Goal: Task Accomplishment & Management: Use online tool/utility

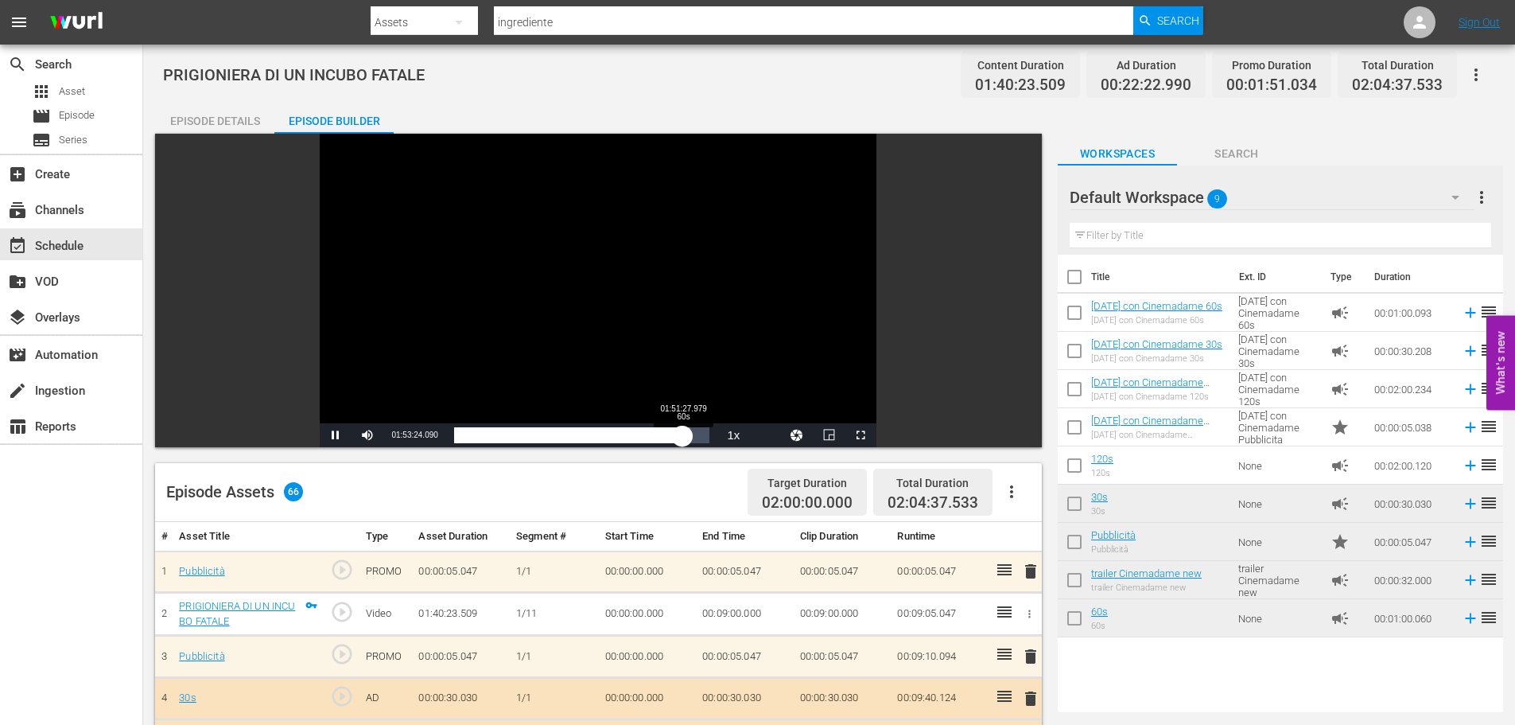
click at [683, 436] on div "01:32:27.002" at bounding box center [568, 435] width 229 height 16
click at [336, 435] on span "Video Player" at bounding box center [336, 435] width 0 height 0
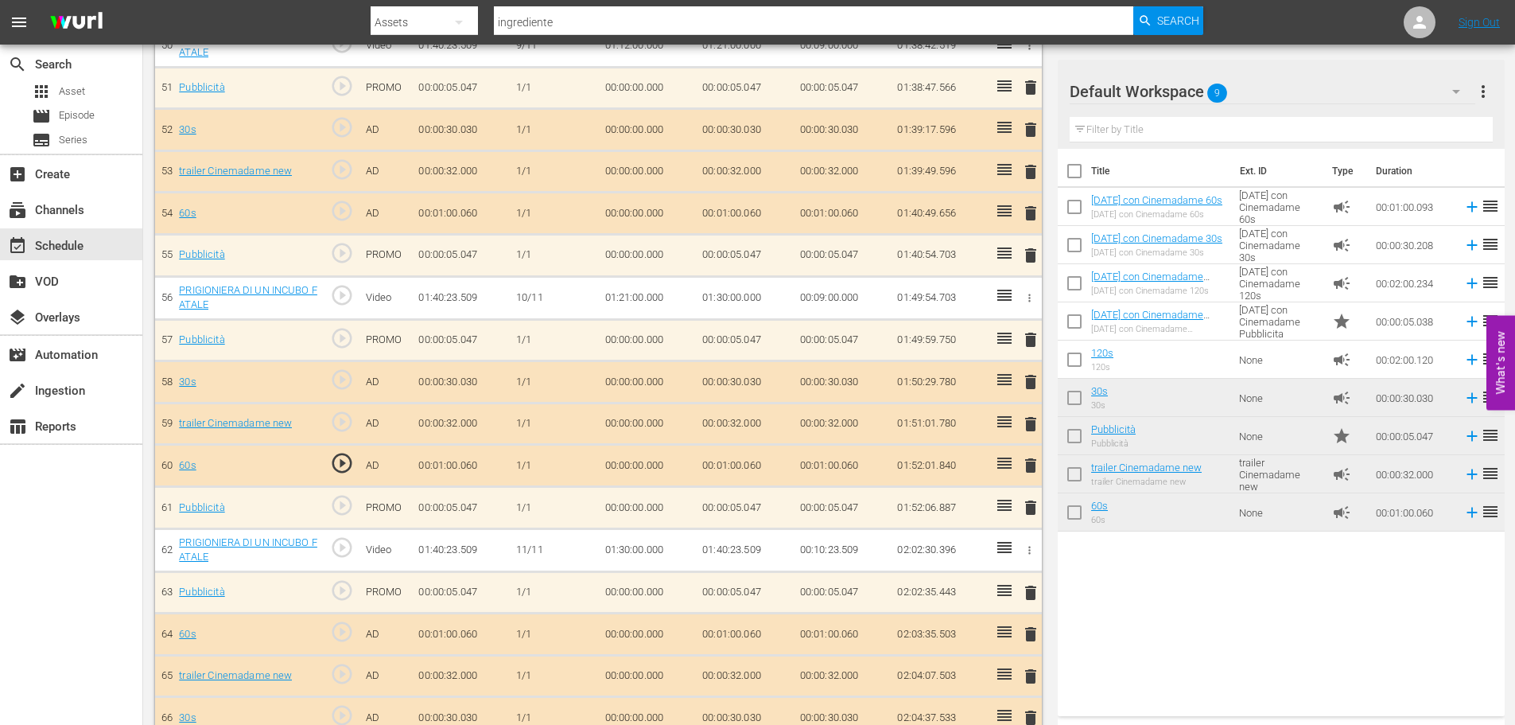
scroll to position [2612, 0]
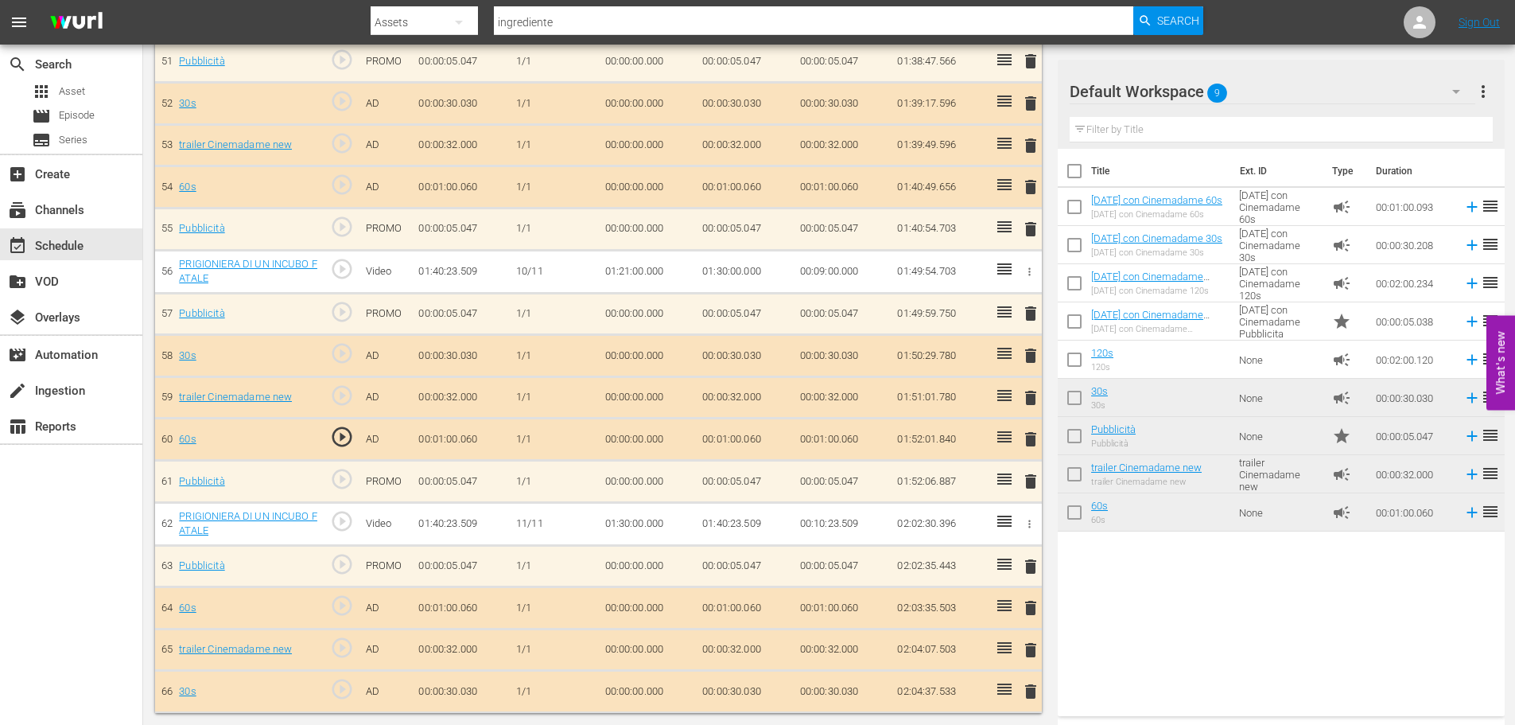
click at [336, 522] on span "play_circle_outline" at bounding box center [342, 521] width 24 height 24
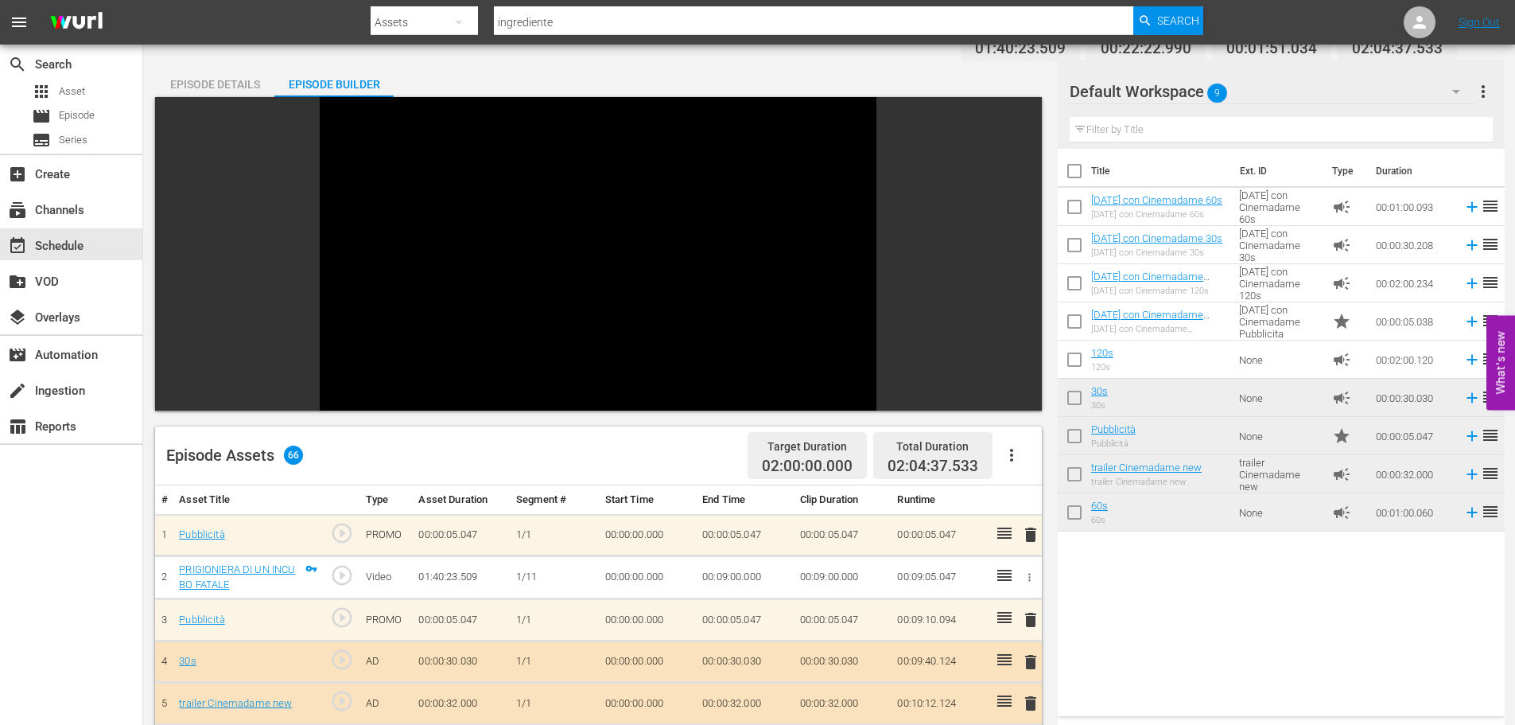
scroll to position [0, 0]
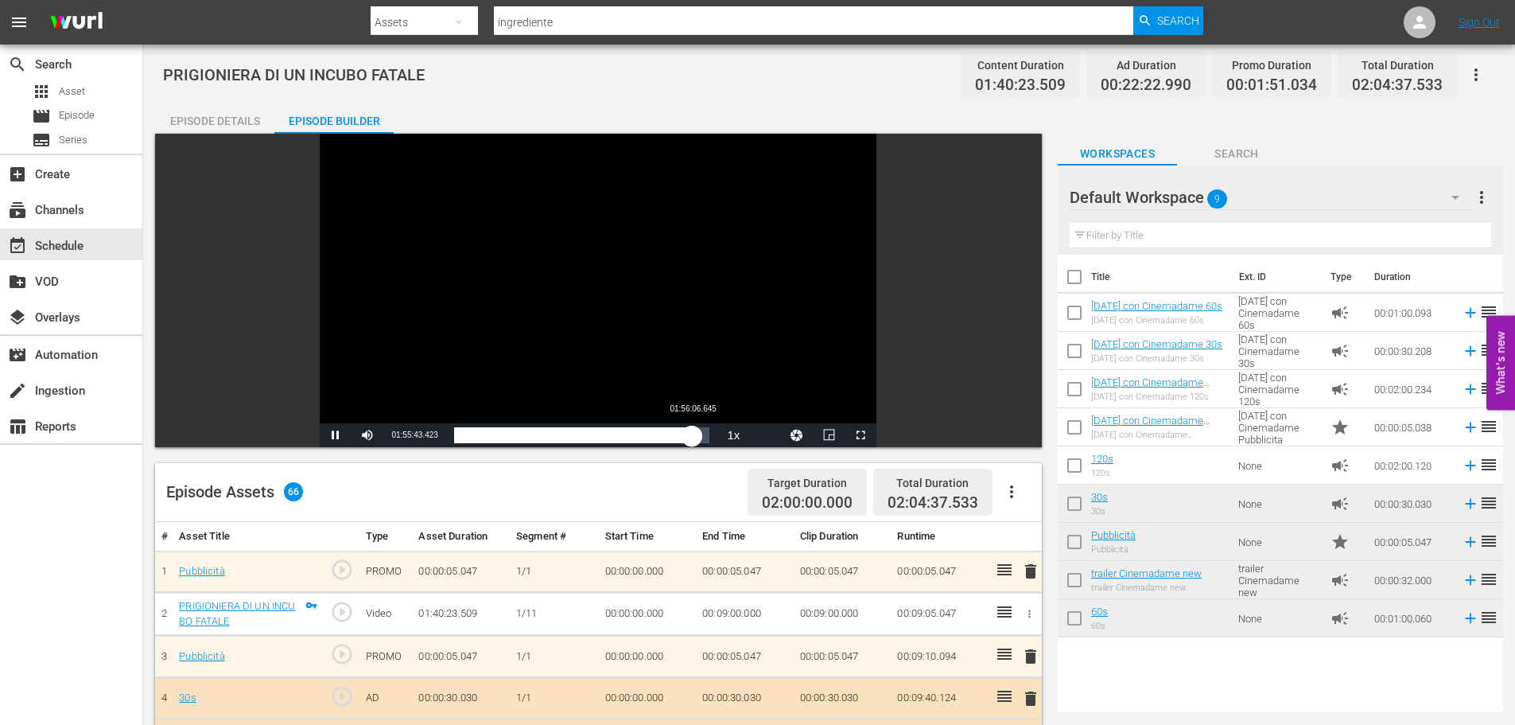
click at [693, 433] on div "01:30:54.653" at bounding box center [573, 435] width 239 height 16
click at [694, 433] on div "01:34:08.844" at bounding box center [573, 435] width 239 height 16
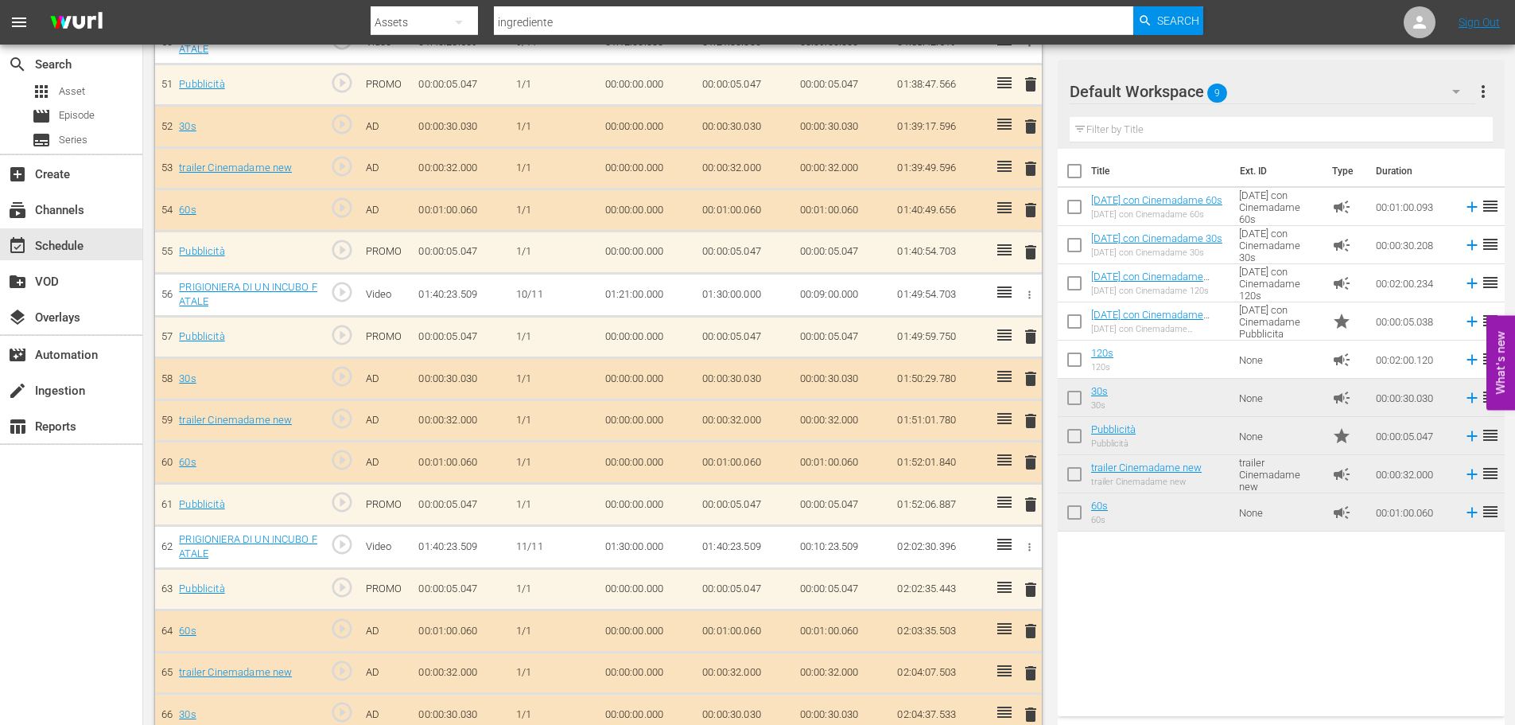
scroll to position [2612, 0]
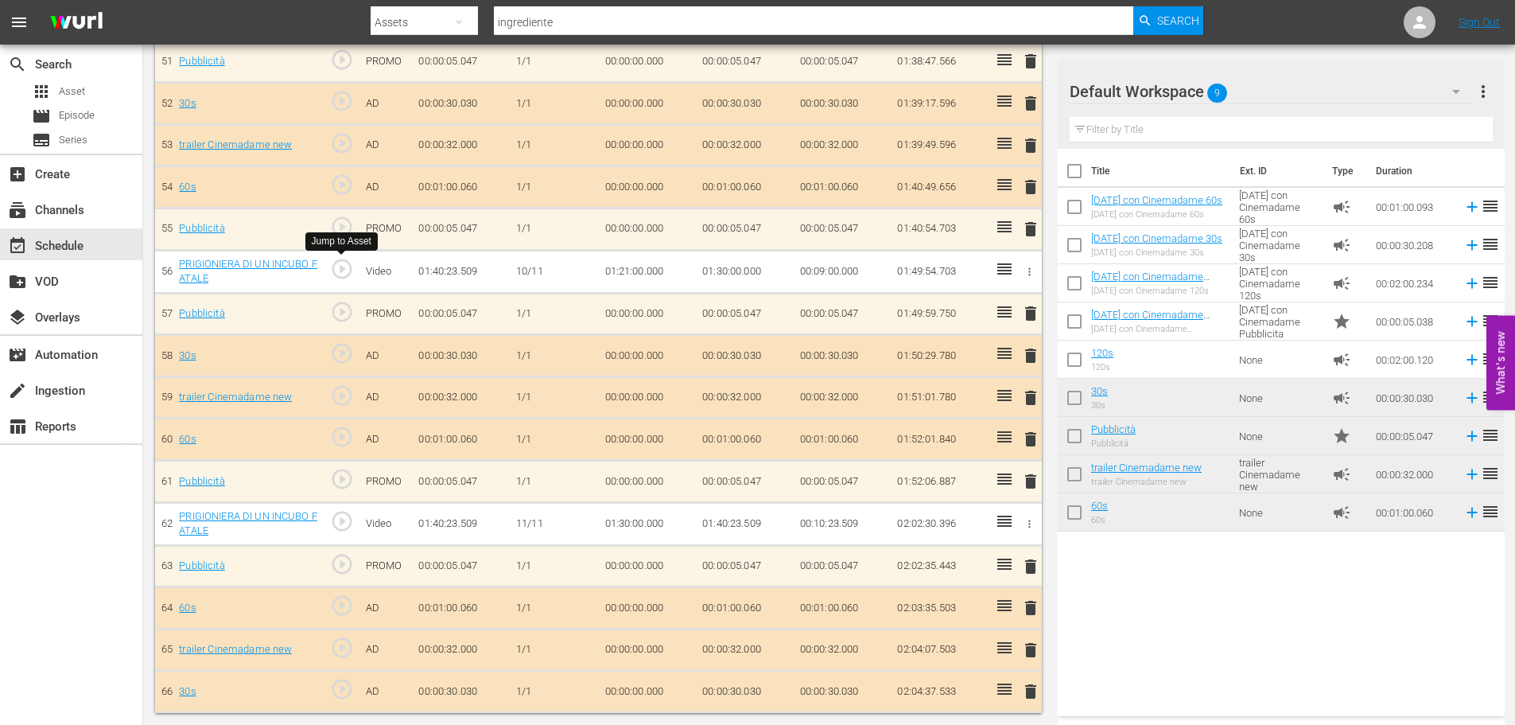
click at [339, 273] on span "play_circle_outline" at bounding box center [342, 269] width 24 height 24
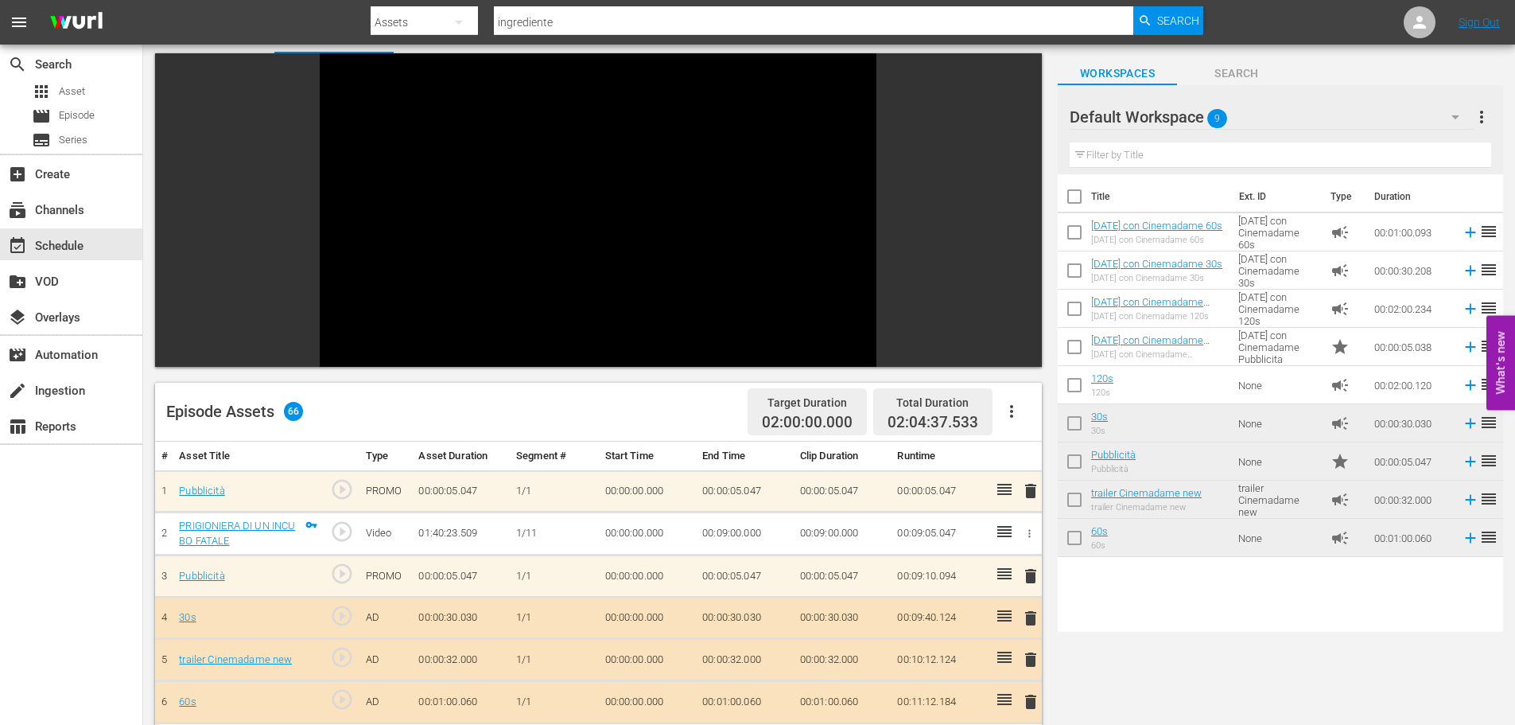
scroll to position [0, 0]
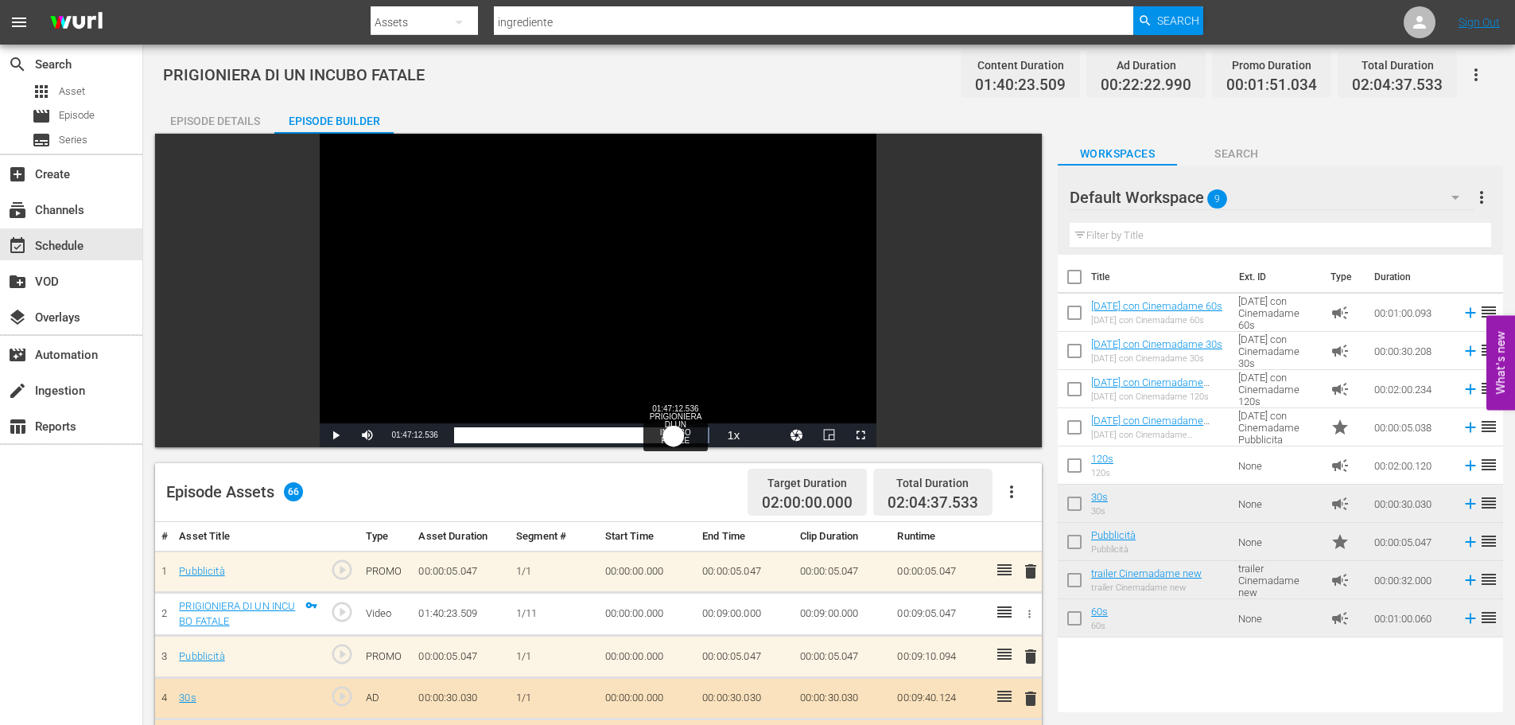
drag, startPoint x: 667, startPoint y: 434, endPoint x: 674, endPoint y: 429, distance: 9.1
click at [674, 429] on div "00:00:00.667" at bounding box center [564, 435] width 220 height 16
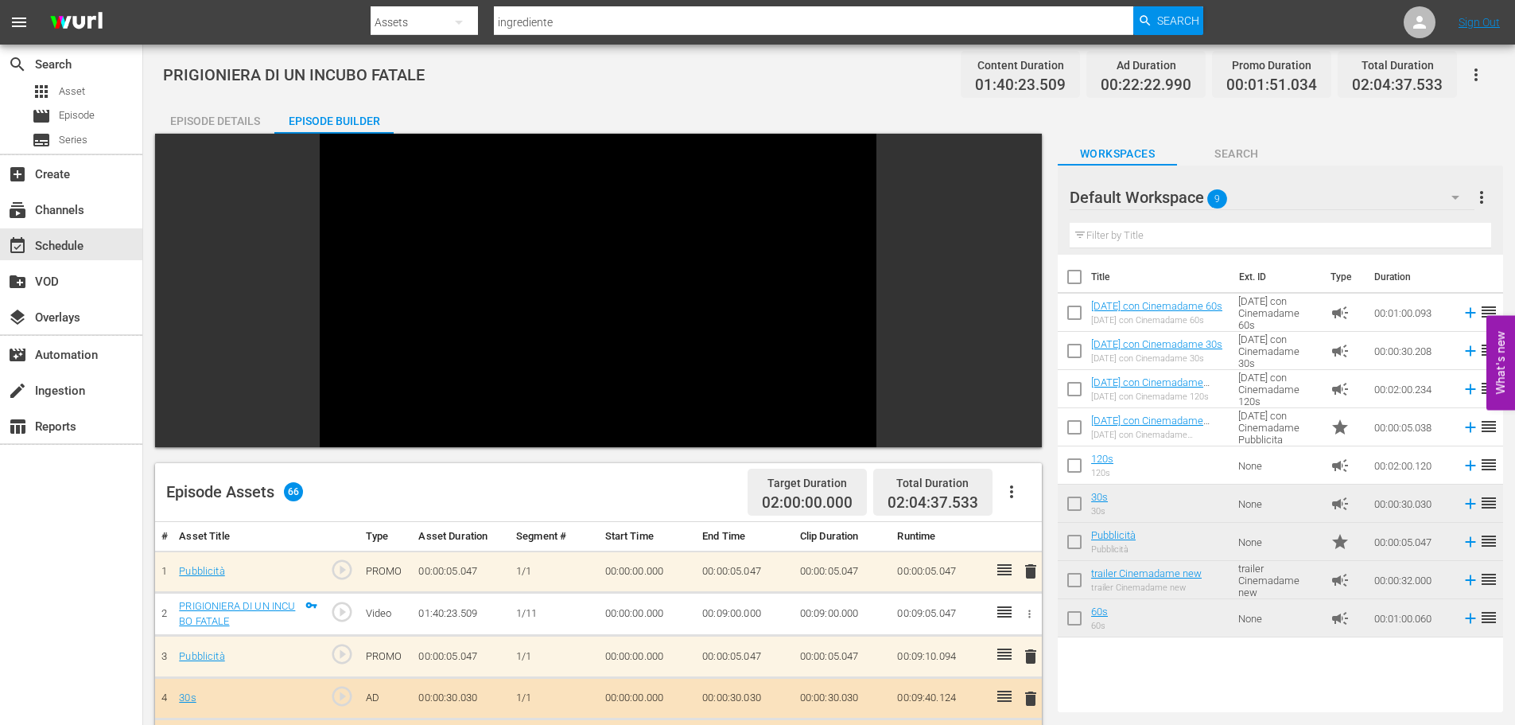
click at [717, 367] on div "Video Player" at bounding box center [598, 279] width 557 height 290
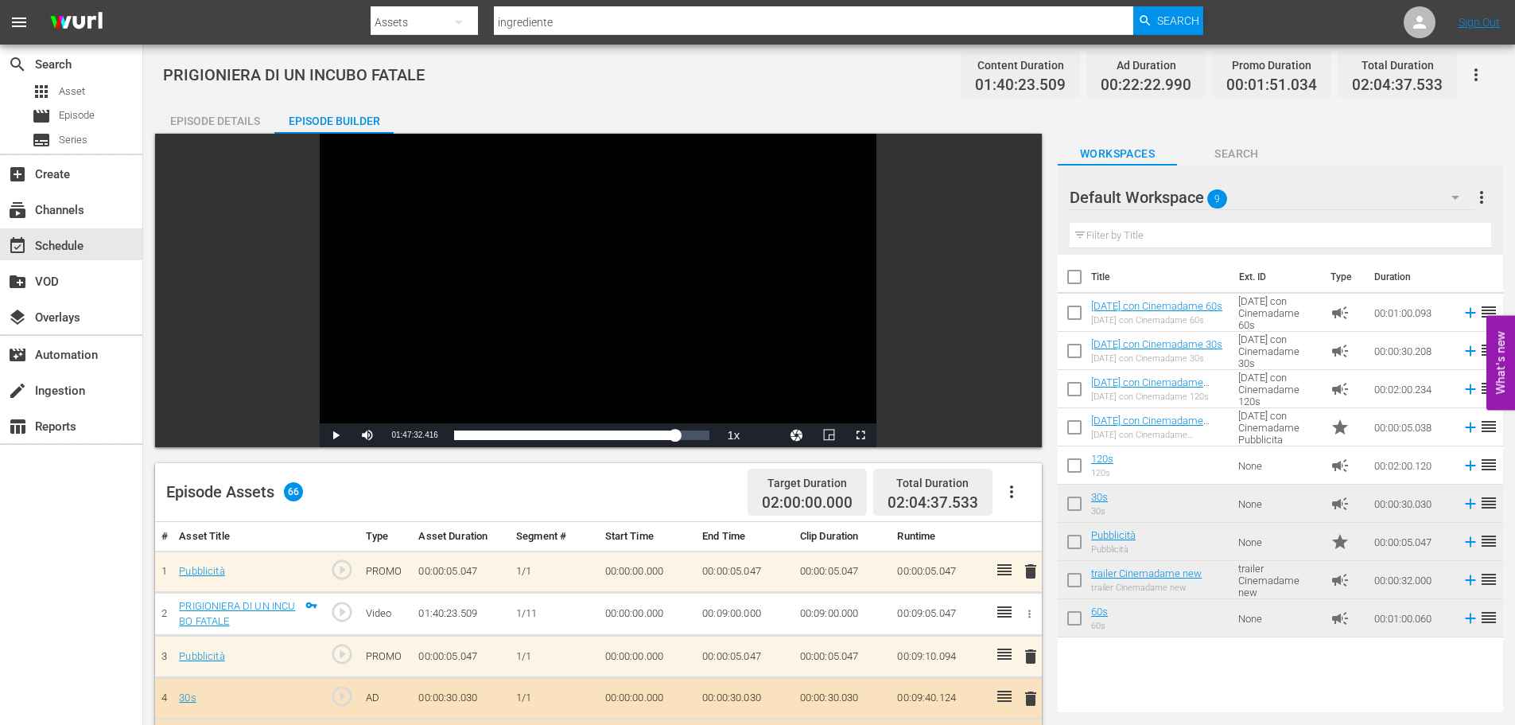
click at [717, 367] on div "Video Player" at bounding box center [598, 279] width 557 height 290
click at [861, 435] on span "Video Player" at bounding box center [861, 435] width 0 height 0
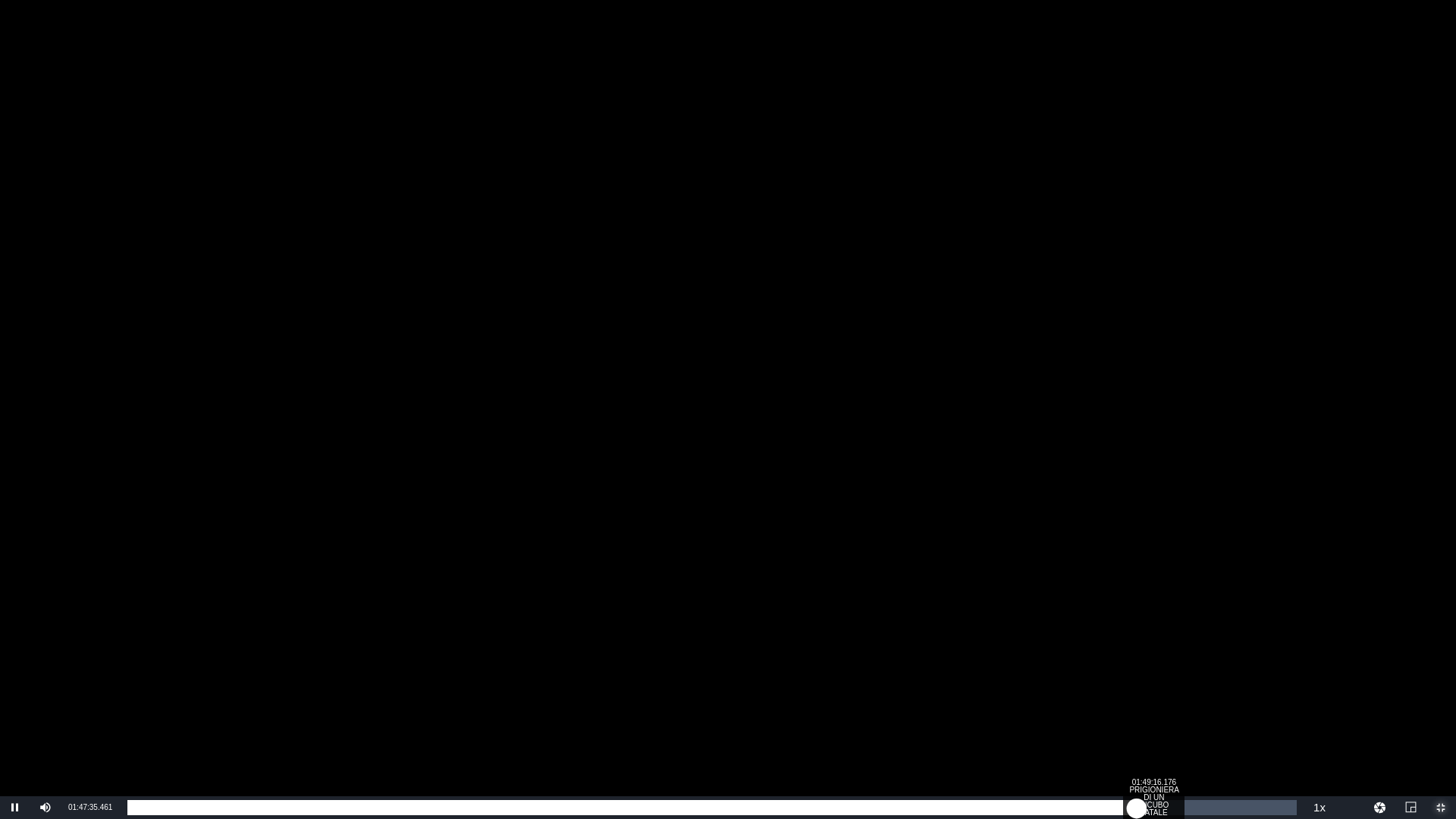
click at [1153, 690] on div "Loaded : 87.54% 01:49:16.176 PRIGIONIERA DI UN INCUBO FATALE 01:27:40.857" at bounding box center [712, 808] width 1169 height 15
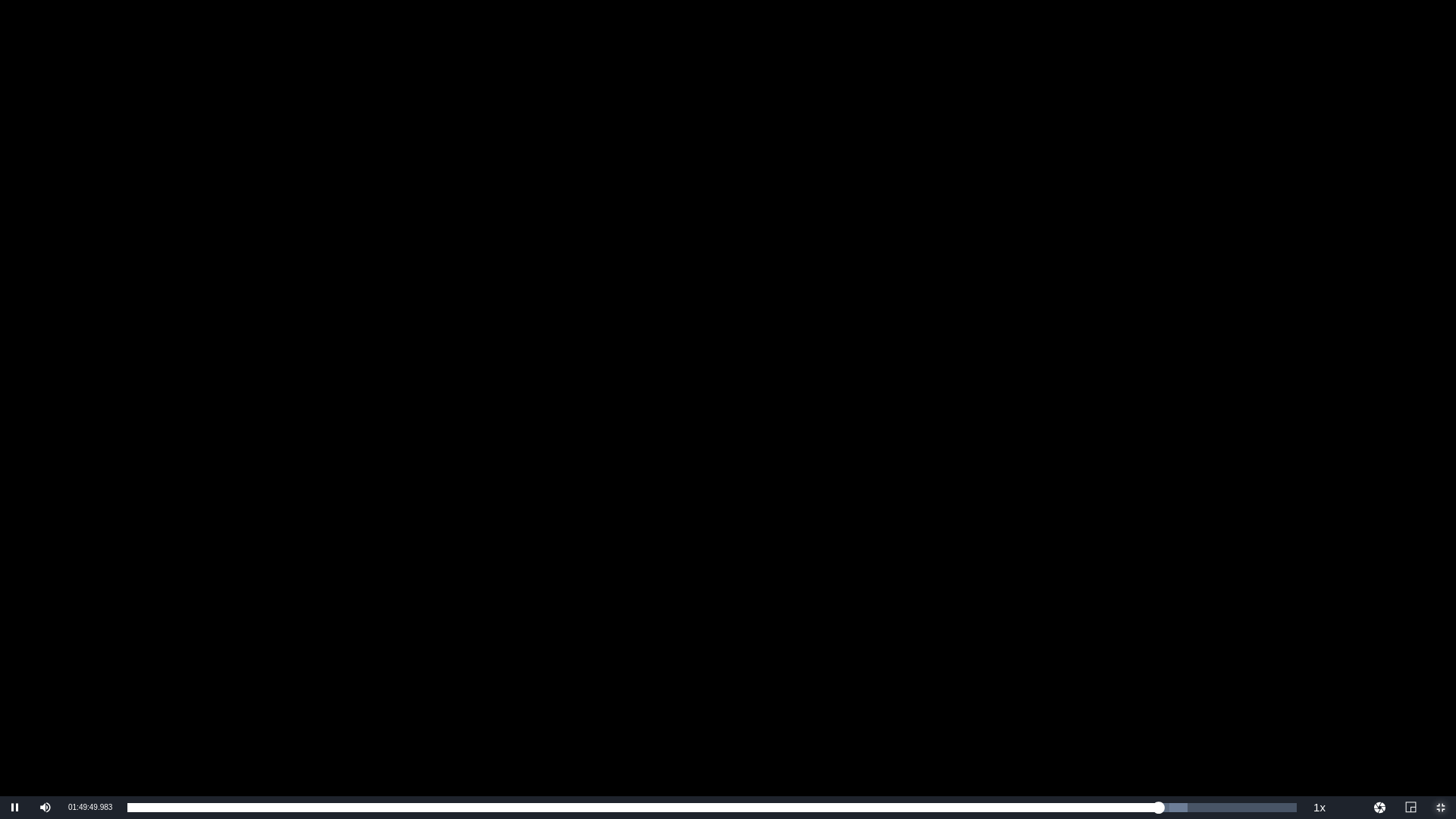
click at [1441, 690] on span "Video Player" at bounding box center [1441, 808] width 0 height 0
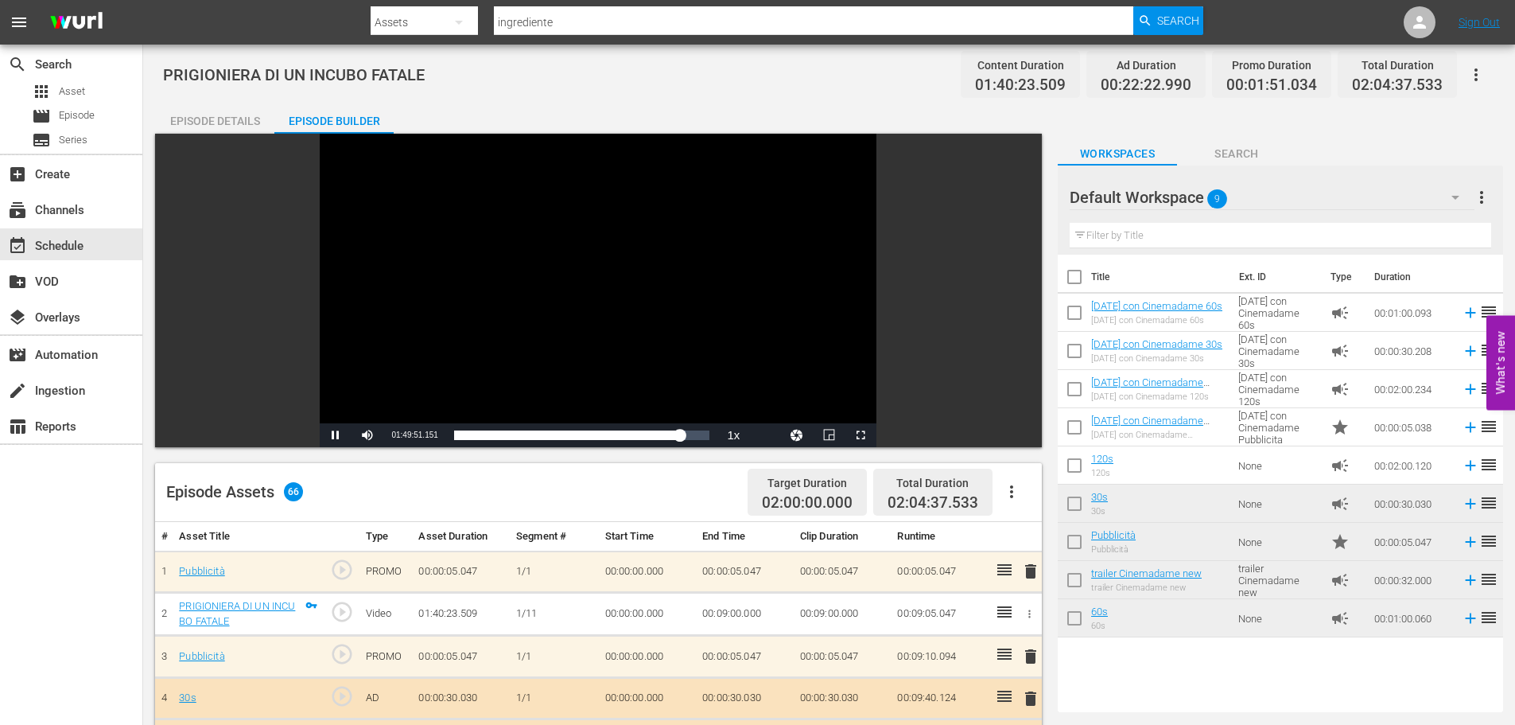
click at [617, 349] on div "Video Player" at bounding box center [598, 279] width 557 height 290
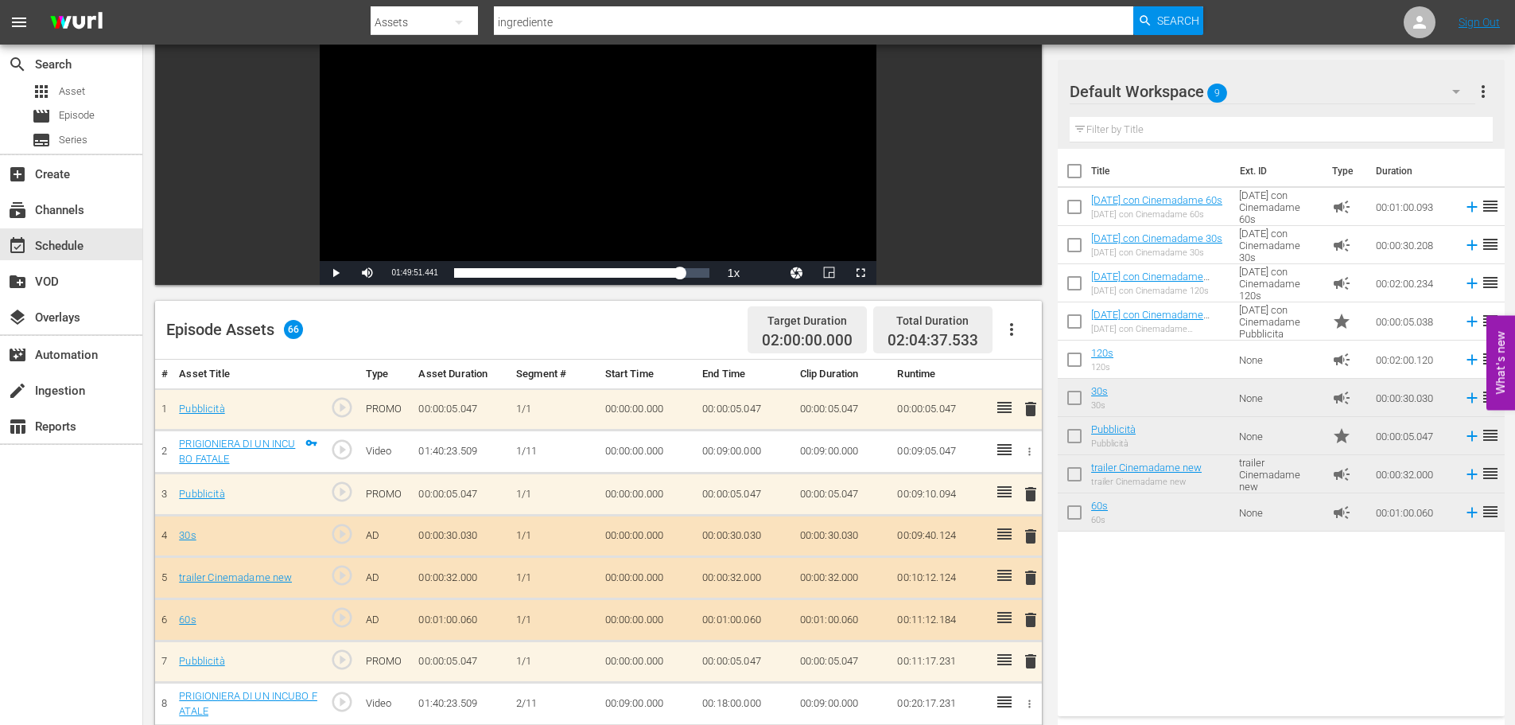
scroll to position [159, 0]
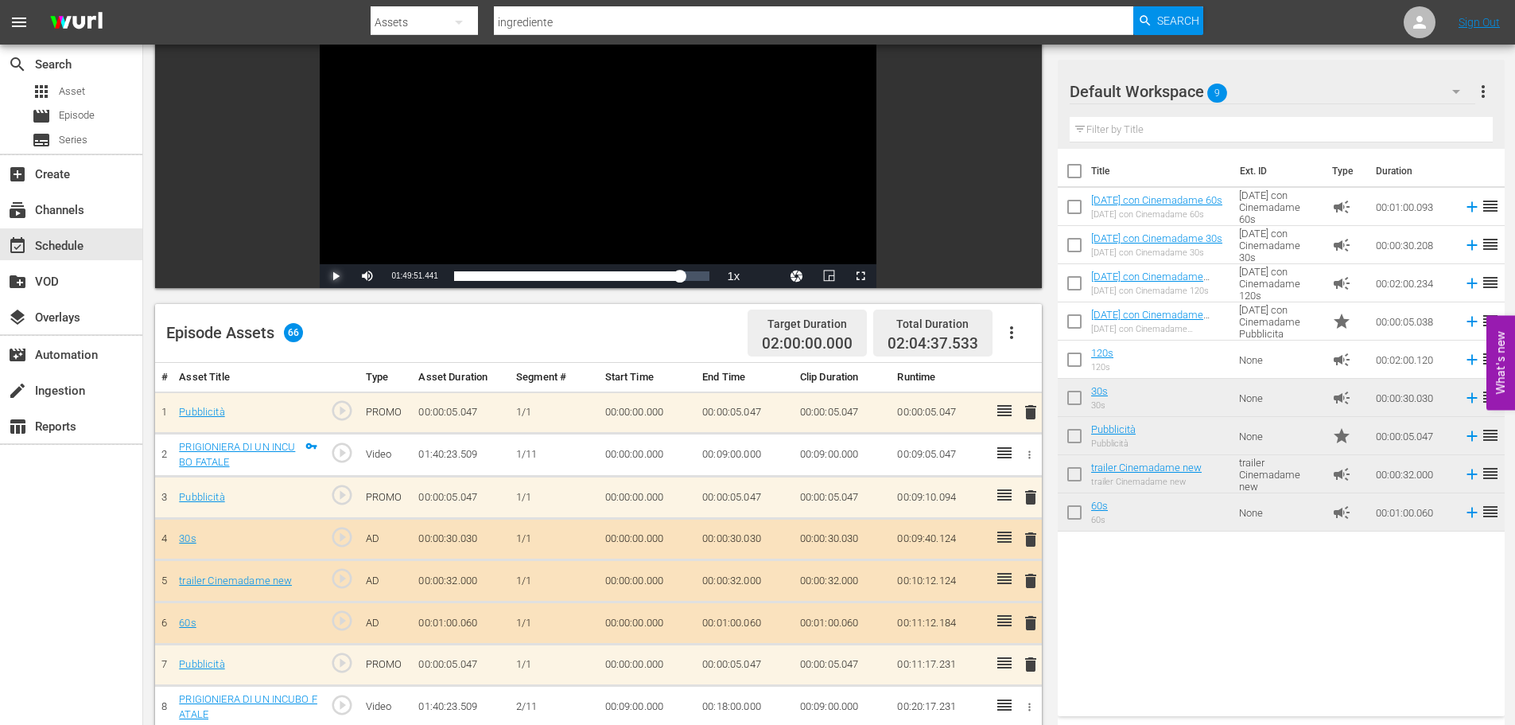
click at [336, 276] on span "Video Player" at bounding box center [336, 276] width 0 height 0
click at [861, 276] on span "Video Player" at bounding box center [861, 276] width 0 height 0
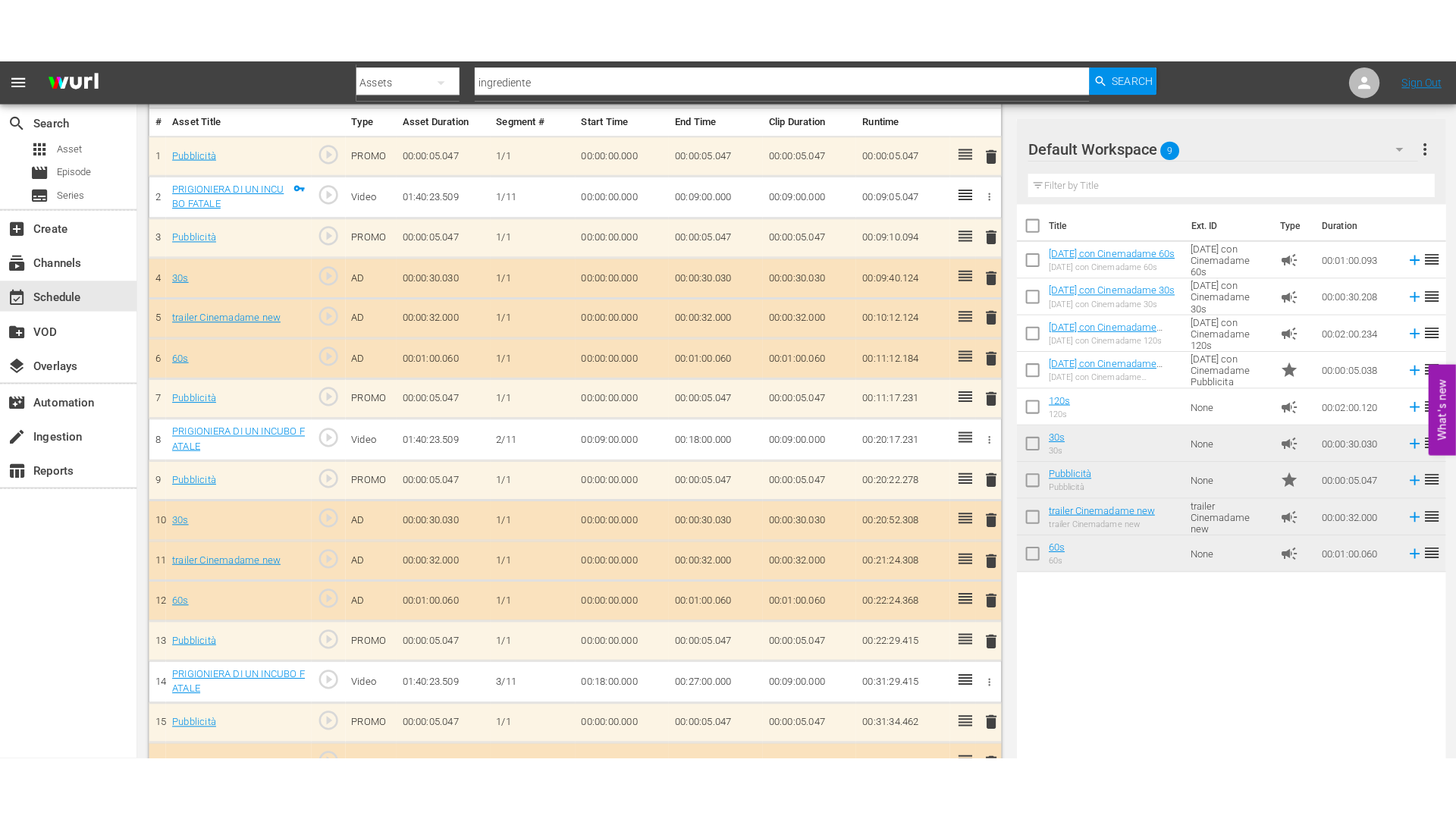
scroll to position [167, 0]
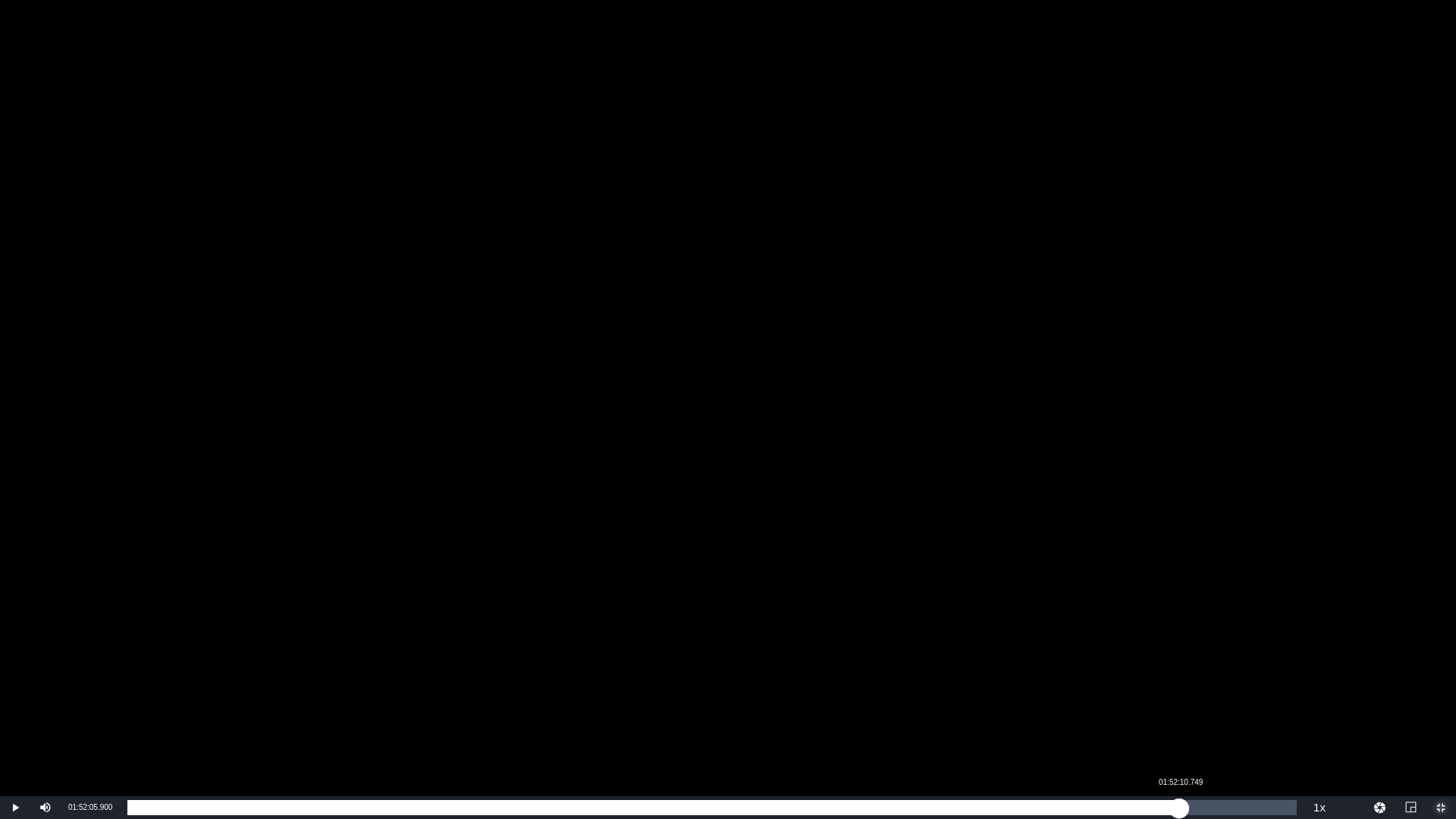
drag, startPoint x: 1161, startPoint y: 809, endPoint x: 1179, endPoint y: 809, distance: 18.0
click at [1179, 690] on div "00:00:00.000" at bounding box center [653, 808] width 1052 height 15
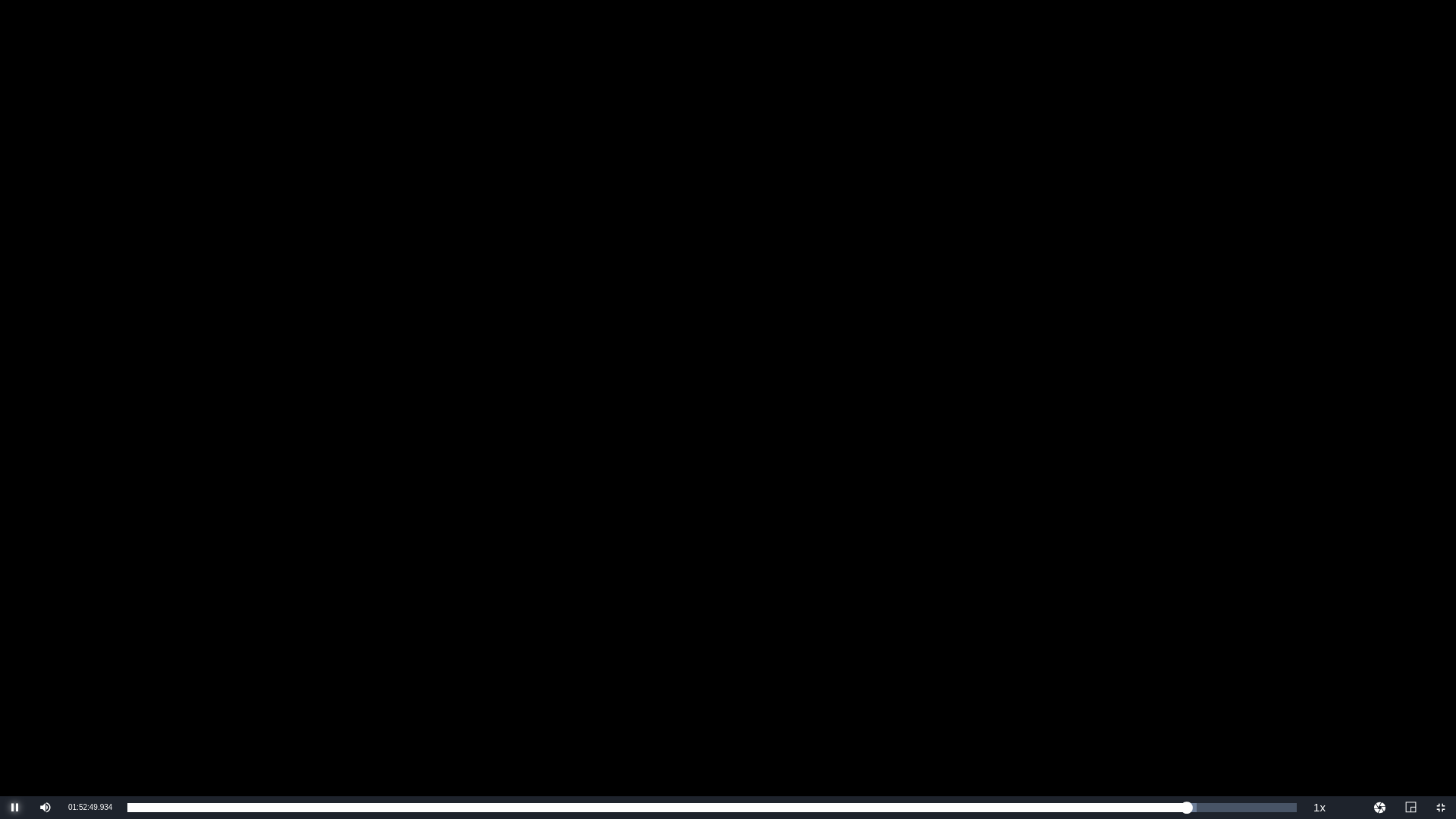
click at [15, 690] on span "Video Player" at bounding box center [15, 808] width 0 height 0
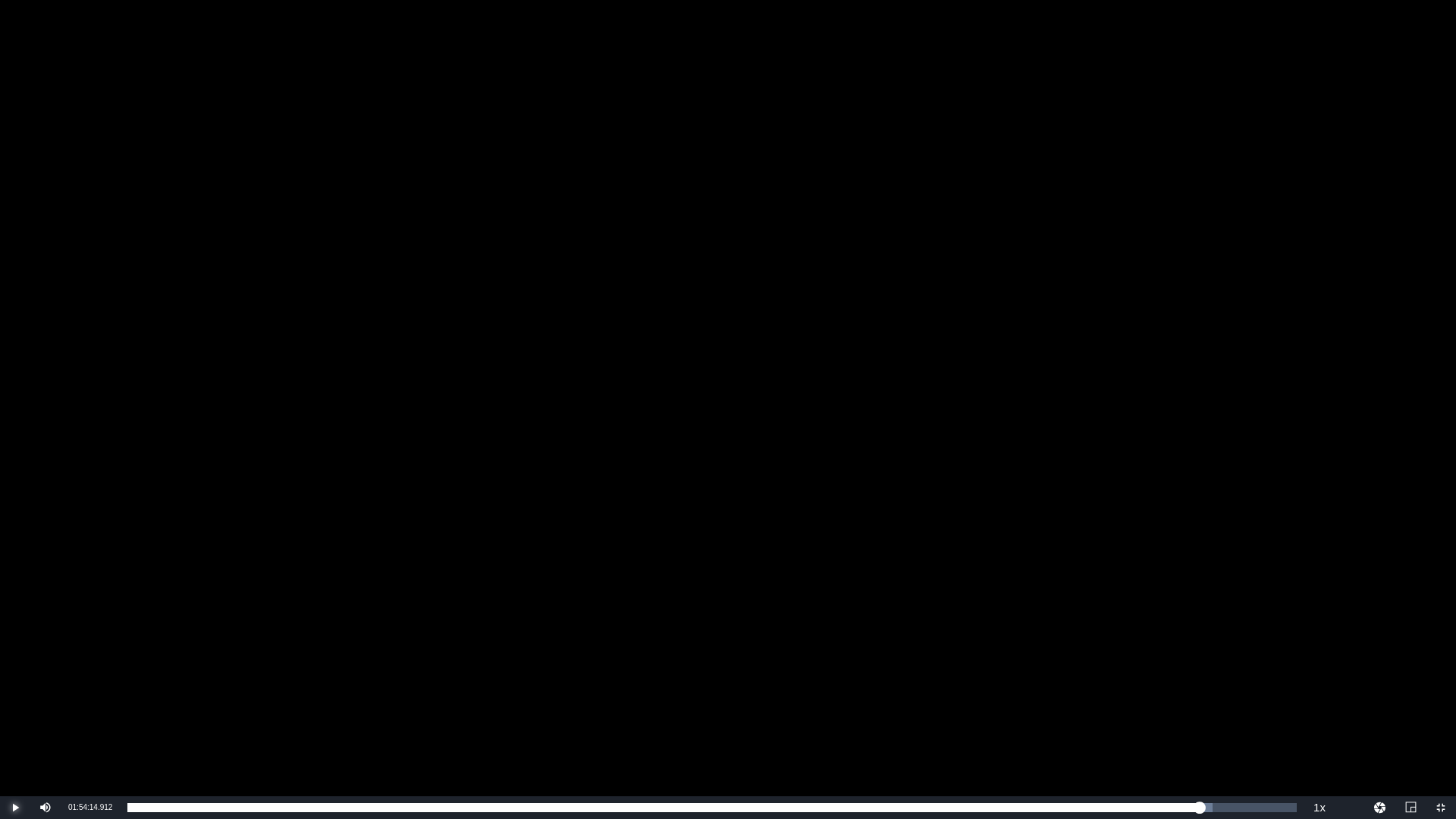
click at [15, 690] on span "Video Player" at bounding box center [15, 808] width 0 height 0
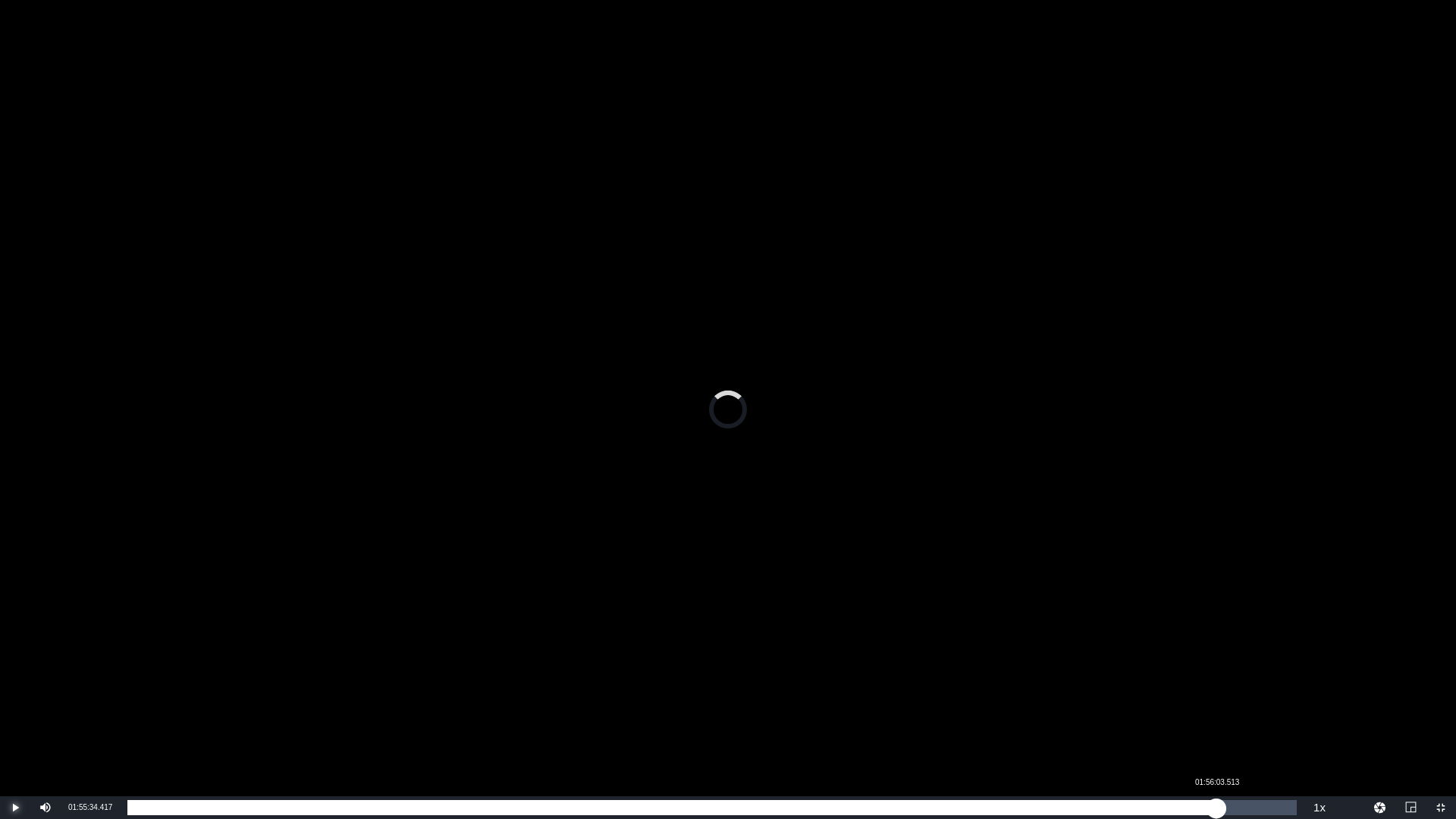
click at [1217, 690] on div "01:32:49.990" at bounding box center [672, 808] width 1089 height 15
click at [1223, 690] on div "01:33:57.671" at bounding box center [675, 808] width 1096 height 15
drag, startPoint x: 1223, startPoint y: 807, endPoint x: 1232, endPoint y: 804, distance: 9.5
click at [1231, 690] on div "01:34:40.269" at bounding box center [679, 808] width 1103 height 15
drag, startPoint x: 1242, startPoint y: 802, endPoint x: 1252, endPoint y: 802, distance: 10.0
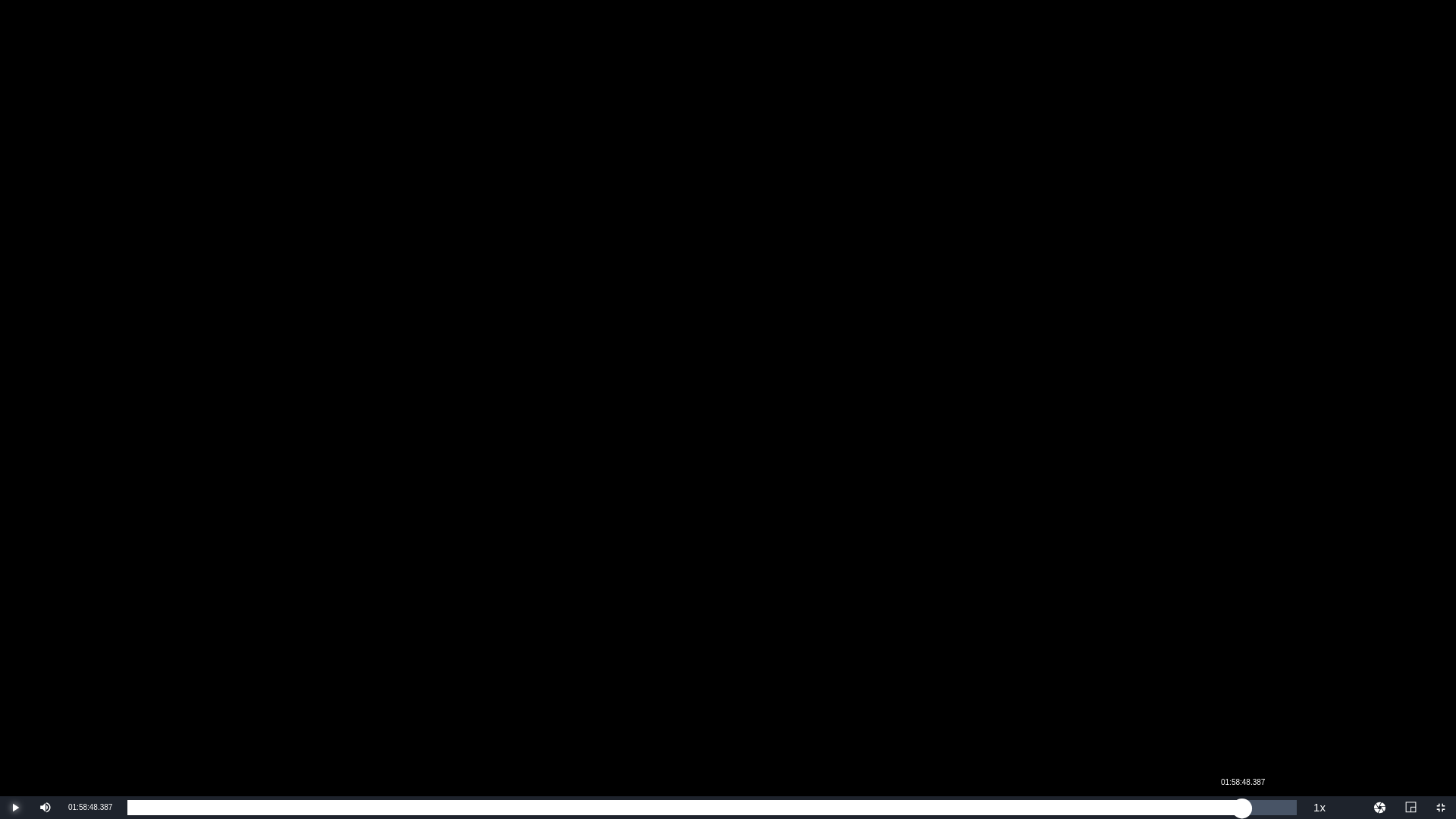
click at [1242, 690] on div "01:35:40.175" at bounding box center [685, 808] width 1115 height 15
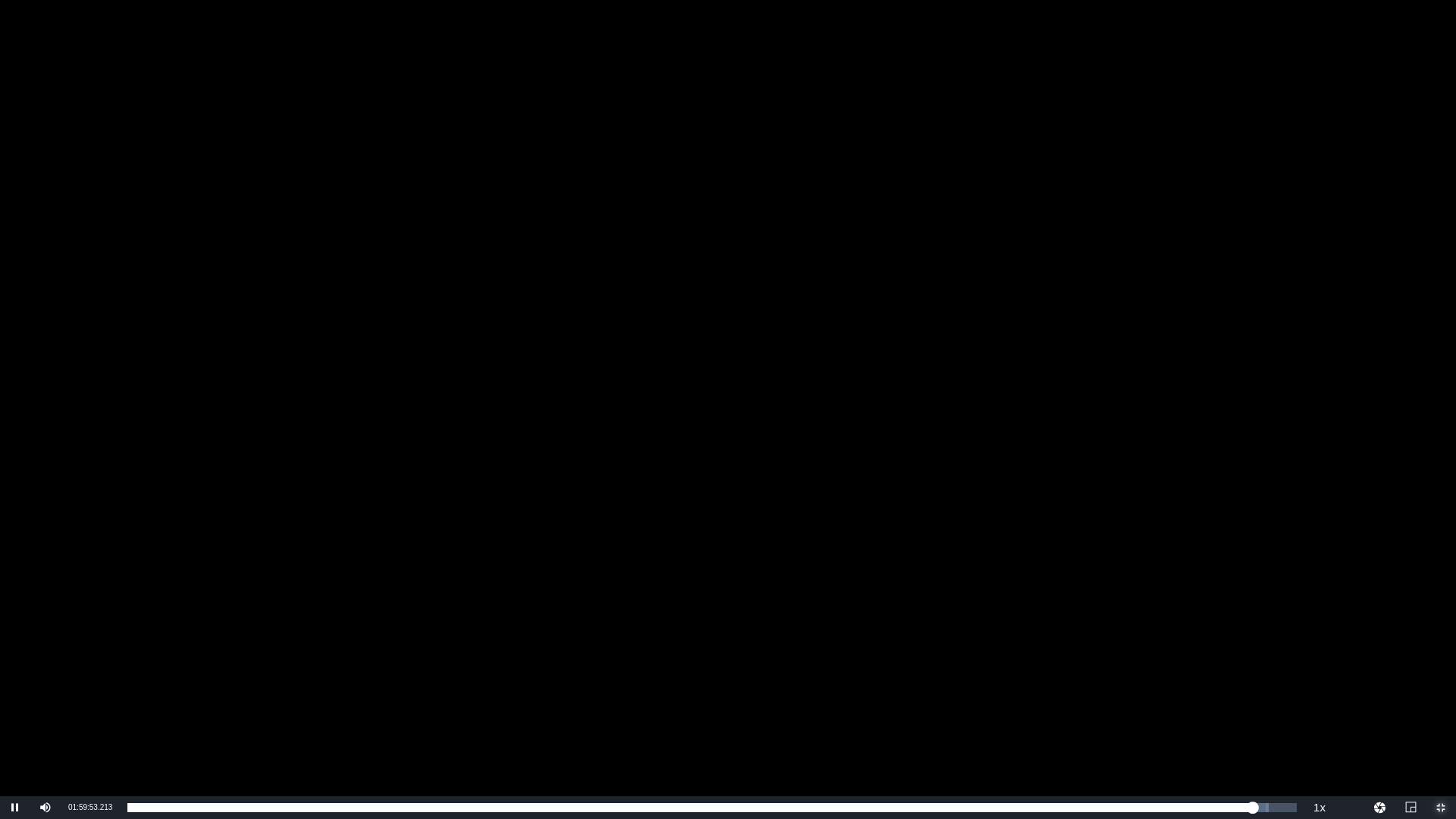
click at [1441, 690] on span "Video Player" at bounding box center [1441, 808] width 0 height 0
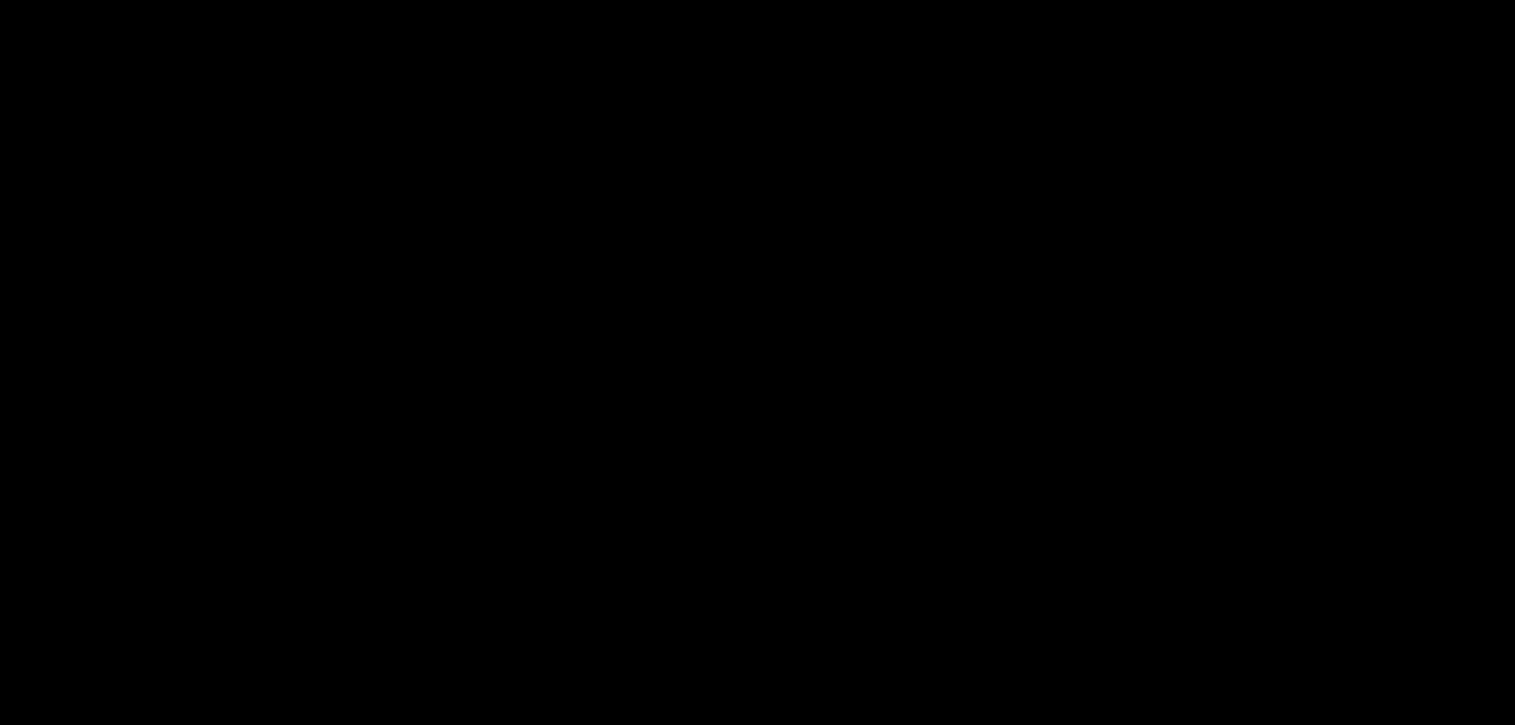
scroll to position [0, 0]
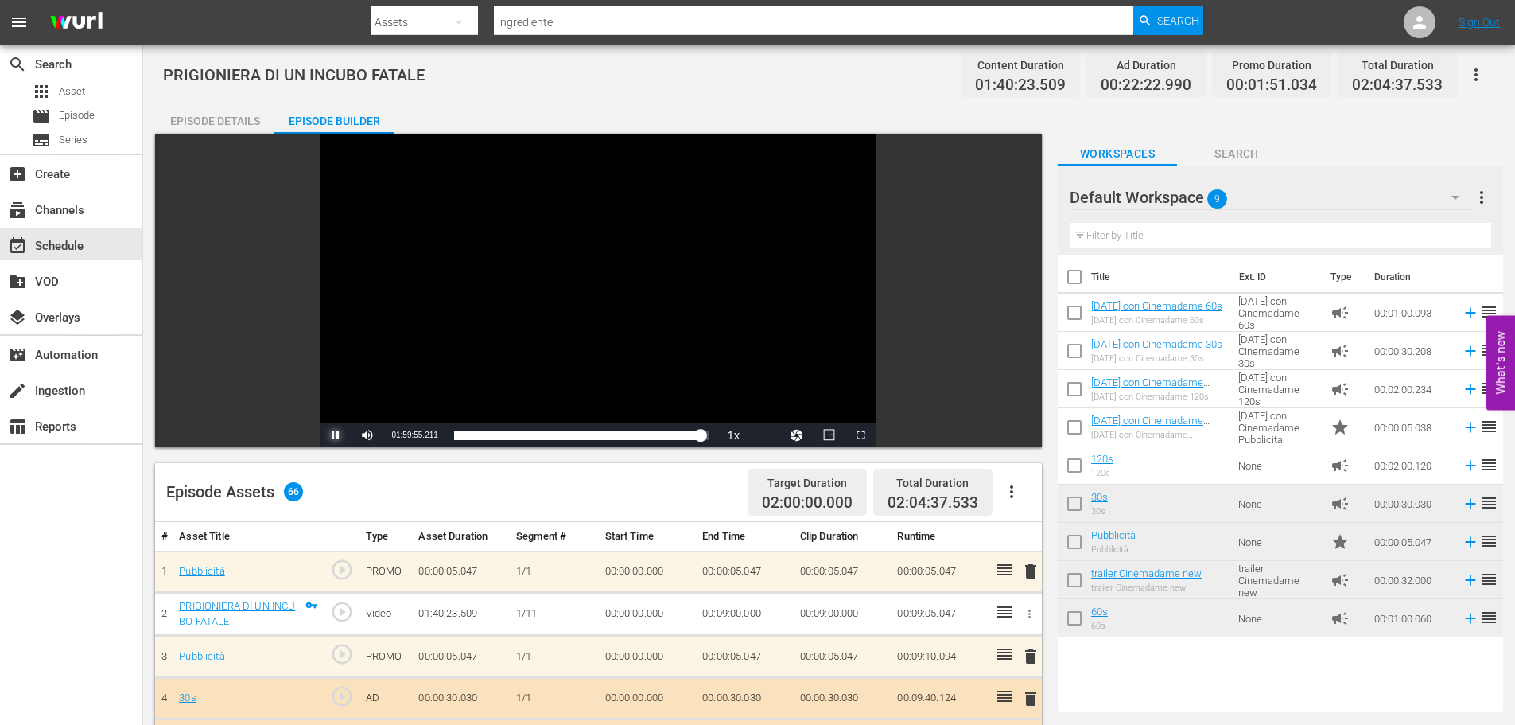
click at [336, 435] on span "Video Player" at bounding box center [336, 435] width 0 height 0
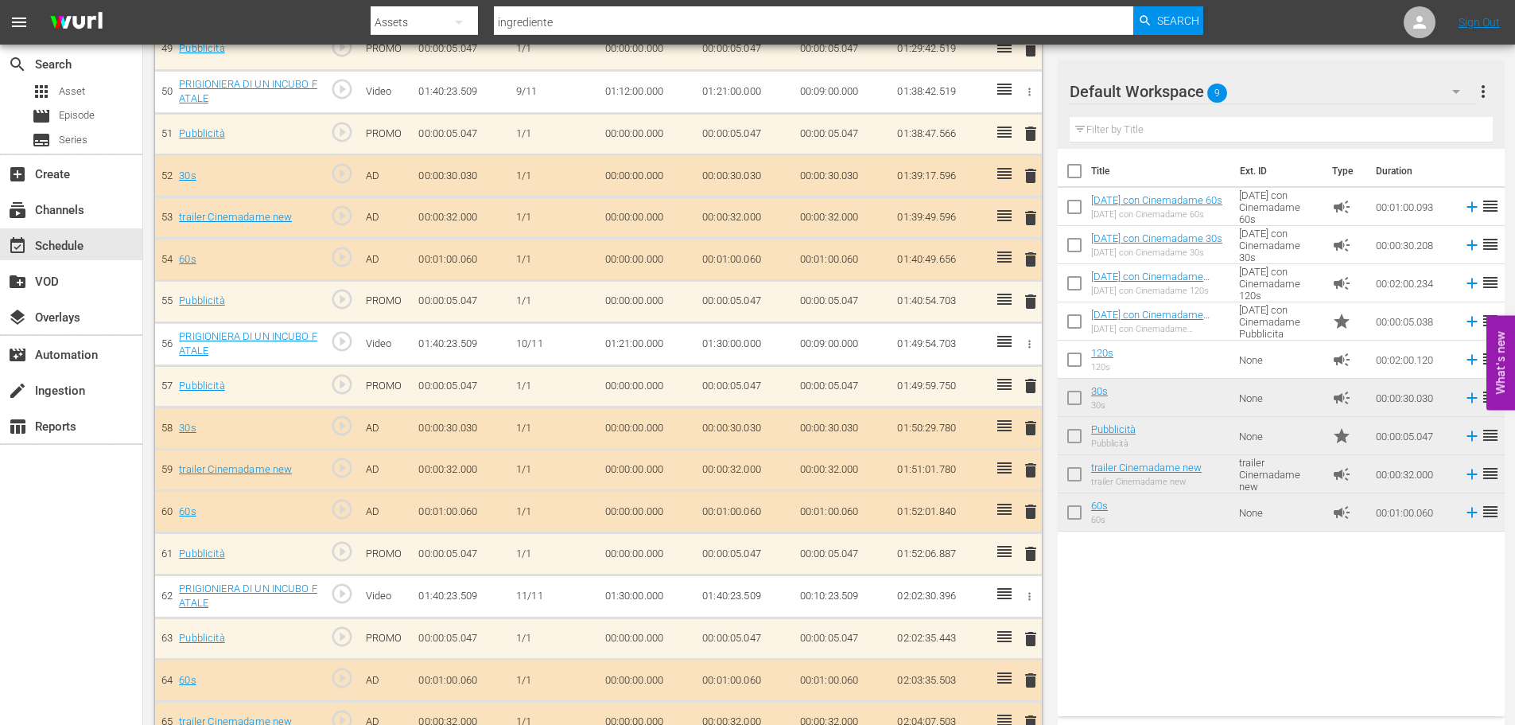
scroll to position [2612, 0]
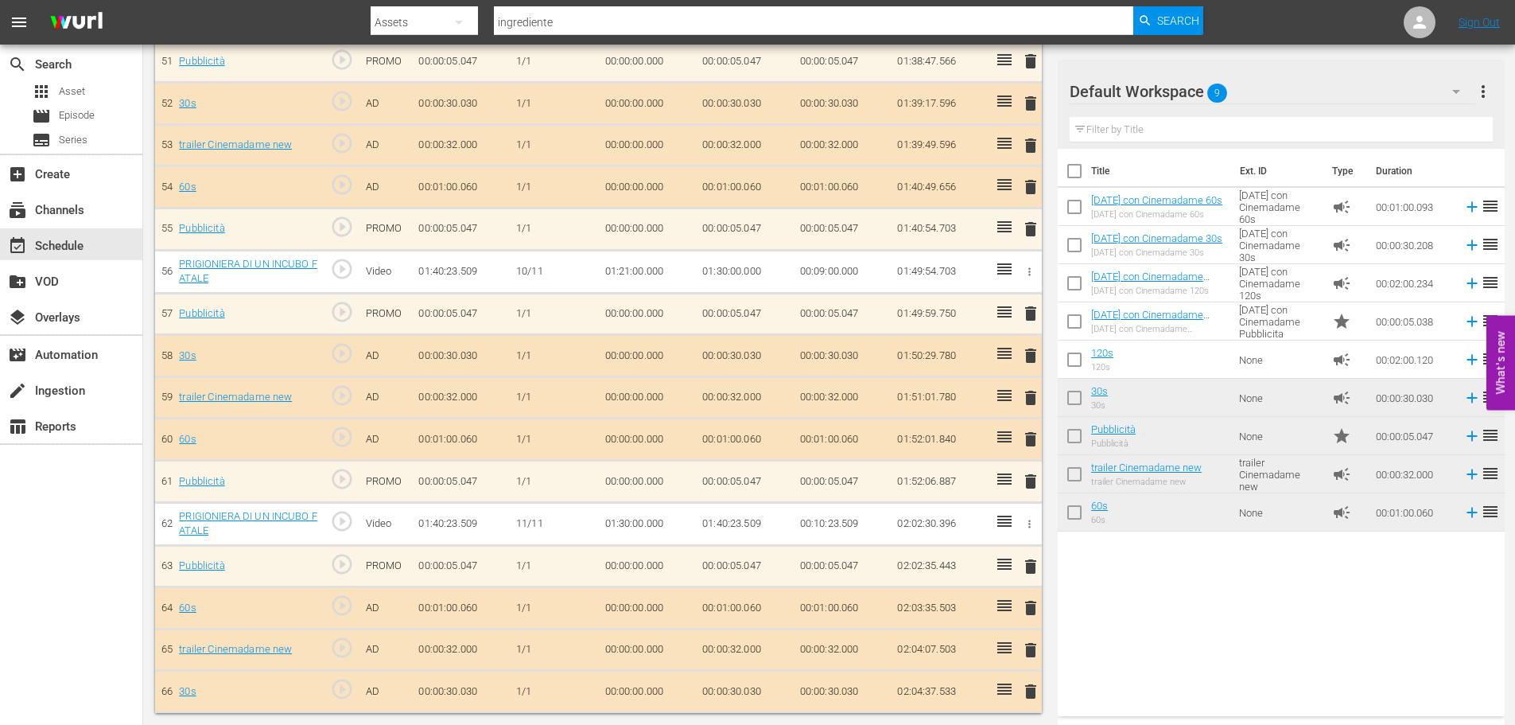
click at [752, 274] on td "01:30:00.000" at bounding box center [745, 271] width 98 height 43
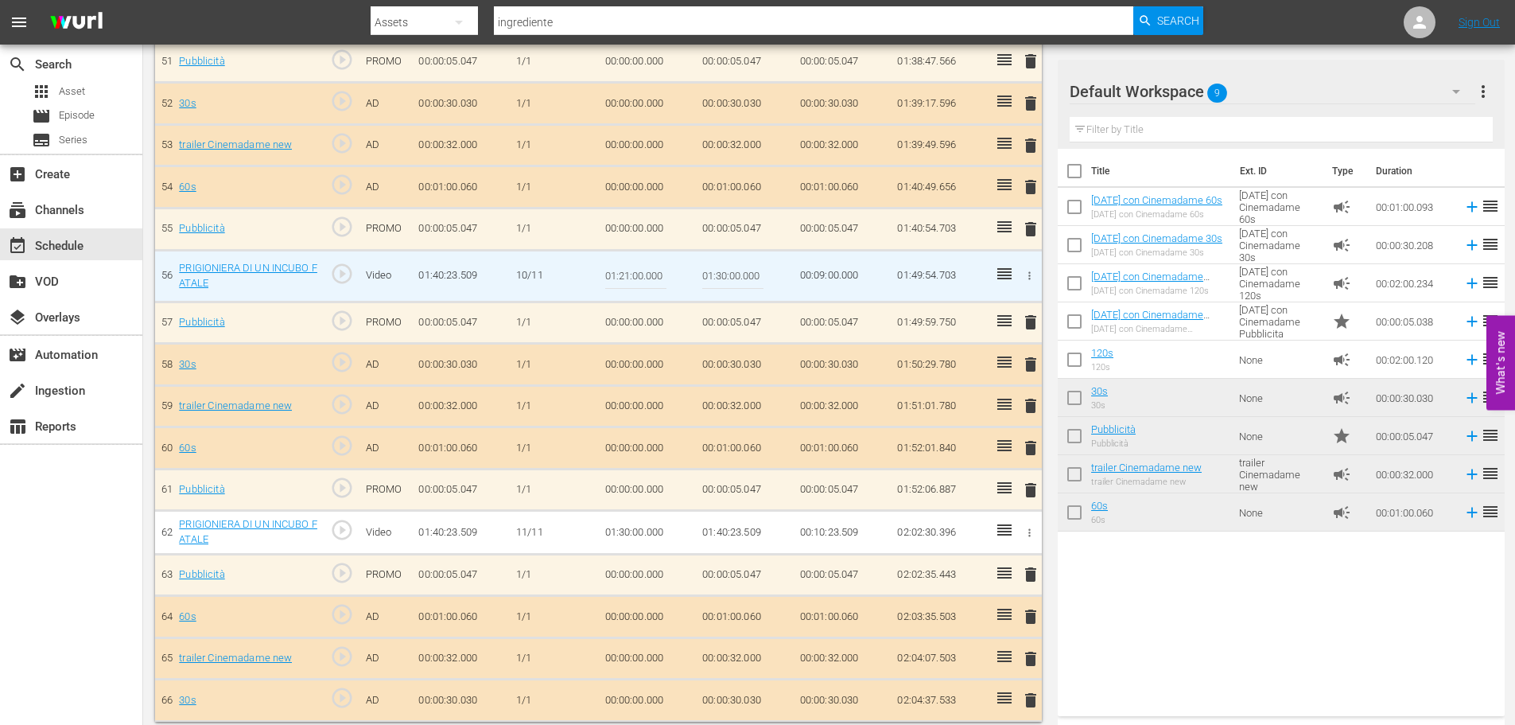
click at [720, 270] on input "01:30:00.000" at bounding box center [732, 276] width 61 height 38
click at [714, 274] on input "01:30:00.000" at bounding box center [732, 276] width 61 height 38
type input "01:35:00.000"
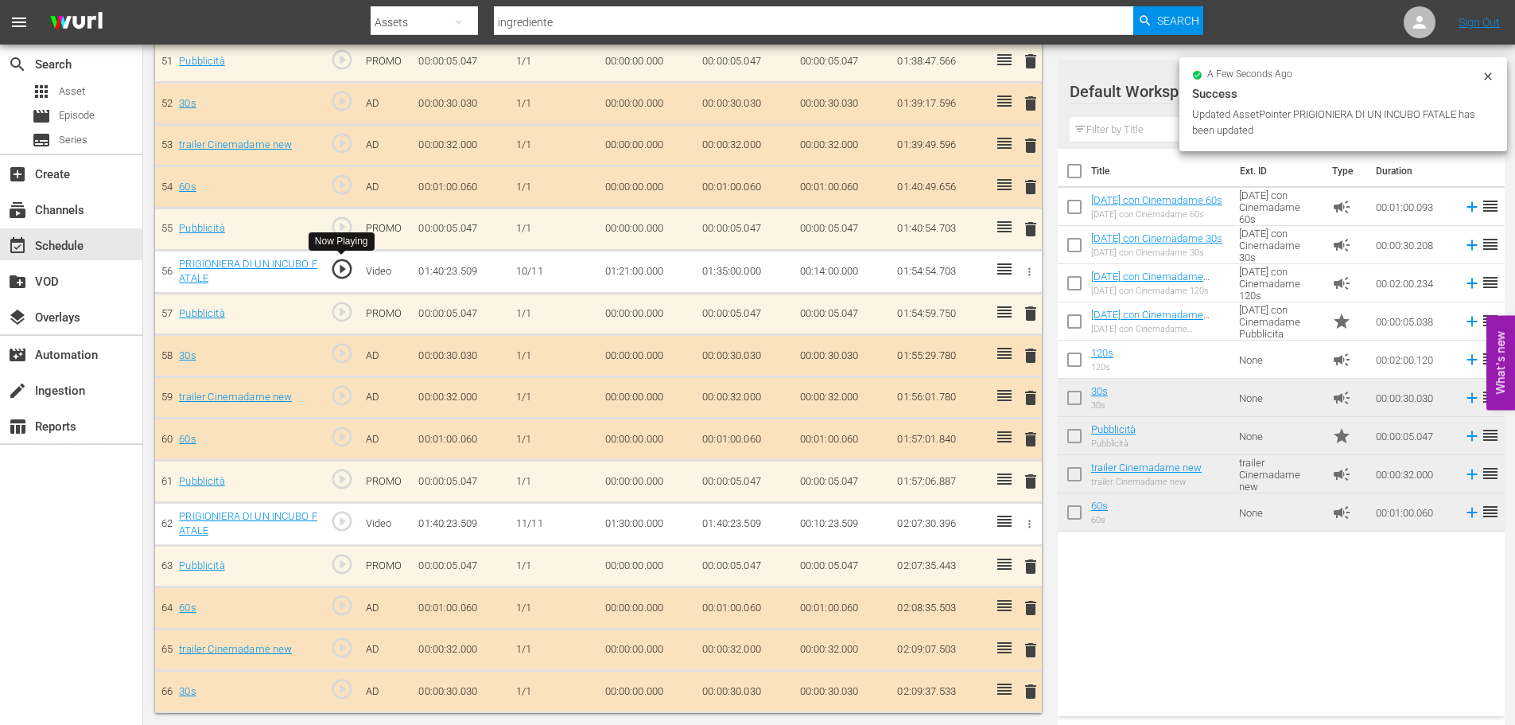
click at [348, 278] on span "play_circle_outline" at bounding box center [342, 269] width 24 height 24
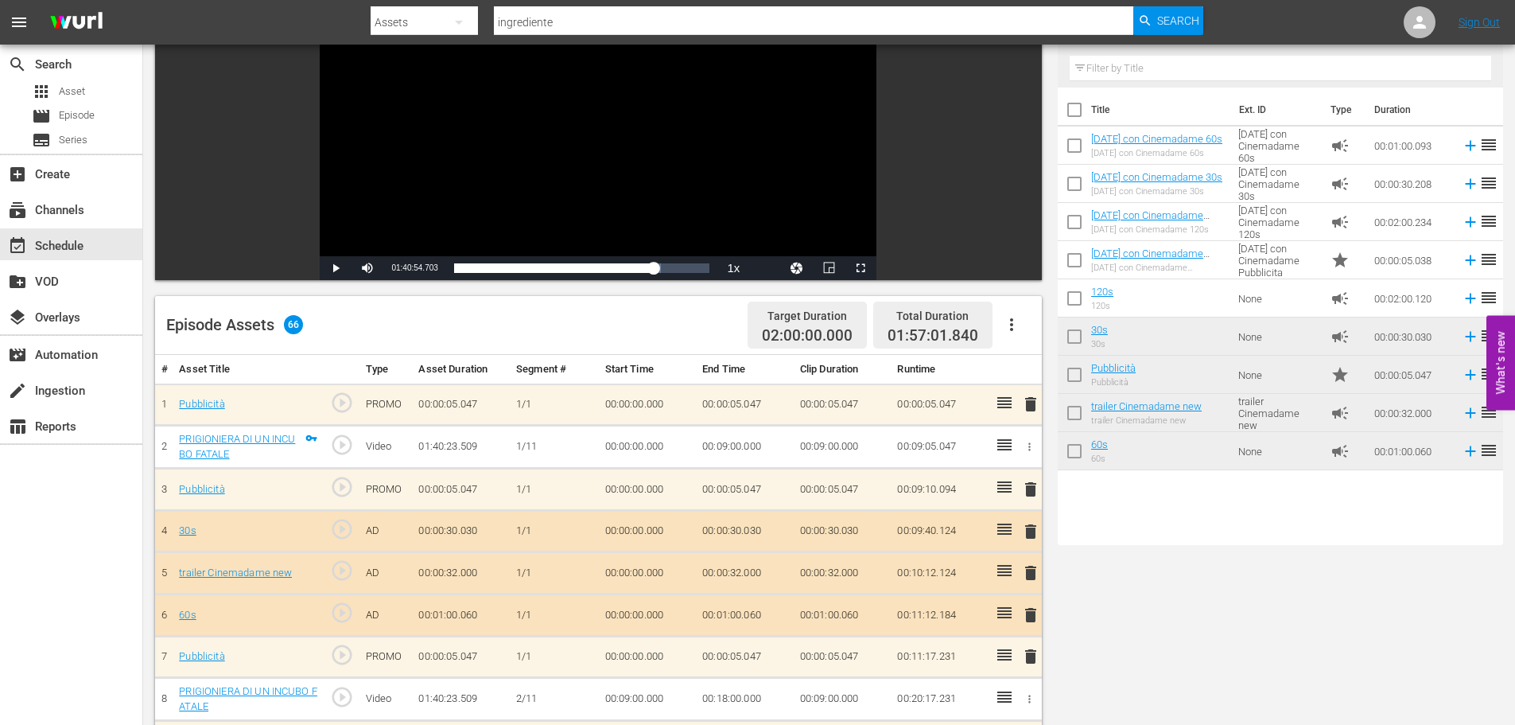
scroll to position [0, 0]
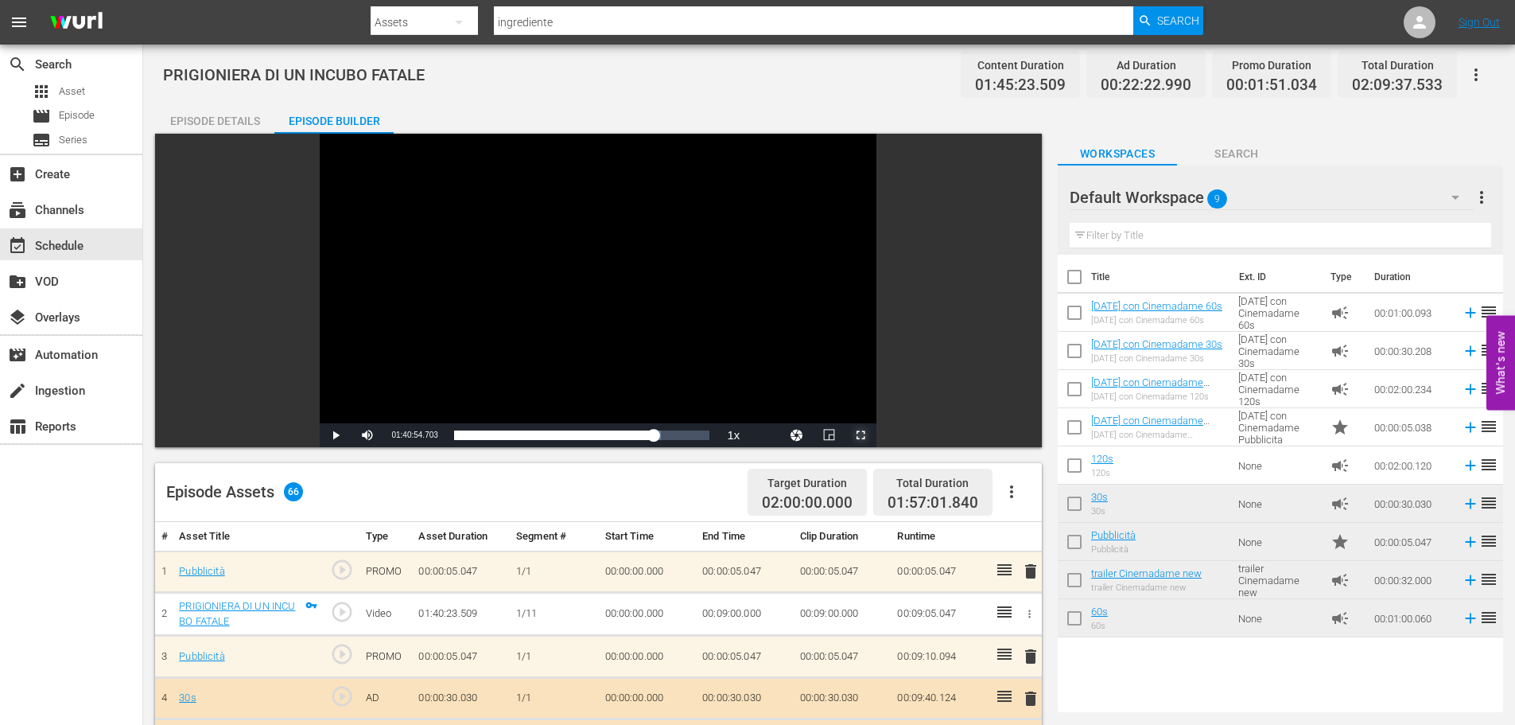
click at [861, 435] on span "Video Player" at bounding box center [861, 435] width 0 height 0
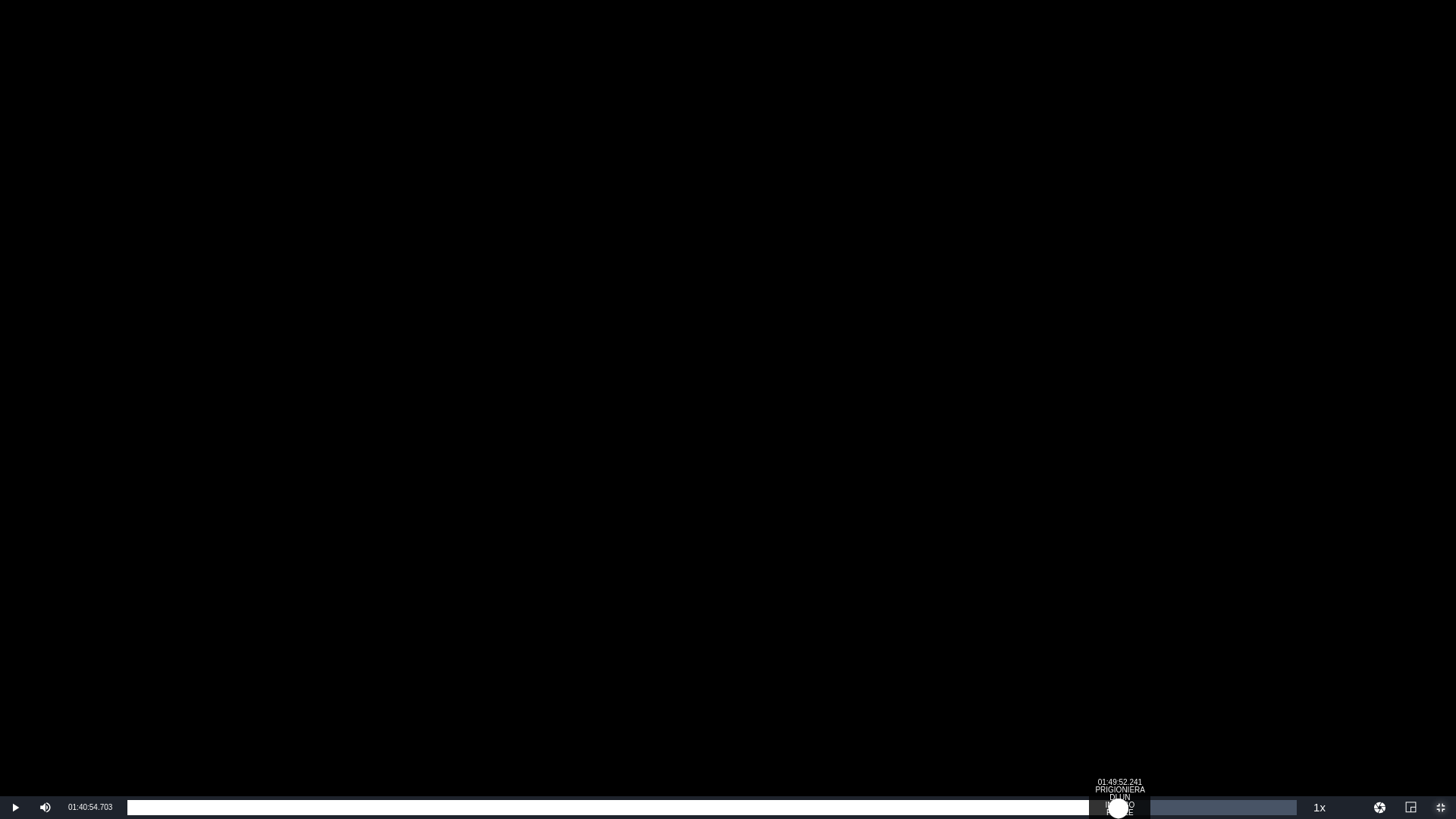
click at [1118, 690] on div "Loaded : 80.76% 01:49:52.241 PRIGIONIERA DI UN INCUBO FATALE 01:21:00.000" at bounding box center [712, 808] width 1169 height 15
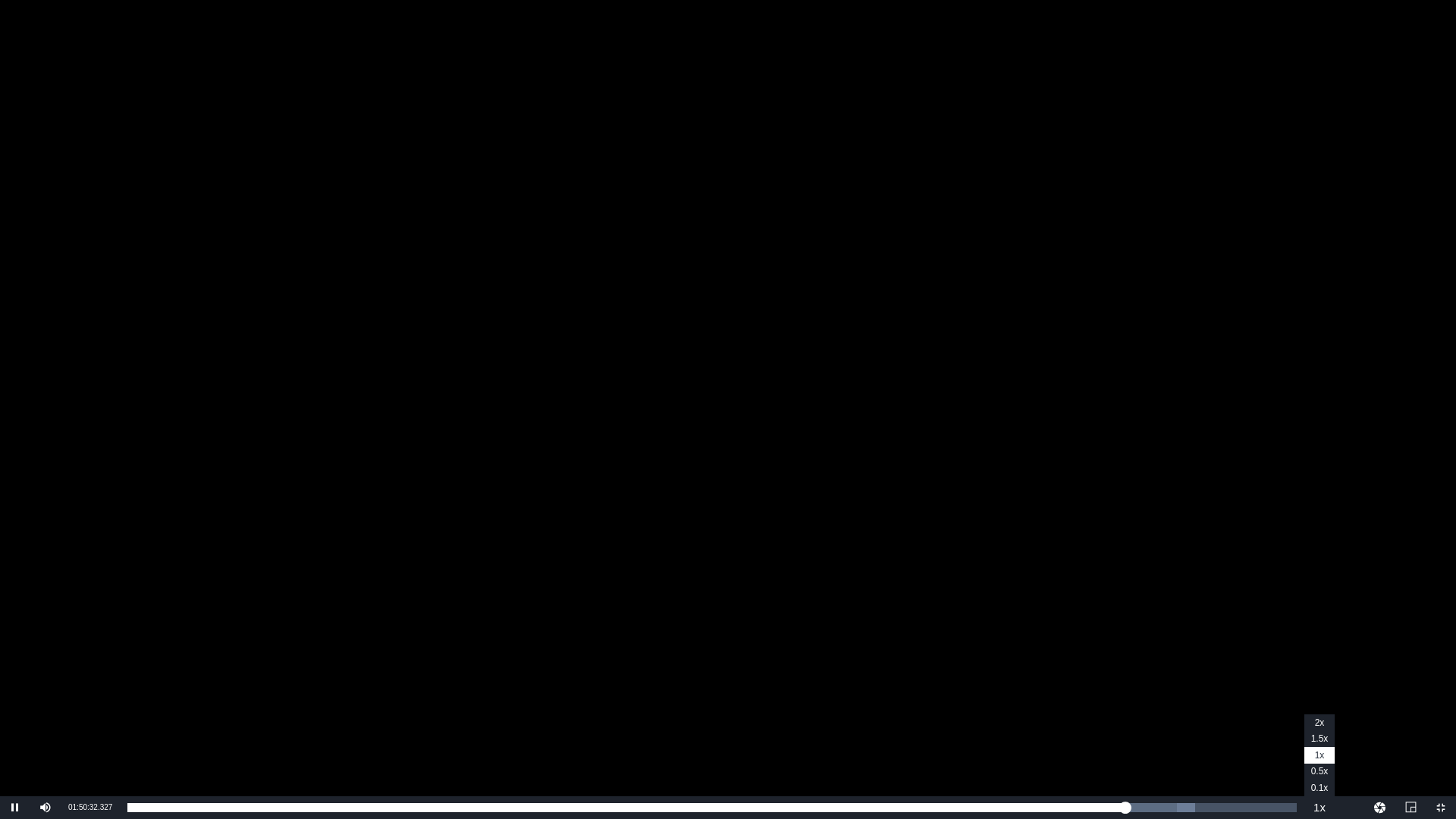
click at [1322, 690] on button "Playback Rate" at bounding box center [1320, 808] width 31 height 23
click at [1321, 690] on button "Playback Rate" at bounding box center [1320, 808] width 31 height 23
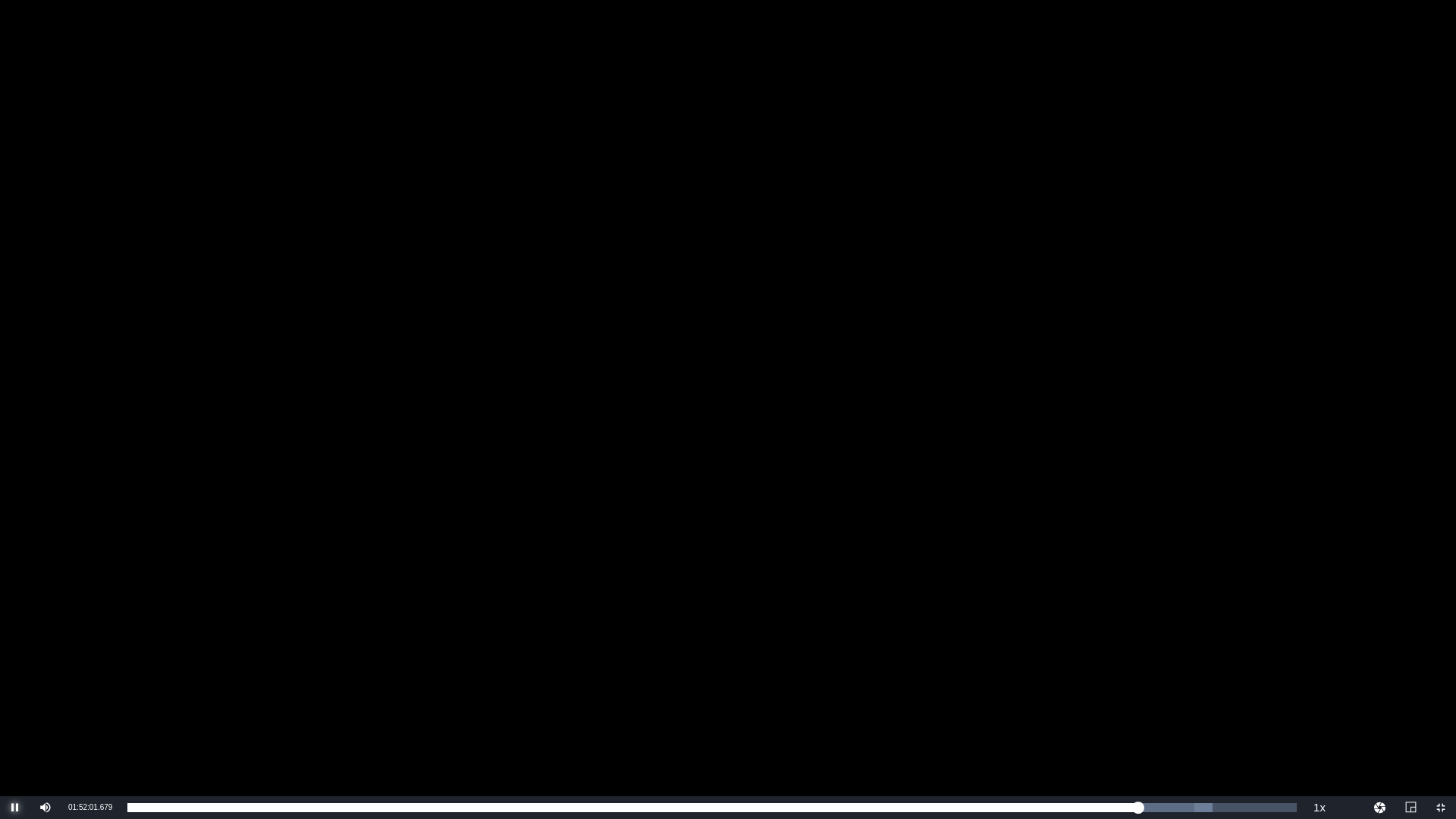
click at [15, 690] on span "Video Player" at bounding box center [15, 808] width 0 height 0
click at [1441, 690] on span "Video Player" at bounding box center [1441, 808] width 0 height 0
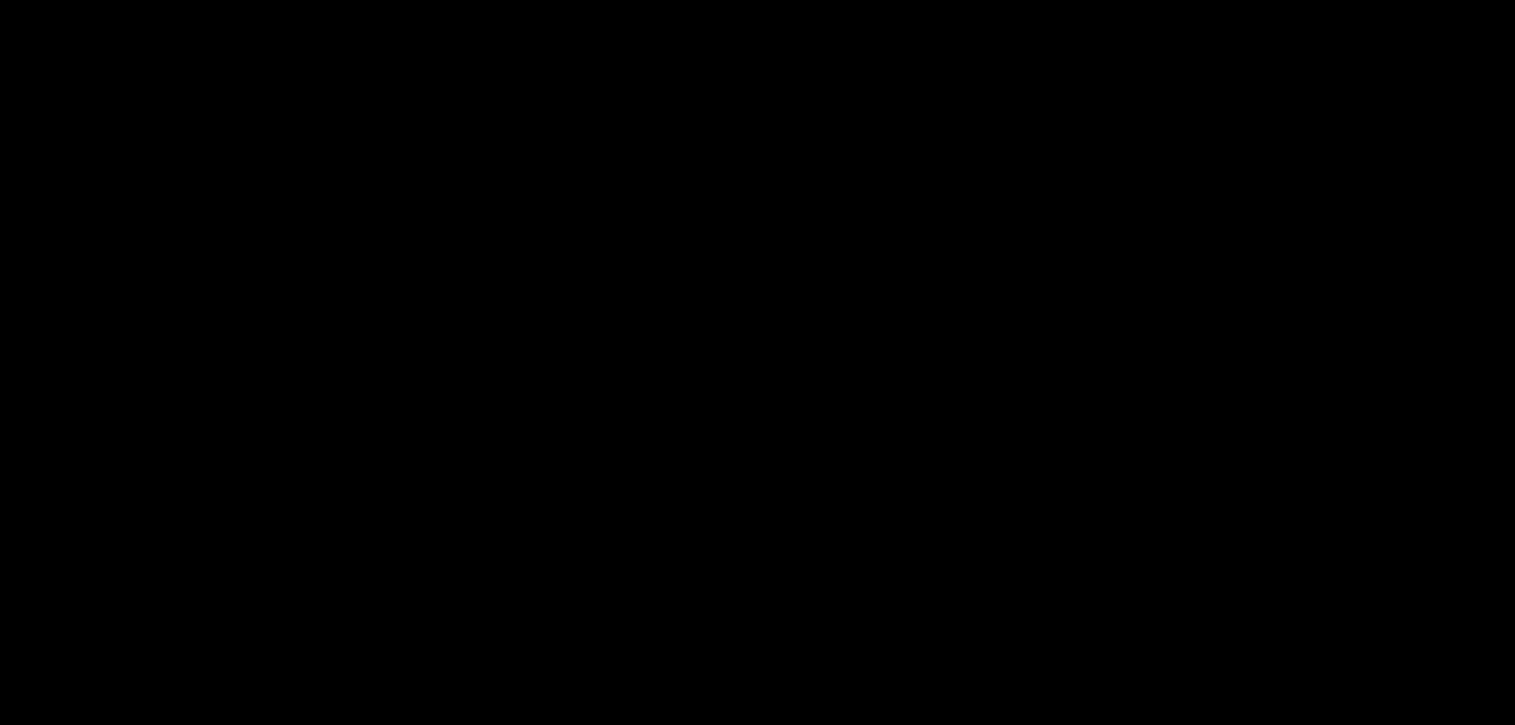
scroll to position [2612, 0]
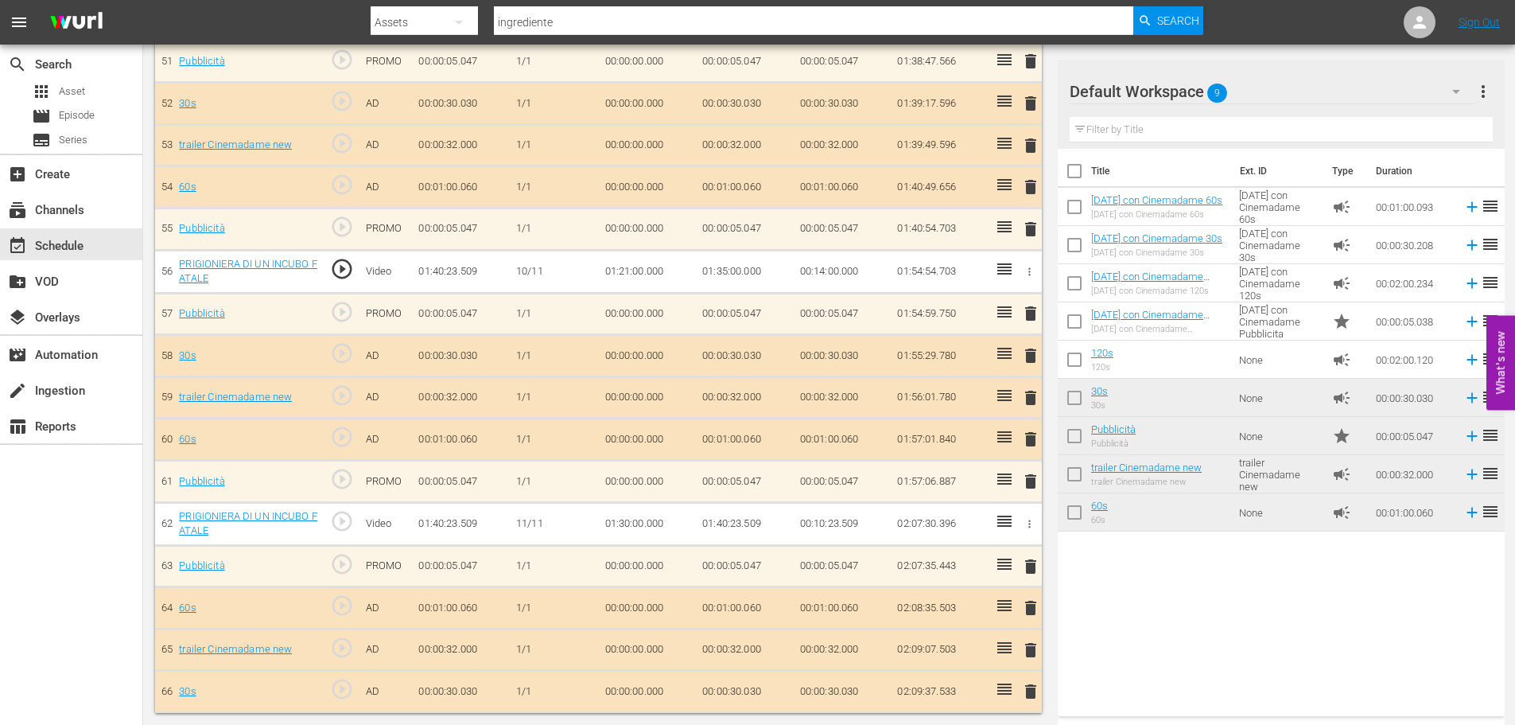
click at [722, 269] on td "01:35:00.000" at bounding box center [745, 271] width 98 height 43
click at [728, 269] on td "01:35:00.000" at bounding box center [745, 271] width 98 height 43
click at [725, 267] on td "01:35:00.000" at bounding box center [745, 271] width 98 height 43
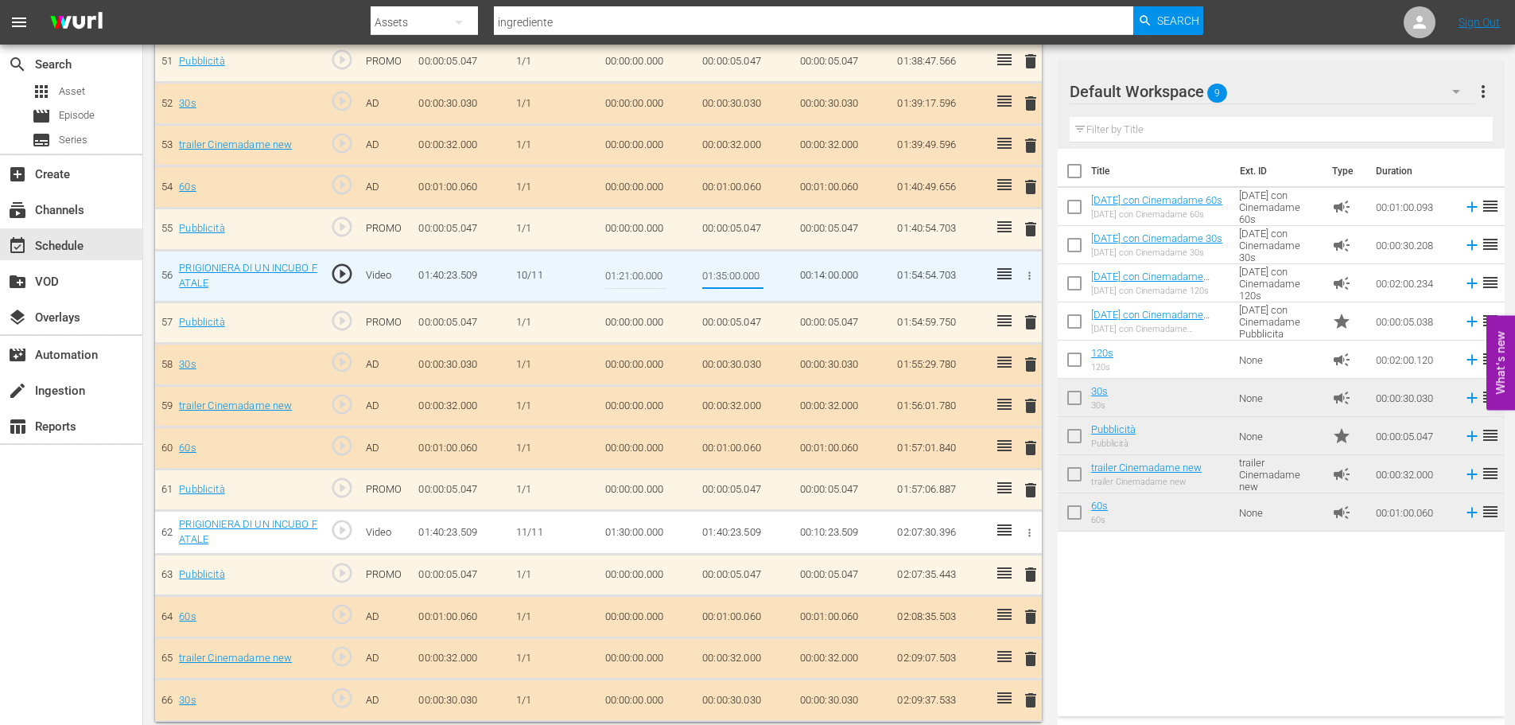
click at [723, 272] on input "01:35:00.000" at bounding box center [732, 276] width 61 height 38
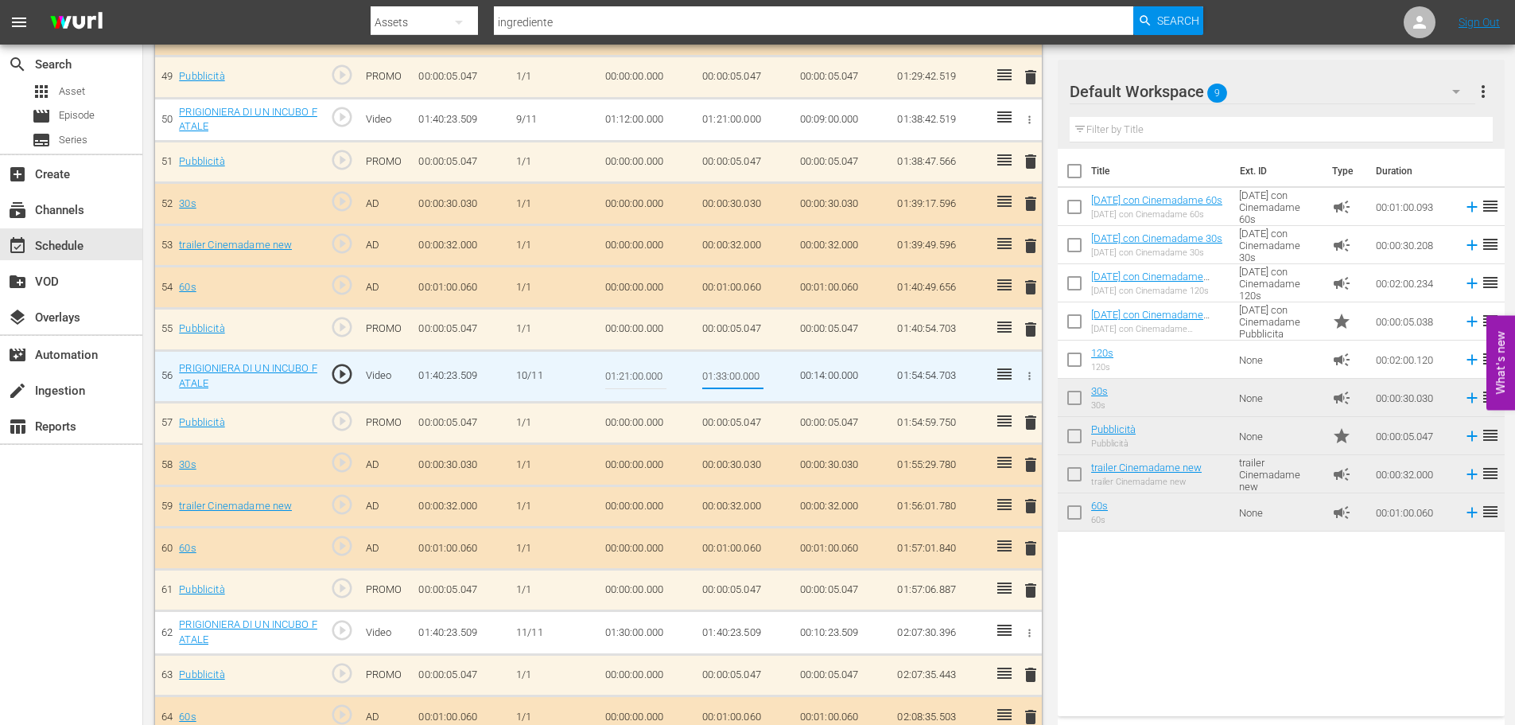
scroll to position [2453, 0]
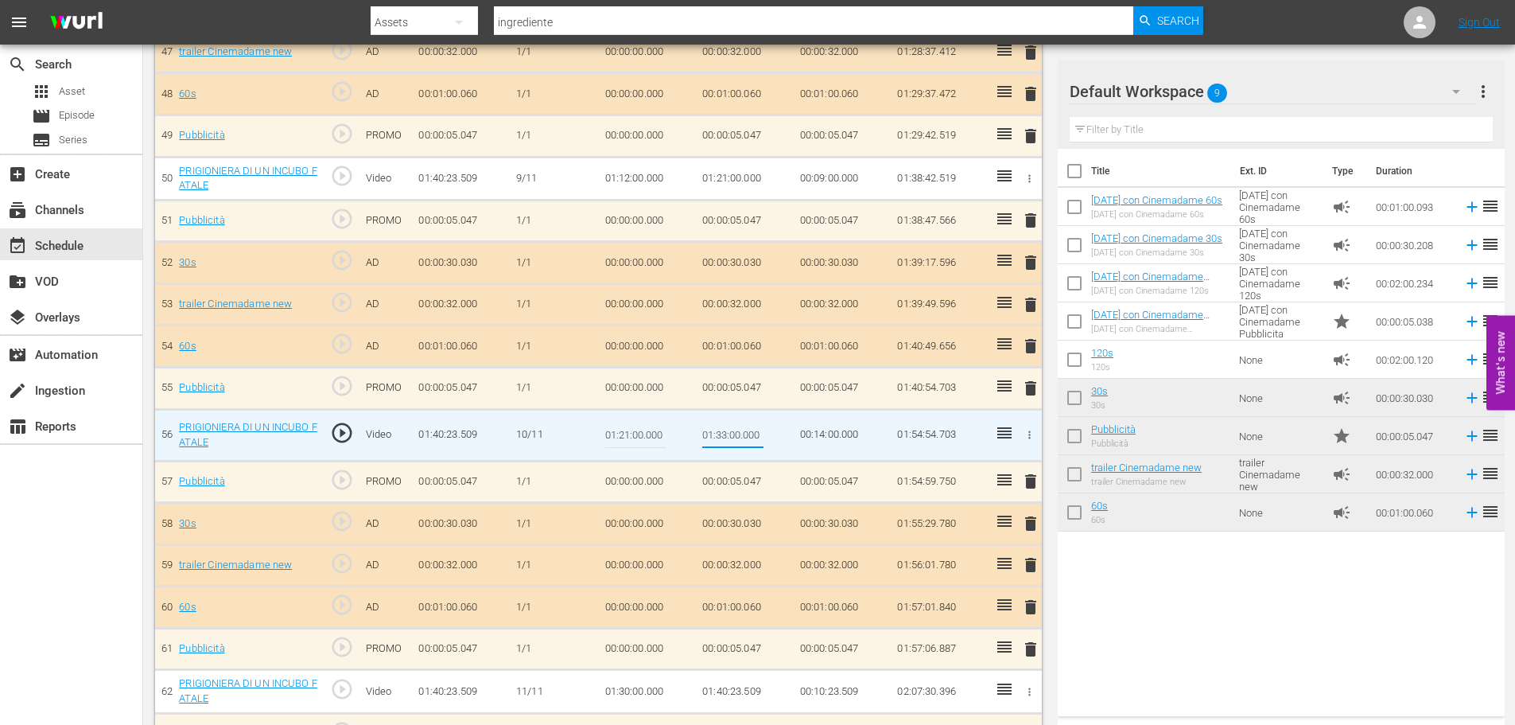
type input "01:33:00.000"
click at [897, 491] on td "01:54:59.750" at bounding box center [940, 482] width 98 height 42
click at [837, 439] on td "00:14:00.000" at bounding box center [843, 435] width 98 height 52
click at [775, 516] on td "00:00:30.030" at bounding box center [745, 524] width 98 height 42
click at [730, 430] on input "01:33:00.000" at bounding box center [732, 435] width 61 height 38
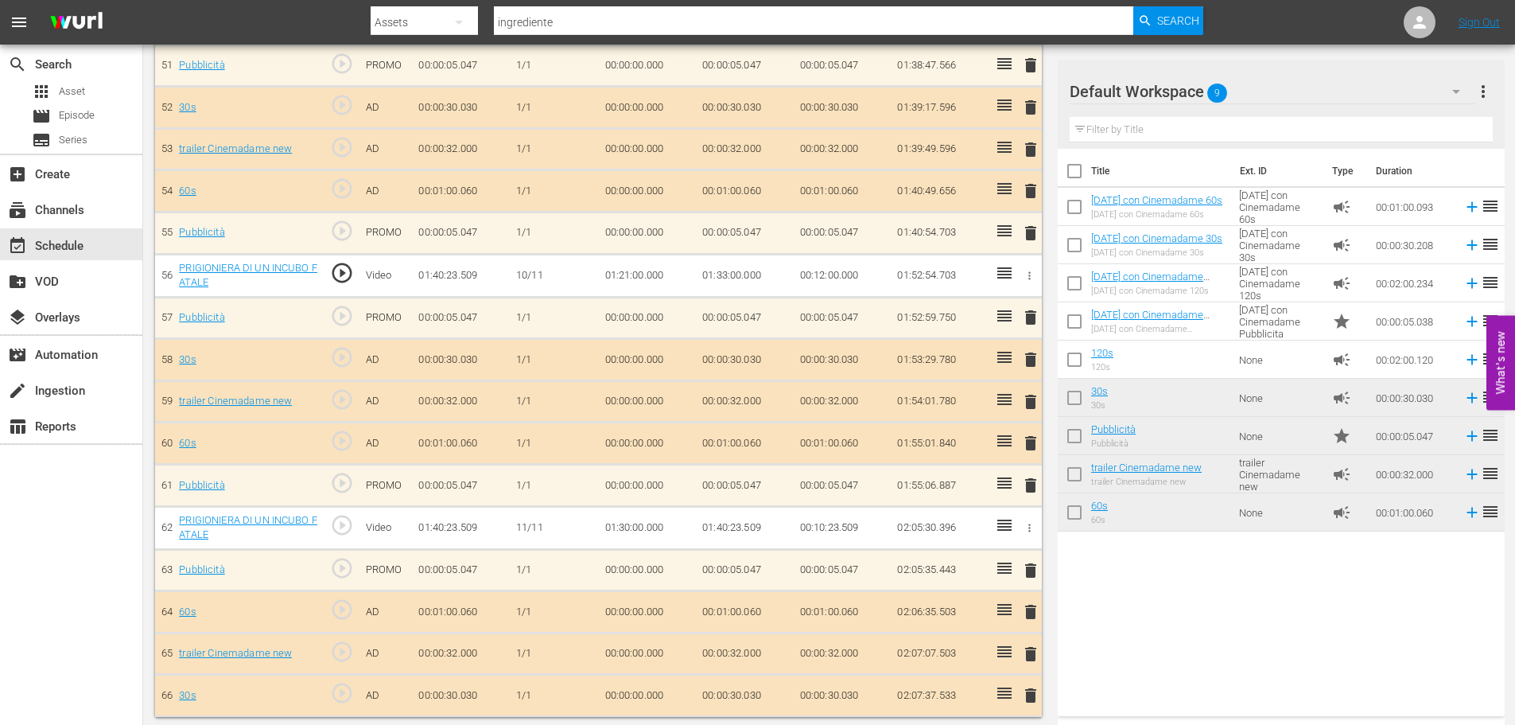
scroll to position [2612, 0]
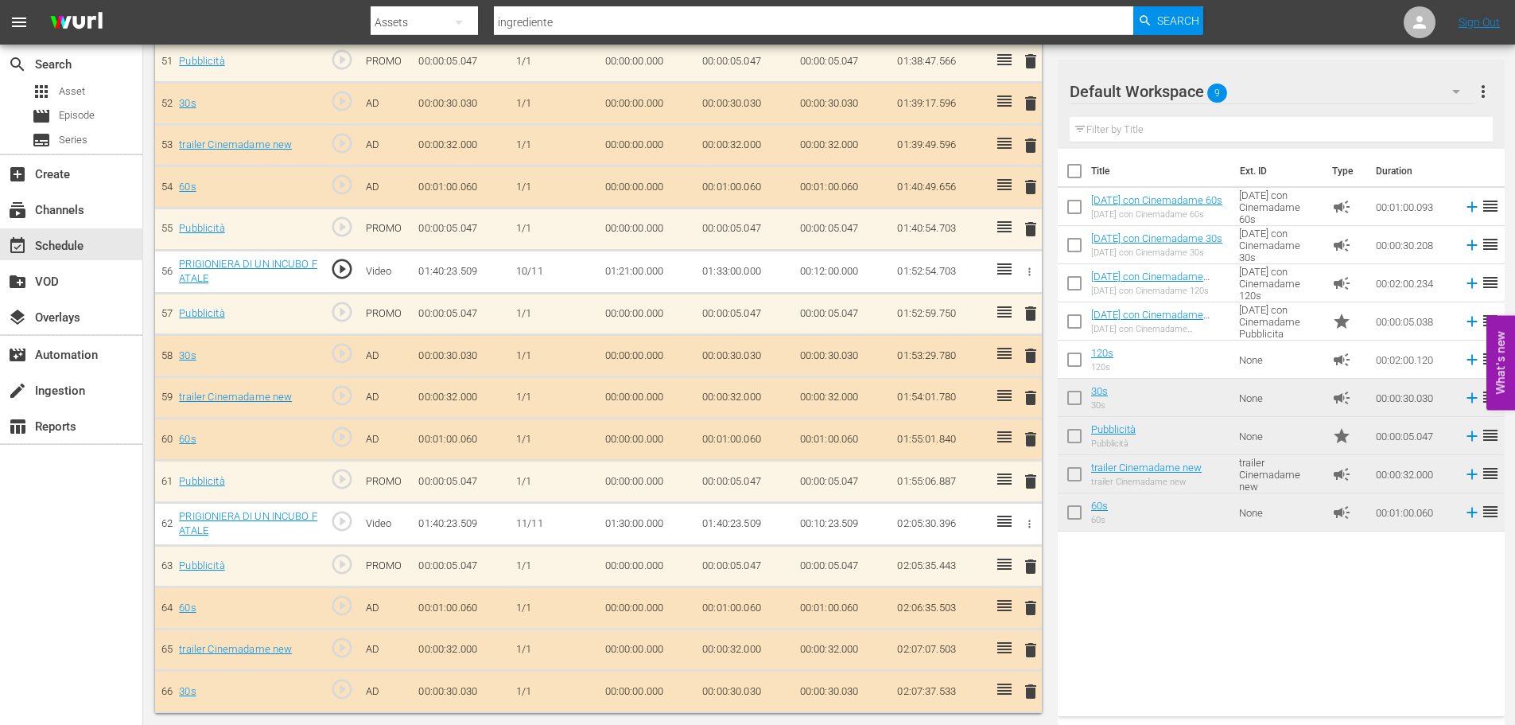
click at [723, 271] on td "01:33:00.000" at bounding box center [745, 271] width 98 height 43
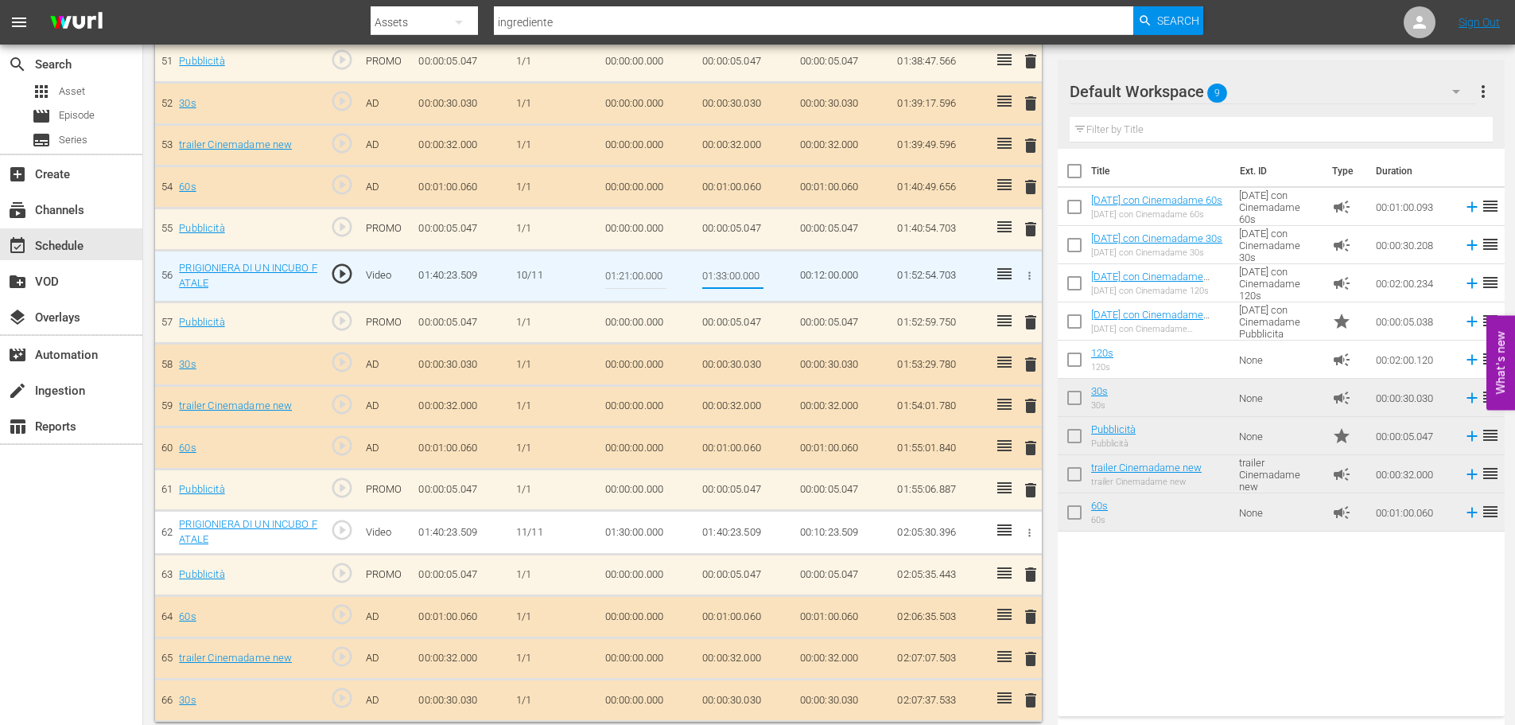
click at [723, 272] on input "01:33:00.000" at bounding box center [732, 276] width 61 height 38
type input "01:32:04.000"
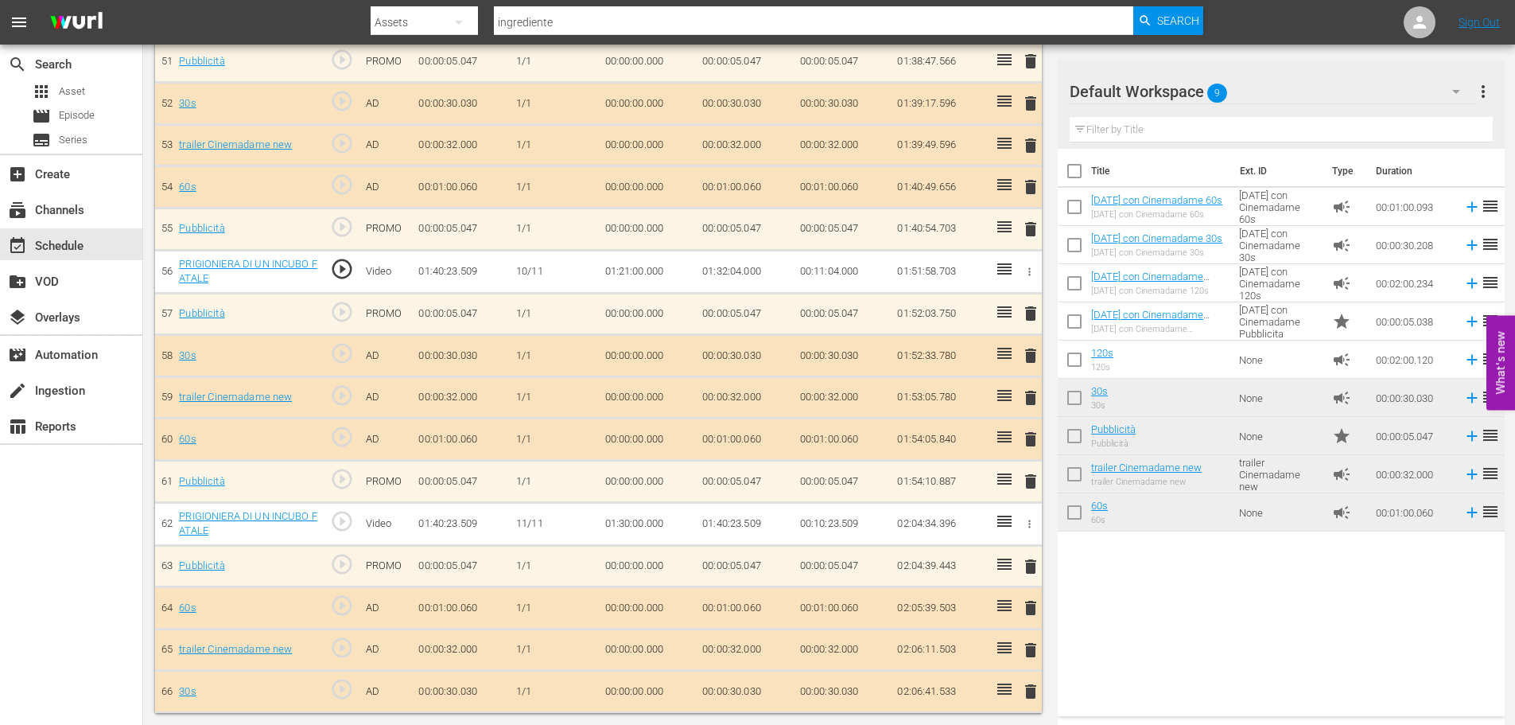
click at [736, 274] on td "01:32:04.000" at bounding box center [745, 271] width 98 height 43
click at [738, 272] on td "01:32:04.000" at bounding box center [745, 271] width 98 height 43
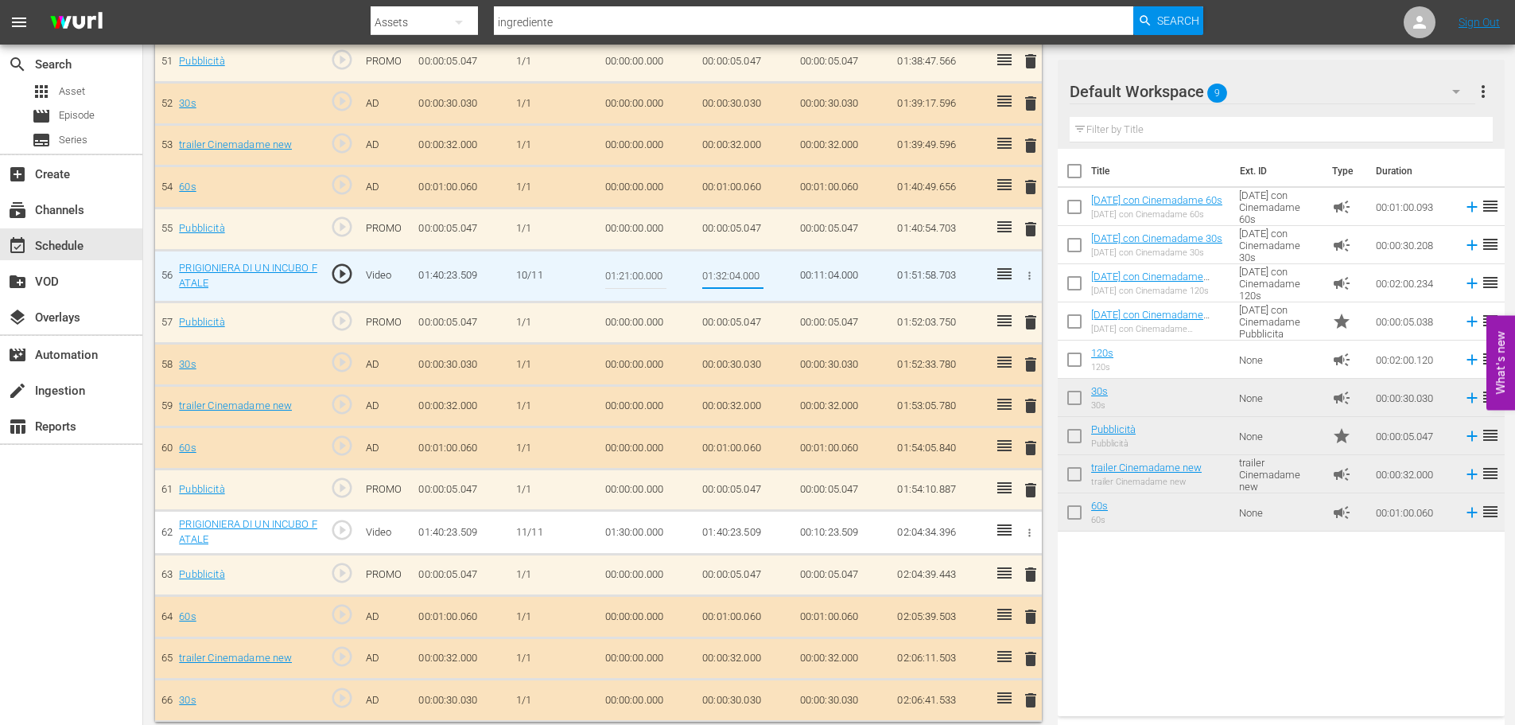
click at [738, 272] on input "01:32:04.000" at bounding box center [732, 276] width 61 height 38
click at [733, 276] on input "01:32:04.000" at bounding box center [732, 276] width 61 height 38
click at [736, 276] on input "01:32:04.000" at bounding box center [732, 276] width 61 height 38
type input "01:32:06.000"
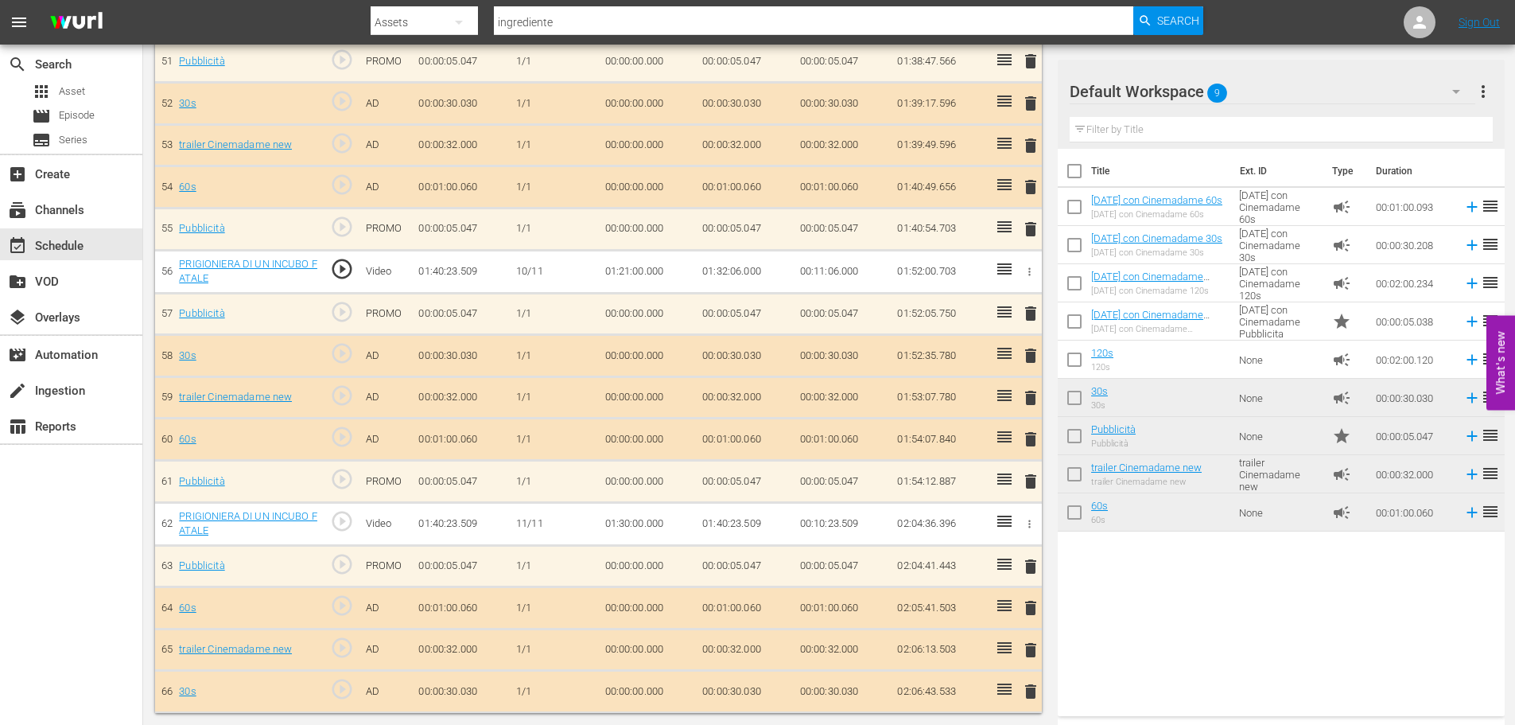
click at [739, 267] on td "01:32:06.000" at bounding box center [745, 271] width 98 height 43
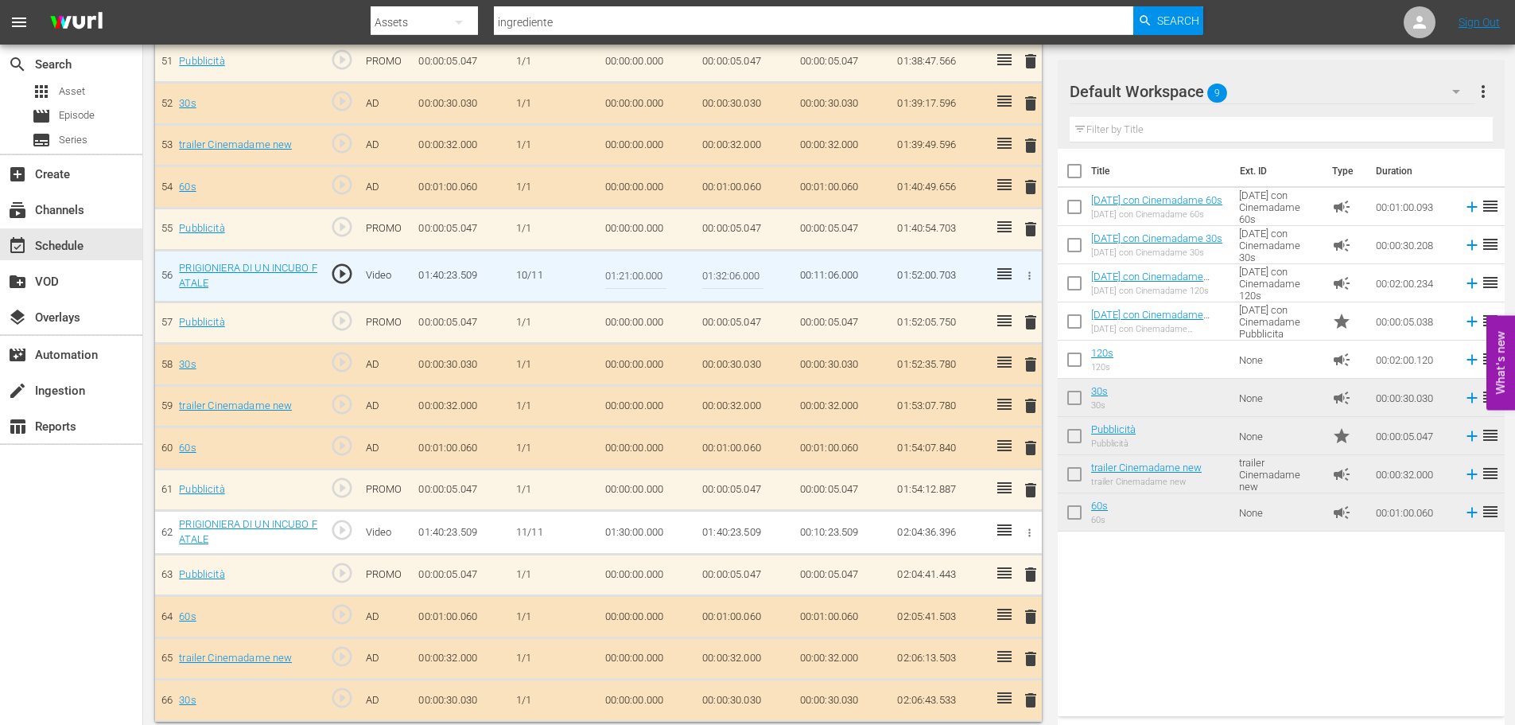
click at [737, 276] on input "01:32:06.000" at bounding box center [732, 276] width 61 height 38
type input "01:32:07.000"
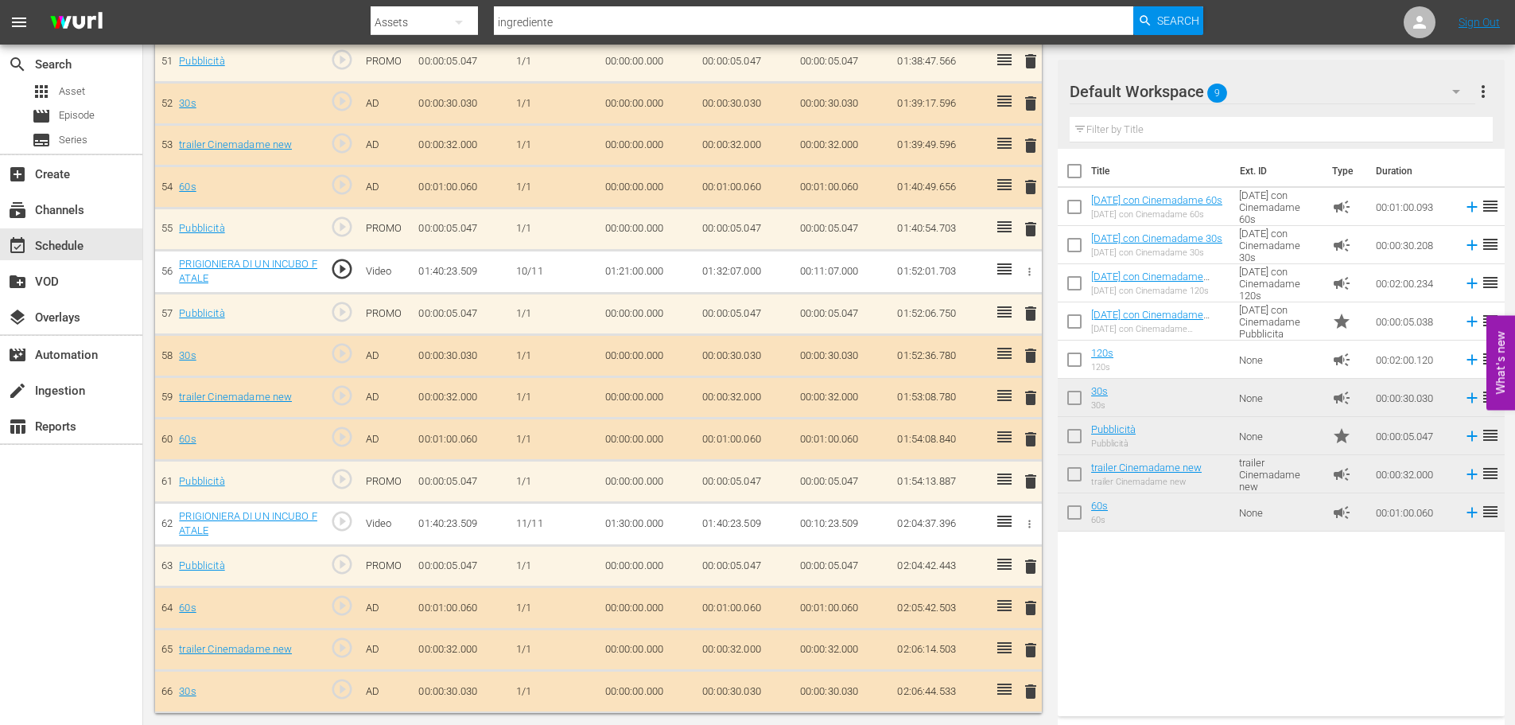
click at [1031, 521] on icon "button" at bounding box center [1030, 523] width 2 height 8
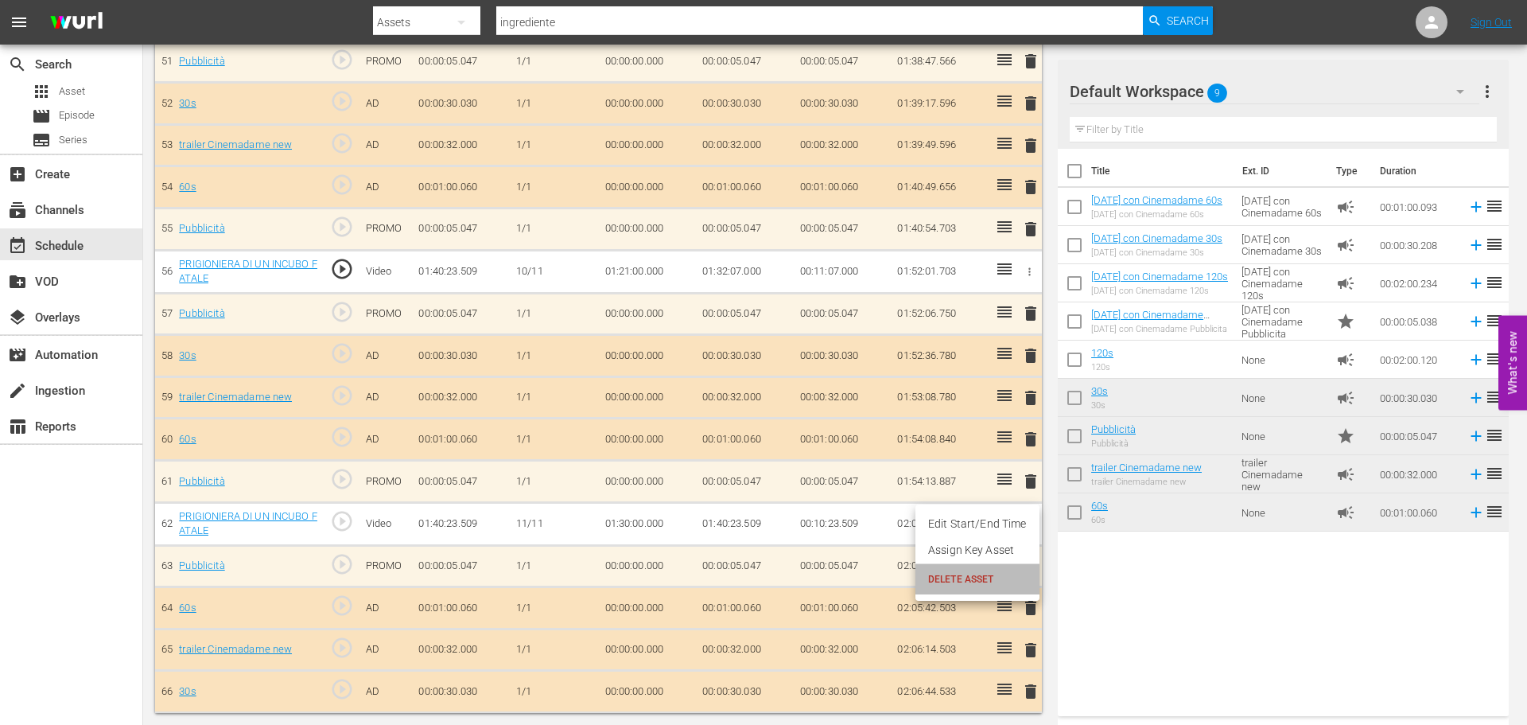
click at [990, 576] on span "DELETE ASSET" at bounding box center [977, 579] width 99 height 14
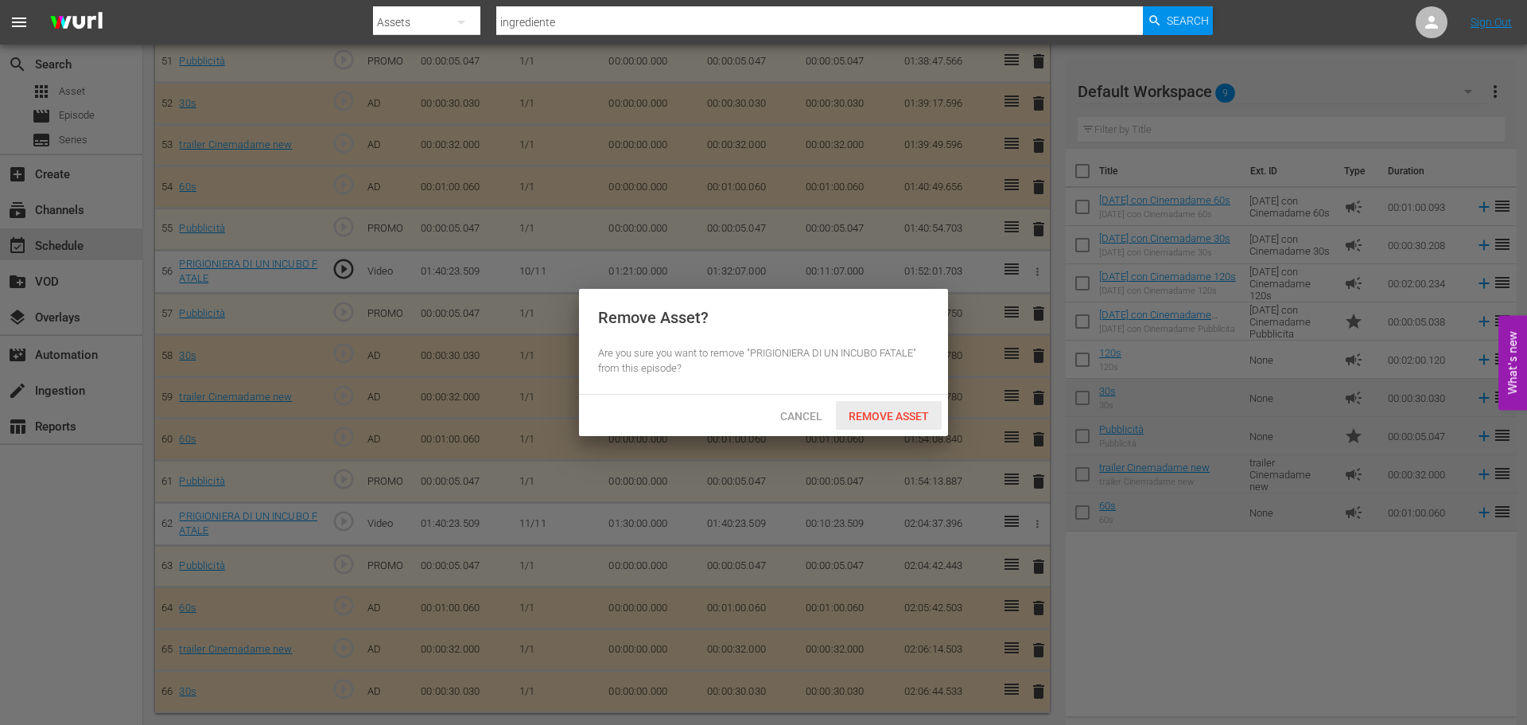
click at [876, 412] on span "Remove Asset" at bounding box center [889, 416] width 106 height 13
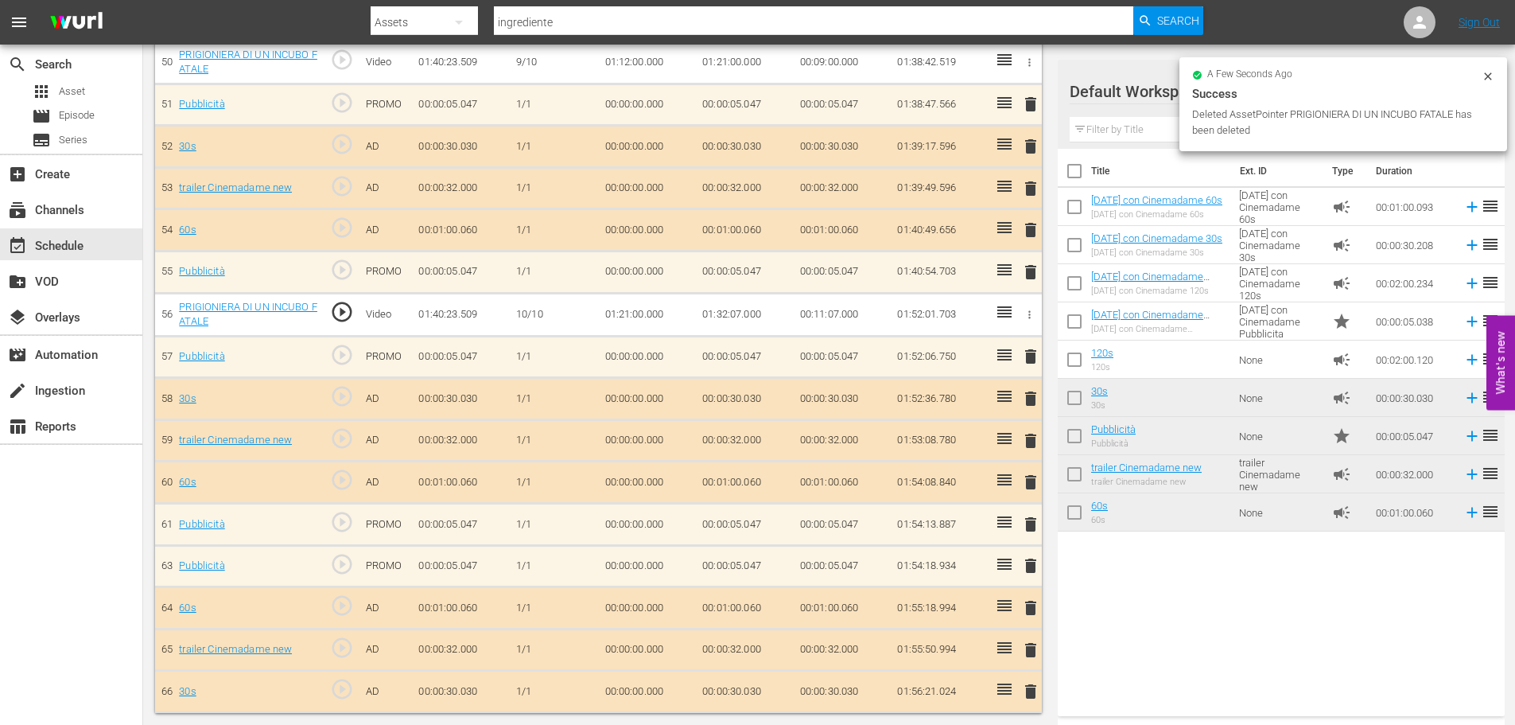
scroll to position [2569, 0]
click at [1034, 523] on span "delete" at bounding box center [1030, 524] width 19 height 19
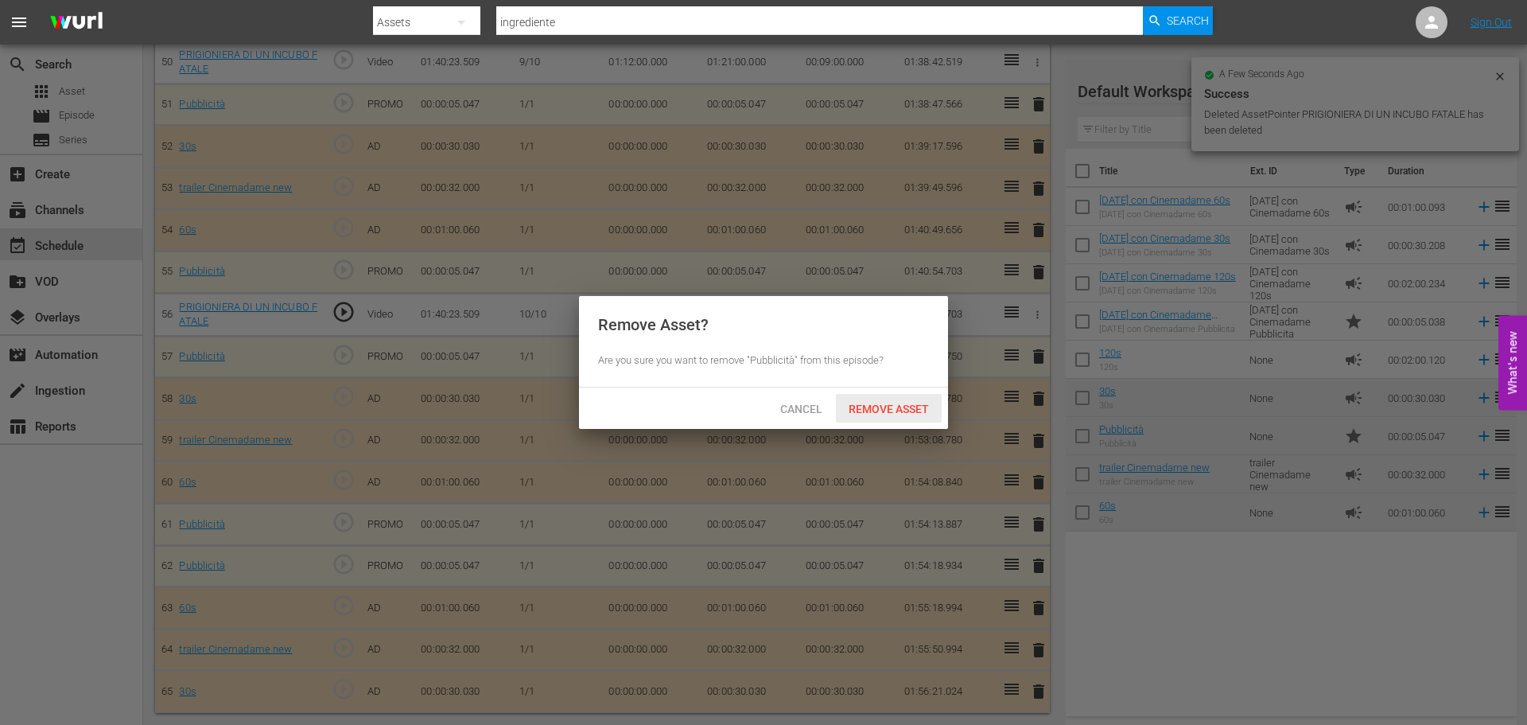
click at [925, 415] on div "Remove Asset" at bounding box center [889, 408] width 106 height 29
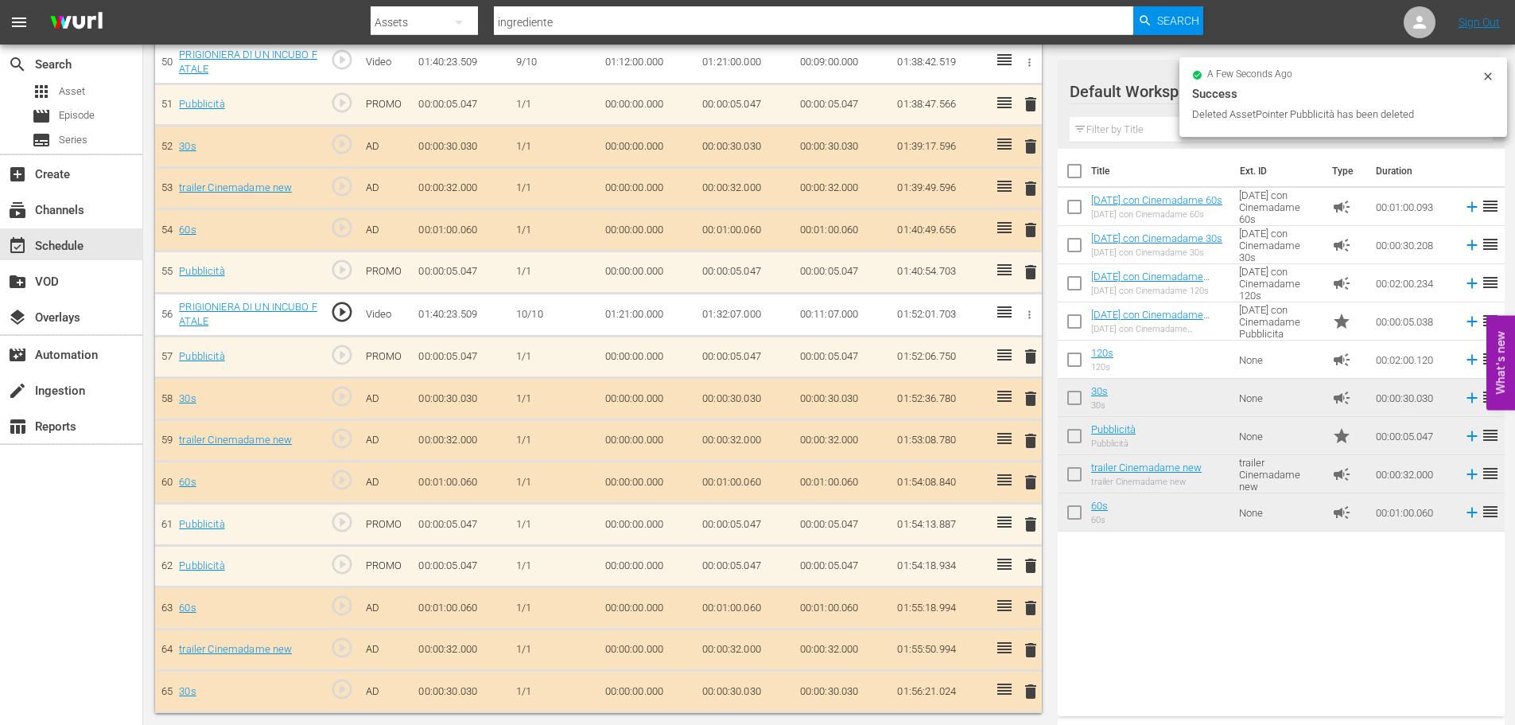
scroll to position [2527, 0]
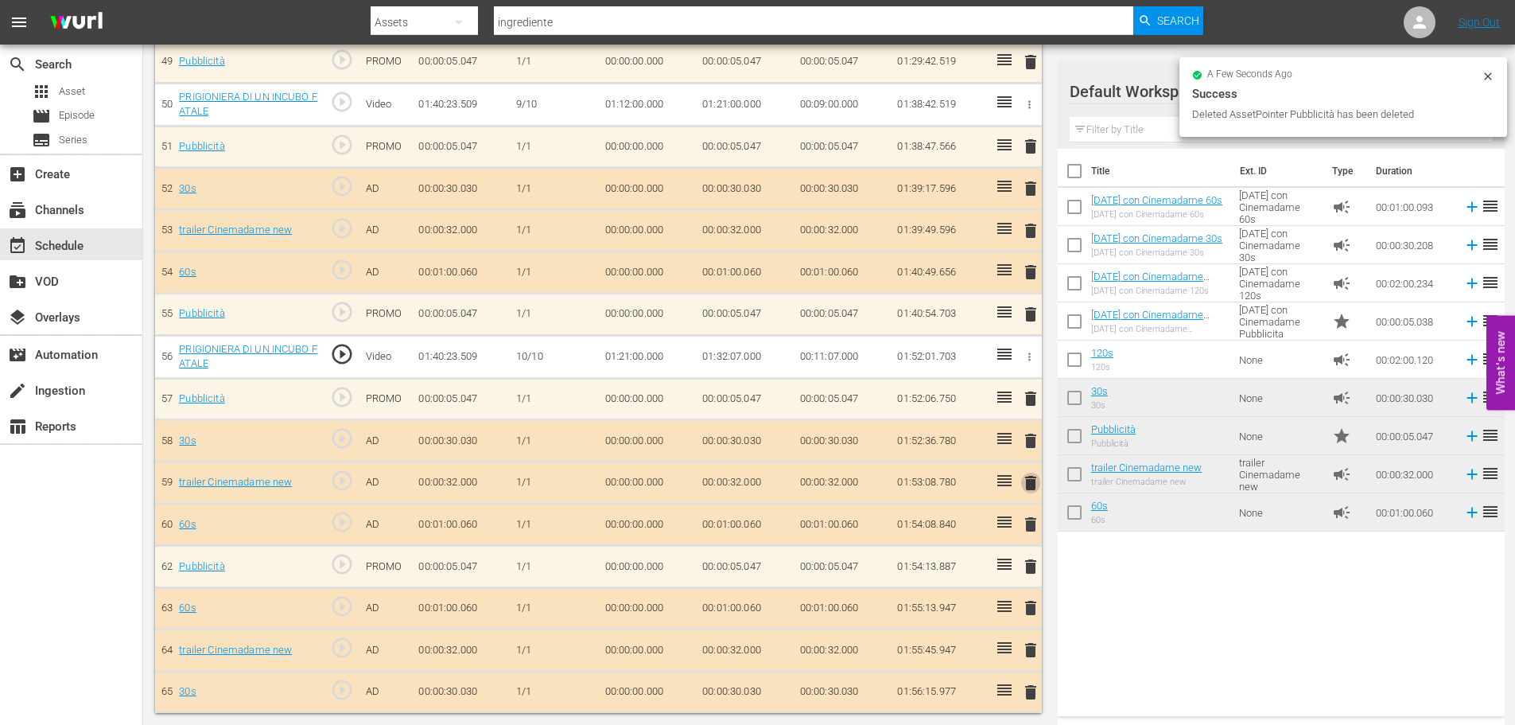
click at [1038, 480] on span "delete" at bounding box center [1030, 482] width 19 height 19
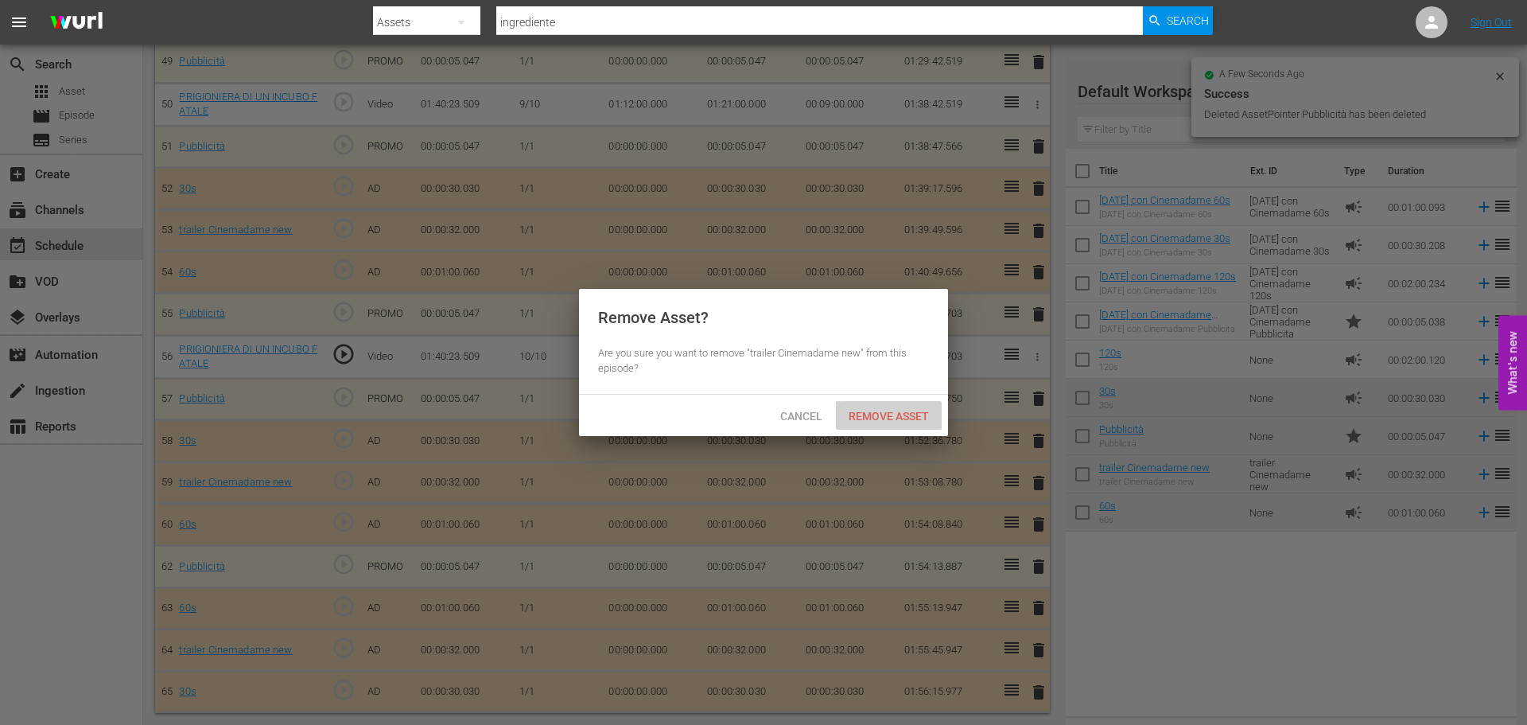
click at [908, 415] on span "Remove Asset" at bounding box center [889, 416] width 106 height 13
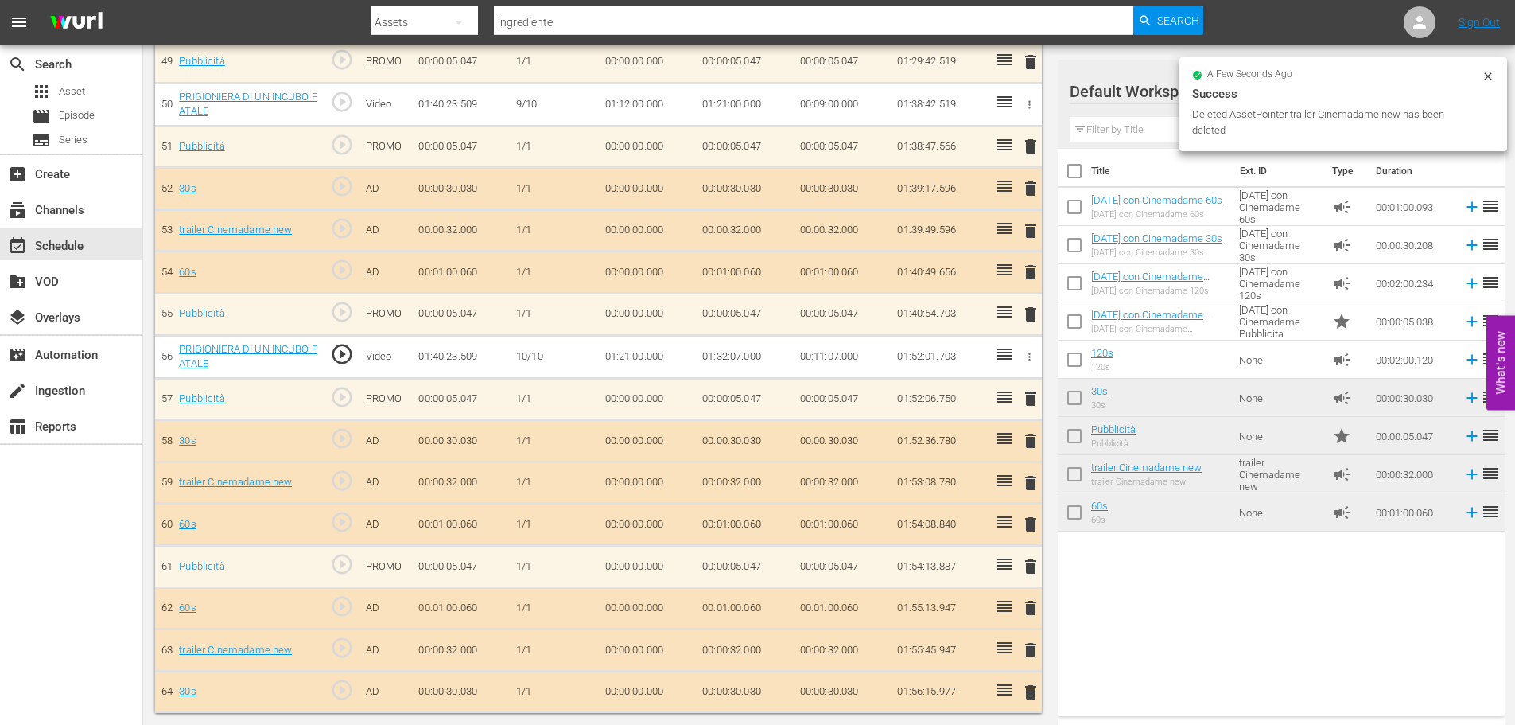
scroll to position [2485, 0]
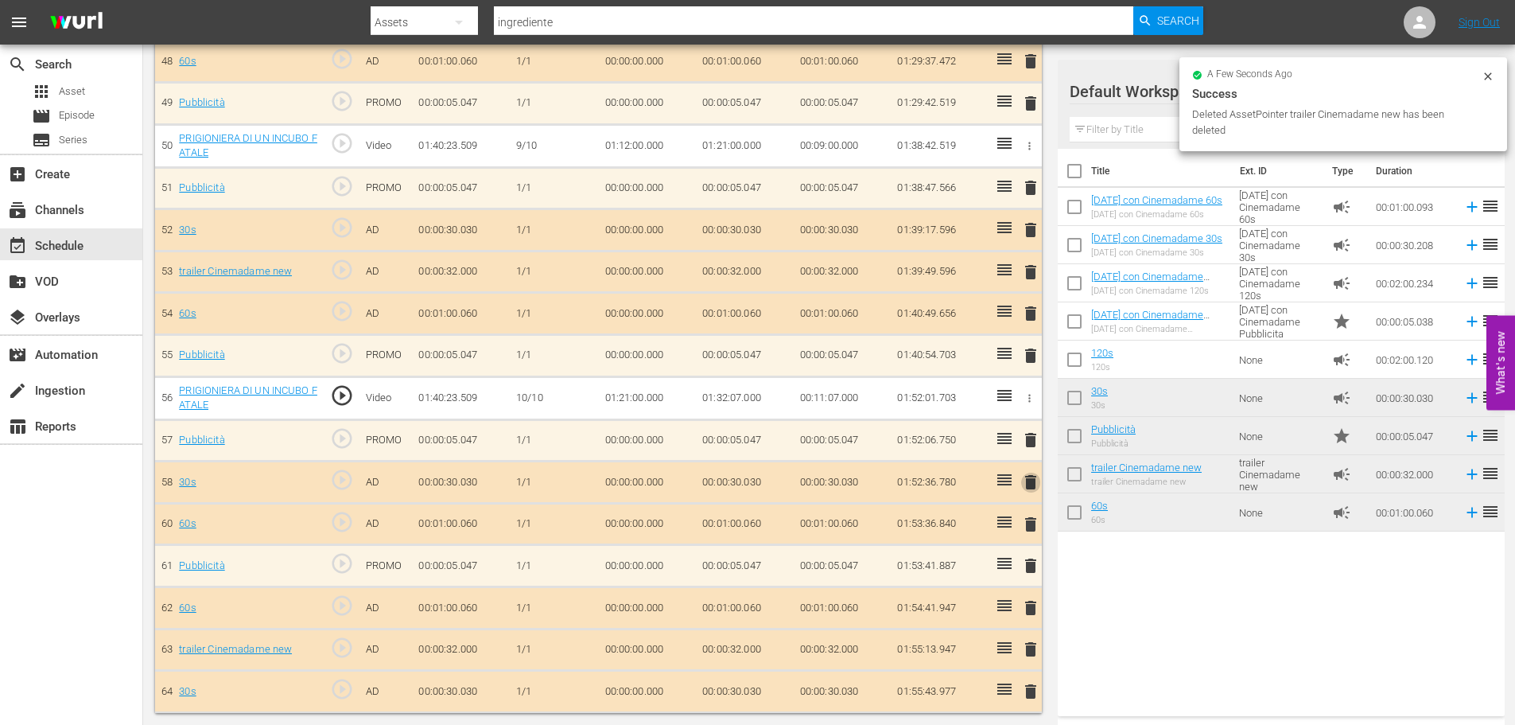
click at [1028, 488] on span "delete" at bounding box center [1030, 481] width 19 height 19
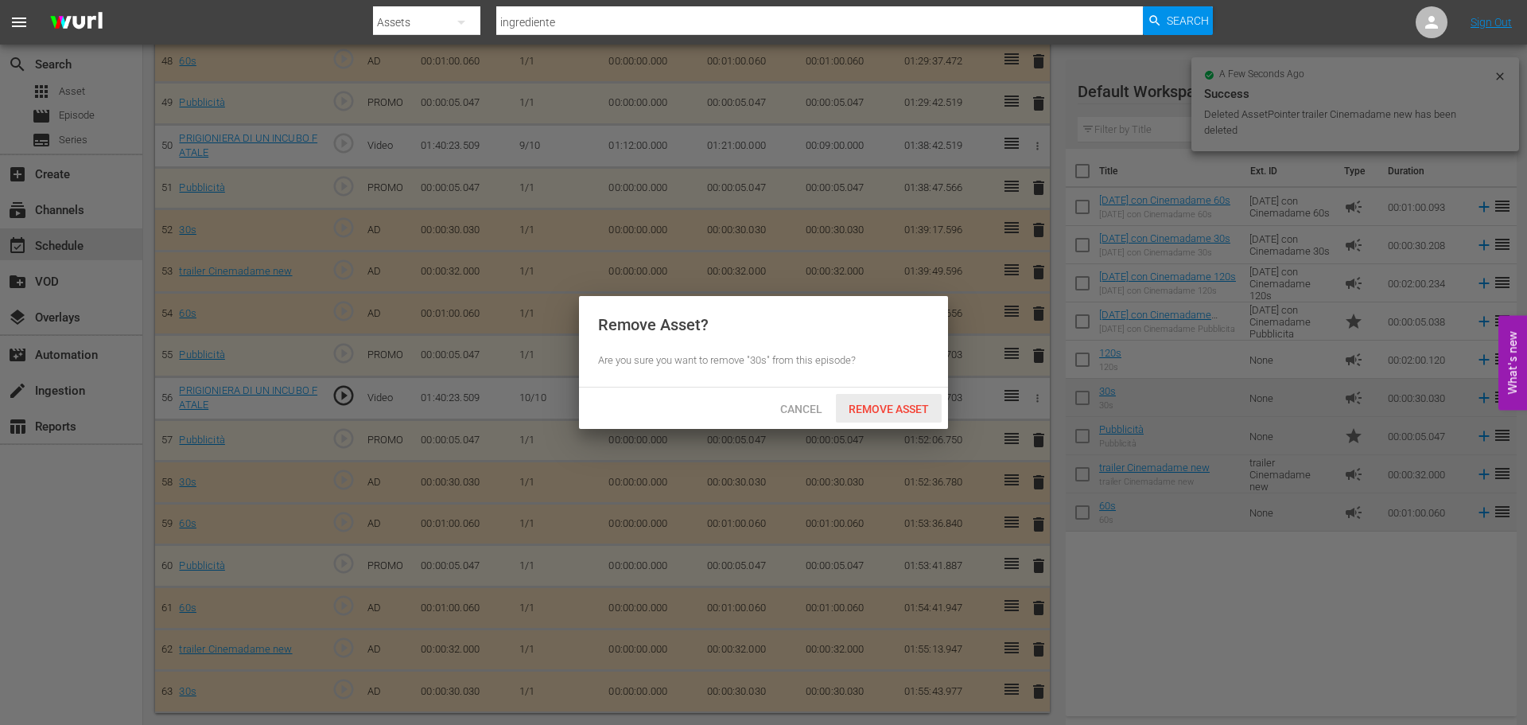
click at [919, 415] on div "Remove Asset" at bounding box center [889, 408] width 106 height 29
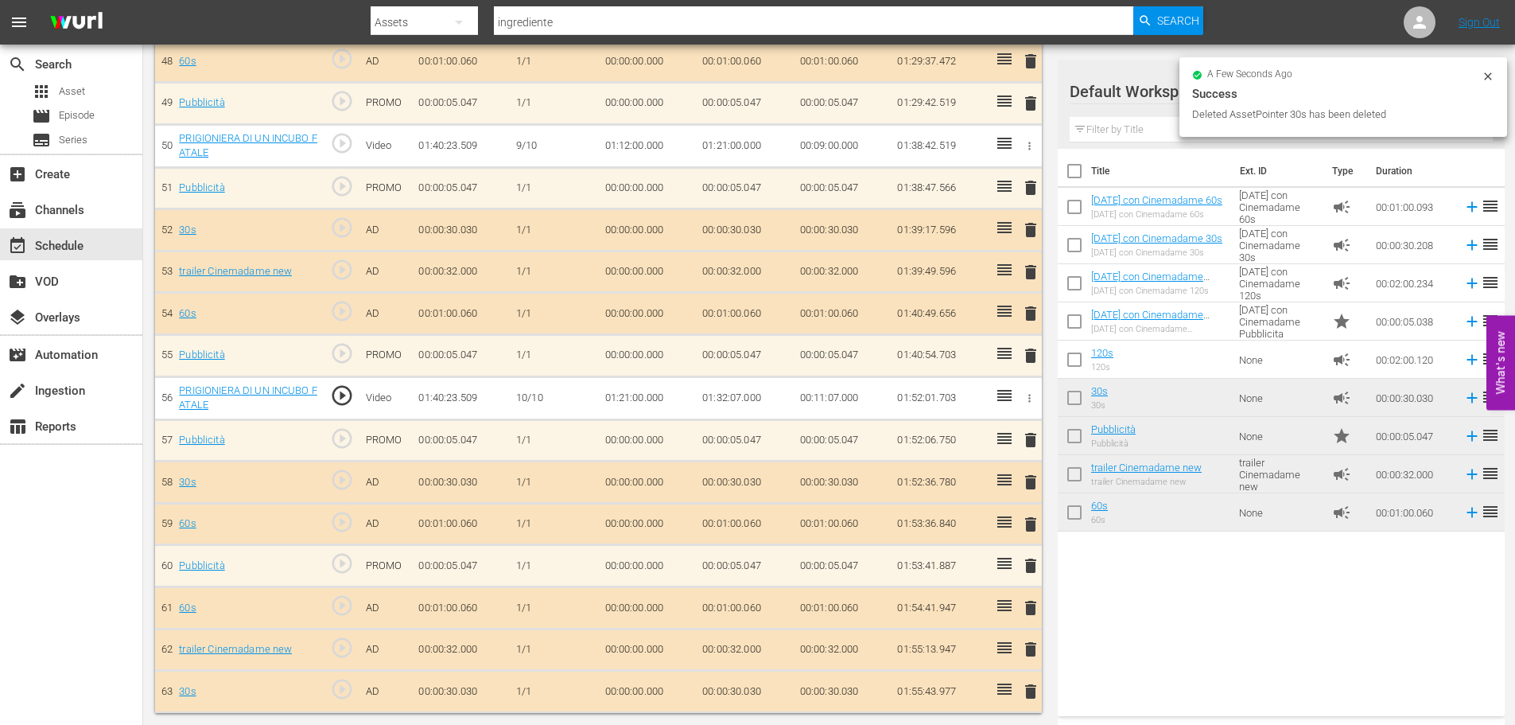
scroll to position [2443, 0]
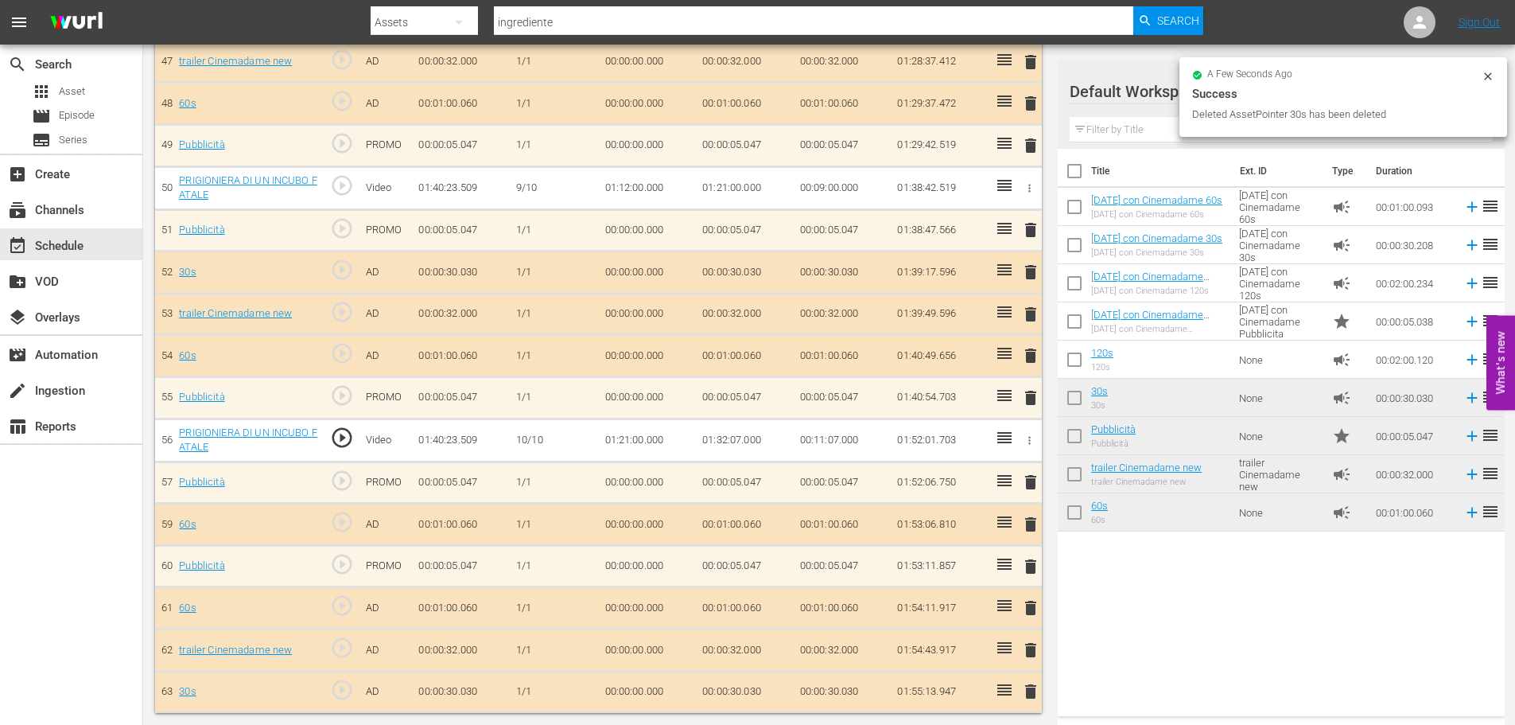
click at [1034, 524] on span "delete" at bounding box center [1030, 524] width 19 height 19
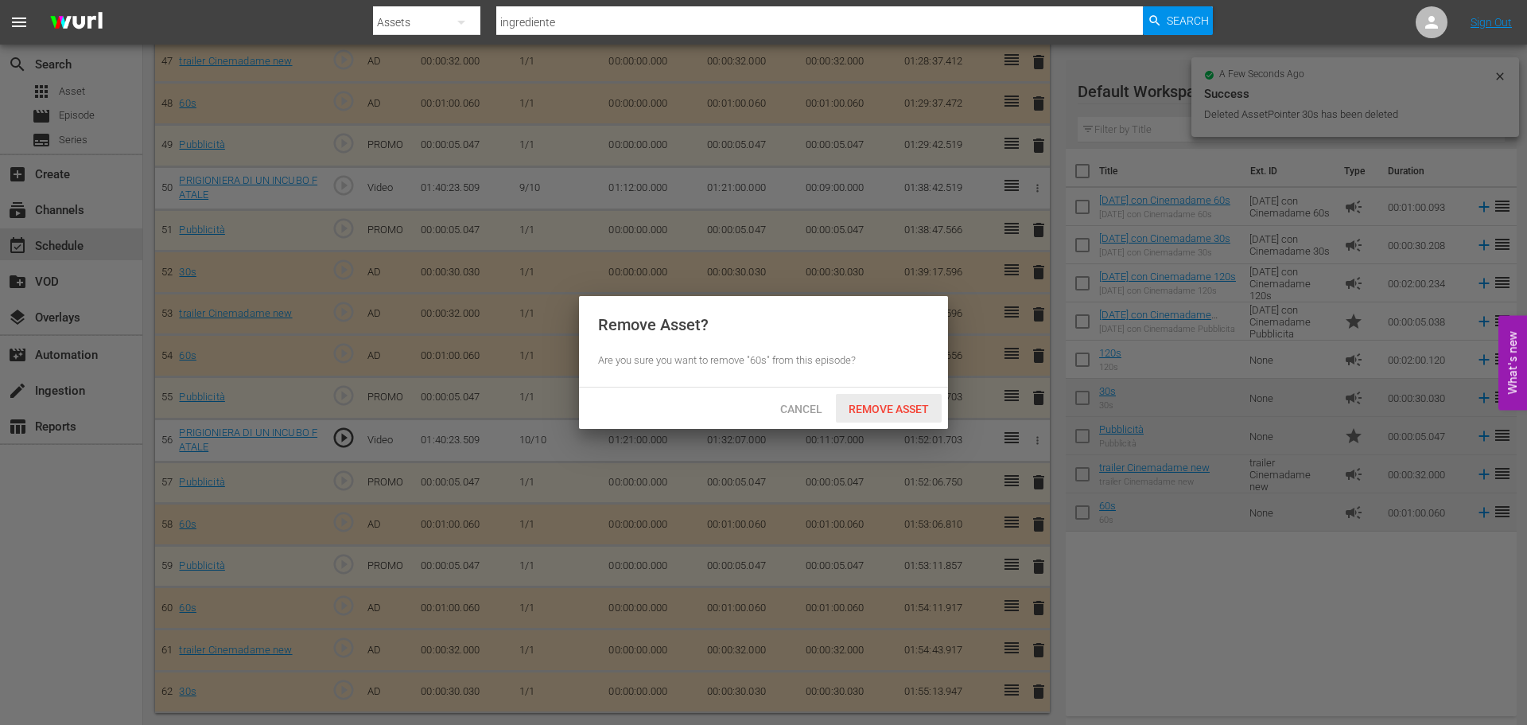
click at [888, 414] on span "Remove Asset" at bounding box center [889, 408] width 106 height 13
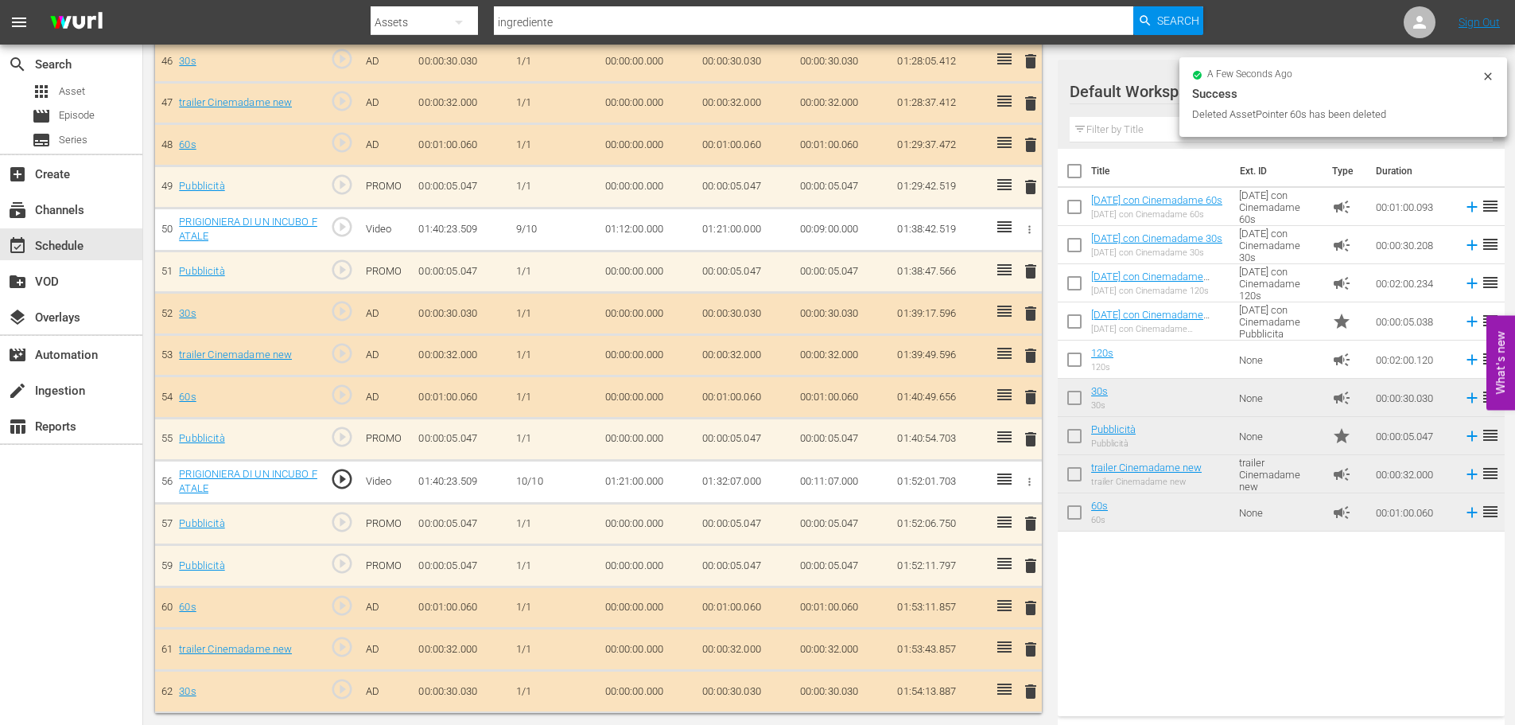
scroll to position [2402, 0]
click at [1041, 565] on td "delete" at bounding box center [1028, 566] width 26 height 42
click at [1037, 565] on span "delete" at bounding box center [1030, 565] width 19 height 19
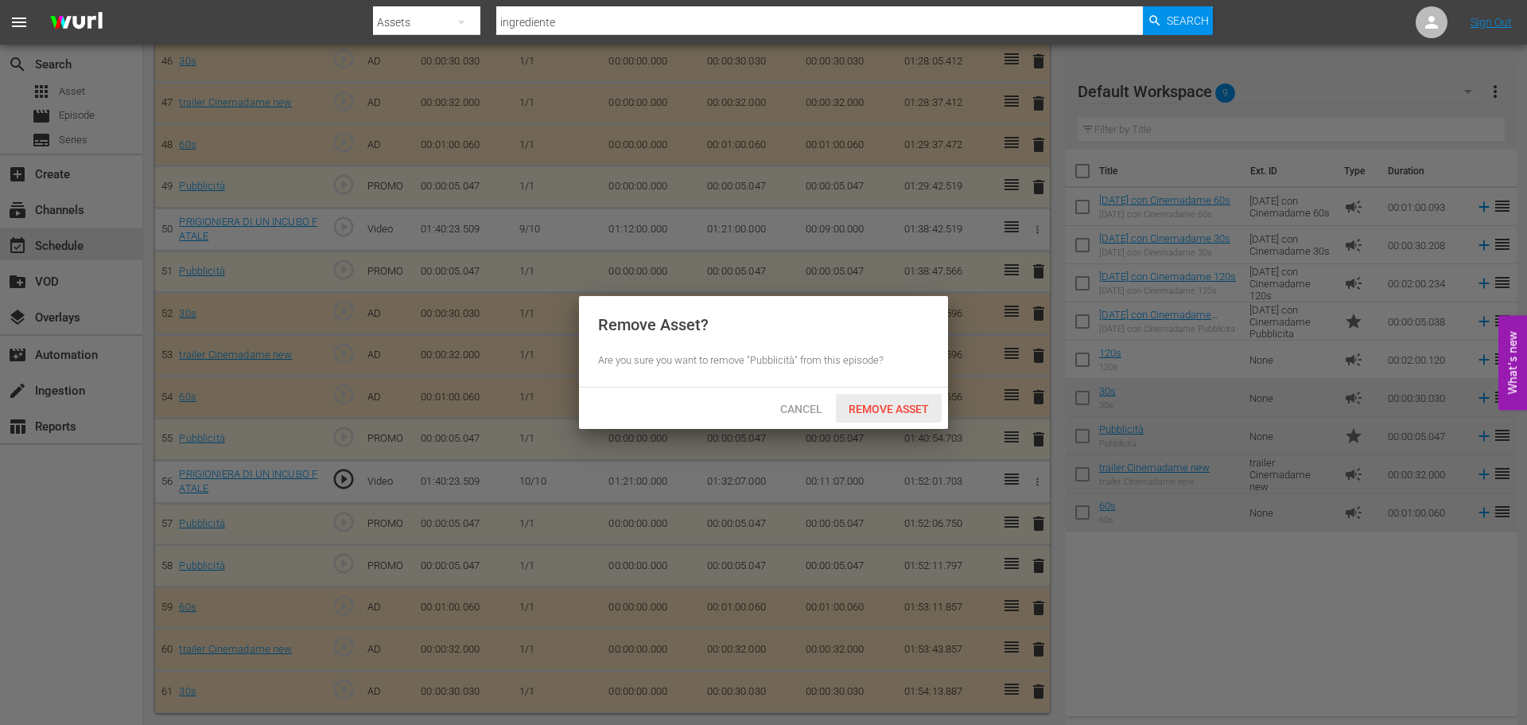
click at [911, 406] on span "Remove Asset" at bounding box center [889, 408] width 106 height 13
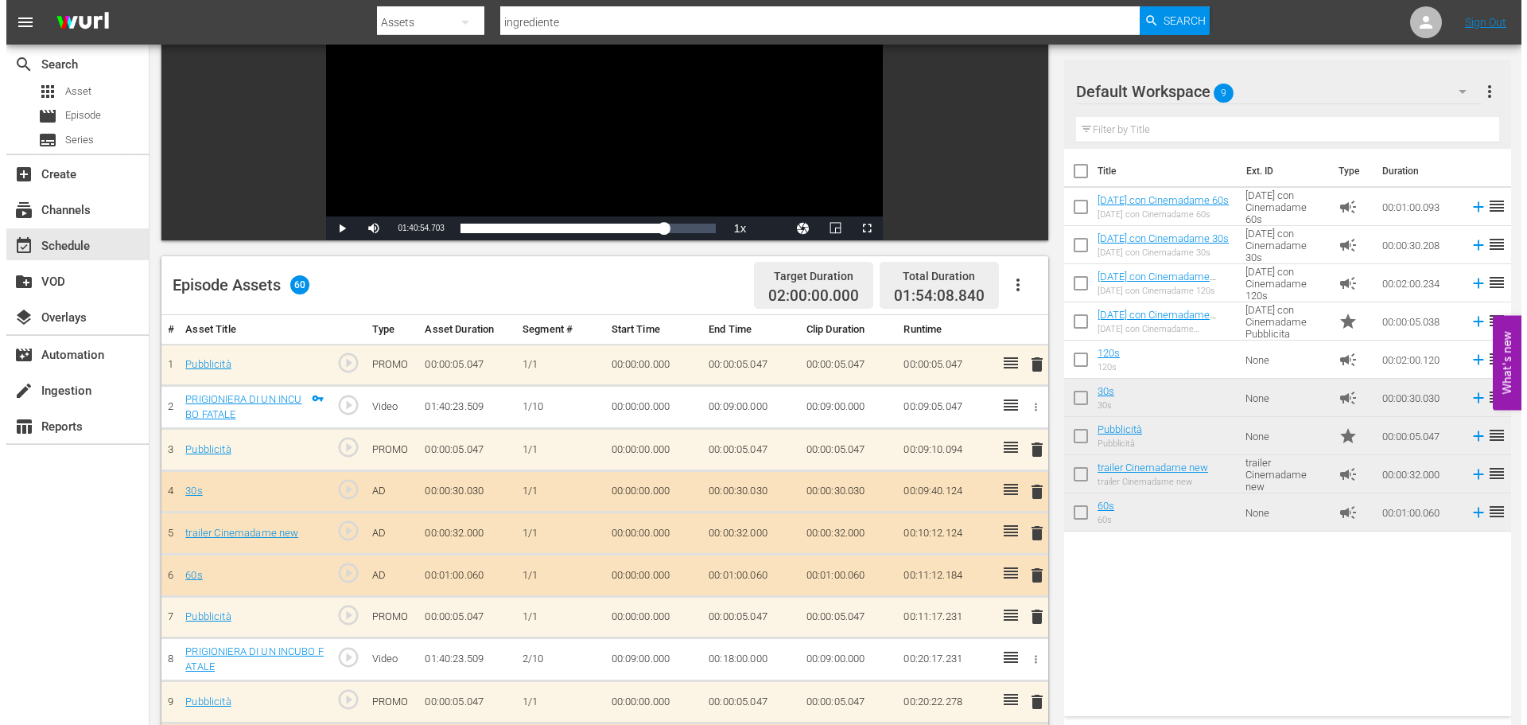
scroll to position [0, 0]
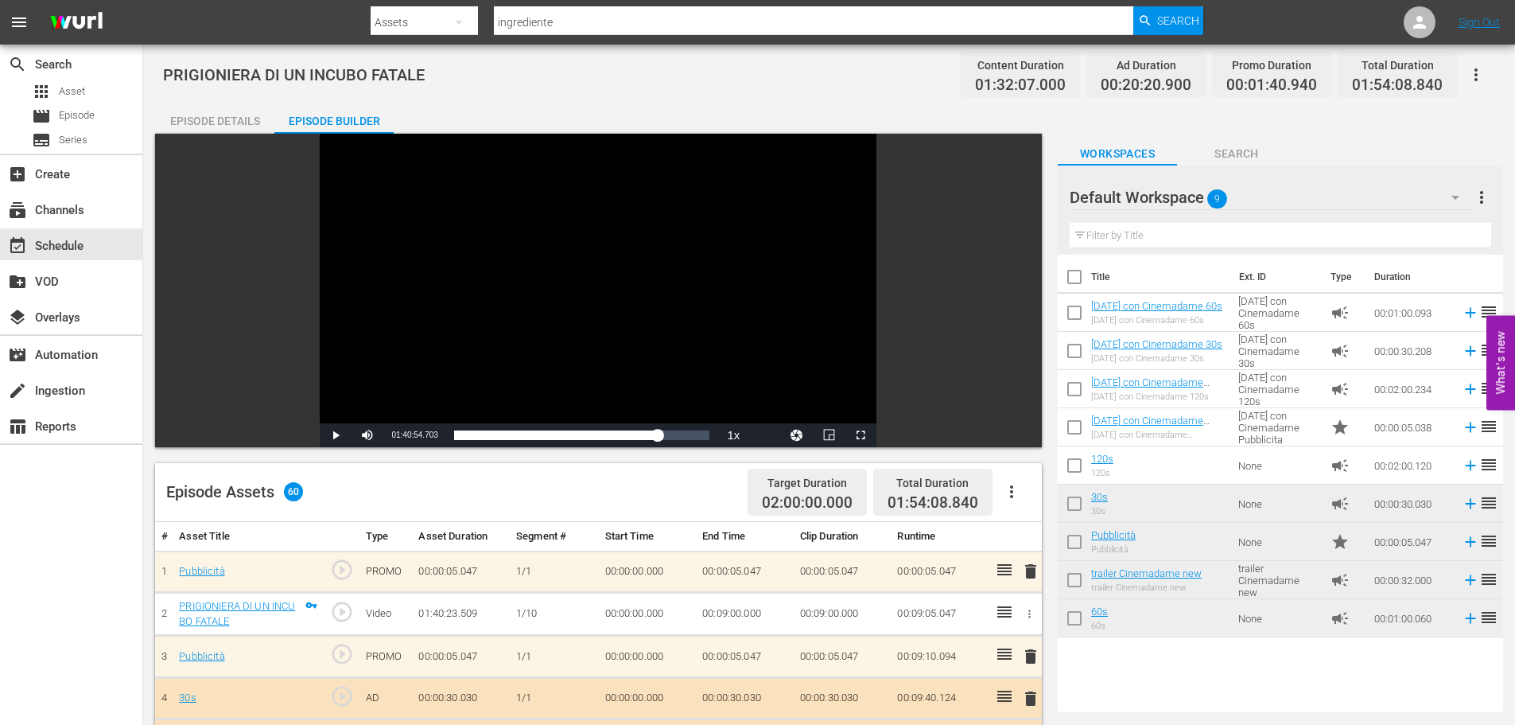
click at [228, 120] on div "Episode Details" at bounding box center [214, 121] width 119 height 38
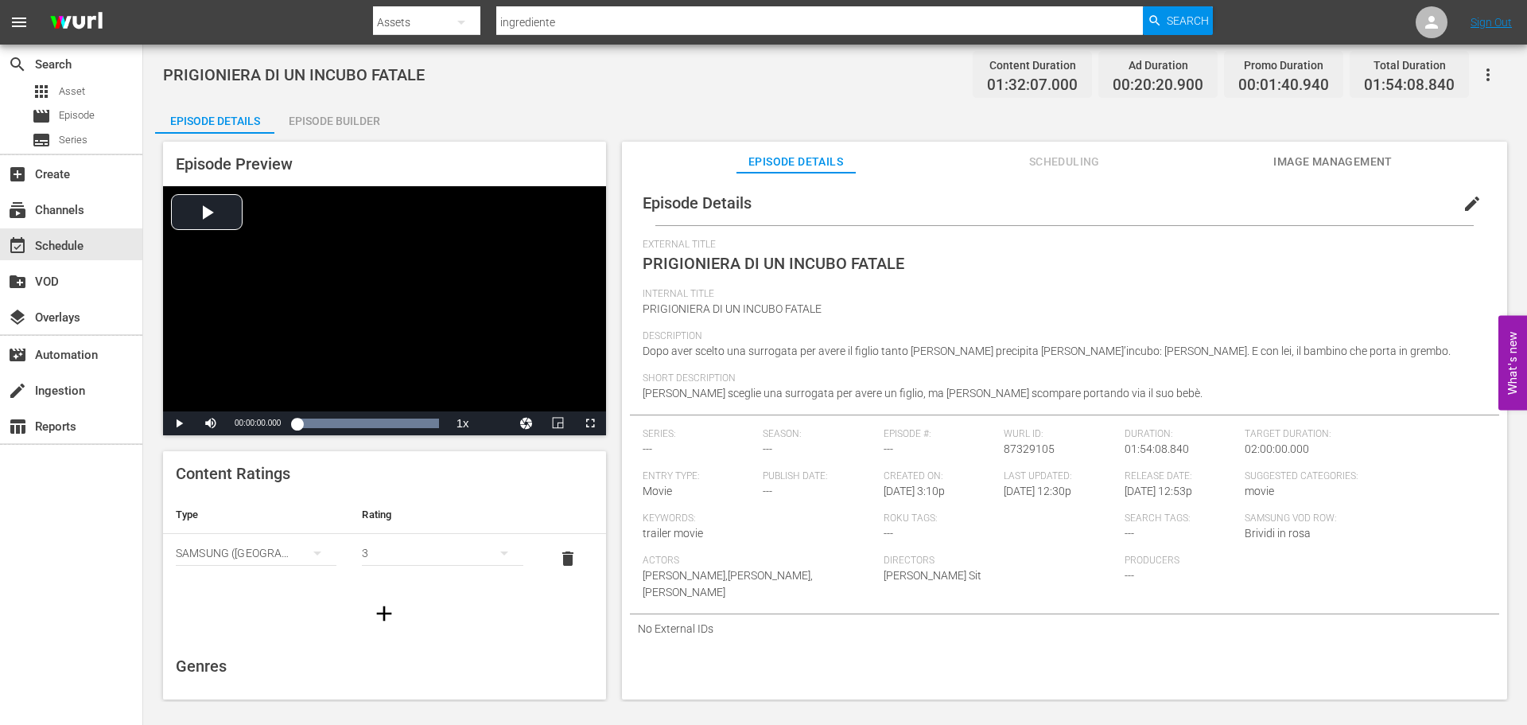
click at [1300, 163] on span "Image Management" at bounding box center [1332, 162] width 119 height 20
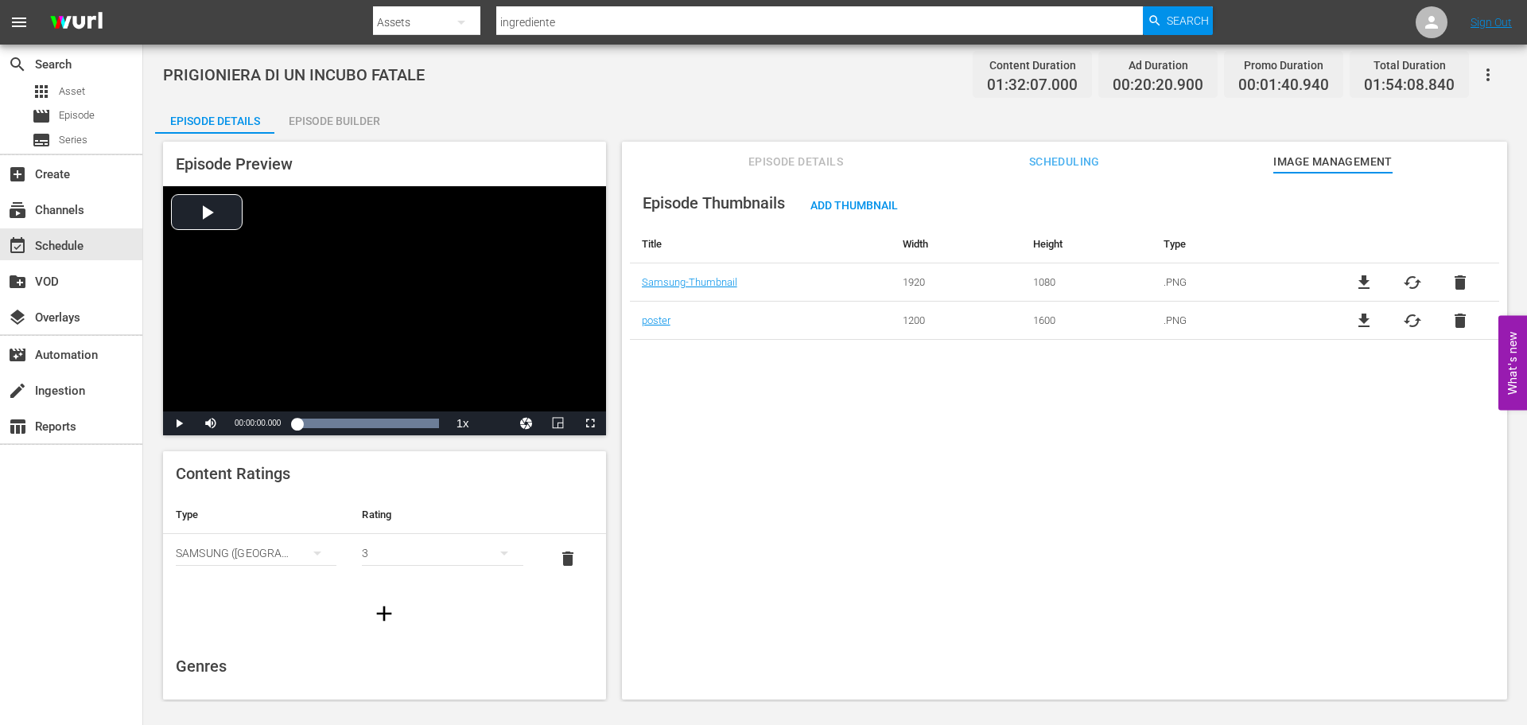
click at [1059, 144] on button "Scheduling" at bounding box center [1064, 158] width 119 height 32
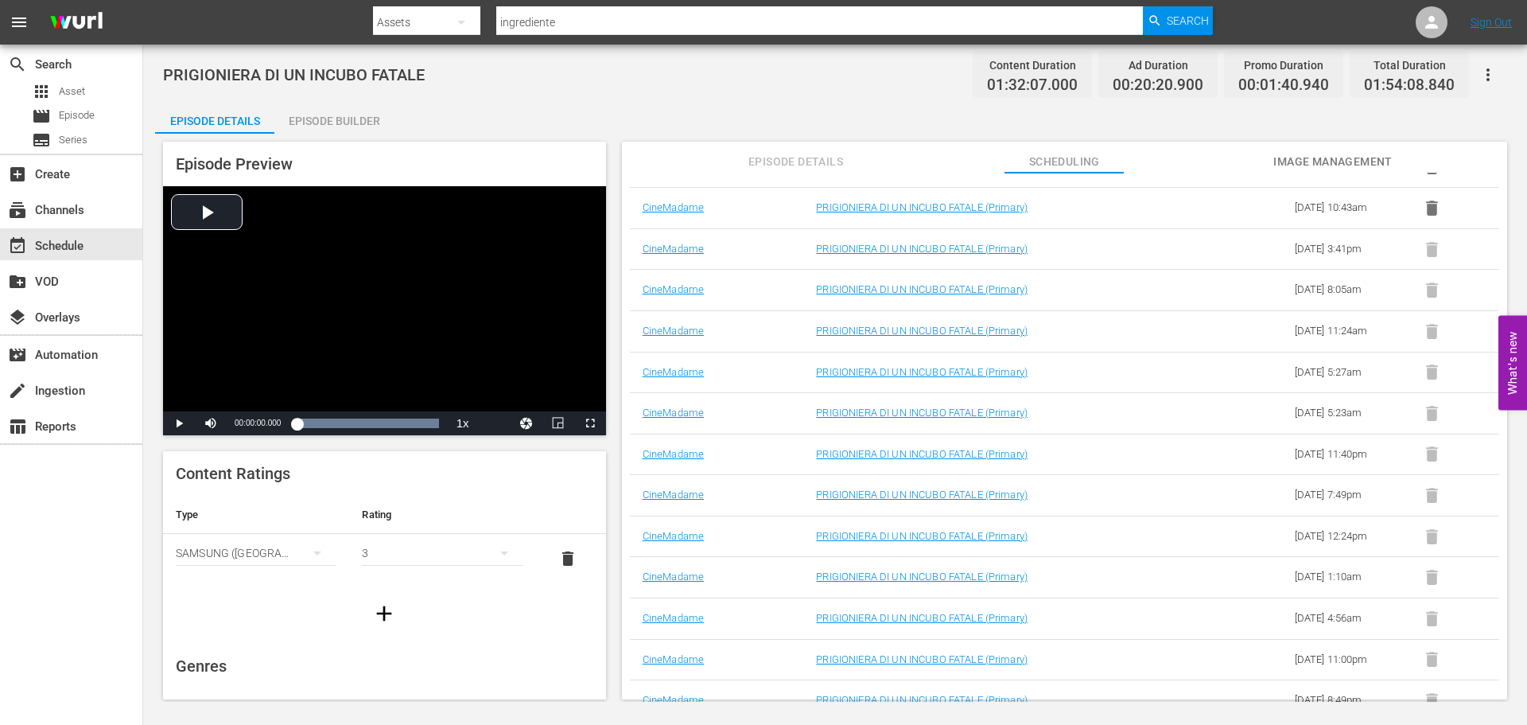
scroll to position [534, 0]
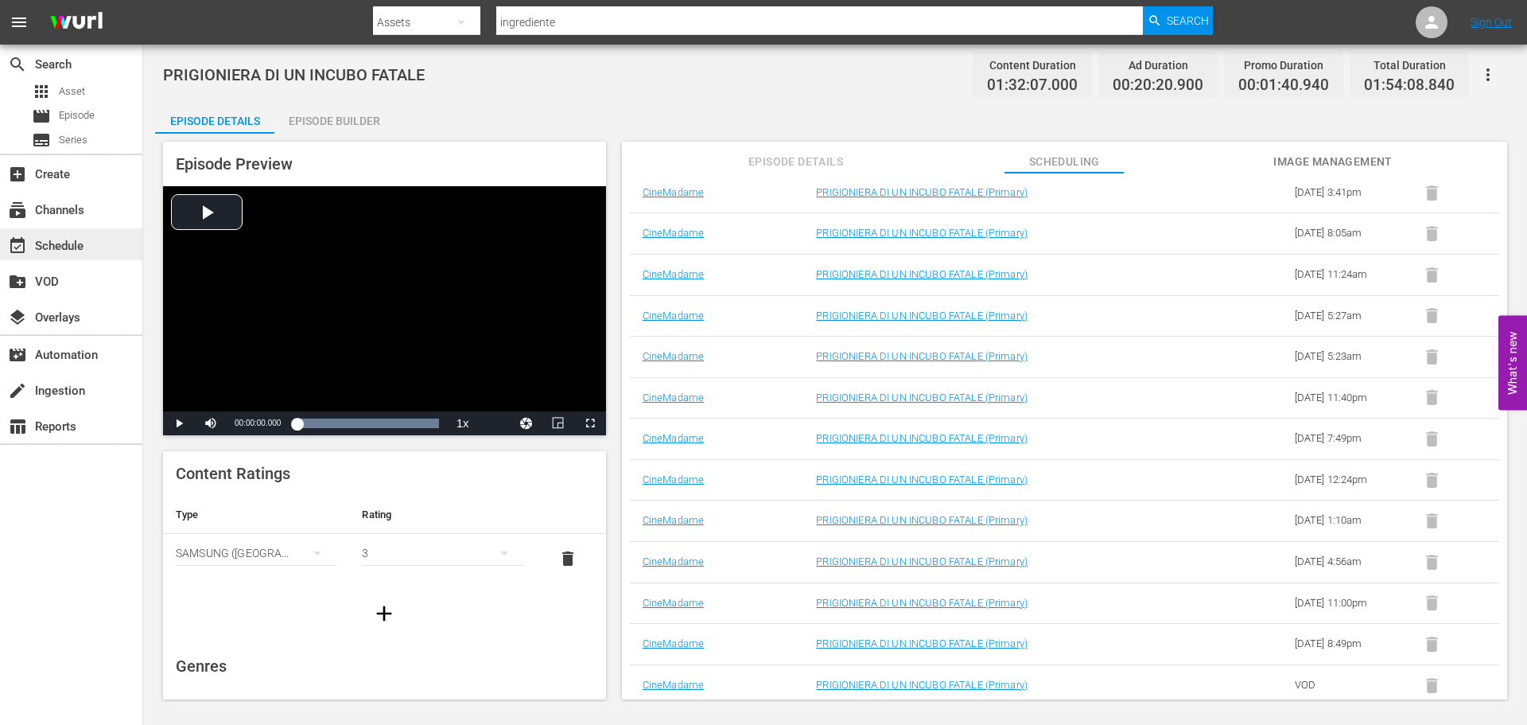
click at [51, 233] on div "event_available Schedule" at bounding box center [71, 244] width 142 height 32
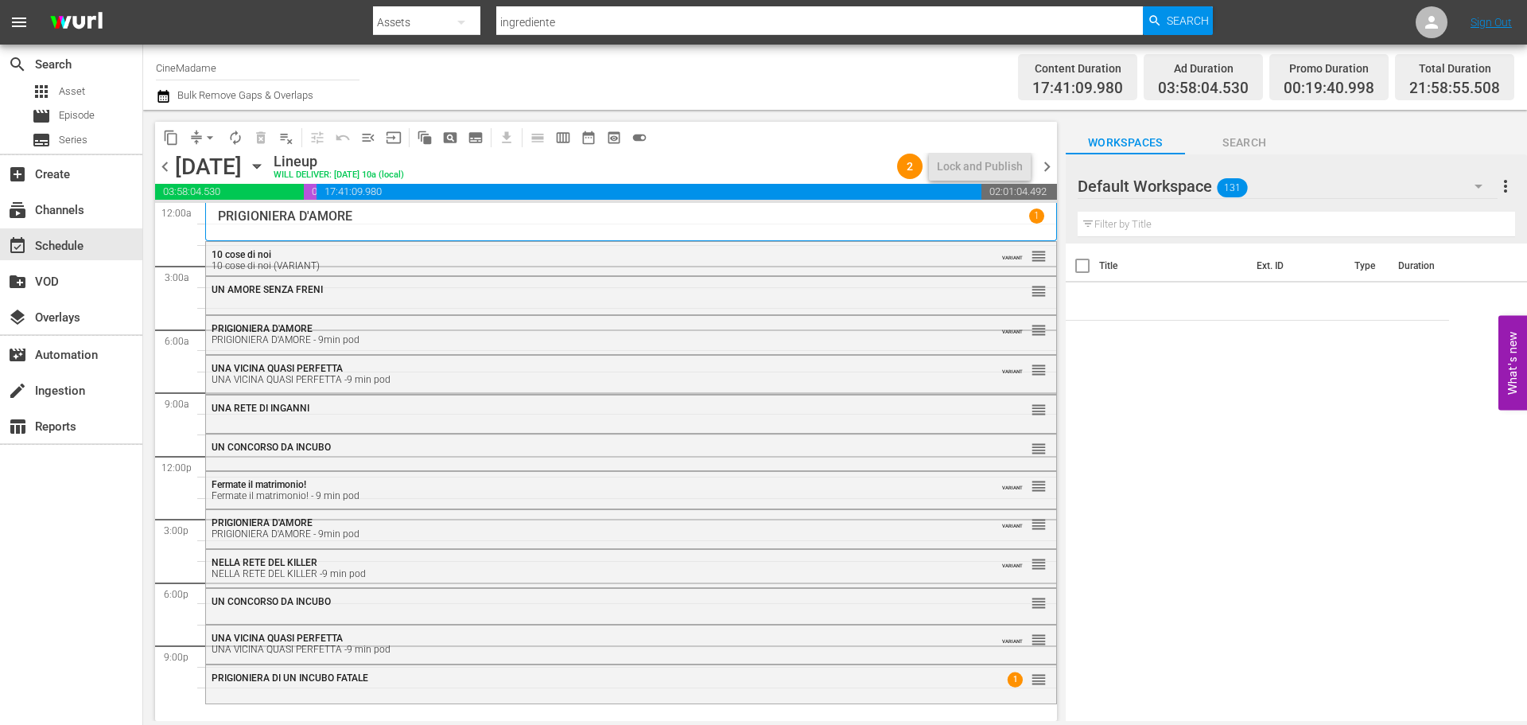
click at [266, 166] on icon "button" at bounding box center [256, 165] width 17 height 17
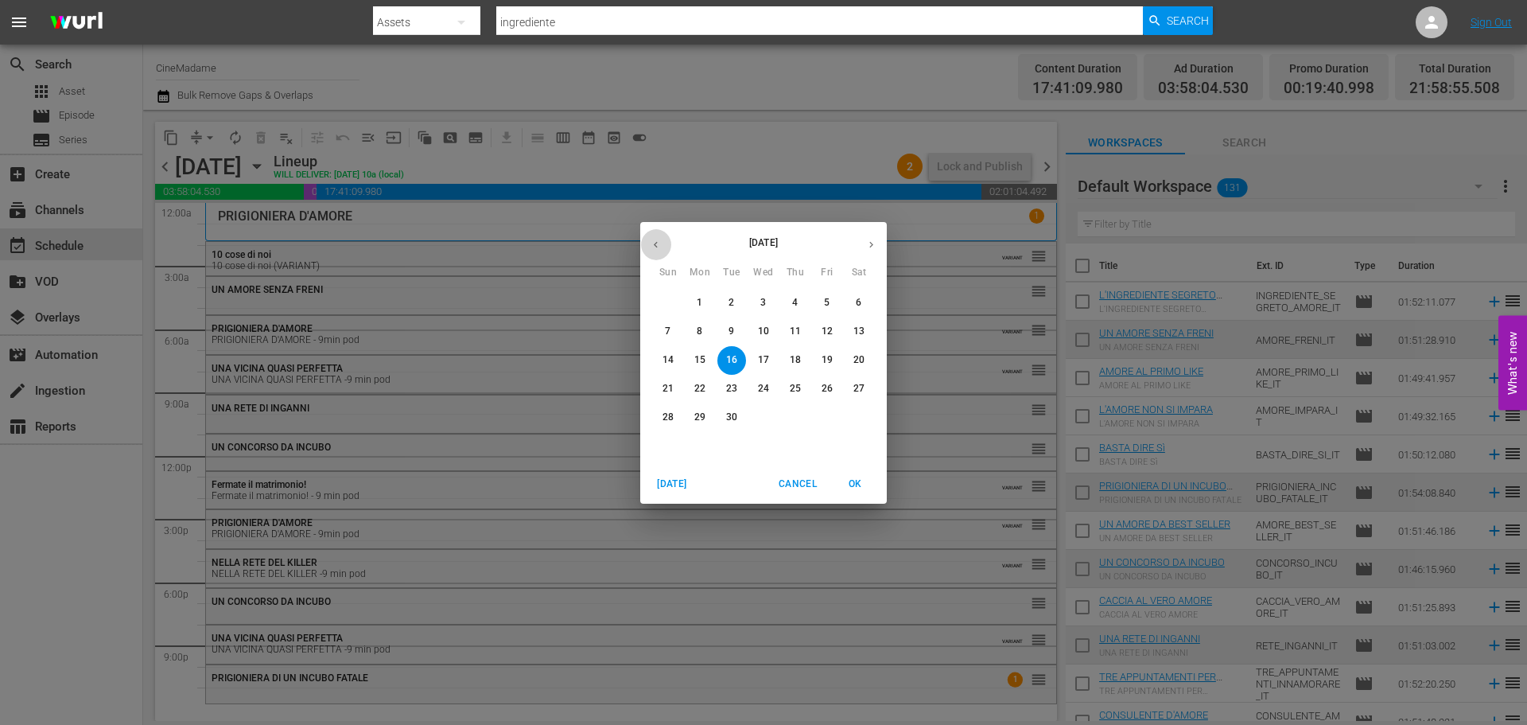
click at [646, 239] on button "button" at bounding box center [655, 244] width 31 height 31
click at [803, 390] on span "21" at bounding box center [795, 389] width 29 height 14
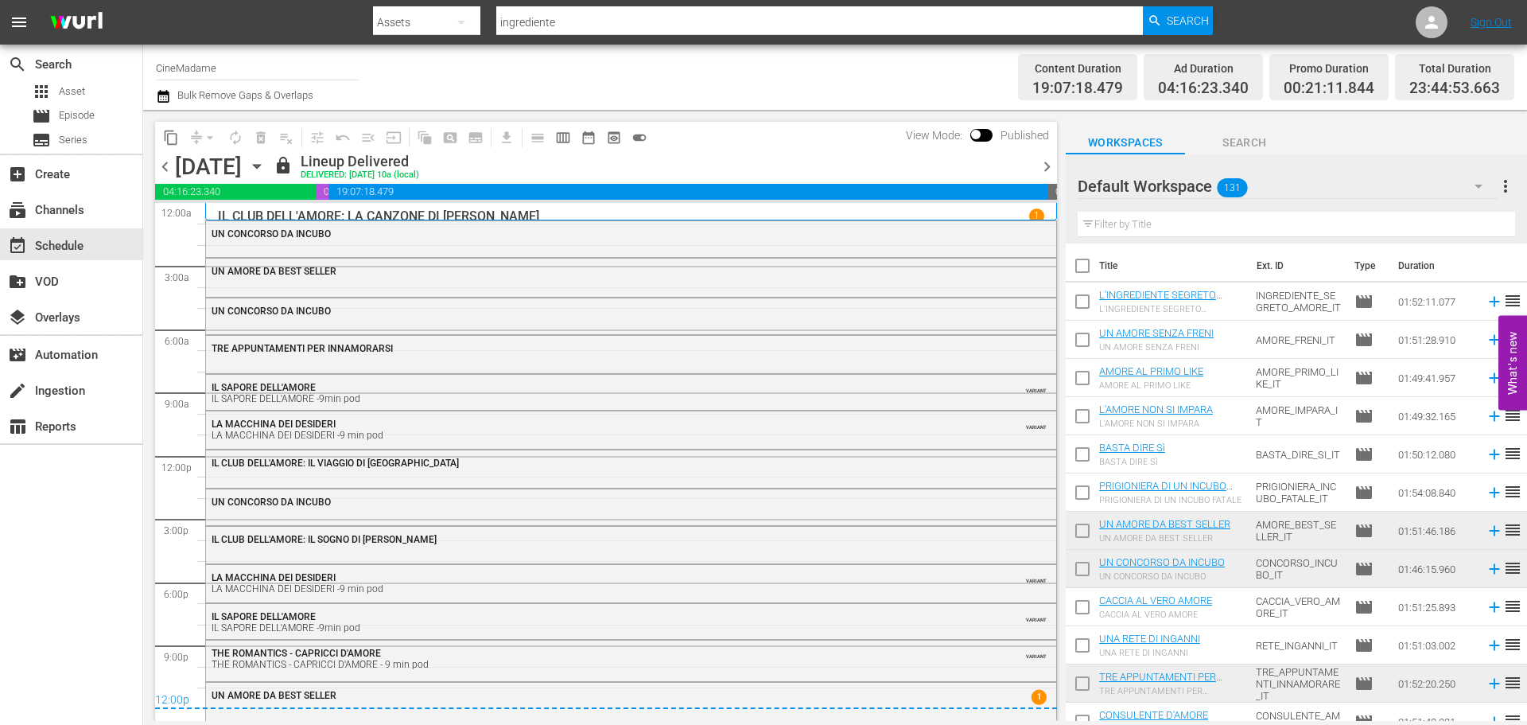
scroll to position [1, 0]
click at [1052, 177] on div "chevron_left Thursday, August 21st August 21st lock Lineup Delivered DELIVERED:…" at bounding box center [606, 168] width 902 height 31
click at [1051, 166] on span "chevron_right" at bounding box center [1047, 167] width 20 height 20
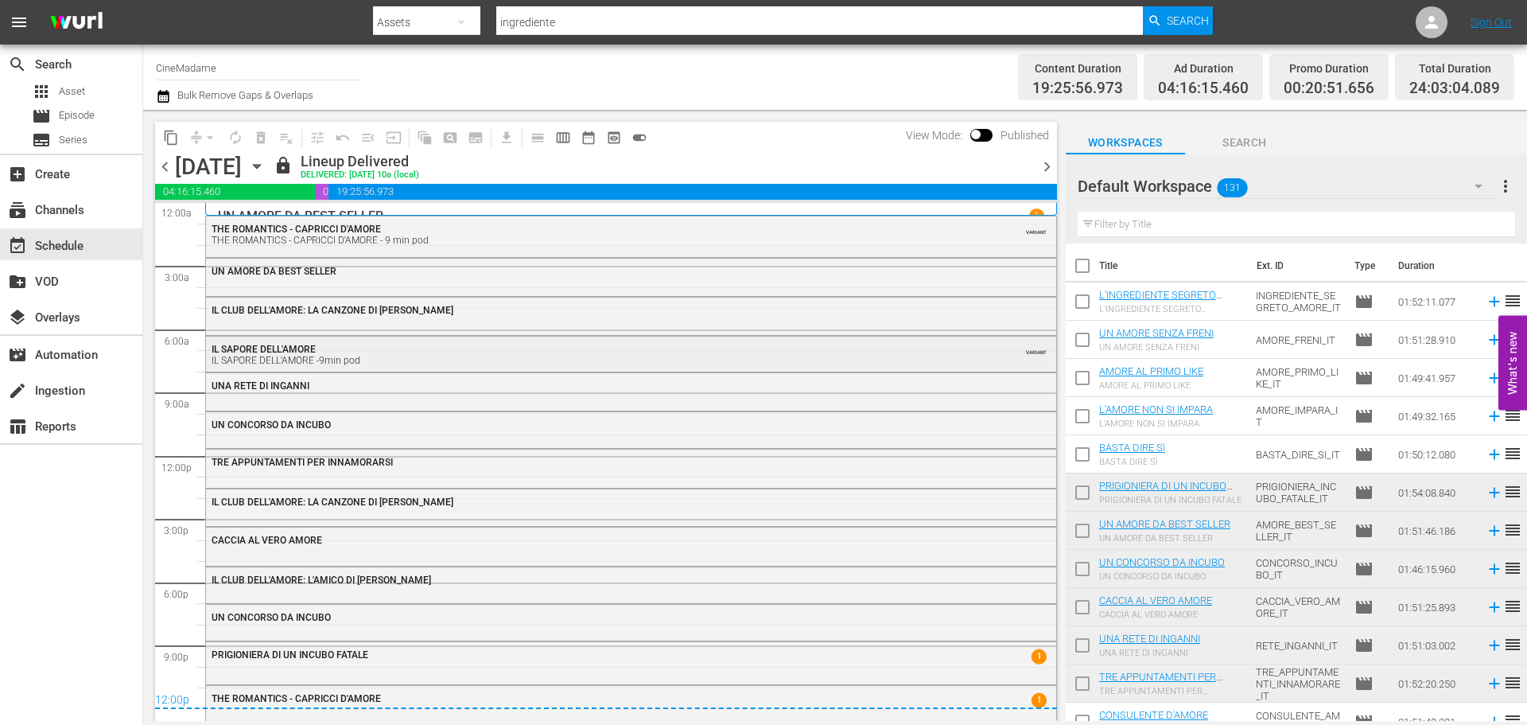
scroll to position [6, 0]
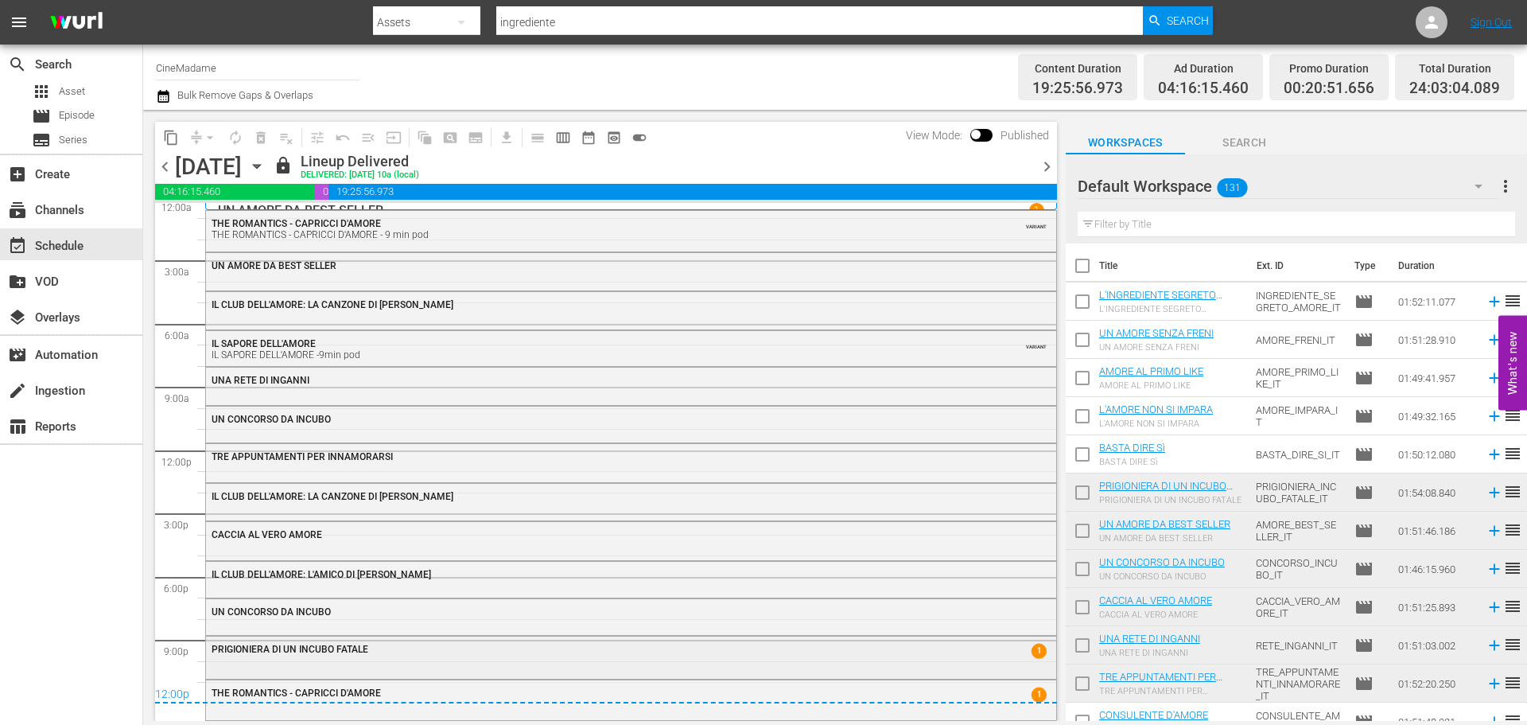
click at [546, 654] on div "PRIGIONIERA DI UN INCUBO FATALE" at bounding box center [588, 648] width 752 height 11
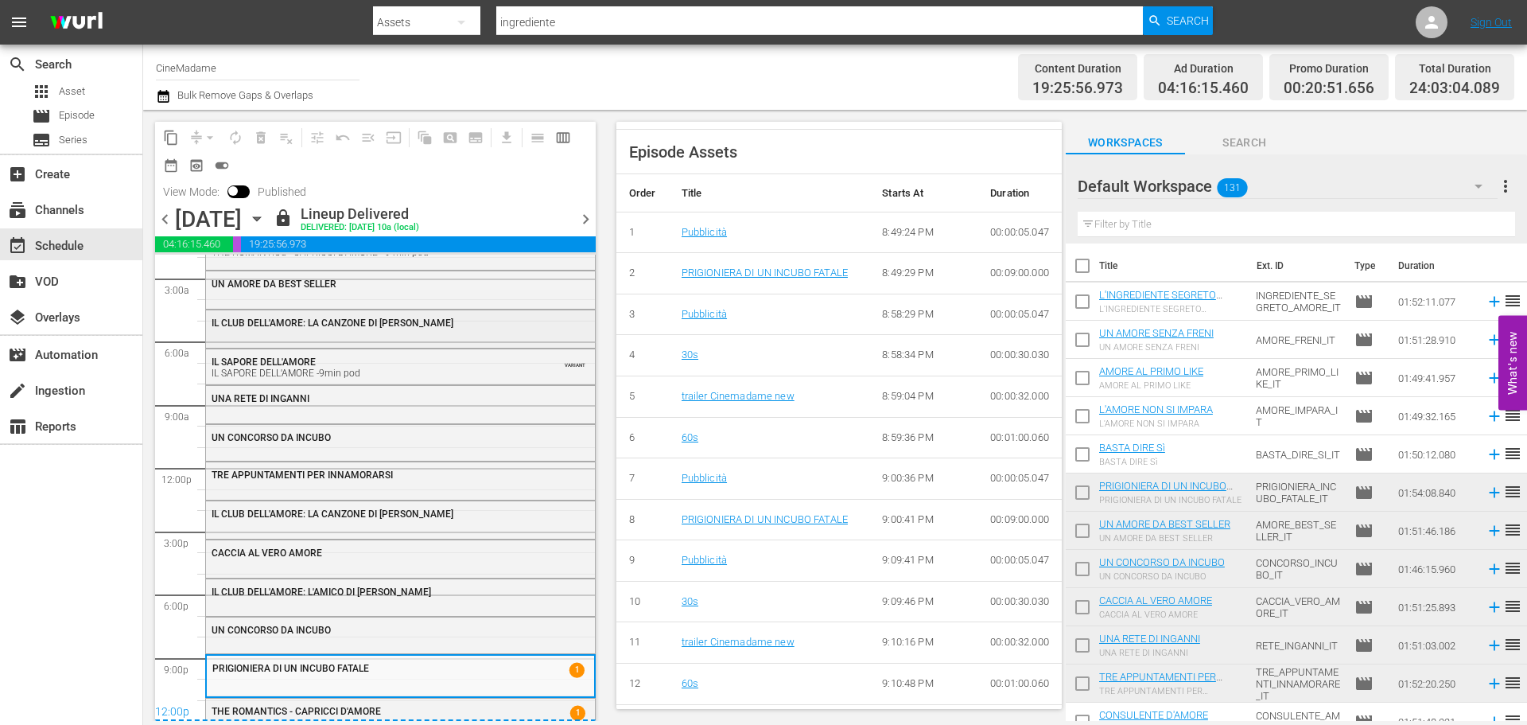
scroll to position [57, 0]
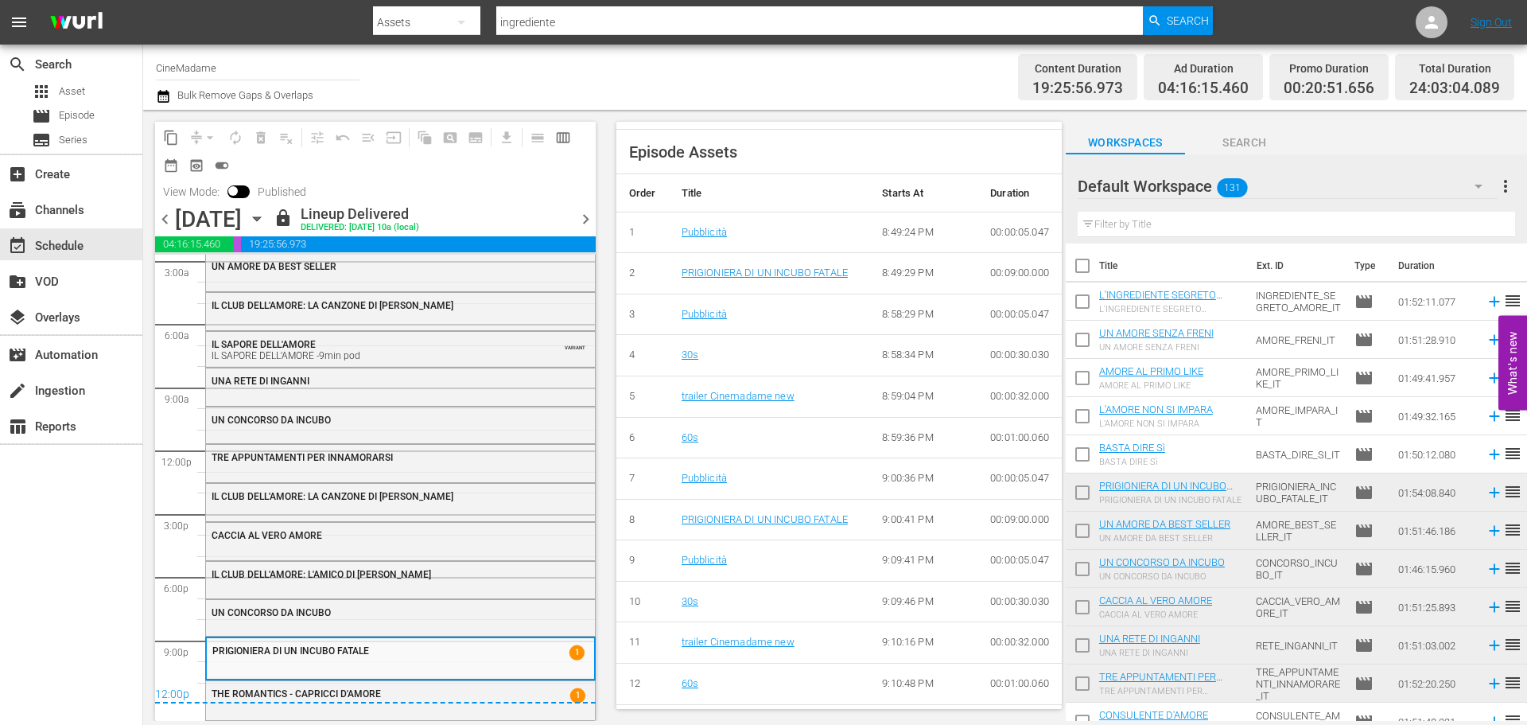
click at [589, 218] on span "chevron_right" at bounding box center [586, 219] width 20 height 20
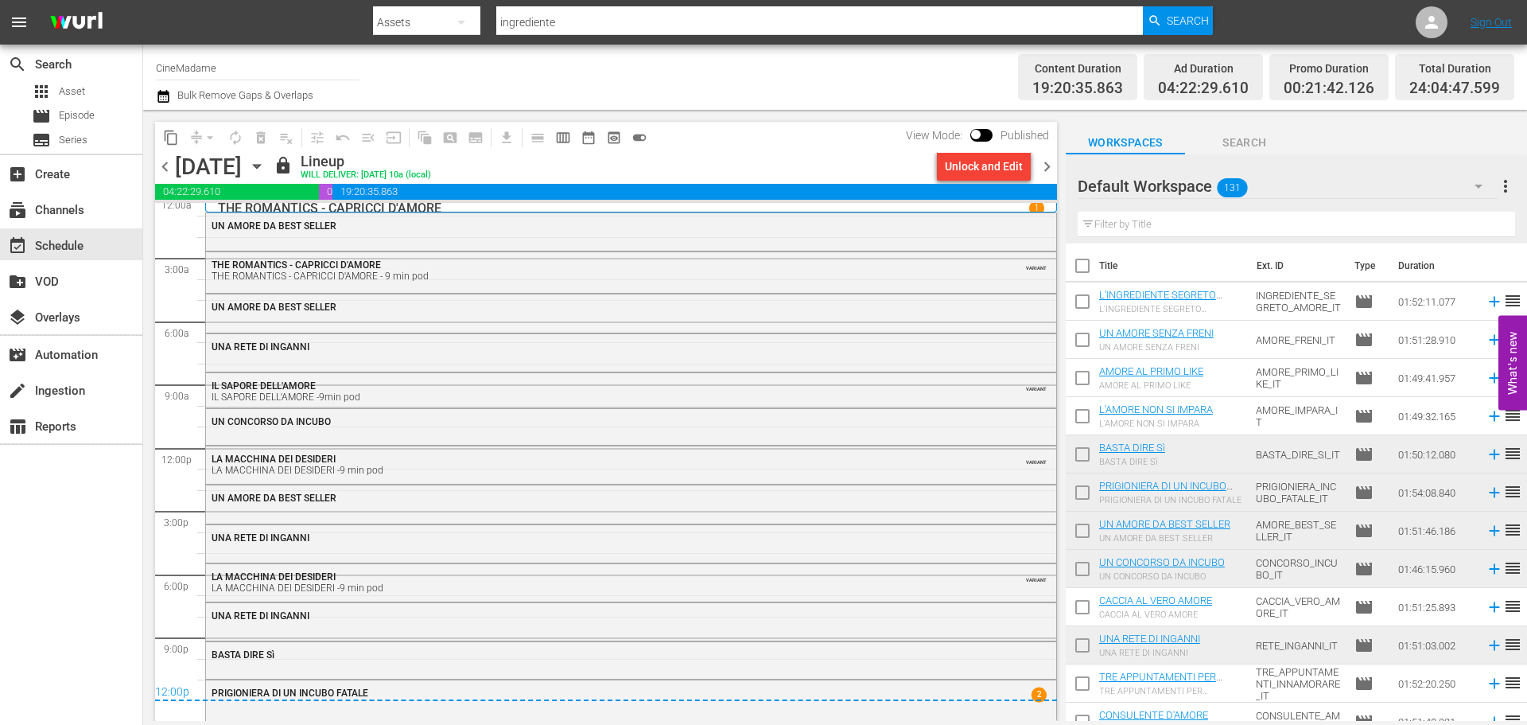
scroll to position [10, 0]
click at [983, 176] on div "Unlock and Edit" at bounding box center [984, 166] width 78 height 29
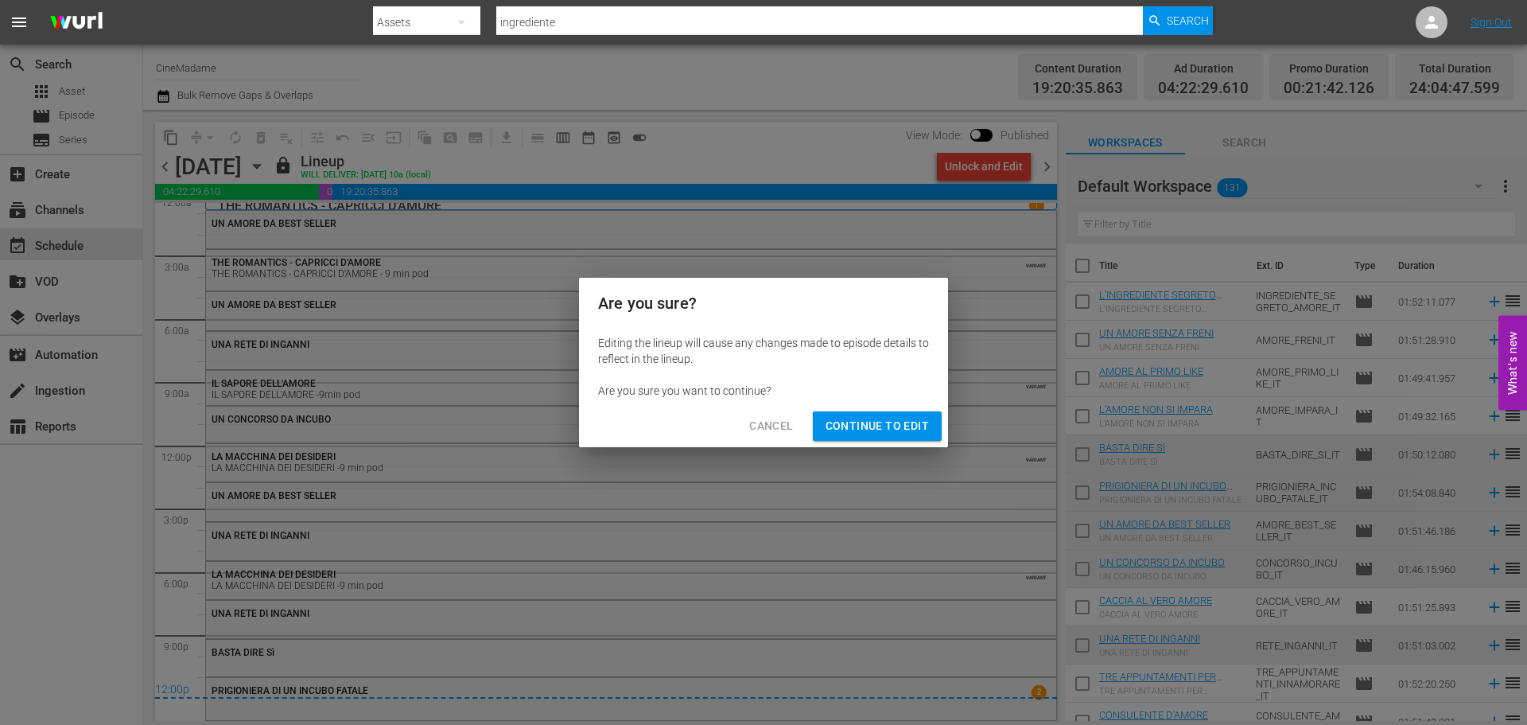
click at [862, 423] on span "Continue to Edit" at bounding box center [877, 426] width 103 height 20
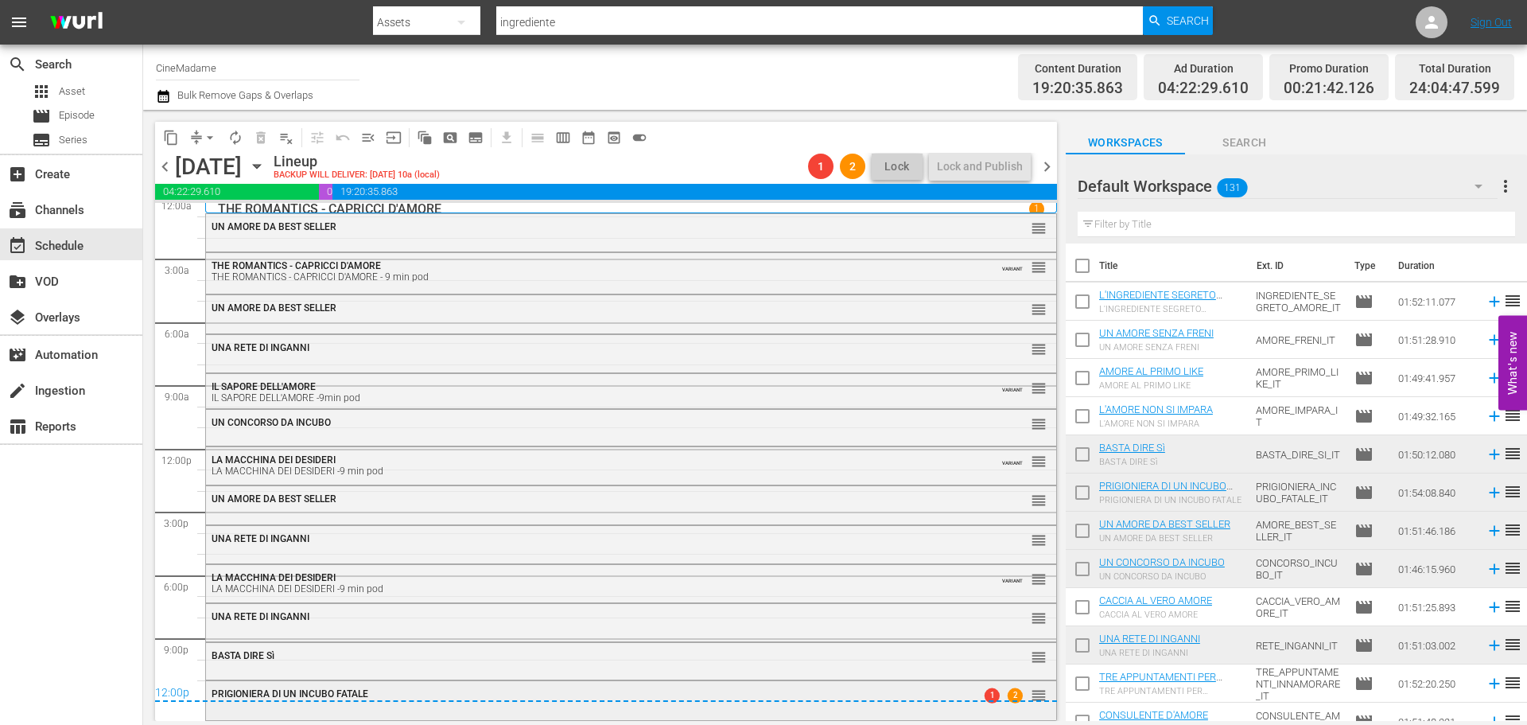
click at [706, 705] on div "PRIGIONIERA DI UN INCUBO FATALE 1 2 reorder" at bounding box center [631, 694] width 850 height 27
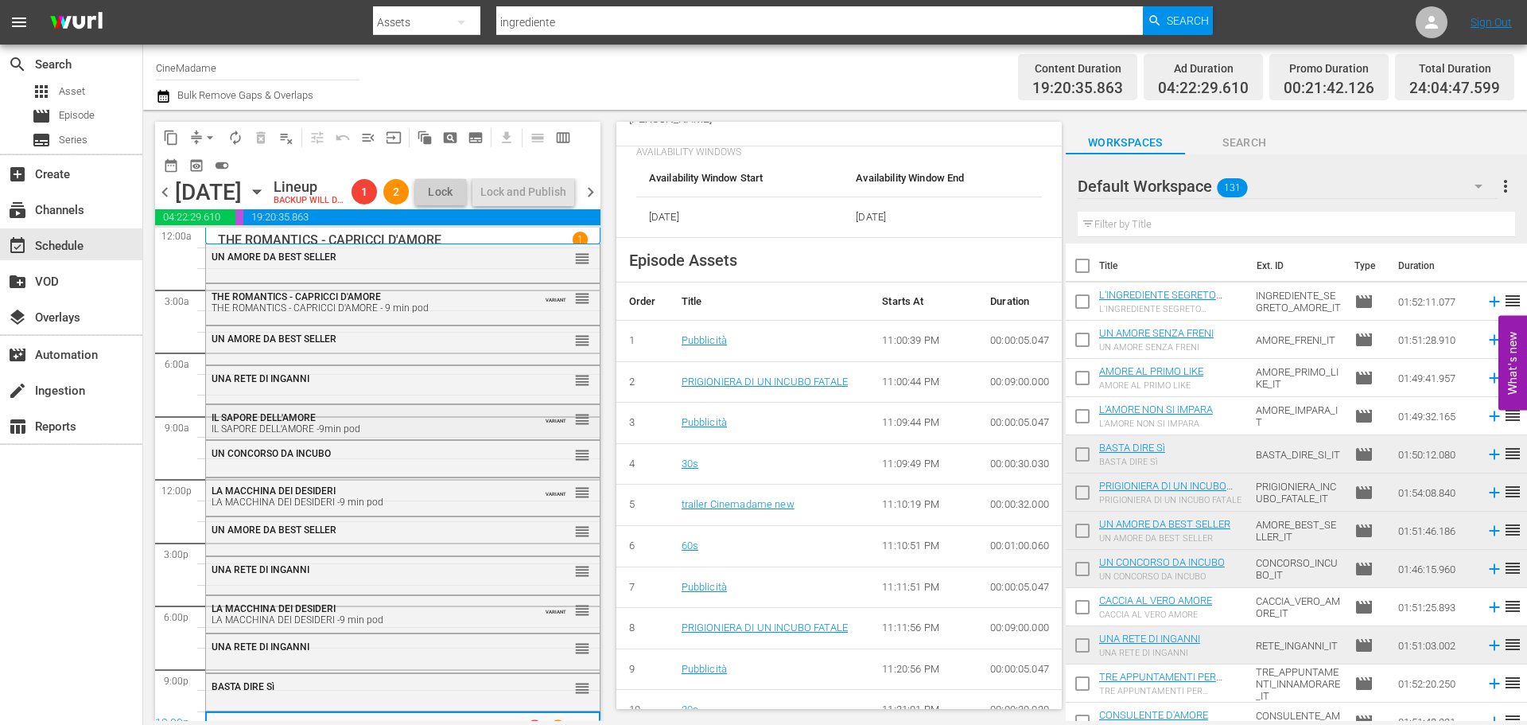
scroll to position [0, 0]
click at [200, 130] on button "arrow_drop_down" at bounding box center [209, 137] width 25 height 25
click at [205, 227] on li "Align to End of Previous Day" at bounding box center [210, 222] width 167 height 26
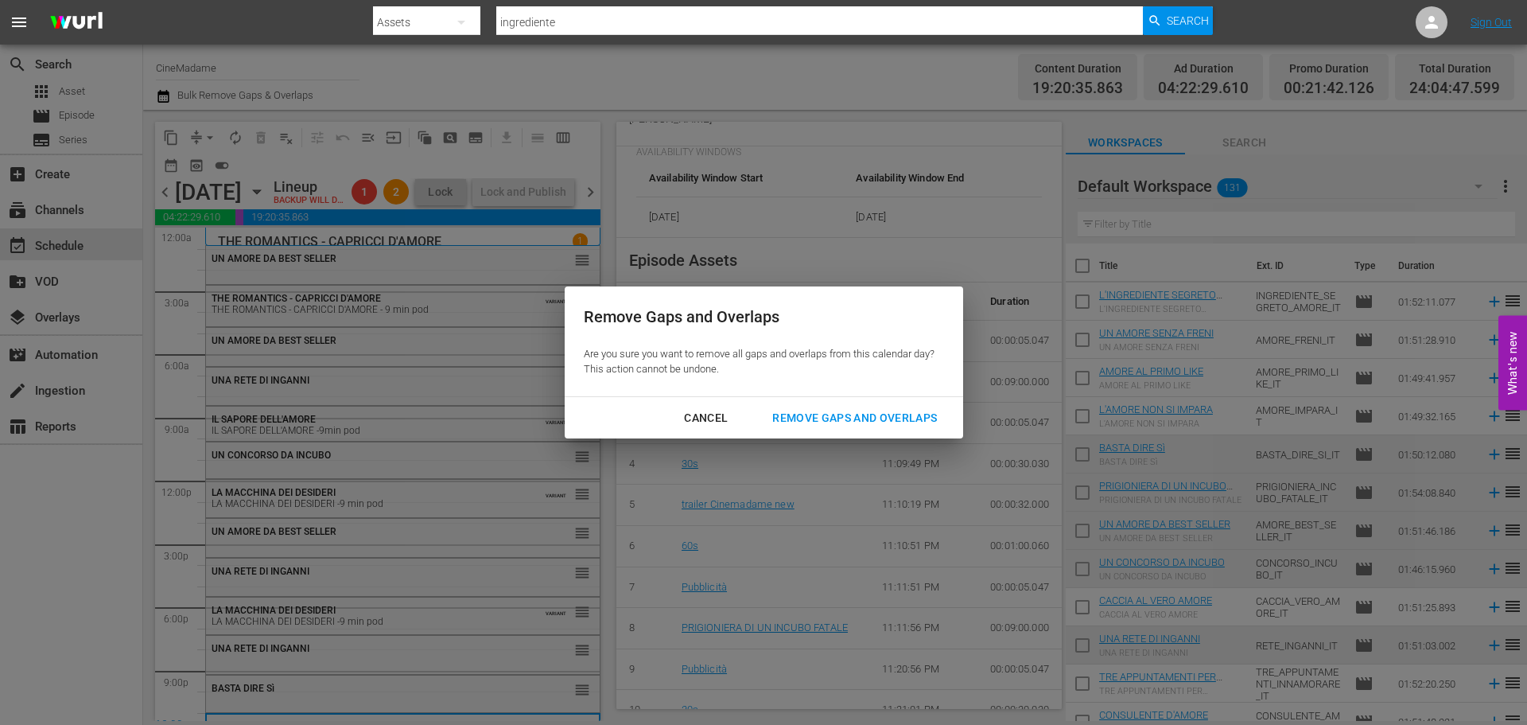
click at [899, 424] on div "Remove Gaps and Overlaps" at bounding box center [855, 418] width 190 height 20
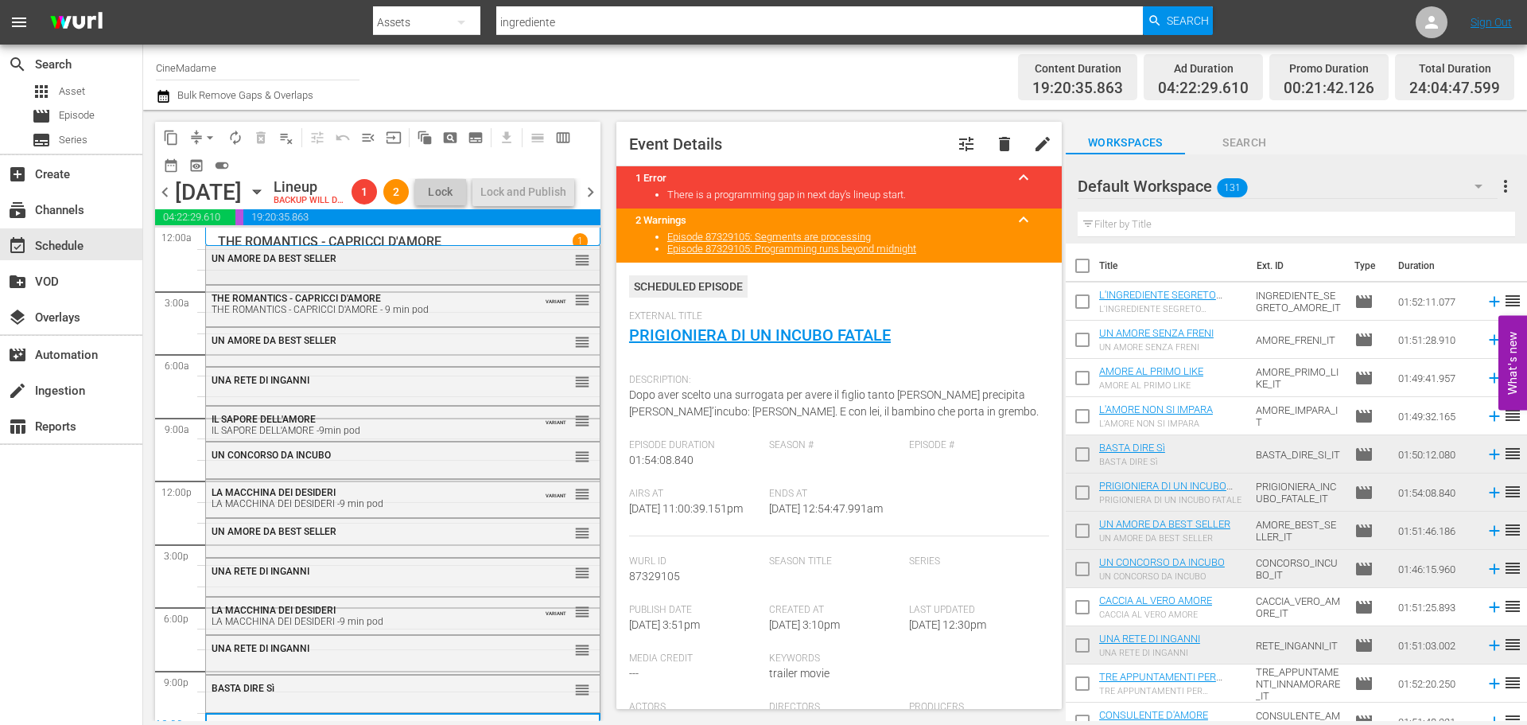
scroll to position [59, 0]
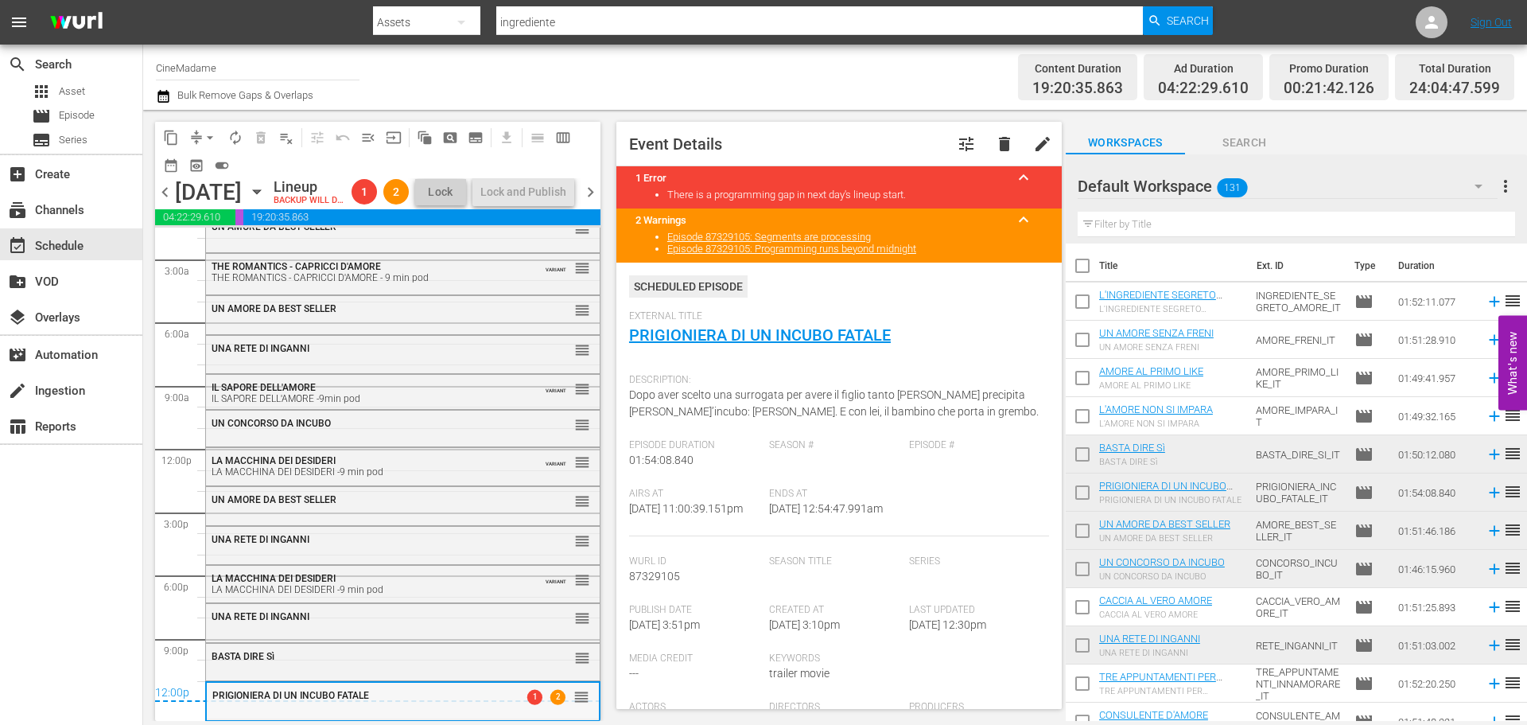
click at [317, 700] on span "PRIGIONIERA DI UN INCUBO FATALE" at bounding box center [290, 695] width 157 height 11
click at [366, 654] on div "BASTA DIRE Sì" at bounding box center [364, 656] width 304 height 11
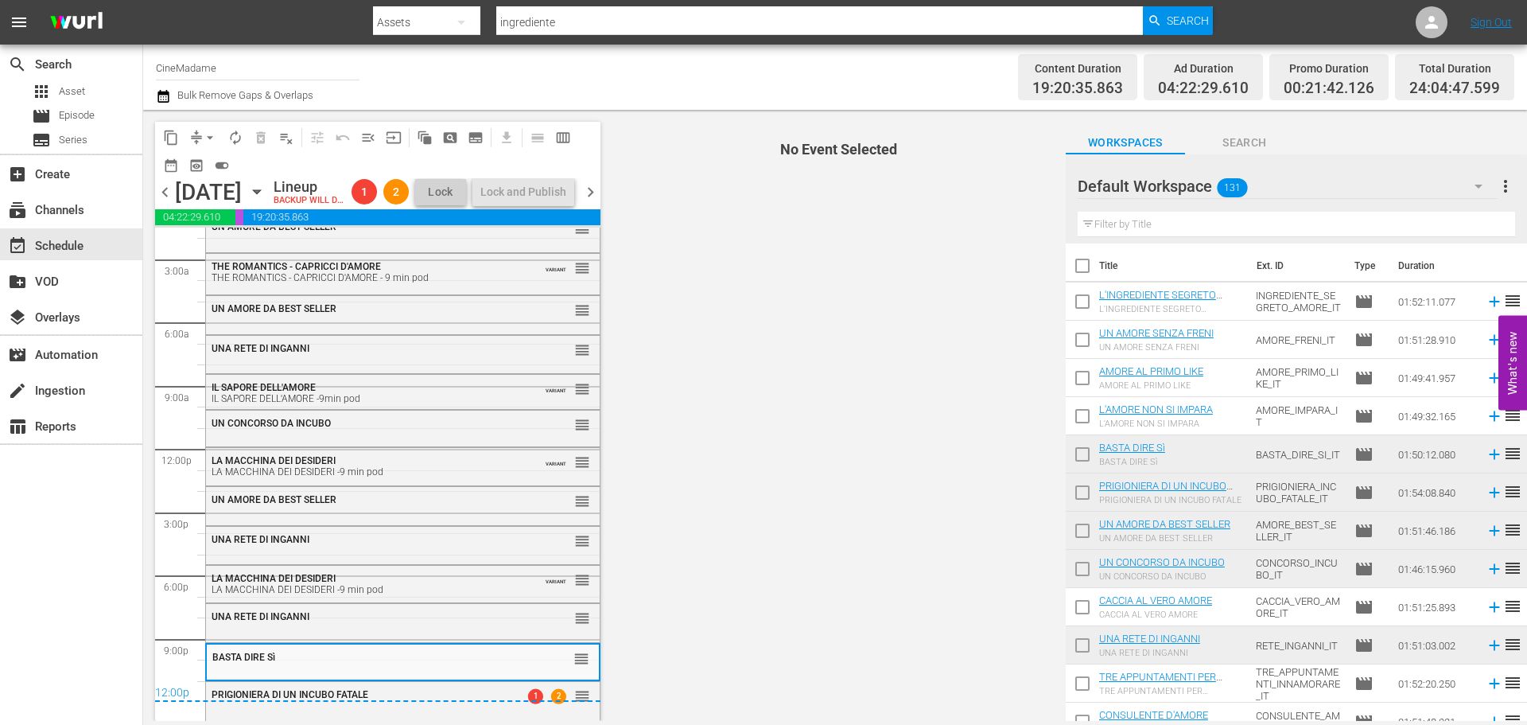
click at [358, 692] on div "12:00p" at bounding box center [377, 694] width 445 height 16
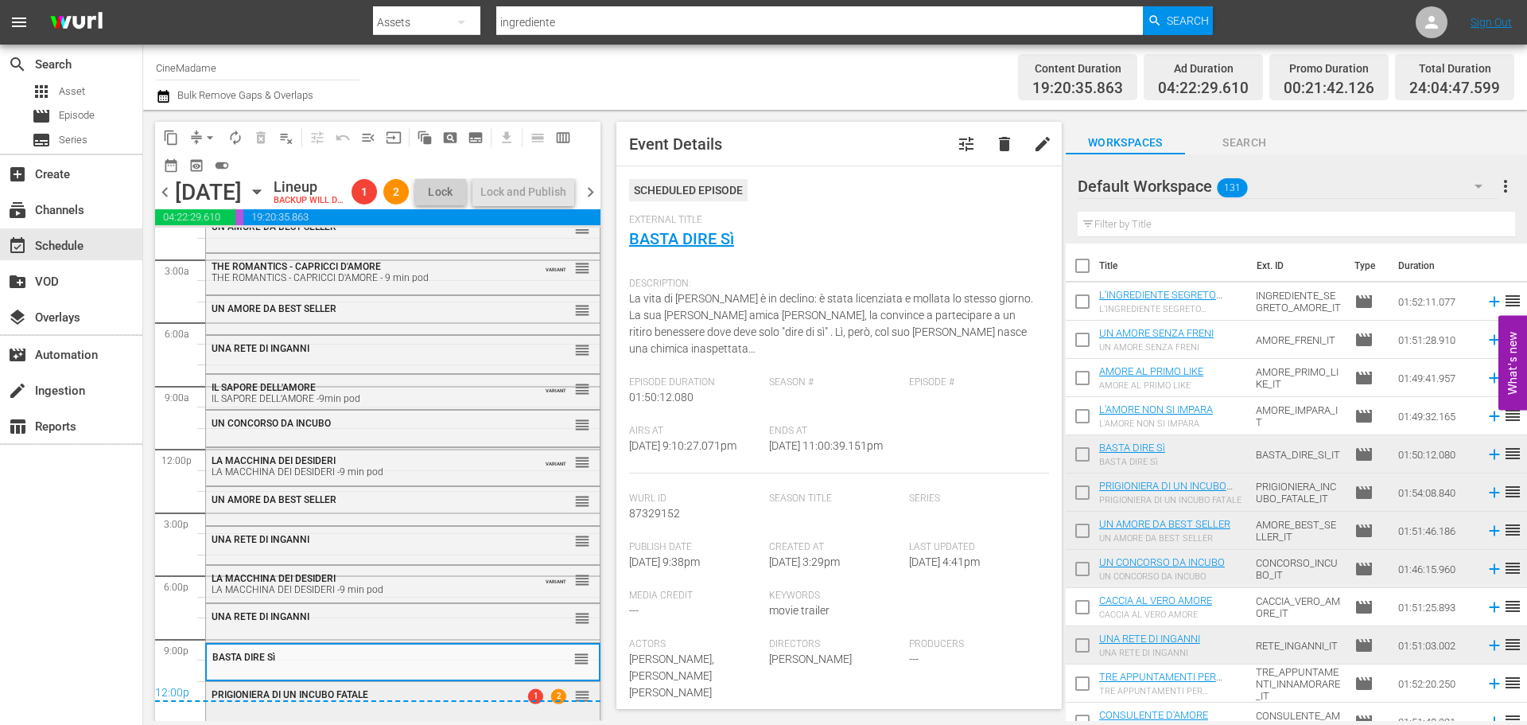
click at [449, 709] on div "PRIGIONIERA DI UN INCUBO FATALE 1 2 reorder" at bounding box center [403, 699] width 394 height 35
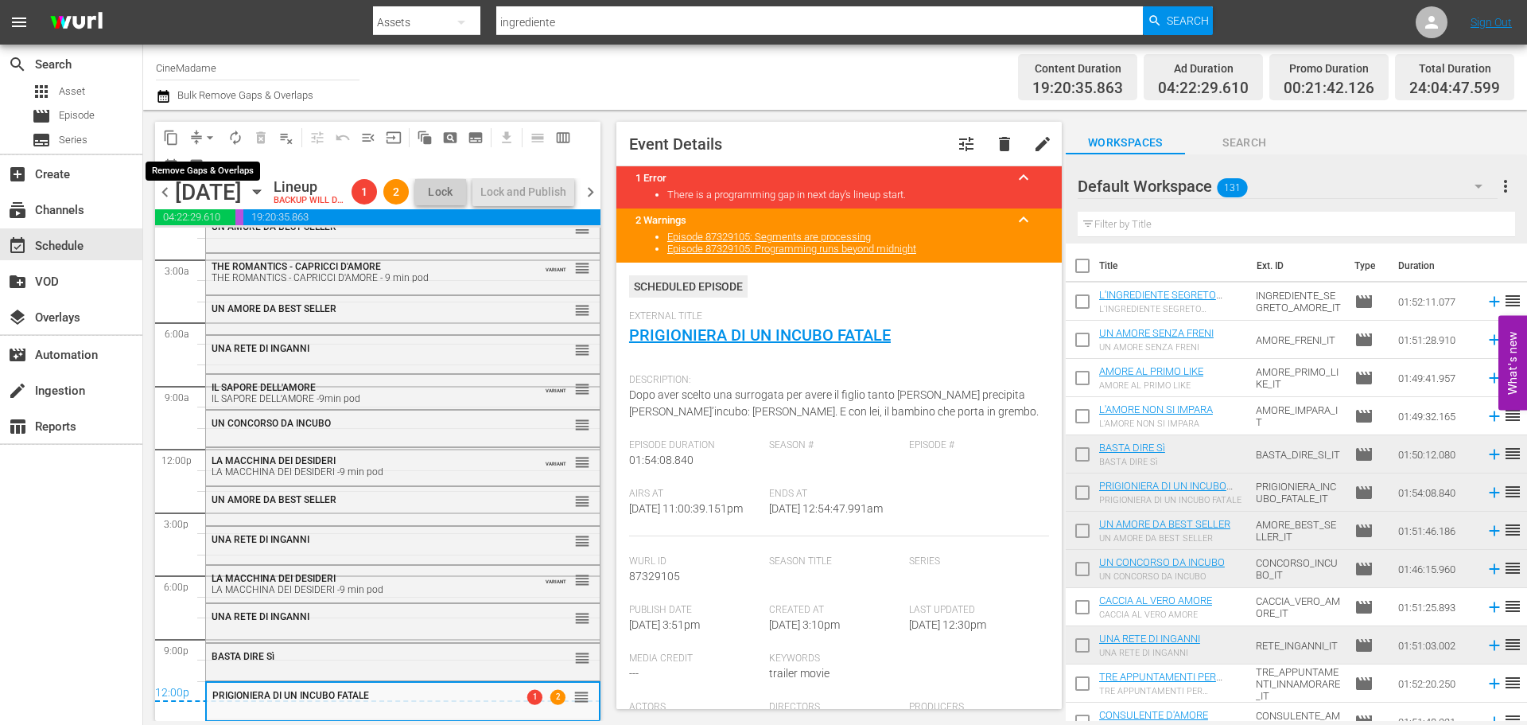
click at [205, 139] on span "arrow_drop_down" at bounding box center [210, 138] width 16 height 16
click at [227, 230] on li "Align to End of Previous Day" at bounding box center [210, 222] width 167 height 26
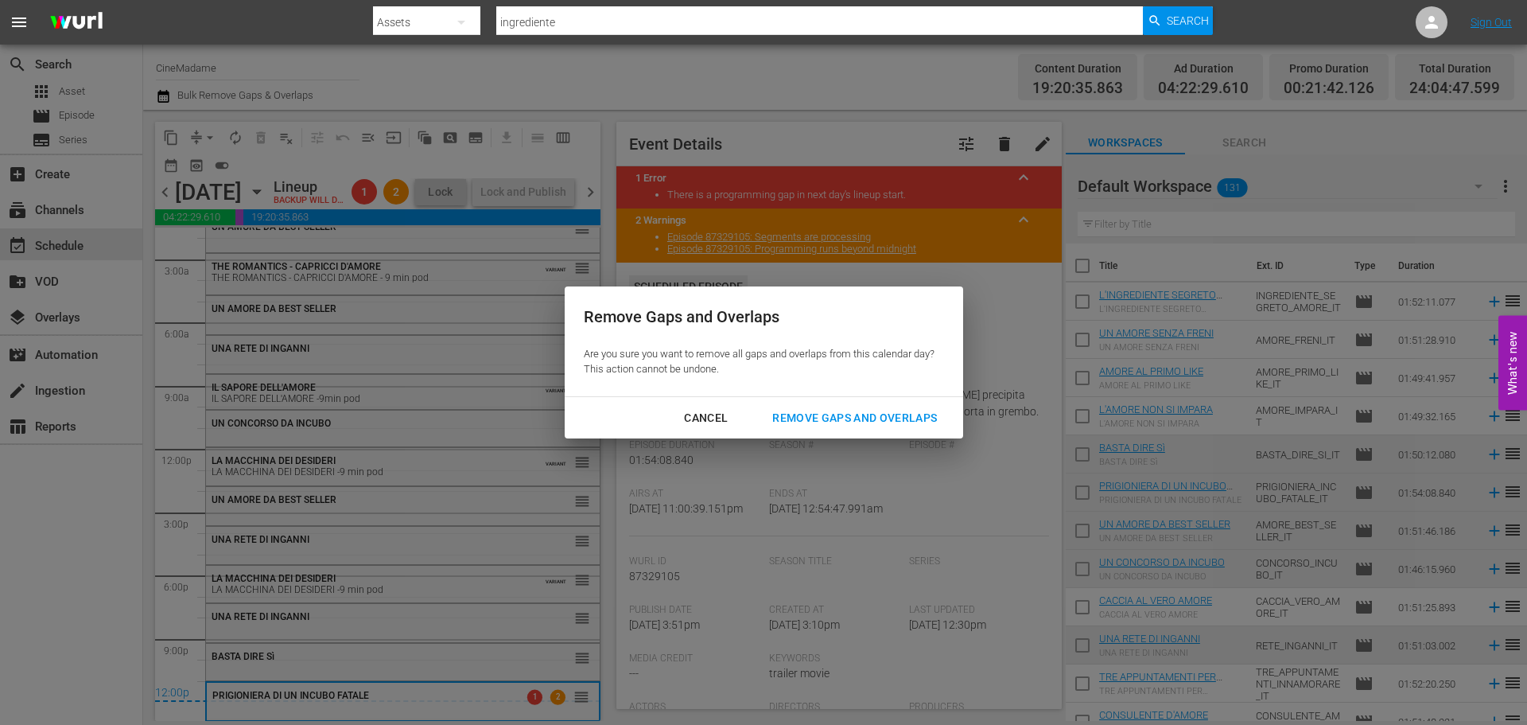
click at [886, 404] on button "Remove Gaps and Overlaps" at bounding box center [854, 417] width 203 height 29
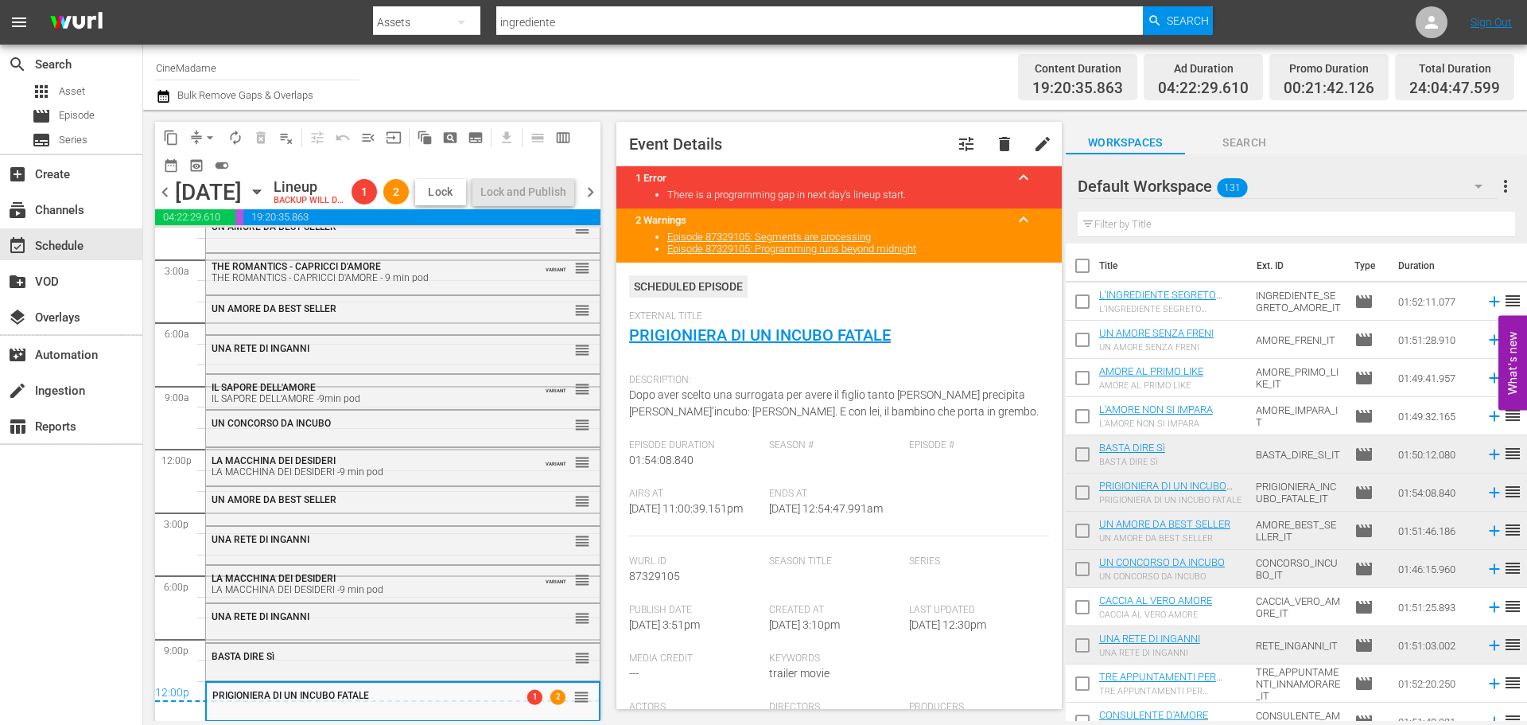
click at [460, 200] on span "Lock" at bounding box center [441, 192] width 38 height 17
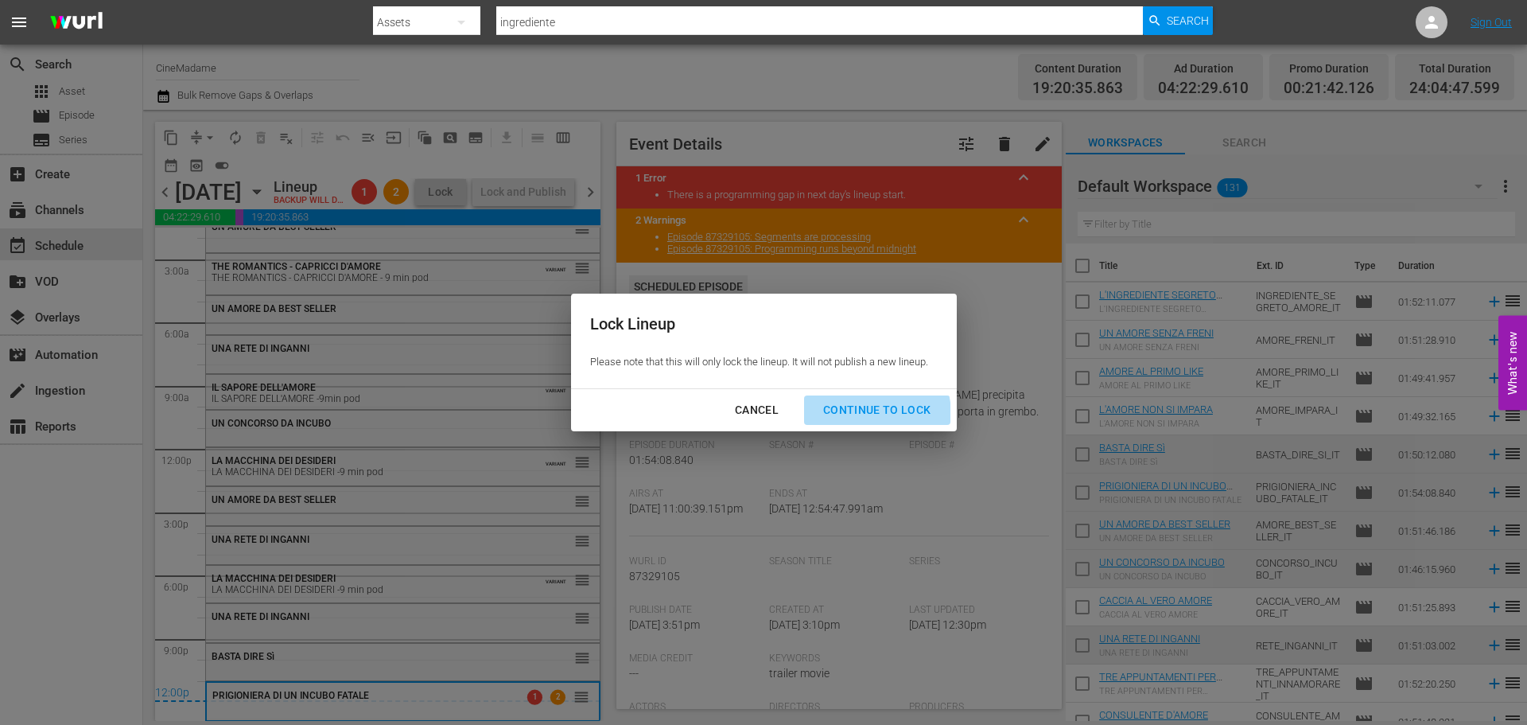
click at [867, 414] on div "Continue to lock" at bounding box center [877, 410] width 134 height 20
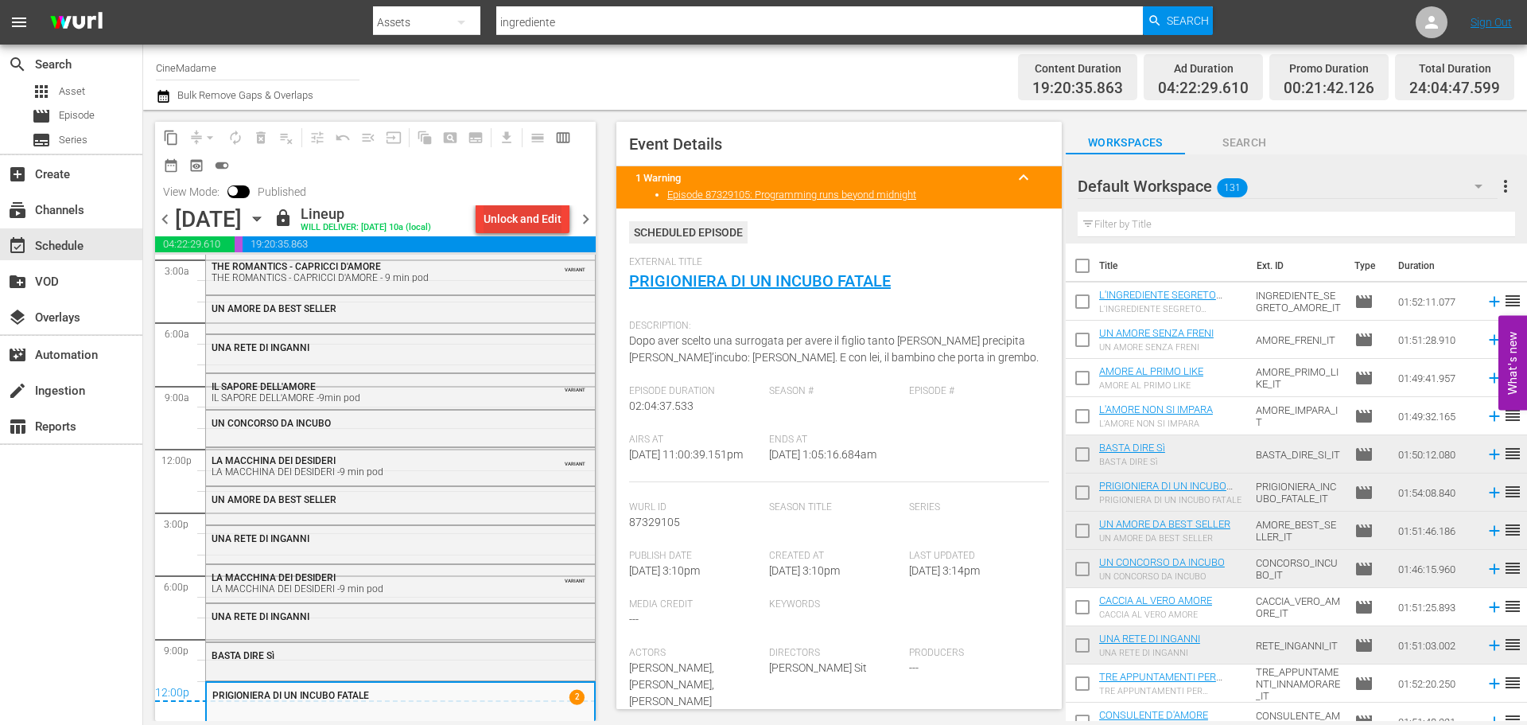
click at [533, 221] on div "Unlock and Edit" at bounding box center [523, 218] width 78 height 29
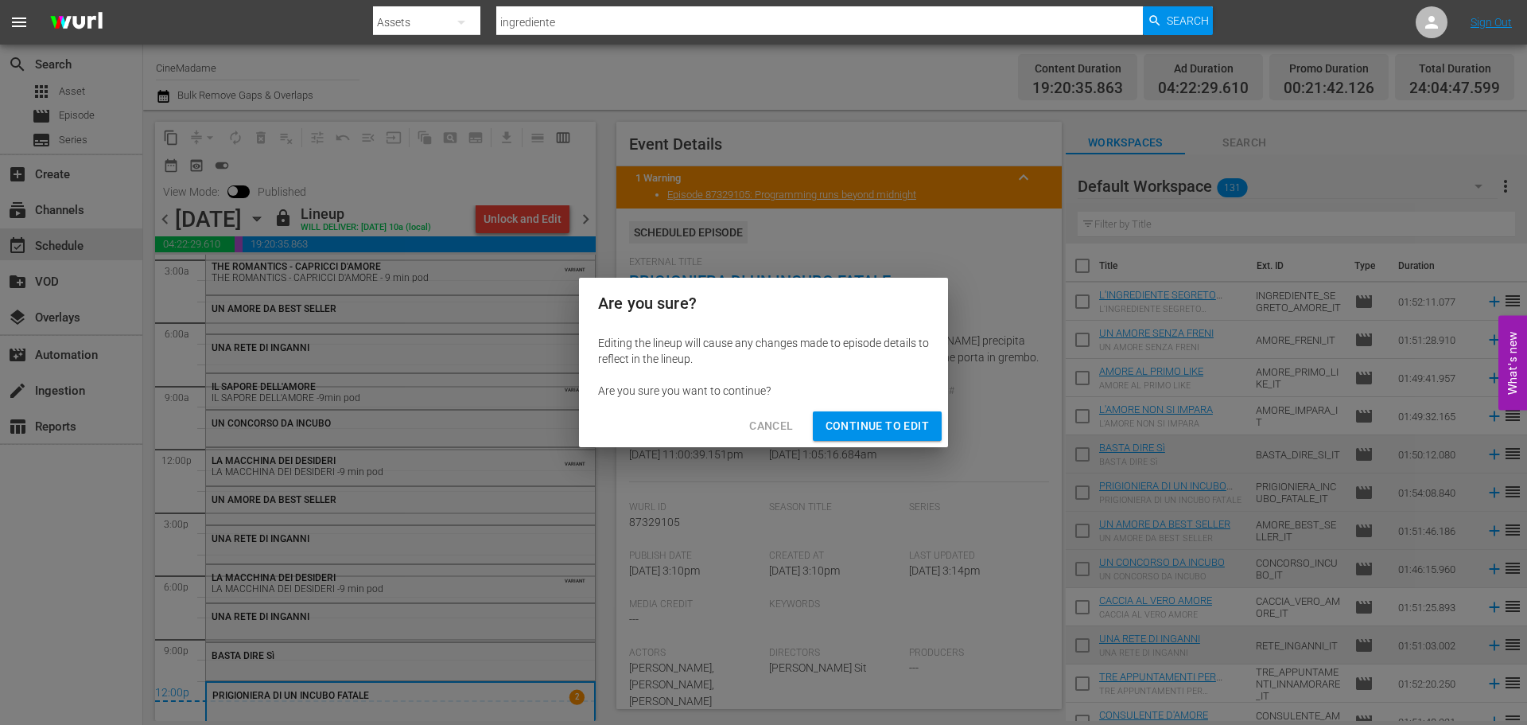
click at [878, 426] on span "Continue to Edit" at bounding box center [877, 426] width 103 height 20
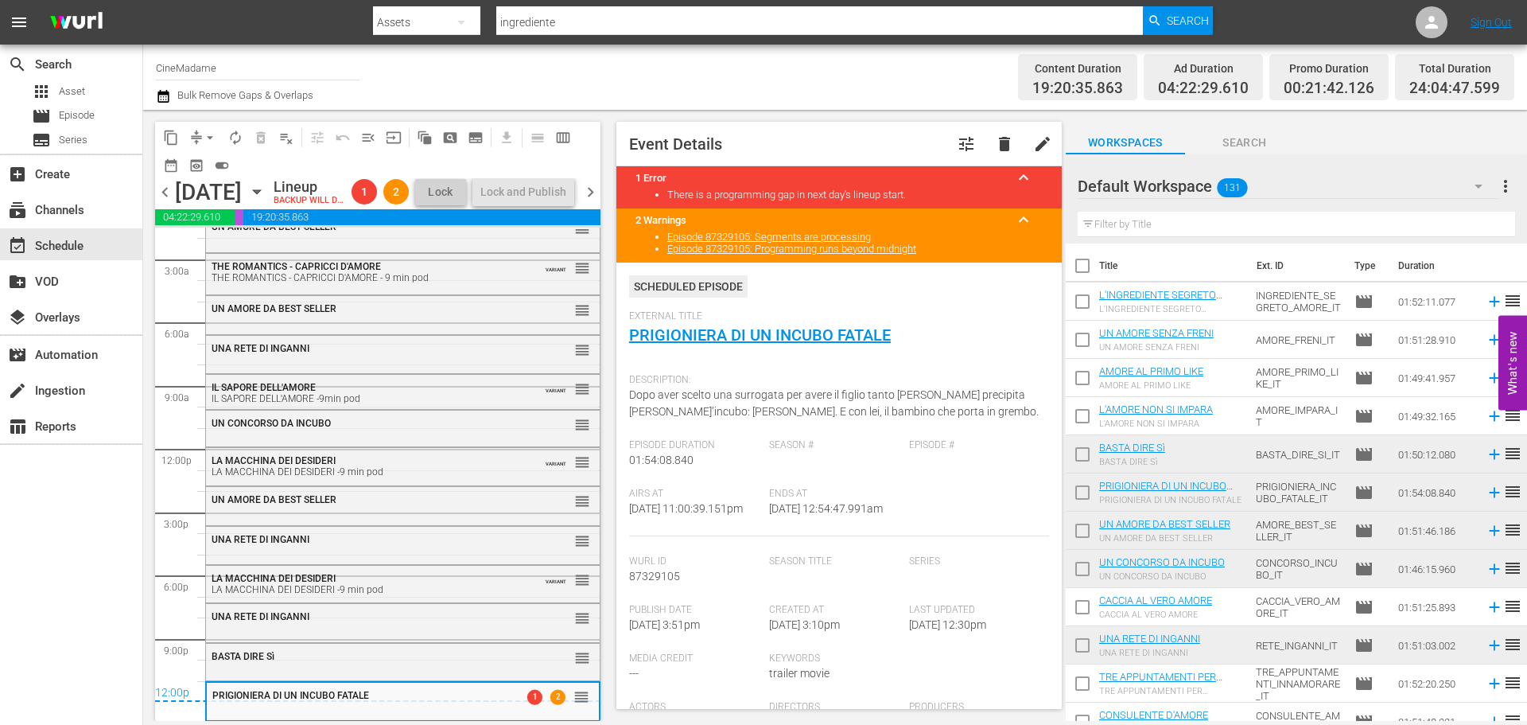
click at [597, 199] on span "chevron_right" at bounding box center [591, 192] width 20 height 20
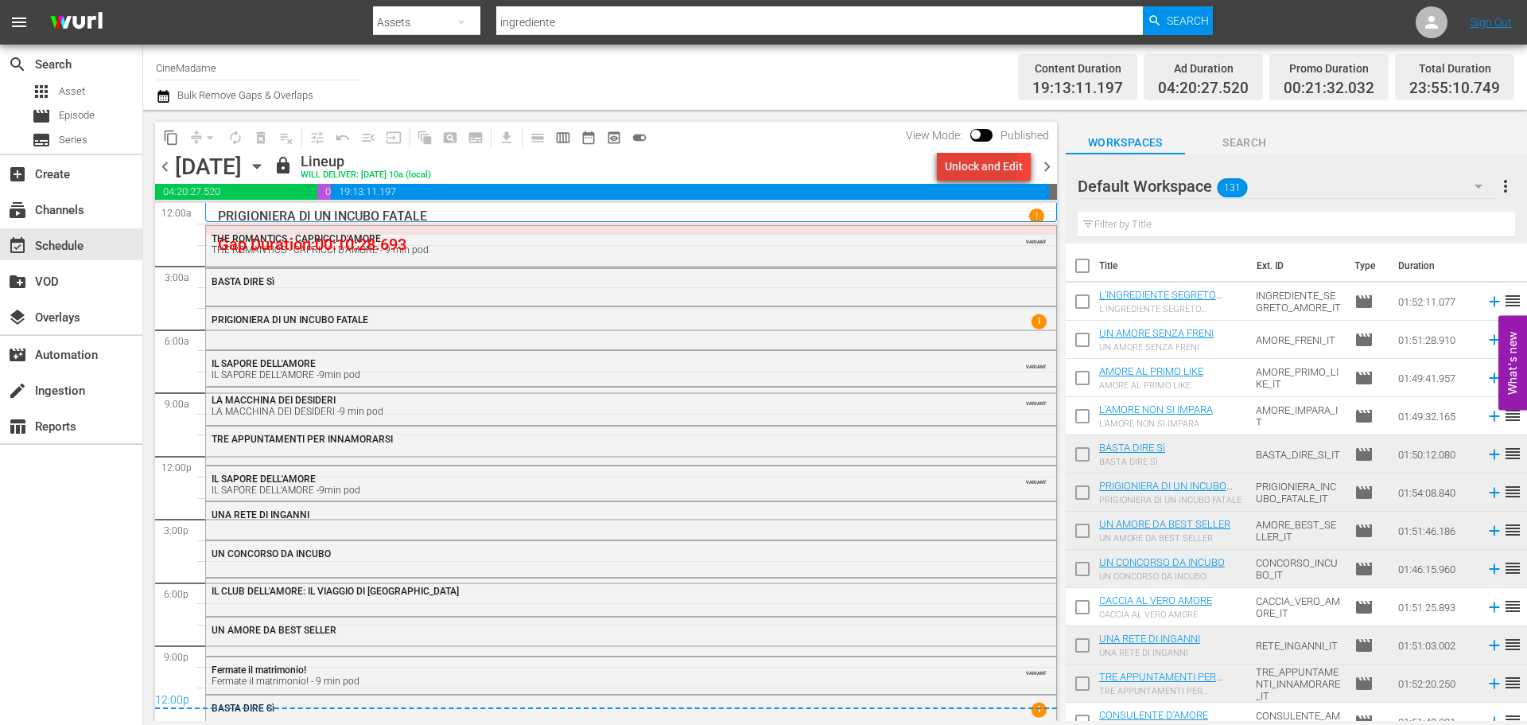
click at [968, 159] on div "Unlock and Edit" at bounding box center [984, 166] width 78 height 29
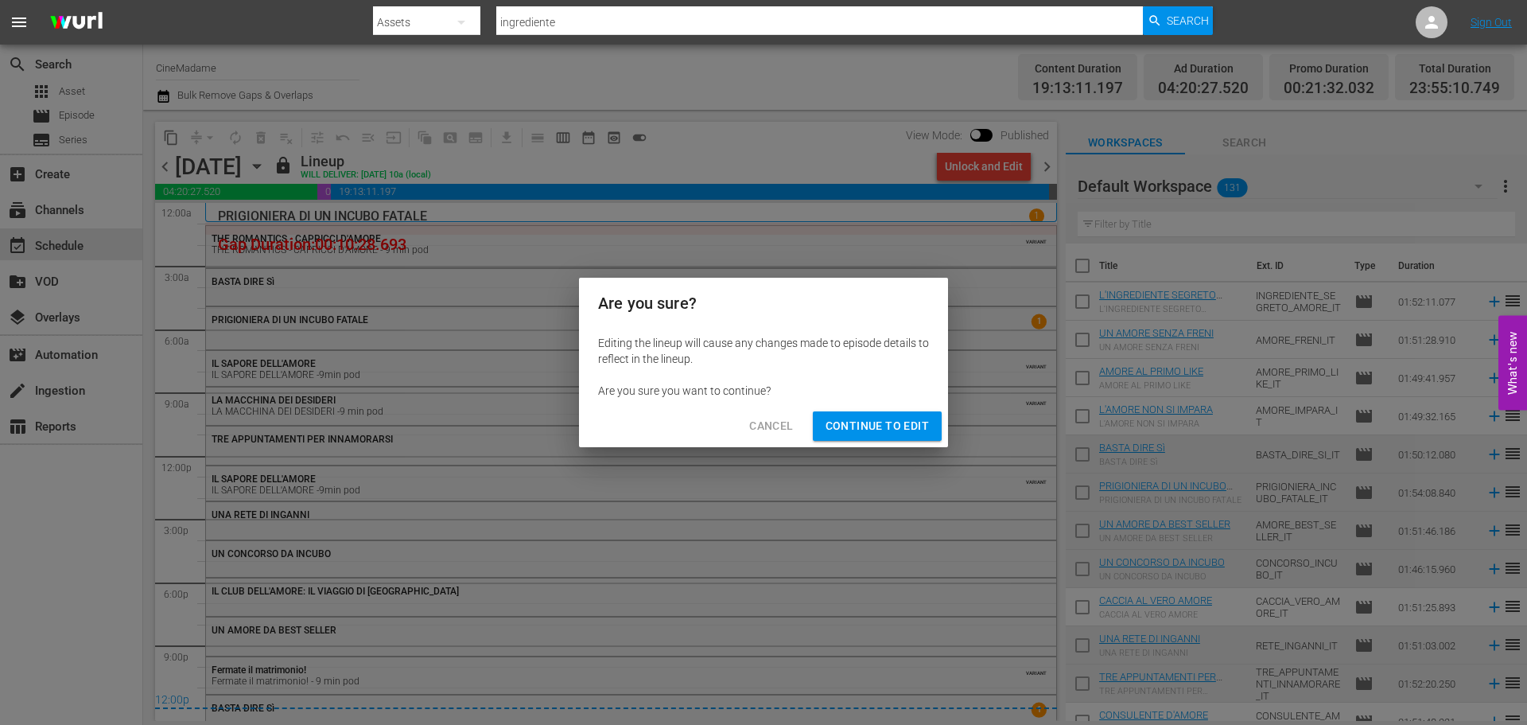
click at [877, 416] on span "Continue to Edit" at bounding box center [877, 426] width 103 height 20
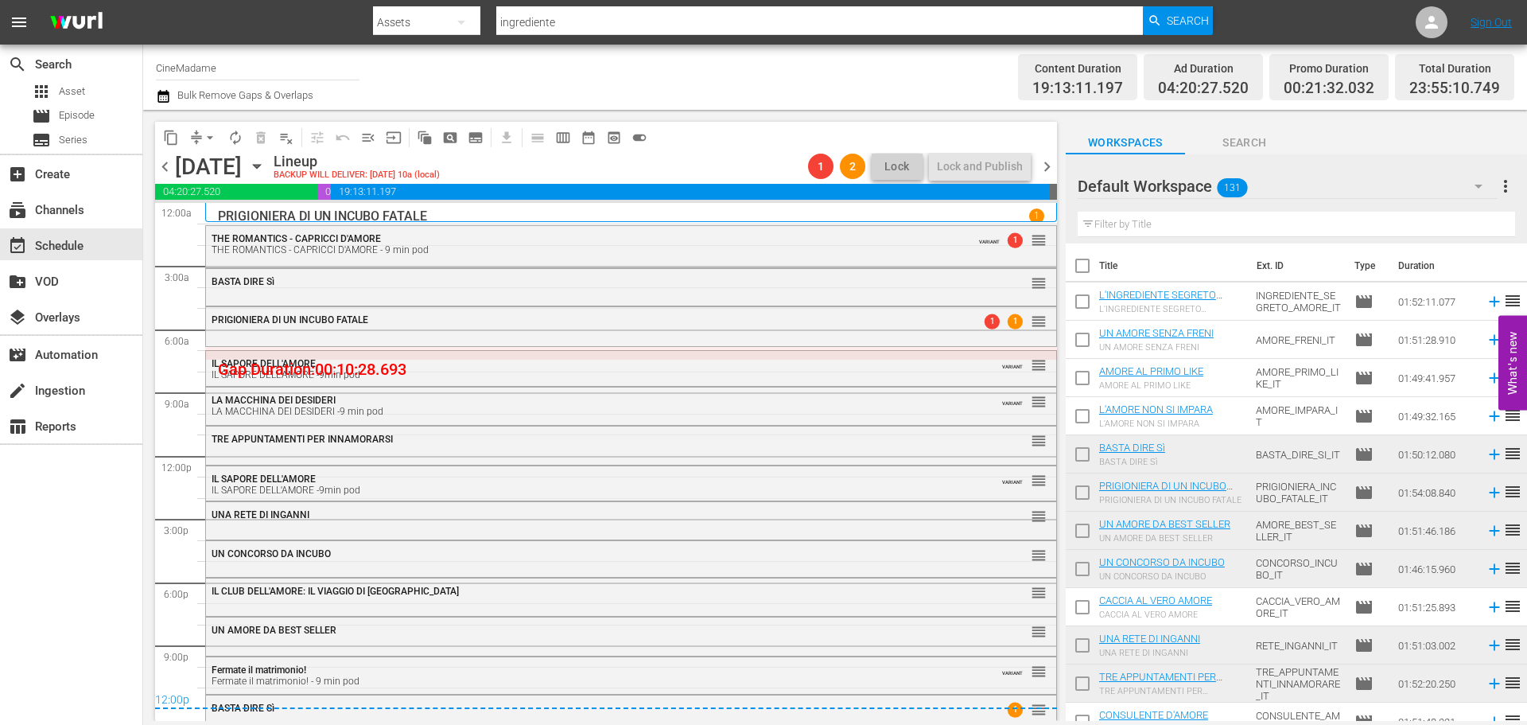
click at [198, 130] on span "compress" at bounding box center [196, 138] width 16 height 16
click at [213, 133] on span "arrow_drop_down" at bounding box center [210, 138] width 16 height 16
click at [219, 231] on li "Align to End of Previous Day" at bounding box center [210, 222] width 167 height 26
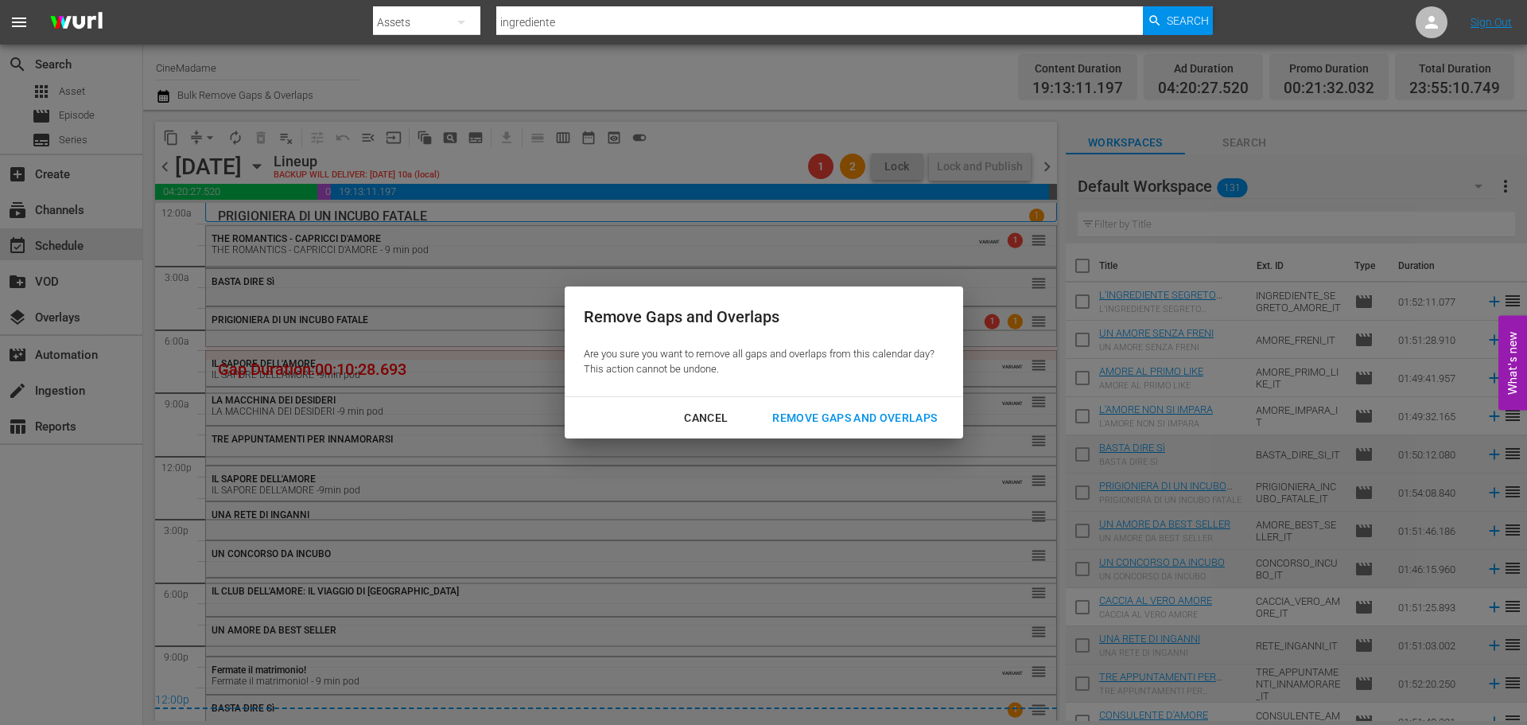
click at [865, 418] on div "Remove Gaps and Overlaps" at bounding box center [855, 418] width 190 height 20
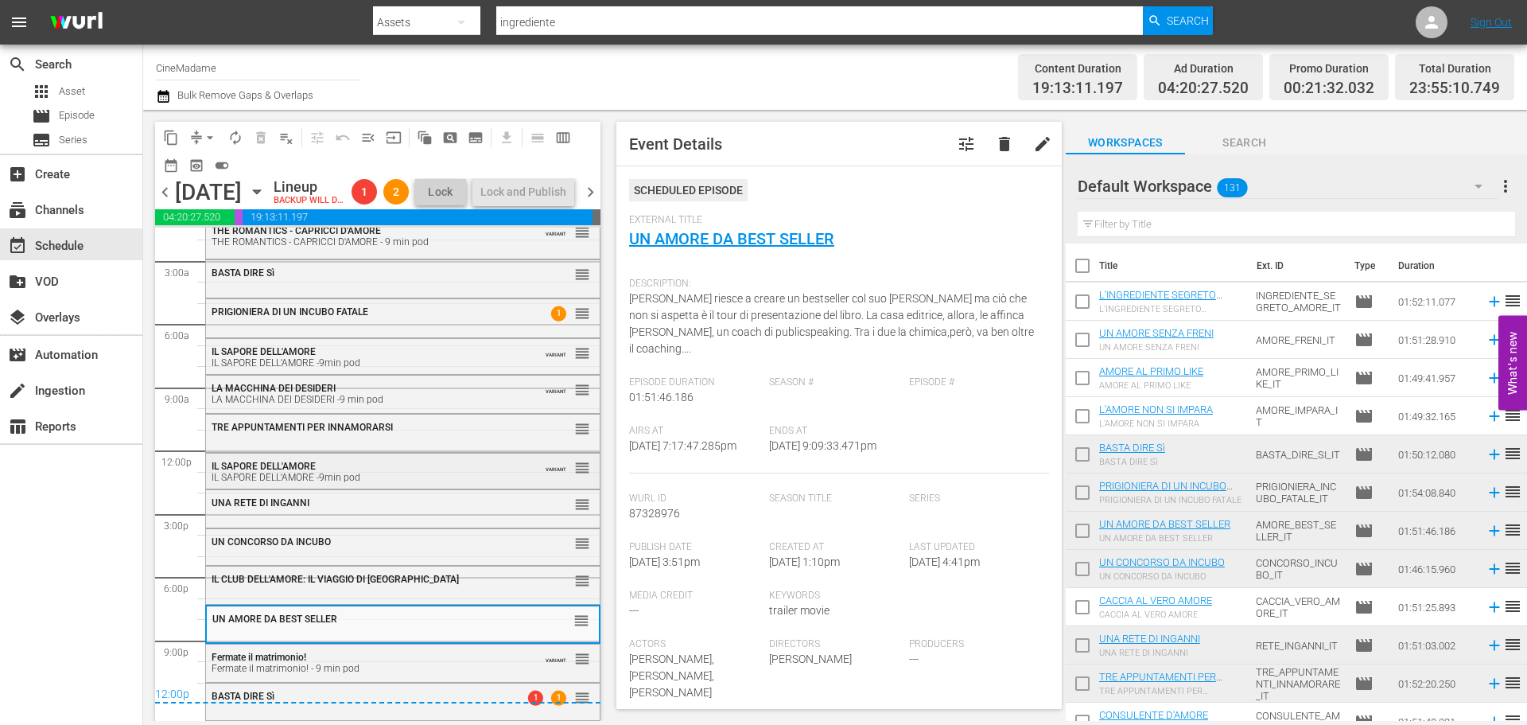
scroll to position [57, 0]
click at [387, 658] on div "Fermate il matrimonio! Fermate il matrimonio! - 9 min pod" at bounding box center [364, 662] width 304 height 22
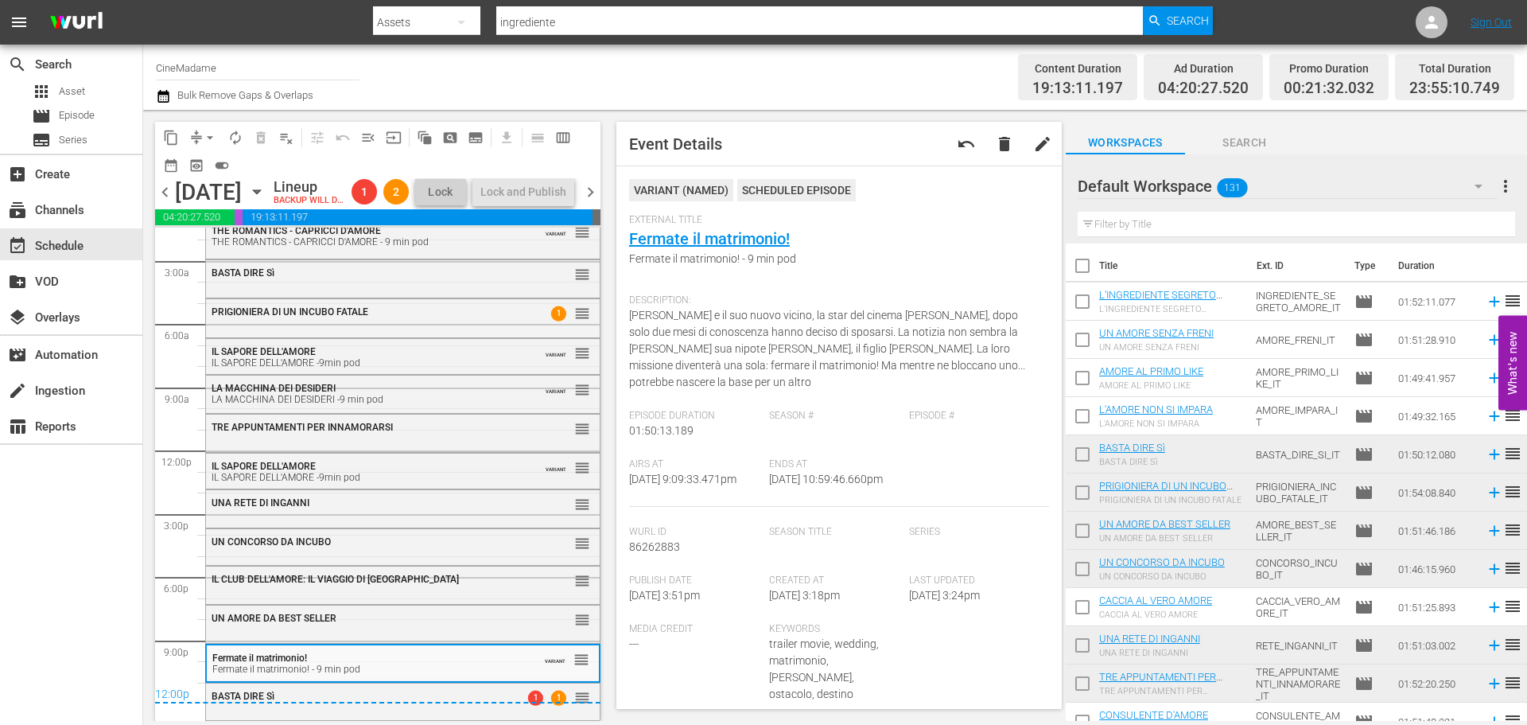
click at [394, 617] on div "UN AMORE DA BEST SELLER" at bounding box center [364, 617] width 304 height 11
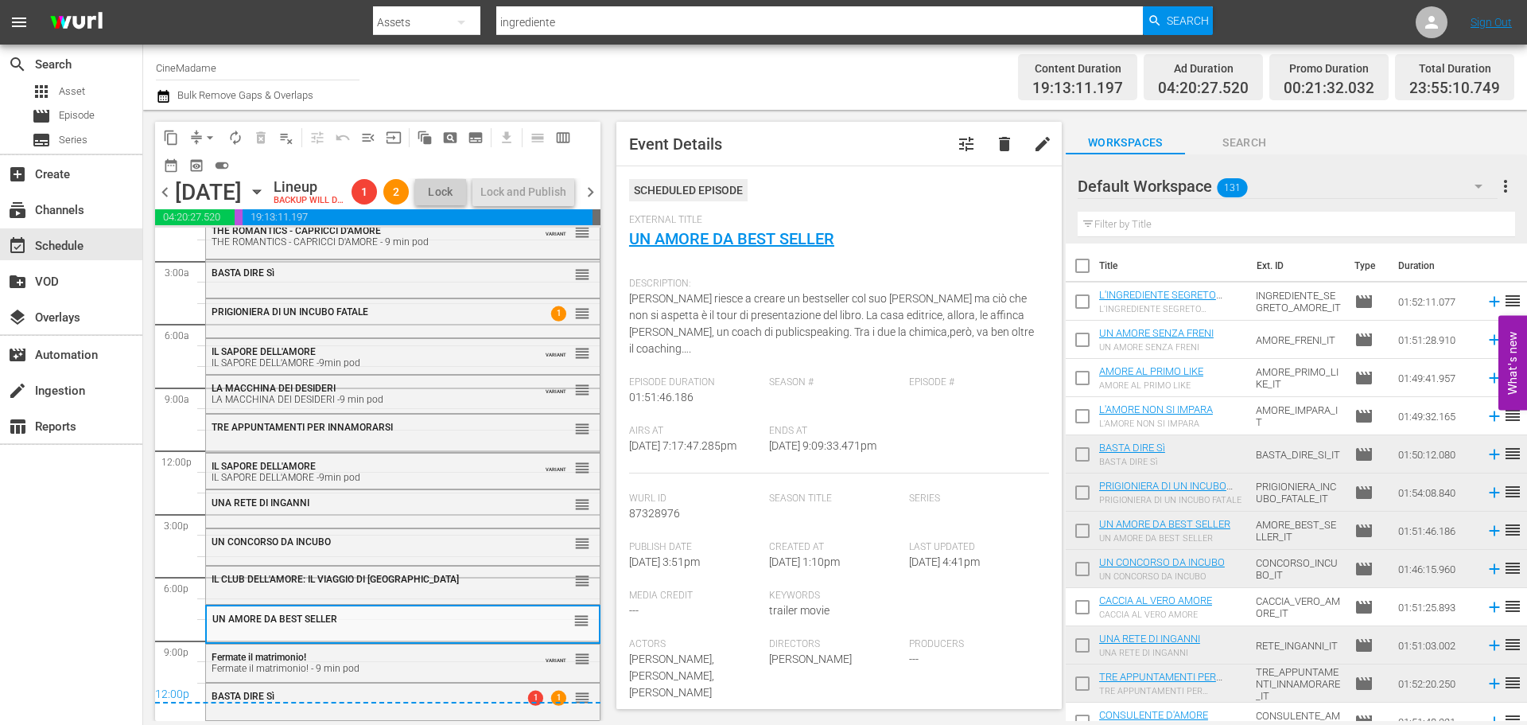
click at [590, 192] on div "chevron_left Sunday, August 24th August 24th Lineup BACKUP WILL DELIVER: 8/23 @…" at bounding box center [377, 193] width 445 height 31
click at [591, 202] on span "chevron_right" at bounding box center [591, 192] width 20 height 20
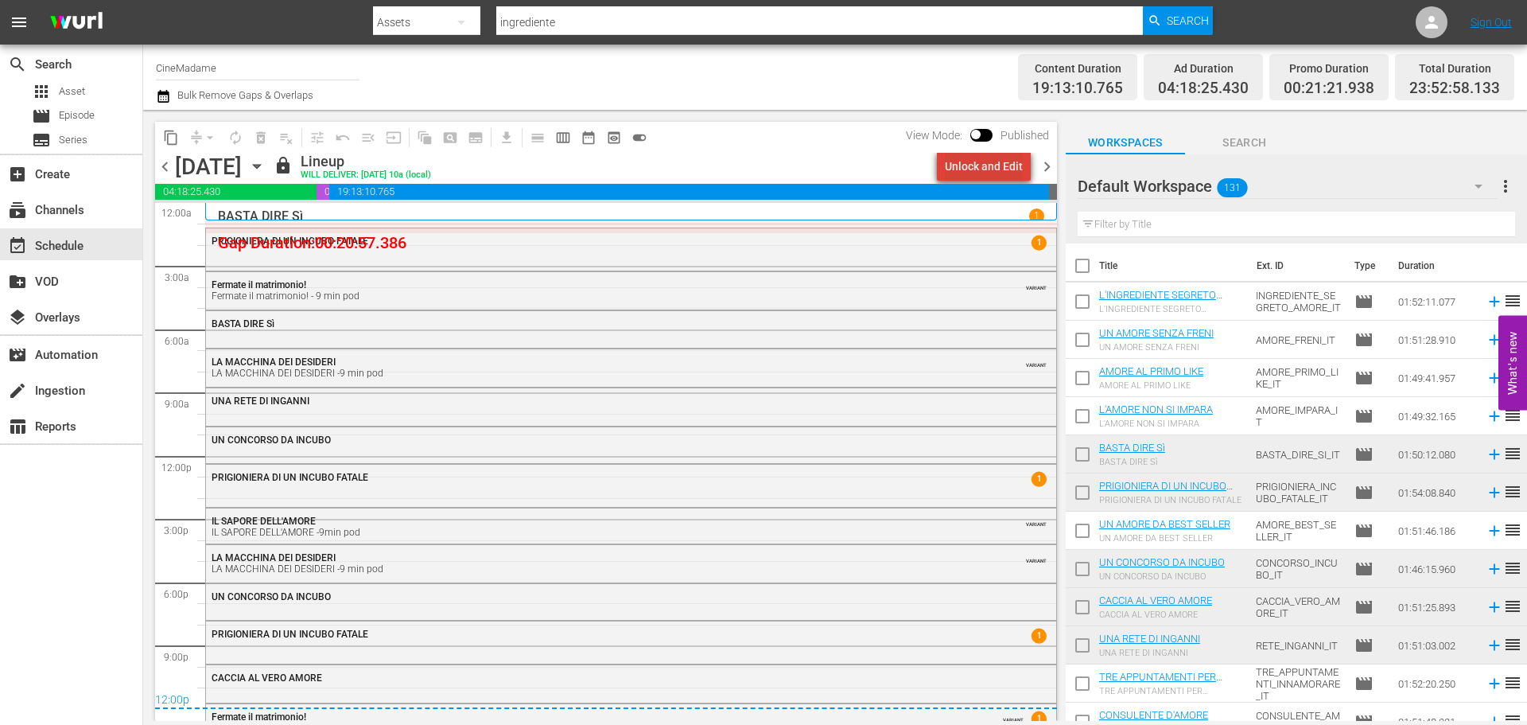
click at [1001, 176] on div "Unlock and Edit" at bounding box center [984, 166] width 78 height 29
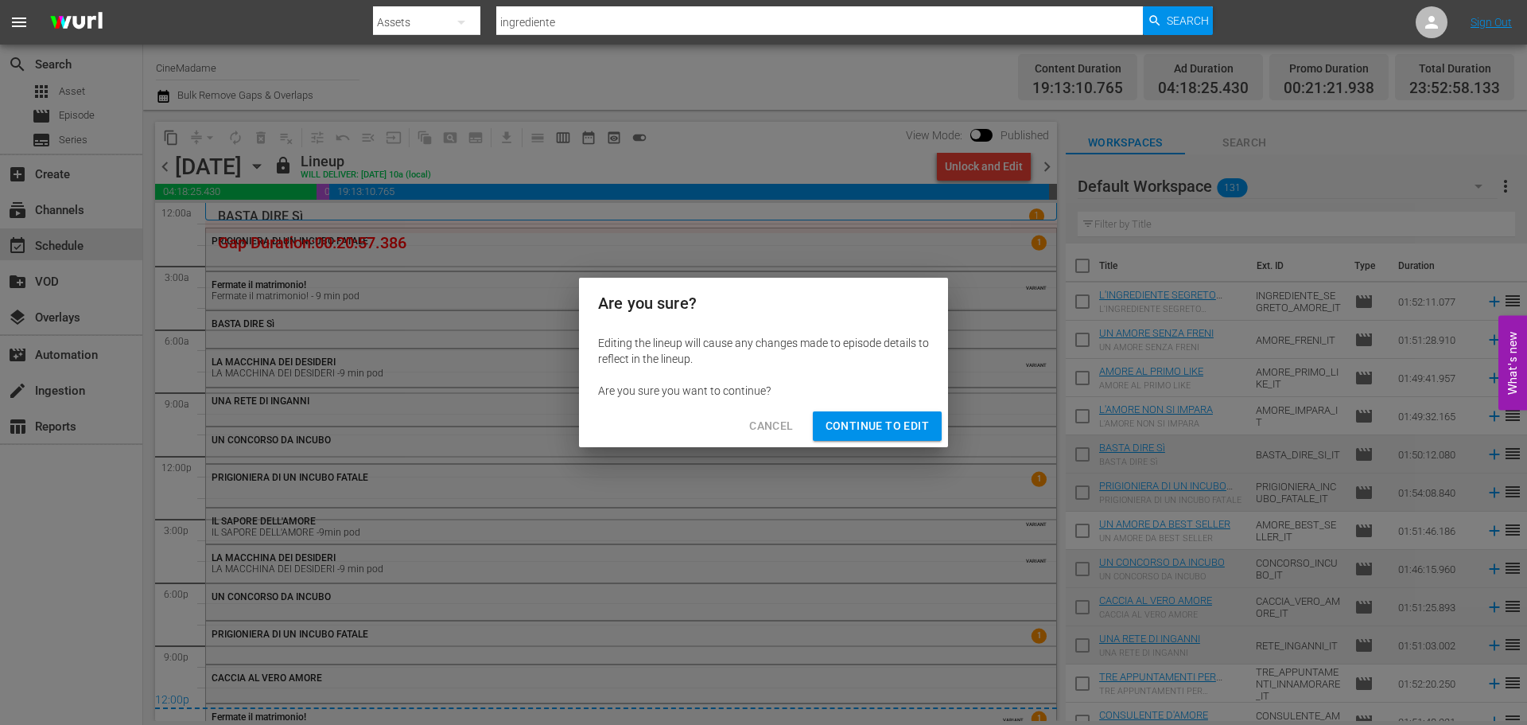
click at [856, 421] on span "Continue to Edit" at bounding box center [877, 426] width 103 height 20
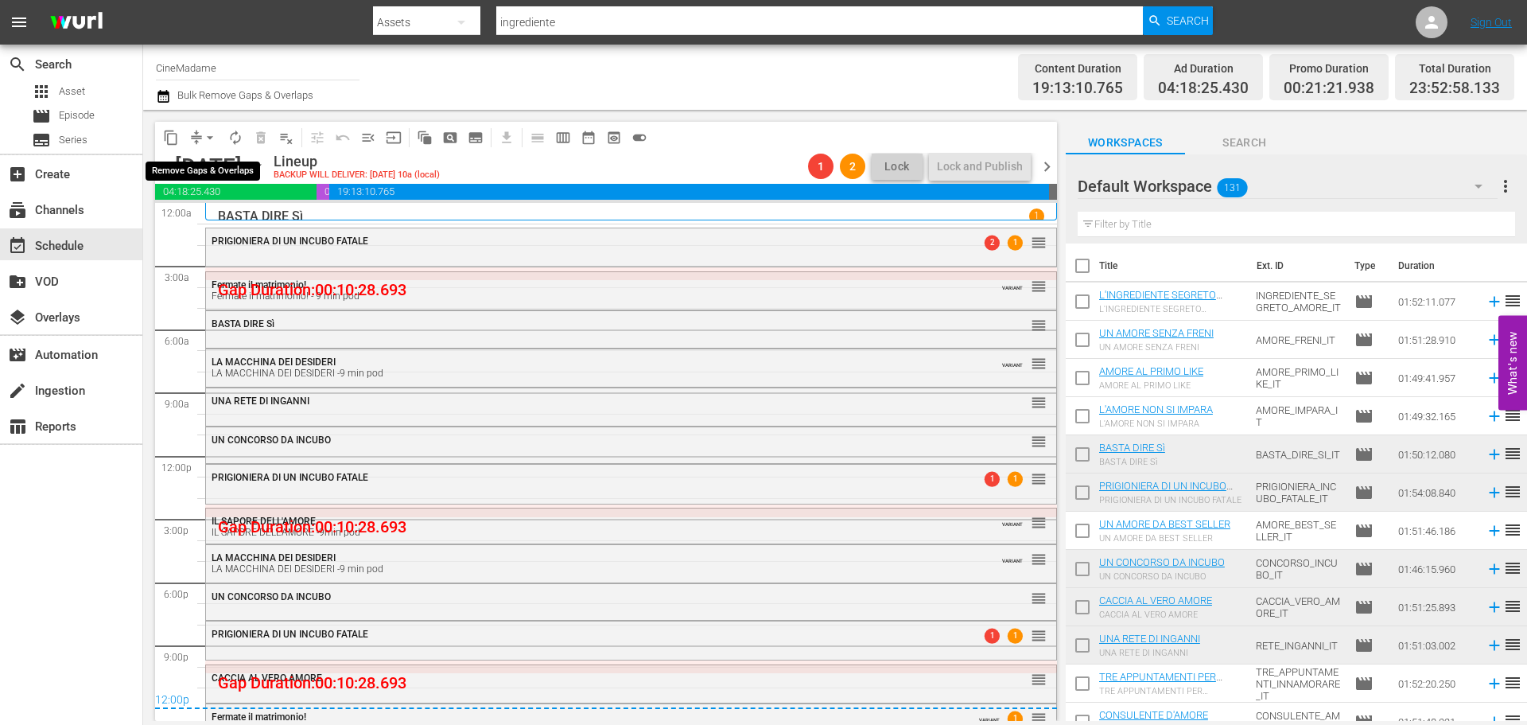
click at [203, 131] on span "arrow_drop_down" at bounding box center [210, 138] width 16 height 16
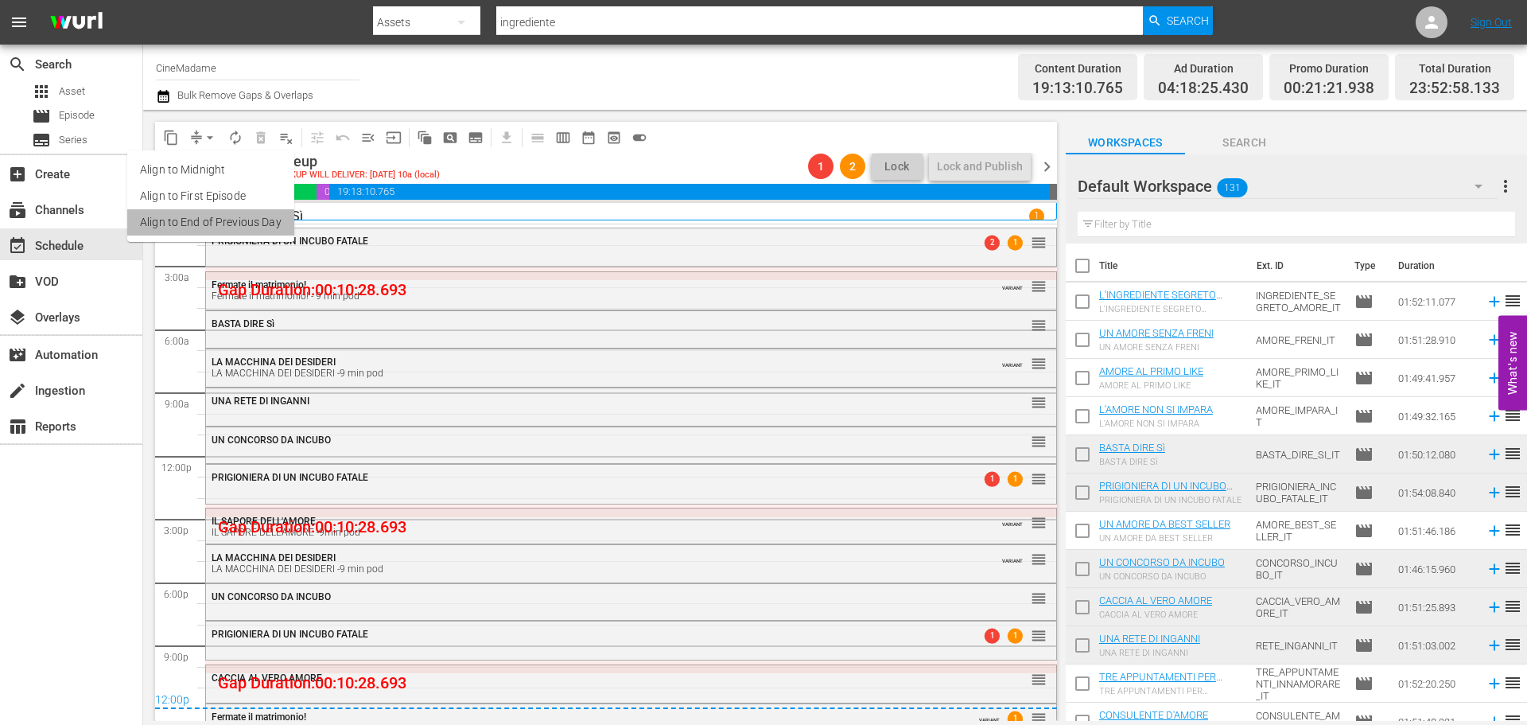
click at [231, 224] on li "Align to End of Previous Day" at bounding box center [210, 222] width 167 height 26
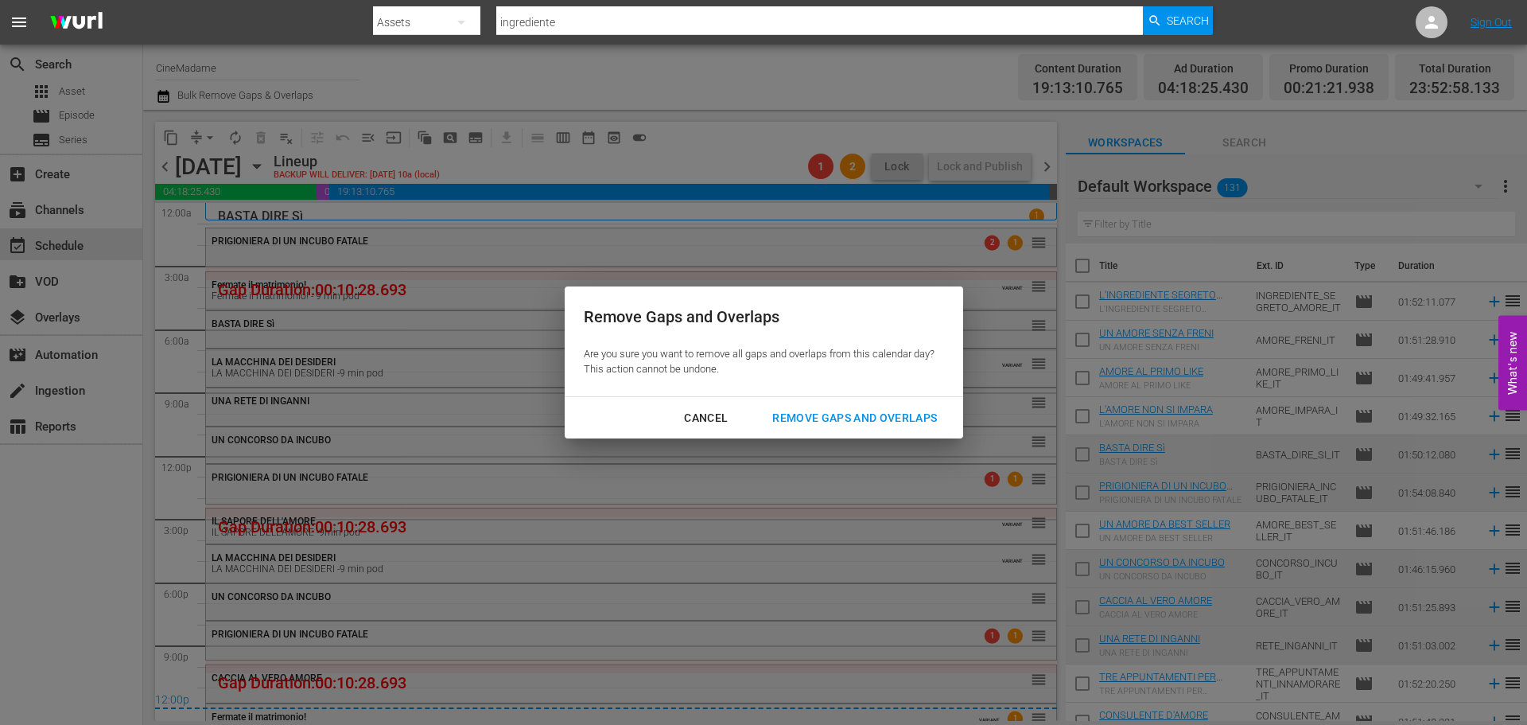
click at [833, 418] on div "Remove Gaps and Overlaps" at bounding box center [855, 418] width 190 height 20
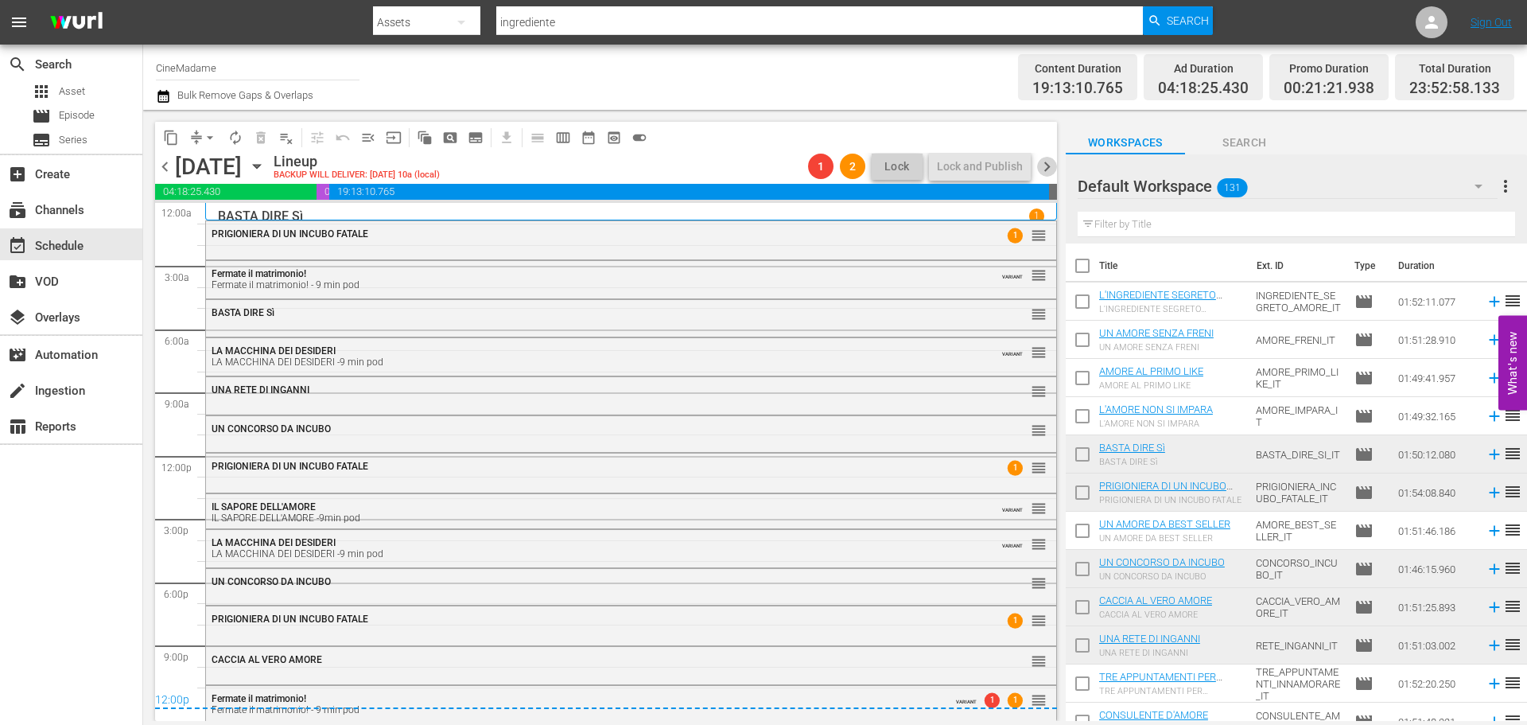
click at [1044, 159] on span "chevron_right" at bounding box center [1047, 167] width 20 height 20
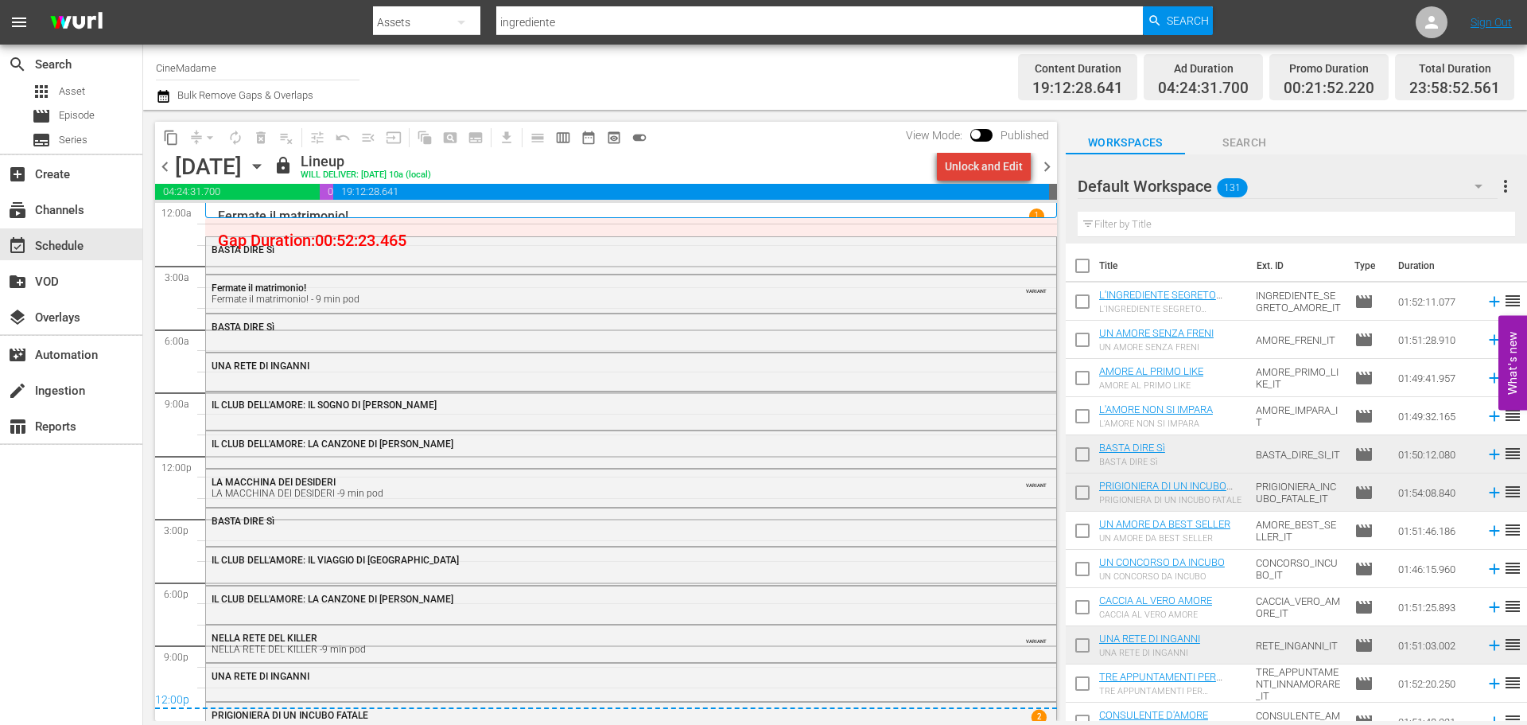
click at [1001, 164] on div "Unlock and Edit" at bounding box center [984, 166] width 78 height 29
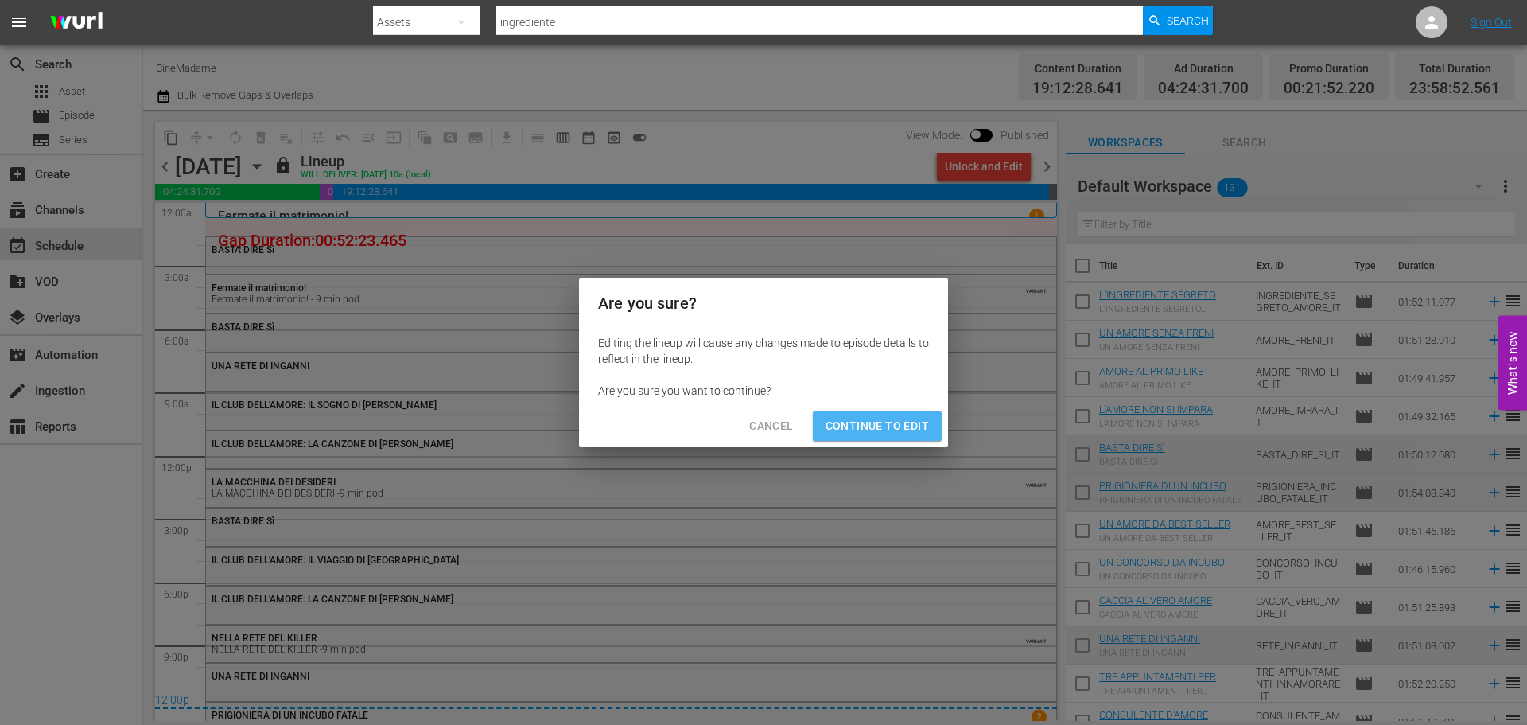
click at [898, 431] on span "Continue to Edit" at bounding box center [877, 426] width 103 height 20
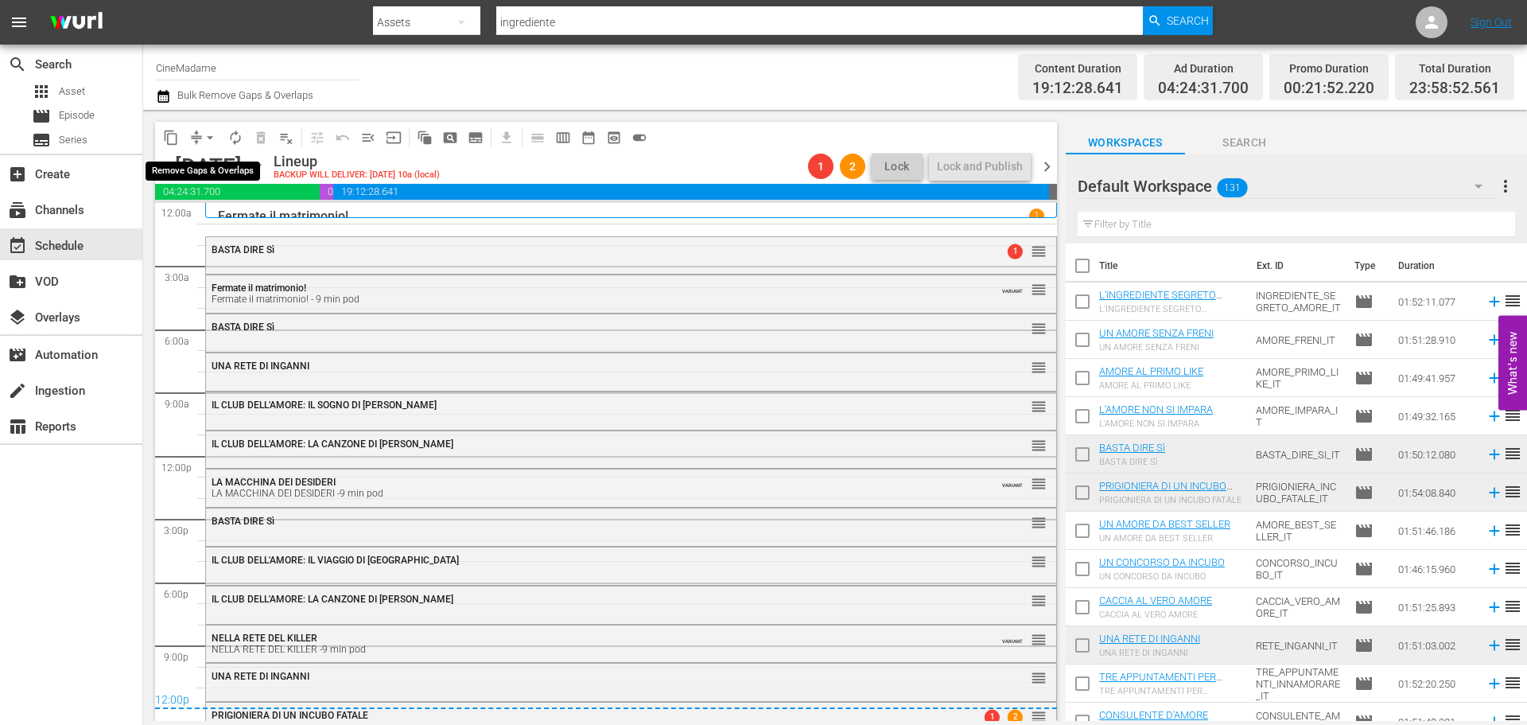
click at [206, 141] on span "arrow_drop_down" at bounding box center [210, 138] width 16 height 16
click at [248, 213] on li "Align to End of Previous Day" at bounding box center [210, 222] width 167 height 26
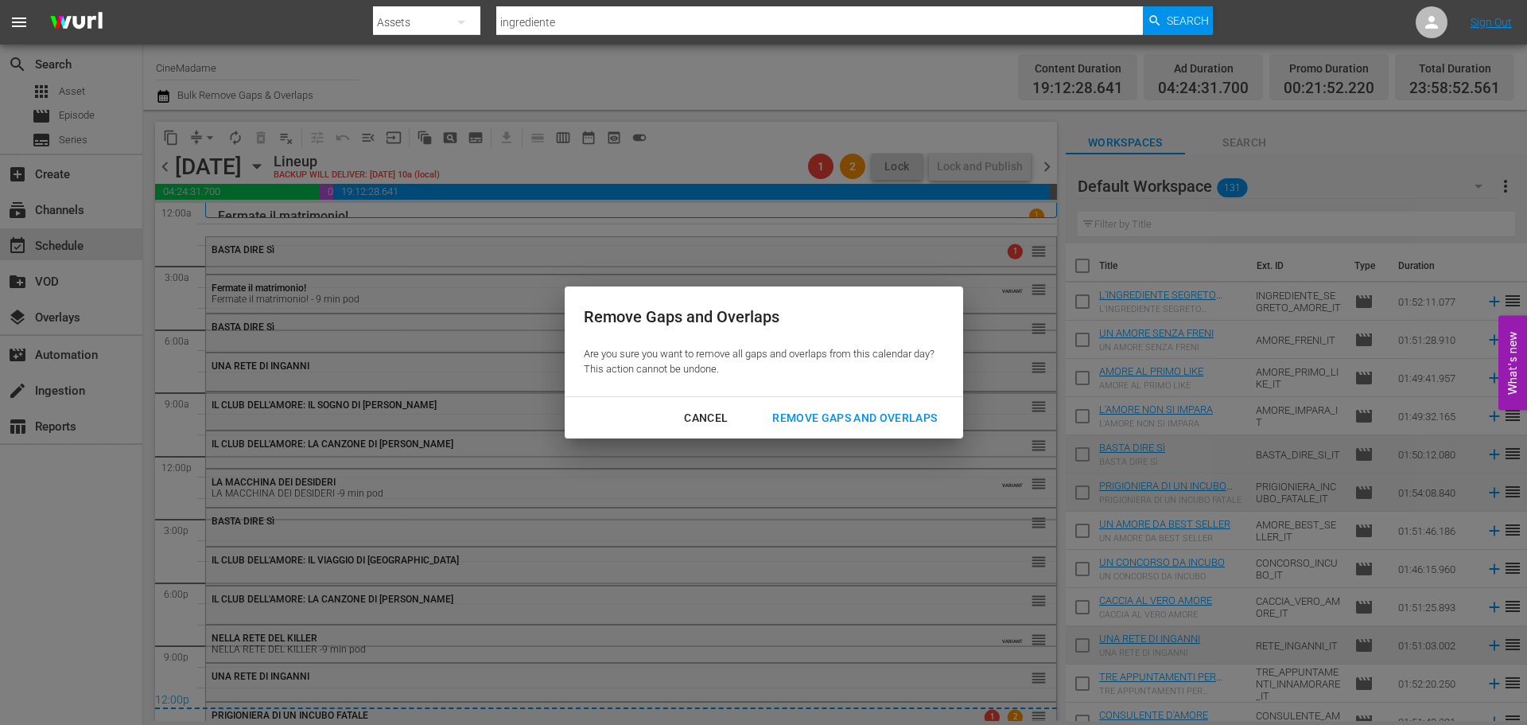
click at [891, 404] on button "Remove Gaps and Overlaps" at bounding box center [854, 417] width 203 height 29
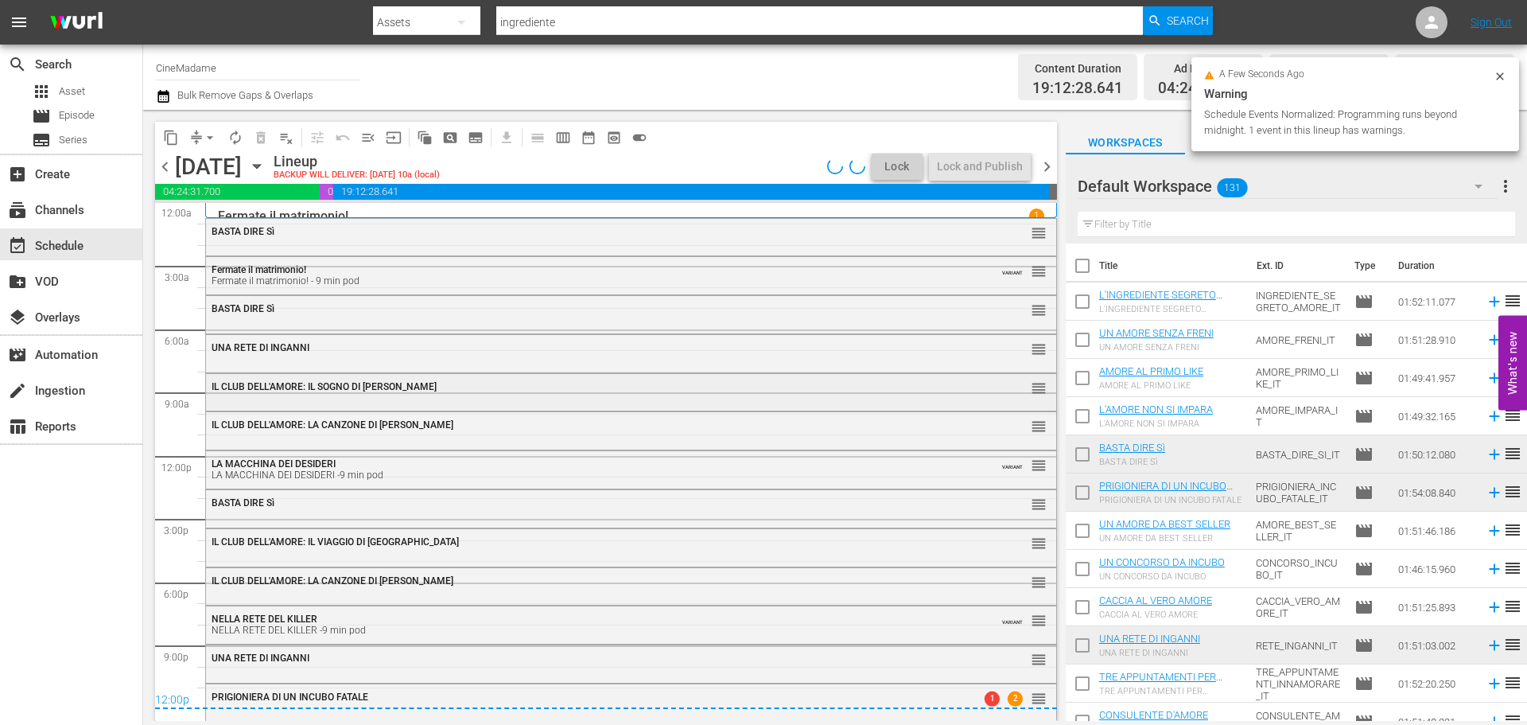
scroll to position [2, 0]
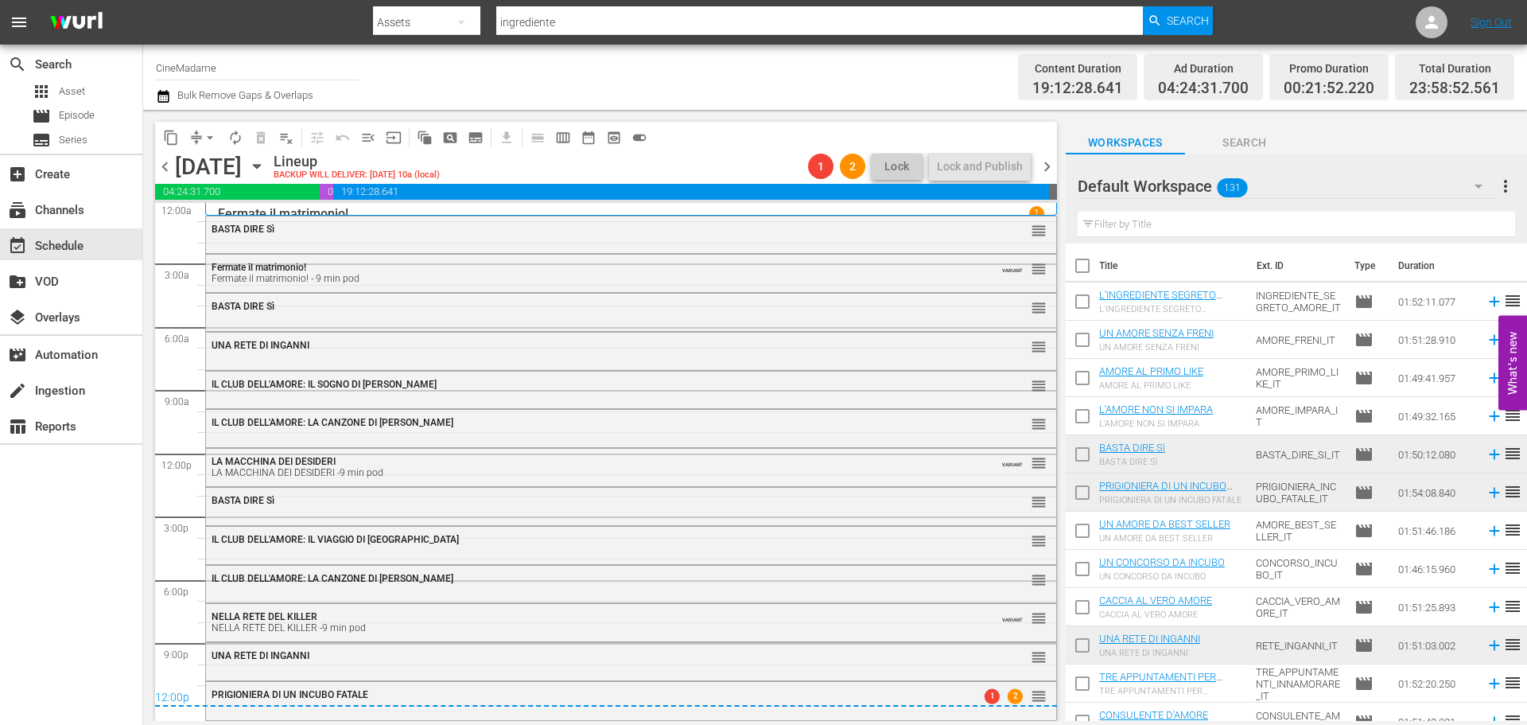
click at [1049, 166] on span "chevron_right" at bounding box center [1047, 167] width 20 height 20
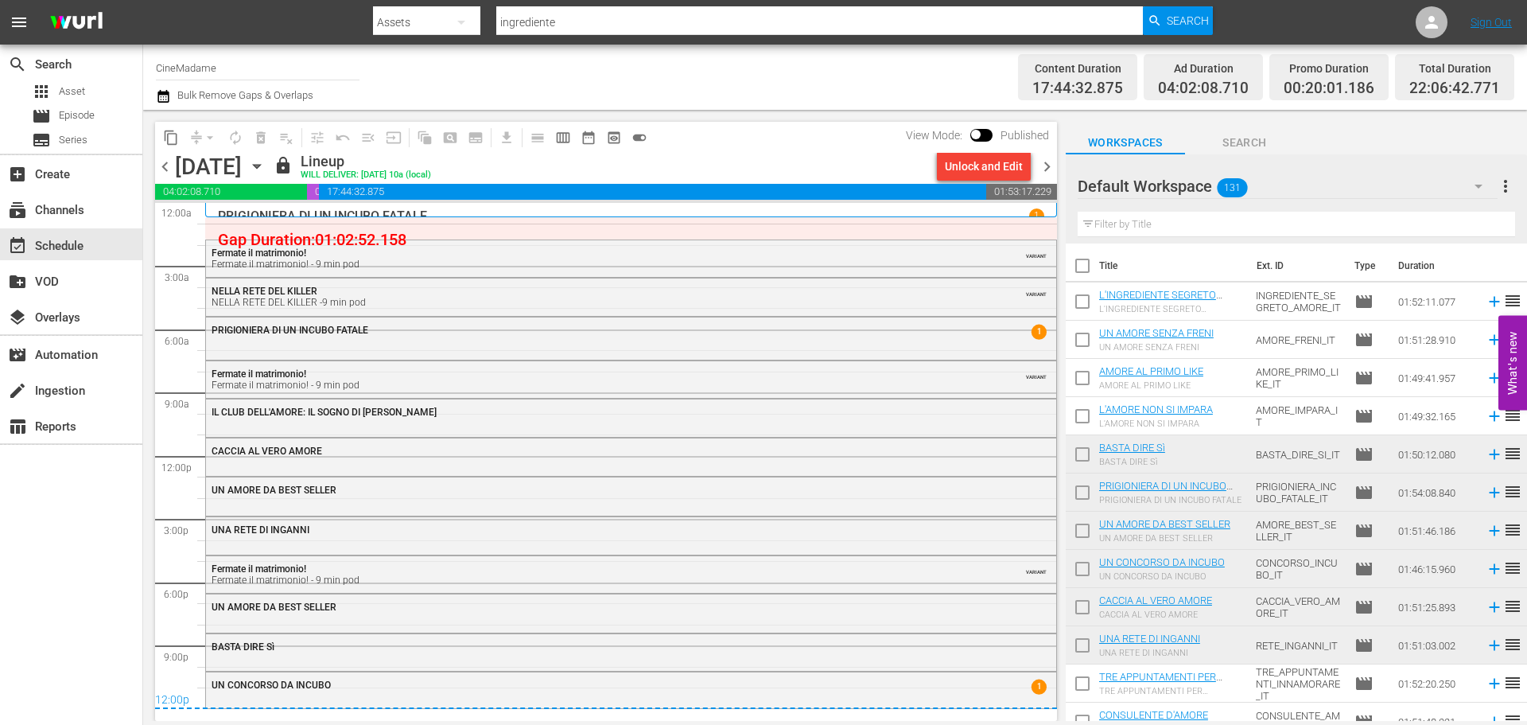
click at [970, 164] on div "Unlock and Edit" at bounding box center [984, 166] width 78 height 29
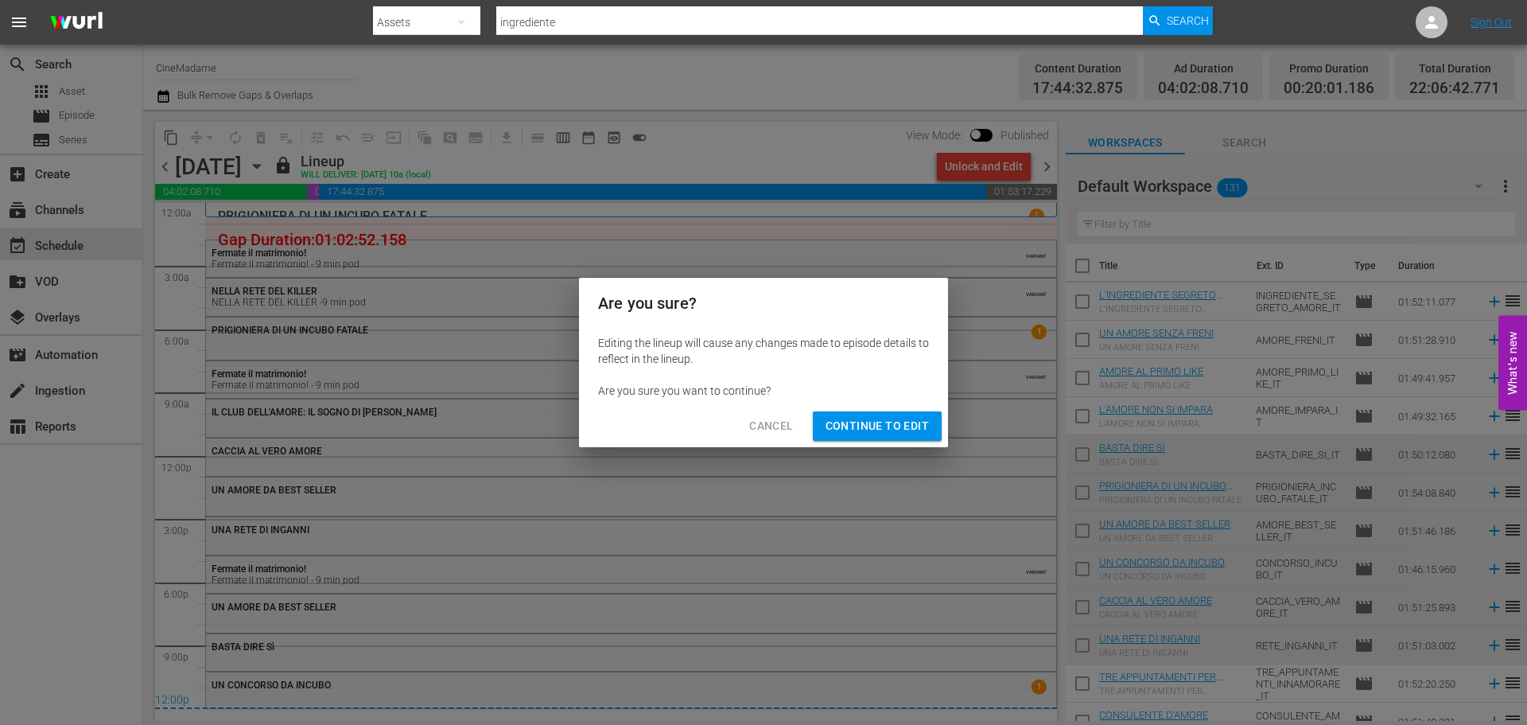
click at [897, 440] on button "Continue to Edit" at bounding box center [877, 425] width 129 height 29
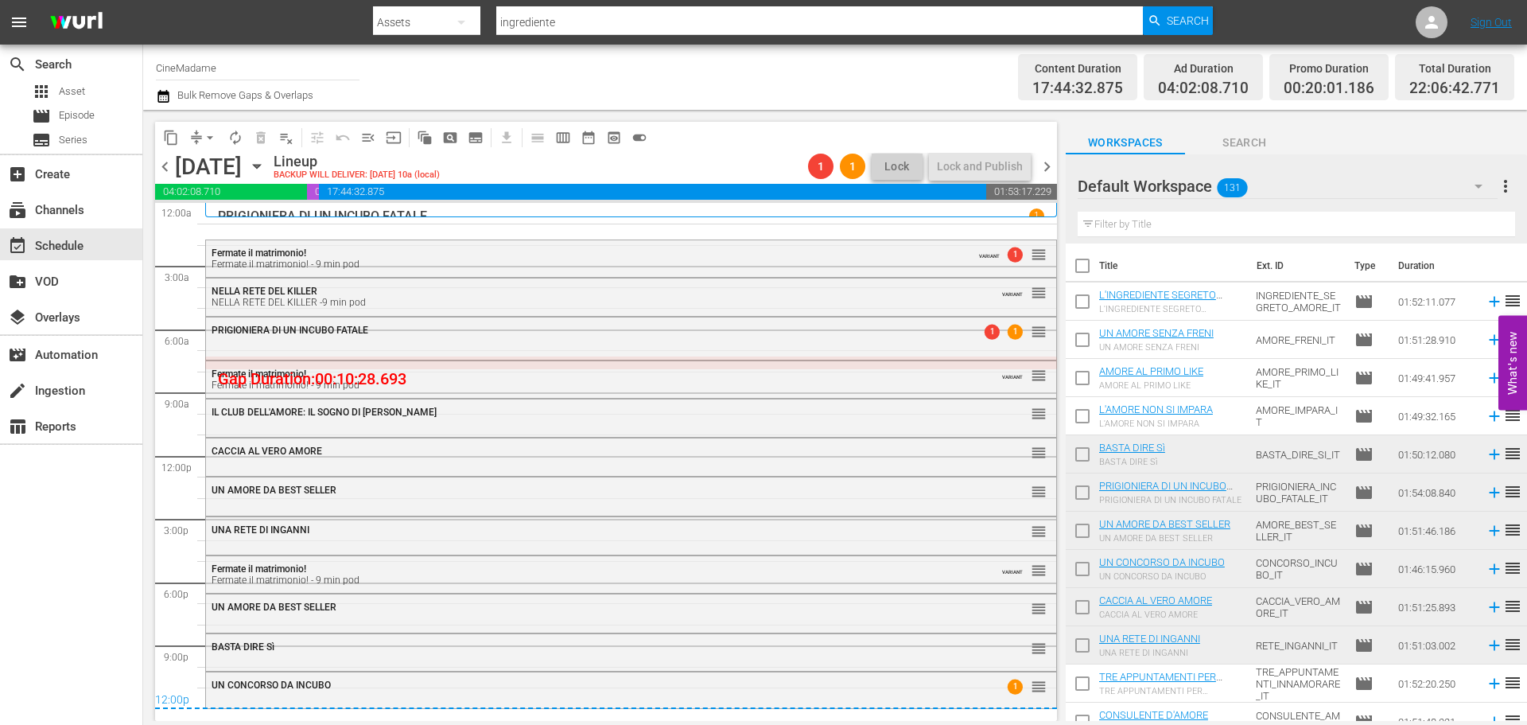
click at [216, 134] on span "arrow_drop_down" at bounding box center [210, 138] width 16 height 16
click at [237, 231] on li "Align to End of Previous Day" at bounding box center [210, 222] width 167 height 26
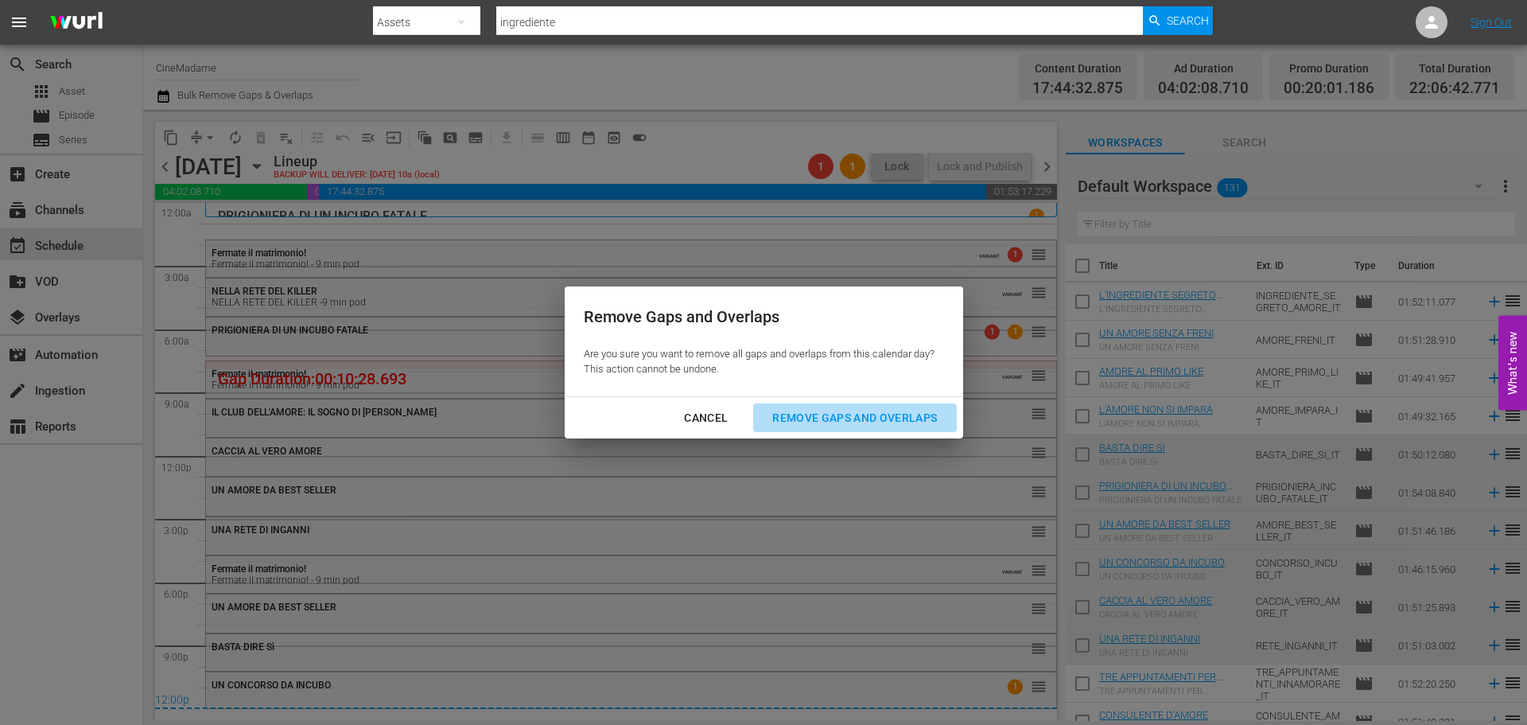
click at [864, 410] on div "Remove Gaps and Overlaps" at bounding box center [855, 418] width 190 height 20
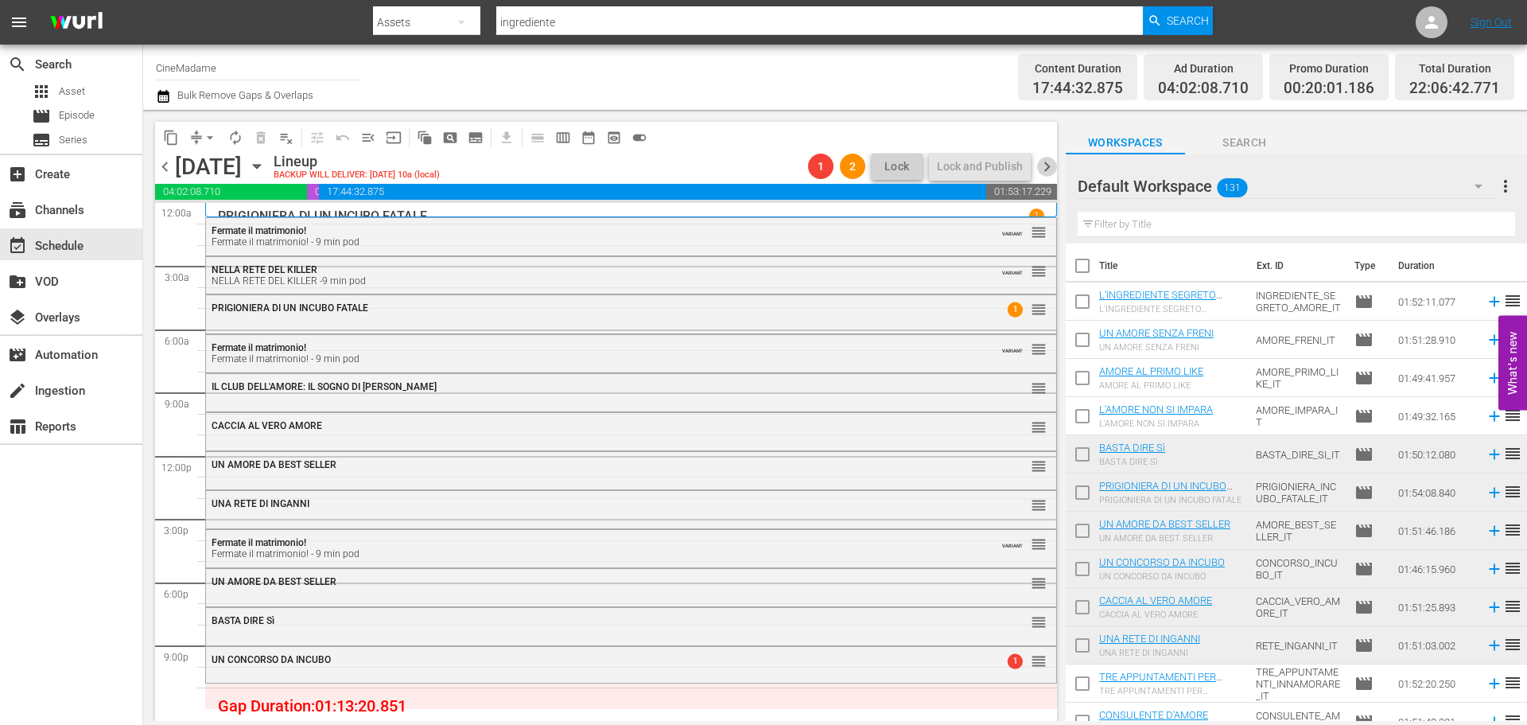
click at [1048, 165] on span "chevron_right" at bounding box center [1047, 167] width 20 height 20
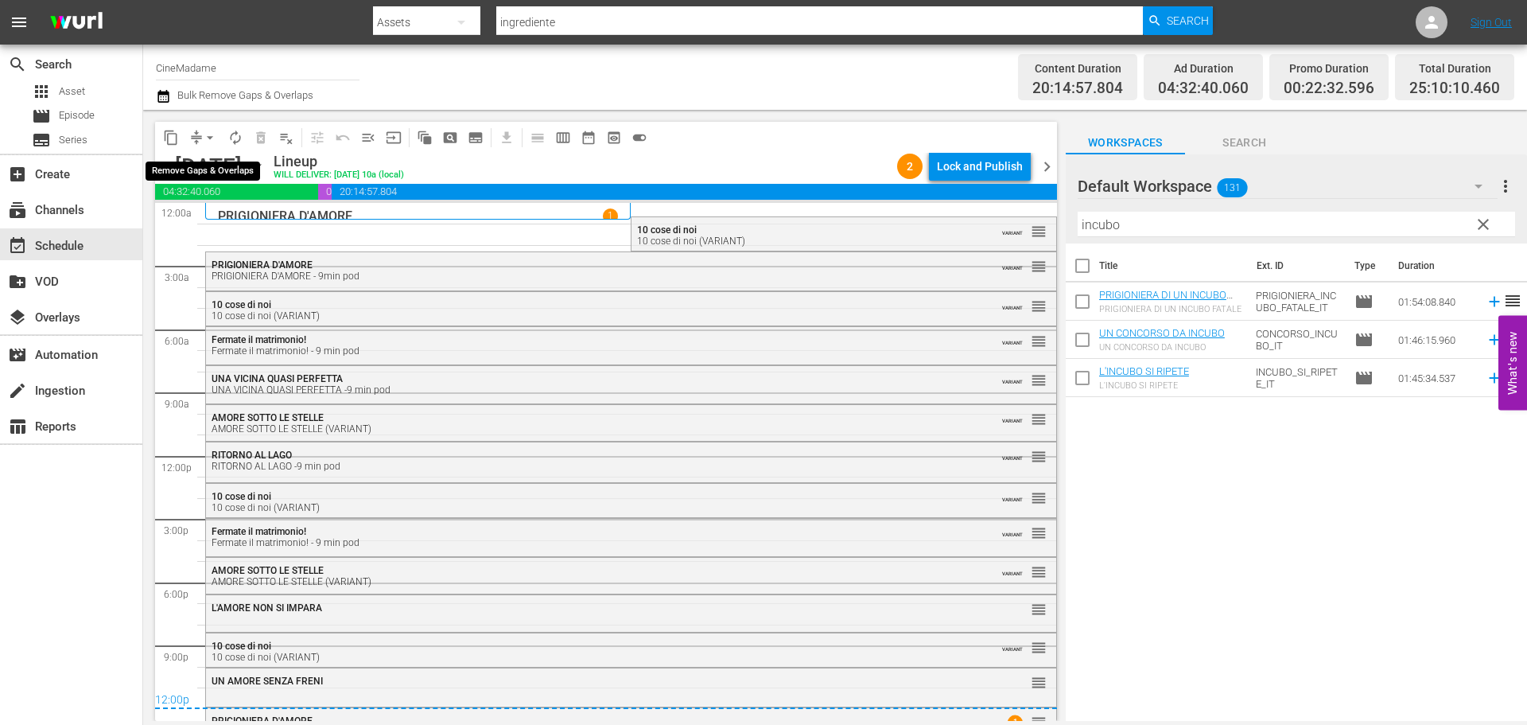
click at [208, 136] on span "arrow_drop_down" at bounding box center [210, 138] width 16 height 16
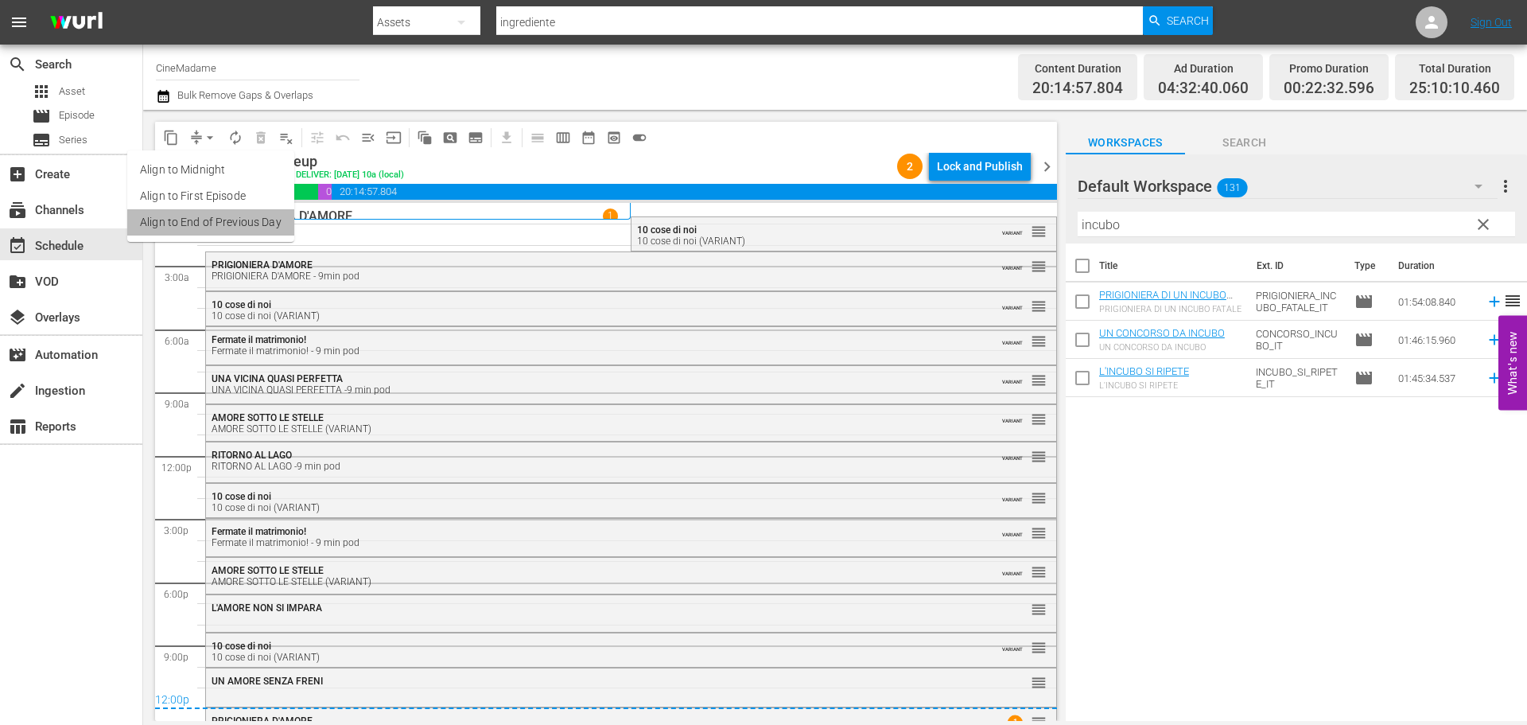
click at [243, 223] on li "Align to End of Previous Day" at bounding box center [210, 222] width 167 height 26
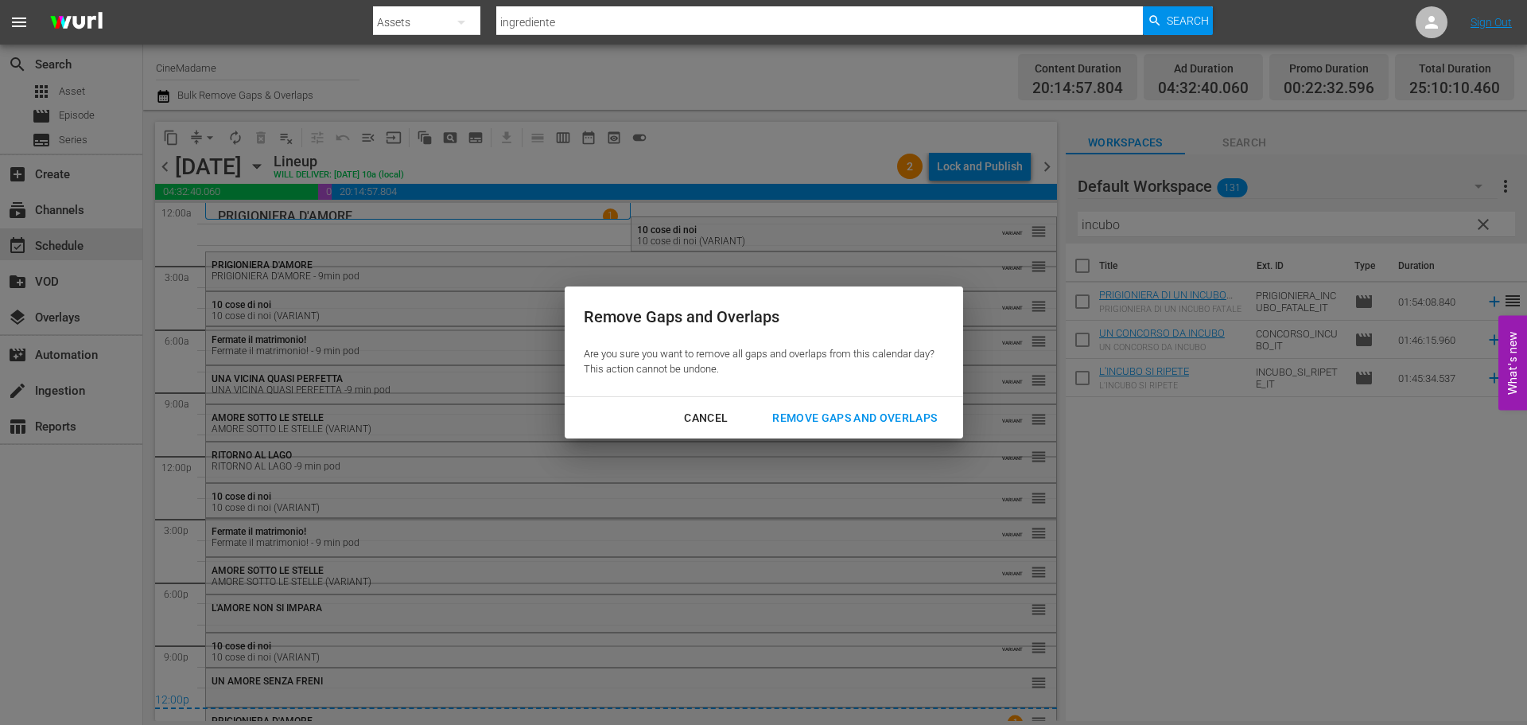
click at [835, 423] on div "Remove Gaps and Overlaps" at bounding box center [855, 418] width 190 height 20
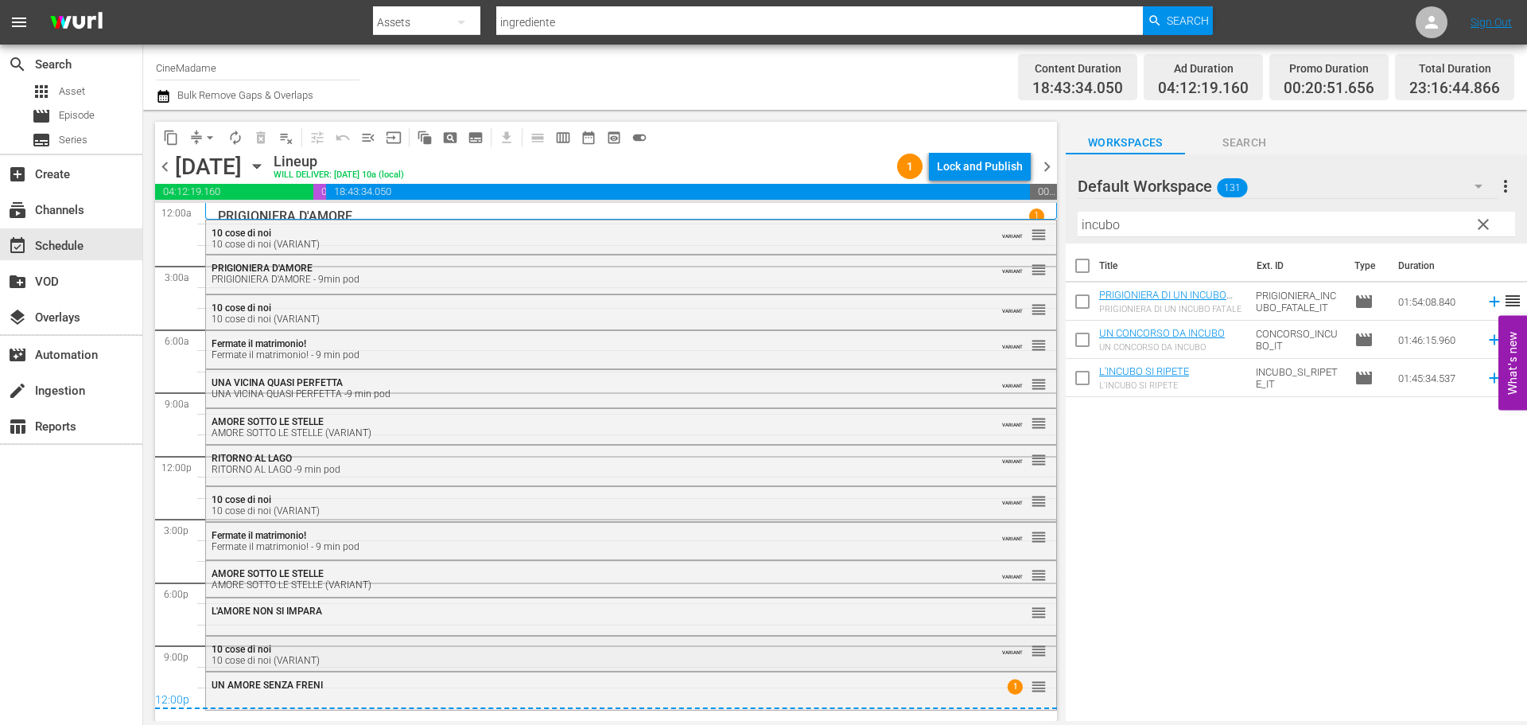
click at [336, 657] on div "10 cose di noi (VARIANT)" at bounding box center [588, 660] width 752 height 11
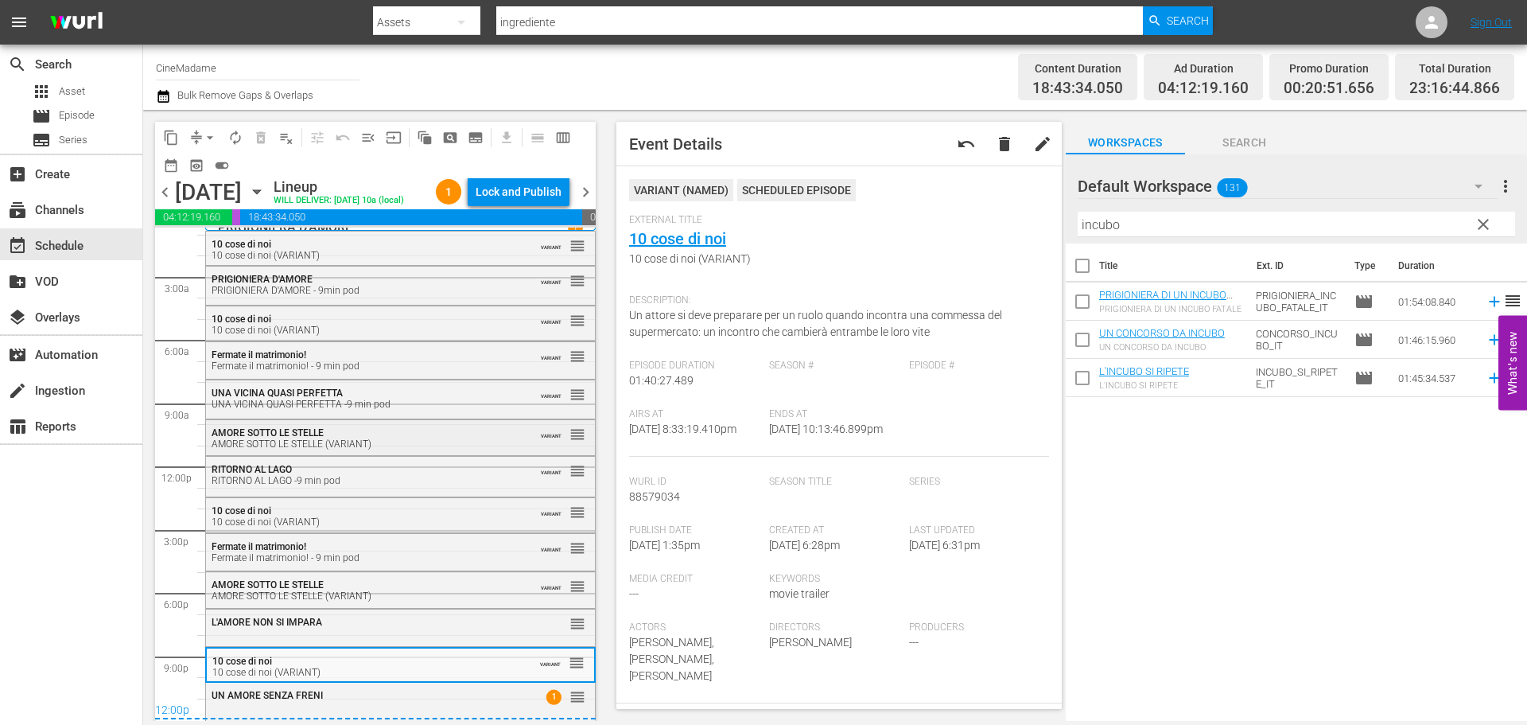
scroll to position [41, 0]
click at [586, 202] on span "chevron_right" at bounding box center [586, 192] width 20 height 20
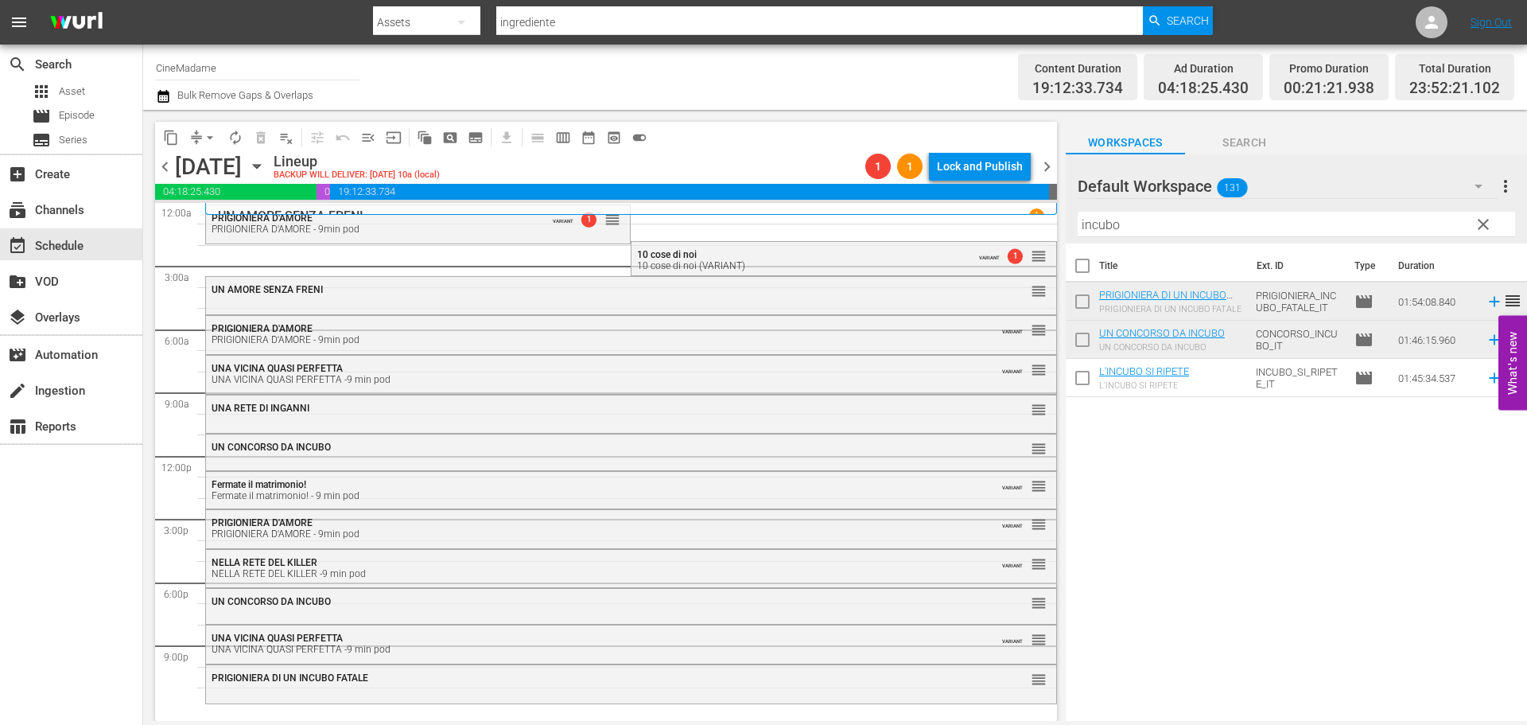
click at [203, 130] on span "arrow_drop_down" at bounding box center [210, 138] width 16 height 16
click at [238, 217] on li "Align to End of Previous Day" at bounding box center [210, 222] width 167 height 26
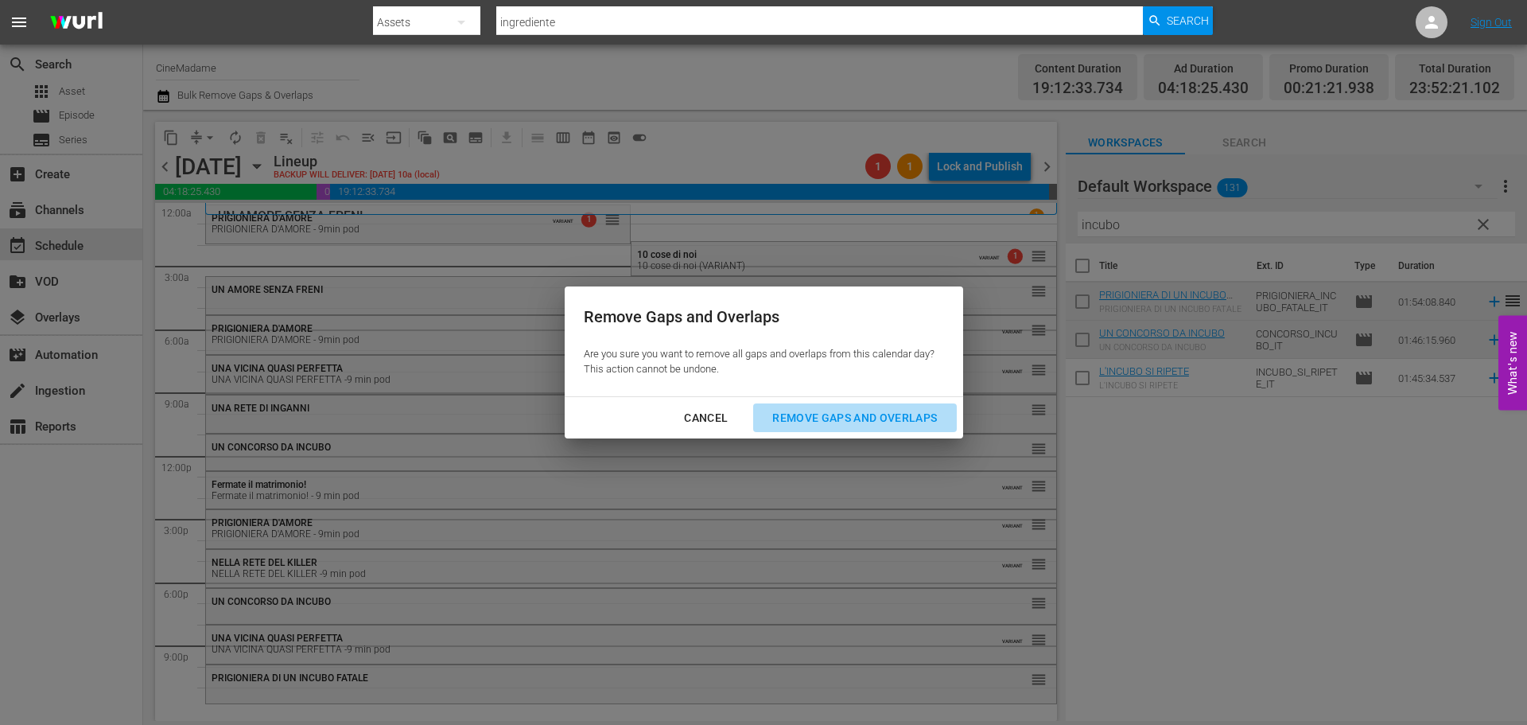
click at [826, 408] on div "Remove Gaps and Overlaps" at bounding box center [855, 418] width 190 height 20
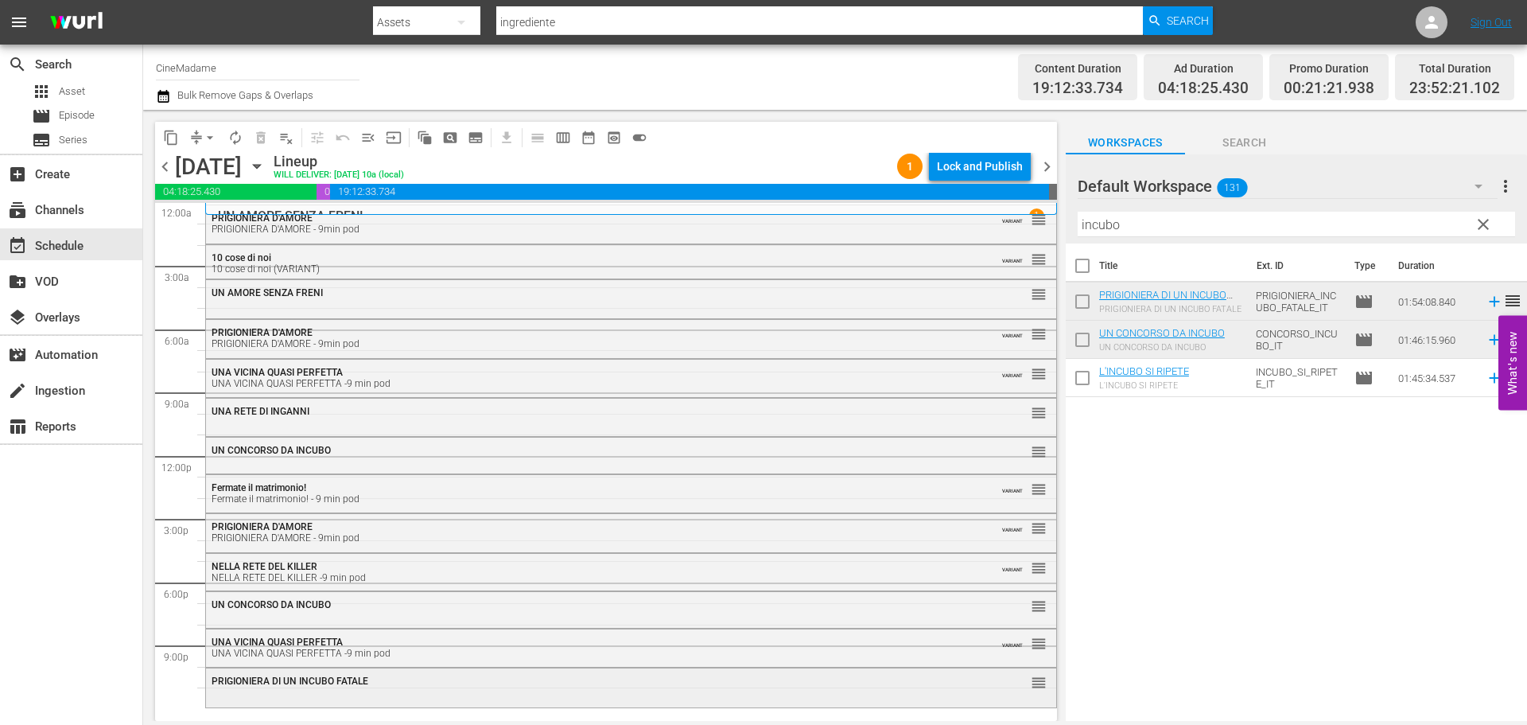
click at [577, 682] on div "PRIGIONIERA DI UN INCUBO FATALE" at bounding box center [588, 680] width 752 height 11
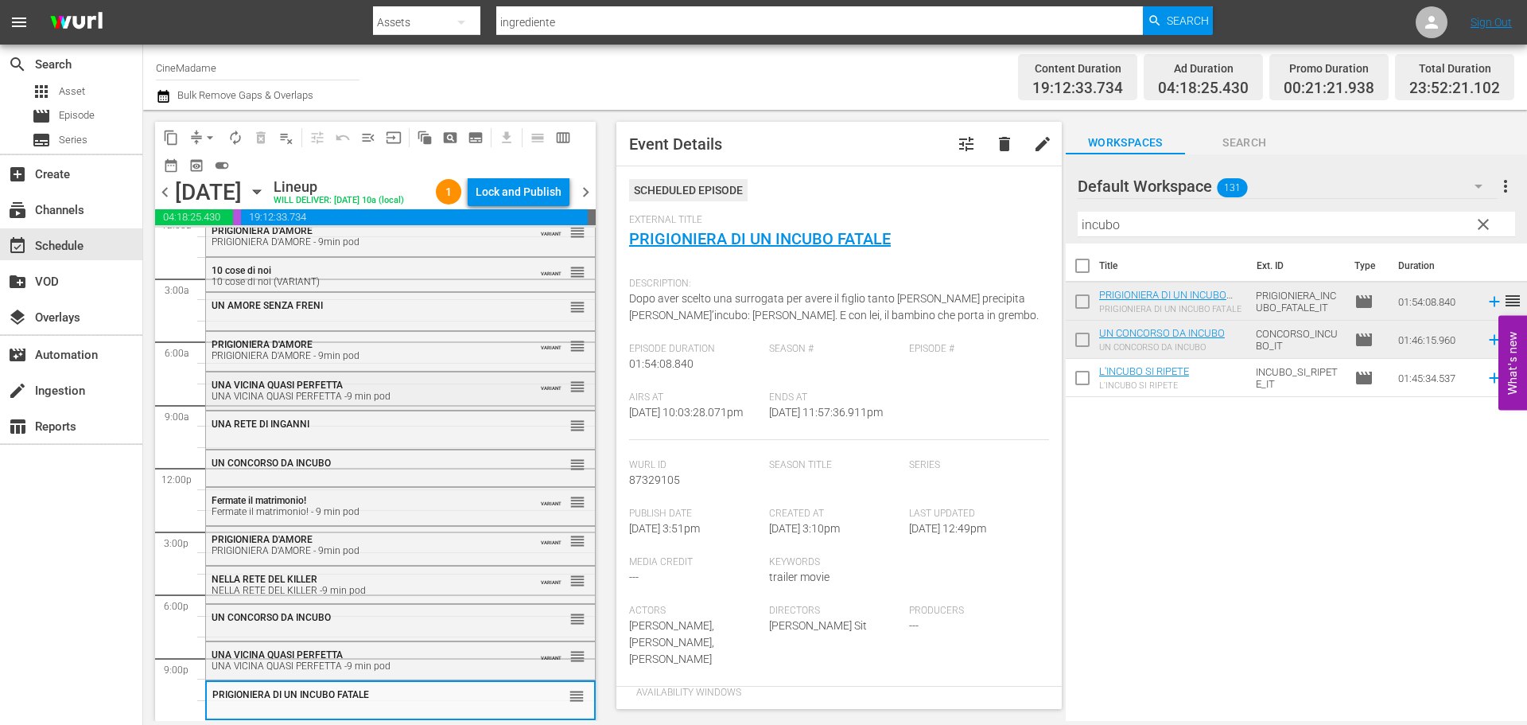
scroll to position [40, 0]
click at [367, 661] on div "UNA VICINA QUASI PERFETTA -9 min pod" at bounding box center [362, 665] width 300 height 11
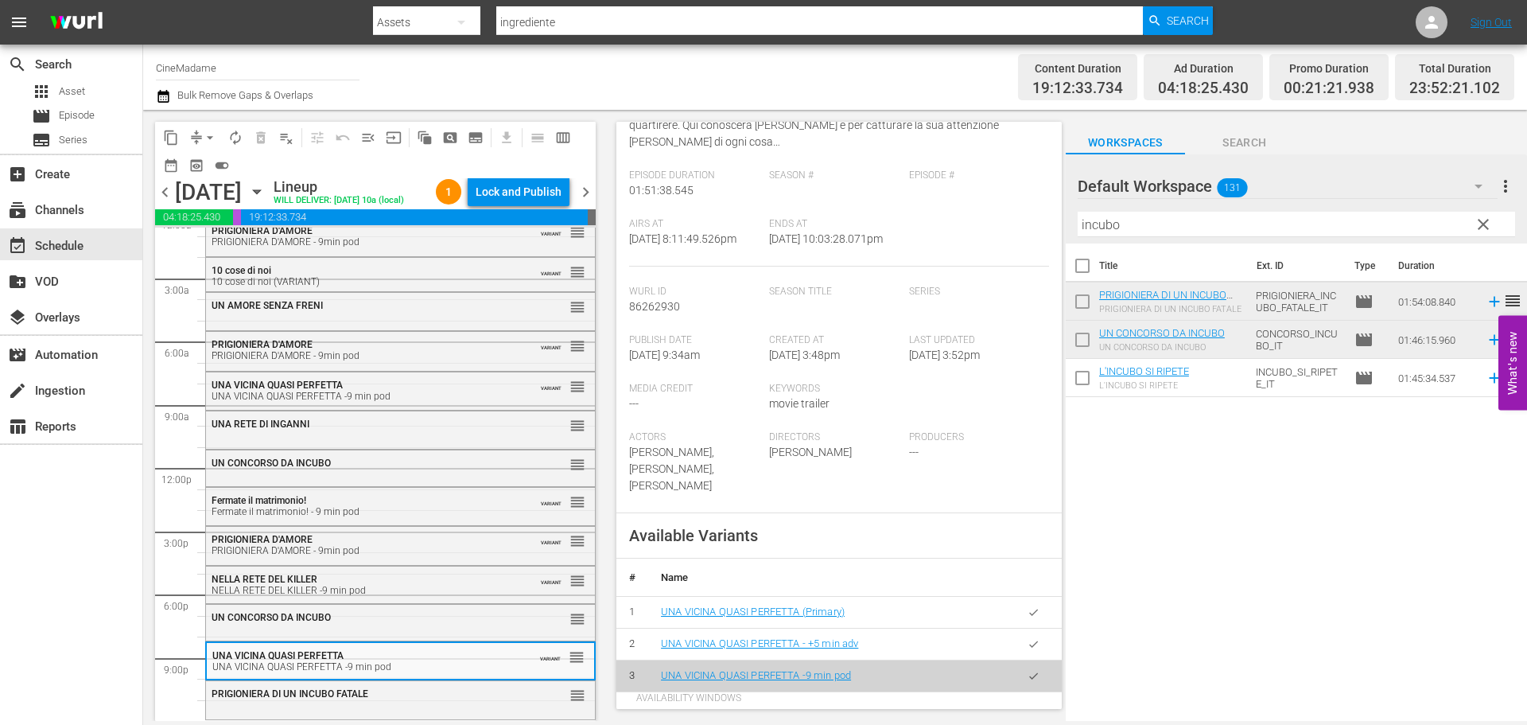
scroll to position [159, 0]
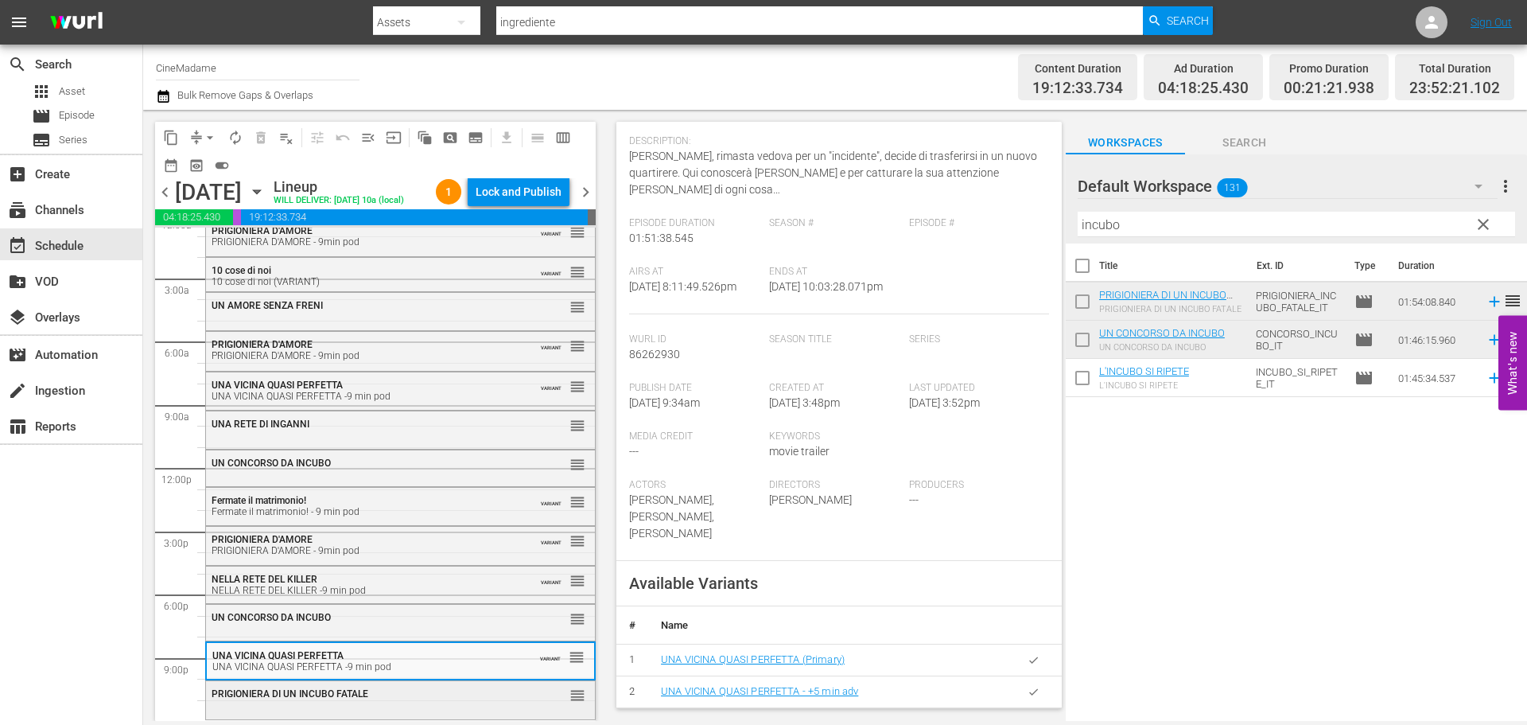
click at [391, 703] on div "PRIGIONIERA DI UN INCUBO FATALE reorder" at bounding box center [400, 694] width 389 height 27
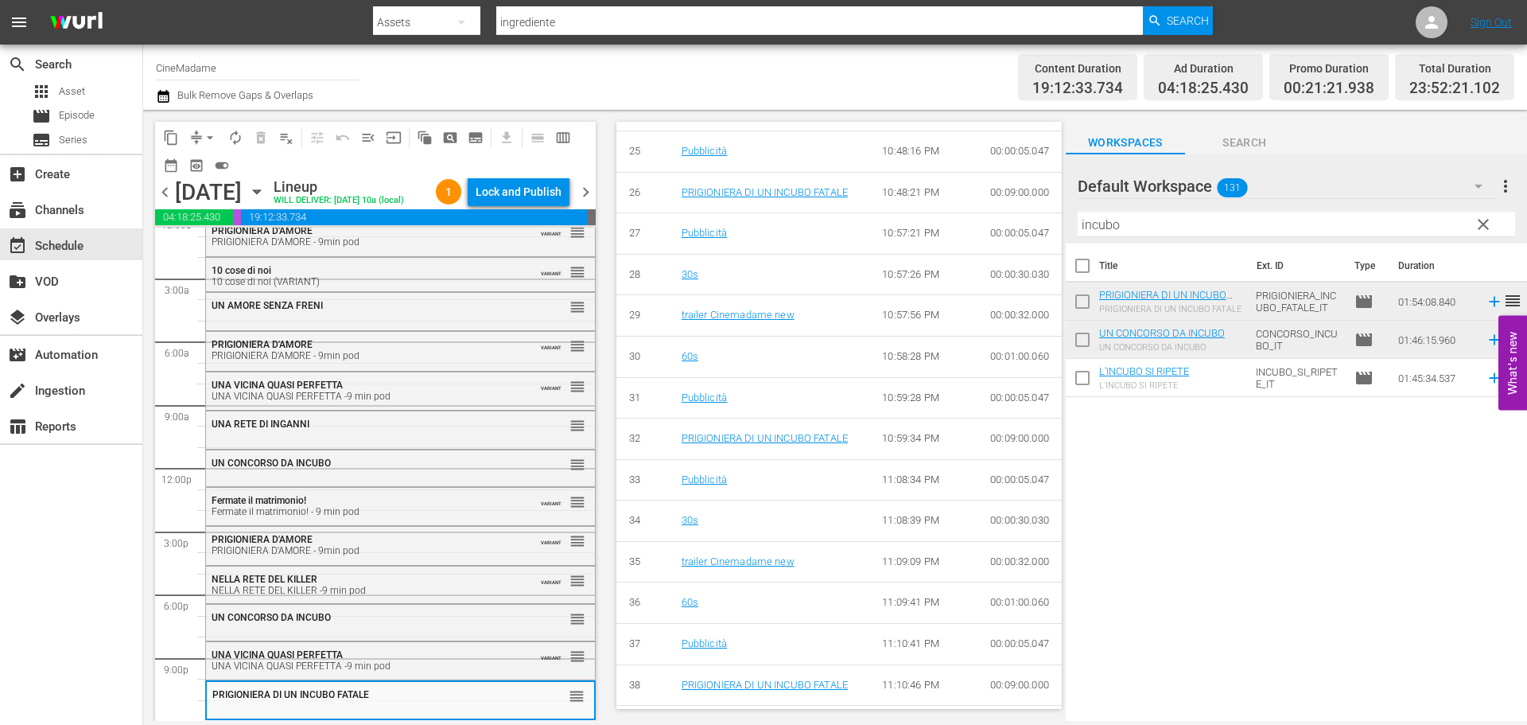
scroll to position [1829, 0]
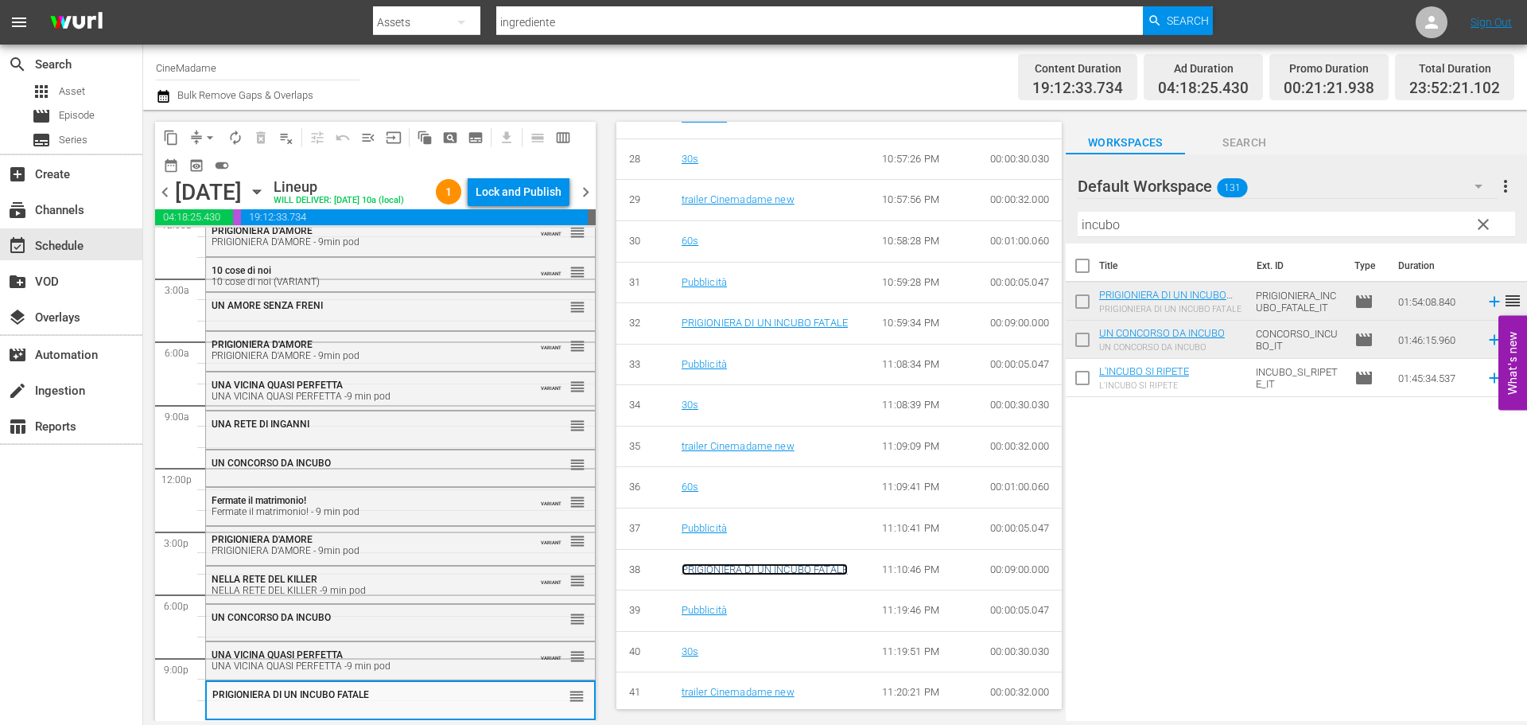
click at [740, 575] on link "PRIGIONIERA DI UN INCUBO FATALE" at bounding box center [765, 569] width 166 height 12
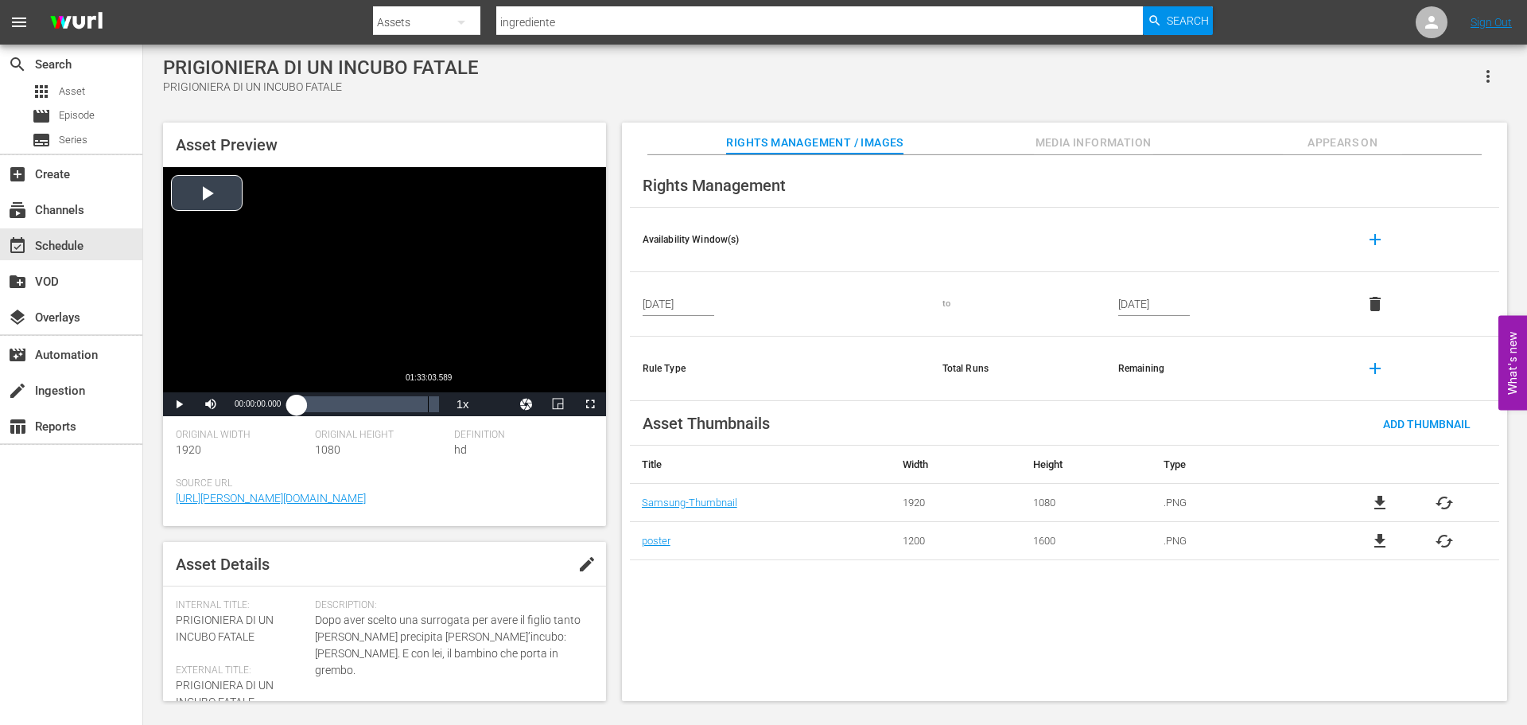
click at [428, 402] on div "Loaded : 0.10% 01:33:03.589 00:00:00.000" at bounding box center [368, 404] width 142 height 16
click at [590, 404] on span "Video Player" at bounding box center [590, 404] width 0 height 0
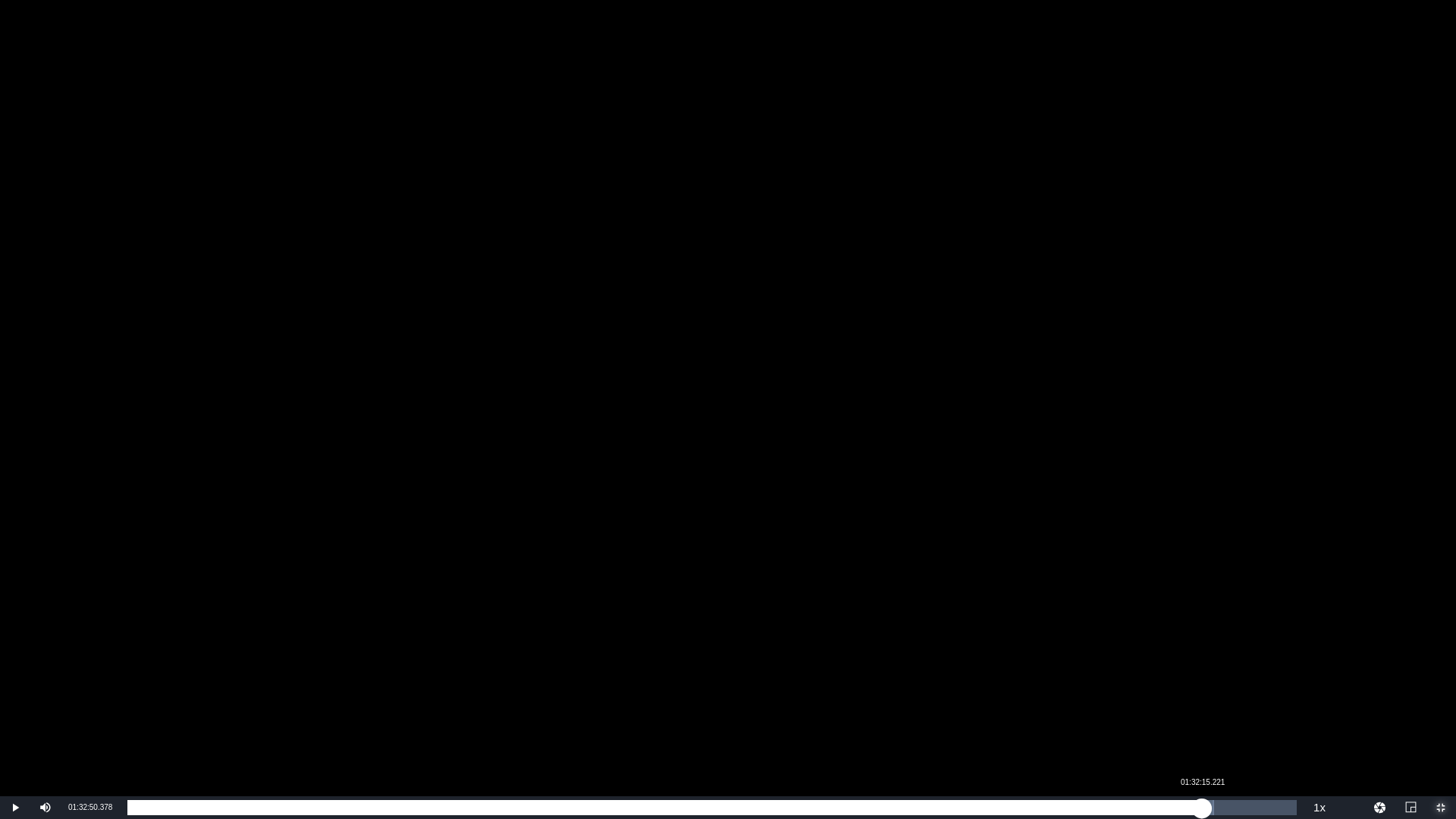
drag, startPoint x: 1209, startPoint y: 810, endPoint x: 1192, endPoint y: 813, distance: 17.3
click at [1192, 690] on div "01:33:16.550" at bounding box center [665, 808] width 1075 height 15
click at [1201, 690] on div "01:31:29.064" at bounding box center [665, 808] width 1074 height 15
click at [1205, 690] on div "01:32:13.536" at bounding box center [666, 808] width 1077 height 15
drag, startPoint x: 1207, startPoint y: 803, endPoint x: 1218, endPoint y: 803, distance: 11.0
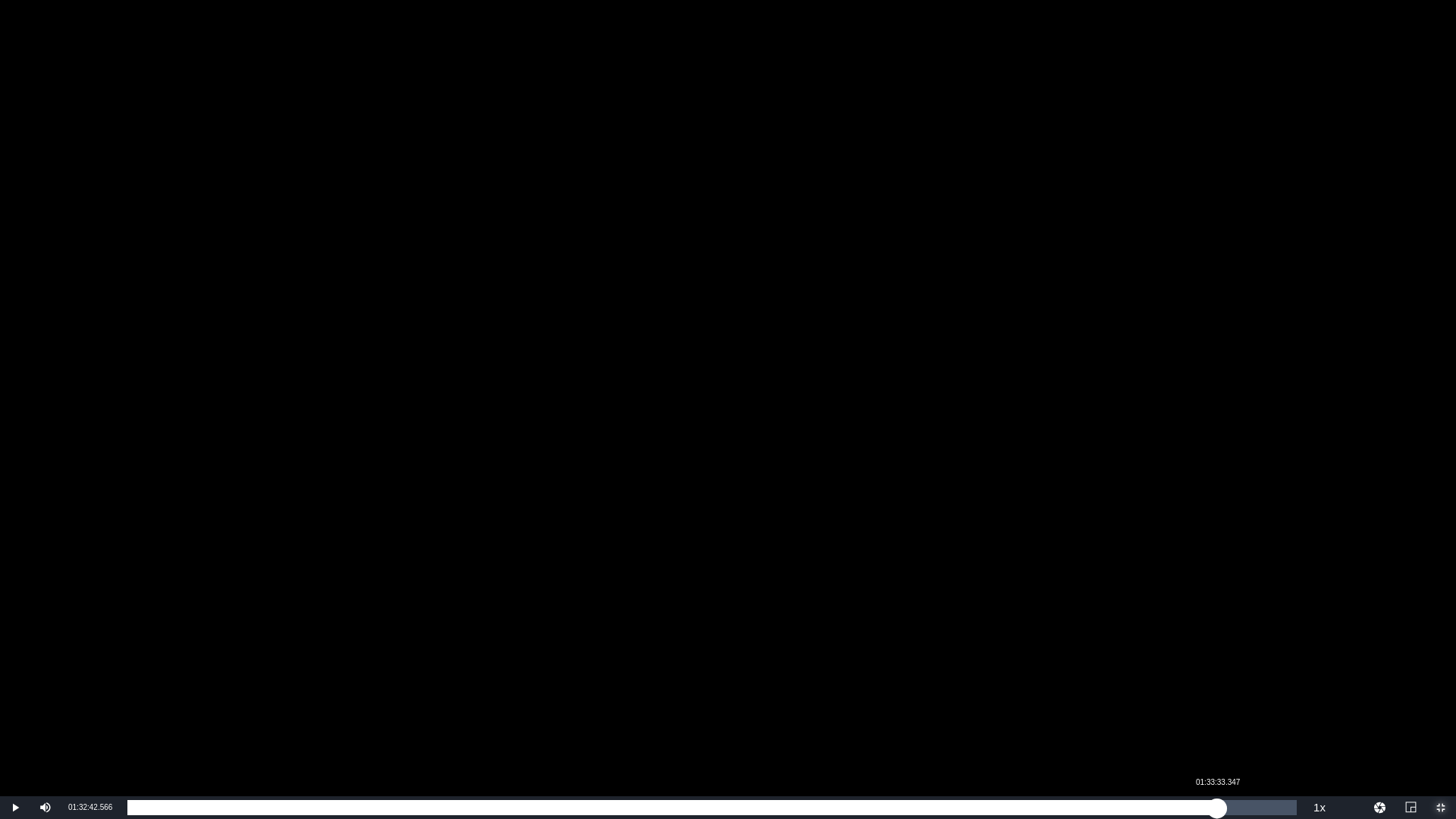
click at [1218, 690] on div "01:32:42.768" at bounding box center [672, 808] width 1090 height 15
drag, startPoint x: 1218, startPoint y: 803, endPoint x: 1225, endPoint y: 802, distance: 7.1
click at [1225, 690] on div "01:33:33.780" at bounding box center [677, 808] width 1098 height 15
drag, startPoint x: 1228, startPoint y: 802, endPoint x: 1239, endPoint y: 802, distance: 11.0
click at [1237, 690] on div "01:34:16.317" at bounding box center [683, 808] width 1110 height 15
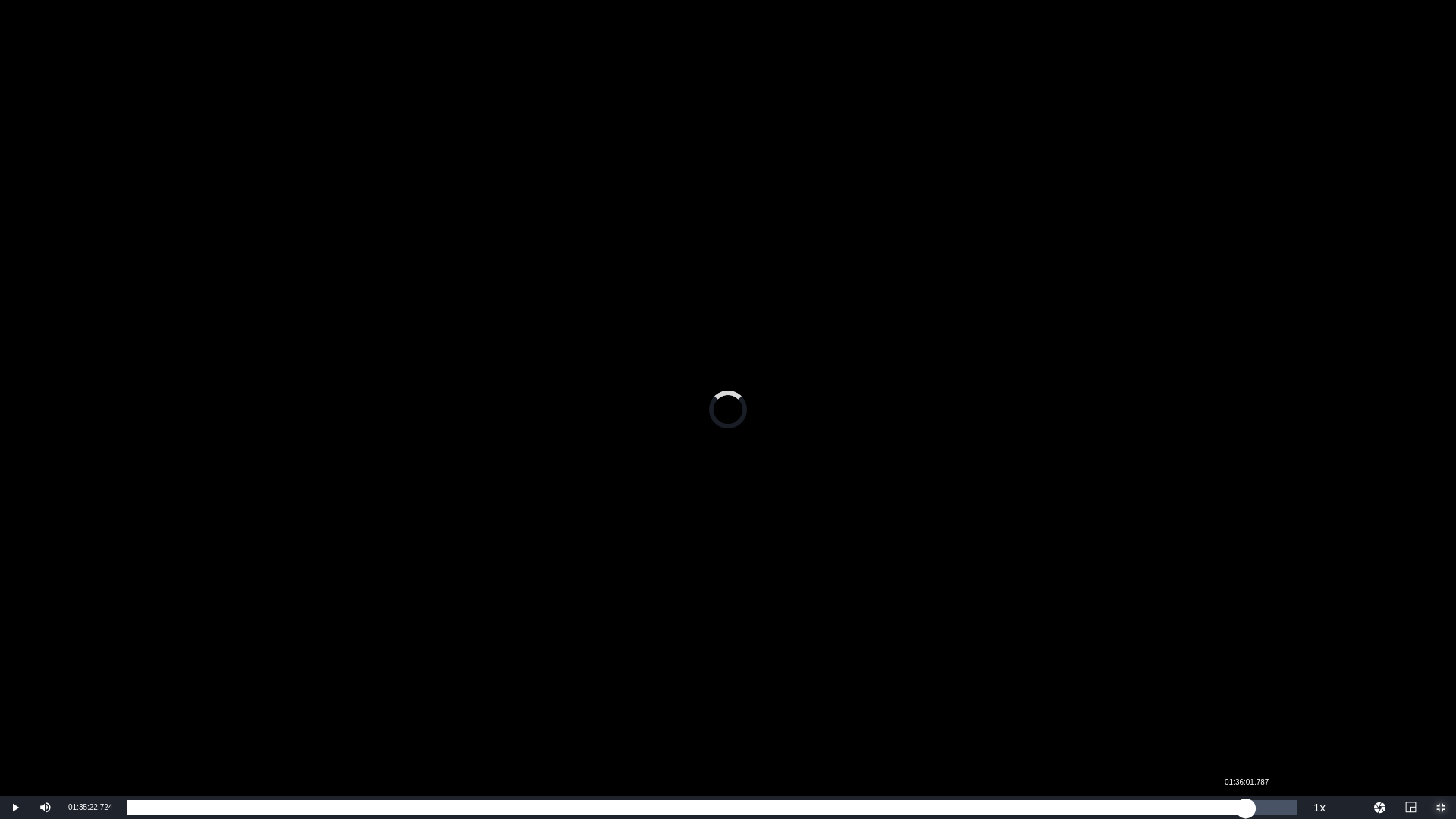
drag, startPoint x: 1240, startPoint y: 803, endPoint x: 1261, endPoint y: 806, distance: 21.2
click at [1246, 690] on div "01:35:22.724" at bounding box center [687, 808] width 1118 height 15
drag, startPoint x: 1261, startPoint y: 806, endPoint x: 1281, endPoint y: 806, distance: 20.0
click at [1279, 690] on div "01:37:19.913" at bounding box center [703, 808] width 1151 height 15
click at [1286, 690] on div "Loaded : 0.00% 01:38:57.570 01:38:57.570" at bounding box center [712, 808] width 1169 height 15
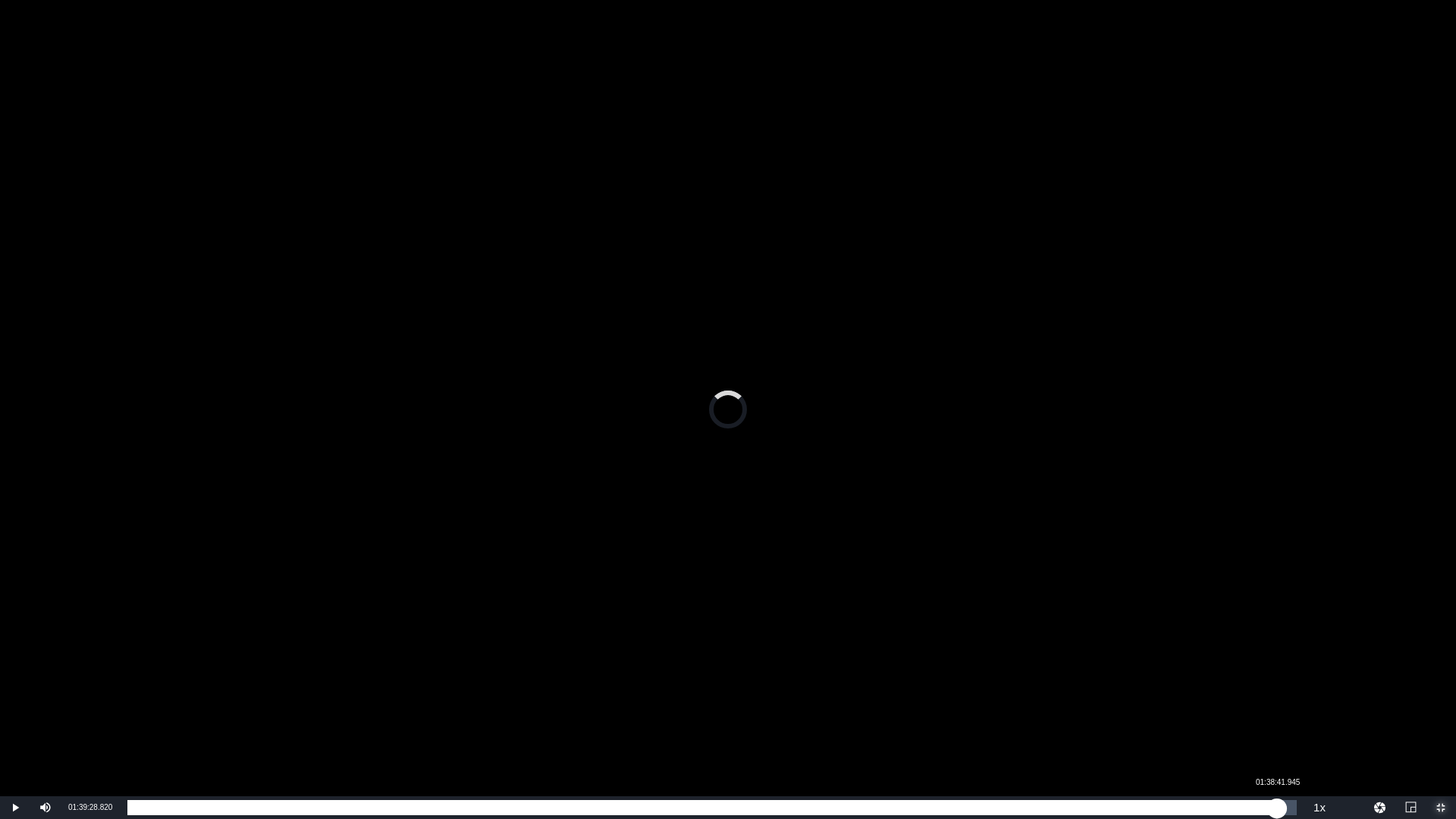
drag, startPoint x: 1290, startPoint y: 806, endPoint x: 1277, endPoint y: 806, distance: 13.0
click at [1277, 690] on div "01:39:28.820" at bounding box center [703, 808] width 1150 height 15
drag, startPoint x: 1283, startPoint y: 806, endPoint x: 1295, endPoint y: 806, distance: 12.0
click at [1283, 690] on div "01:38:41.945" at bounding box center [706, 808] width 1156 height 15
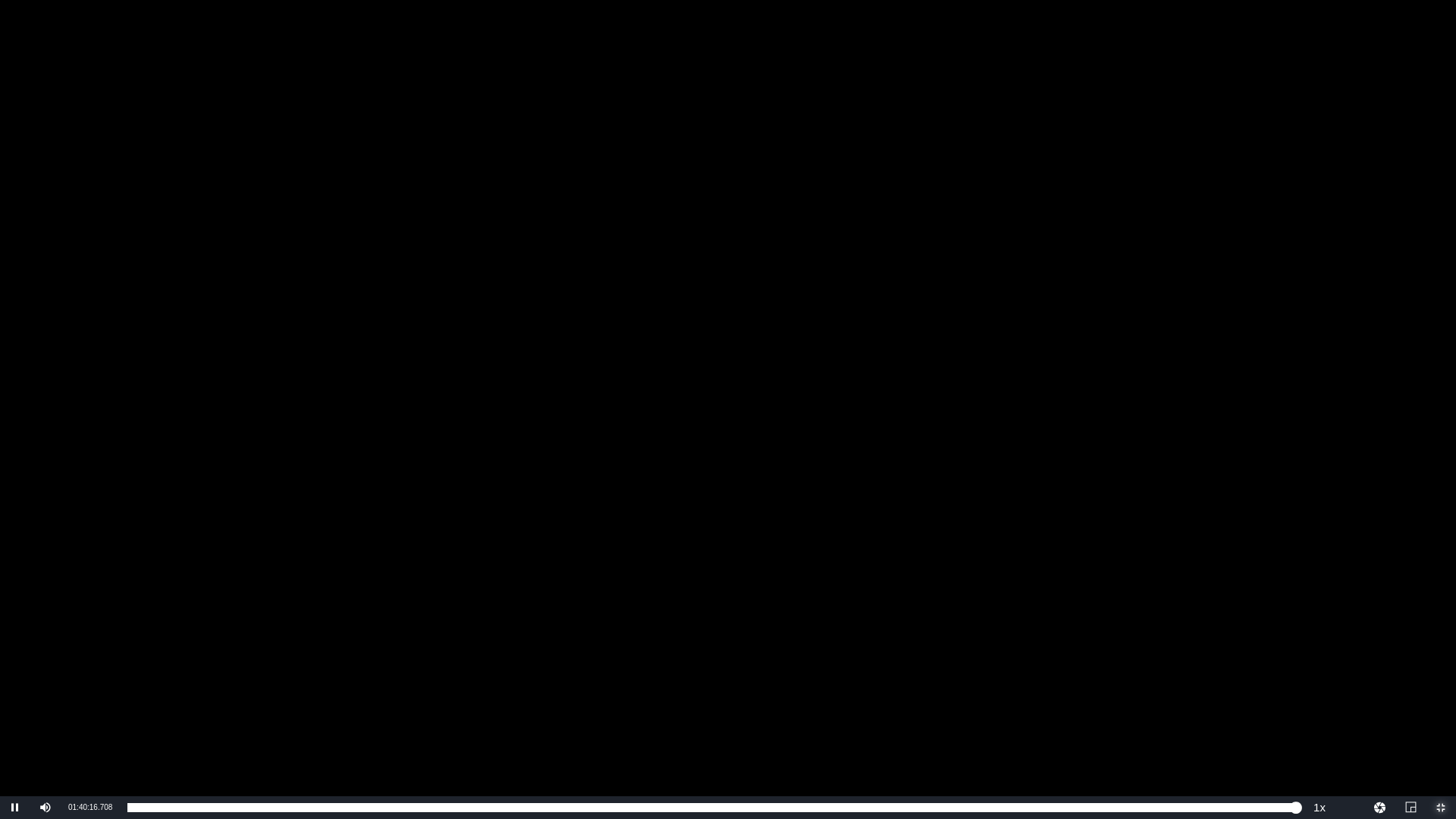
click at [1441, 690] on span "Video Player" at bounding box center [1441, 808] width 0 height 0
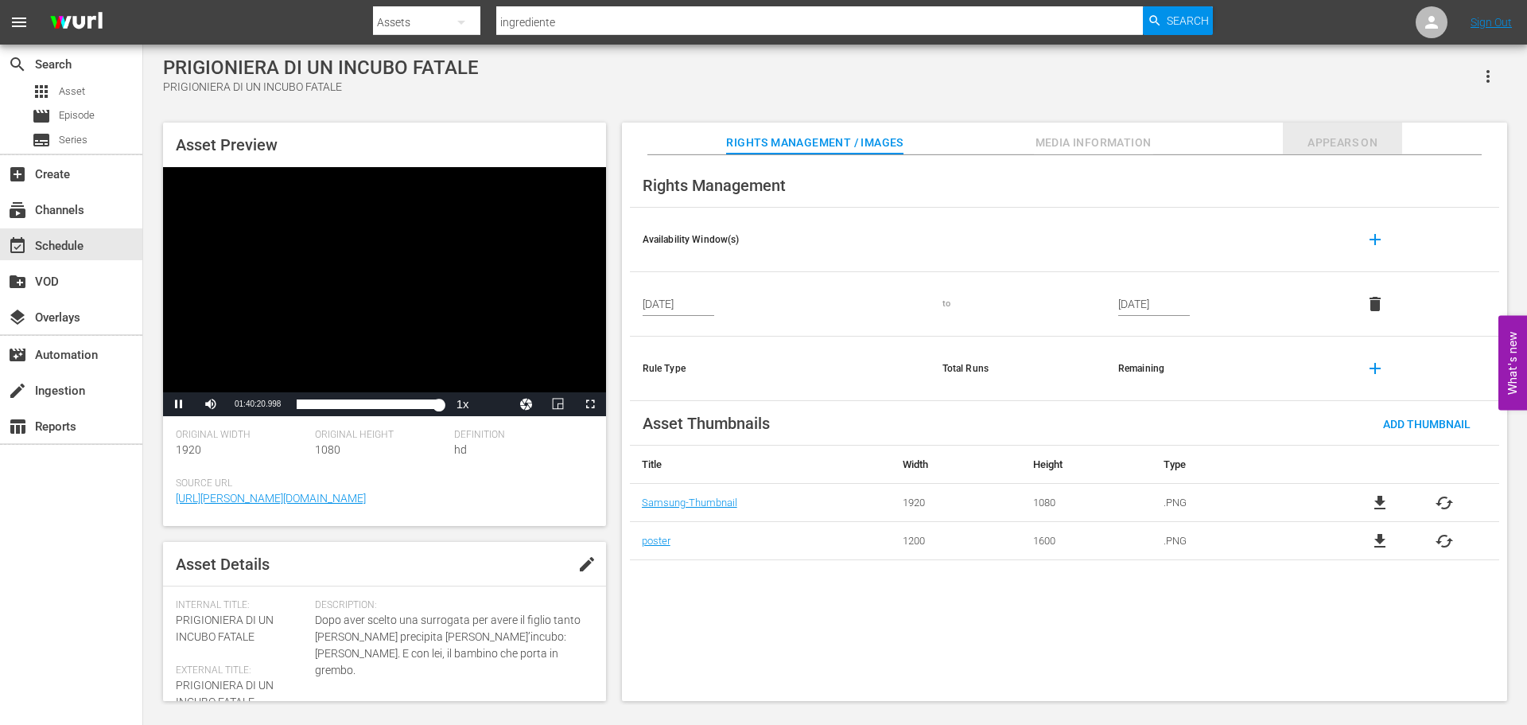
click at [1295, 136] on span "Appears On" at bounding box center [1342, 143] width 119 height 20
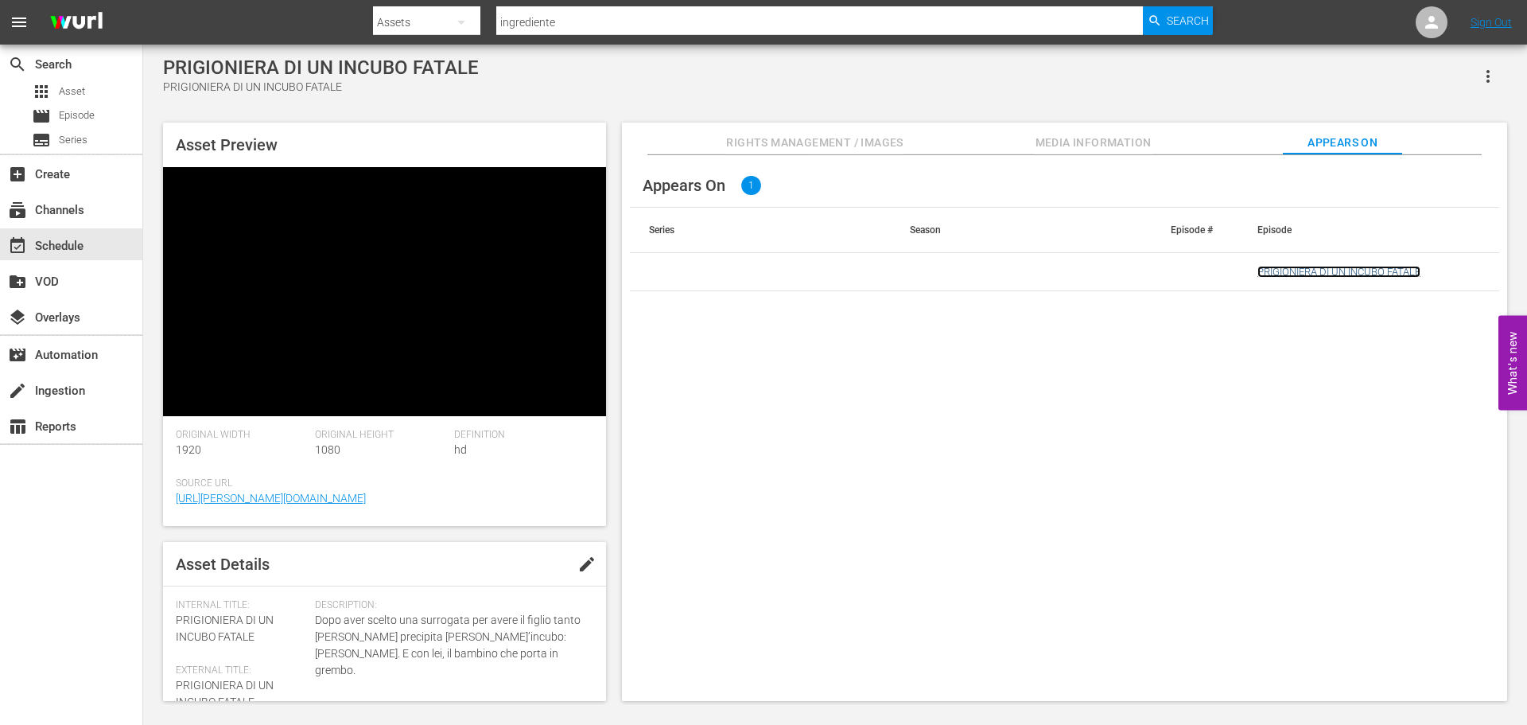
click at [1312, 269] on link "PRIGIONIERA DI UN INCUBO FATALE" at bounding box center [1338, 272] width 163 height 12
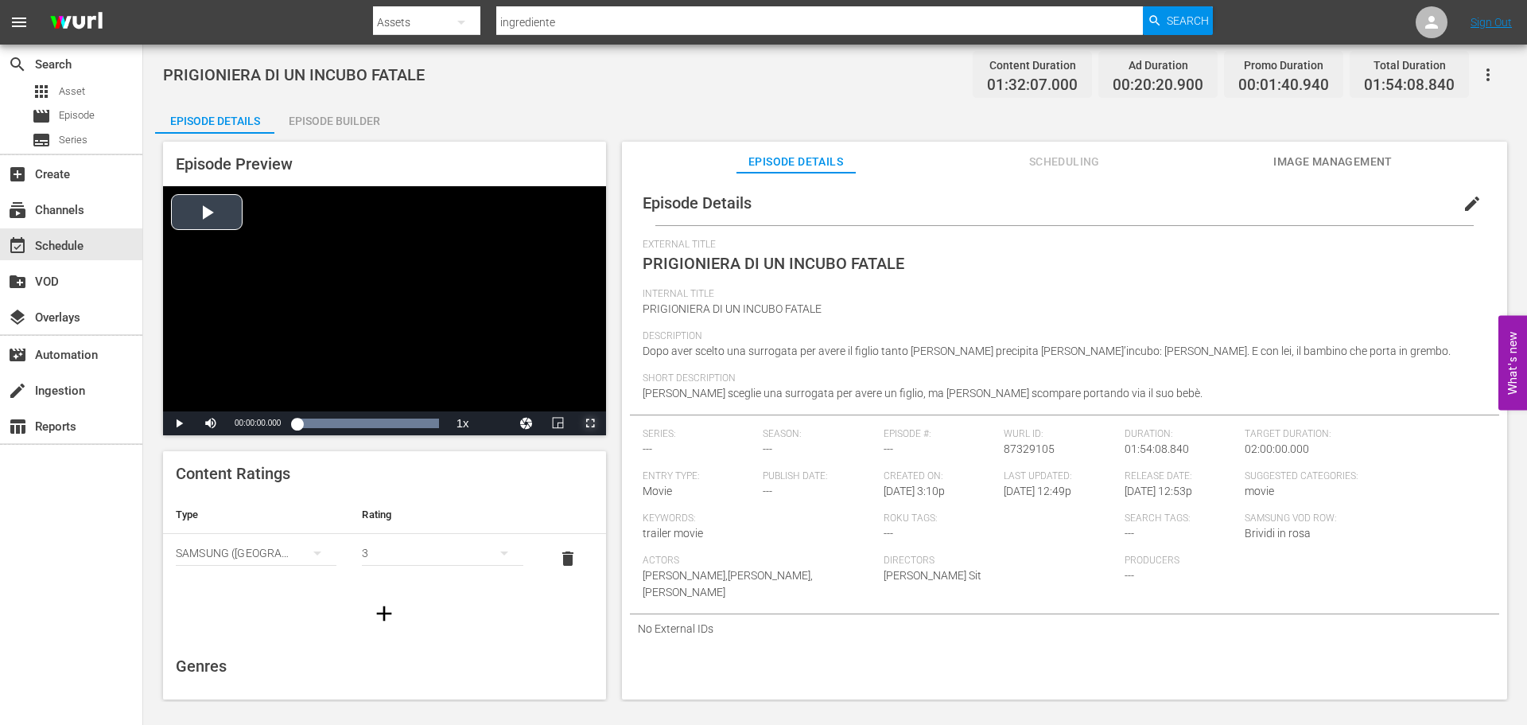
click at [590, 423] on span "Video Player" at bounding box center [590, 423] width 0 height 0
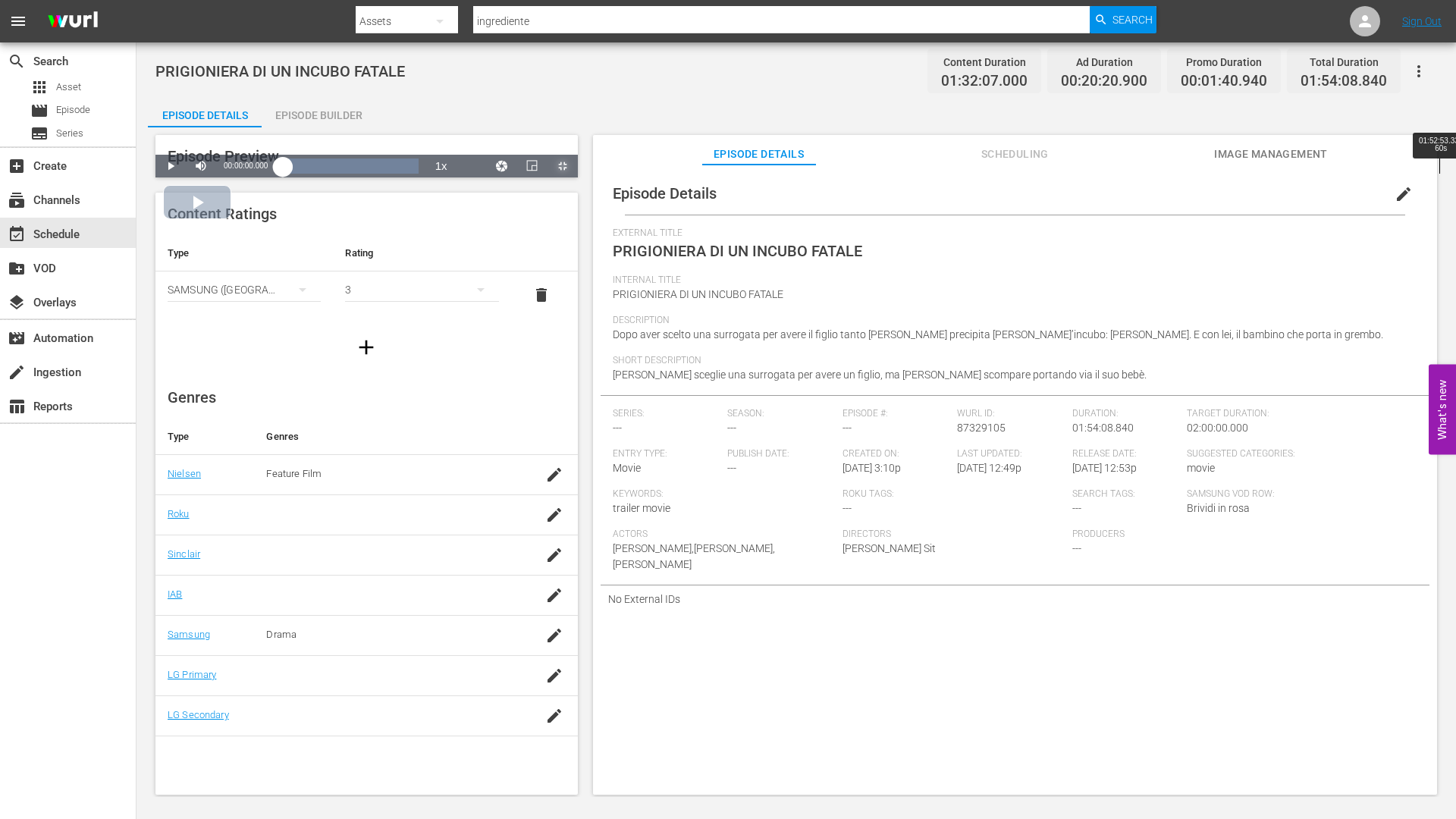
click at [418, 174] on div "Loaded : 100.00% 01:52:53.333 60s 00:00:00.000" at bounding box center [351, 166] width 135 height 15
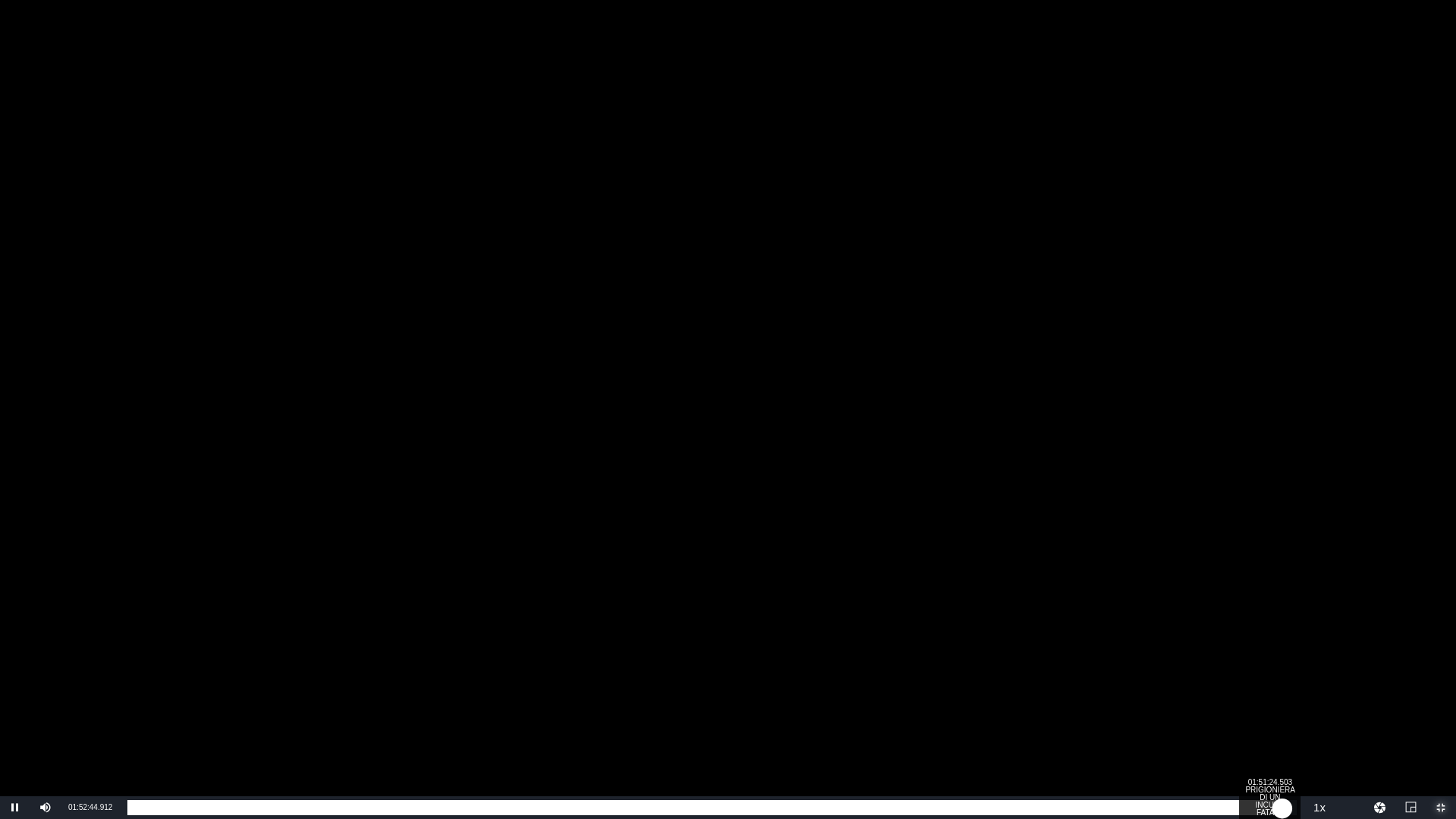
click at [1269, 690] on div "Loaded : 89.79% 01:51:24.503 PRIGIONIERA DI UN INCUBO FATALE 00:00:38.218" at bounding box center [712, 808] width 1169 height 15
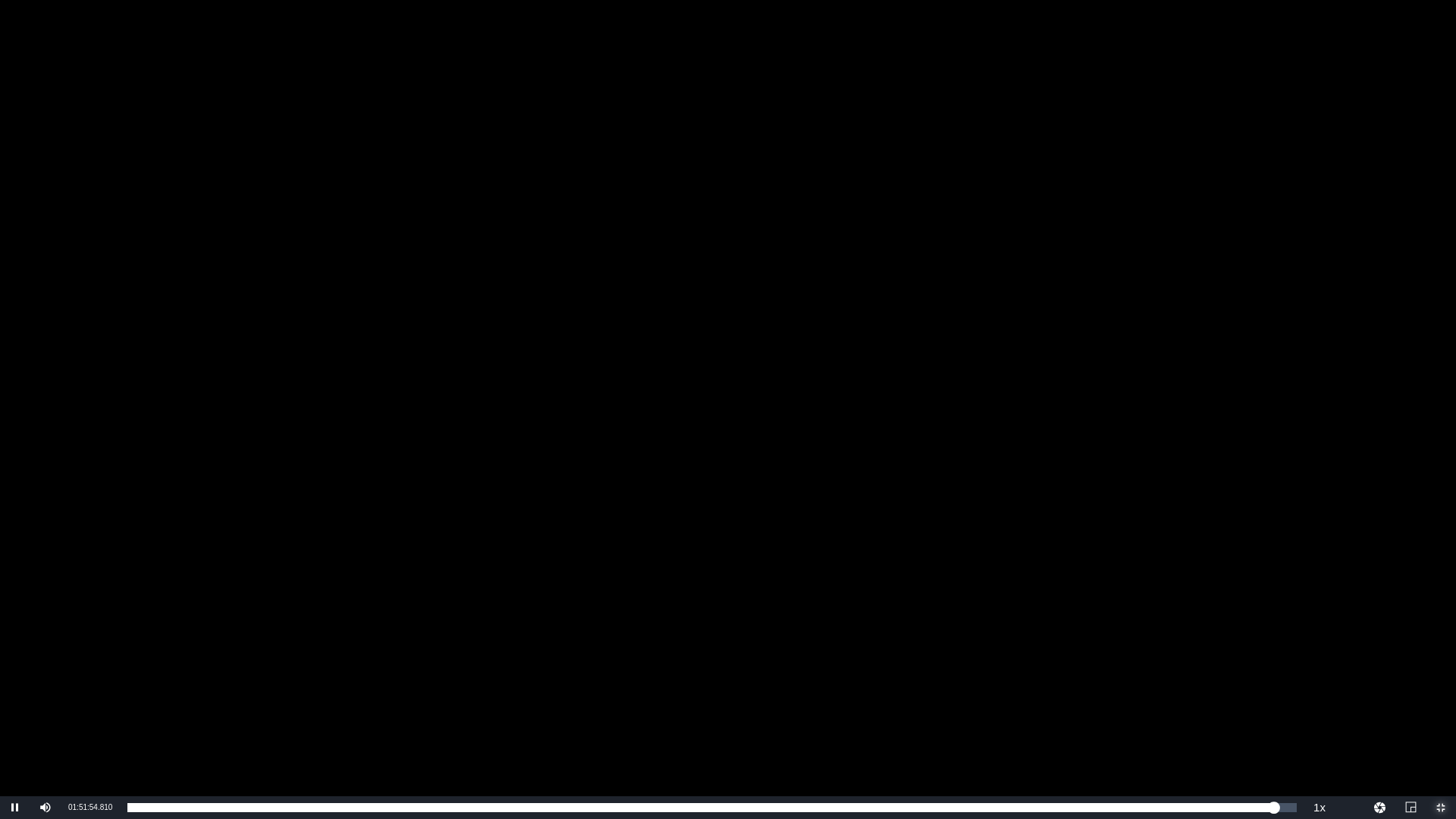
click at [1441, 690] on span "Video Player" at bounding box center [1441, 808] width 0 height 0
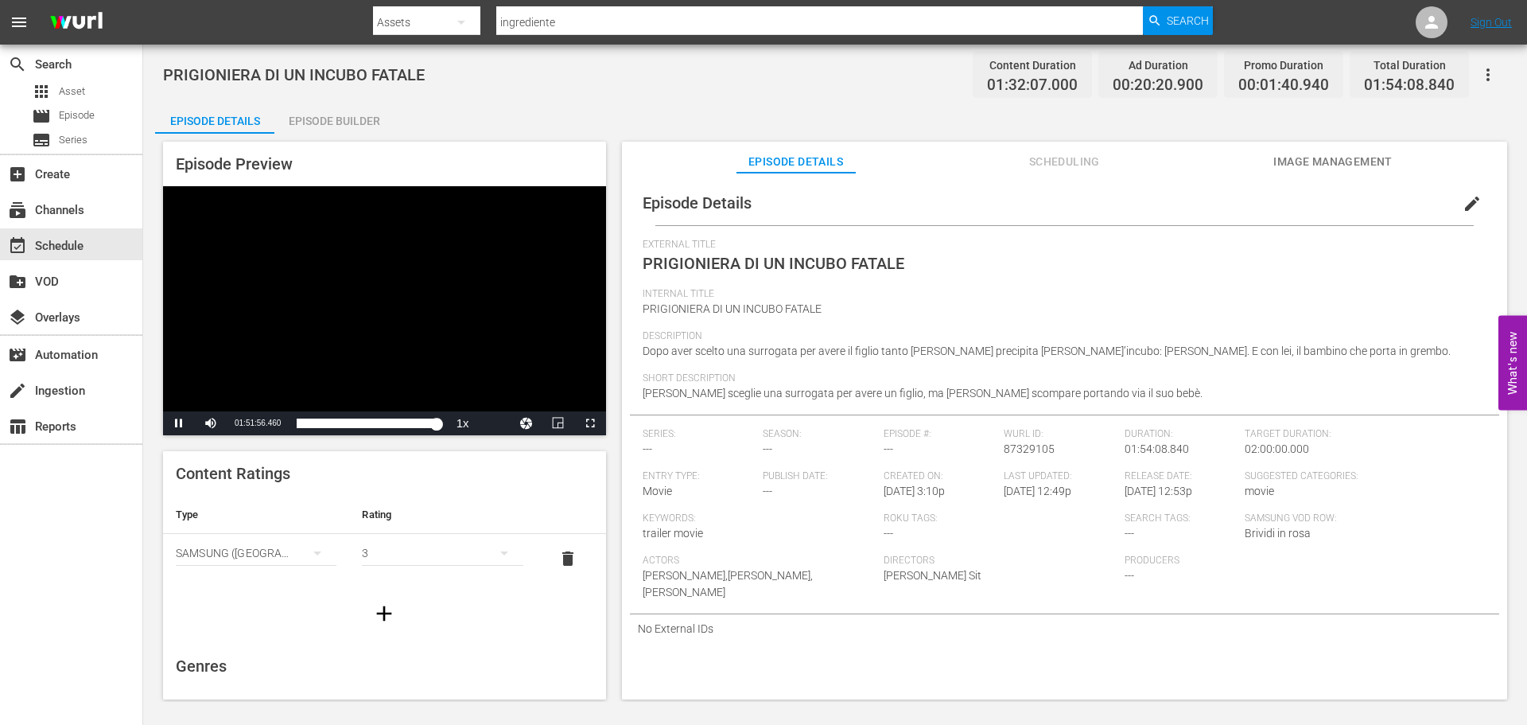
click at [414, 293] on div "Video Player" at bounding box center [384, 298] width 443 height 225
click at [118, 235] on div "event_available Schedule" at bounding box center [71, 244] width 142 height 32
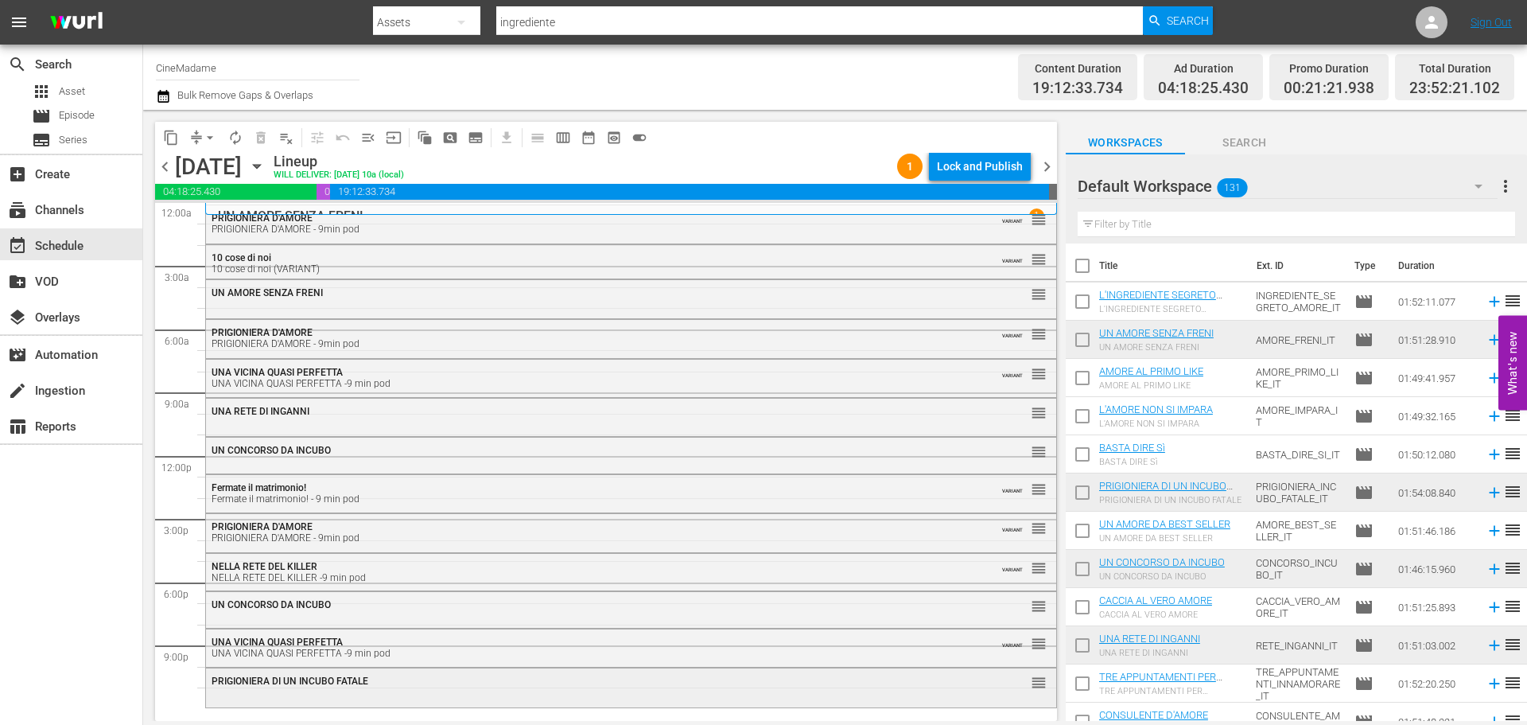
click at [400, 688] on div "PRIGIONIERA DI UN INCUBO FATALE reorder" at bounding box center [631, 681] width 850 height 27
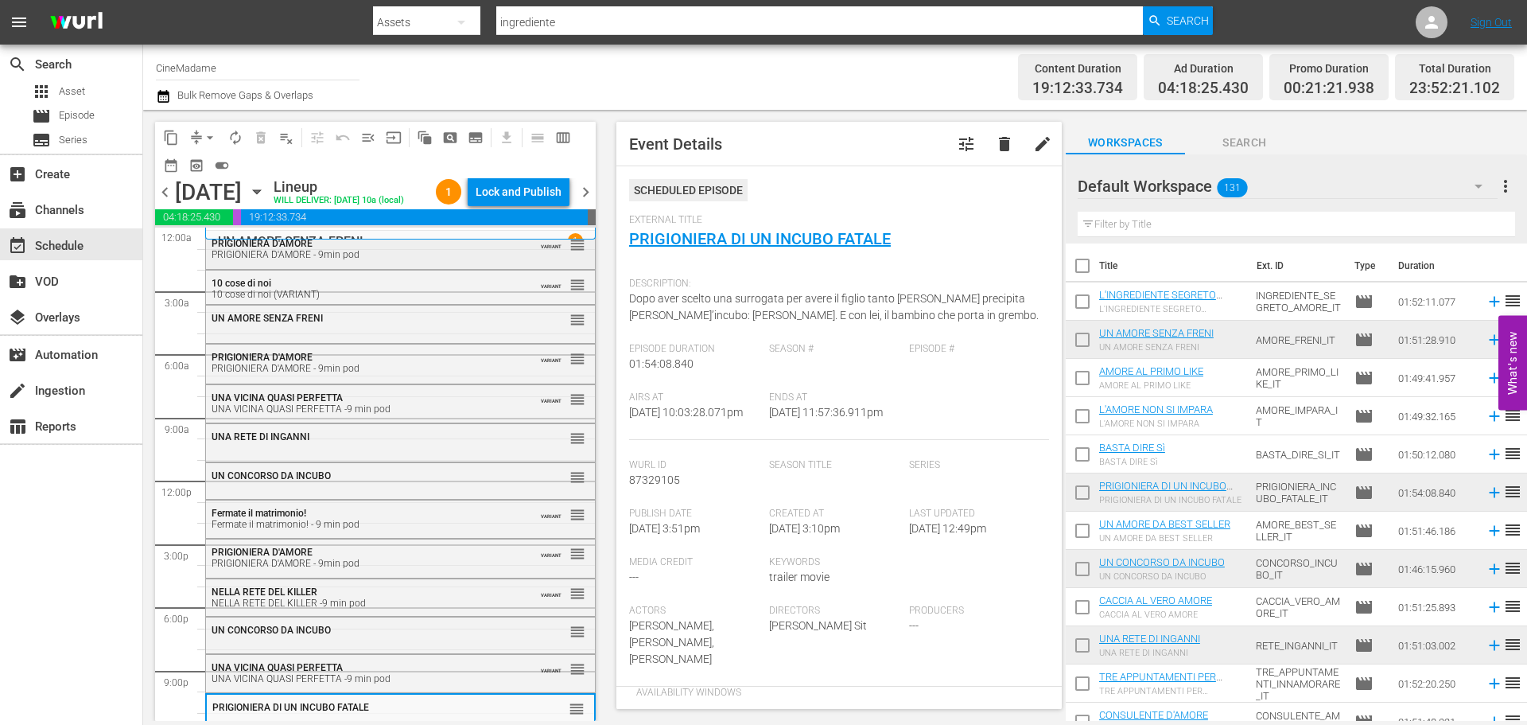
click at [335, 260] on div "PRIGIONIERA D'AMORE - 9min pod" at bounding box center [362, 254] width 300 height 11
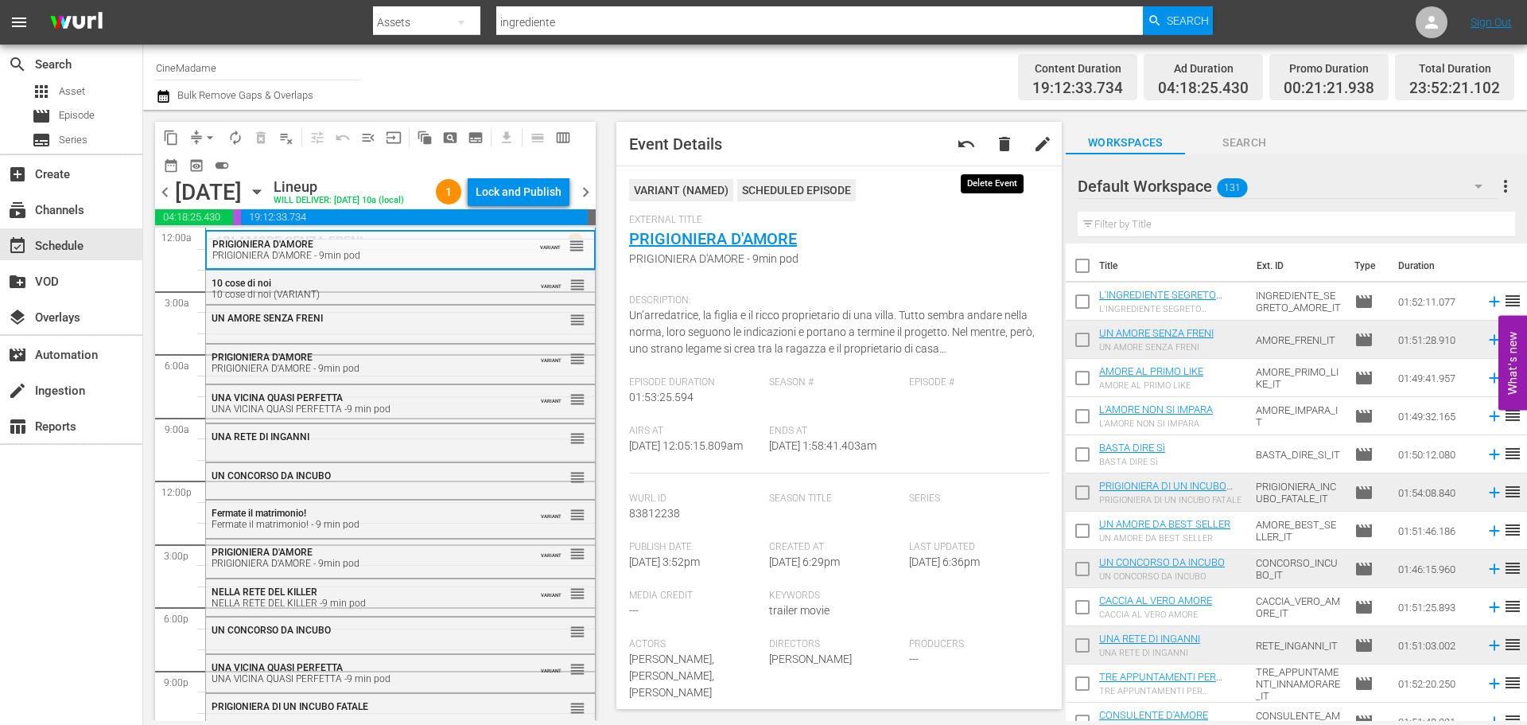
click at [995, 146] on span "delete" at bounding box center [1004, 143] width 19 height 19
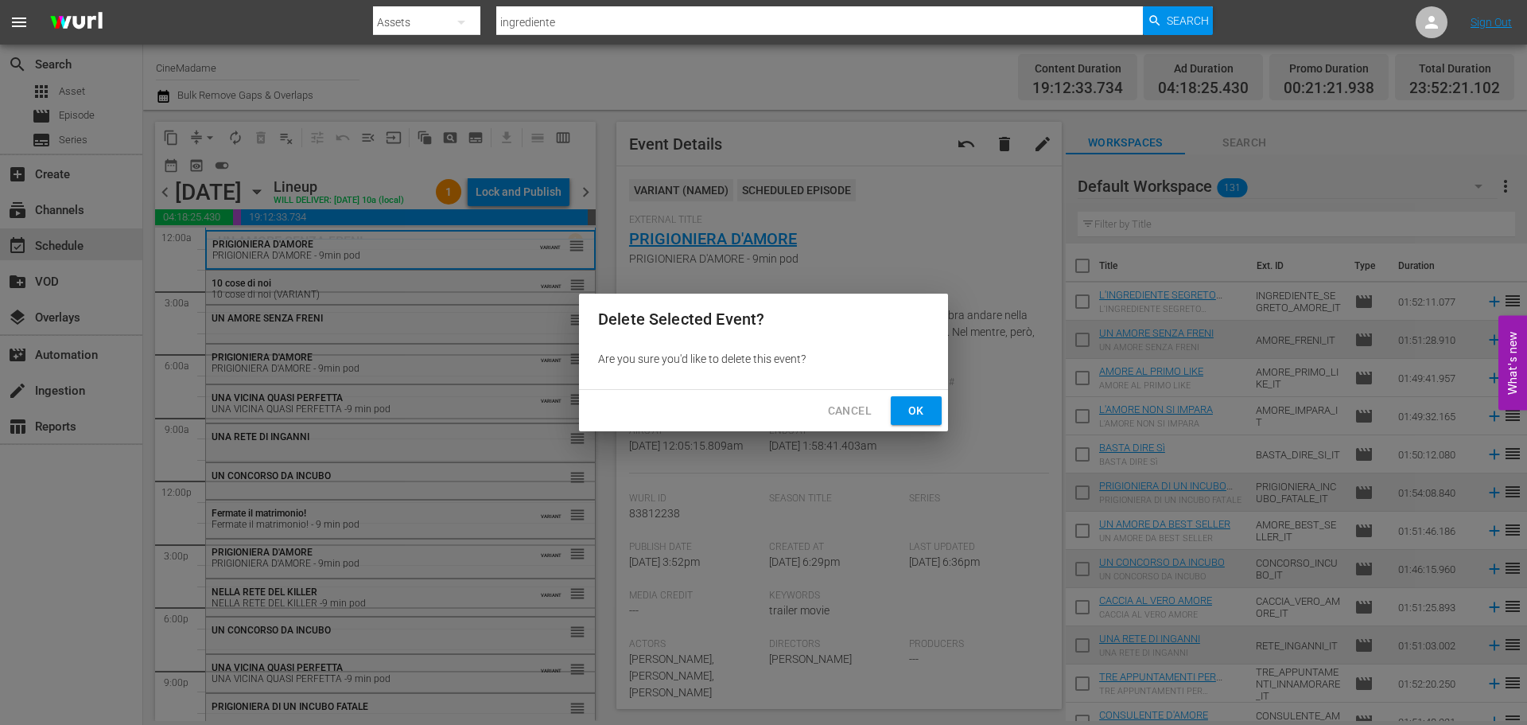
click at [910, 419] on span "Ok" at bounding box center [916, 411] width 25 height 20
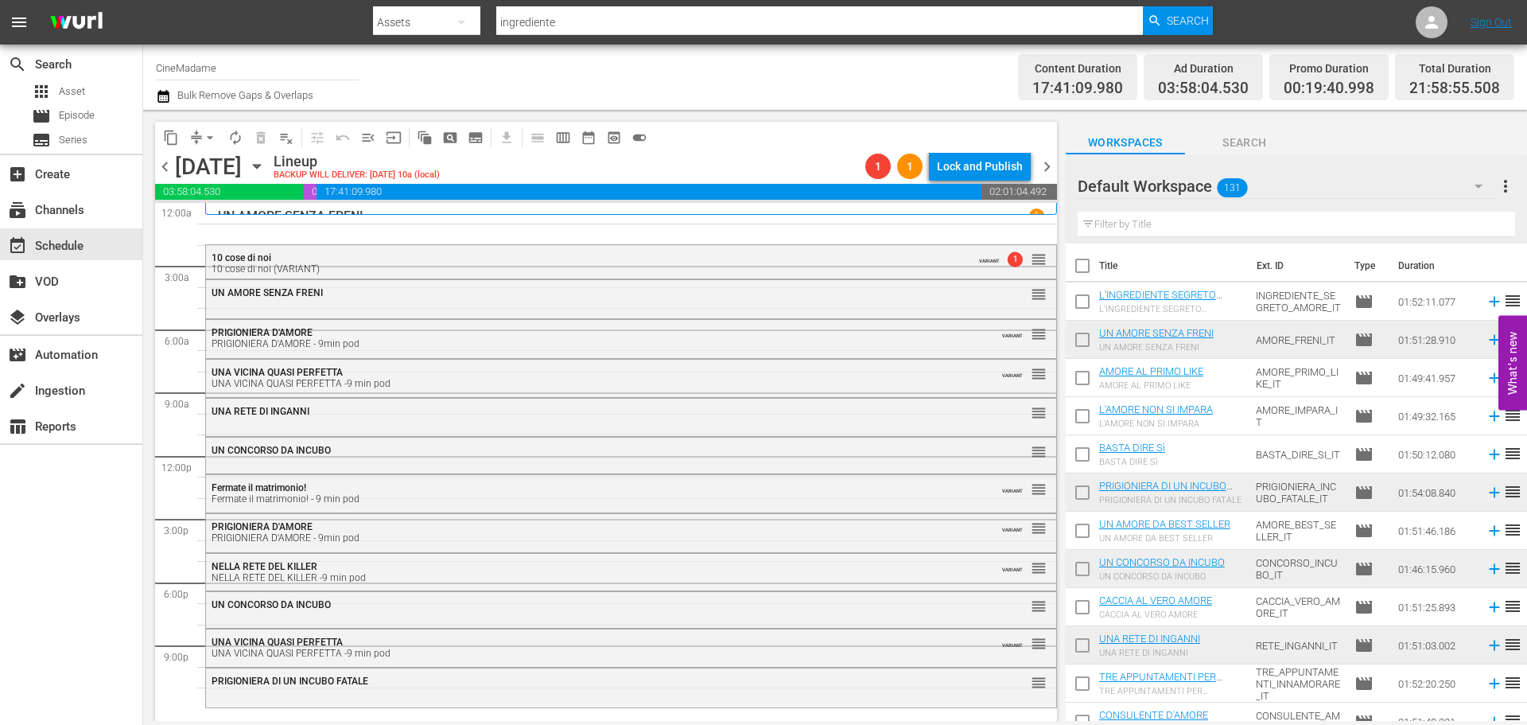
click at [1170, 218] on input "text" at bounding box center [1296, 224] width 437 height 25
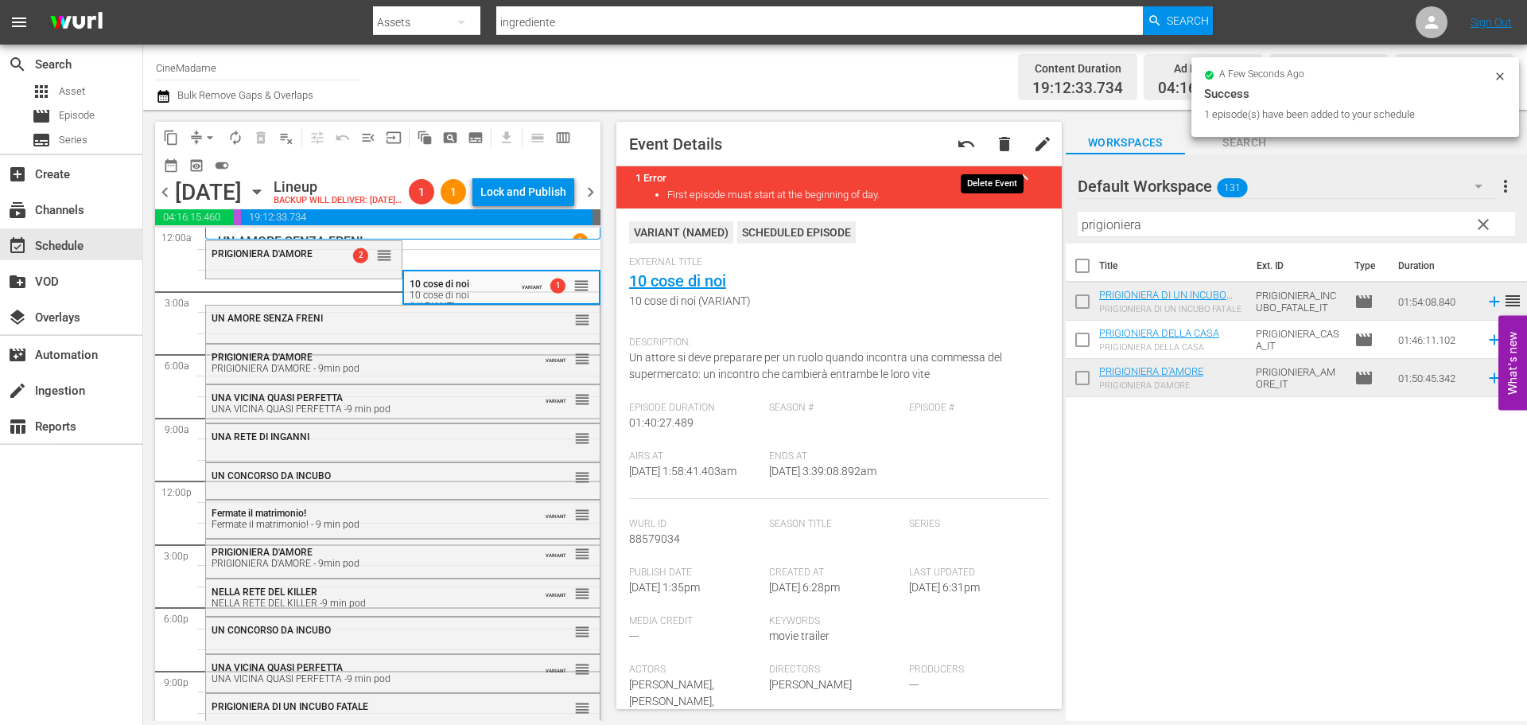
click at [995, 142] on span "delete" at bounding box center [1004, 143] width 19 height 19
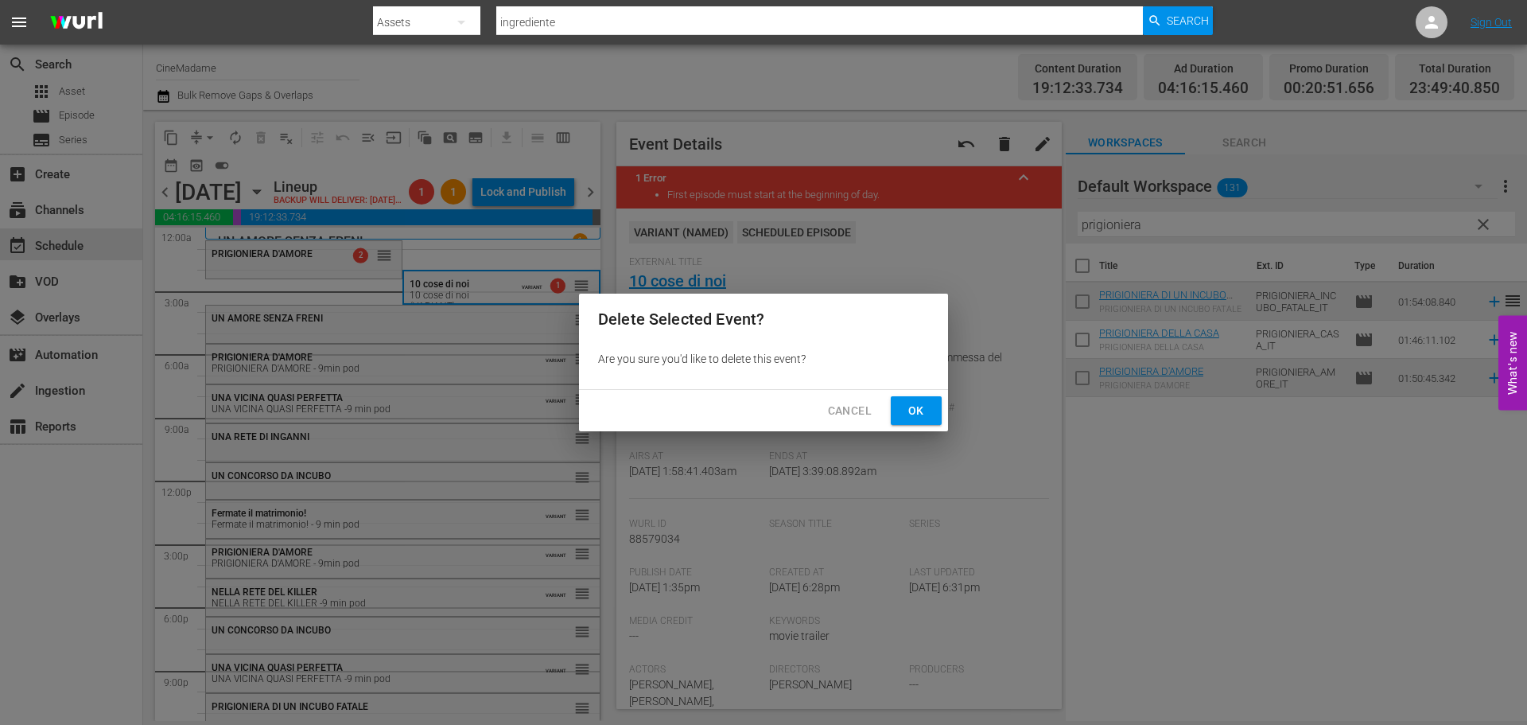
click at [900, 409] on button "Ok" at bounding box center [916, 410] width 51 height 29
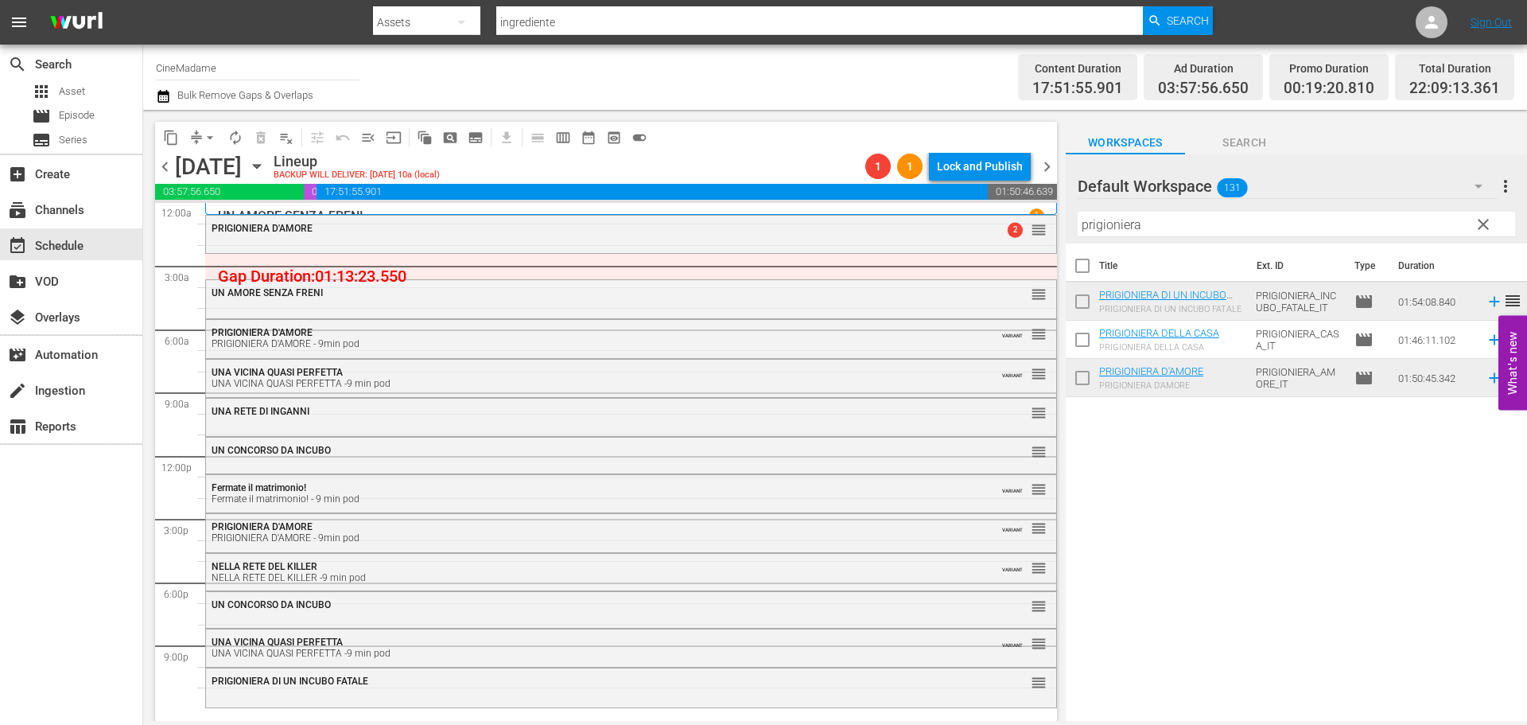
click at [210, 135] on span "arrow_drop_down" at bounding box center [210, 138] width 16 height 16
click at [233, 224] on li "Align to End of Previous Day" at bounding box center [210, 222] width 167 height 26
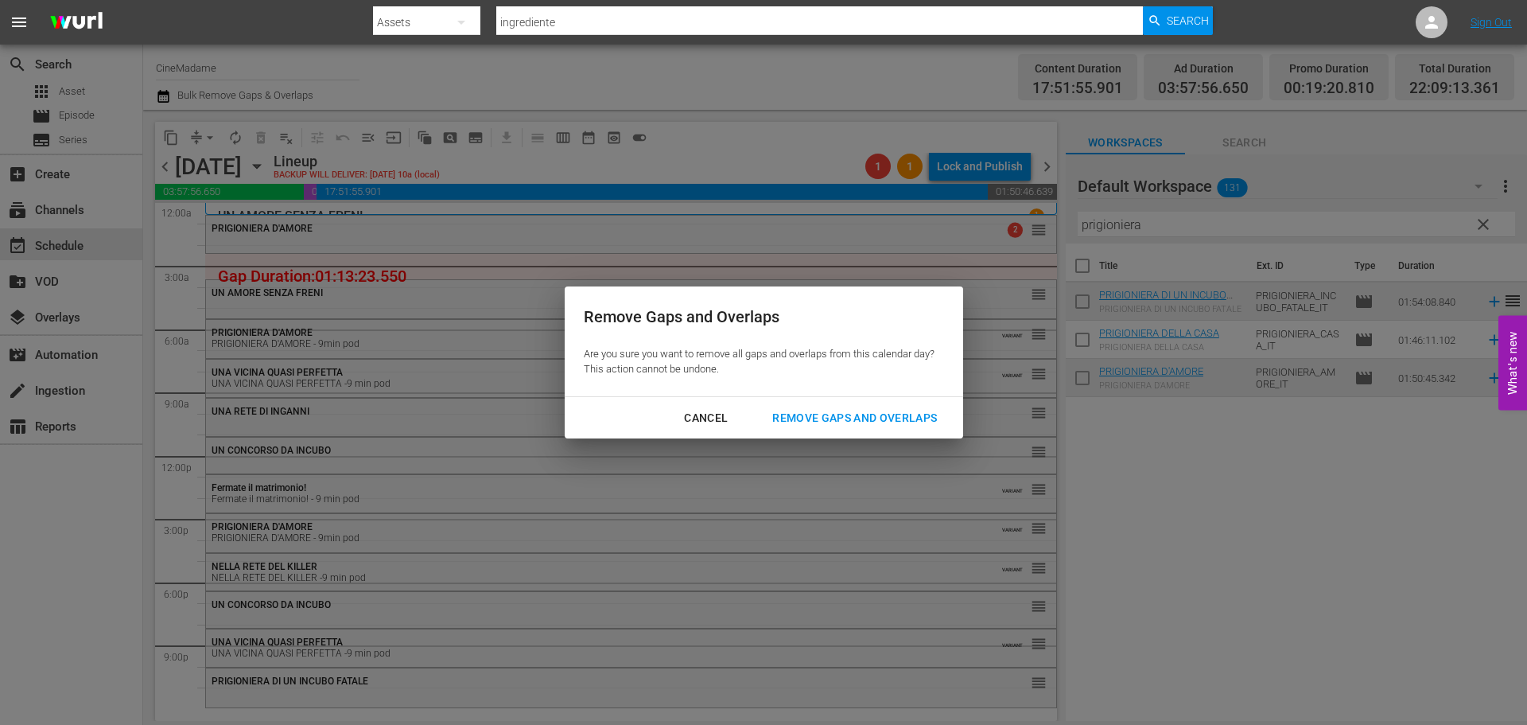
click at [861, 418] on div "Remove Gaps and Overlaps" at bounding box center [855, 418] width 190 height 20
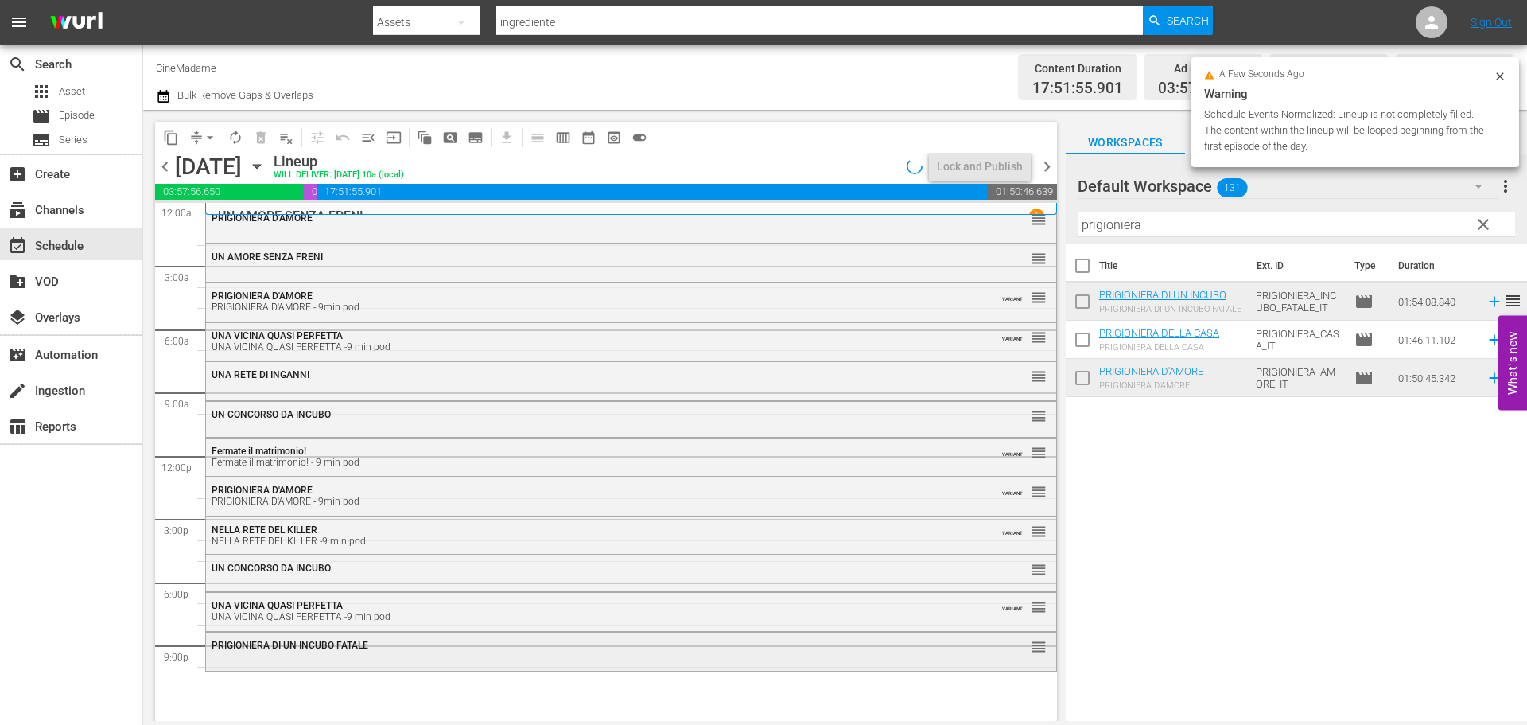
click at [606, 644] on div "PRIGIONIERA DI UN INCUBO FATALE" at bounding box center [588, 644] width 752 height 11
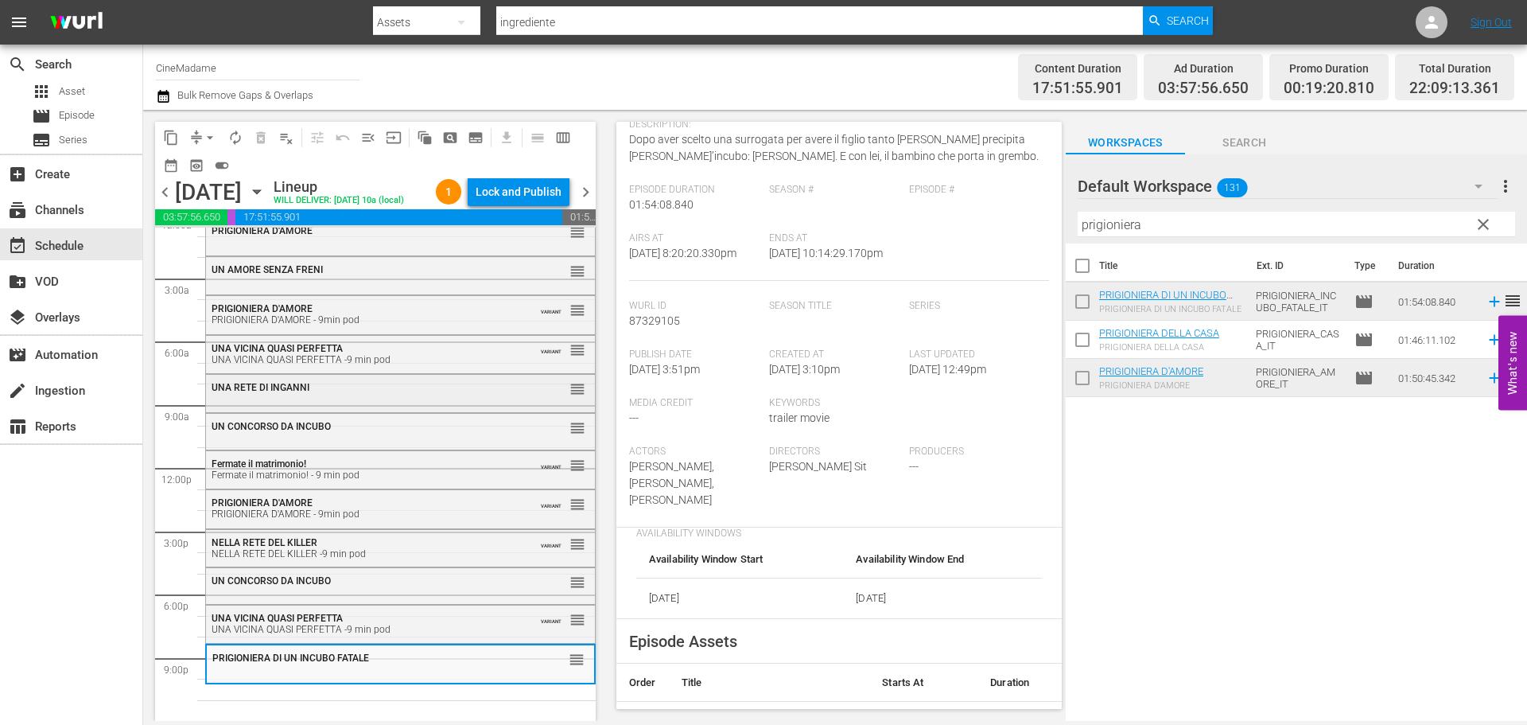
scroll to position [40, 0]
click at [1129, 220] on input "prigioniera" at bounding box center [1296, 224] width 437 height 25
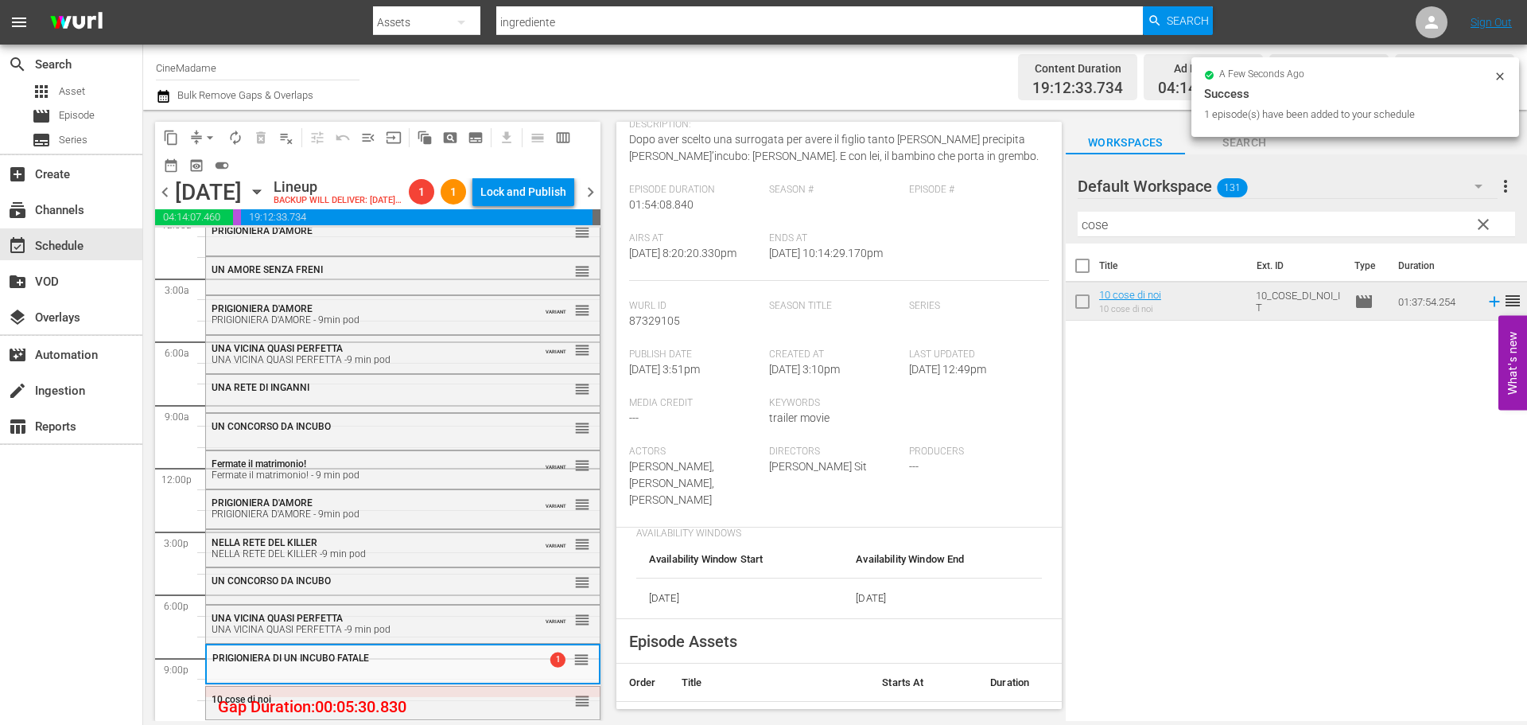
click at [1122, 245] on th "Title" at bounding box center [1173, 265] width 149 height 45
click at [1130, 224] on input "cose" at bounding box center [1296, 224] width 437 height 25
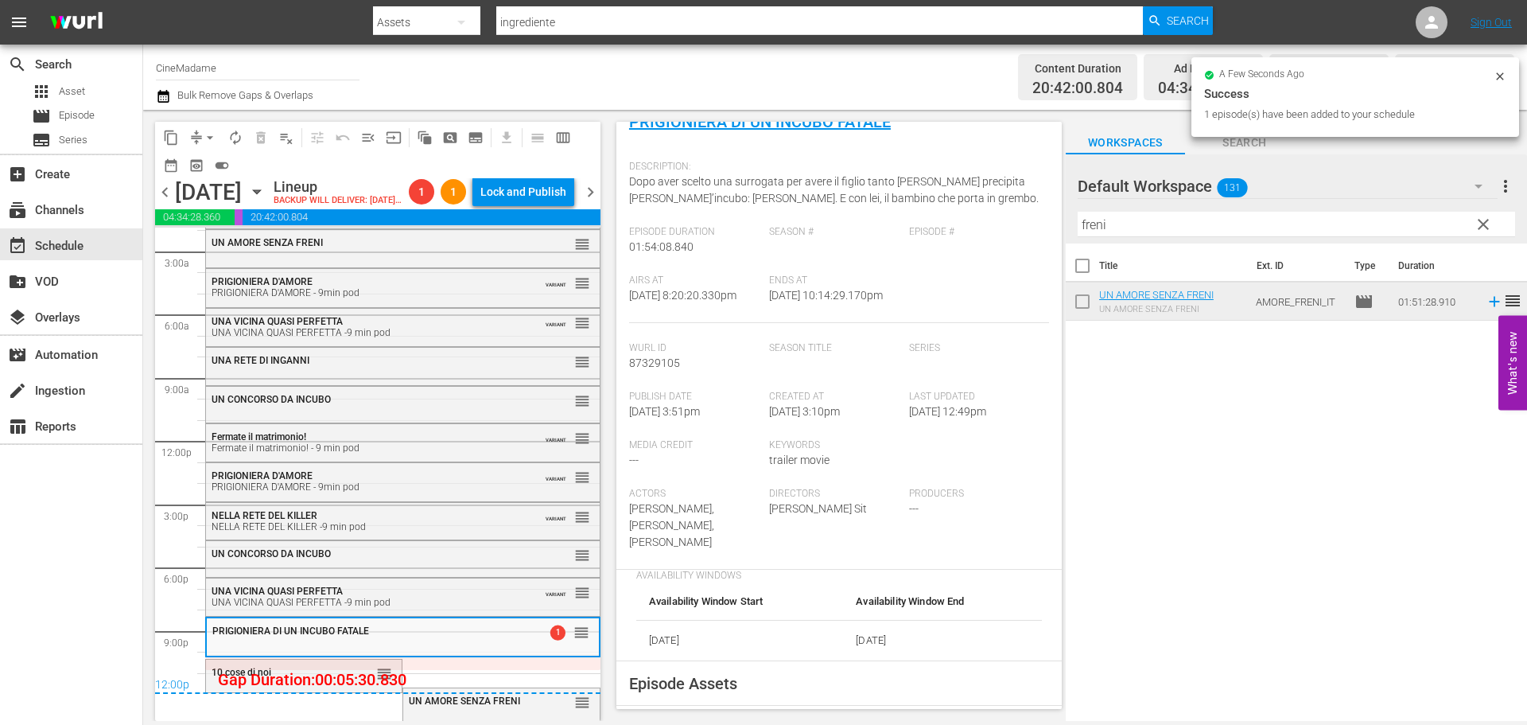
scroll to position [201, 0]
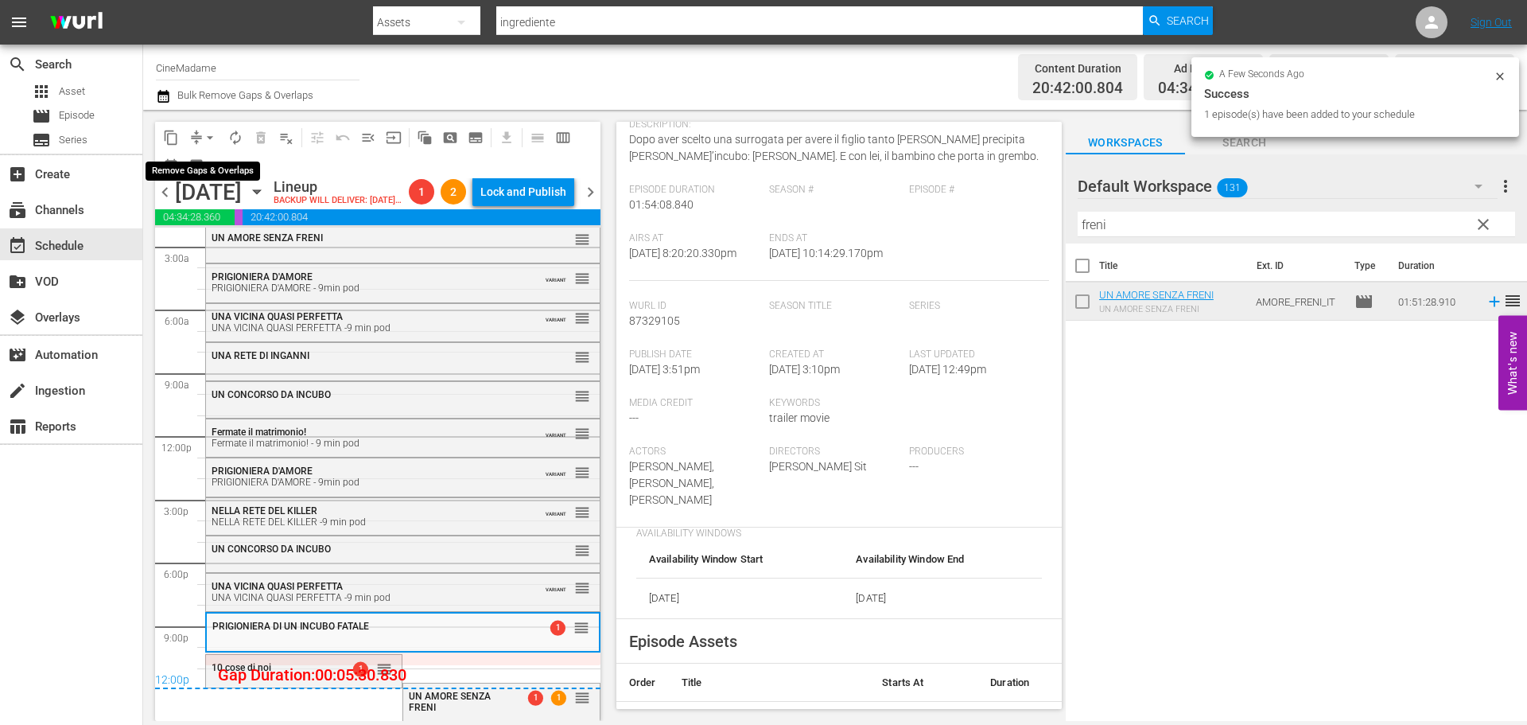
click at [204, 138] on span "arrow_drop_down" at bounding box center [210, 138] width 16 height 16
click at [215, 220] on li "Align to End of Previous Day" at bounding box center [210, 222] width 167 height 26
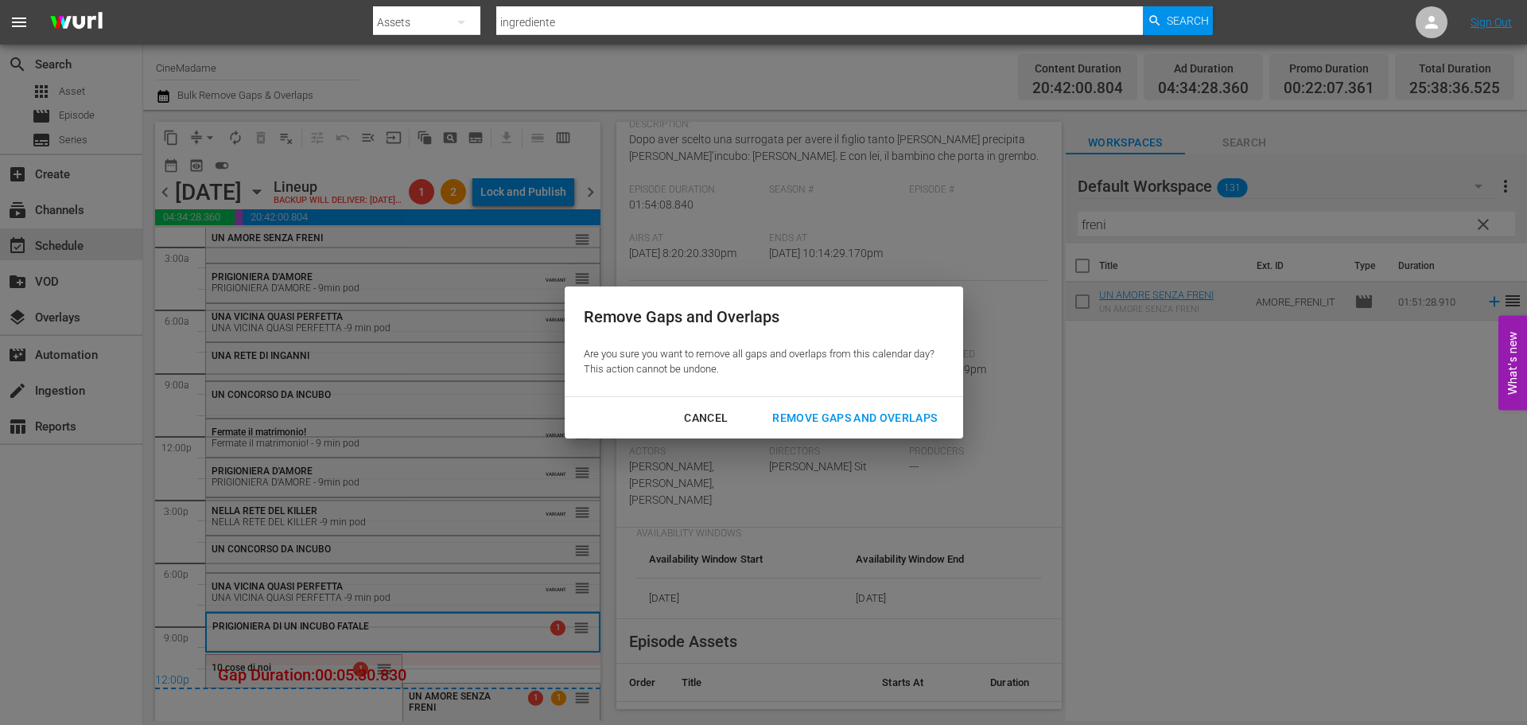
click at [840, 421] on div "Remove Gaps and Overlaps" at bounding box center [855, 418] width 190 height 20
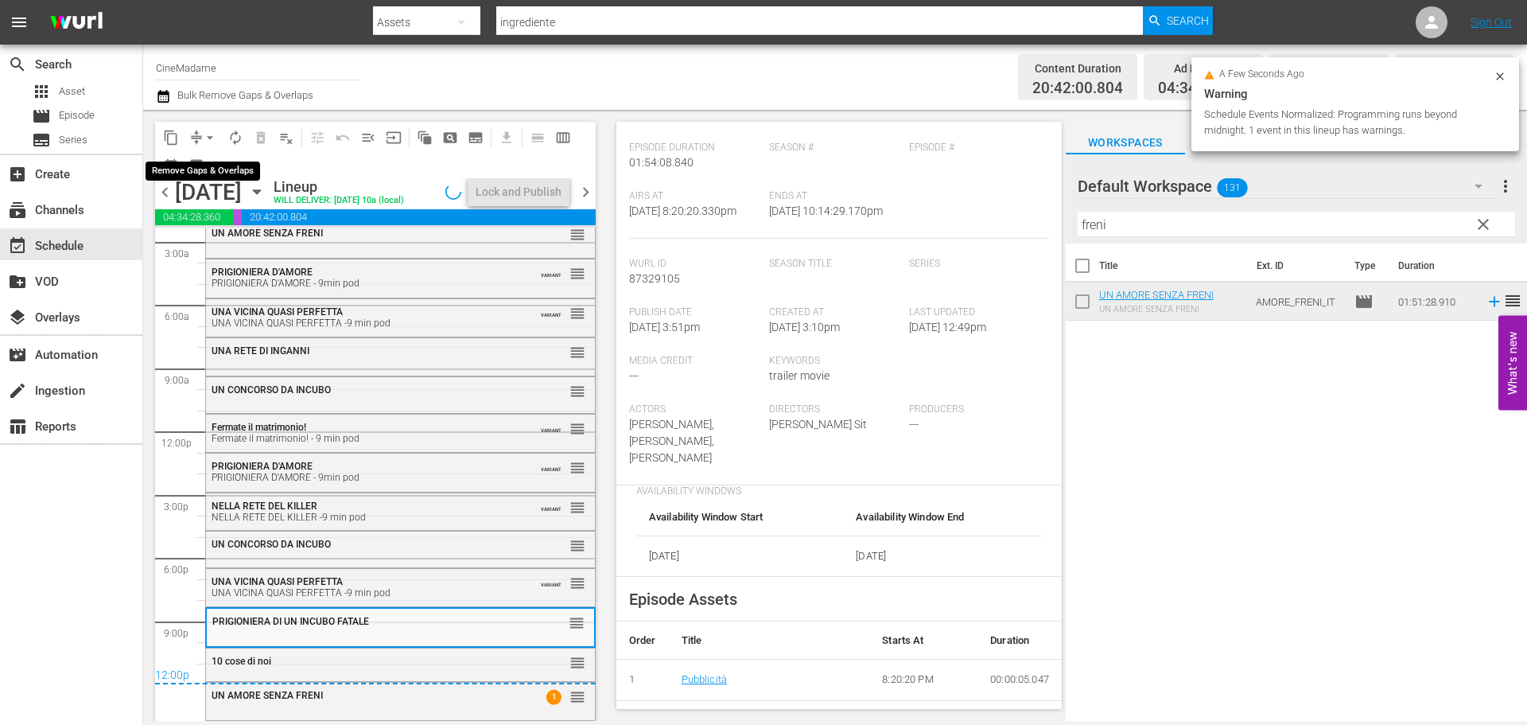
scroll to position [159, 0]
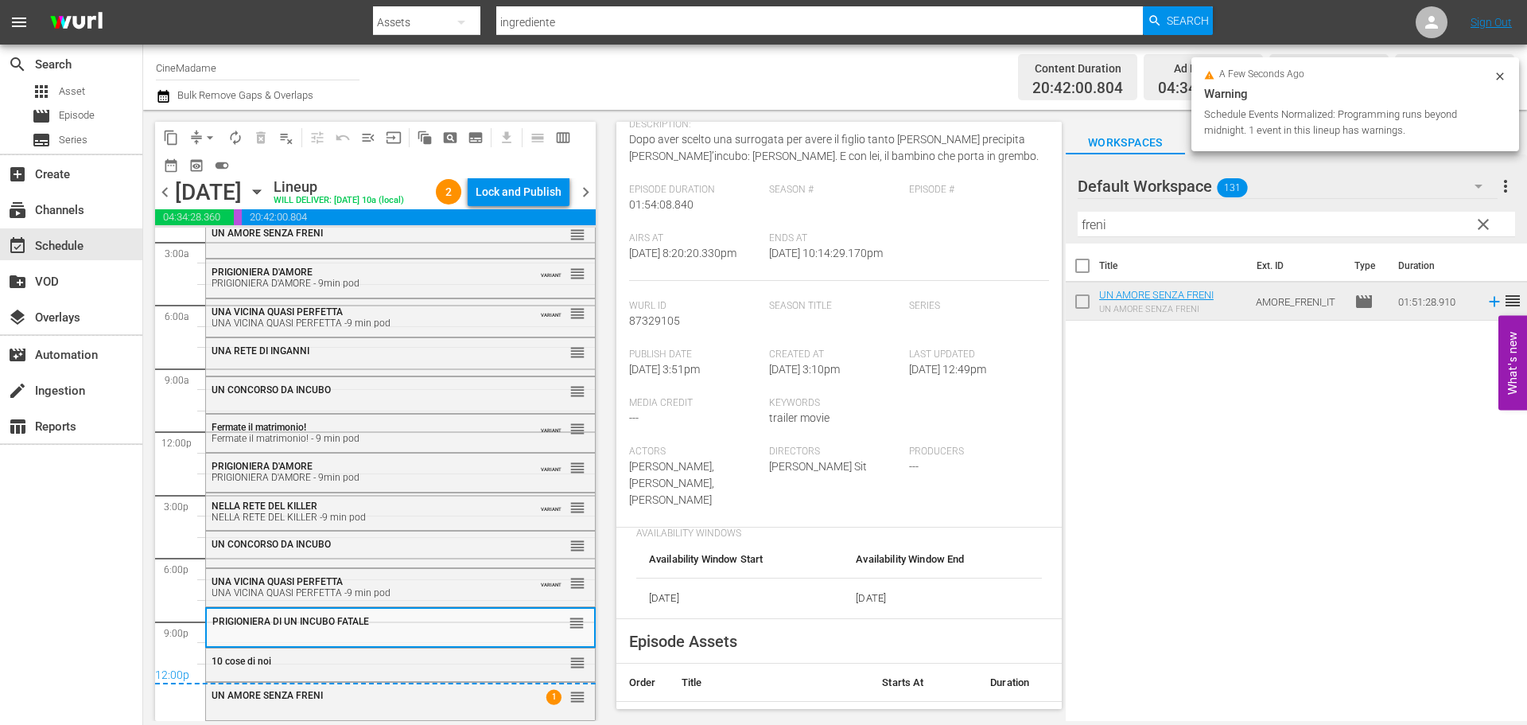
click at [305, 684] on div "12:00p" at bounding box center [375, 676] width 441 height 16
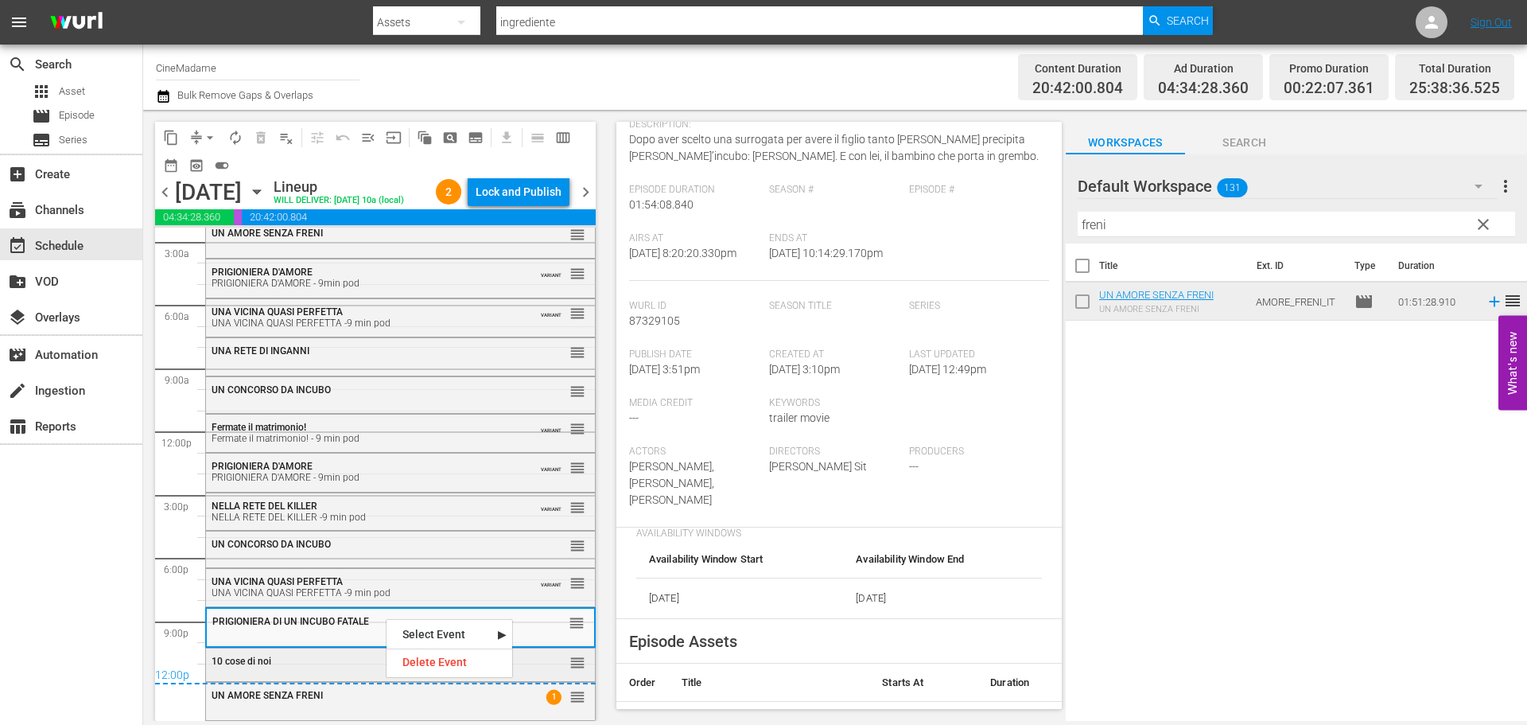
click at [309, 670] on div "10 cose di noi reorder" at bounding box center [400, 661] width 389 height 27
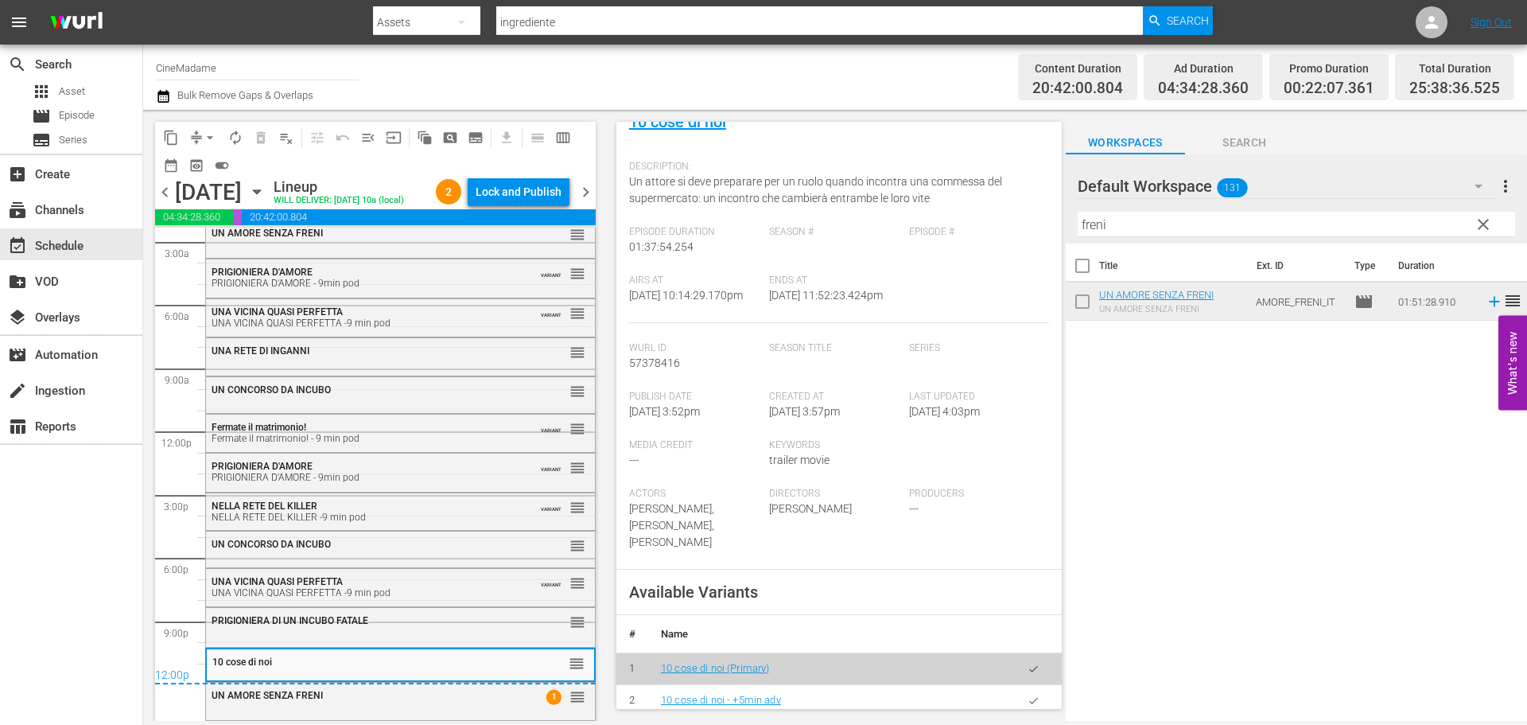
scroll to position [398, 0]
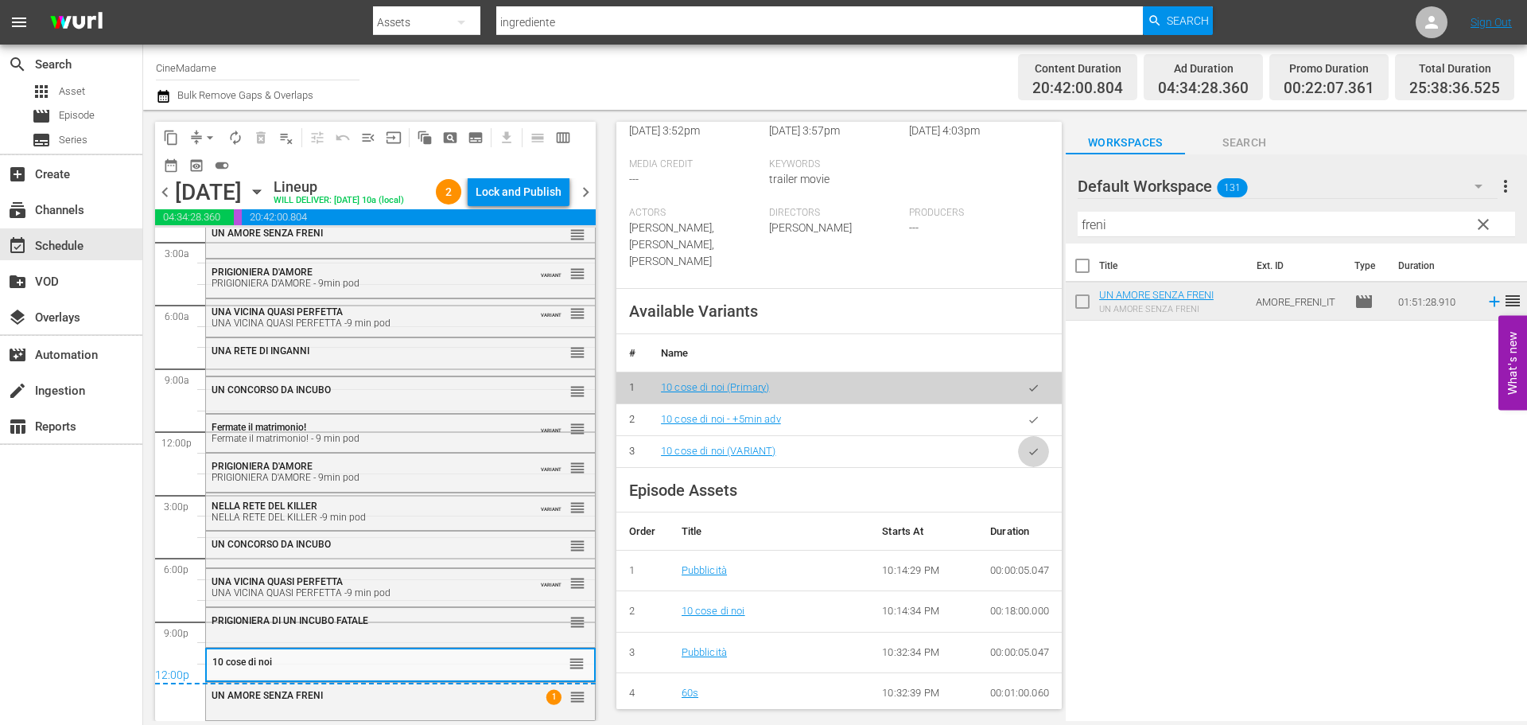
click at [1033, 451] on button "button" at bounding box center [1033, 451] width 31 height 31
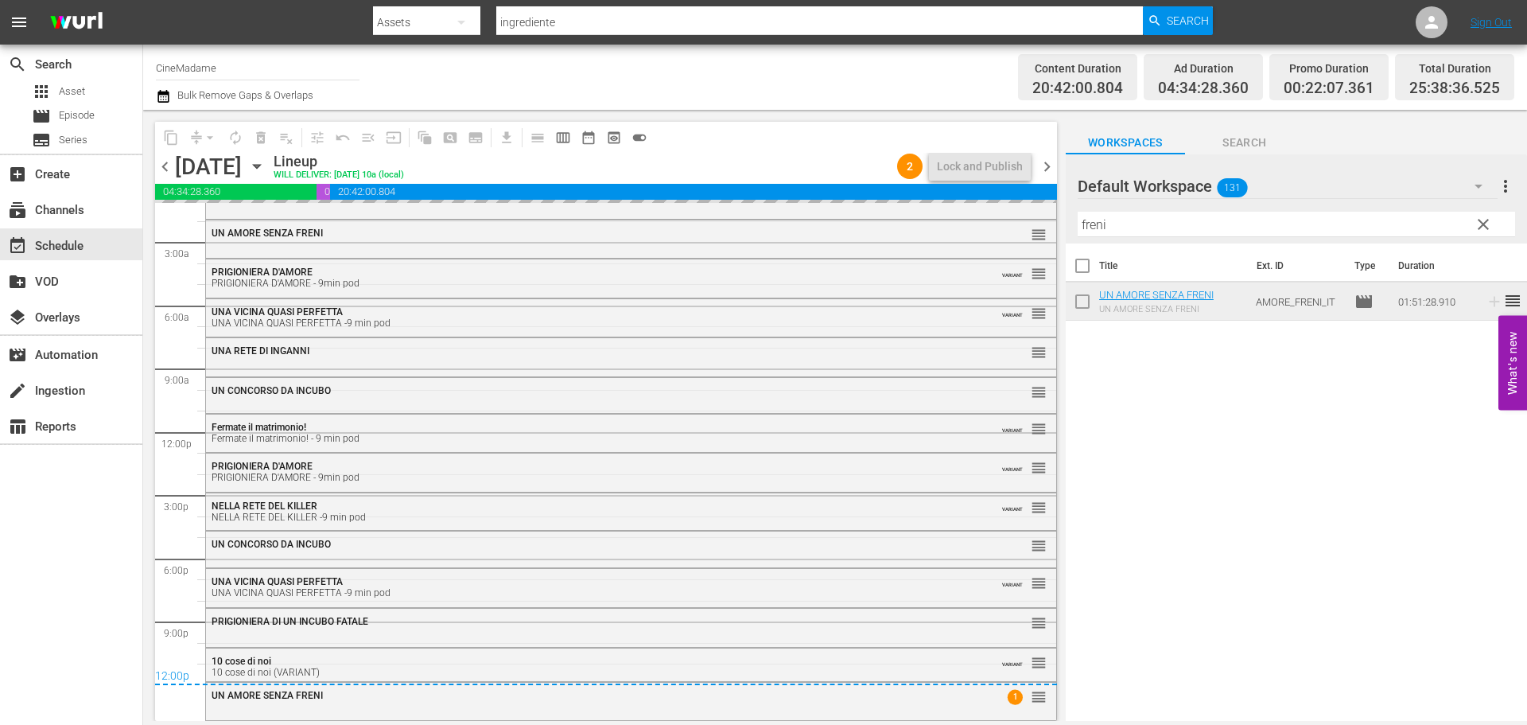
scroll to position [25, 0]
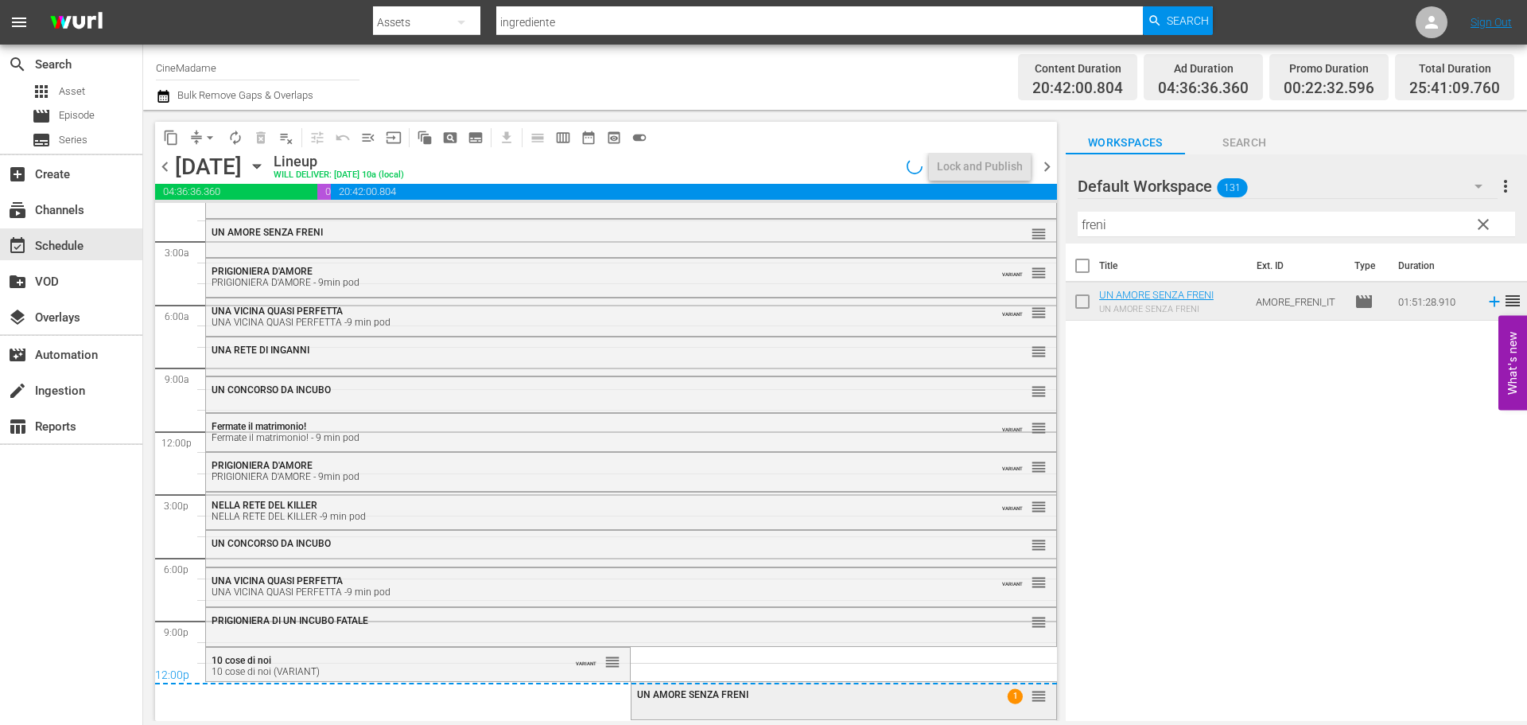
click at [638, 710] on div "UN AMORE SENZA FRENI 1 reorder" at bounding box center [844, 699] width 424 height 34
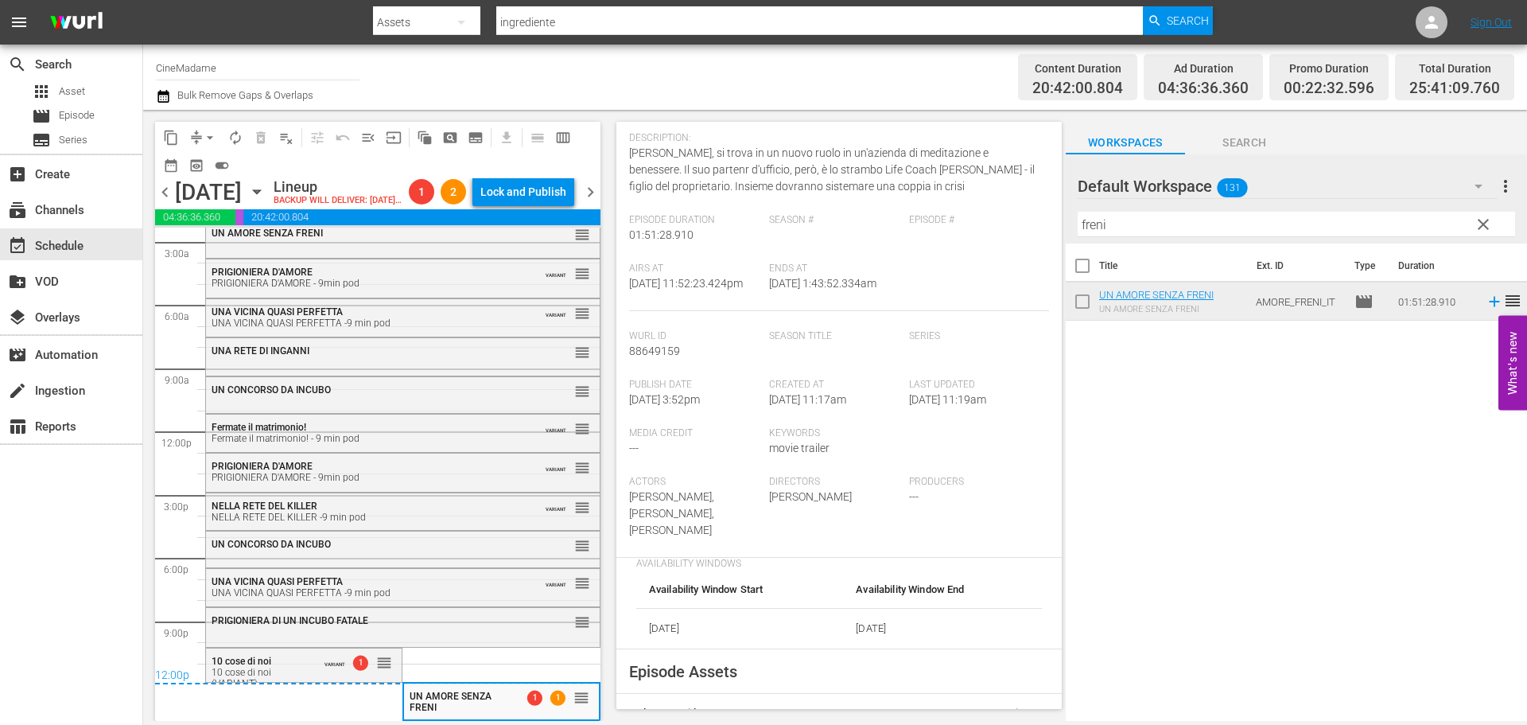
scroll to position [398, 0]
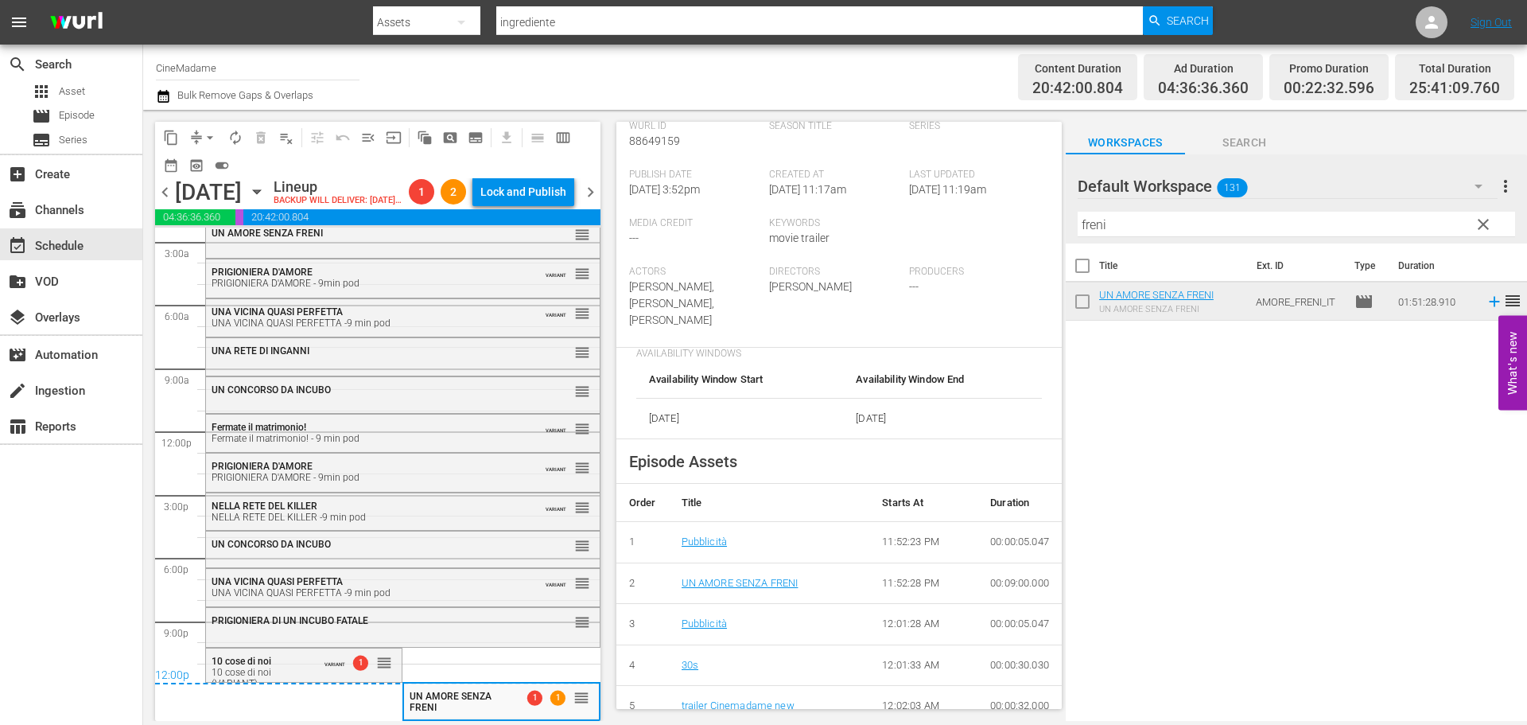
click at [208, 140] on span "arrow_drop_down" at bounding box center [210, 138] width 16 height 16
click at [236, 224] on li "Align to End of Previous Day" at bounding box center [210, 222] width 167 height 26
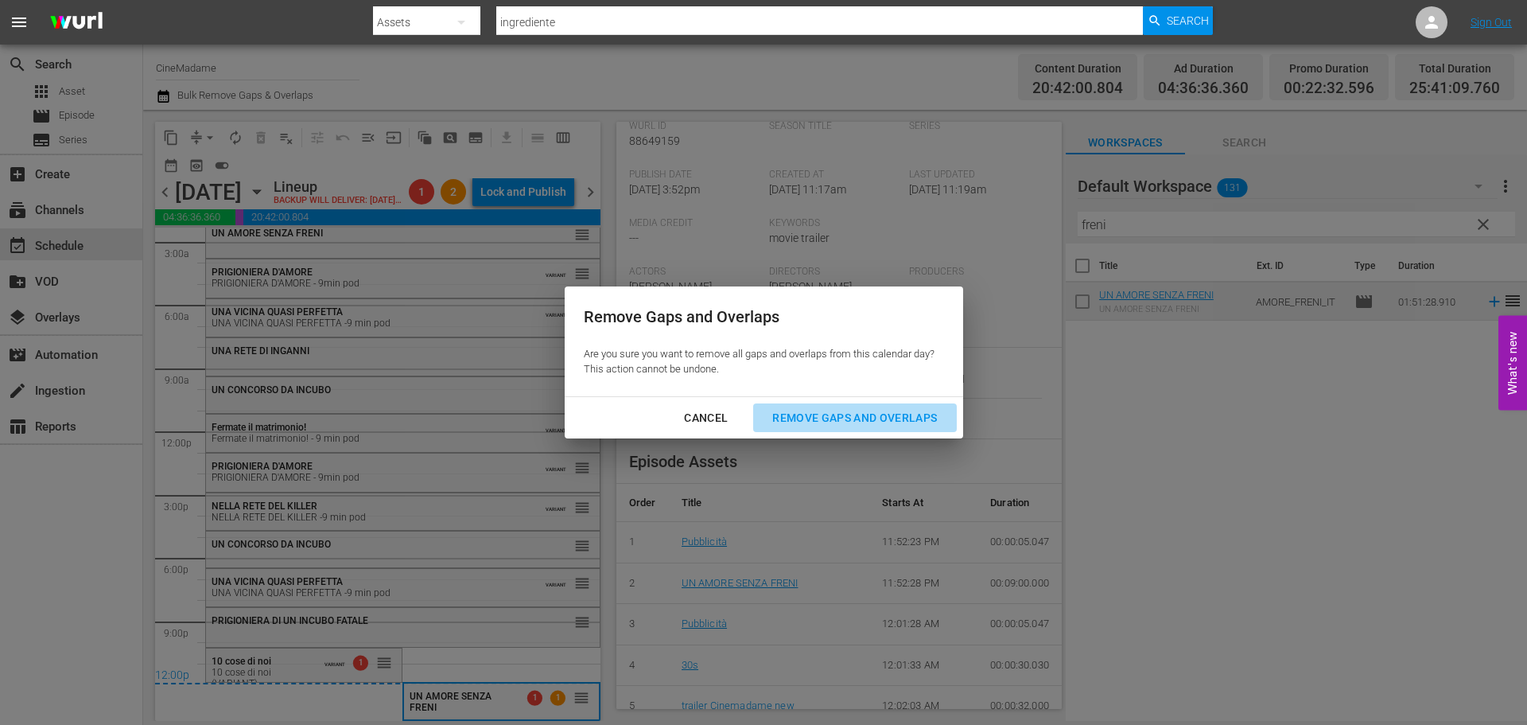
click at [923, 408] on div "Remove Gaps and Overlaps" at bounding box center [855, 418] width 190 height 20
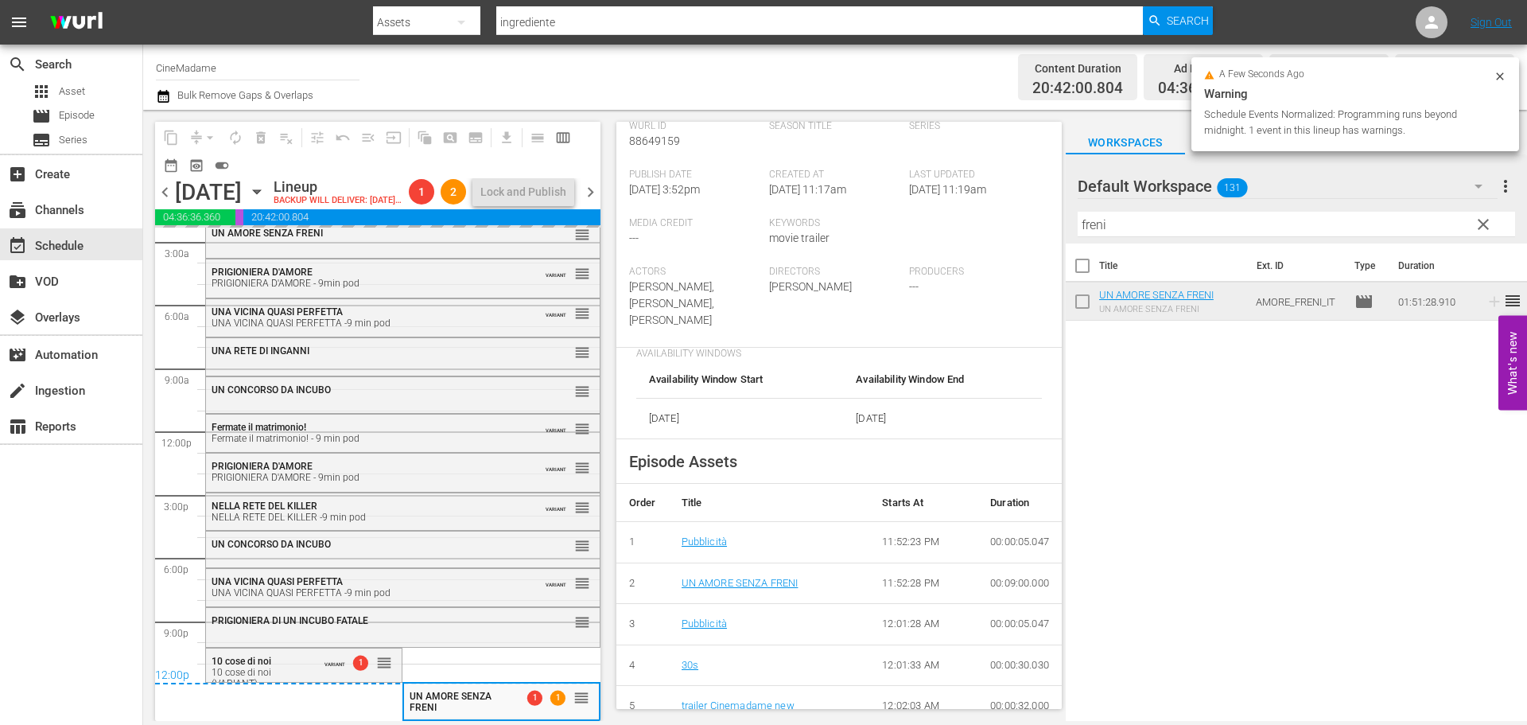
scroll to position [56, 0]
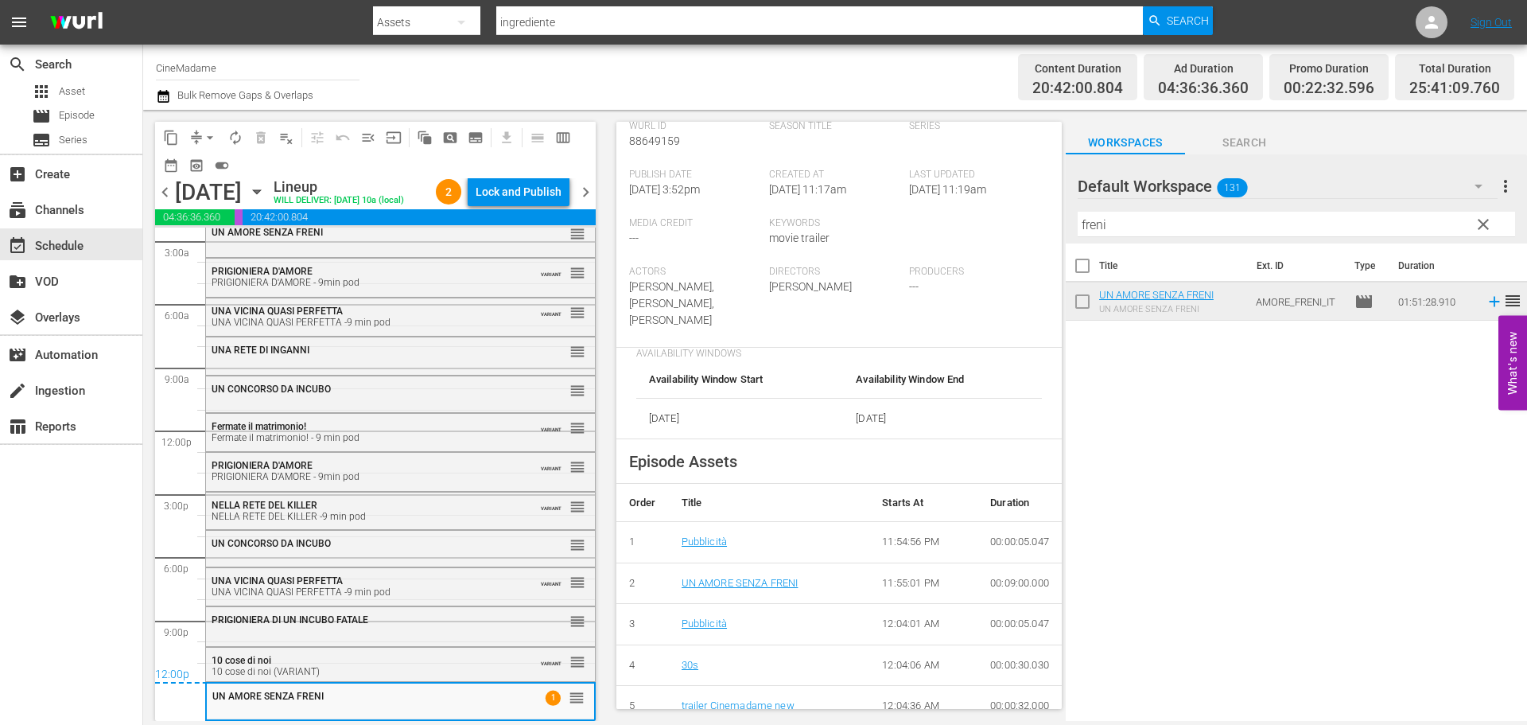
click at [582, 202] on span "chevron_right" at bounding box center [586, 192] width 20 height 20
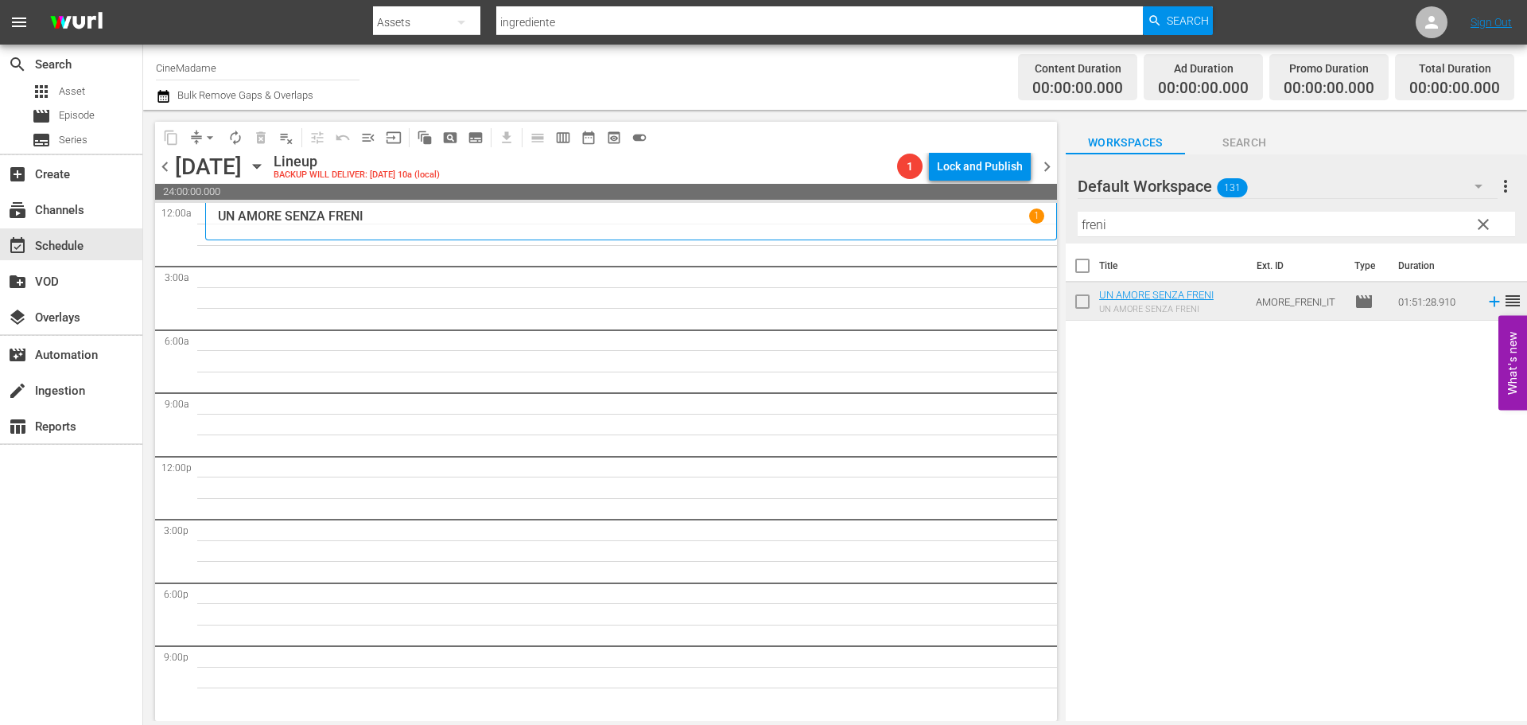
click at [1191, 225] on input "freni" at bounding box center [1296, 224] width 437 height 25
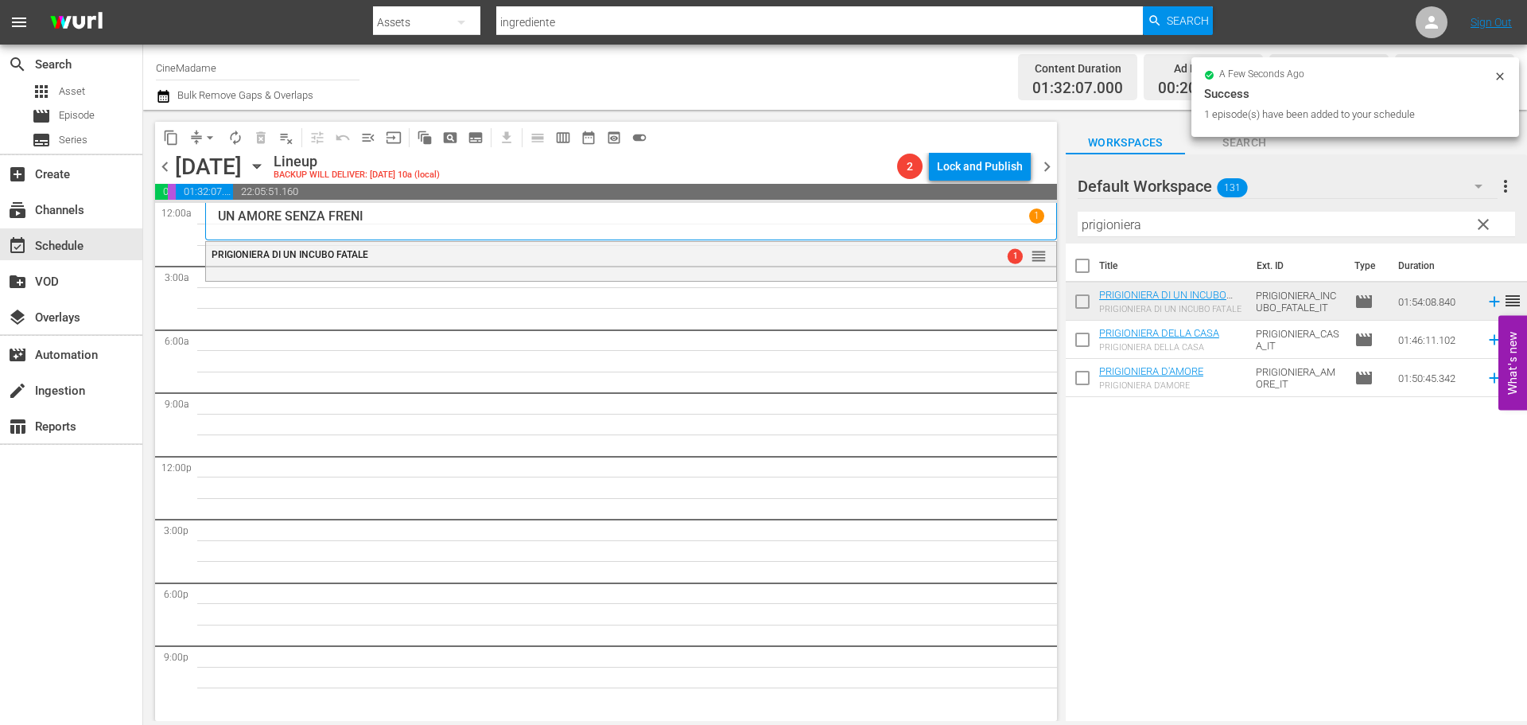
click at [1098, 222] on input "prigioniera" at bounding box center [1296, 224] width 437 height 25
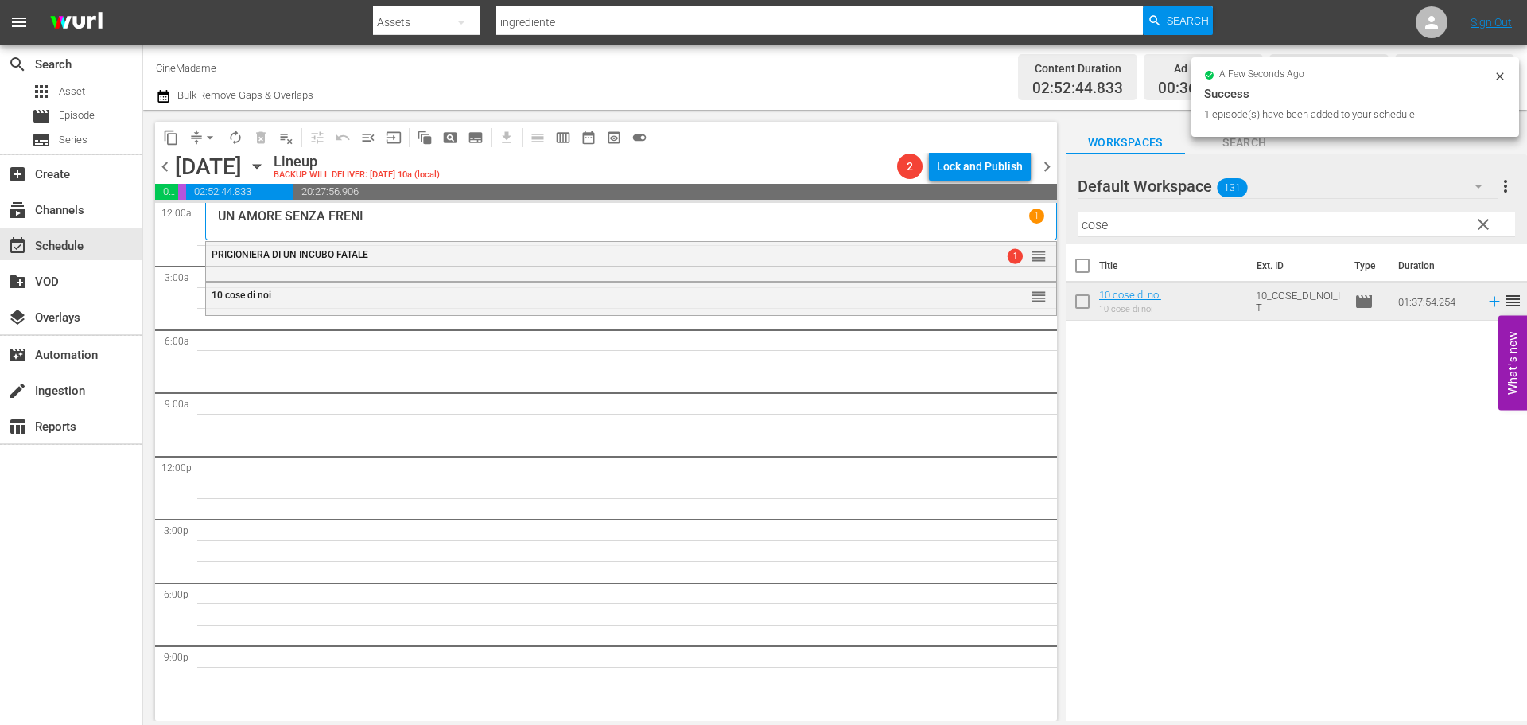
click at [1121, 226] on input "cose" at bounding box center [1296, 224] width 437 height 25
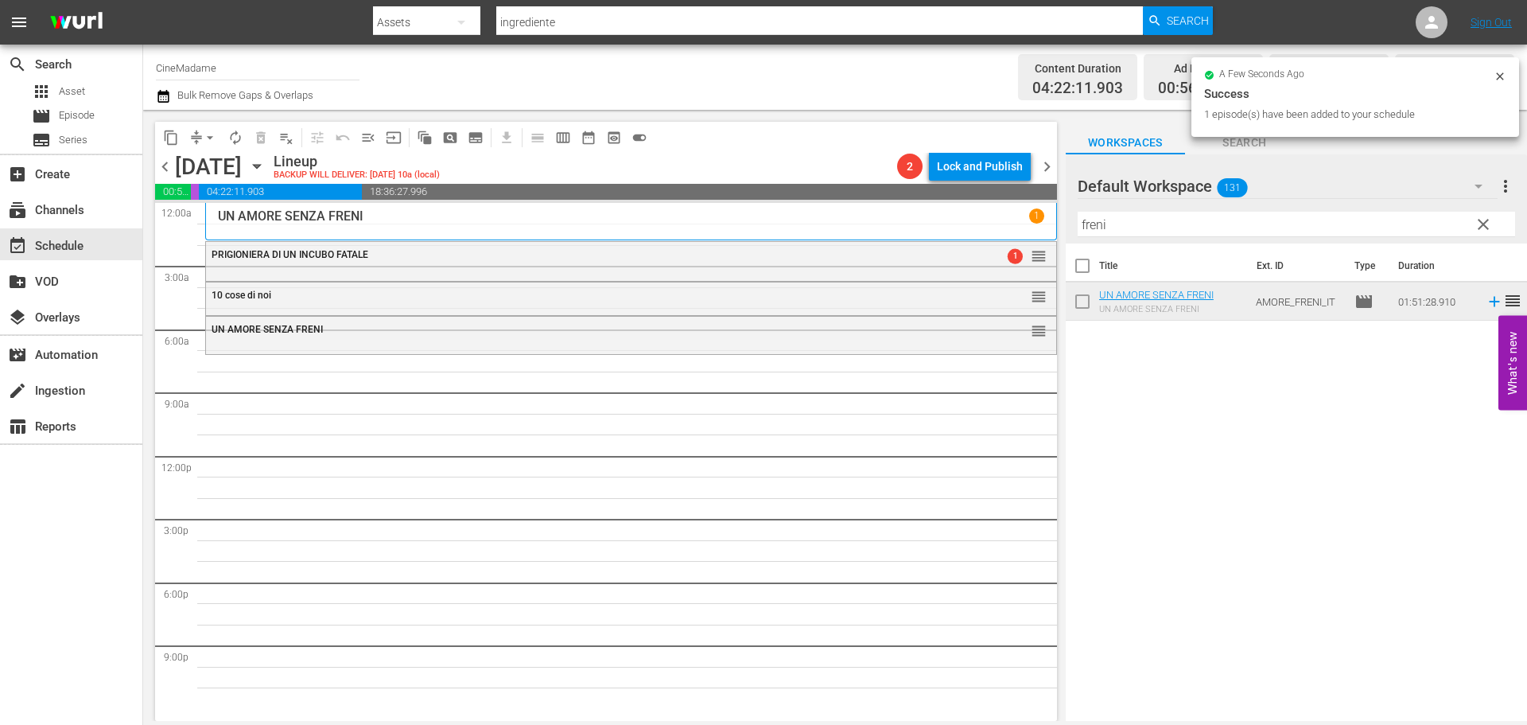
click at [1207, 204] on div "Default Workspace 131" at bounding box center [1288, 186] width 420 height 45
click at [1318, 220] on div "Default Workspace (131)" at bounding box center [763, 362] width 1527 height 725
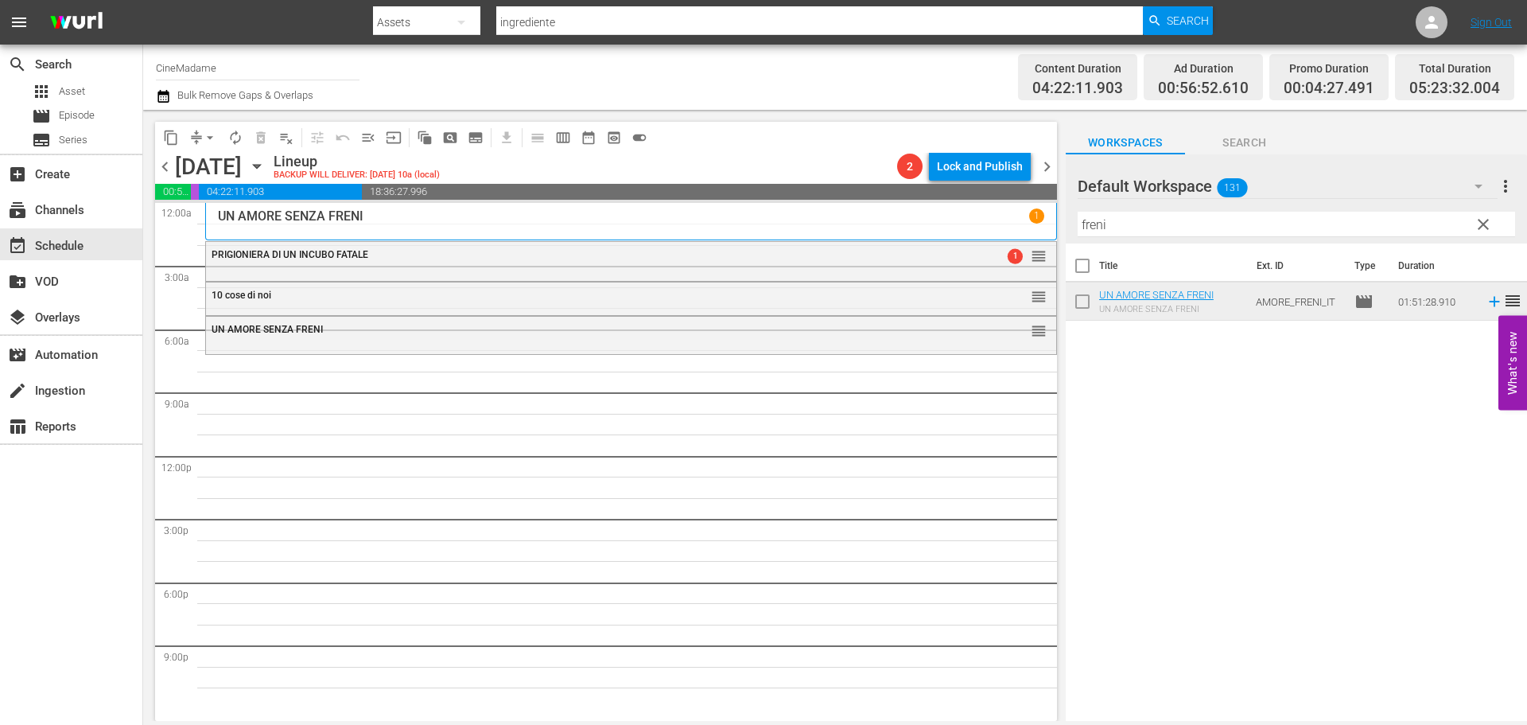
click at [1318, 220] on div "Default Workspace (131)" at bounding box center [763, 362] width 1527 height 725
click at [1144, 231] on input "freni" at bounding box center [1296, 224] width 437 height 25
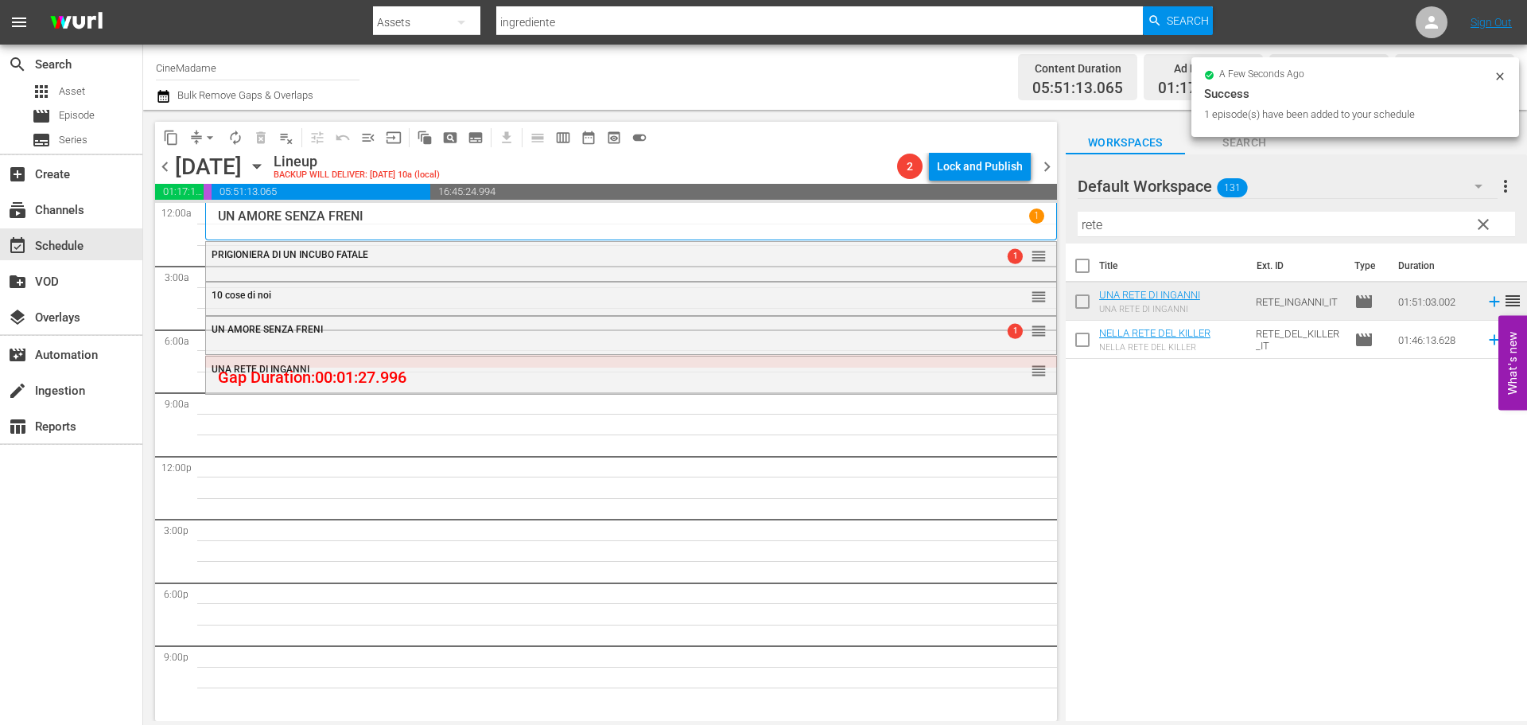
click at [1111, 229] on input "rete" at bounding box center [1296, 224] width 437 height 25
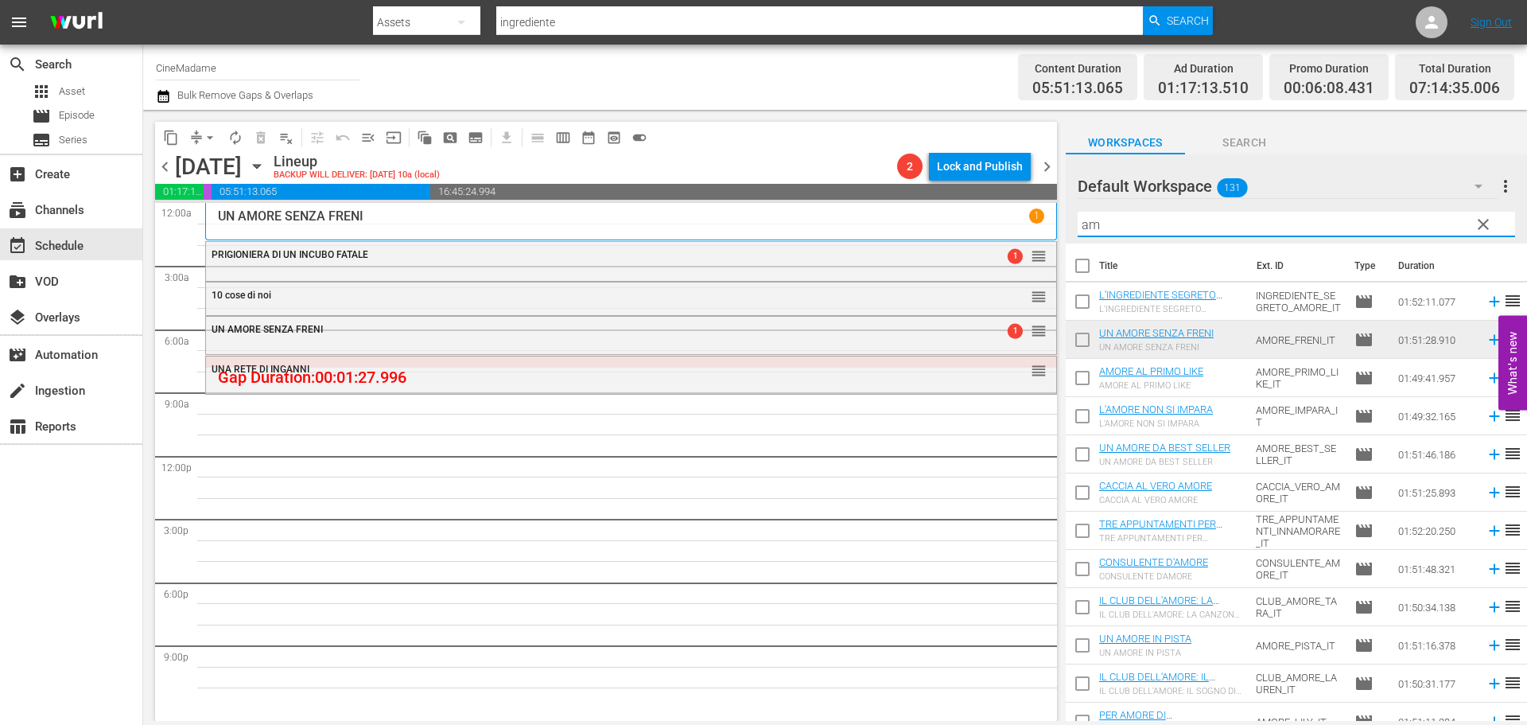
type input "a"
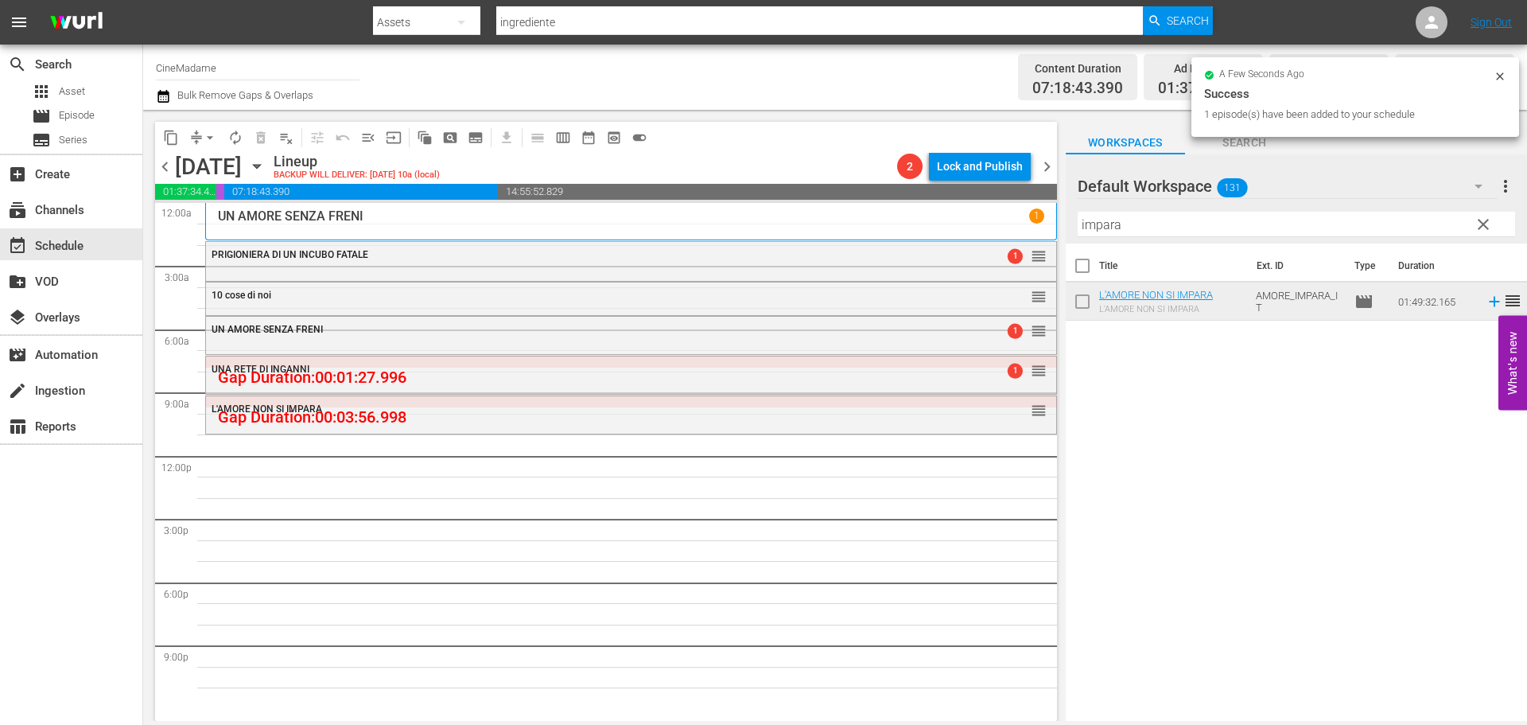
click at [1133, 224] on input "impara" at bounding box center [1296, 224] width 437 height 25
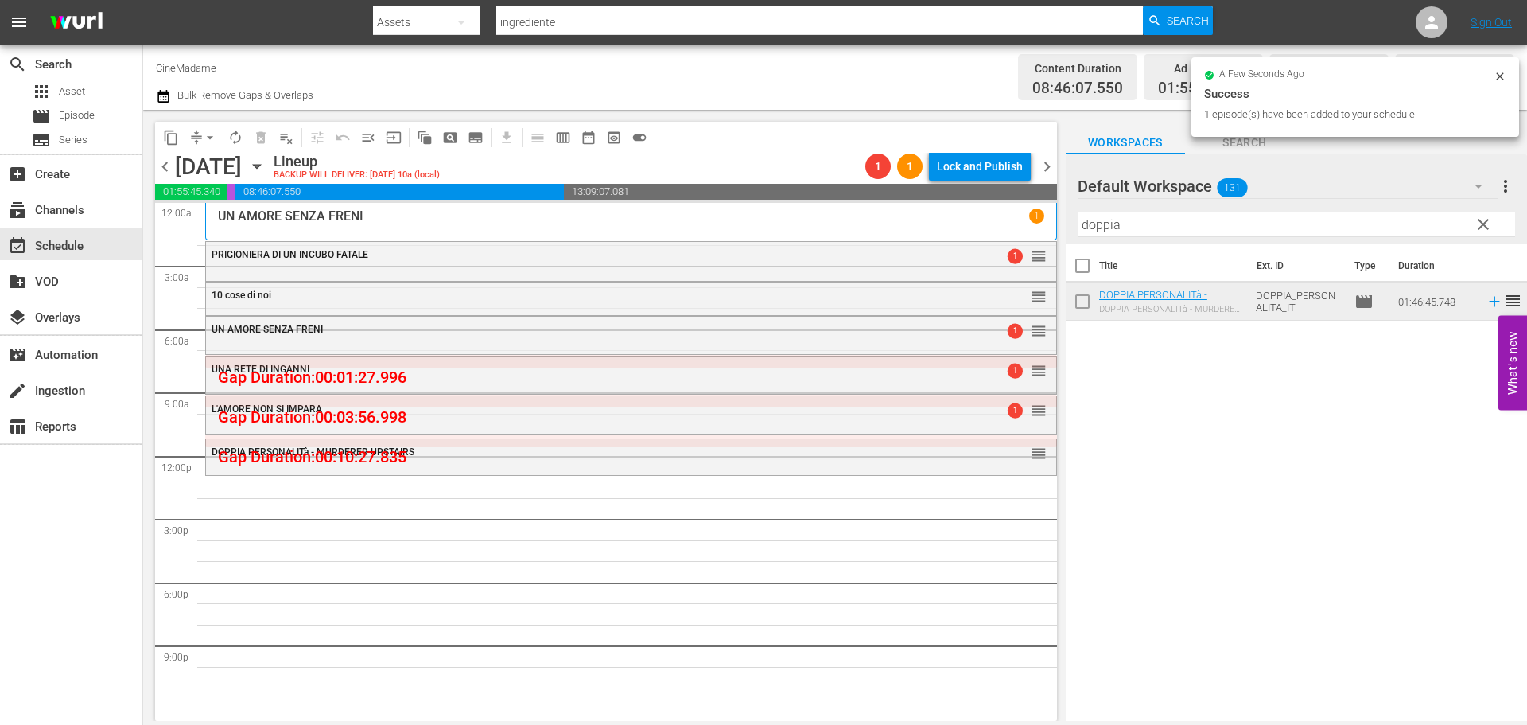
click at [1140, 222] on input "doppia" at bounding box center [1296, 224] width 437 height 25
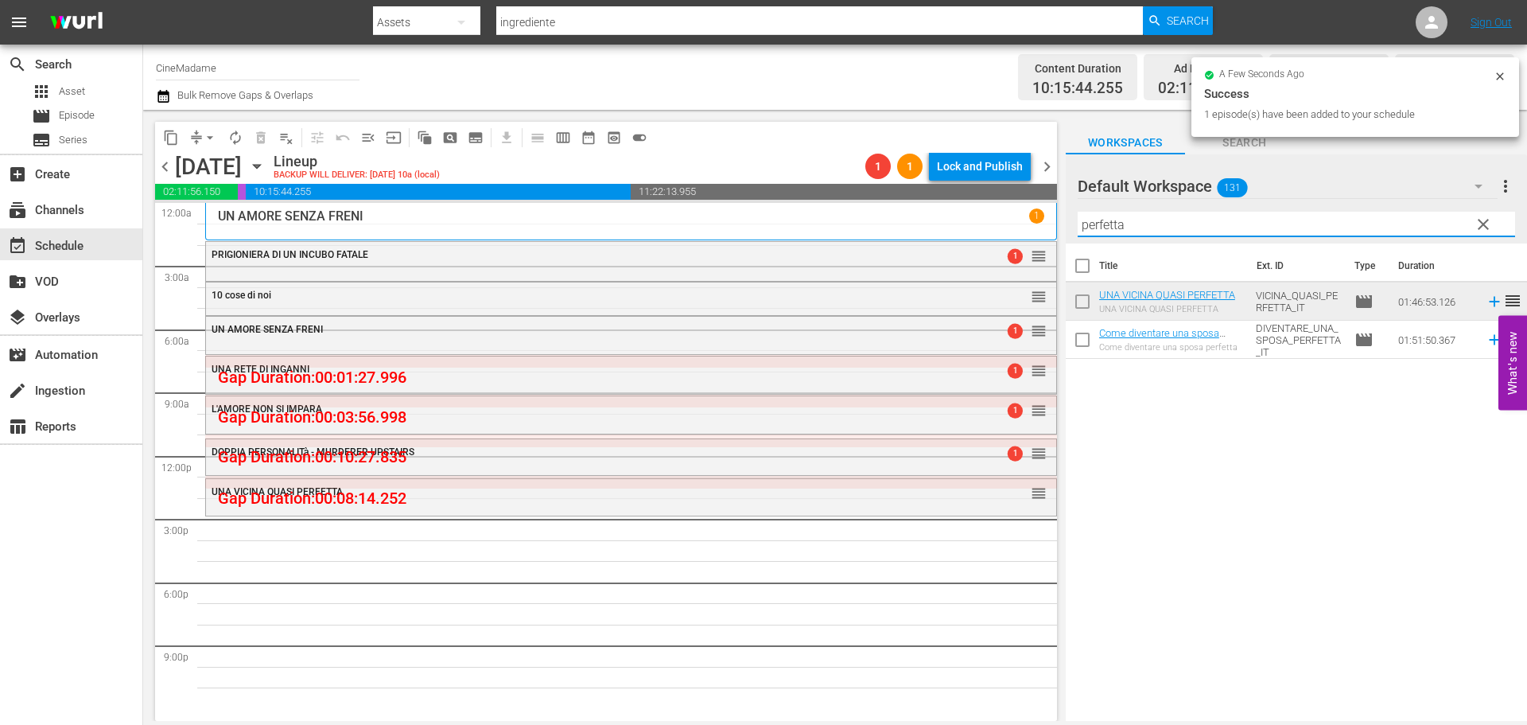
click at [1203, 235] on input "perfetta" at bounding box center [1296, 224] width 437 height 25
click at [1203, 233] on input "perfetta" at bounding box center [1296, 224] width 437 height 25
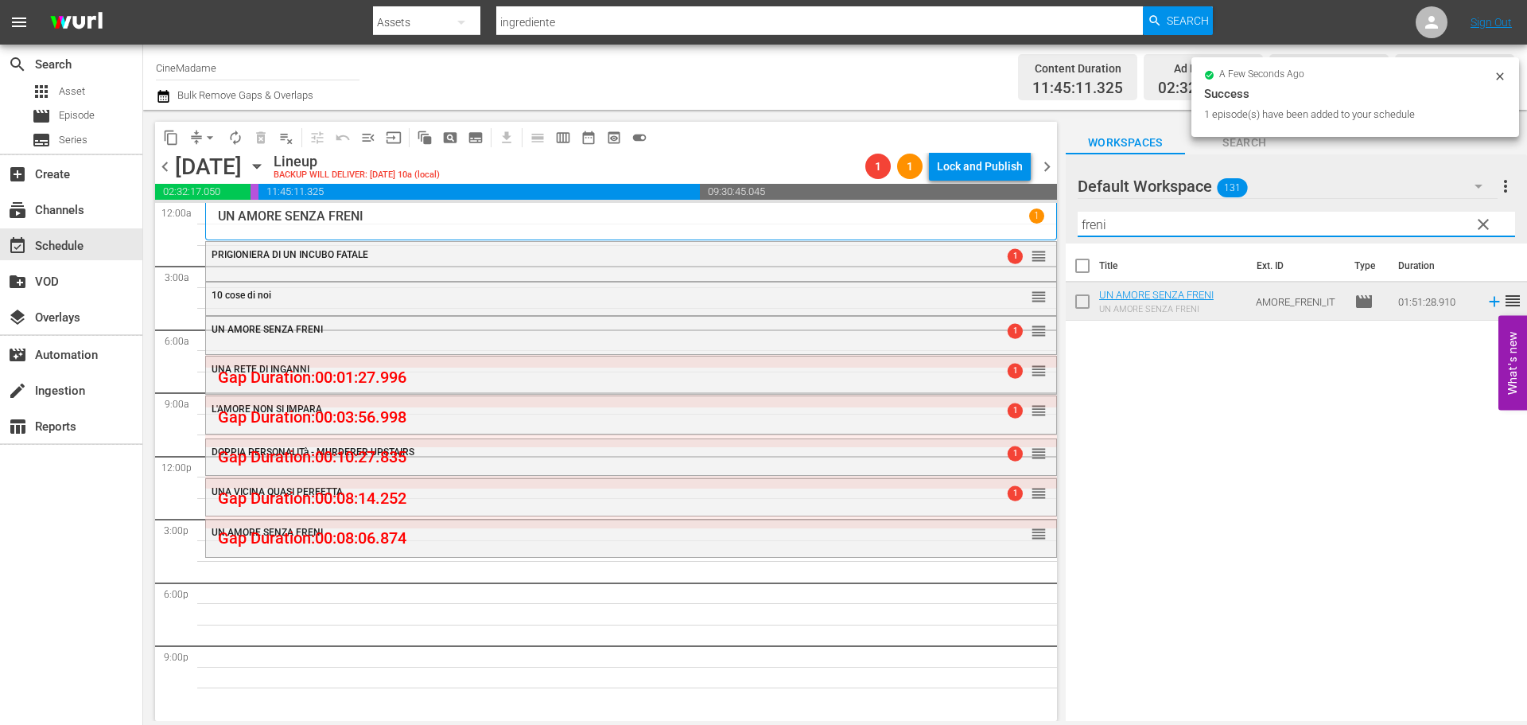
click at [1113, 228] on input "freni" at bounding box center [1296, 224] width 437 height 25
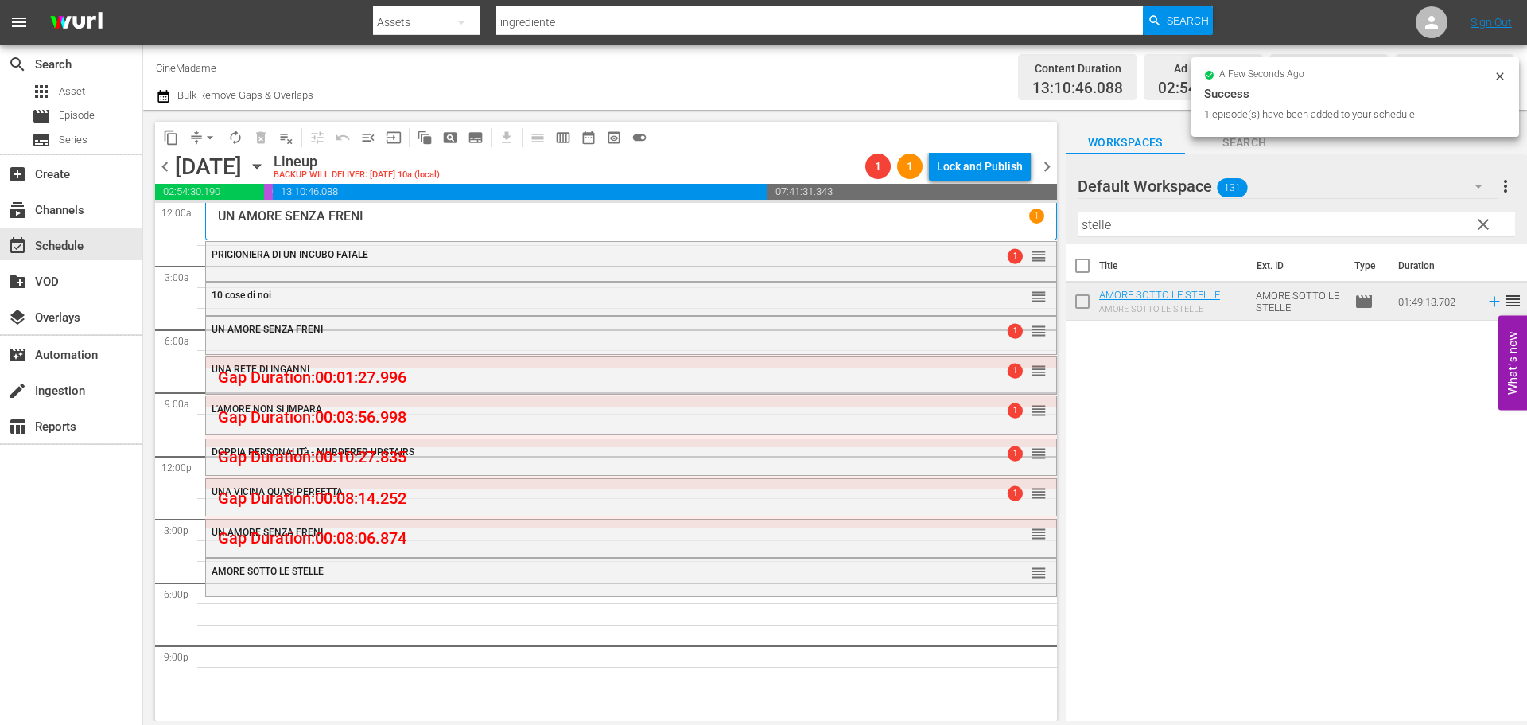
click at [1131, 218] on input "stelle" at bounding box center [1296, 224] width 437 height 25
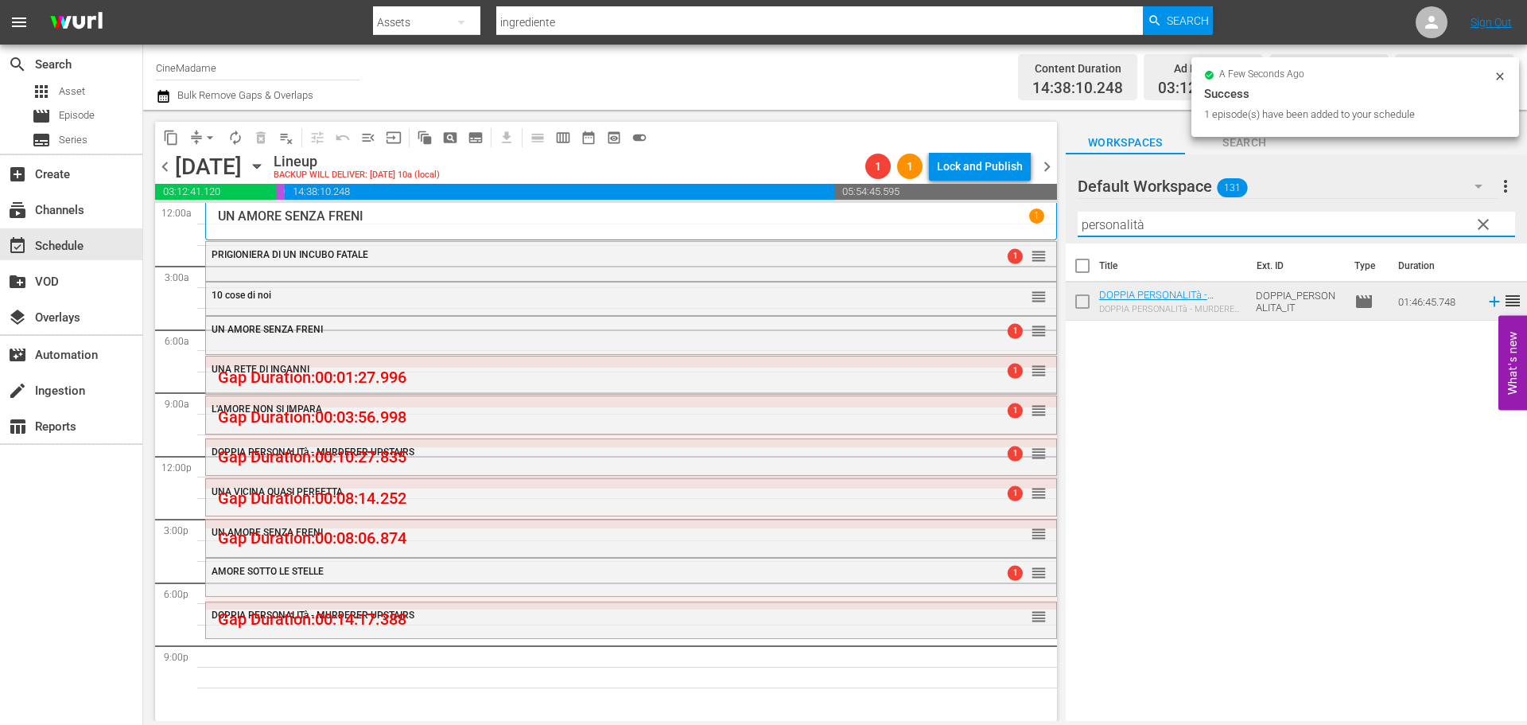
click at [1132, 222] on input "personalità" at bounding box center [1296, 224] width 437 height 25
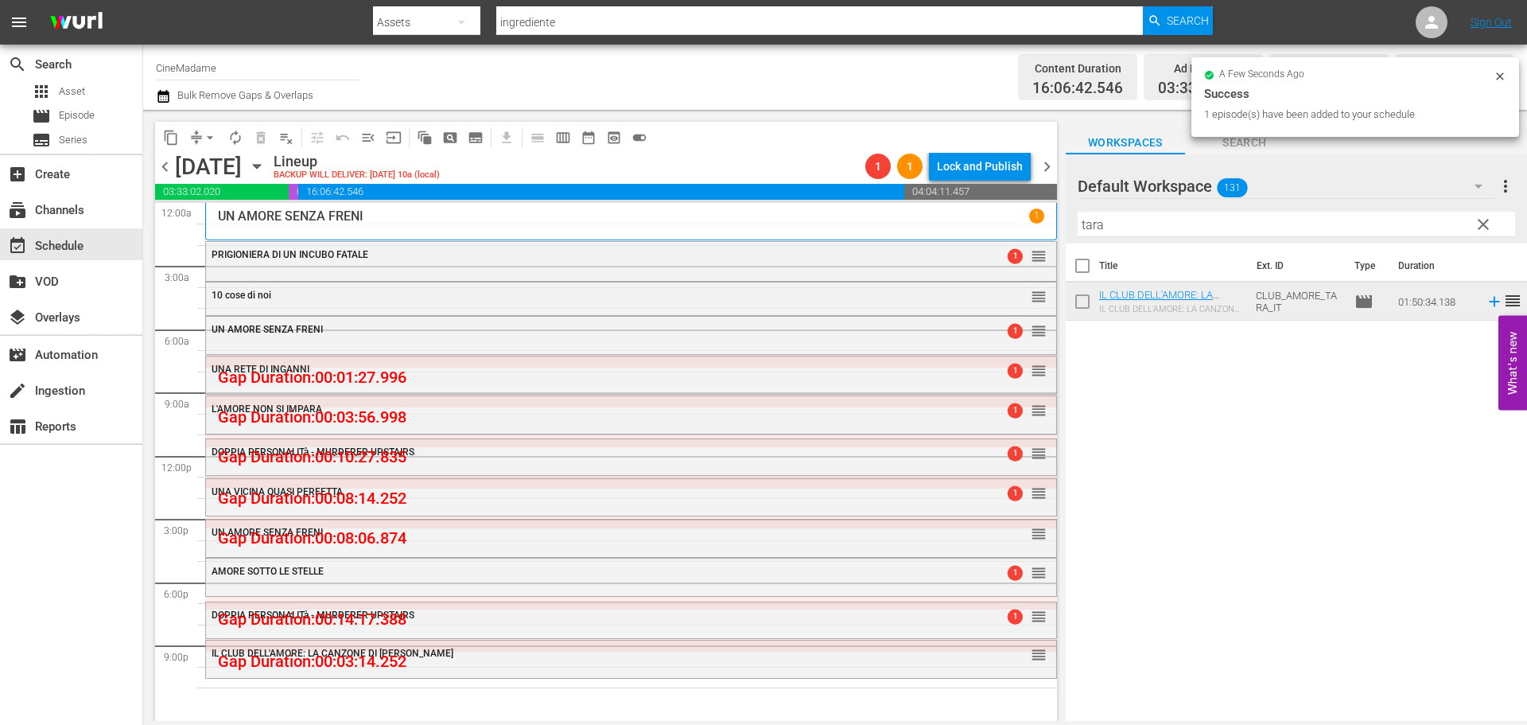
click at [1131, 218] on input "tara" at bounding box center [1296, 224] width 437 height 25
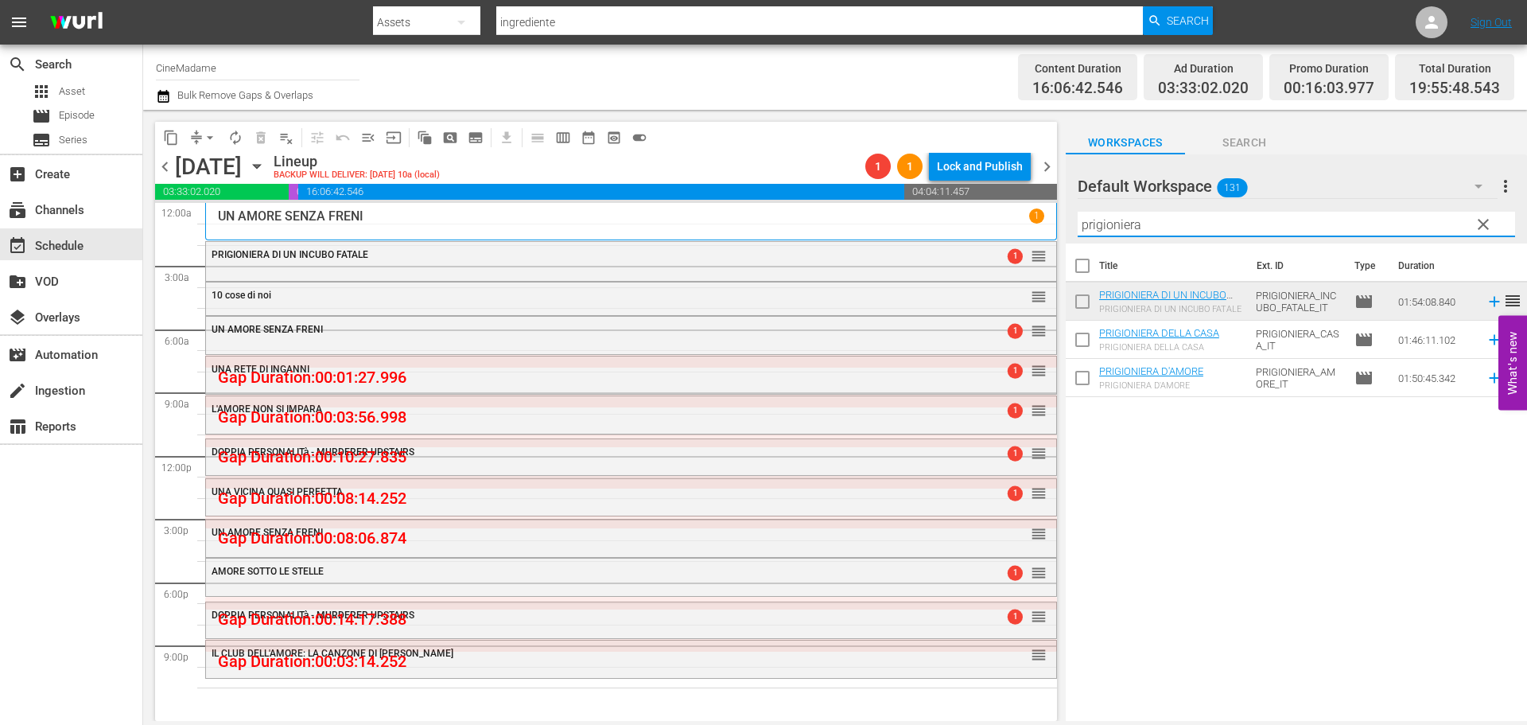
type input "prigioniera"
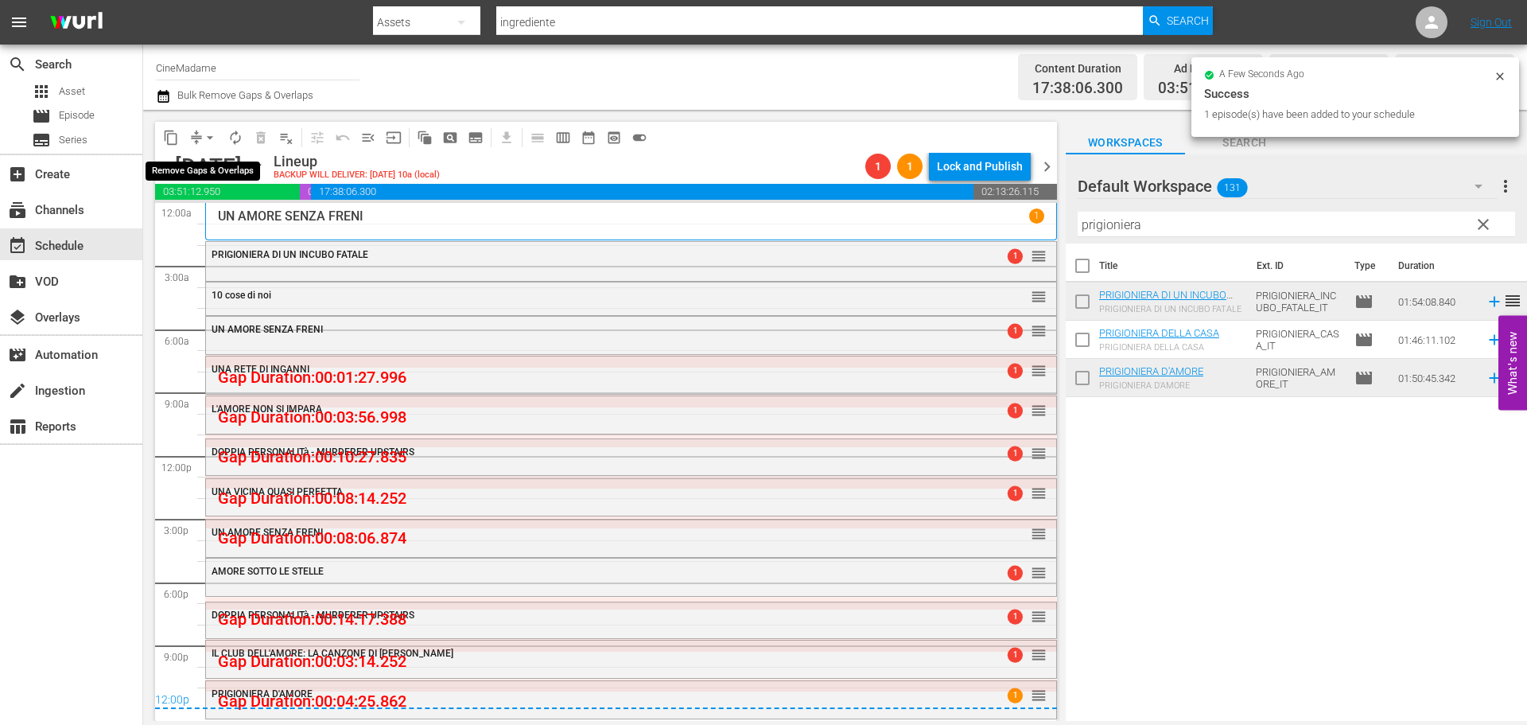
click at [204, 142] on span "arrow_drop_down" at bounding box center [210, 138] width 16 height 16
click at [227, 231] on li "Align to End of Previous Day" at bounding box center [210, 222] width 167 height 26
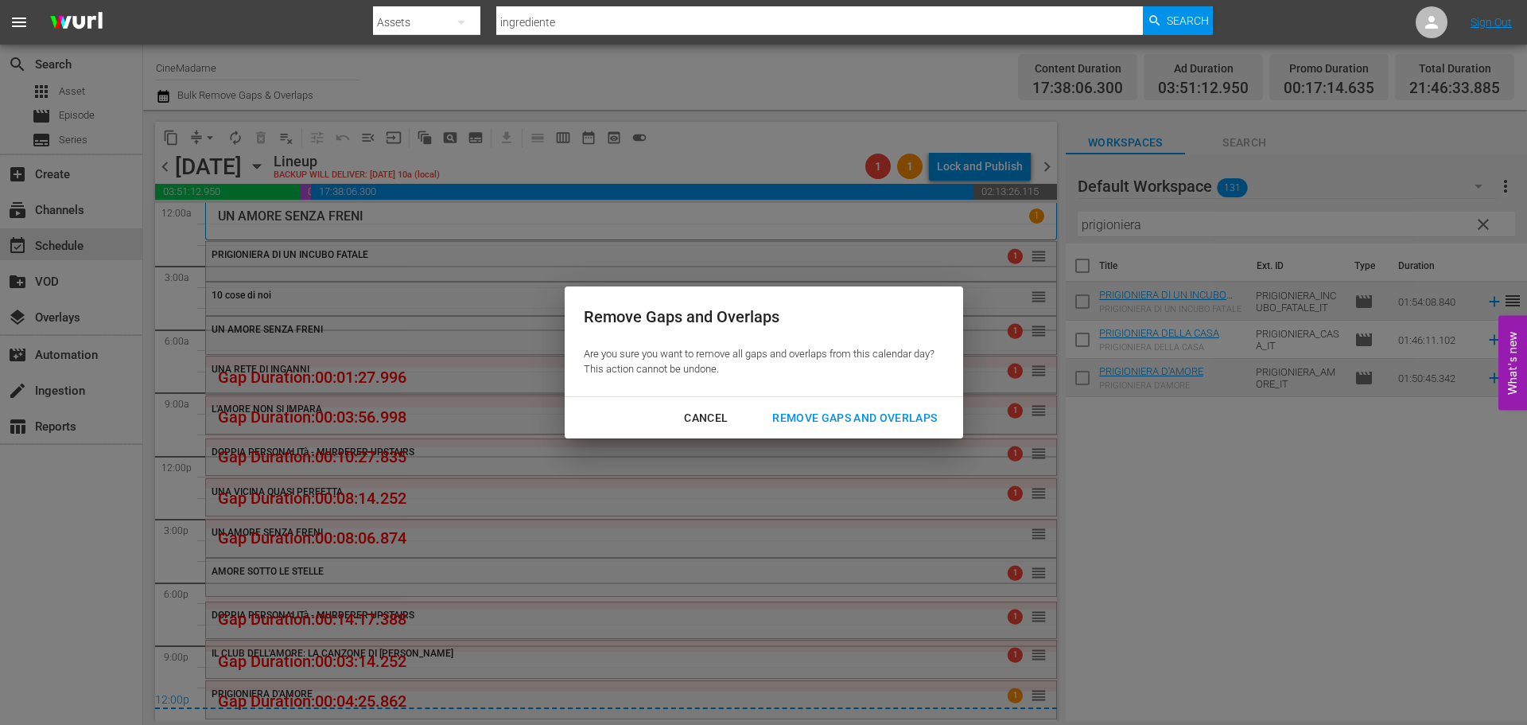
click at [830, 419] on div "Remove Gaps and Overlaps" at bounding box center [855, 418] width 190 height 20
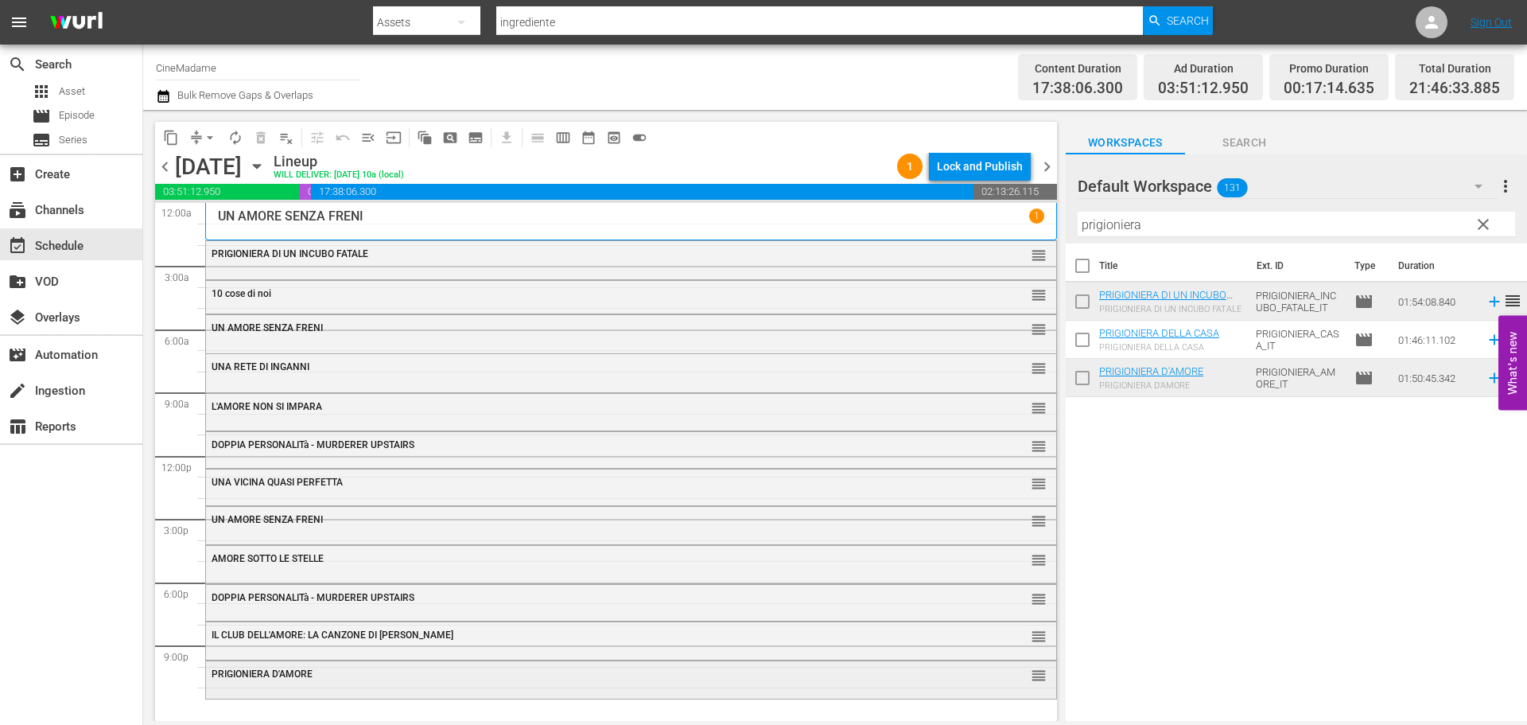
click at [517, 673] on div "PRIGIONIERA D'AMORE" at bounding box center [588, 673] width 752 height 11
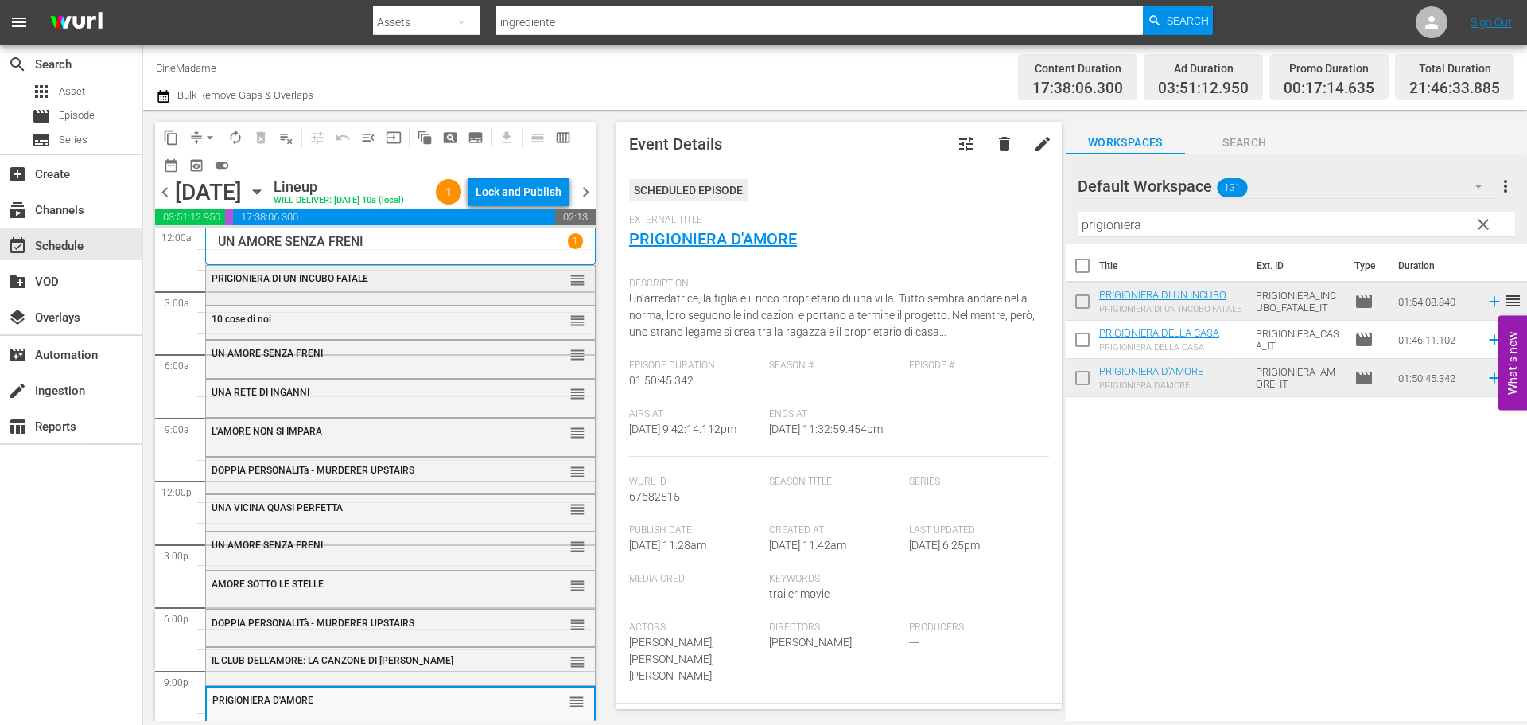
click at [418, 284] on div "PRIGIONIERA DI UN INCUBO FATALE" at bounding box center [362, 277] width 300 height 13
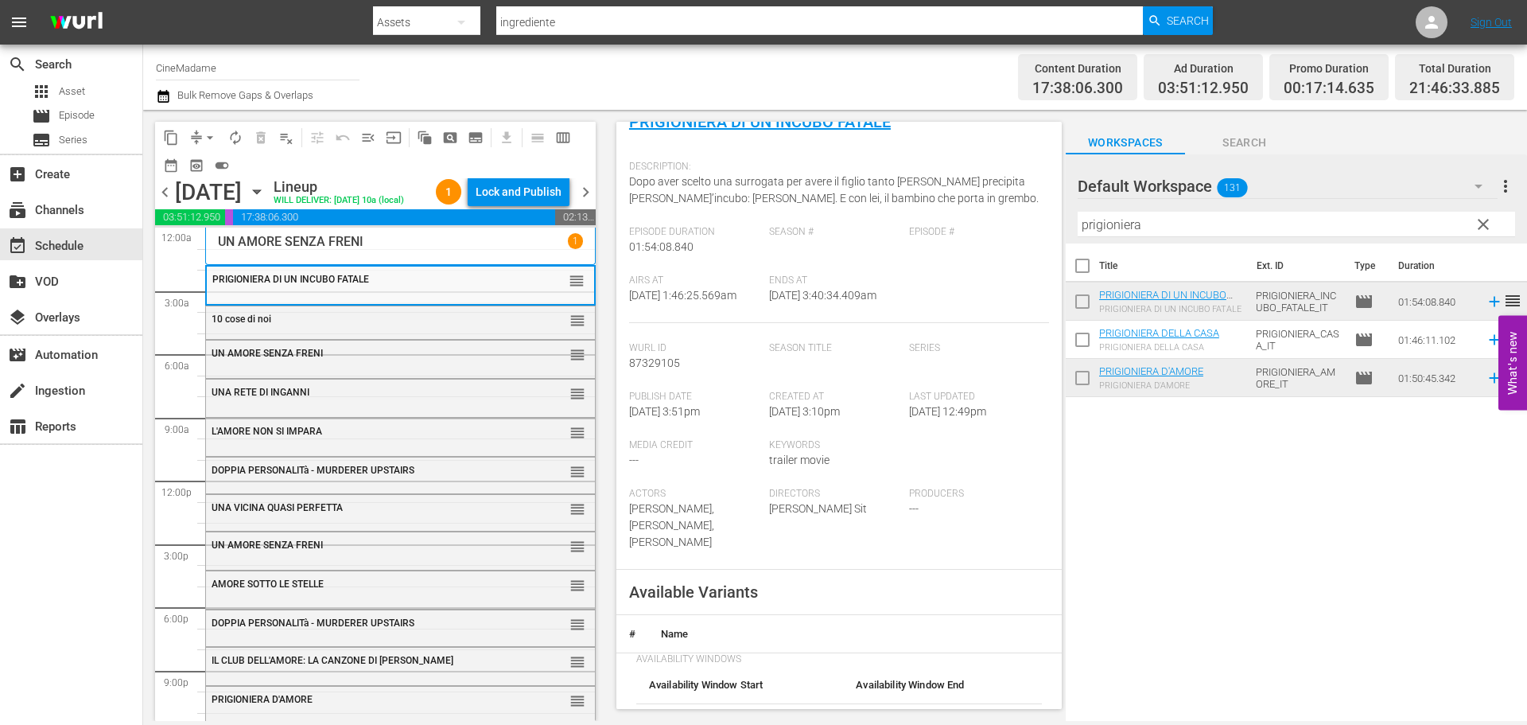
scroll to position [318, 0]
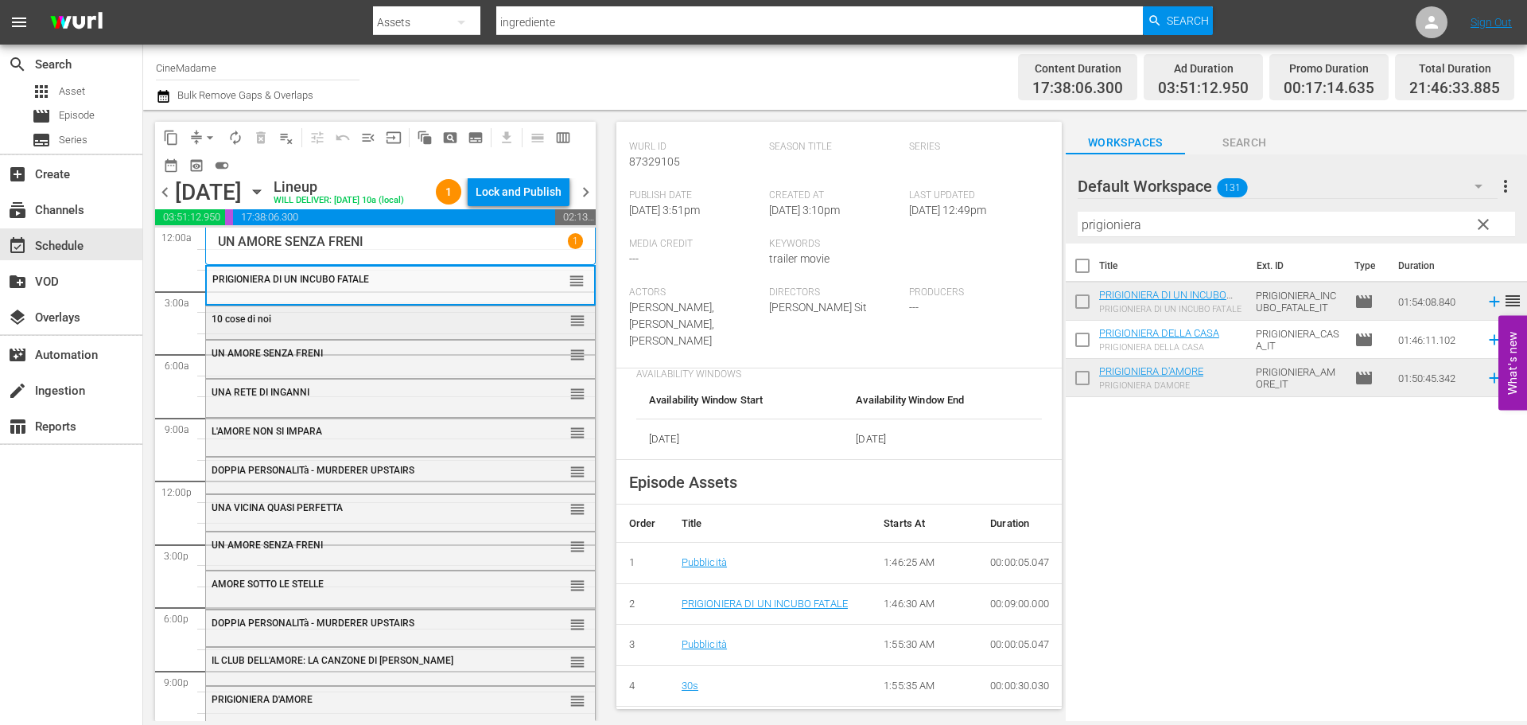
click at [418, 325] on div "10 cose di noi" at bounding box center [362, 318] width 300 height 11
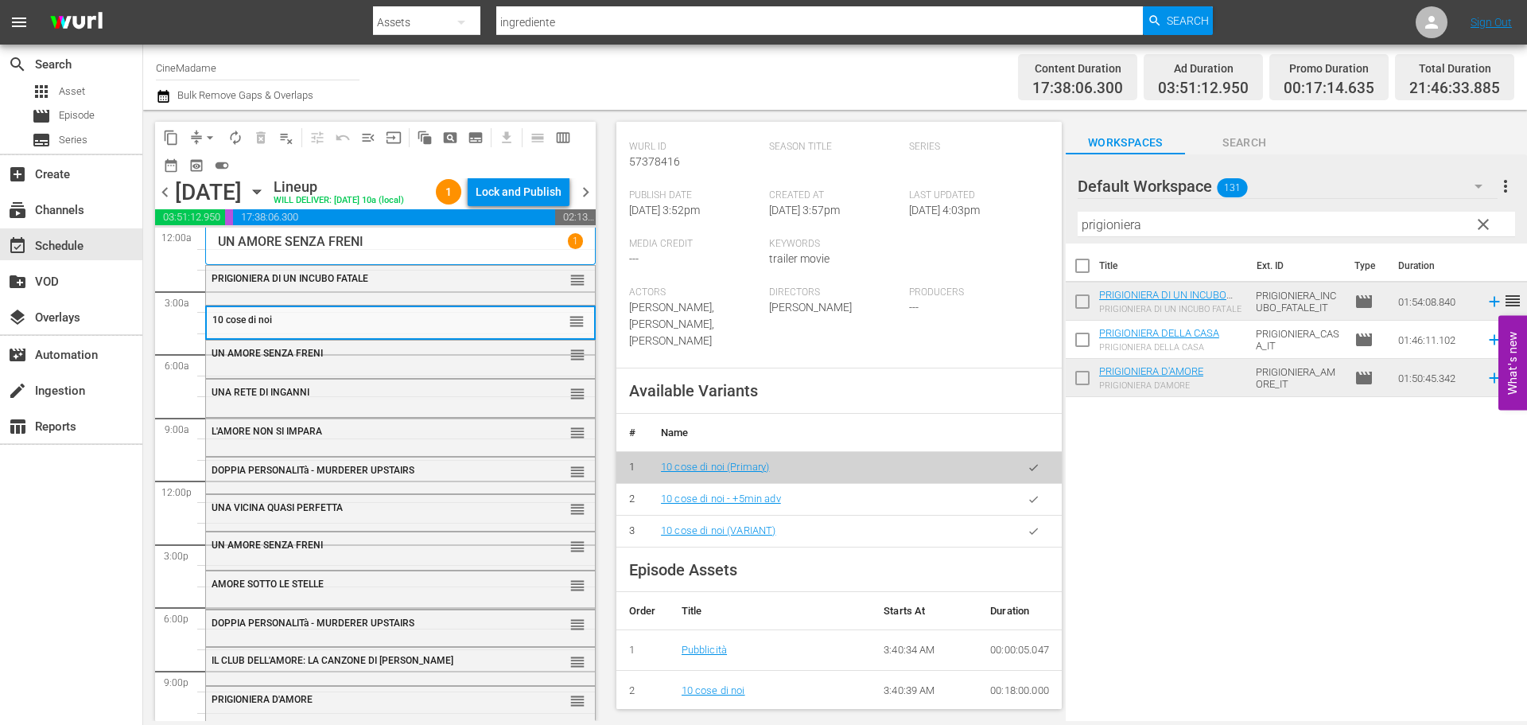
click at [1034, 515] on button "button" at bounding box center [1033, 530] width 31 height 31
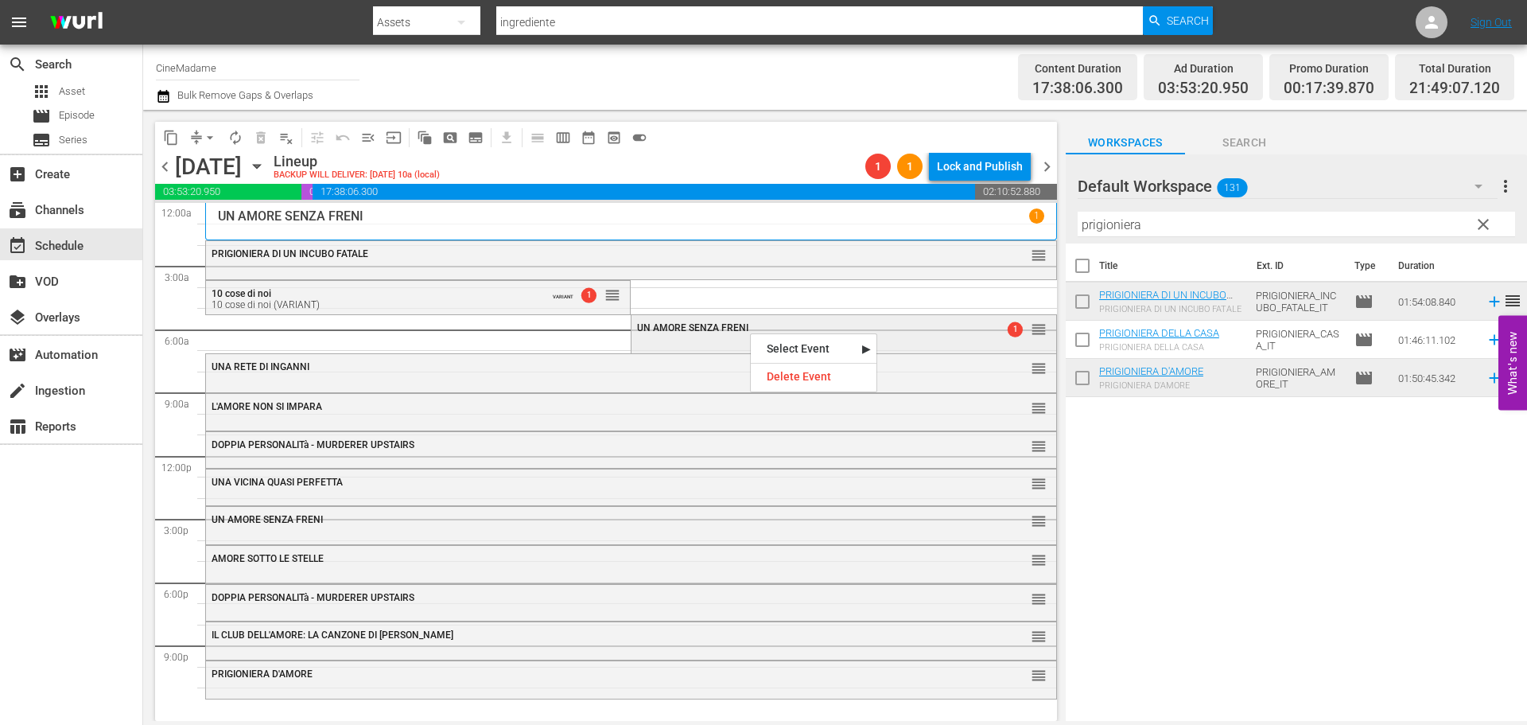
click at [697, 330] on span "UN AMORE SENZA FRENI" at bounding box center [692, 327] width 111 height 11
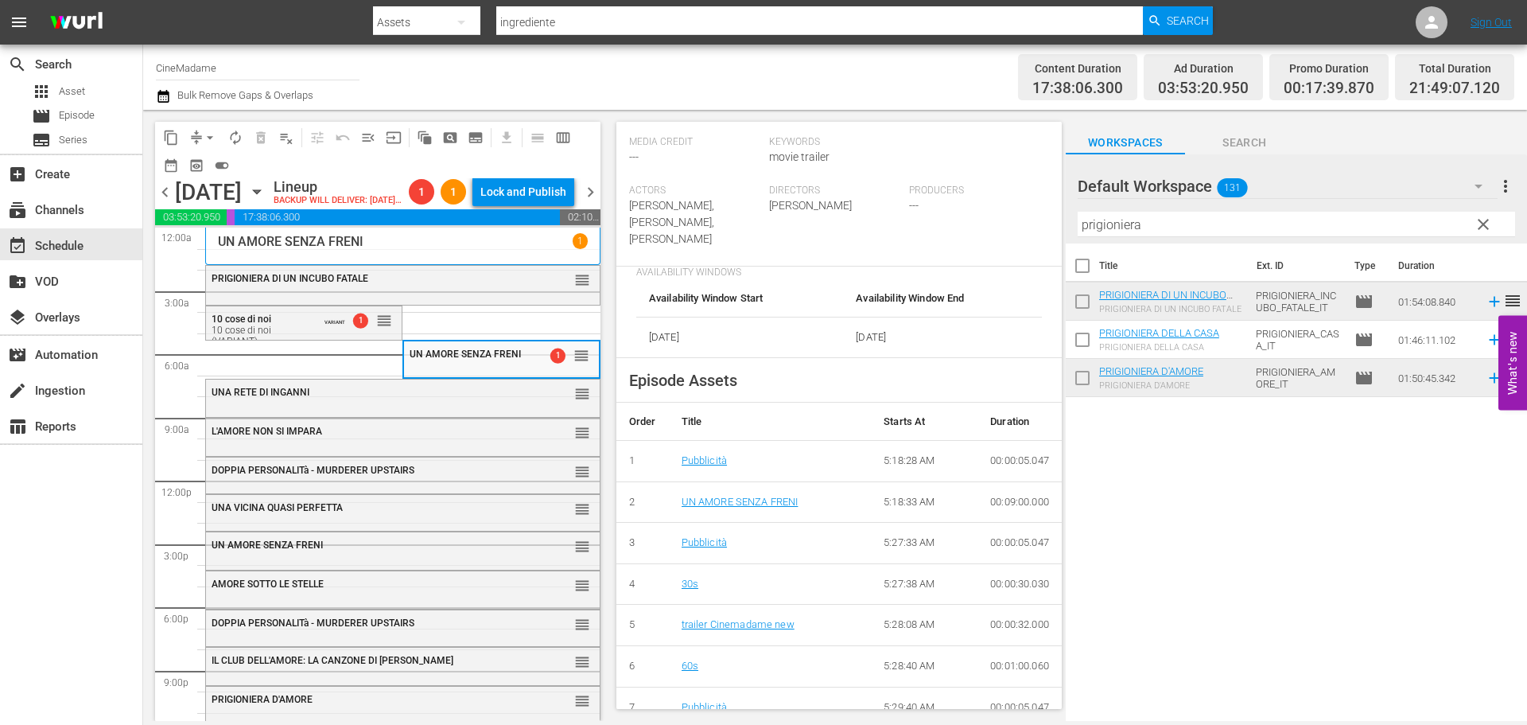
scroll to position [557, 0]
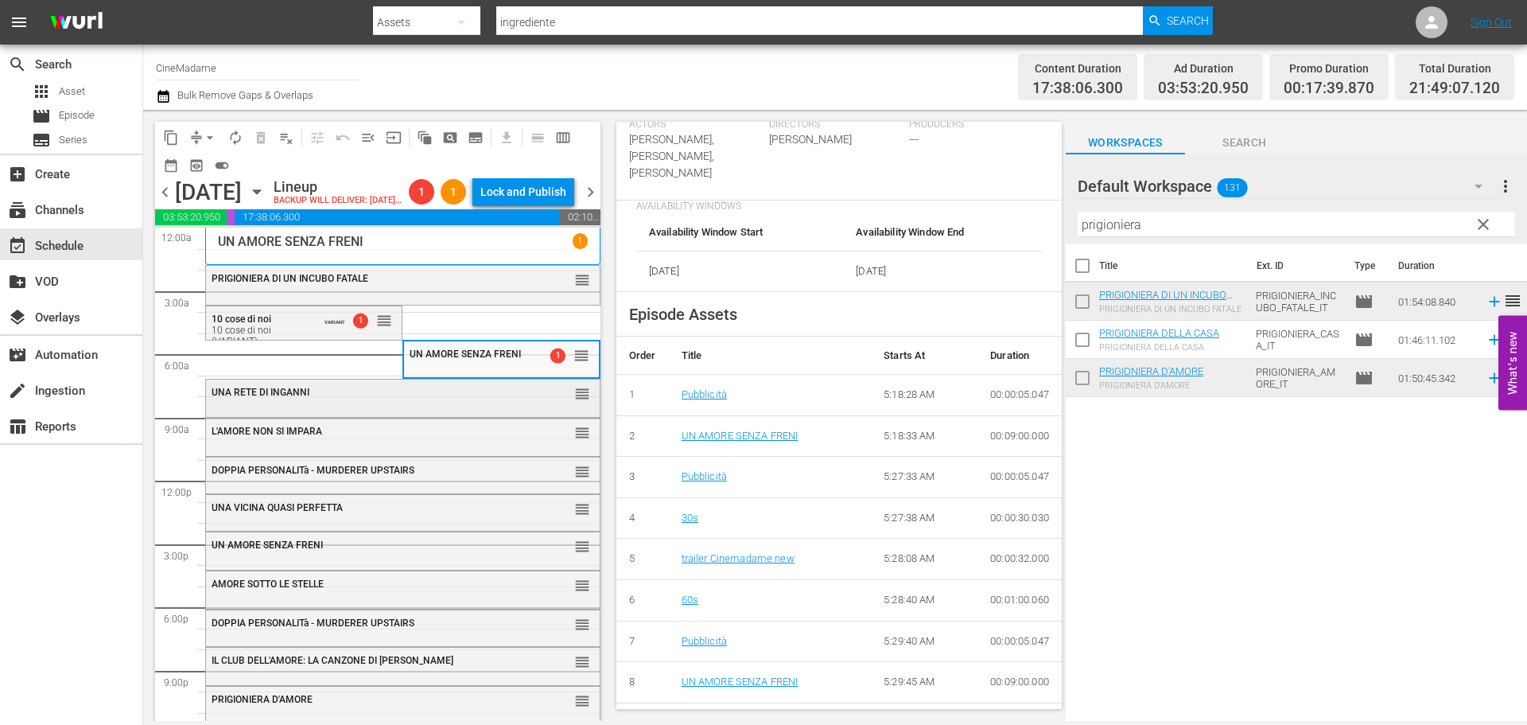
click at [361, 398] on div "UNA RETE DI INGANNI" at bounding box center [364, 392] width 304 height 11
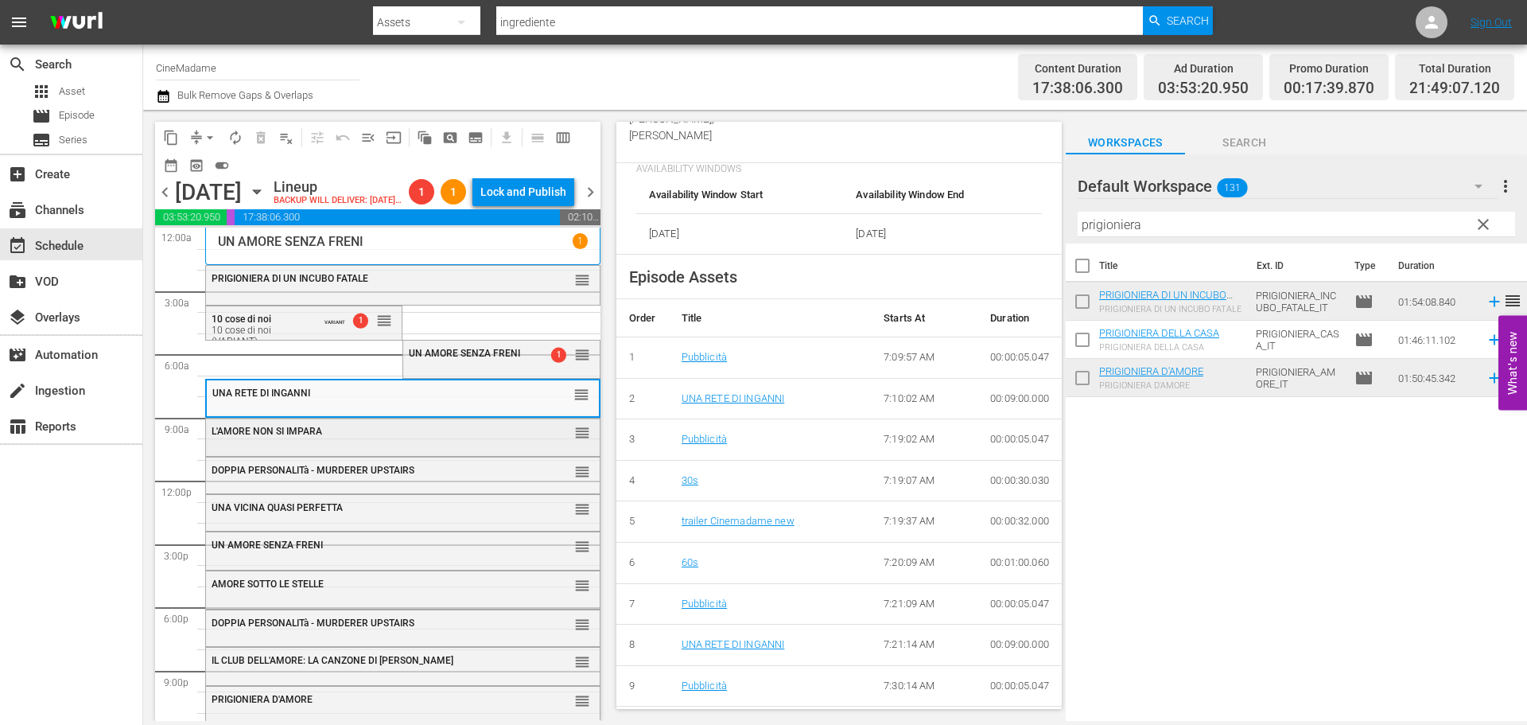
click at [307, 437] on span "L'AMORE NON SI IMPARA" at bounding box center [267, 431] width 111 height 11
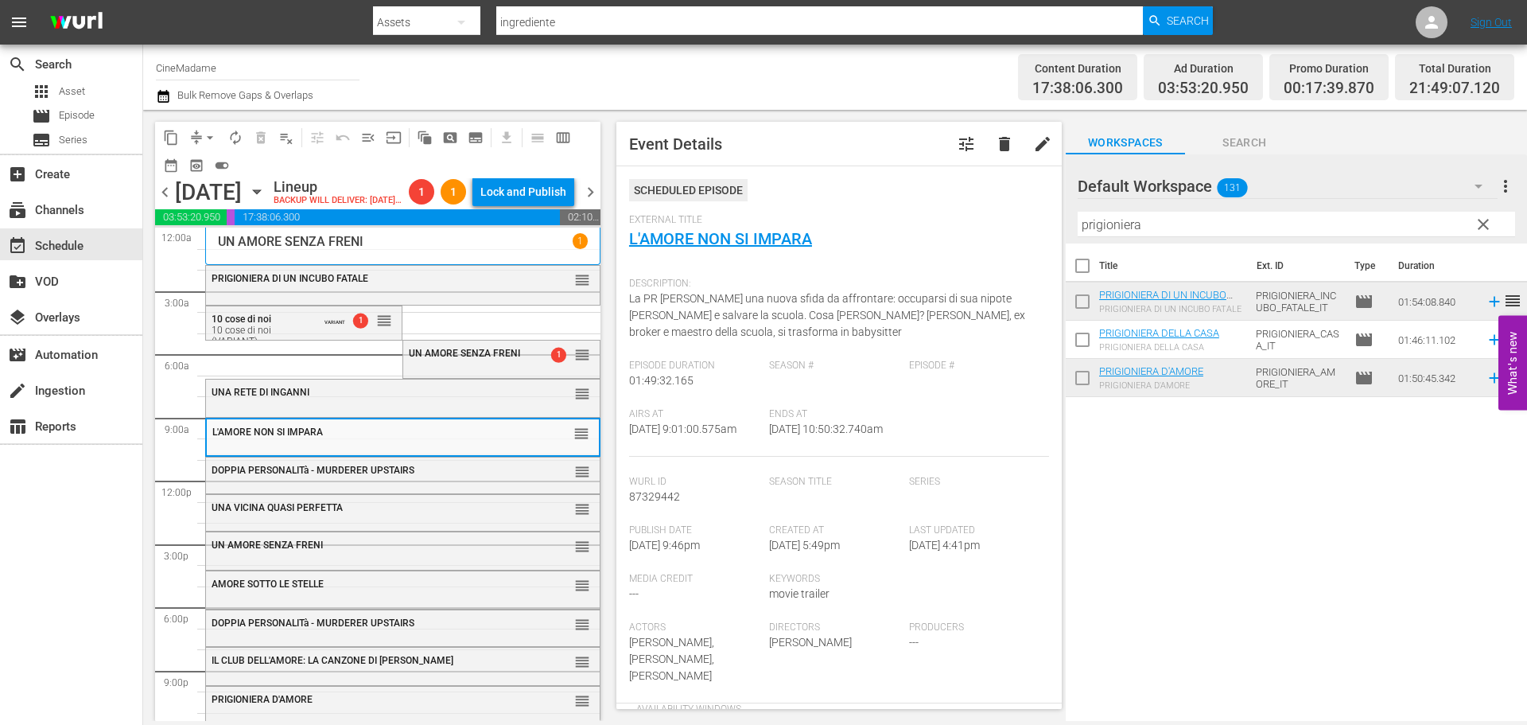
scroll to position [398, 0]
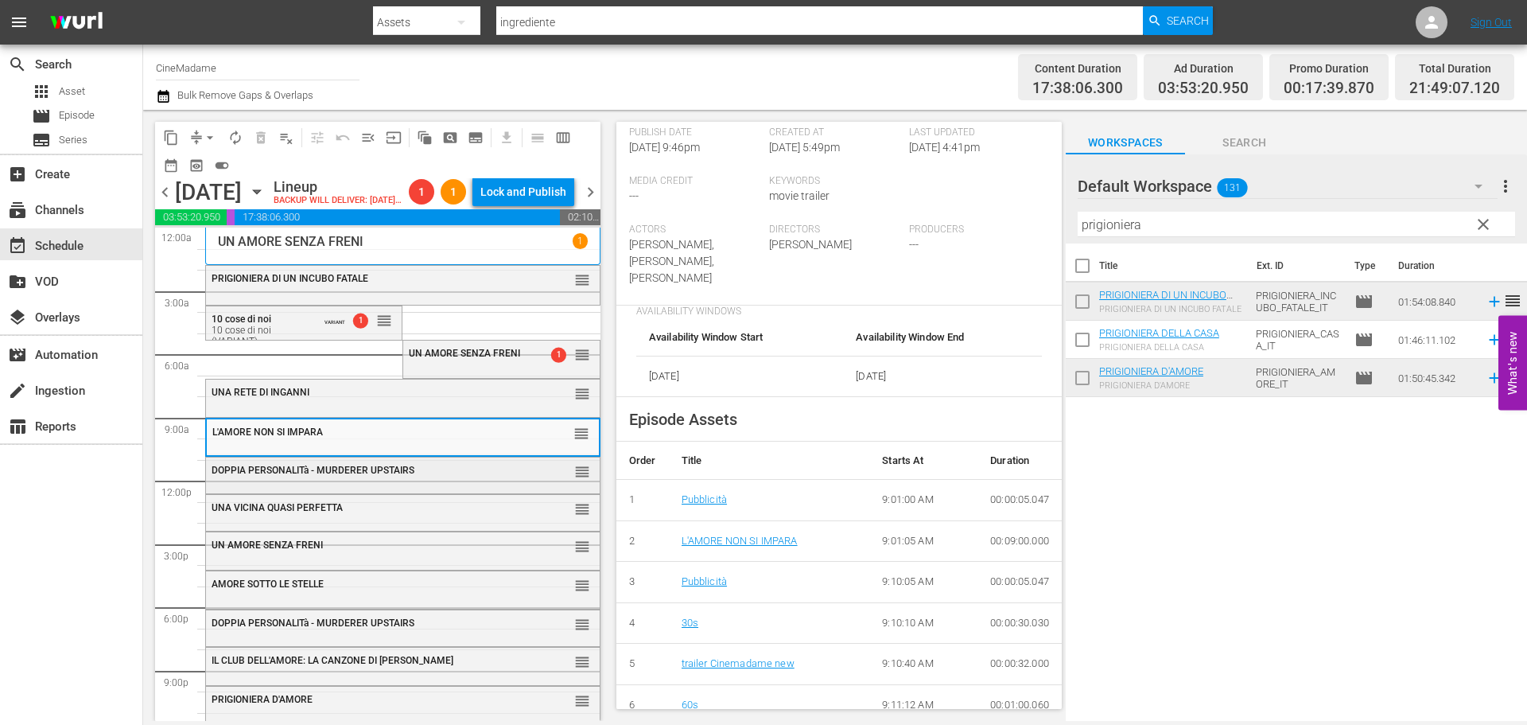
click at [429, 476] on div "DOPPIA PERSONALITà - MURDERER UPSTAIRS" at bounding box center [364, 469] width 304 height 11
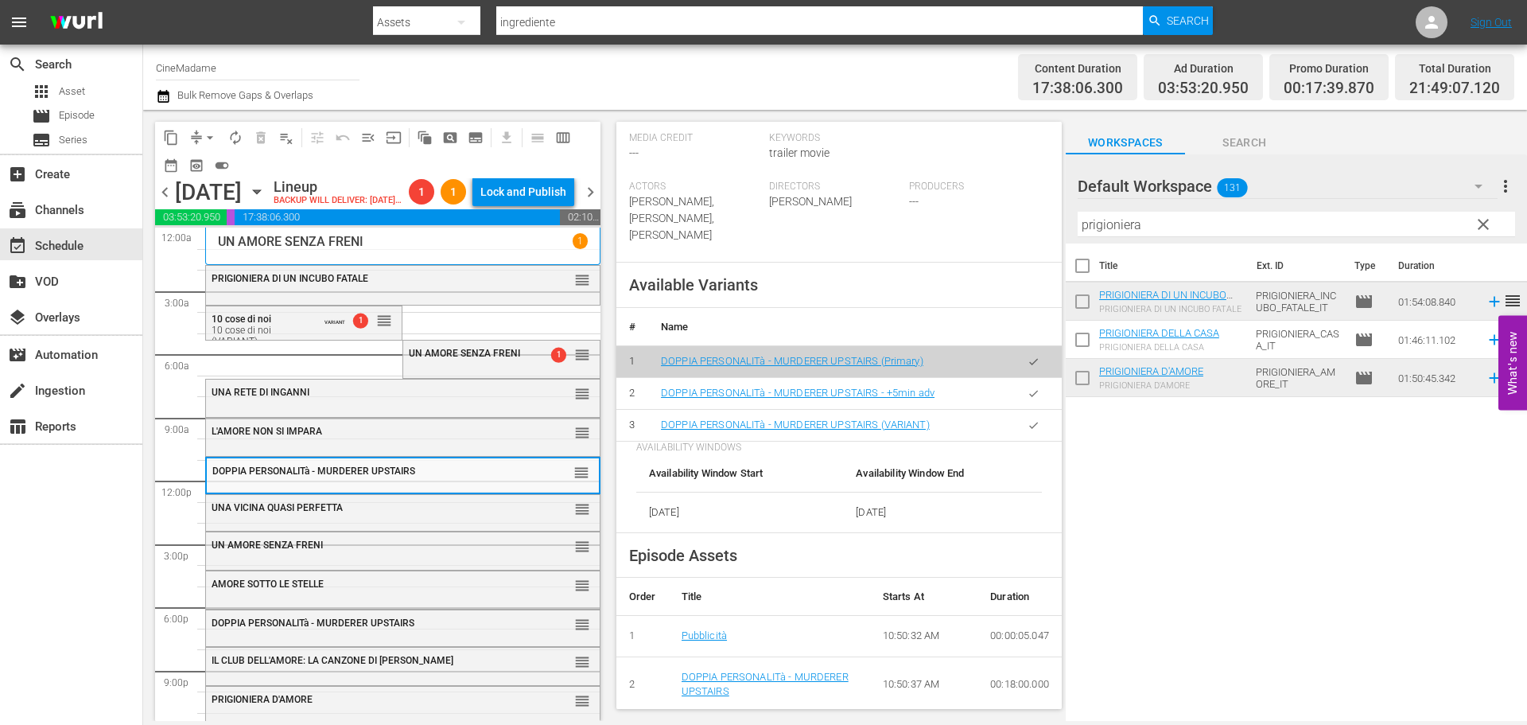
scroll to position [477, 0]
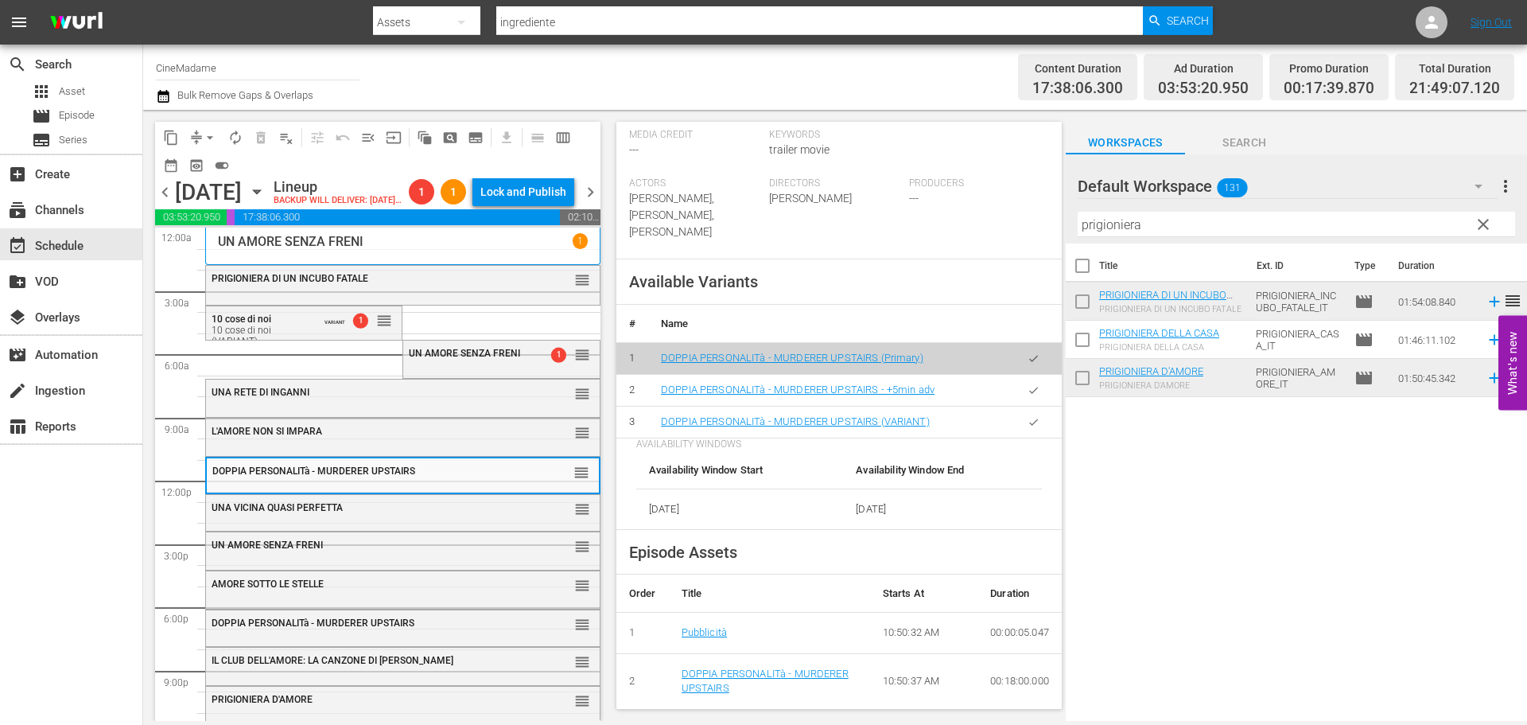
click at [1028, 421] on icon "button" at bounding box center [1034, 422] width 12 height 12
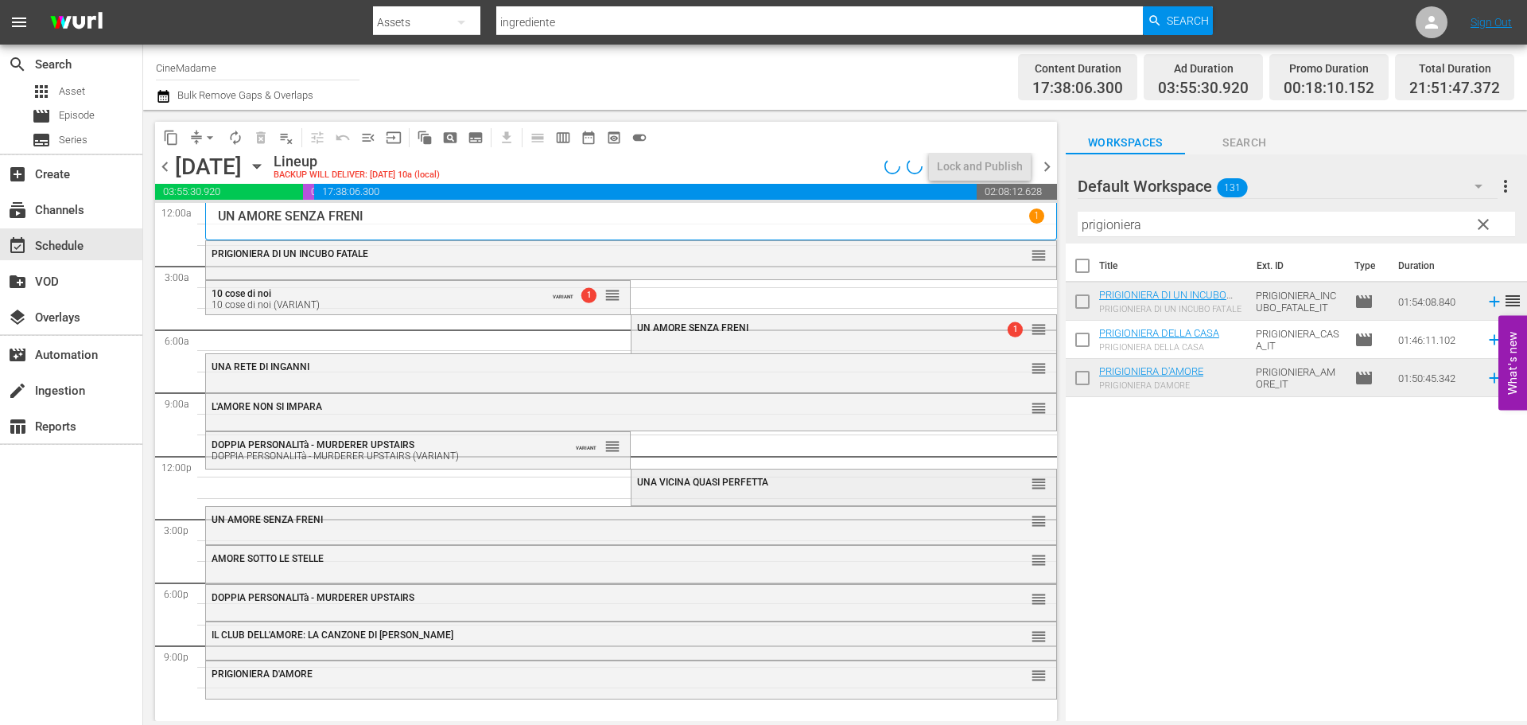
click at [701, 486] on span "UNA VICINA QUASI PERFETTA" at bounding box center [702, 481] width 131 height 11
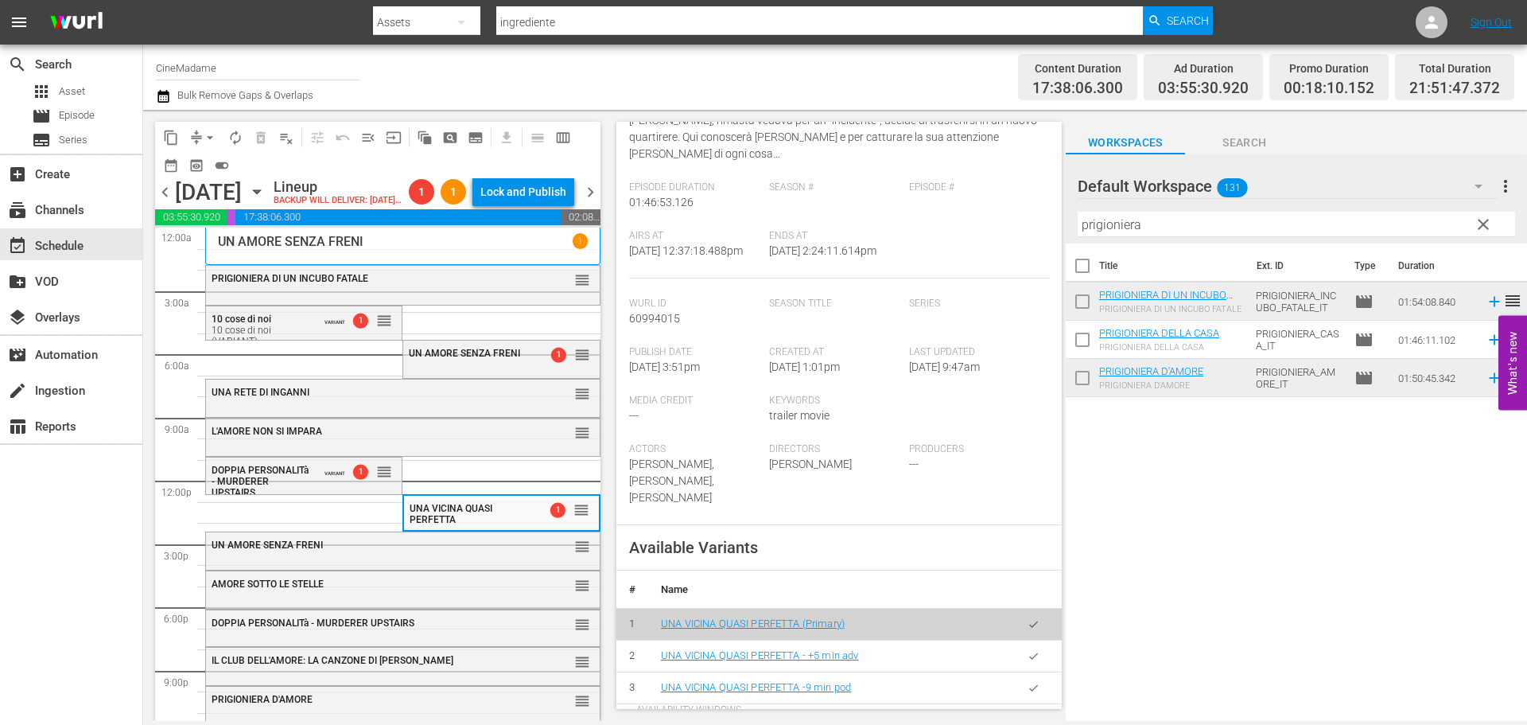
scroll to position [398, 0]
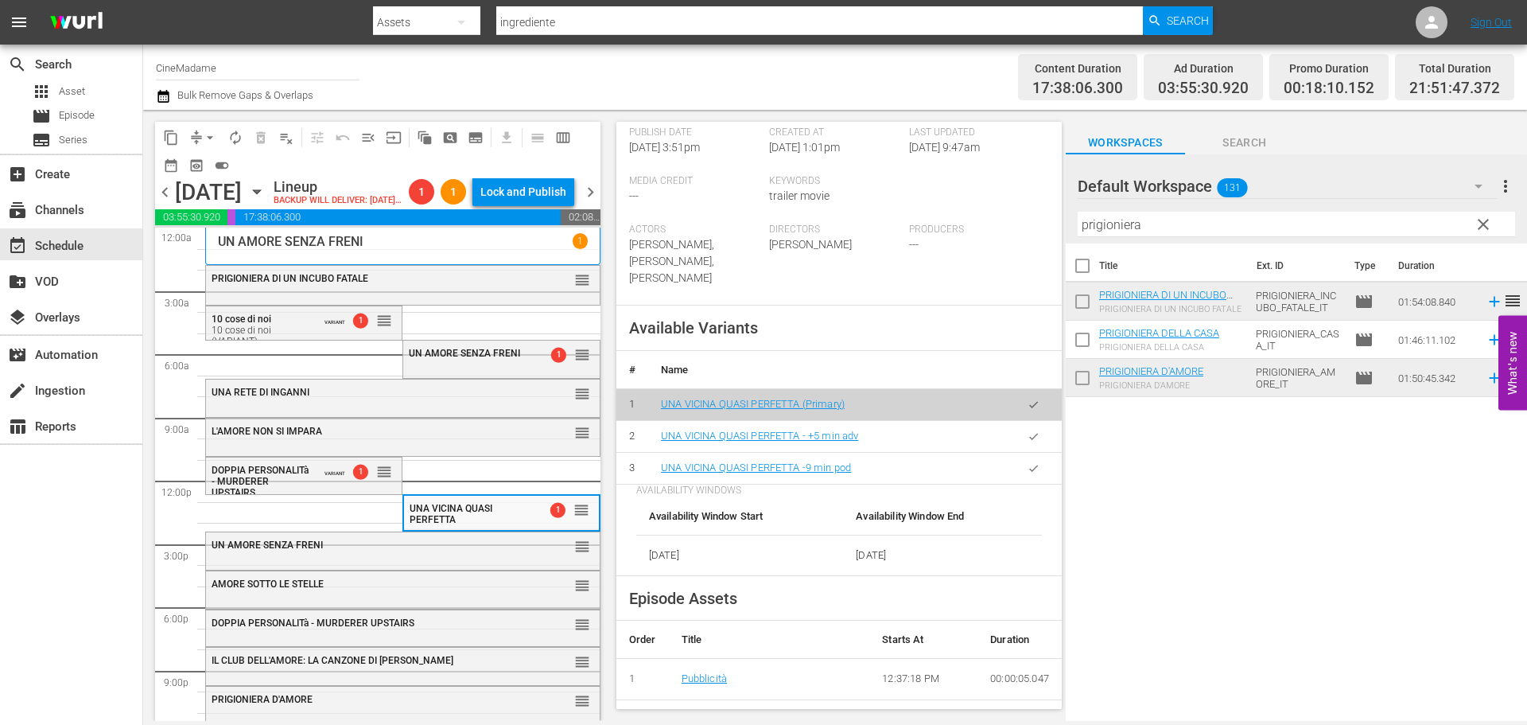
click at [1028, 464] on icon "button" at bounding box center [1034, 468] width 12 height 12
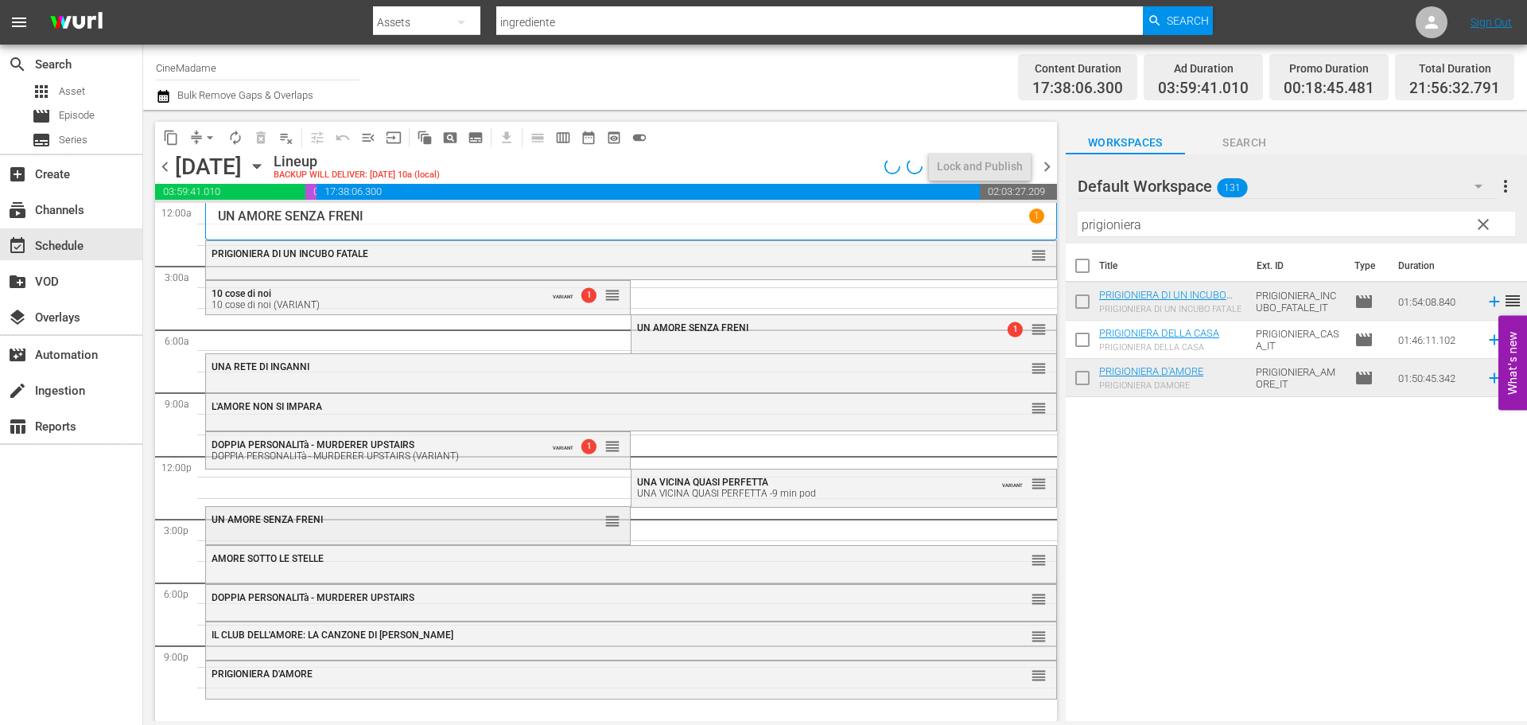
click at [349, 530] on div "UN AMORE SENZA FRENI reorder" at bounding box center [418, 520] width 424 height 27
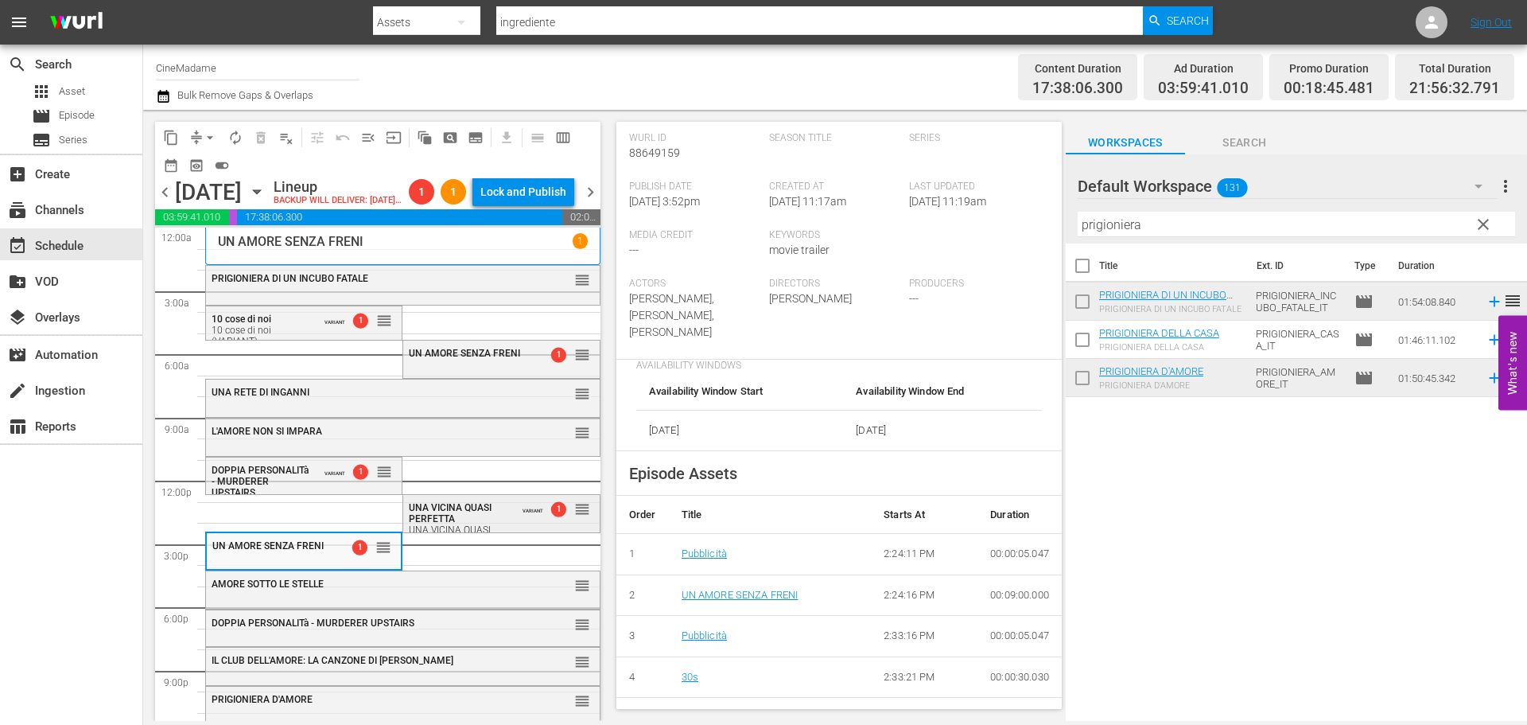
click at [463, 524] on span "UNA VICINA QUASI PERFETTA" at bounding box center [450, 513] width 83 height 22
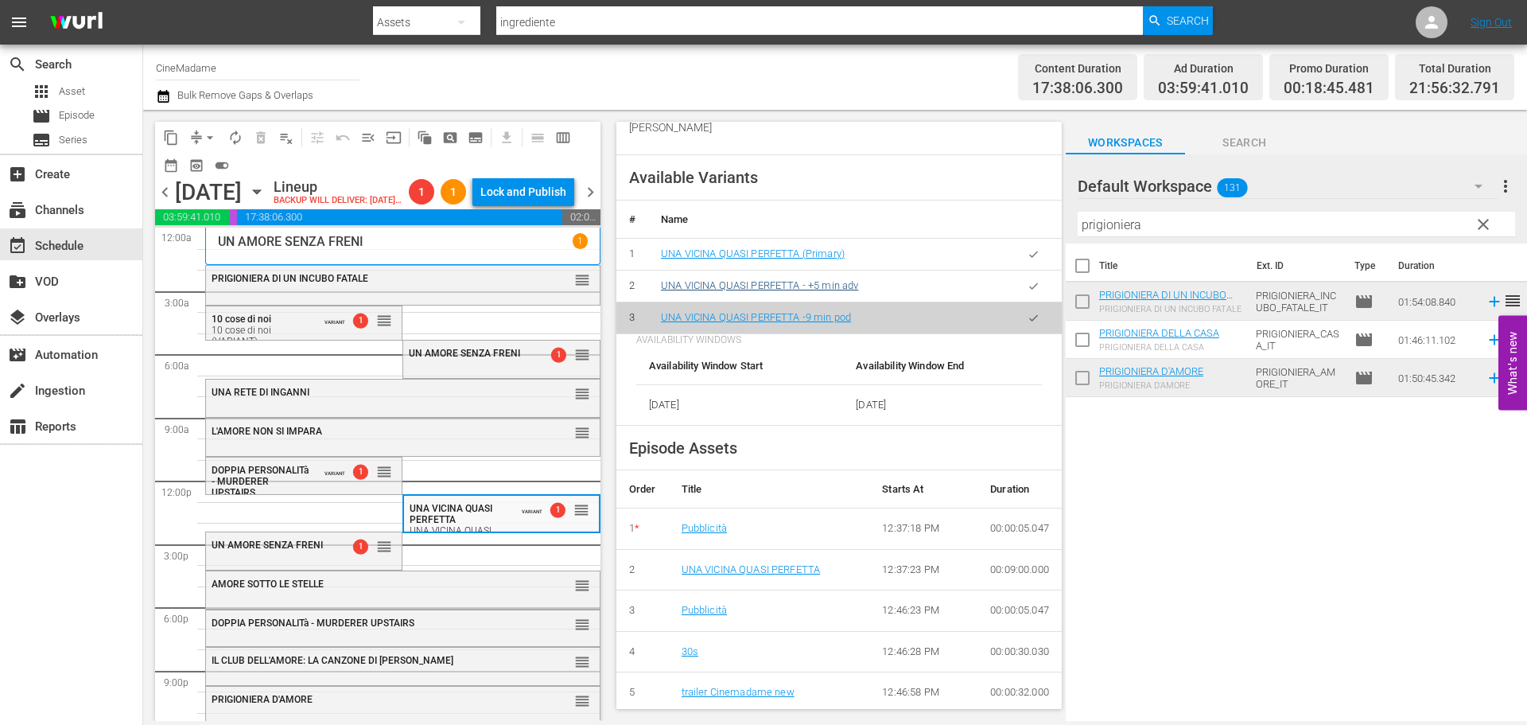
scroll to position [636, 0]
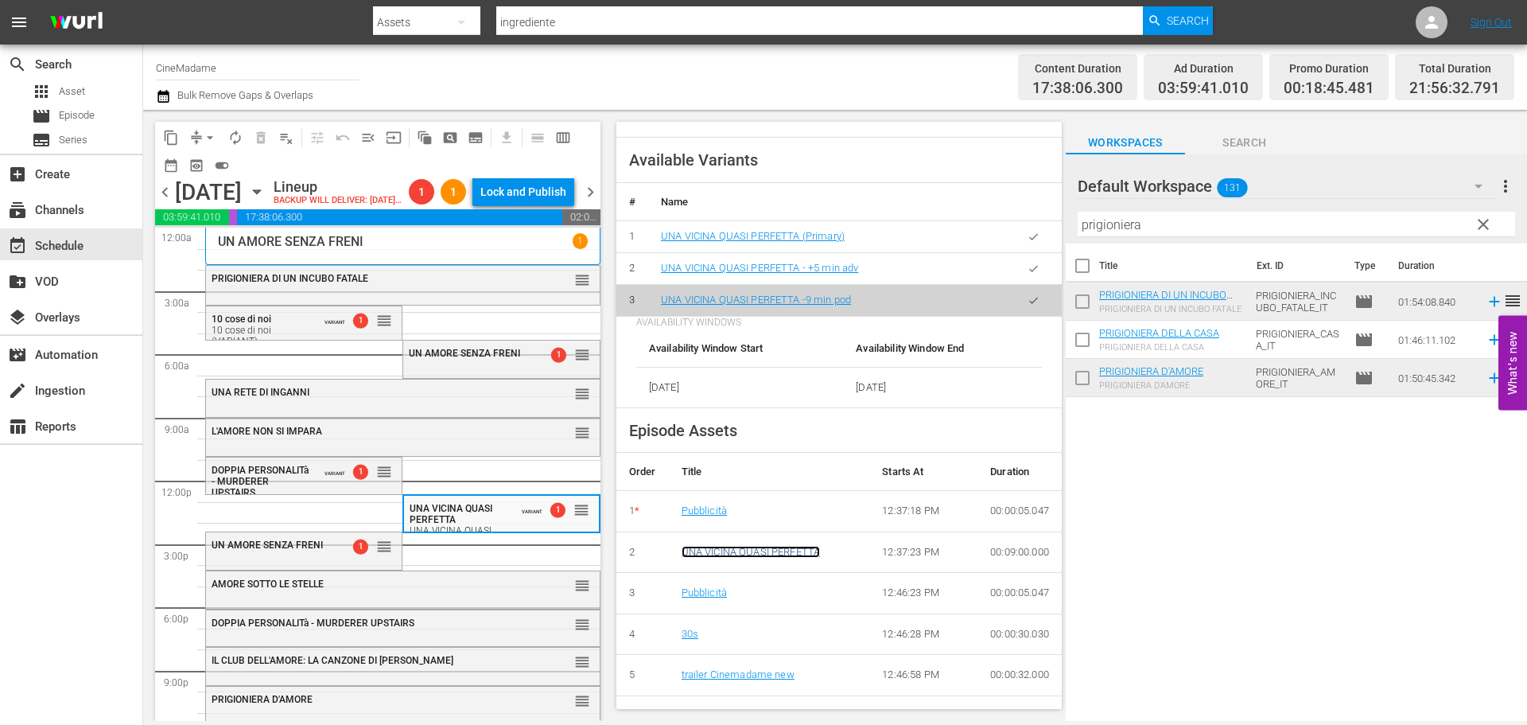
click at [716, 554] on link "UNA VICINA QUASI PERFETTA" at bounding box center [751, 552] width 138 height 12
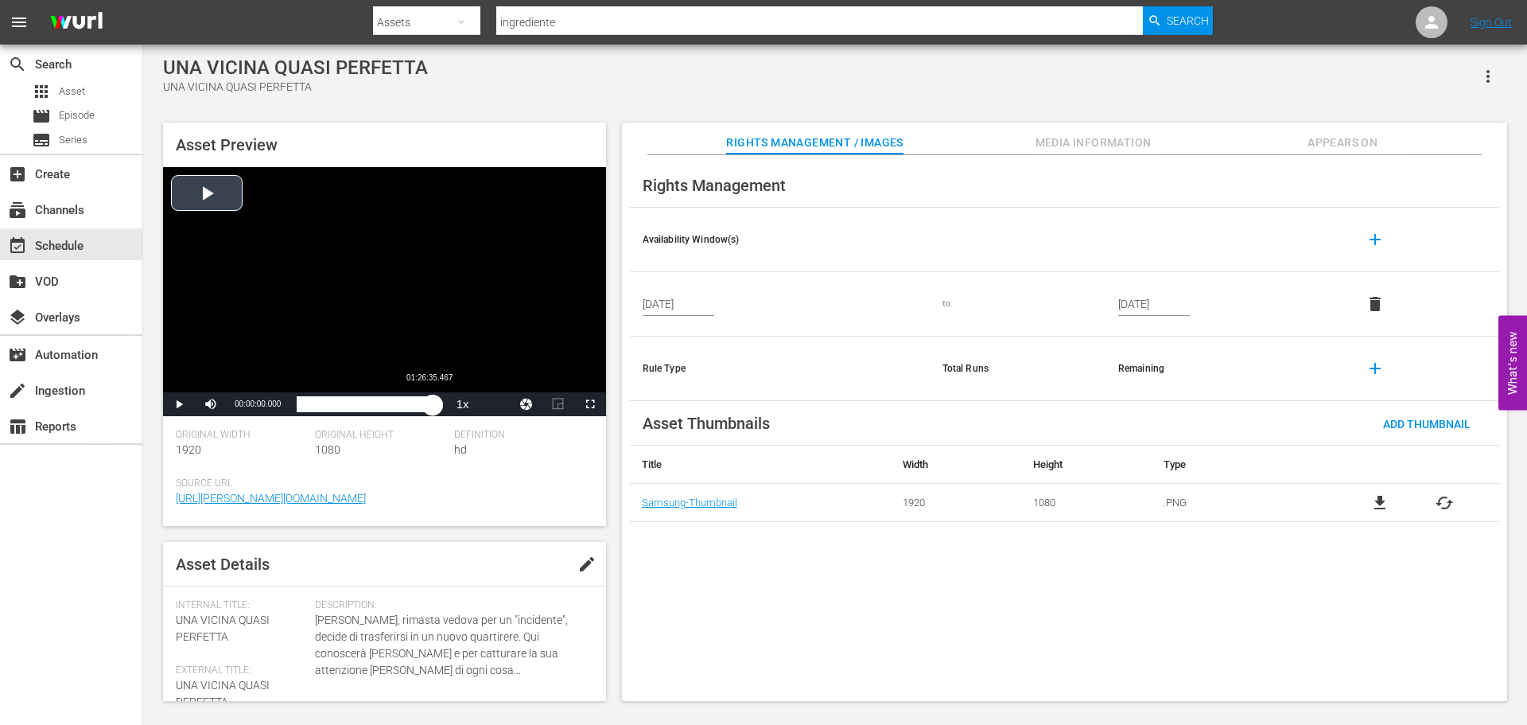
click at [433, 399] on div "Loaded : 0% 01:26:35.467 00:00:00.000" at bounding box center [368, 404] width 142 height 16
click at [433, 407] on div "Loaded : 0.45% 01:27:05.673 00:00:00.952" at bounding box center [368, 404] width 142 height 16
drag, startPoint x: 433, startPoint y: 407, endPoint x: 426, endPoint y: 405, distance: 8.3
click at [426, 405] on div "01:26:36.287" at bounding box center [361, 404] width 129 height 16
click at [432, 405] on div "01:21:33.999" at bounding box center [364, 404] width 135 height 16
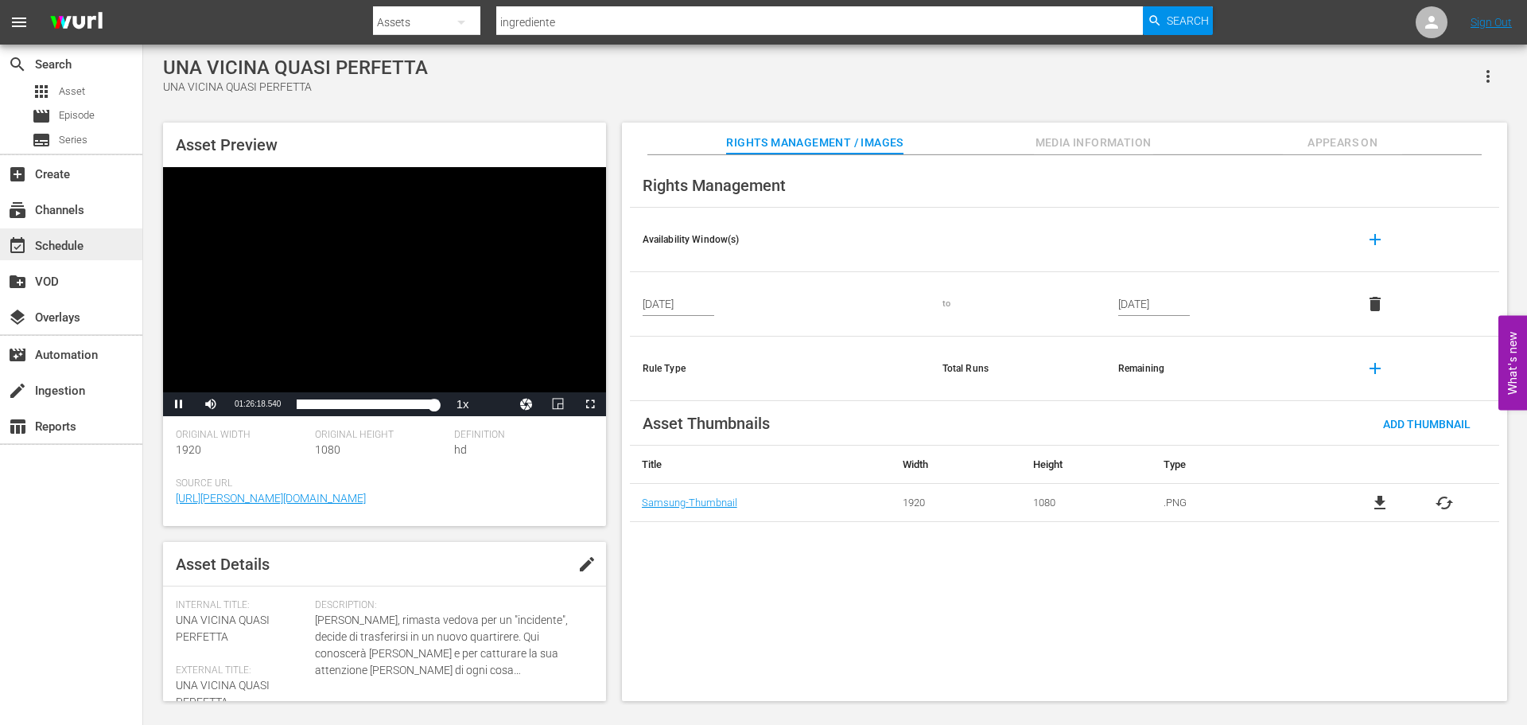
click at [65, 258] on div "event_available Schedule" at bounding box center [71, 244] width 142 height 32
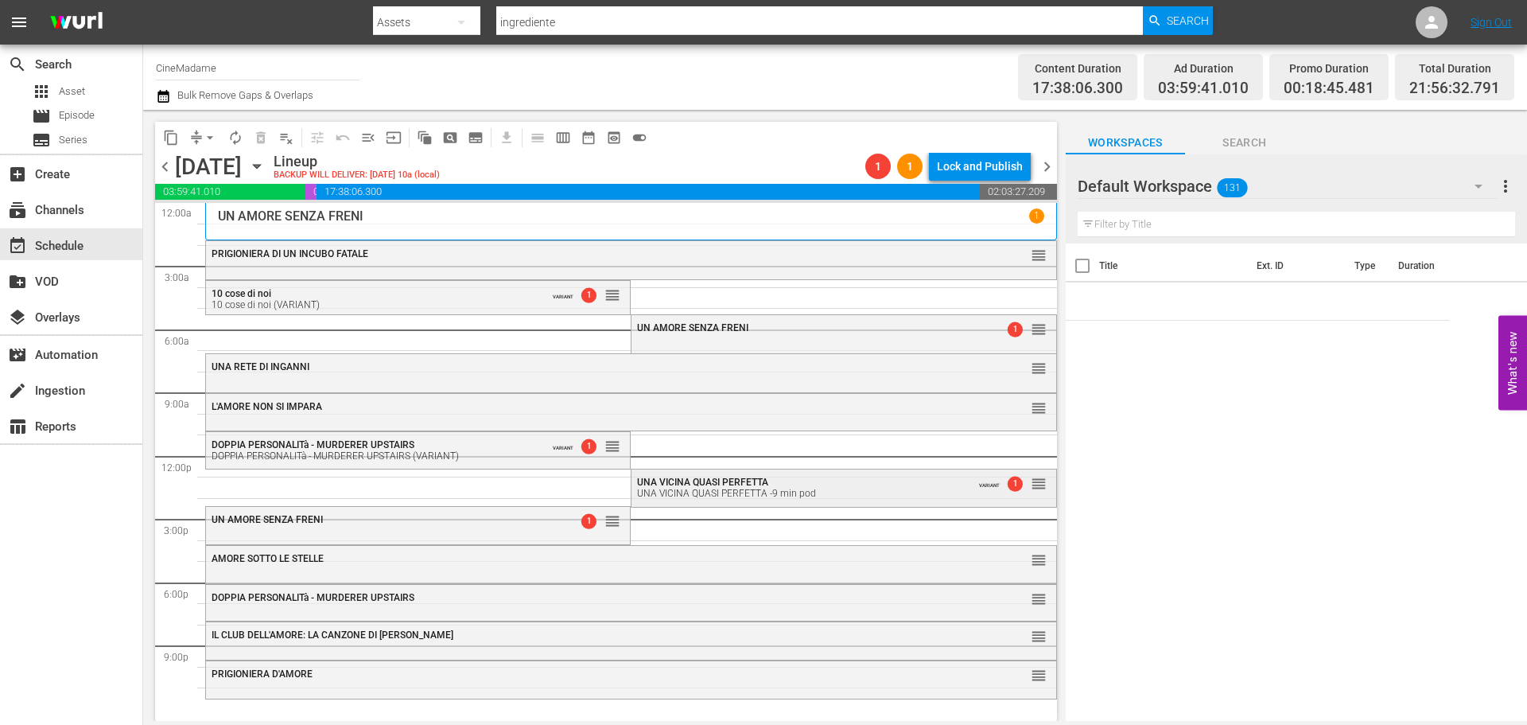
click at [682, 490] on div "UNA VICINA QUASI PERFETTA -9 min pod" at bounding box center [801, 493] width 329 height 11
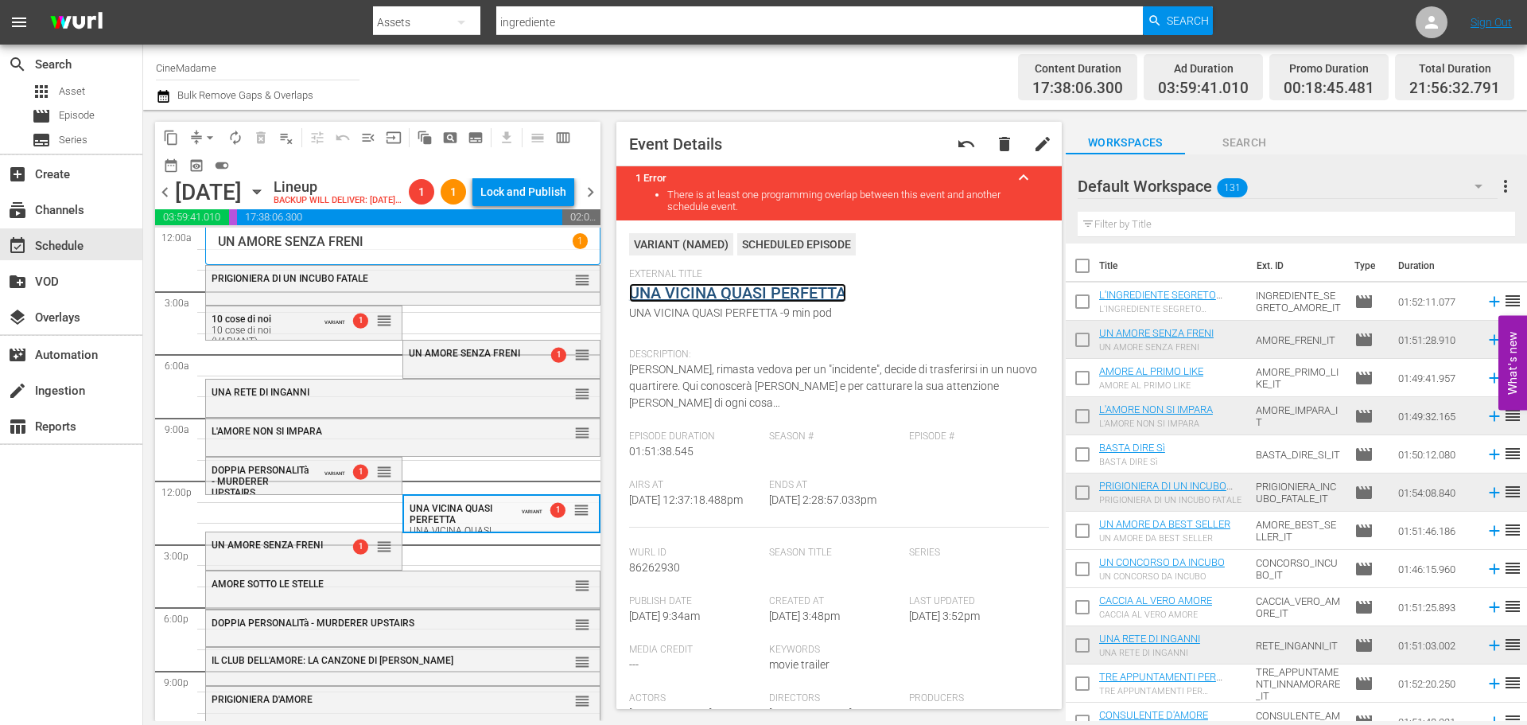
click at [743, 299] on link "UNA VICINA QUASI PERFETTA" at bounding box center [737, 292] width 217 height 19
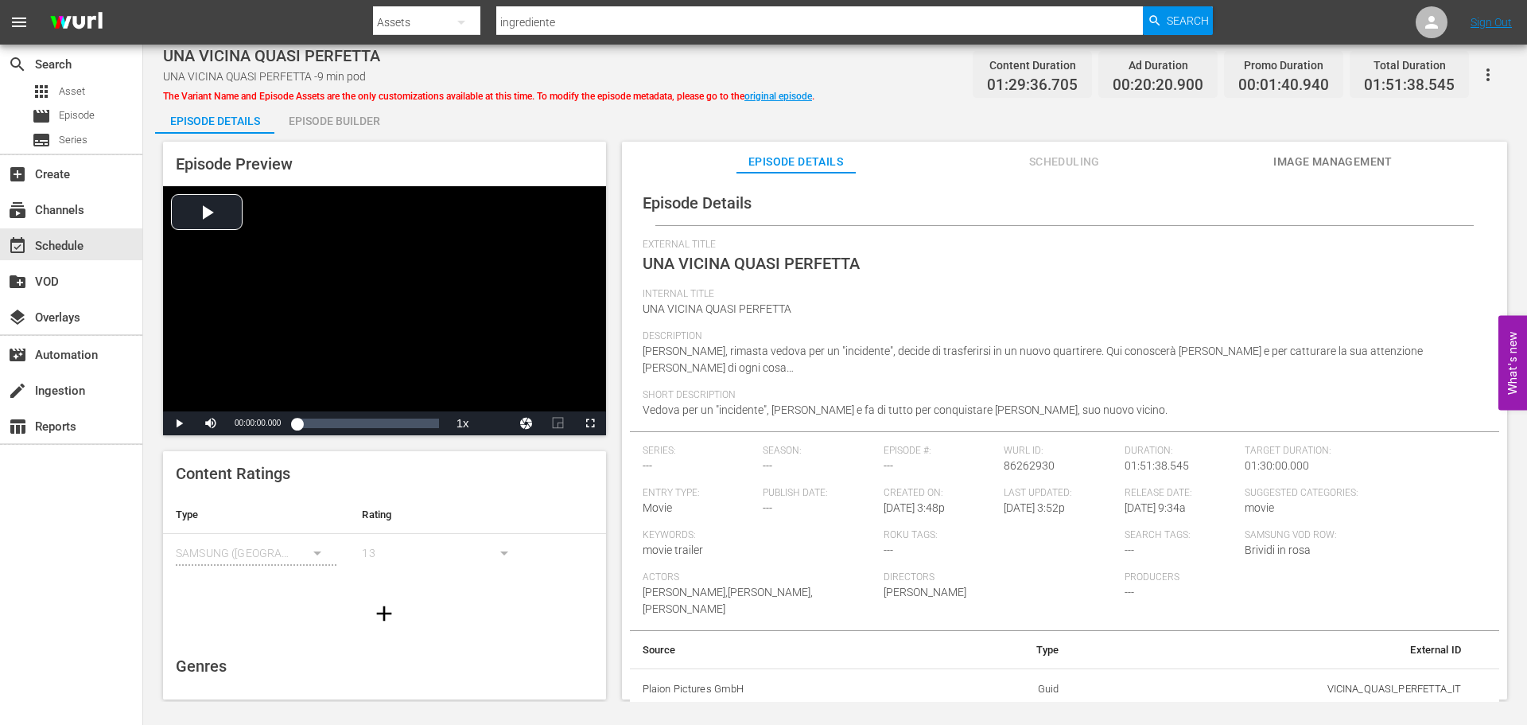
click at [1077, 160] on span "Scheduling" at bounding box center [1064, 162] width 119 height 20
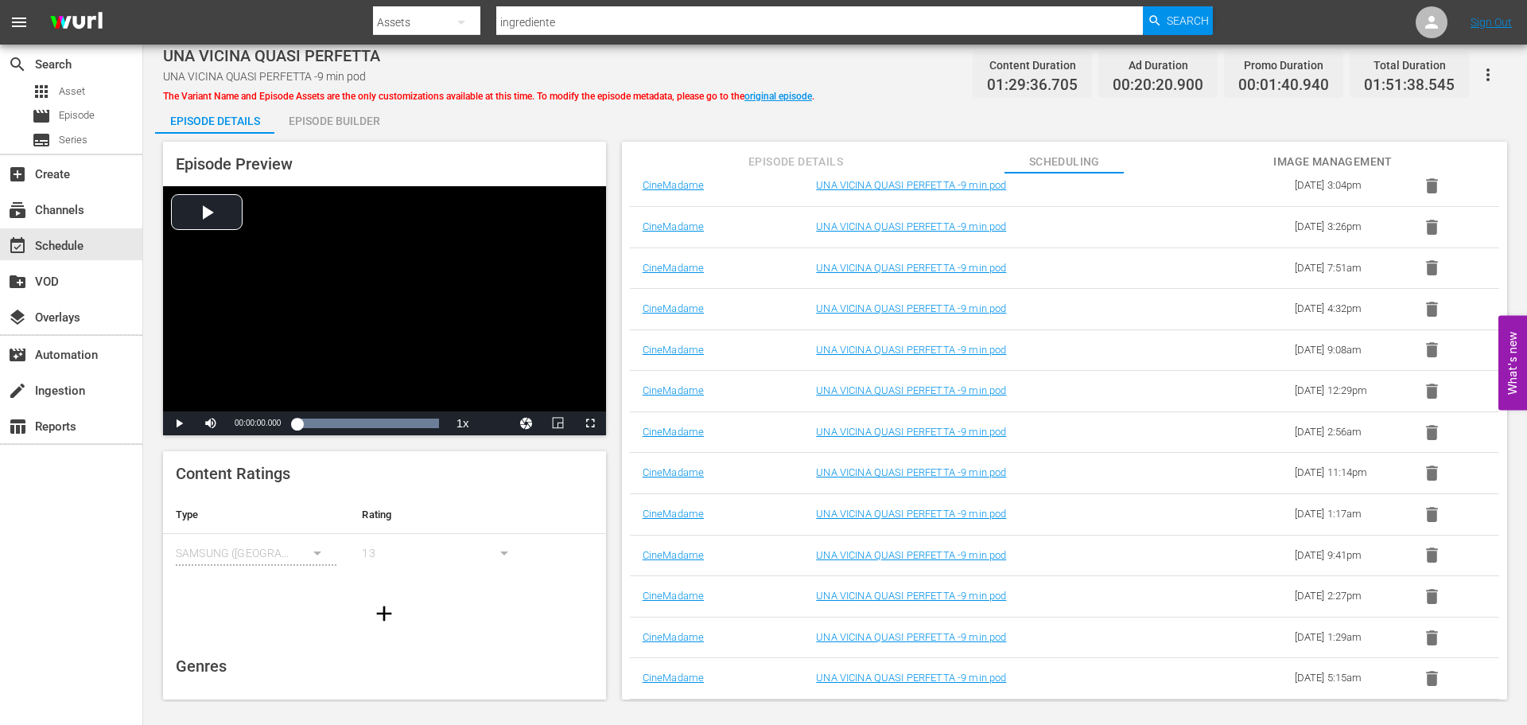
scroll to position [782, 0]
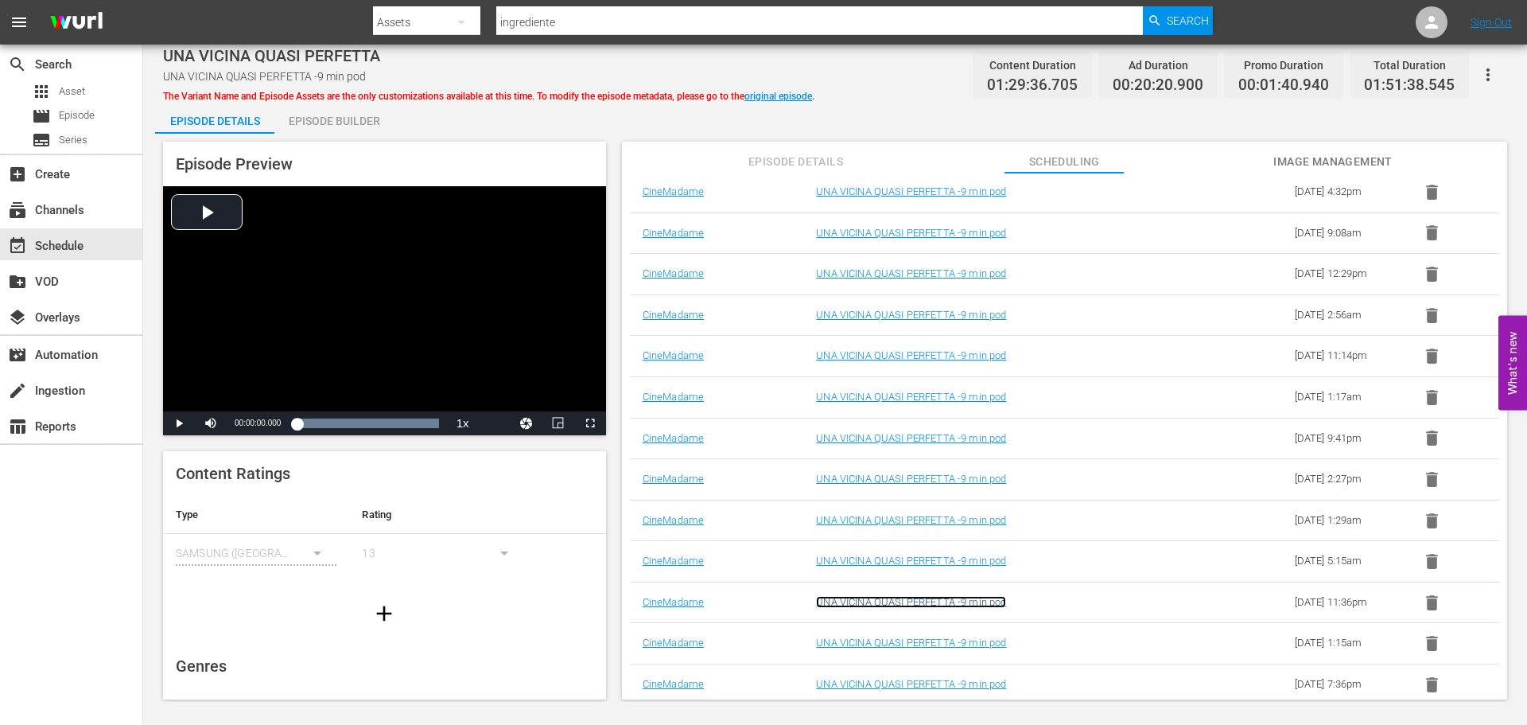
click at [914, 597] on link "UNA VICINA QUASI PERFETTA -9 min pod" at bounding box center [911, 602] width 190 height 12
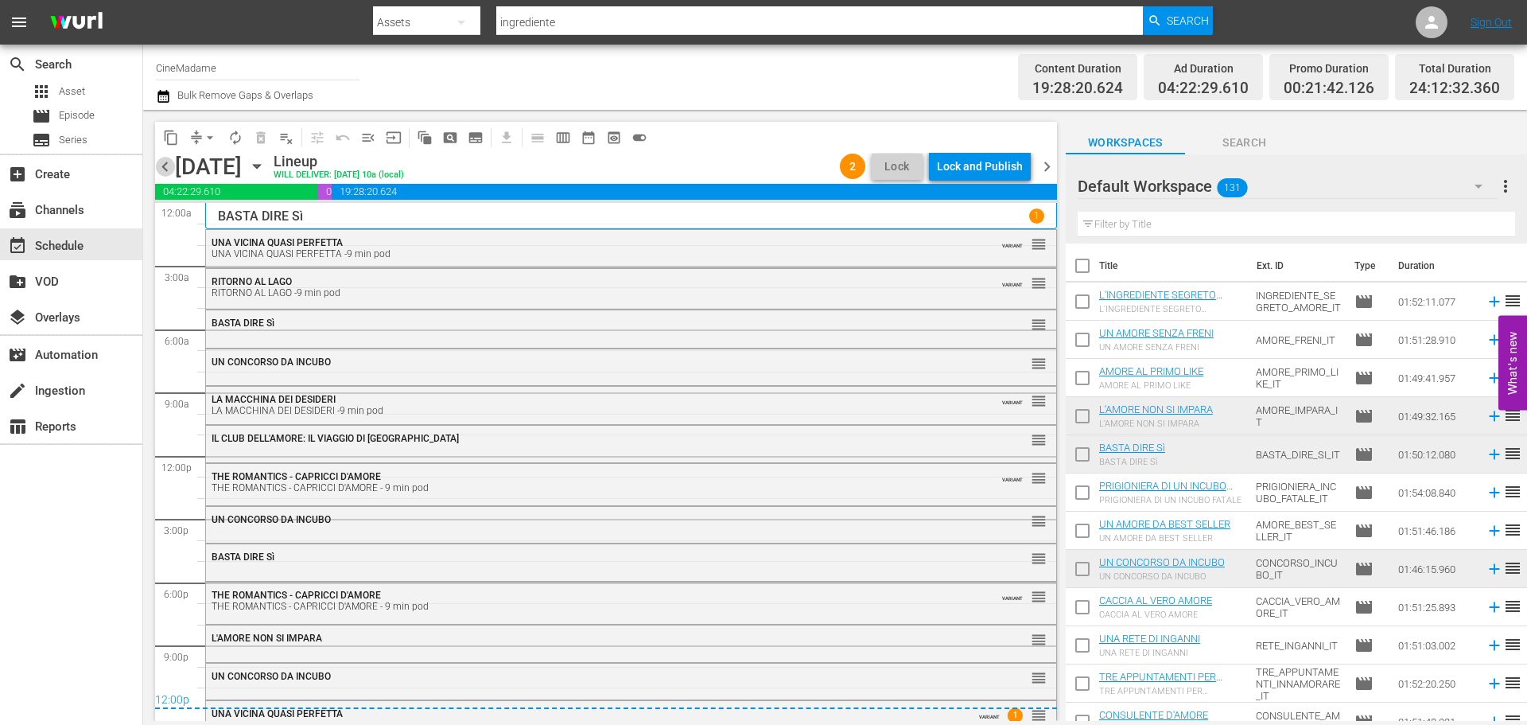
click at [173, 166] on span "chevron_left" at bounding box center [165, 167] width 20 height 20
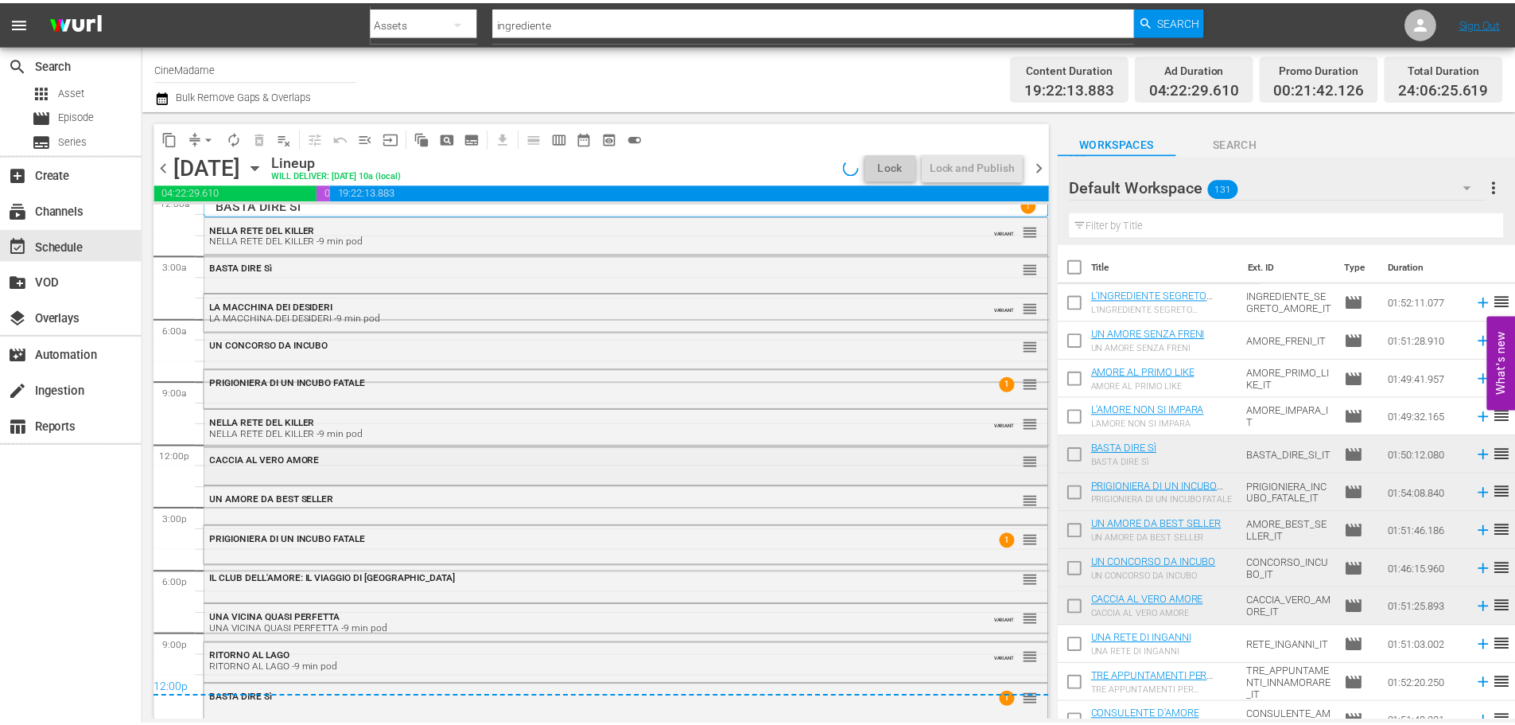
scroll to position [14, 0]
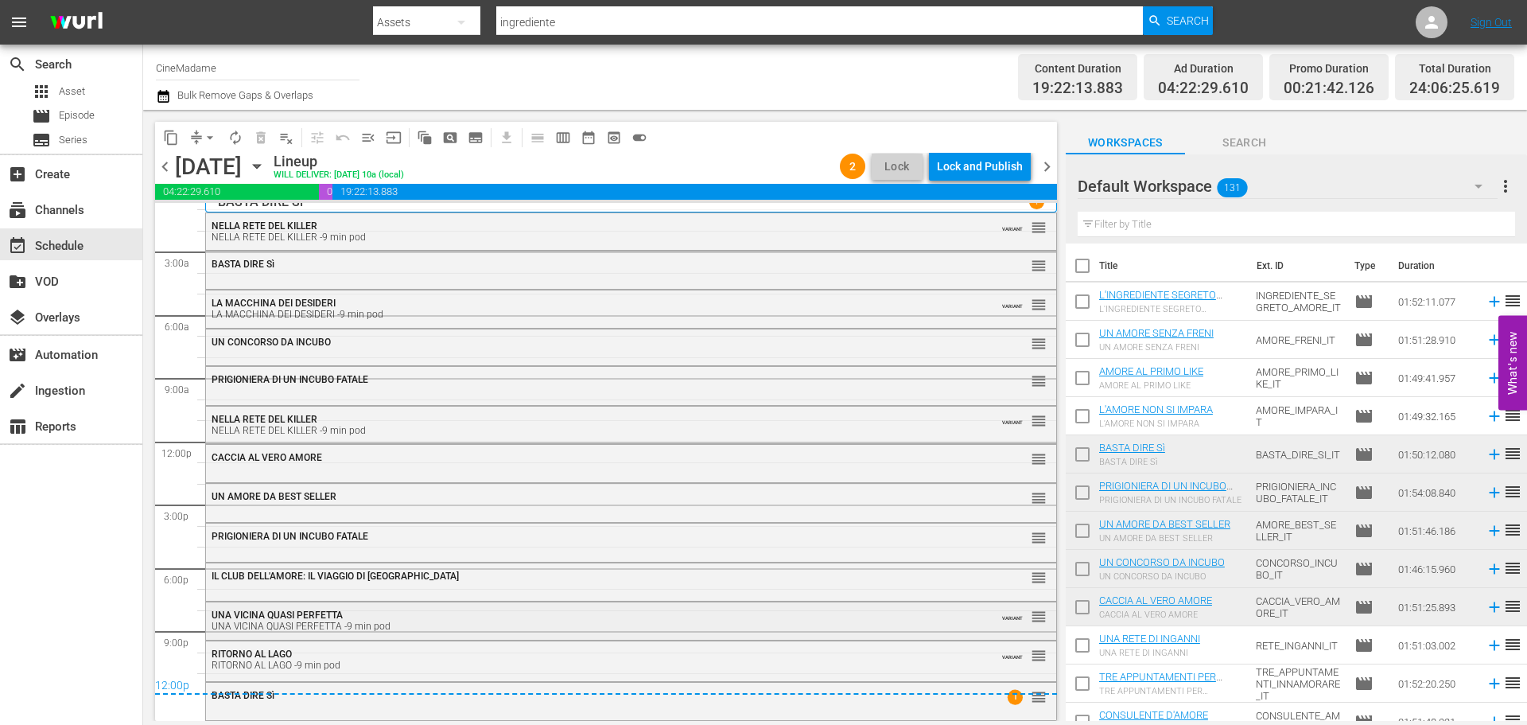
click at [590, 617] on div "UNA VICINA QUASI PERFETTA UNA VICINA QUASI PERFETTA -9 min pod" at bounding box center [588, 620] width 752 height 22
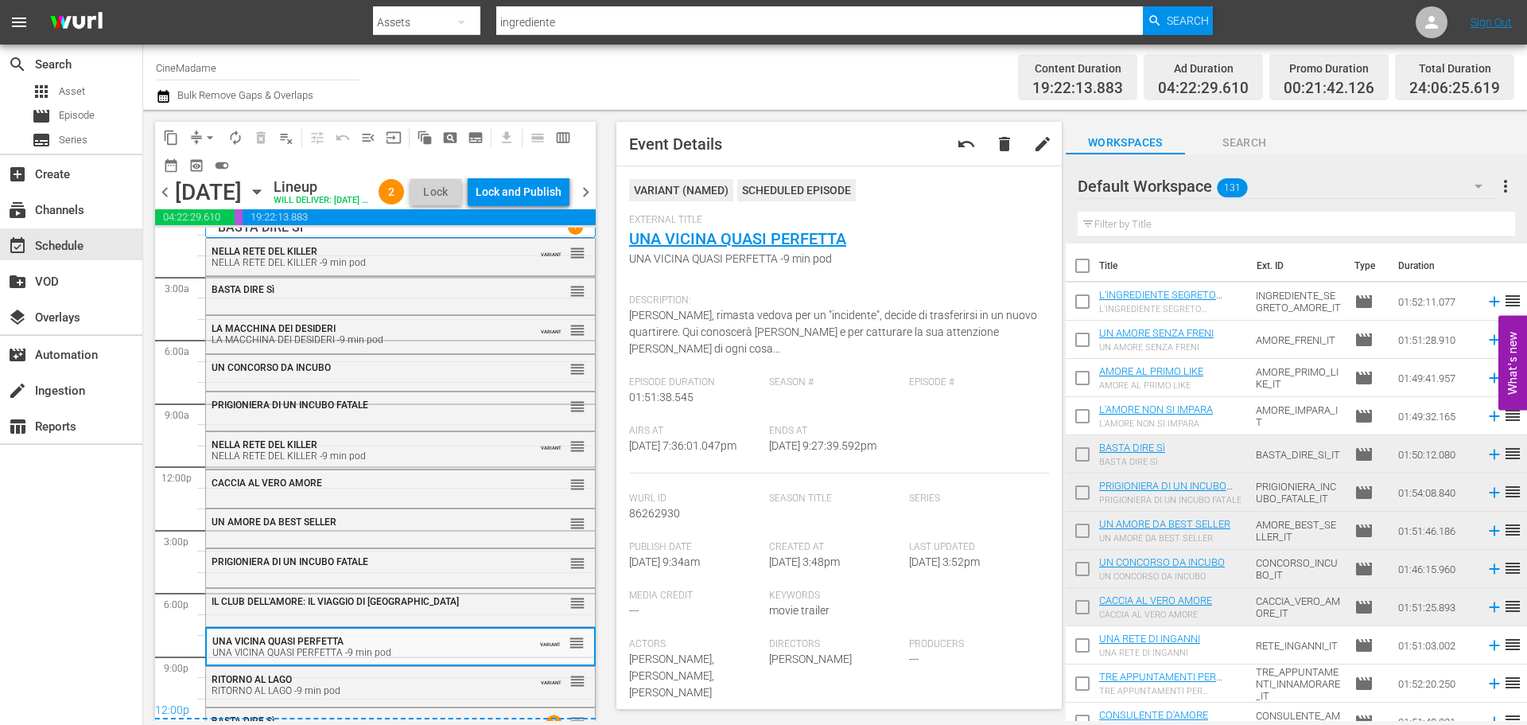
click at [764, 223] on span "External Title" at bounding box center [835, 220] width 412 height 13
click at [413, 382] on div "UN CONCORSO DA INCUBO reorder" at bounding box center [400, 368] width 389 height 27
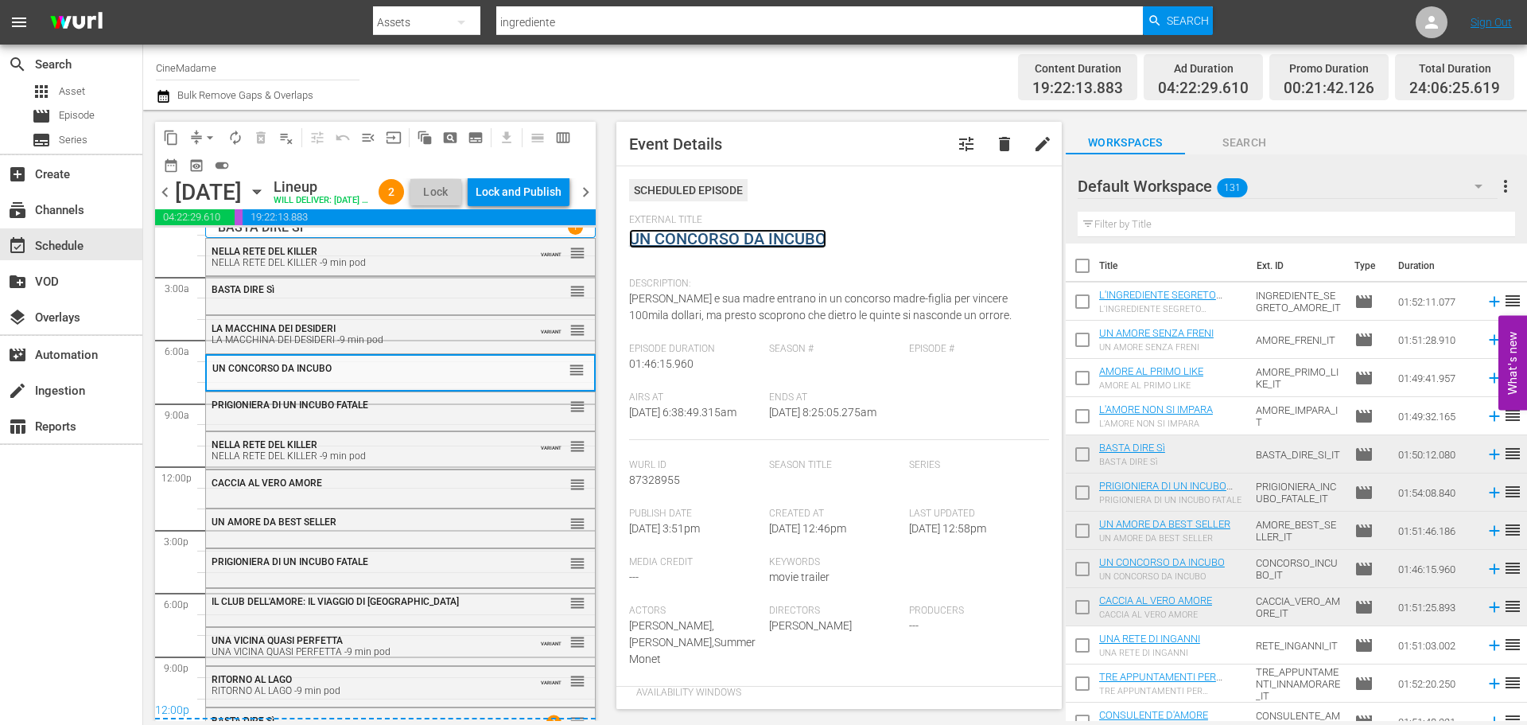
click at [736, 243] on link "UN CONCORSO DA INCUBO" at bounding box center [727, 238] width 197 height 19
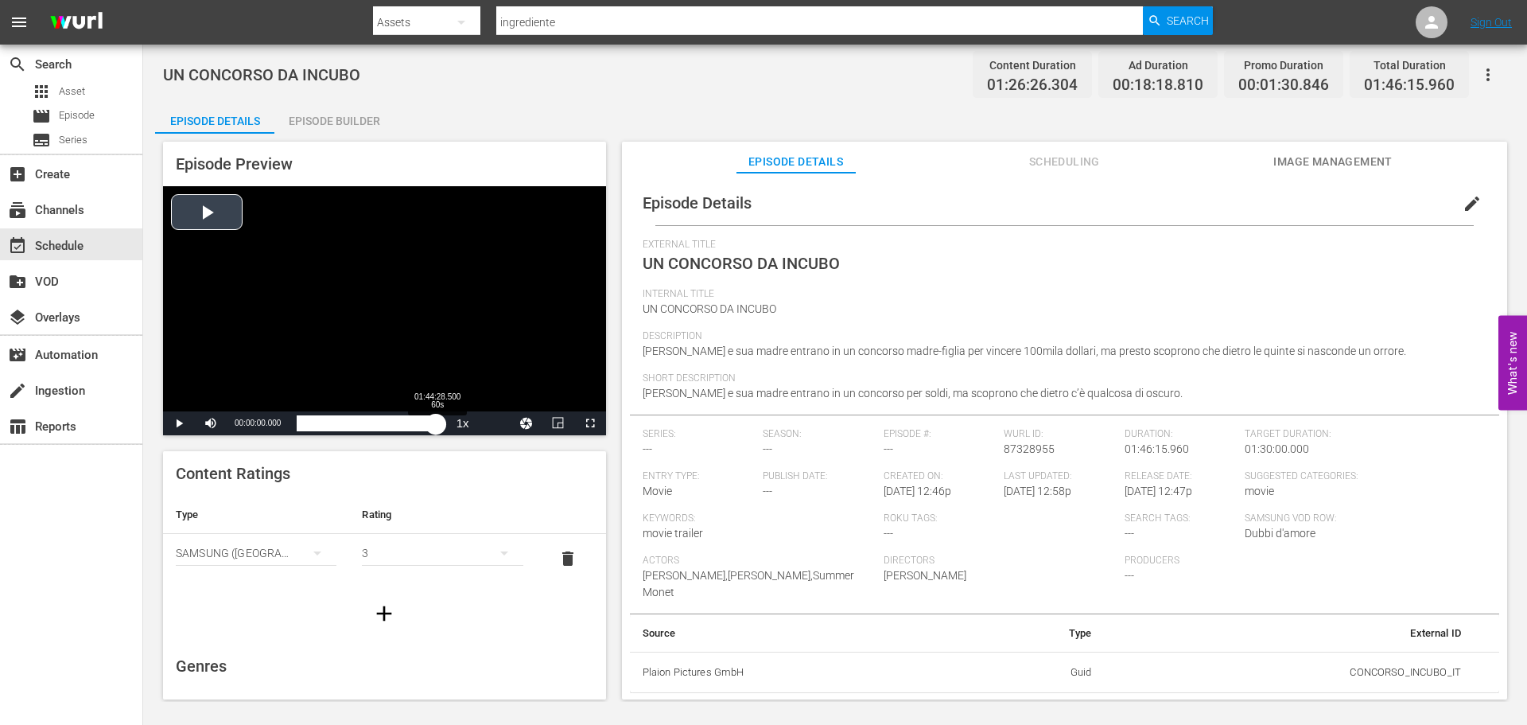
click at [436, 422] on div "Loaded : 100.00% 01:44:28.500 60s 00:00:00.000" at bounding box center [368, 423] width 142 height 16
click at [340, 127] on div "Episode Builder" at bounding box center [333, 121] width 119 height 38
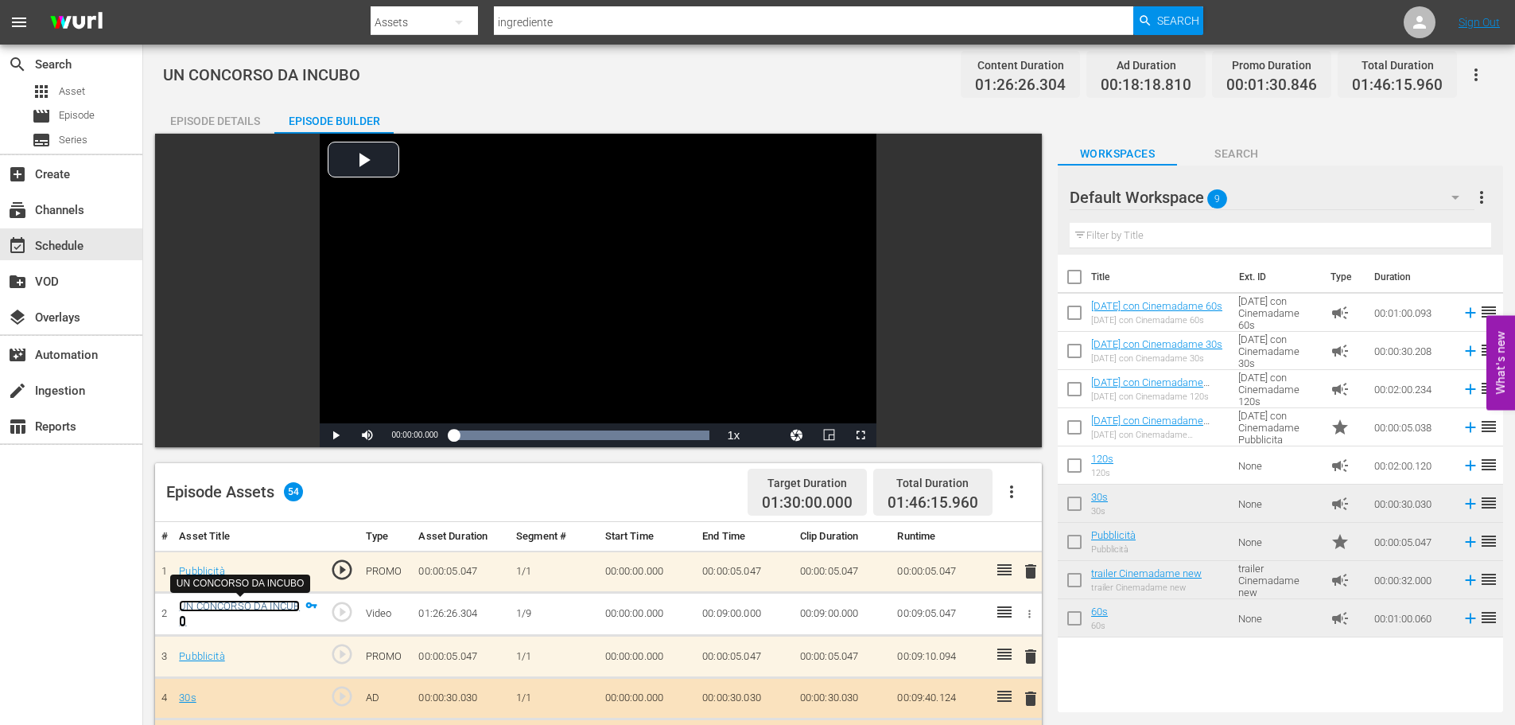
click at [260, 601] on link "UN CONCORSO DA INCUBO" at bounding box center [239, 613] width 121 height 27
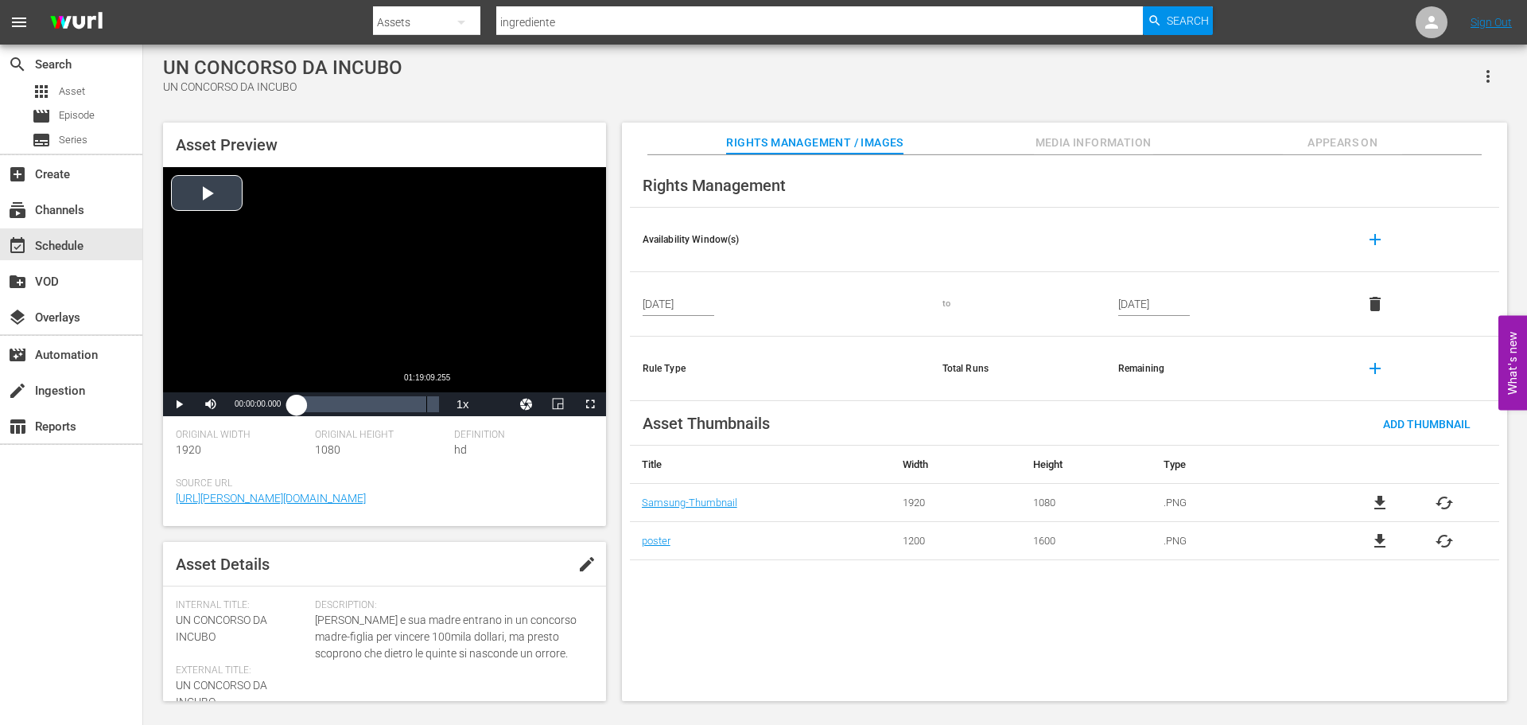
click at [429, 401] on div "Loaded : 0.11% 01:19:09.255 00:00:00.000" at bounding box center [368, 404] width 142 height 16
click at [429, 402] on div "01:21:06.306" at bounding box center [363, 404] width 133 height 16
click at [438, 402] on div "01:24:29.757" at bounding box center [368, 404] width 142 height 16
click at [433, 404] on div "01:23:31.589" at bounding box center [365, 404] width 137 height 16
click at [81, 101] on div "apps Asset" at bounding box center [58, 91] width 53 height 22
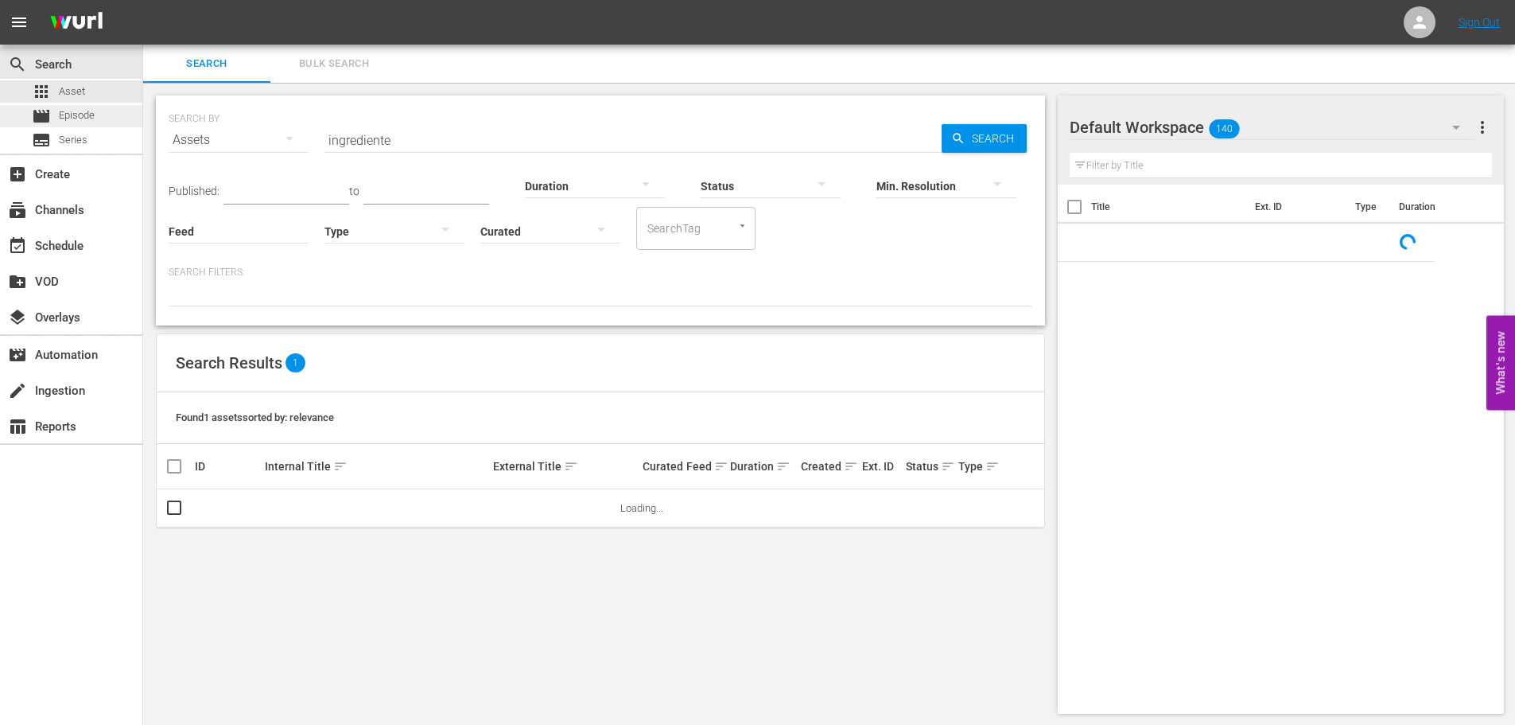
click at [82, 119] on span "Episode" at bounding box center [77, 115] width 36 height 16
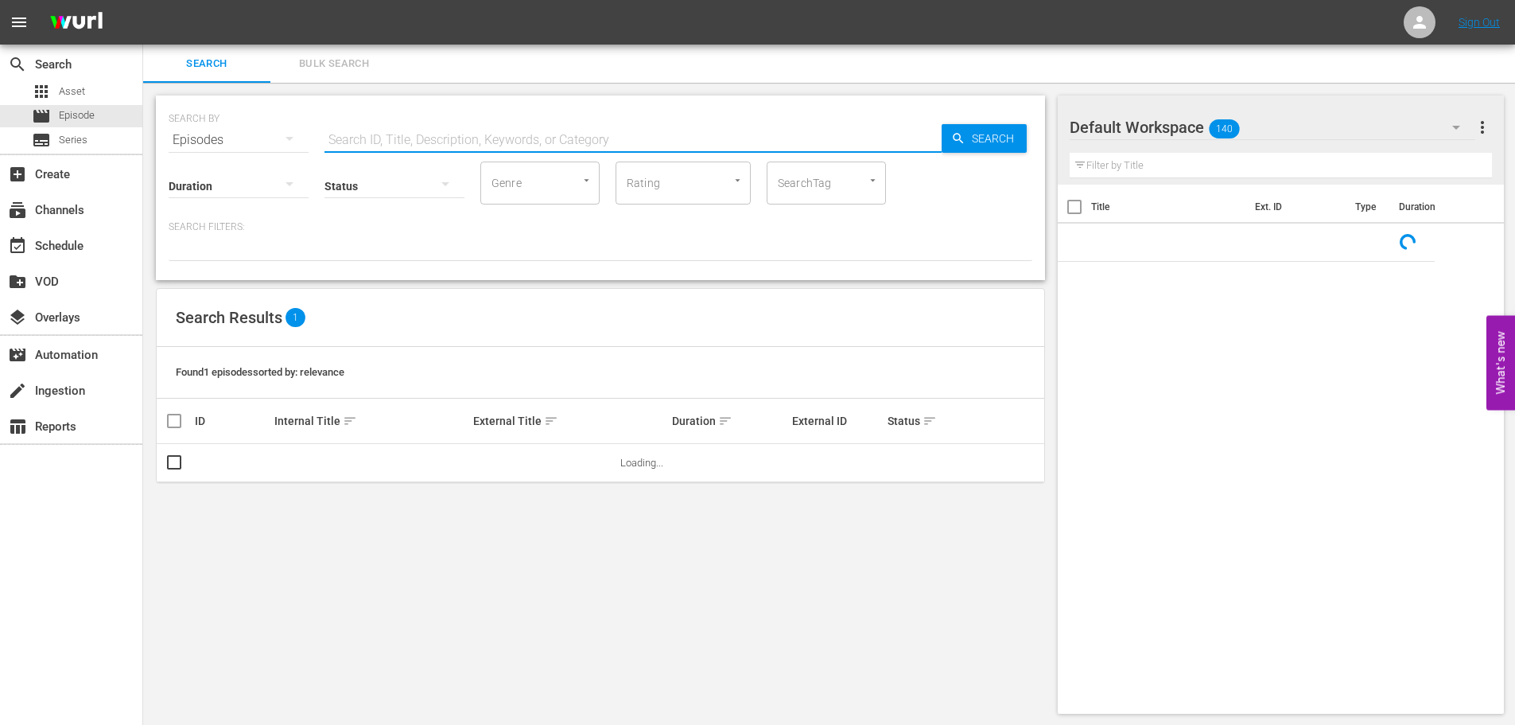
click at [562, 146] on input "text" at bounding box center [633, 140] width 617 height 38
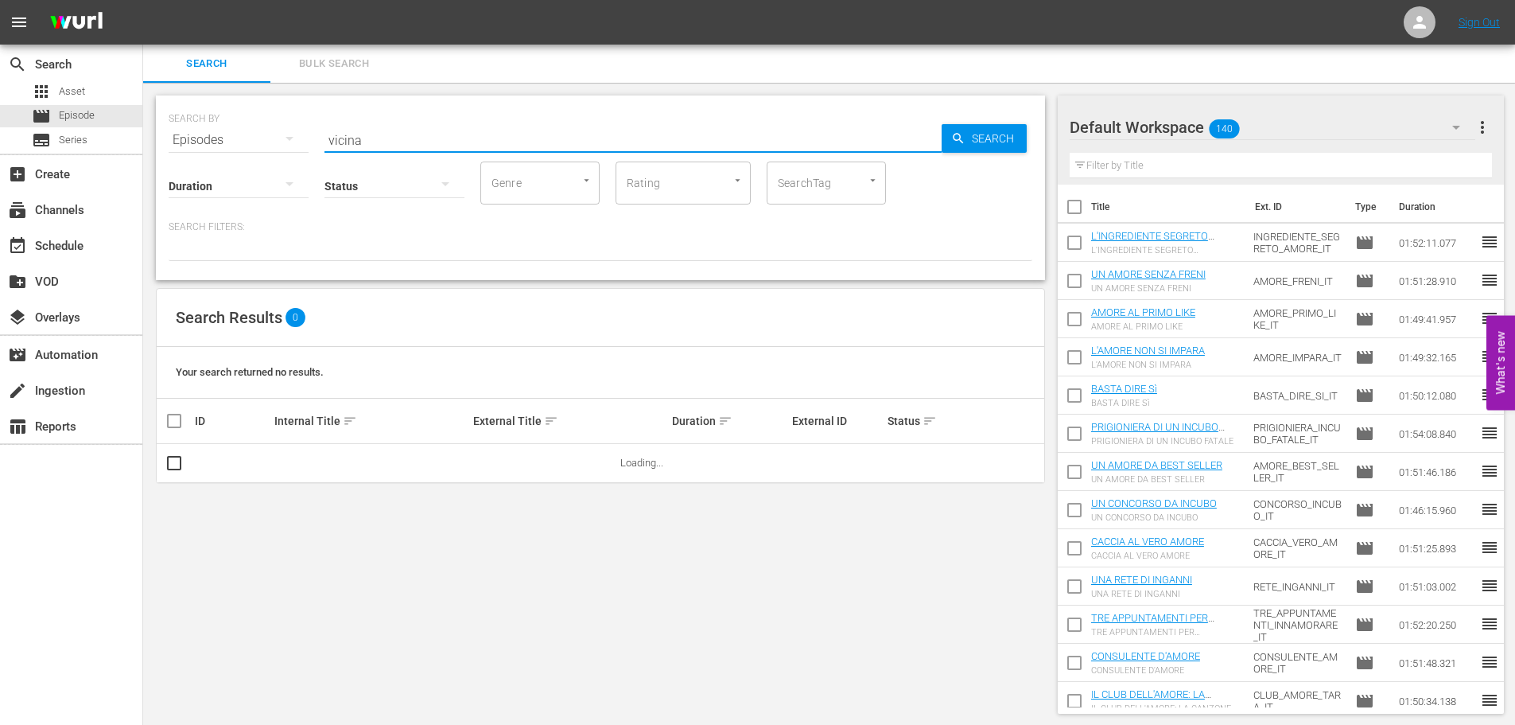
click at [402, 134] on input "vicina" at bounding box center [633, 140] width 617 height 38
type input "vicina quasi perfetta"
click at [981, 141] on span "Search" at bounding box center [996, 138] width 61 height 29
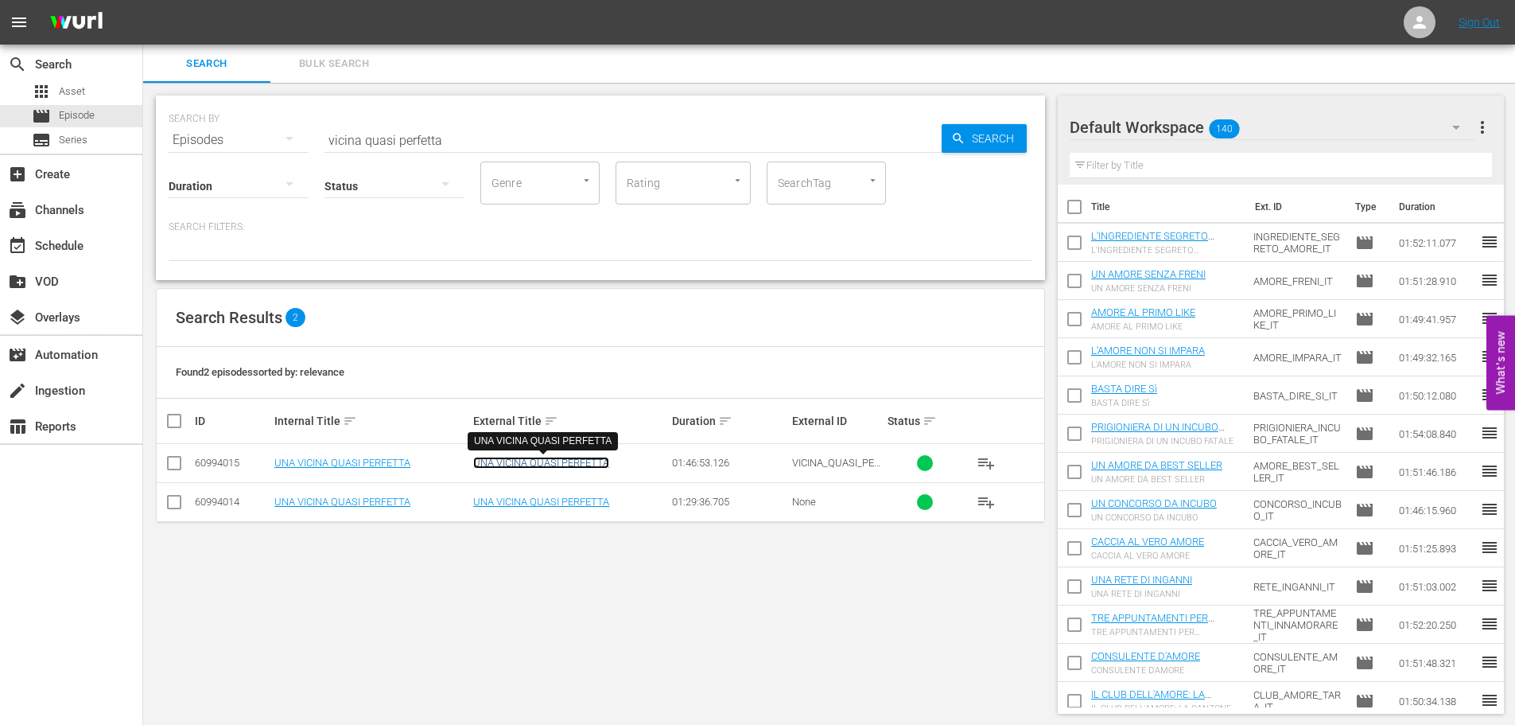
click at [525, 468] on link "UNA VICINA QUASI PERFETTA" at bounding box center [541, 463] width 136 height 12
click at [586, 507] on link "UNA VICINA QUASI PERFETTA" at bounding box center [541, 501] width 136 height 12
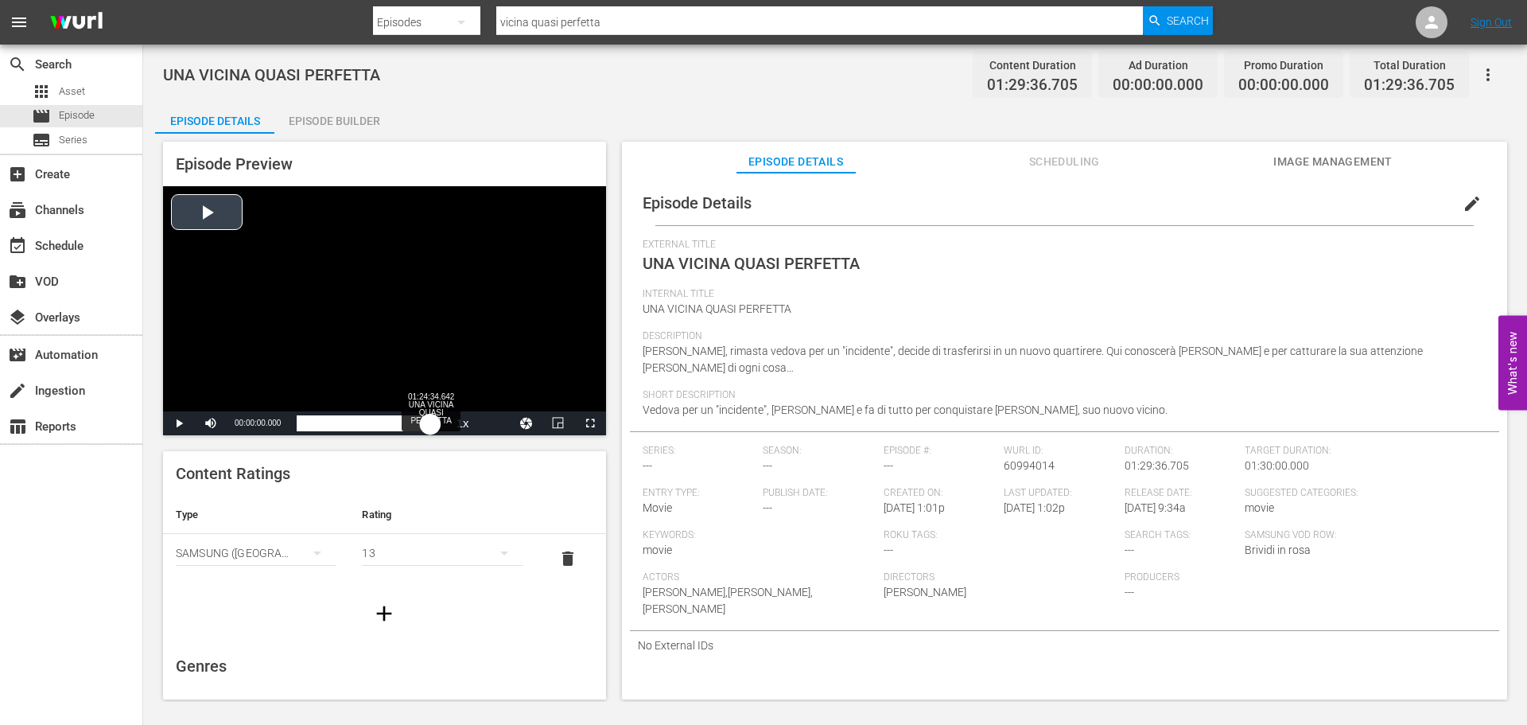
click at [430, 421] on div "Loaded : 0.11% 01:24:34.642 UNA VICINA QUASI PERFETTA 00:00:00.000" at bounding box center [368, 423] width 142 height 16
click at [437, 422] on div "01:28:06.086" at bounding box center [367, 423] width 140 height 16
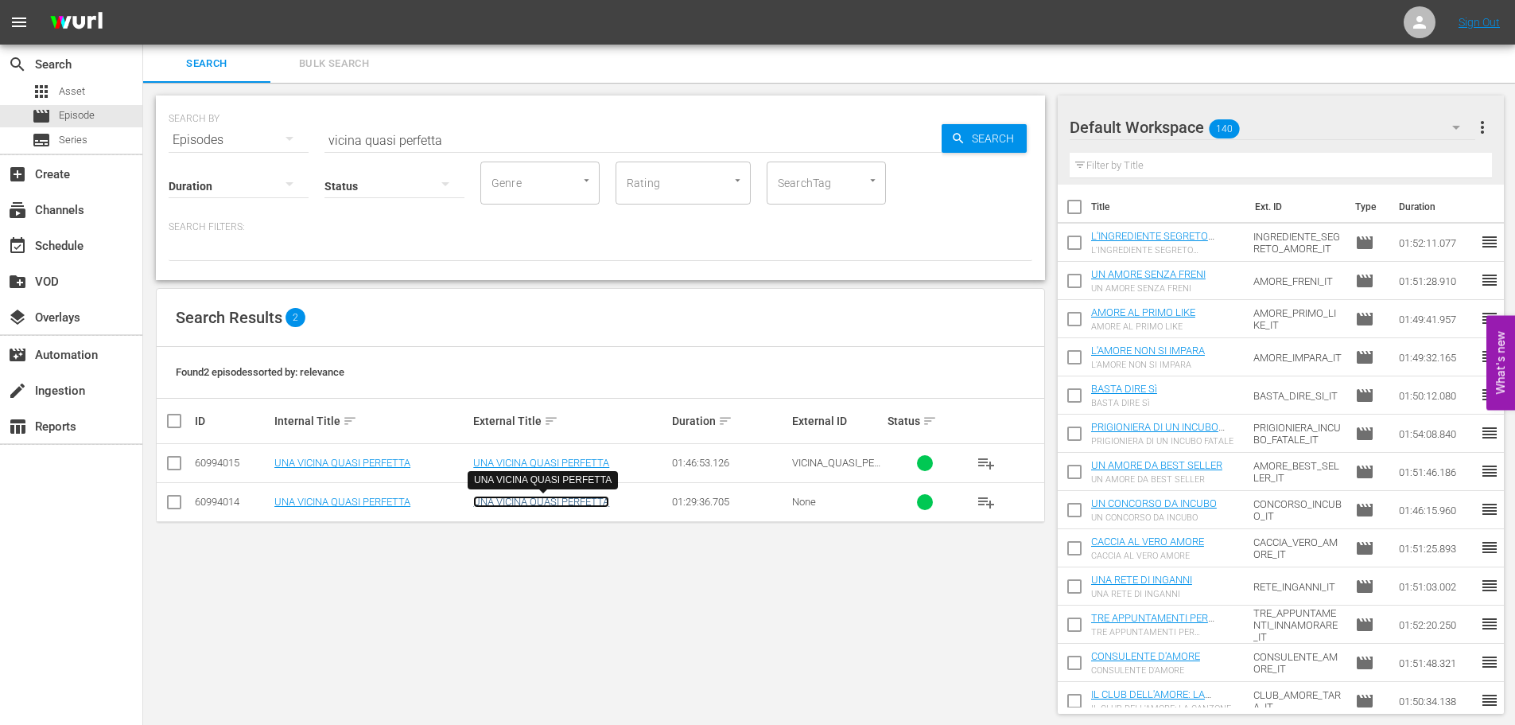
click at [573, 503] on link "UNA VICINA QUASI PERFETTA" at bounding box center [541, 501] width 136 height 12
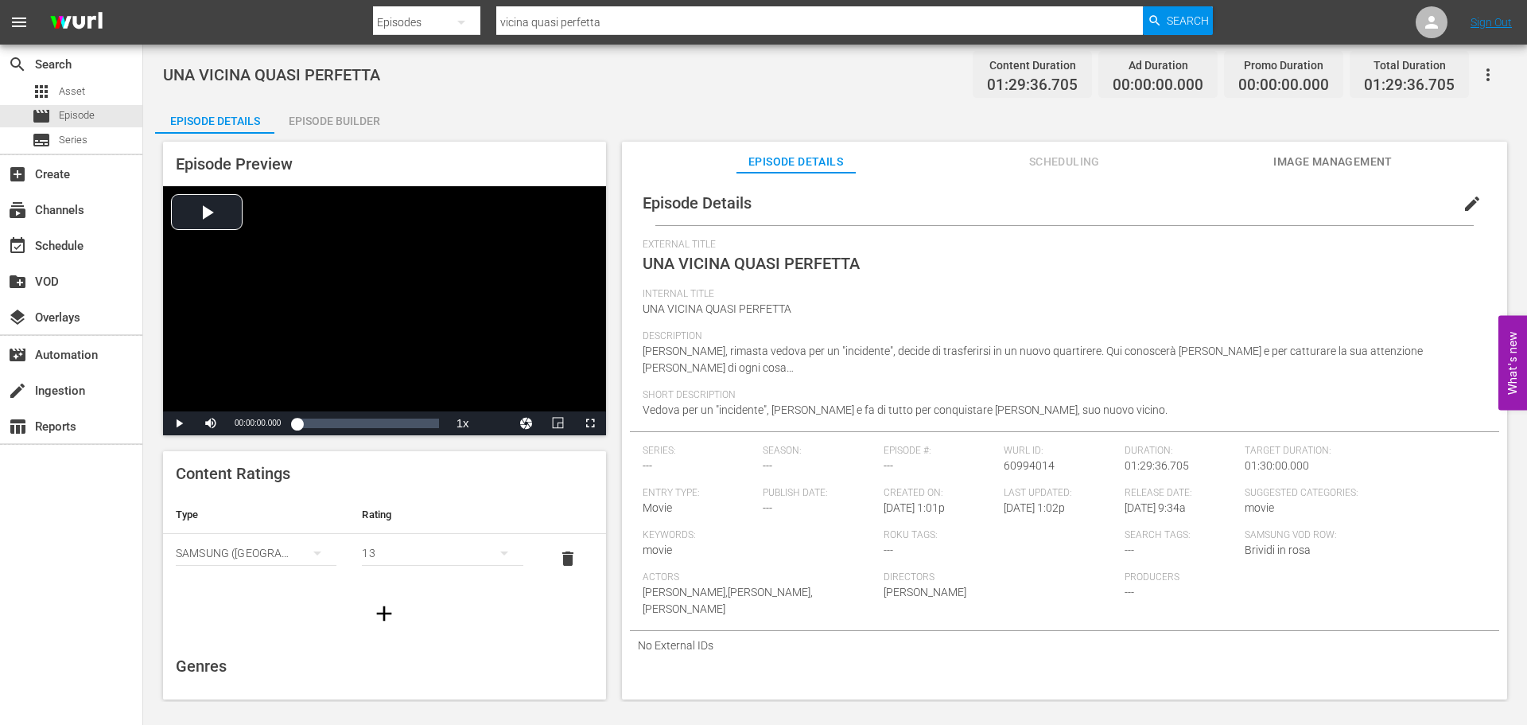
click at [341, 115] on div "Episode Builder" at bounding box center [333, 121] width 119 height 38
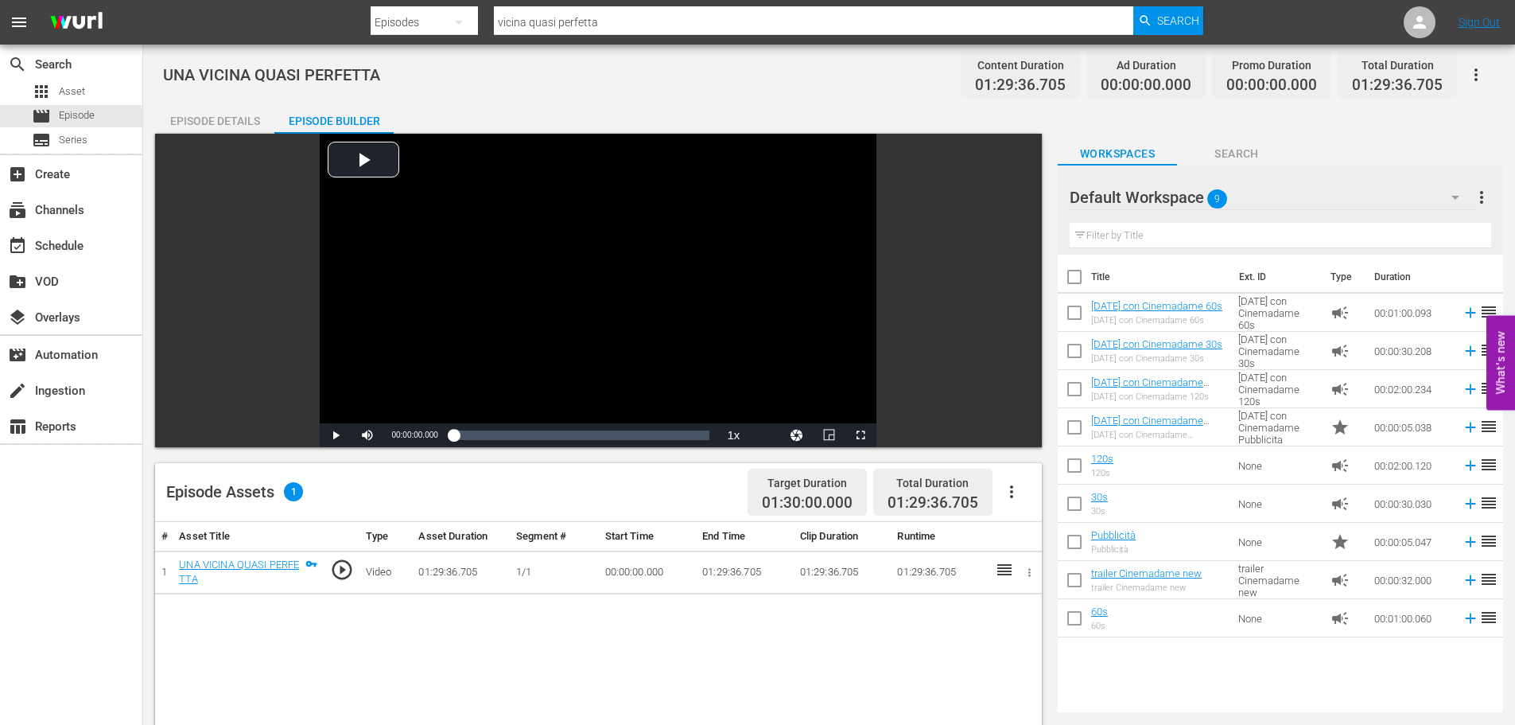
click at [216, 115] on div "Episode Details" at bounding box center [214, 121] width 119 height 38
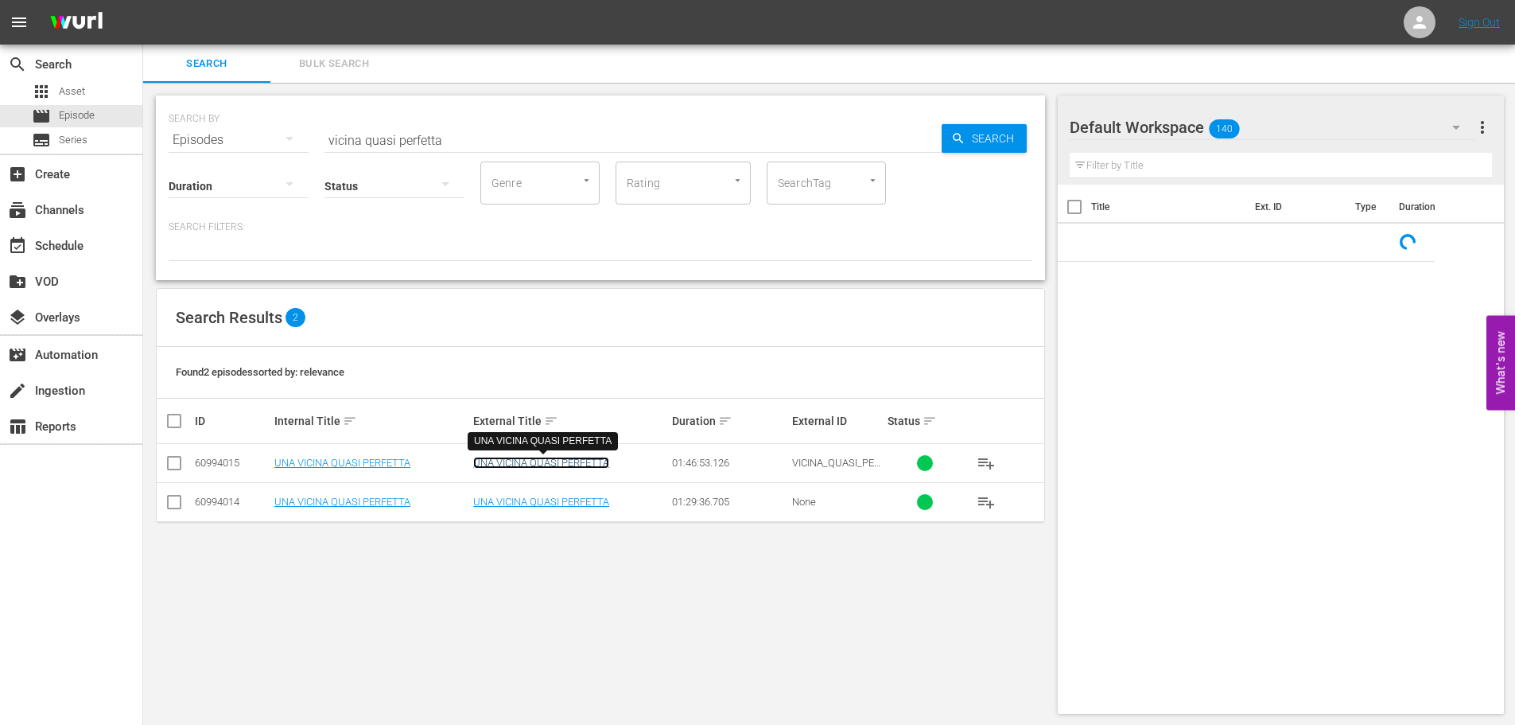
click at [533, 468] on link "UNA VICINA QUASI PERFETTA" at bounding box center [541, 463] width 136 height 12
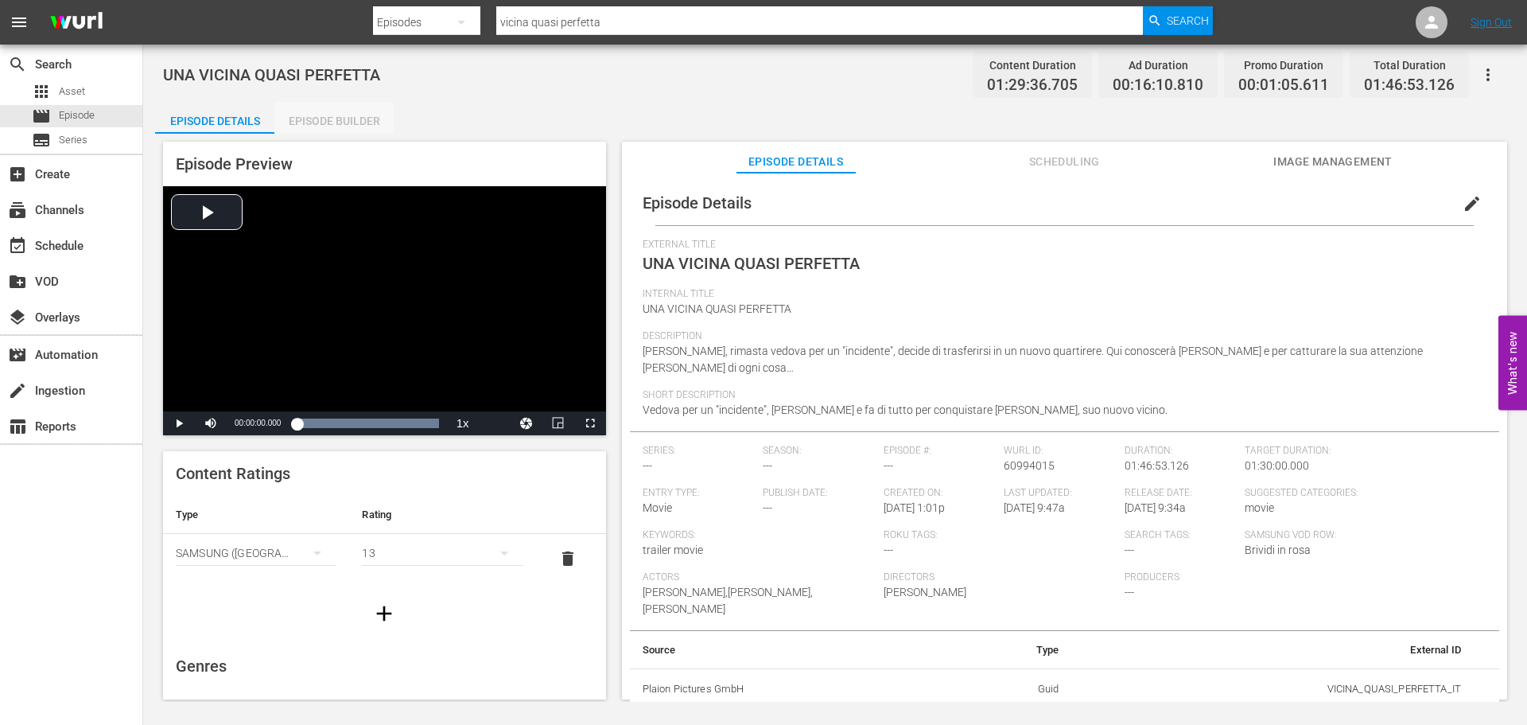
click at [328, 115] on div "Episode Builder" at bounding box center [333, 121] width 119 height 38
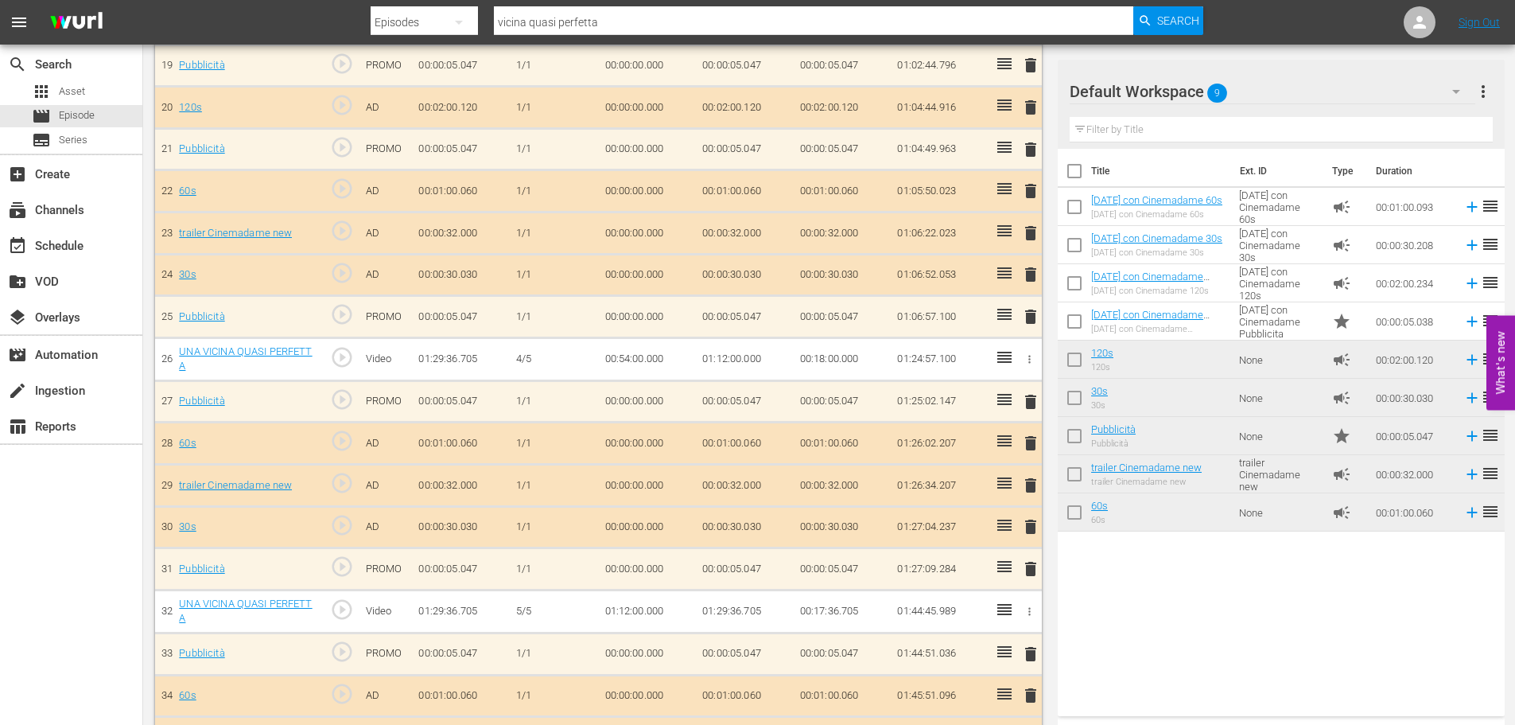
scroll to position [1350, 0]
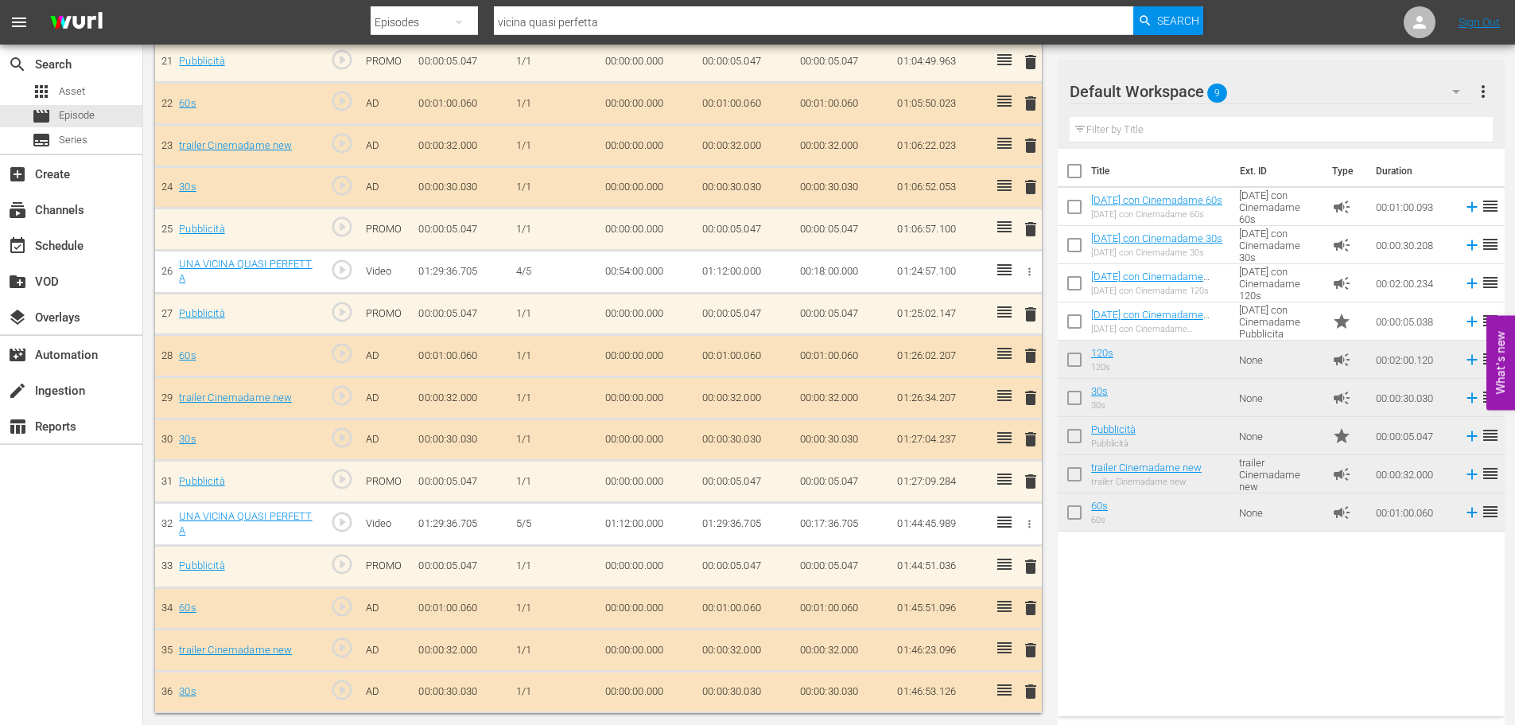
click at [341, 528] on span "play_circle_outline" at bounding box center [342, 522] width 24 height 24
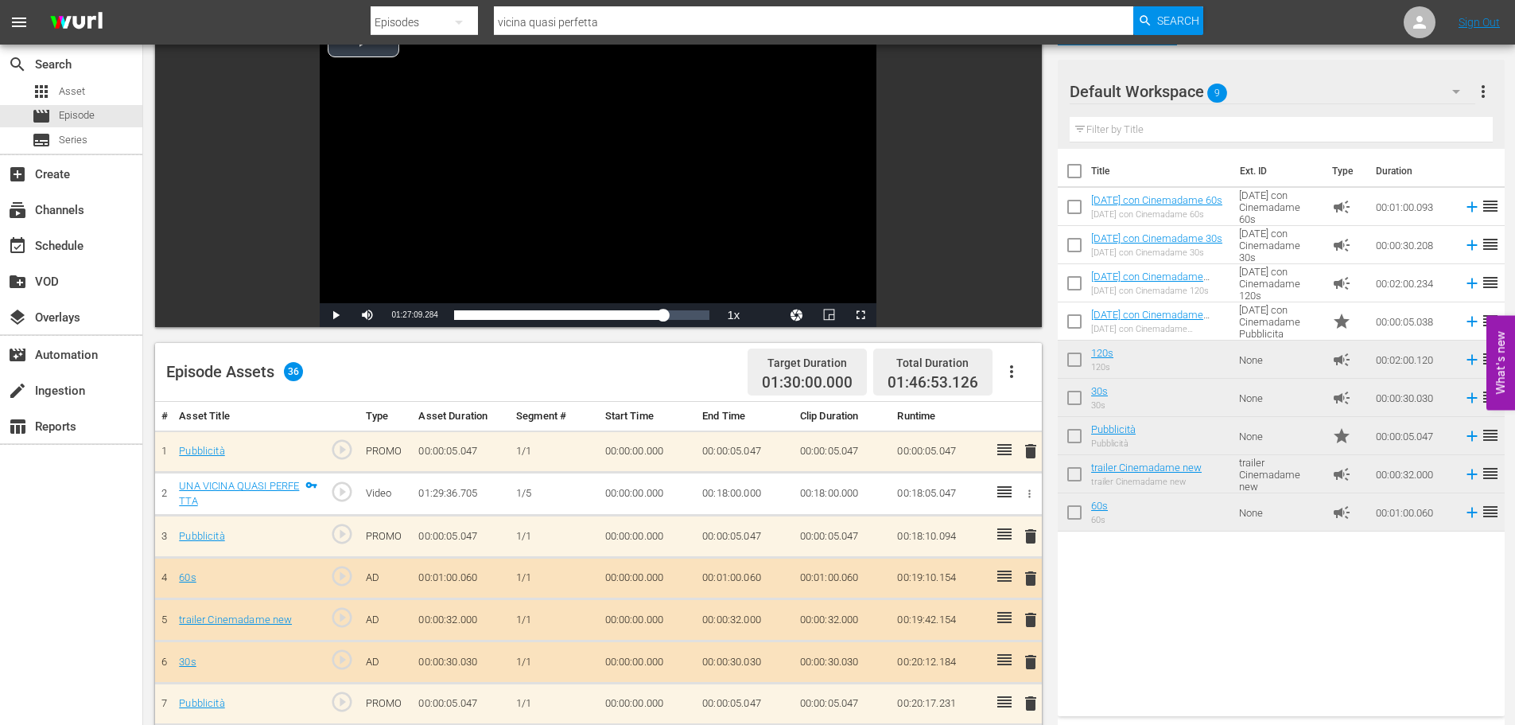
scroll to position [0, 0]
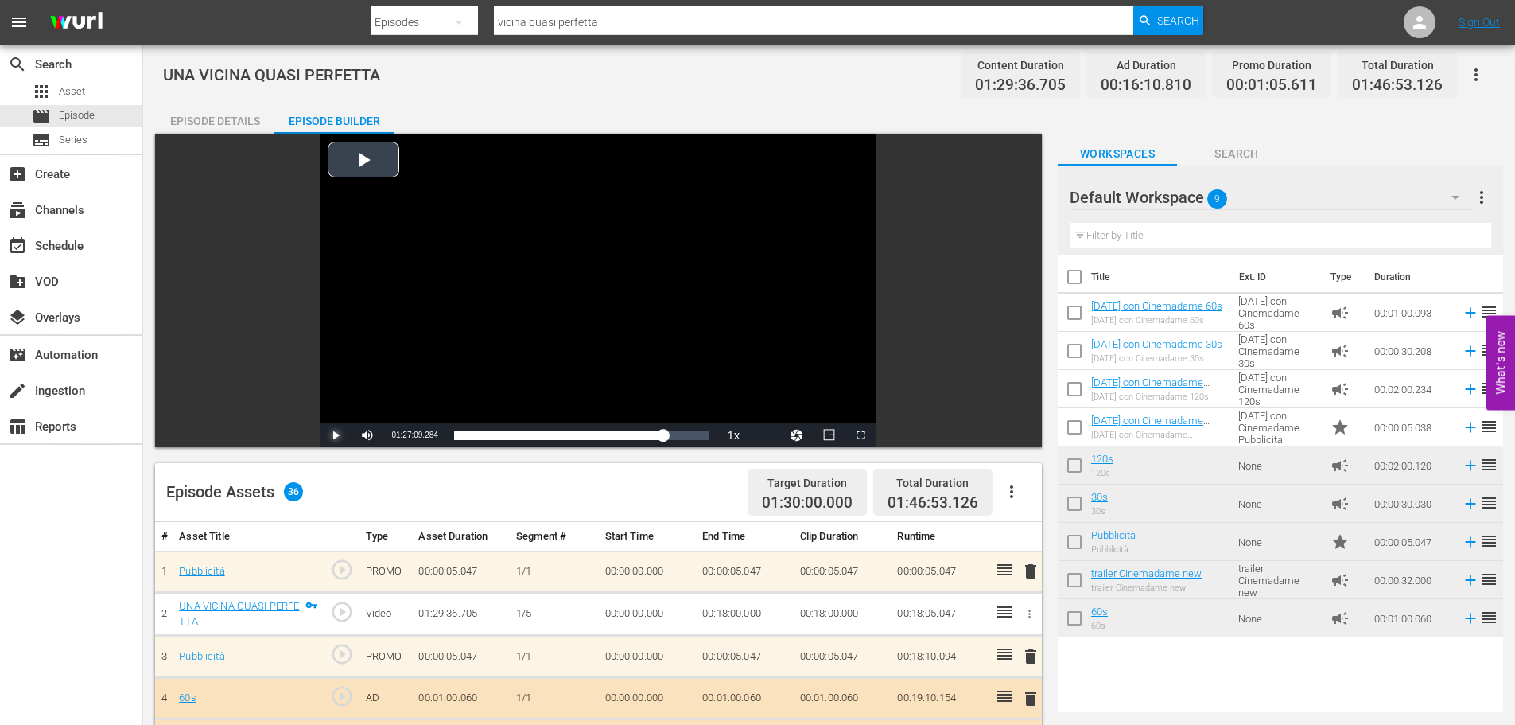
click at [336, 435] on span "Video Player" at bounding box center [336, 435] width 0 height 0
click at [861, 435] on span "Video Player" at bounding box center [861, 435] width 0 height 0
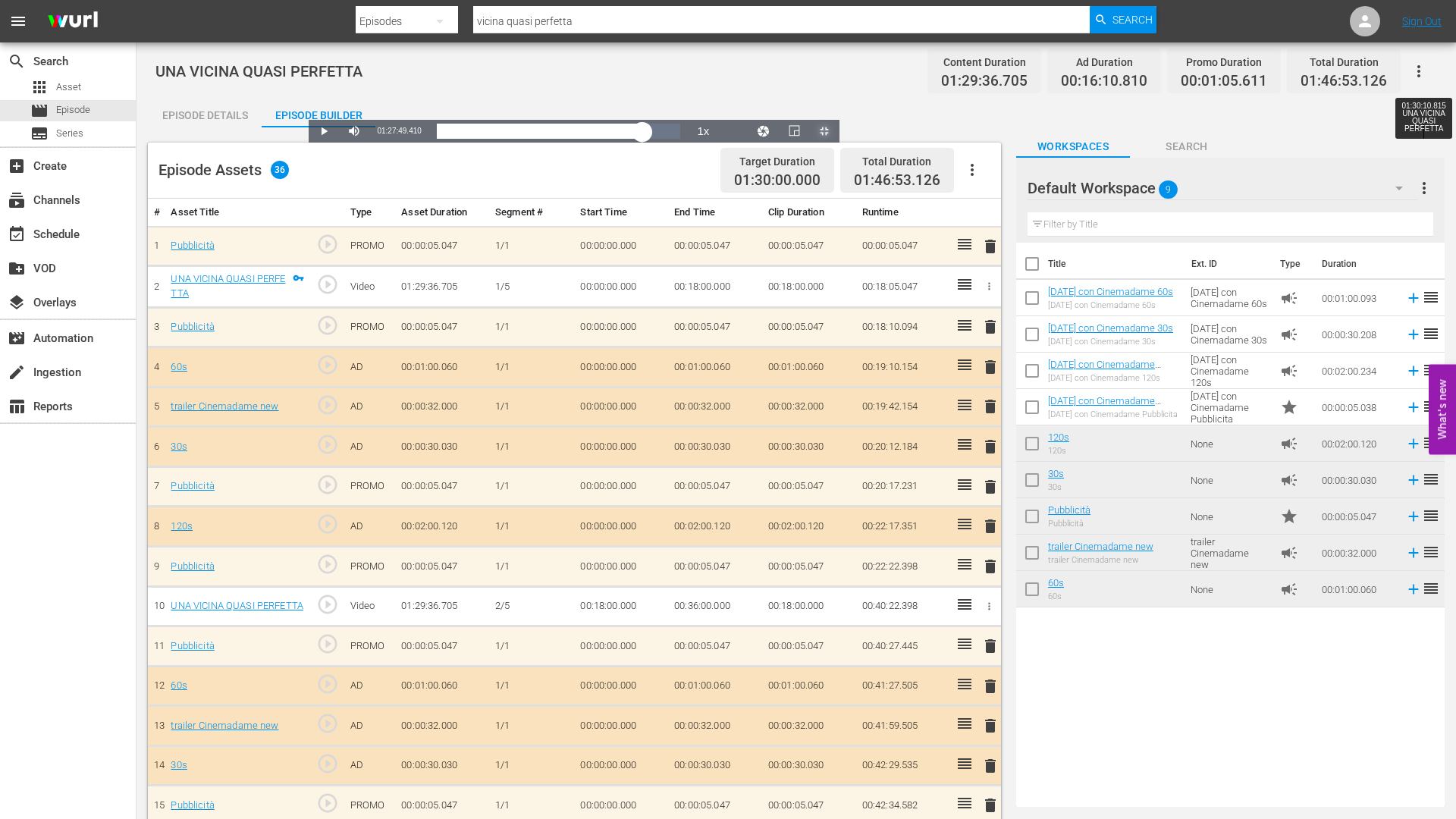
drag, startPoint x: 1088, startPoint y: 807, endPoint x: 1118, endPoint y: 807, distance: 30.0
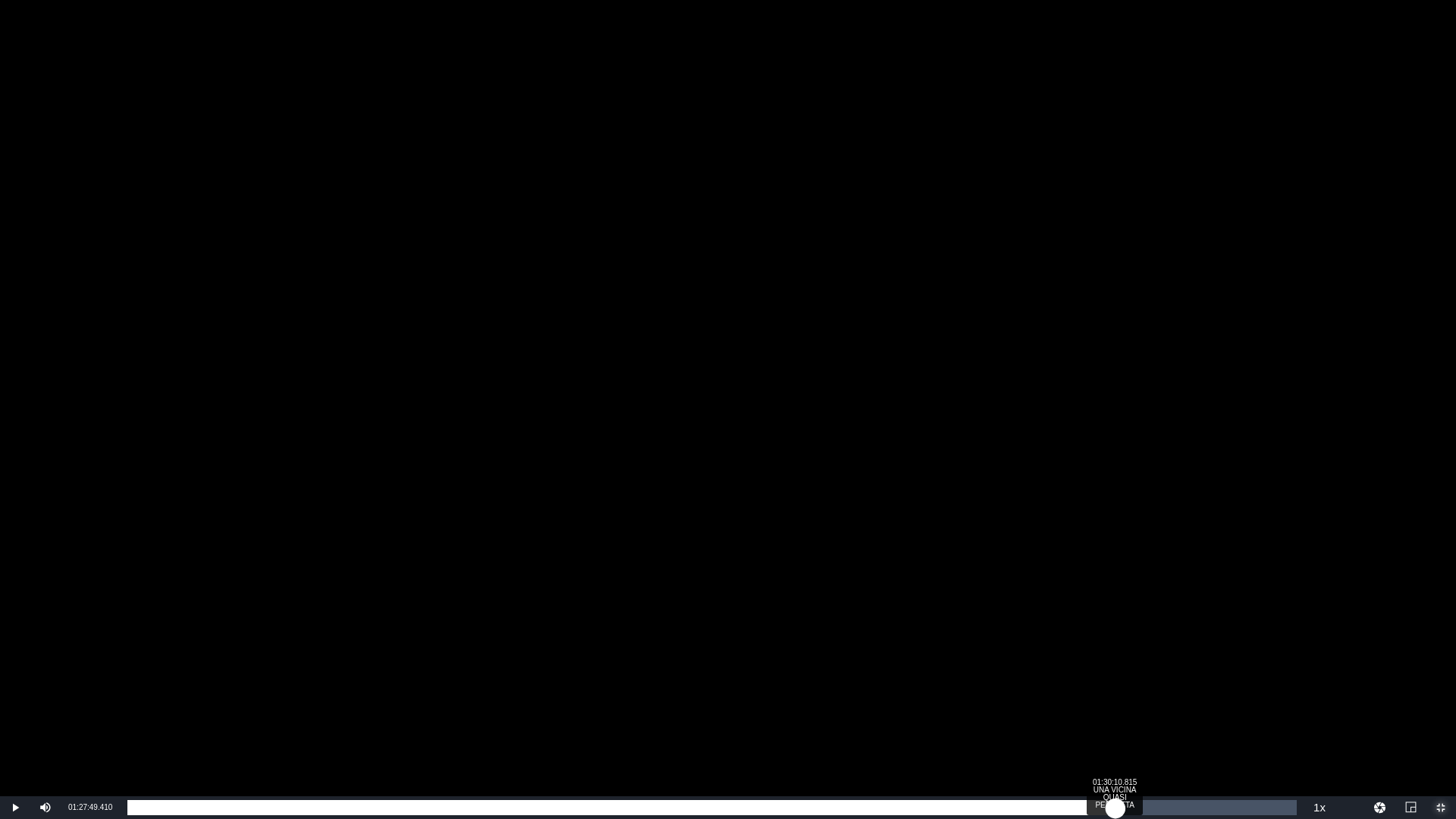
click at [1116, 690] on div "01:12:02.653" at bounding box center [622, 808] width 988 height 15
drag, startPoint x: 1118, startPoint y: 807, endPoint x: 1138, endPoint y: 807, distance: 20.0
click at [1138, 690] on div "01:15:18.559" at bounding box center [632, 808] width 1010 height 15
drag, startPoint x: 1140, startPoint y: 806, endPoint x: 1159, endPoint y: 806, distance: 19.0
click at [1155, 690] on div "01:17:15.033" at bounding box center [642, 808] width 1028 height 15
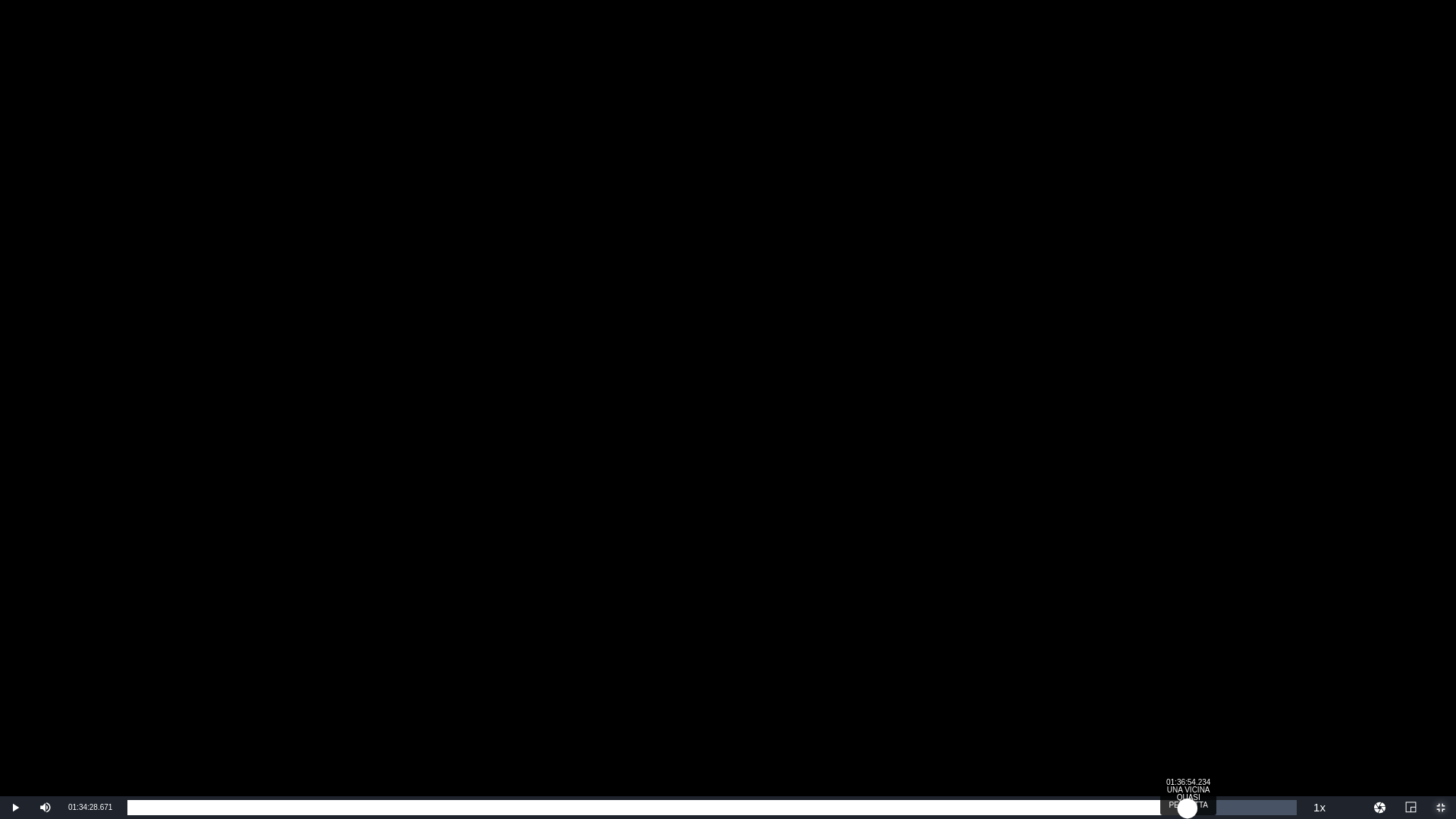
drag, startPoint x: 1161, startPoint y: 805, endPoint x: 1188, endPoint y: 804, distance: 27.0
click at [1188, 690] on div "01:19:07.170" at bounding box center [658, 808] width 1060 height 15
drag, startPoint x: 1188, startPoint y: 804, endPoint x: 1204, endPoint y: 804, distance: 16.0
click at [1203, 690] on div "01:21:45.373" at bounding box center [666, 808] width 1077 height 15
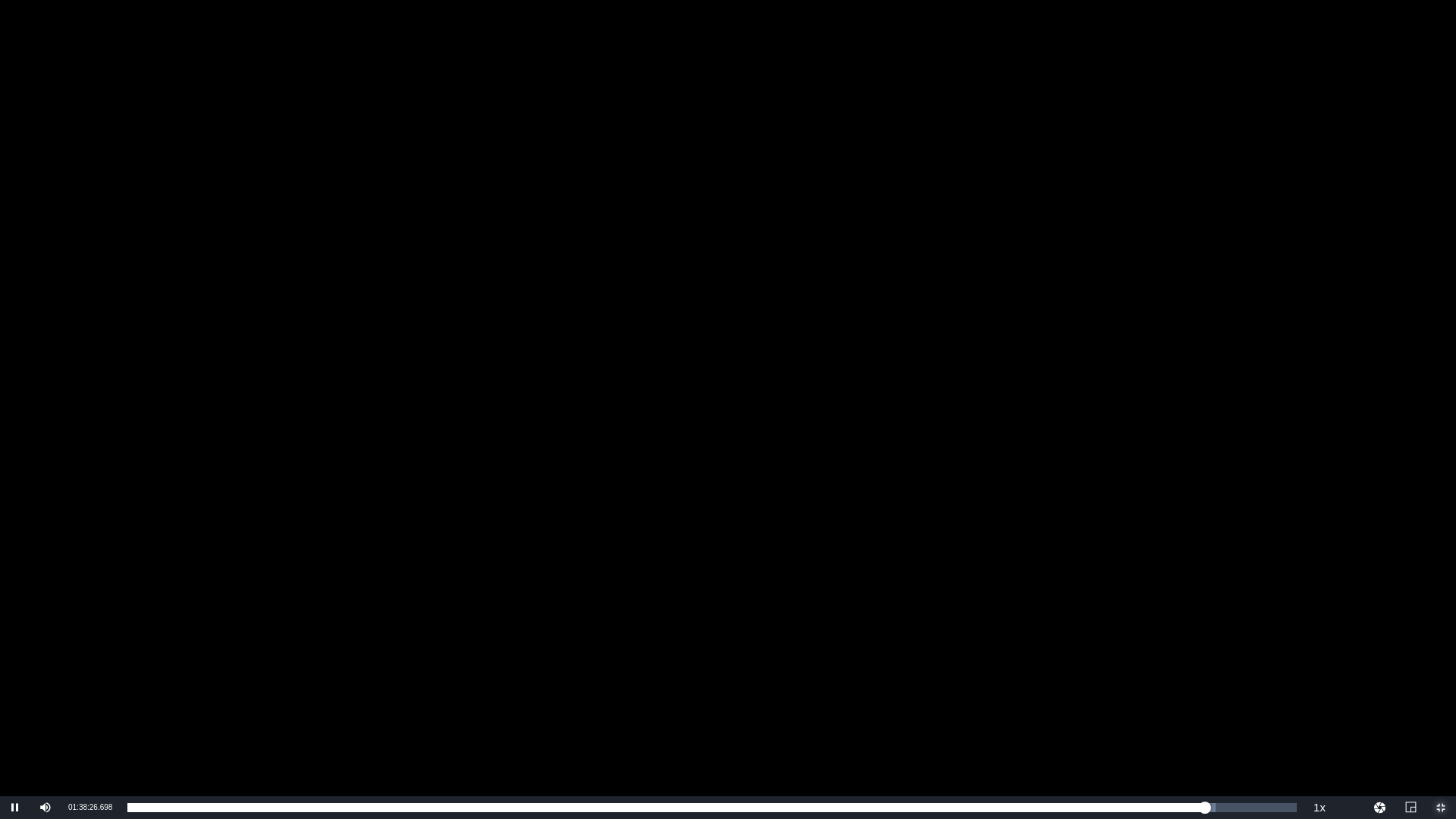
click at [1441, 690] on span "Video Player" at bounding box center [1441, 808] width 0 height 0
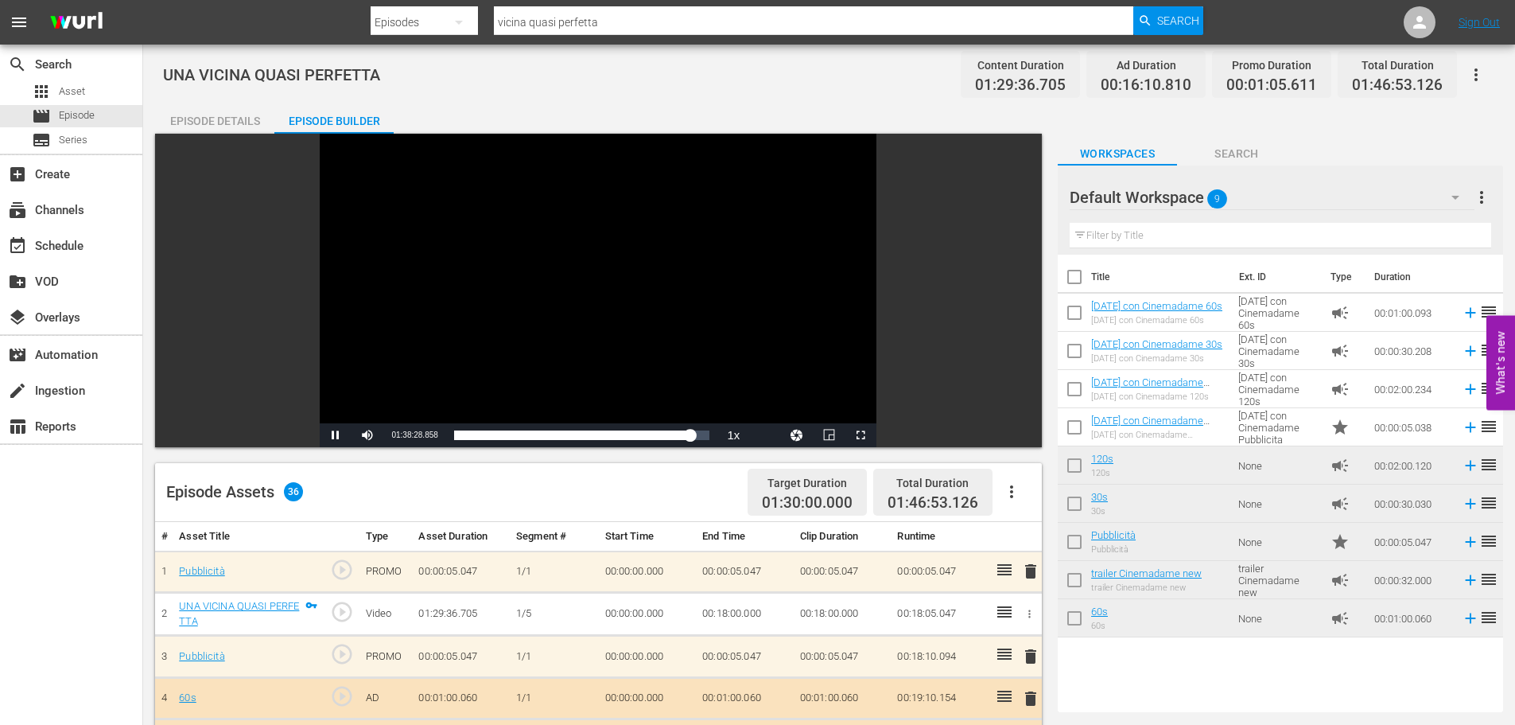
click at [220, 119] on div "Episode Details" at bounding box center [214, 121] width 119 height 38
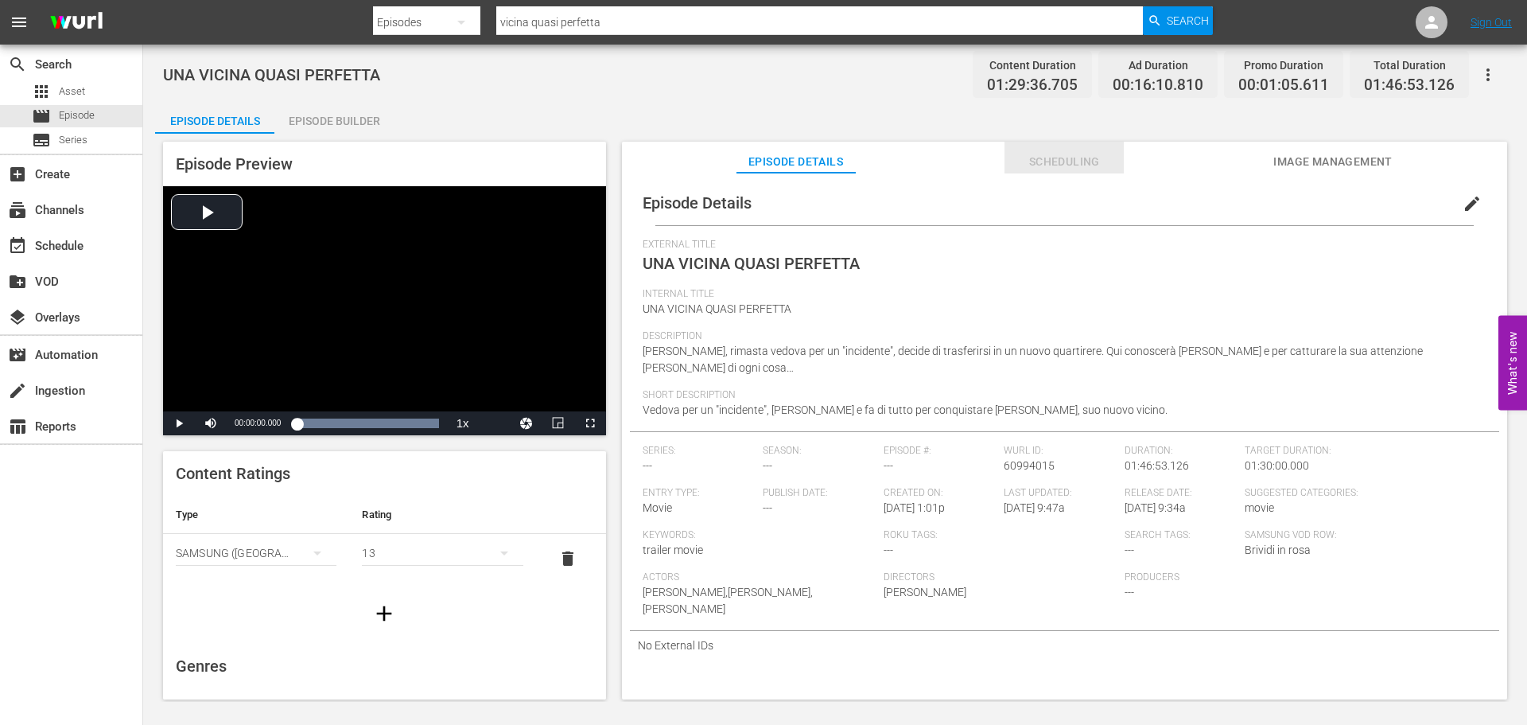
click at [1037, 161] on span "Scheduling" at bounding box center [1064, 162] width 119 height 20
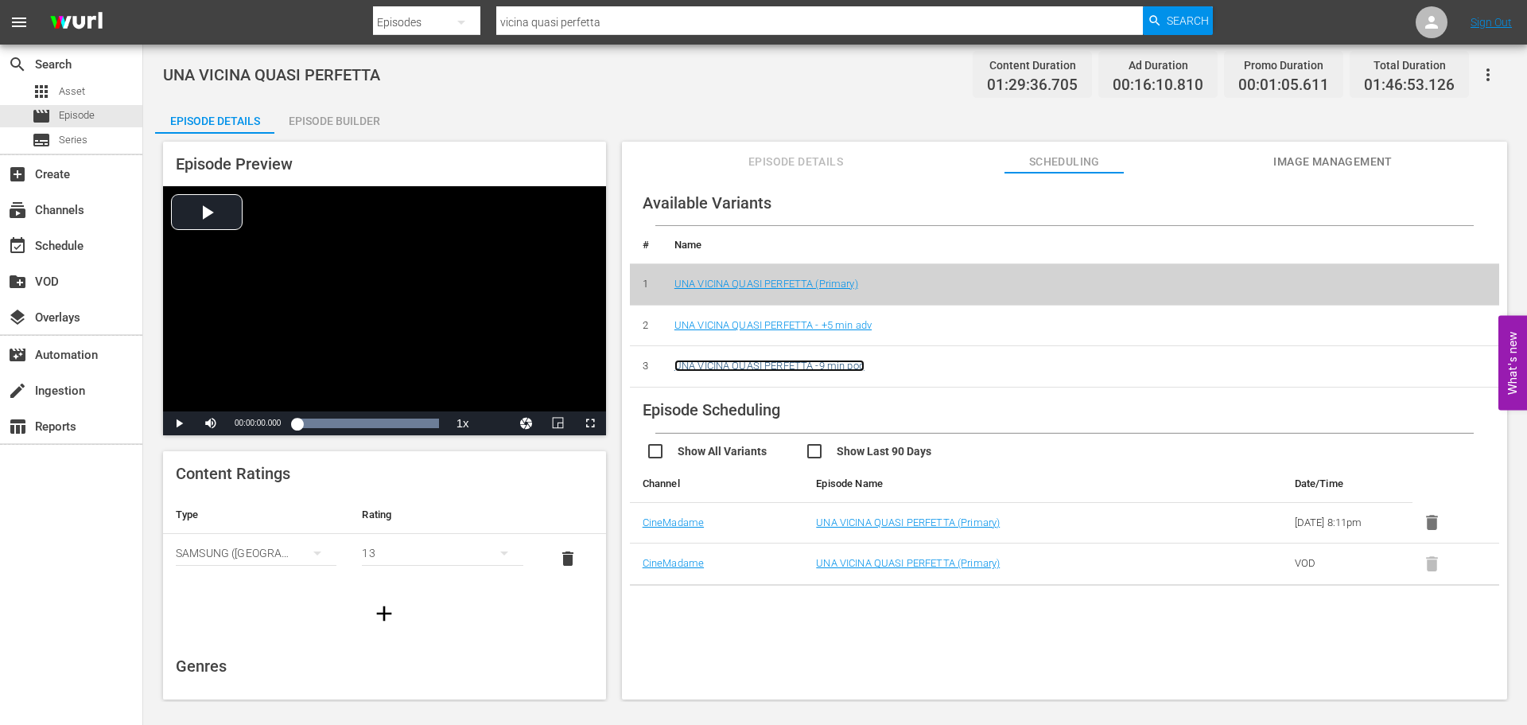
click at [775, 367] on link "UNA VICINA QUASI PERFETTA -9 min pod" at bounding box center [769, 365] width 190 height 12
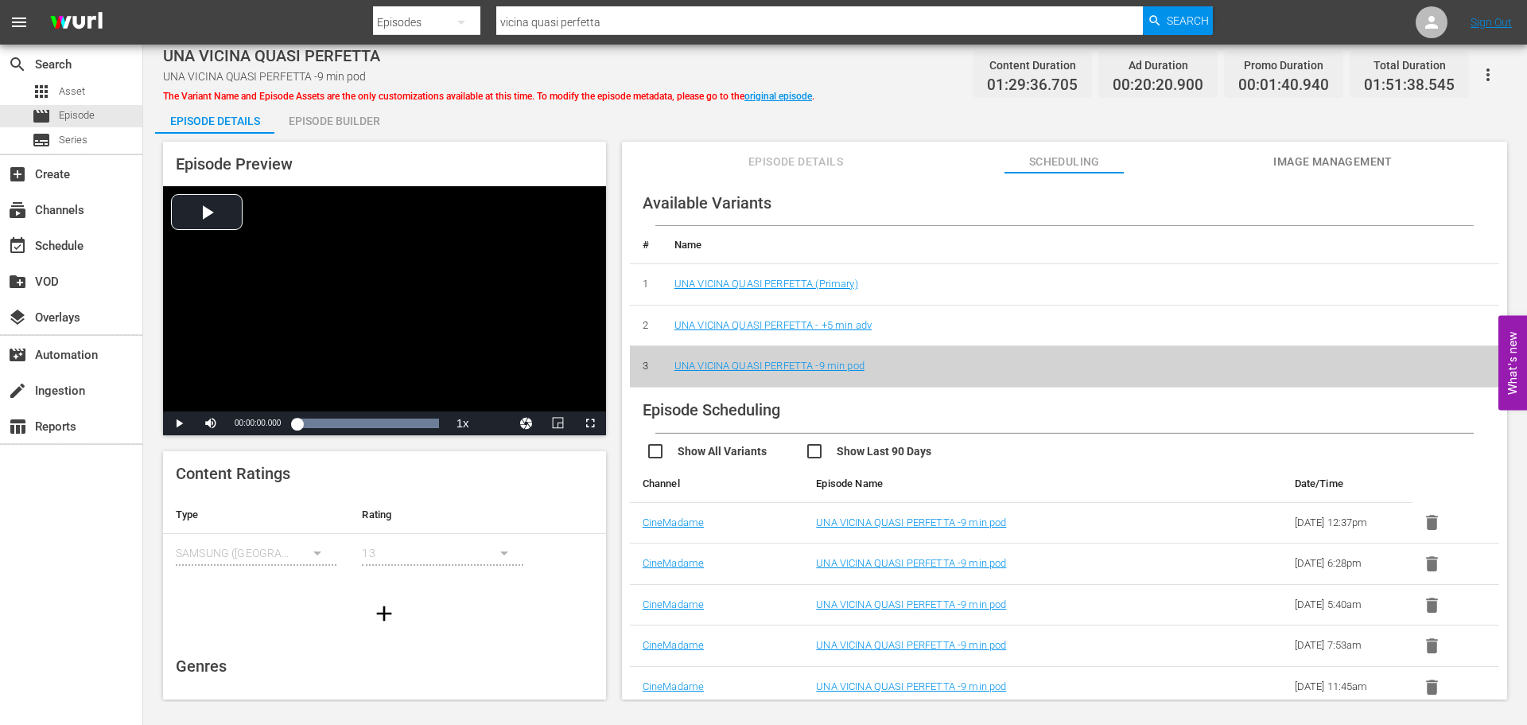
click at [355, 112] on div "Episode Builder" at bounding box center [333, 121] width 119 height 38
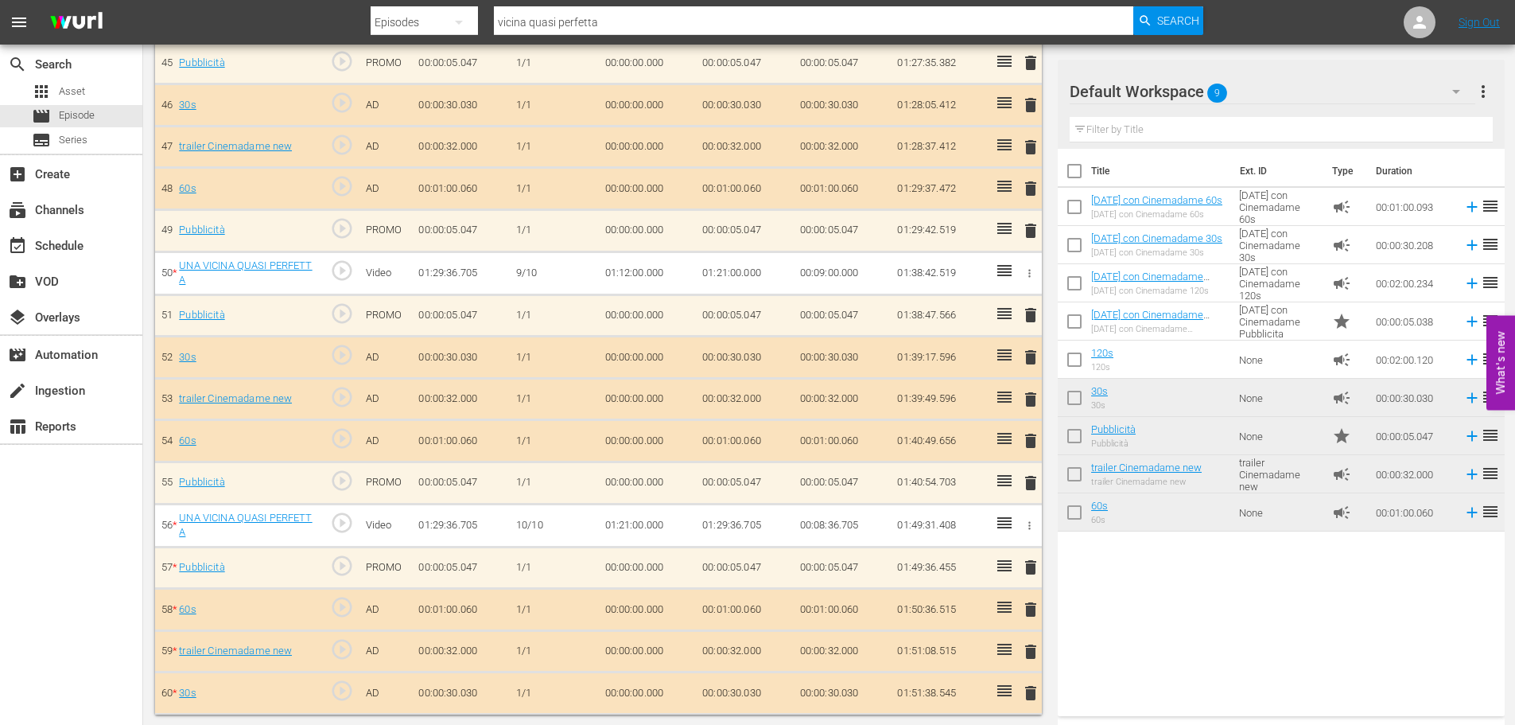
scroll to position [2360, 0]
click at [337, 524] on span "play_circle_outline" at bounding box center [342, 521] width 24 height 24
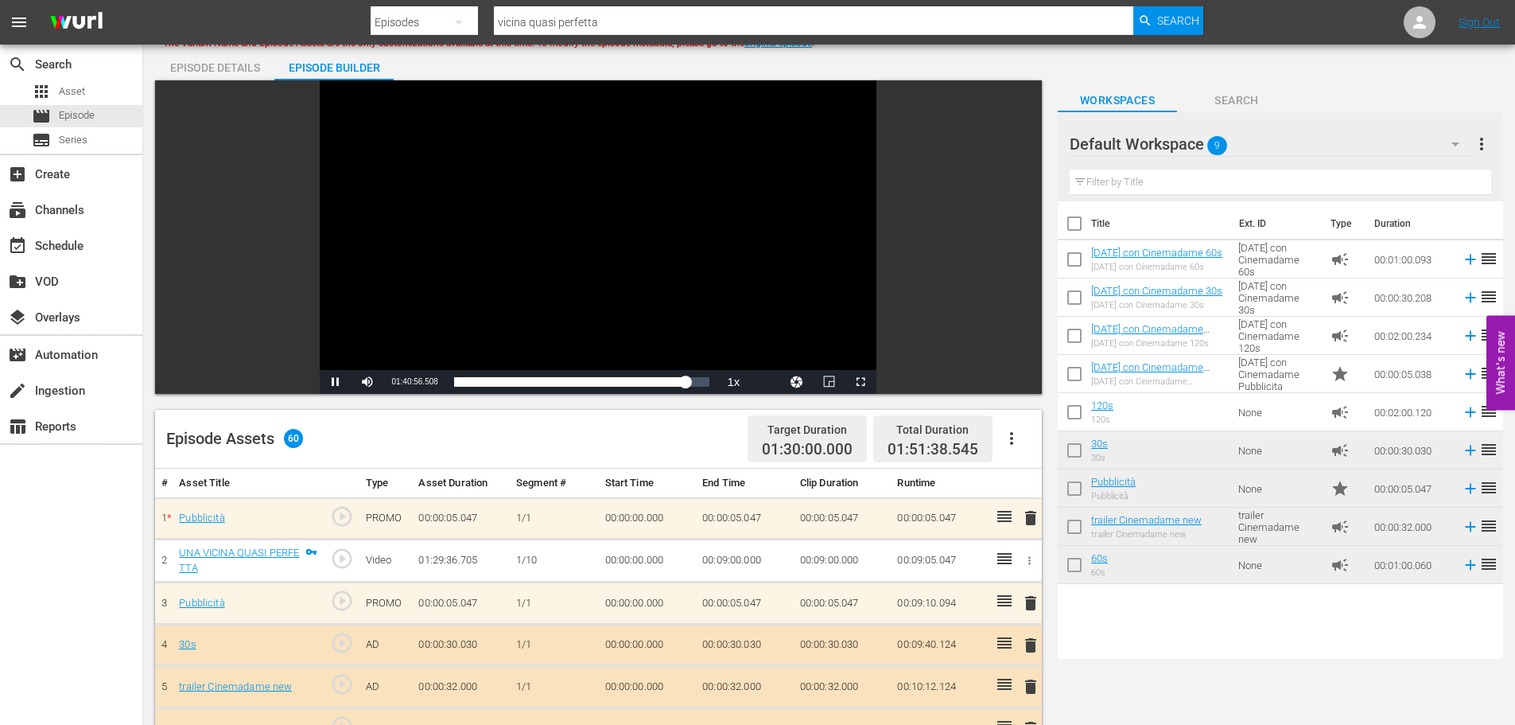
scroll to position [0, 0]
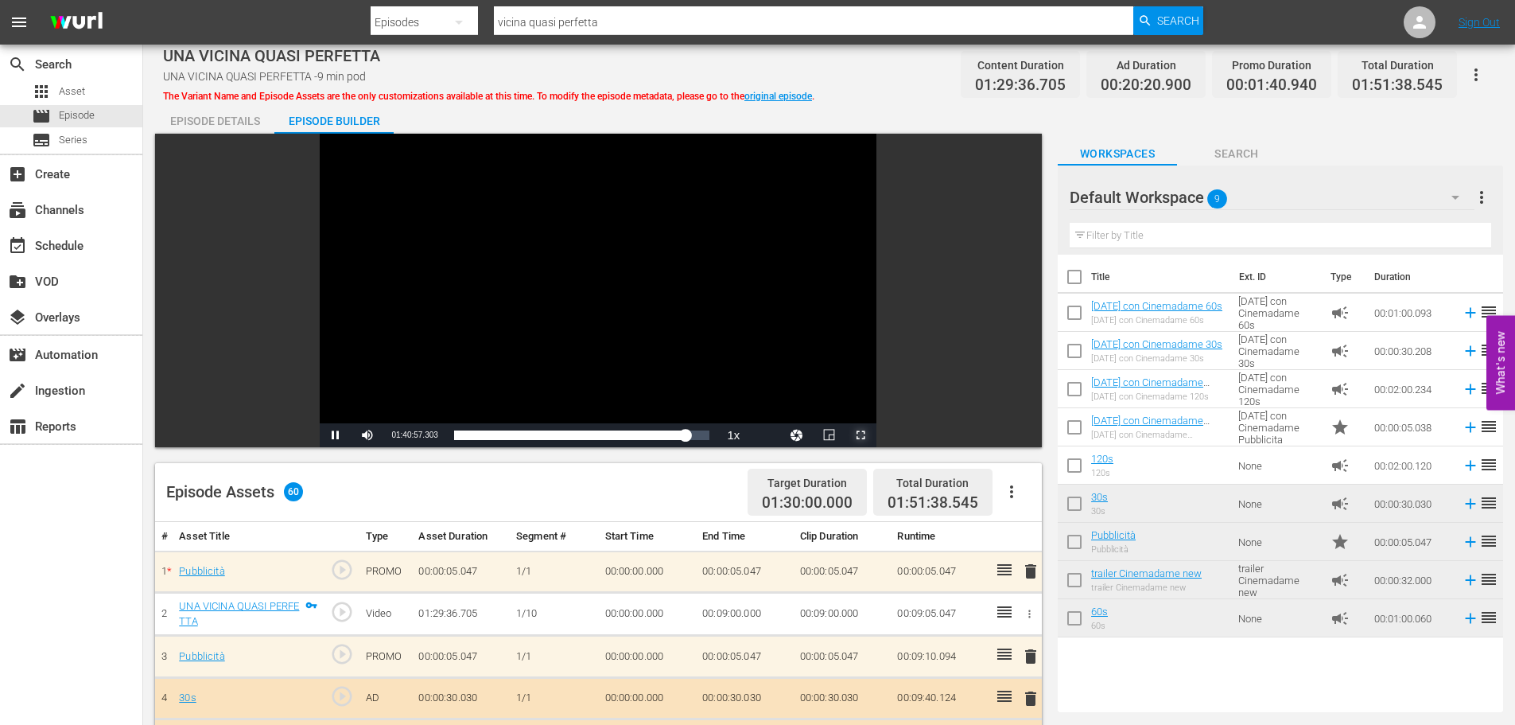
click at [861, 435] on span "Video Player" at bounding box center [861, 435] width 0 height 0
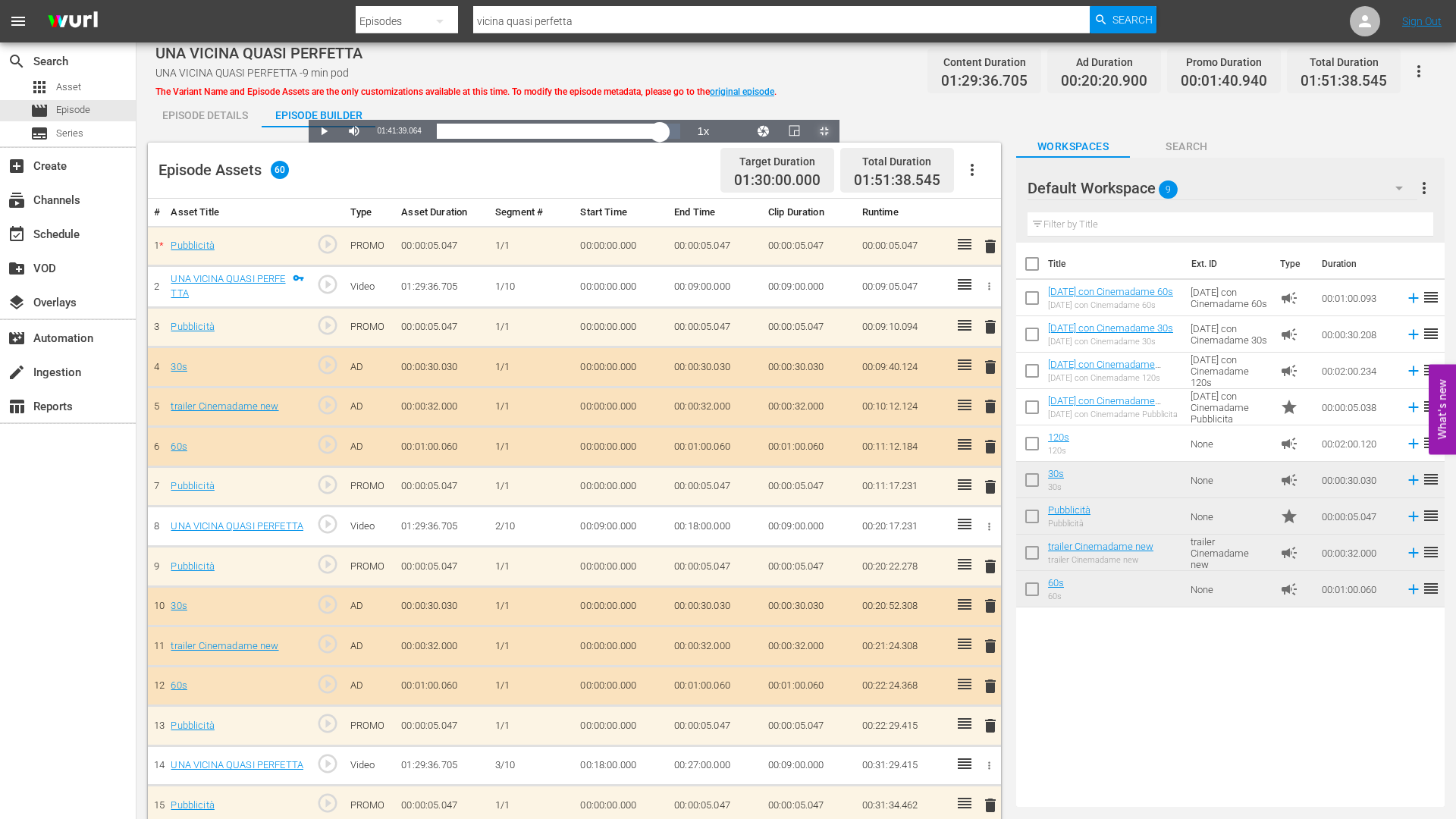
click at [660, 139] on div "01:21:03.612" at bounding box center [548, 132] width 223 height 15
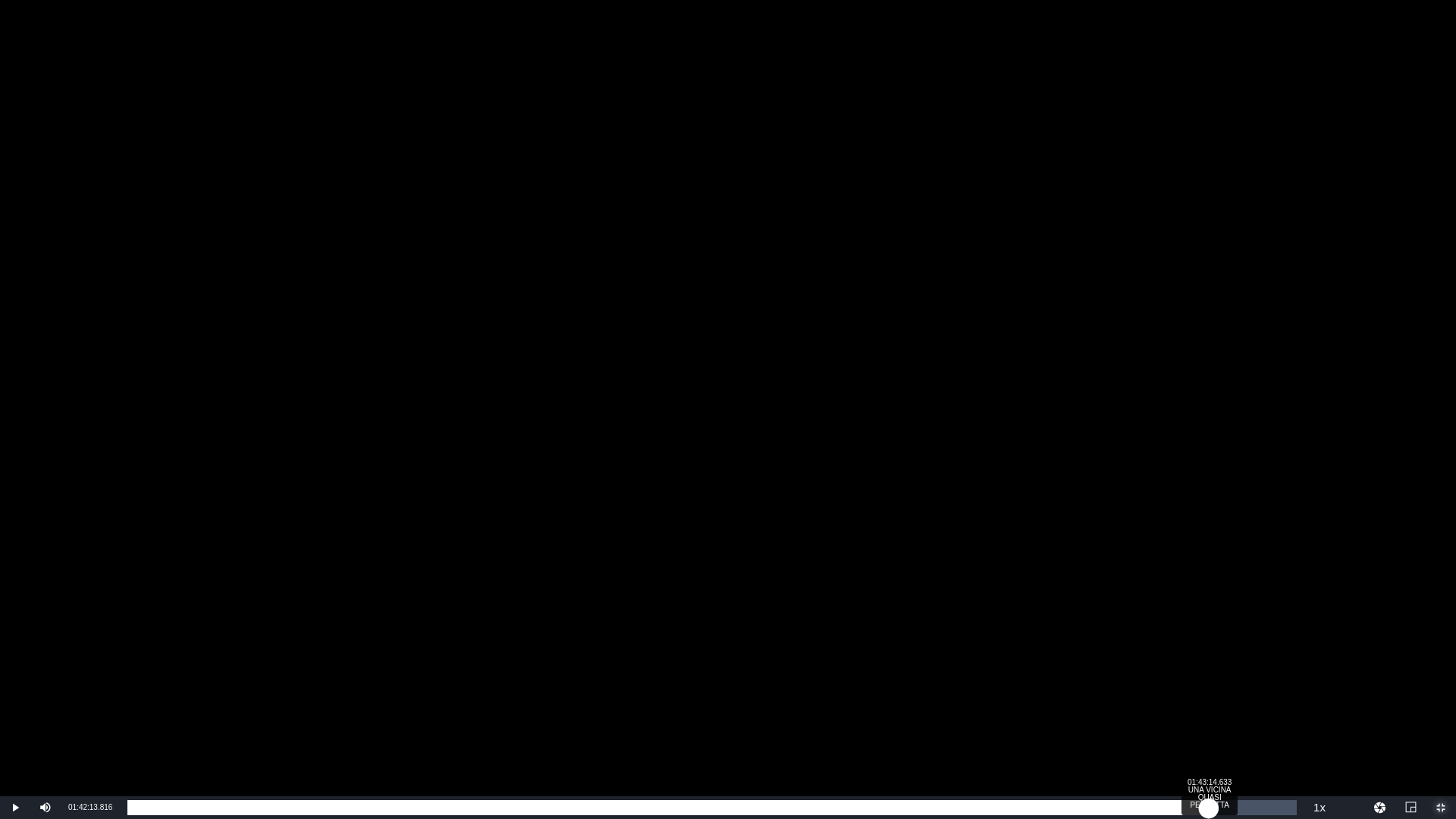
drag, startPoint x: 1199, startPoint y: 808, endPoint x: 1209, endPoint y: 806, distance: 10.2
click at [1209, 690] on div "01:22:19.449" at bounding box center [668, 808] width 1081 height 15
drag, startPoint x: 1209, startPoint y: 806, endPoint x: 1221, endPoint y: 806, distance: 12.0
click at [1217, 690] on div "01:23:19.996" at bounding box center [672, 808] width 1089 height 15
drag, startPoint x: 1221, startPoint y: 806, endPoint x: 1232, endPoint y: 807, distance: 11.0
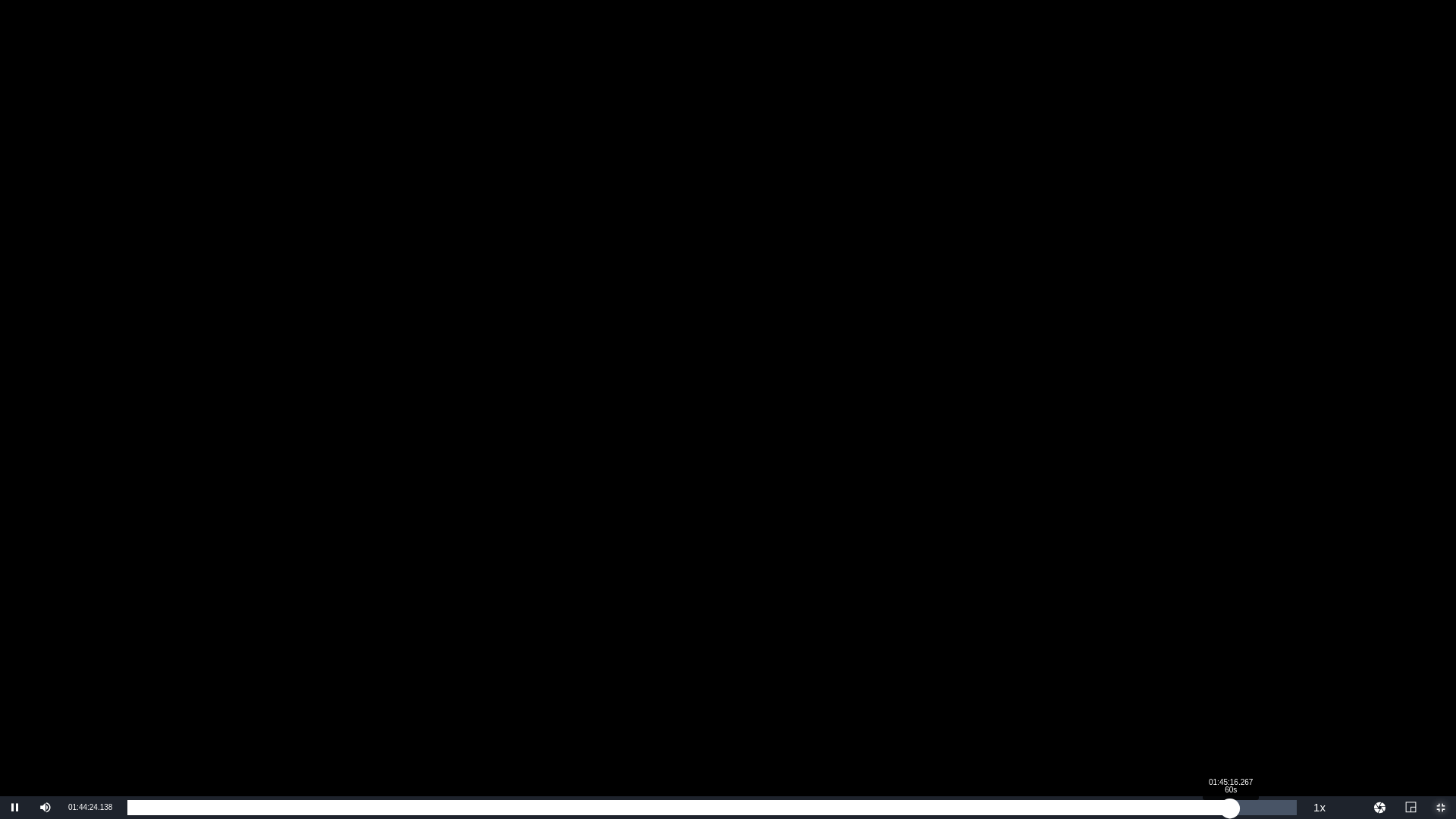
click at [1230, 690] on div "01:24:29.491" at bounding box center [679, 808] width 1102 height 15
drag, startPoint x: 1232, startPoint y: 807, endPoint x: 1222, endPoint y: 807, distance: 10.0
click at [1222, 690] on div "01:24:47.013" at bounding box center [675, 808] width 1095 height 15
drag, startPoint x: 1226, startPoint y: 807, endPoint x: 1250, endPoint y: 809, distance: 24.1
click at [1250, 690] on div "01:27:31.886" at bounding box center [688, 808] width 1122 height 15
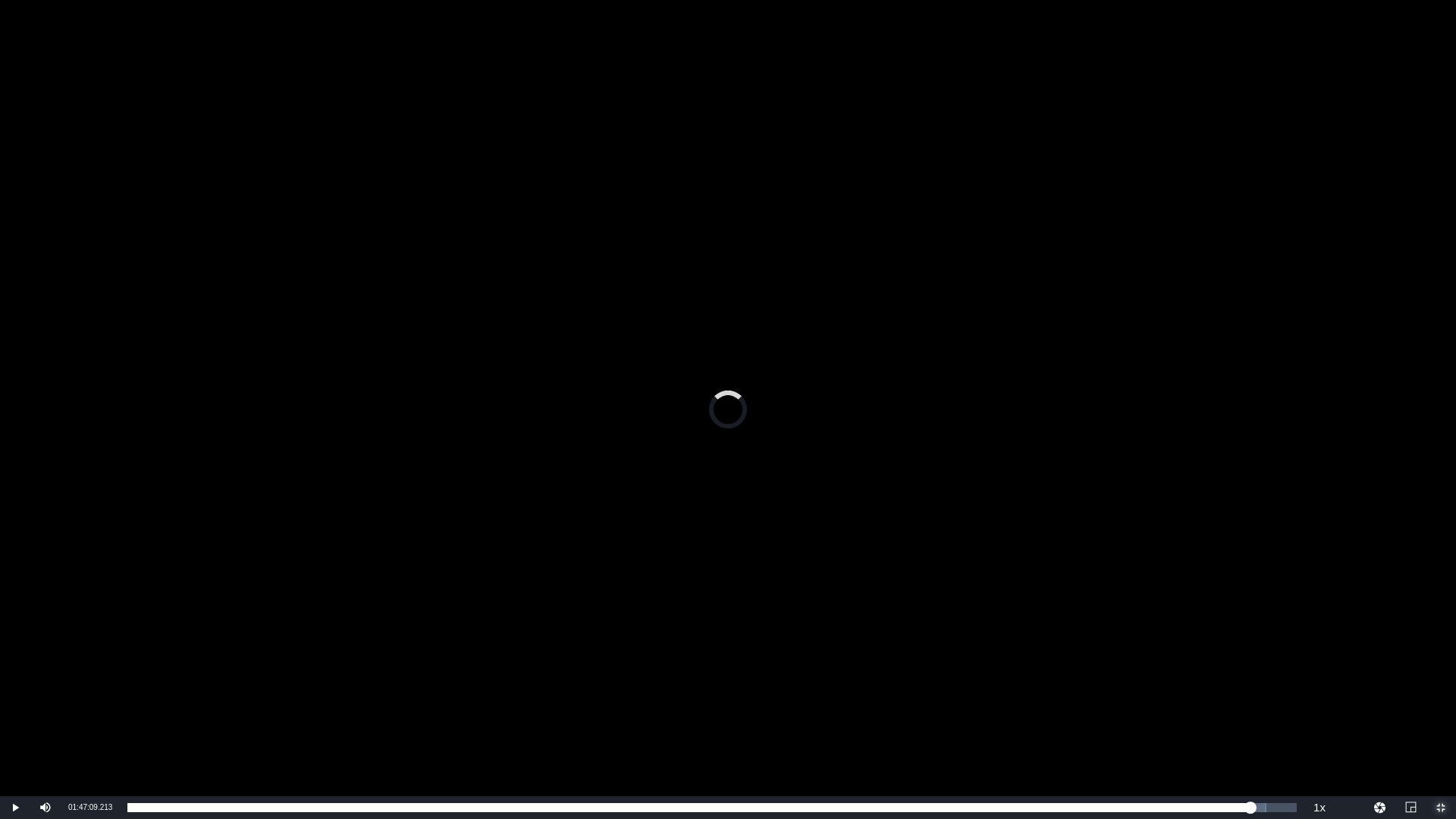
click at [1441, 690] on span "Video Player" at bounding box center [1441, 808] width 0 height 0
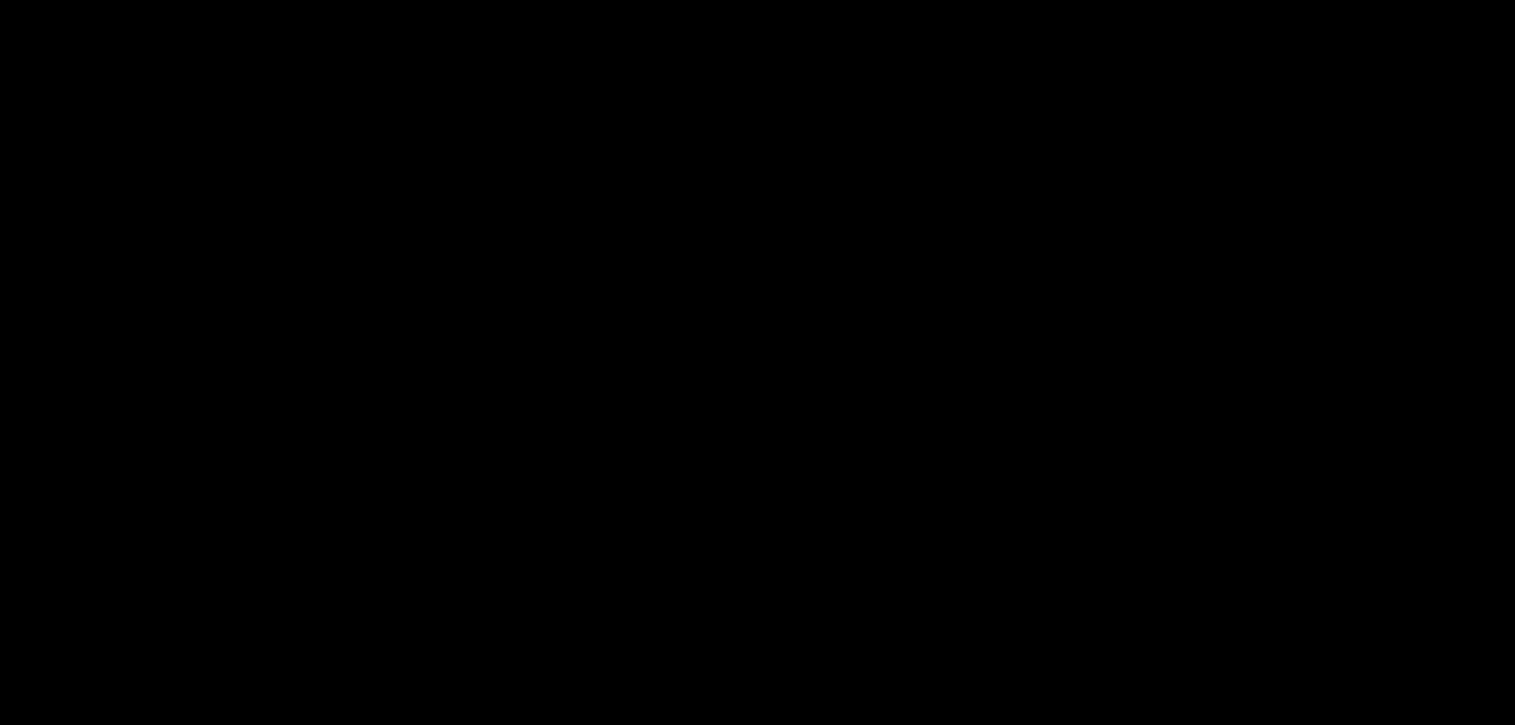
scroll to position [2360, 0]
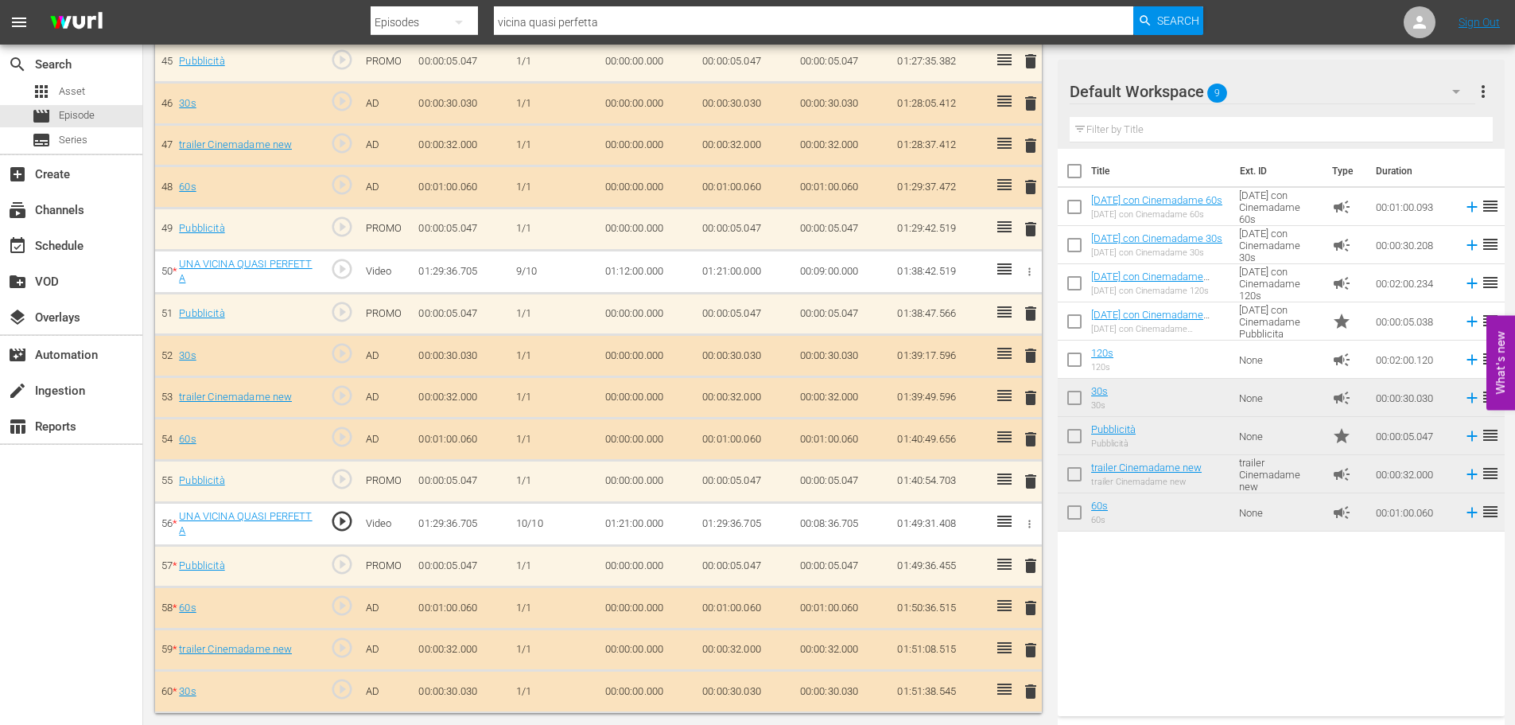
click at [351, 521] on span "play_circle_outline" at bounding box center [342, 521] width 24 height 24
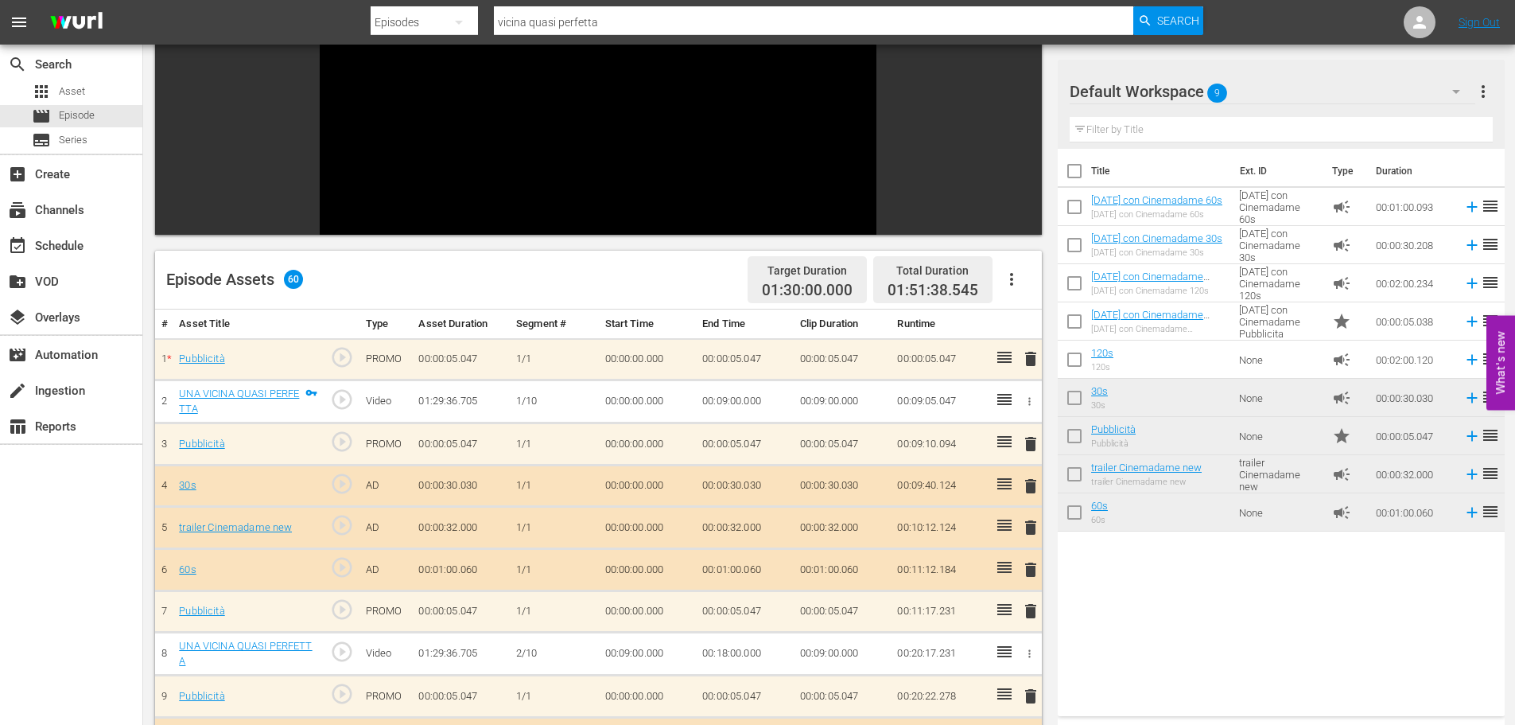
scroll to position [0, 0]
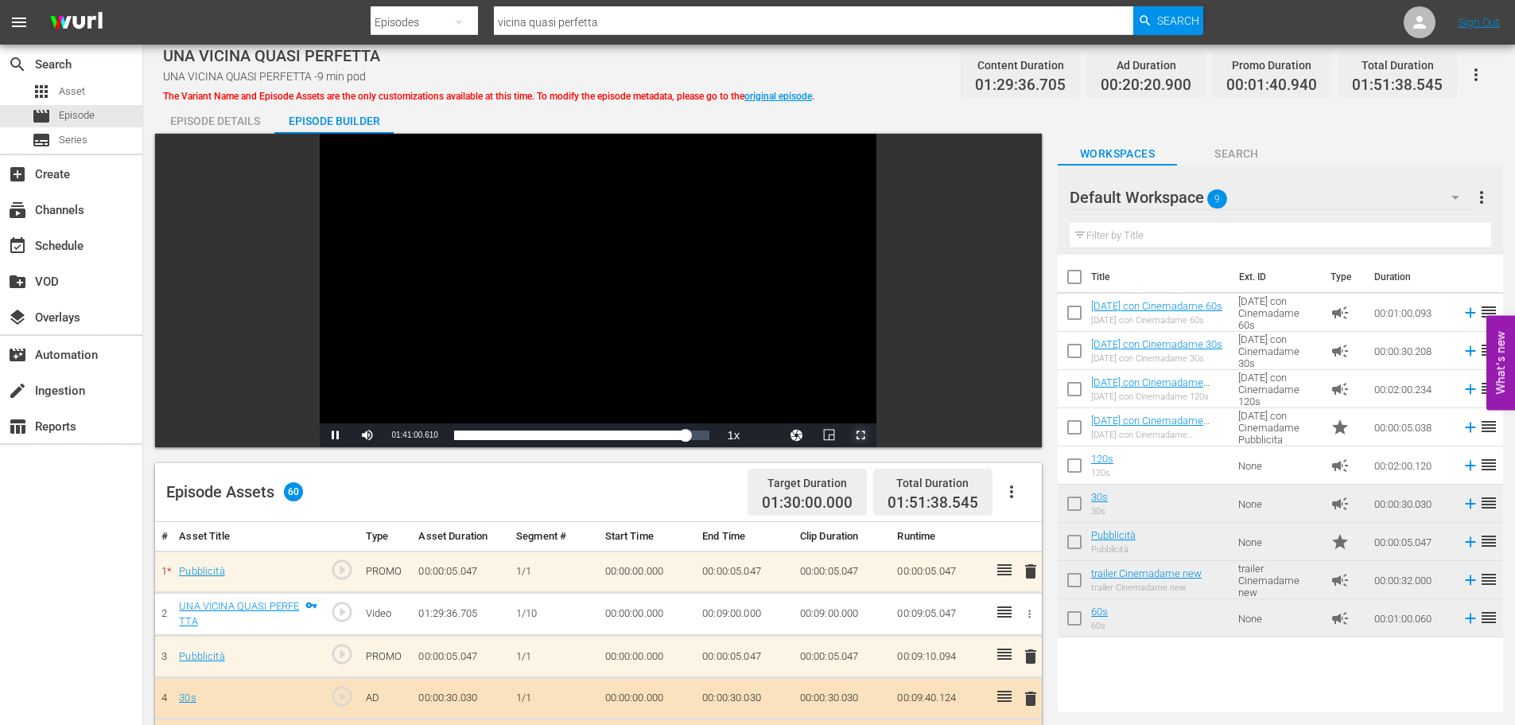
click at [861, 435] on span "Video Player" at bounding box center [861, 435] width 0 height 0
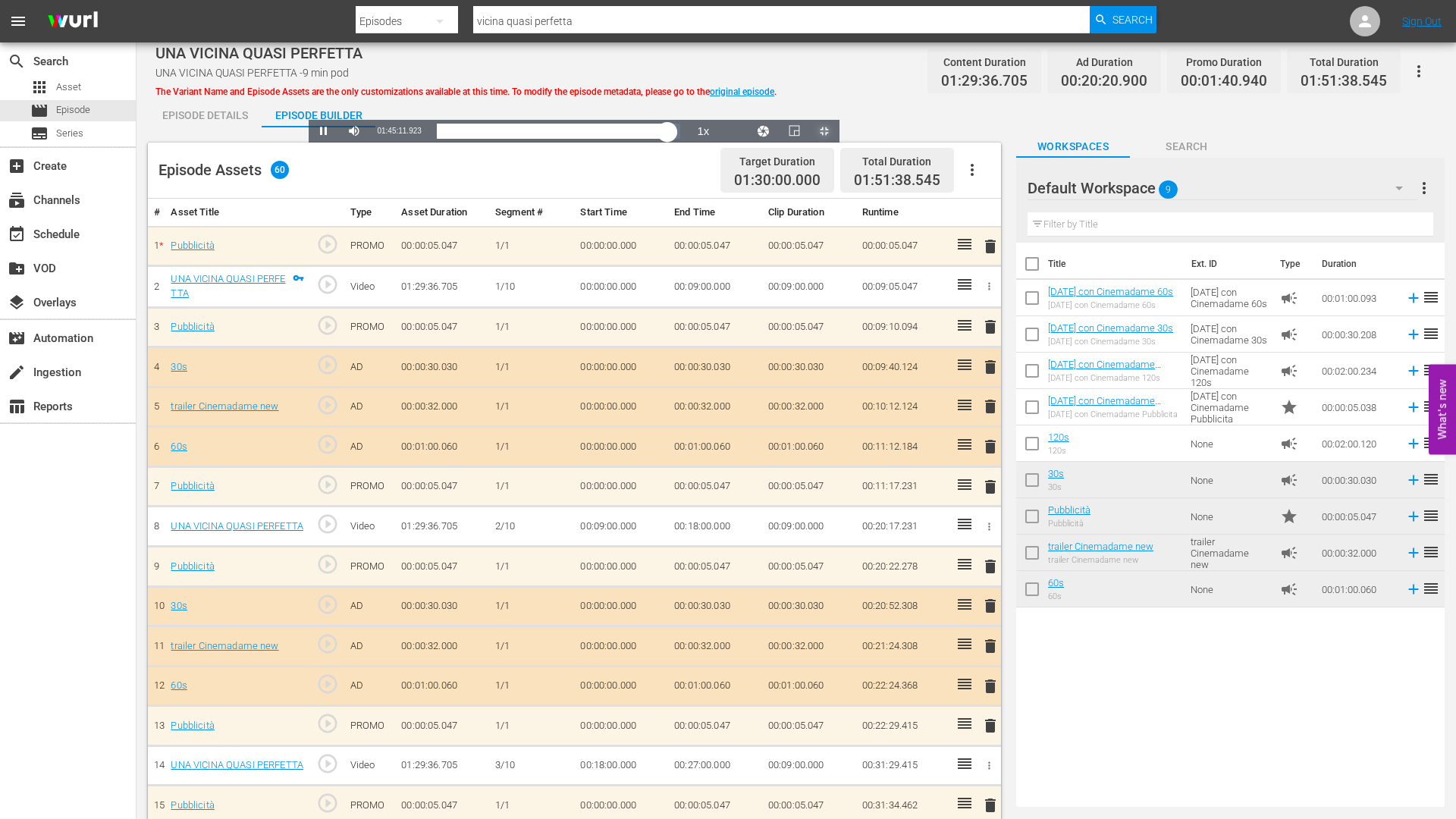
drag, startPoint x: 1195, startPoint y: 803, endPoint x: 1240, endPoint y: 806, distance: 45.1
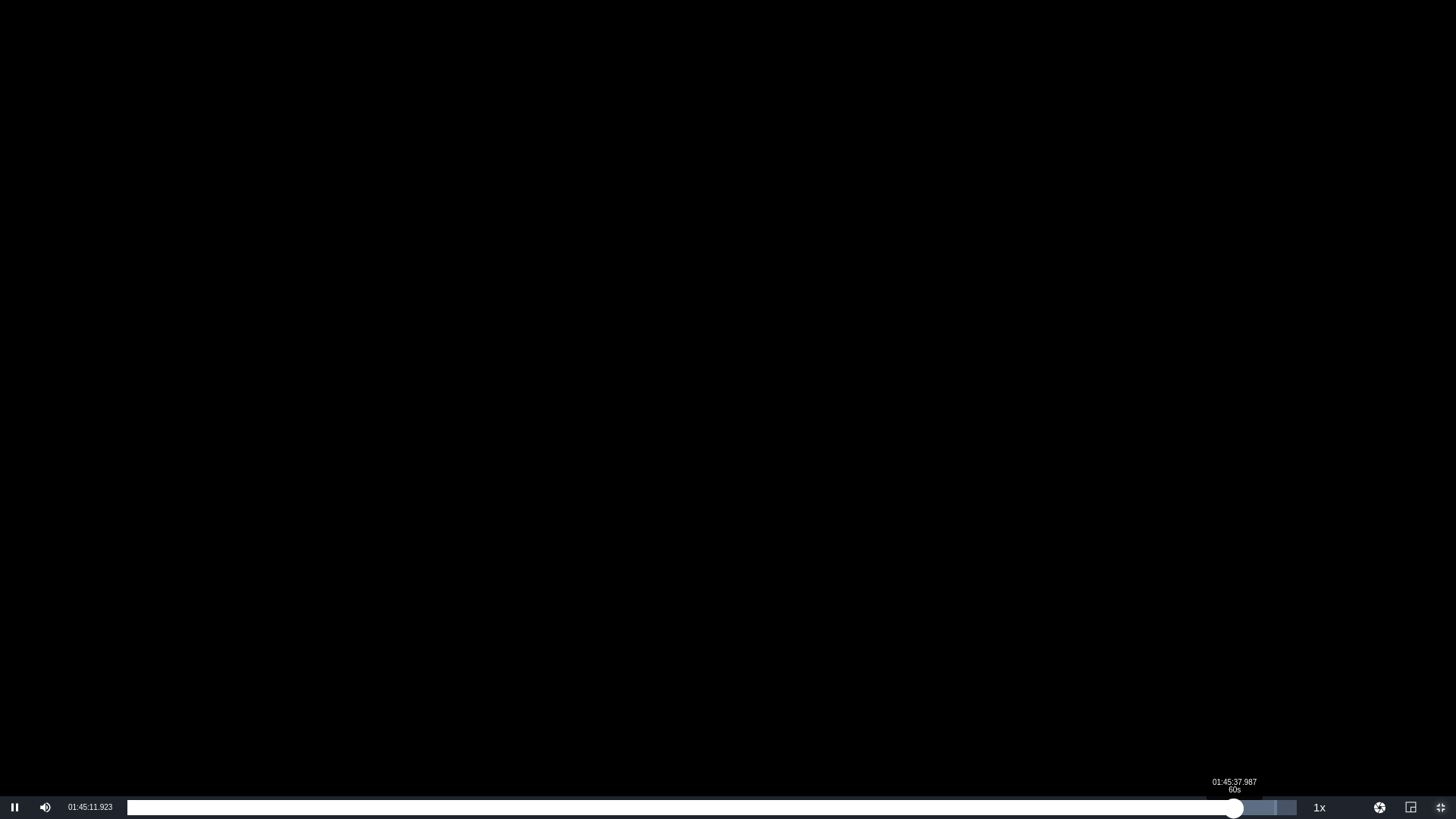
click at [1234, 690] on div "01:27:58.261" at bounding box center [681, 808] width 1106 height 15
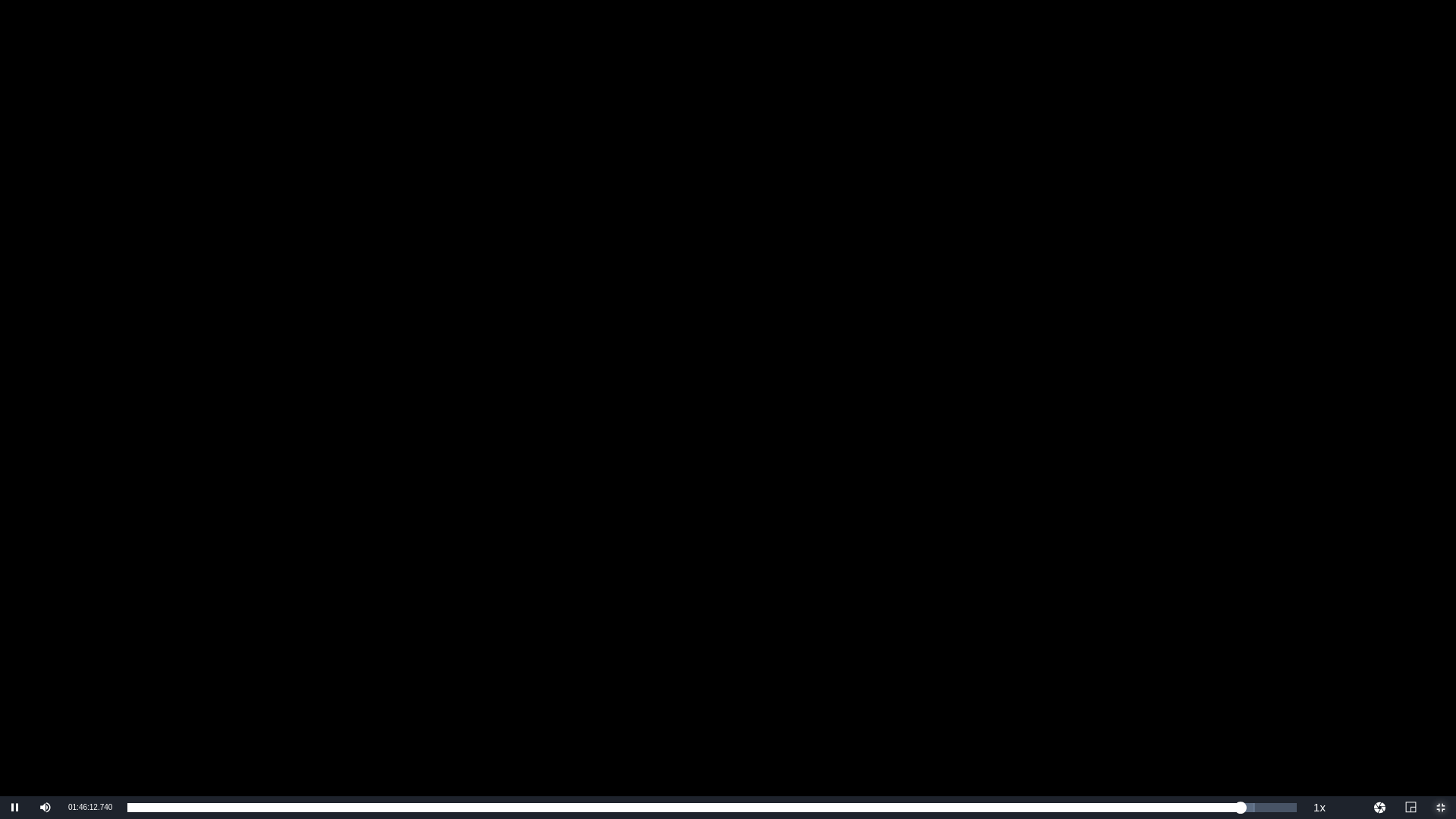
click at [1441, 690] on span "Video Player" at bounding box center [1441, 808] width 0 height 0
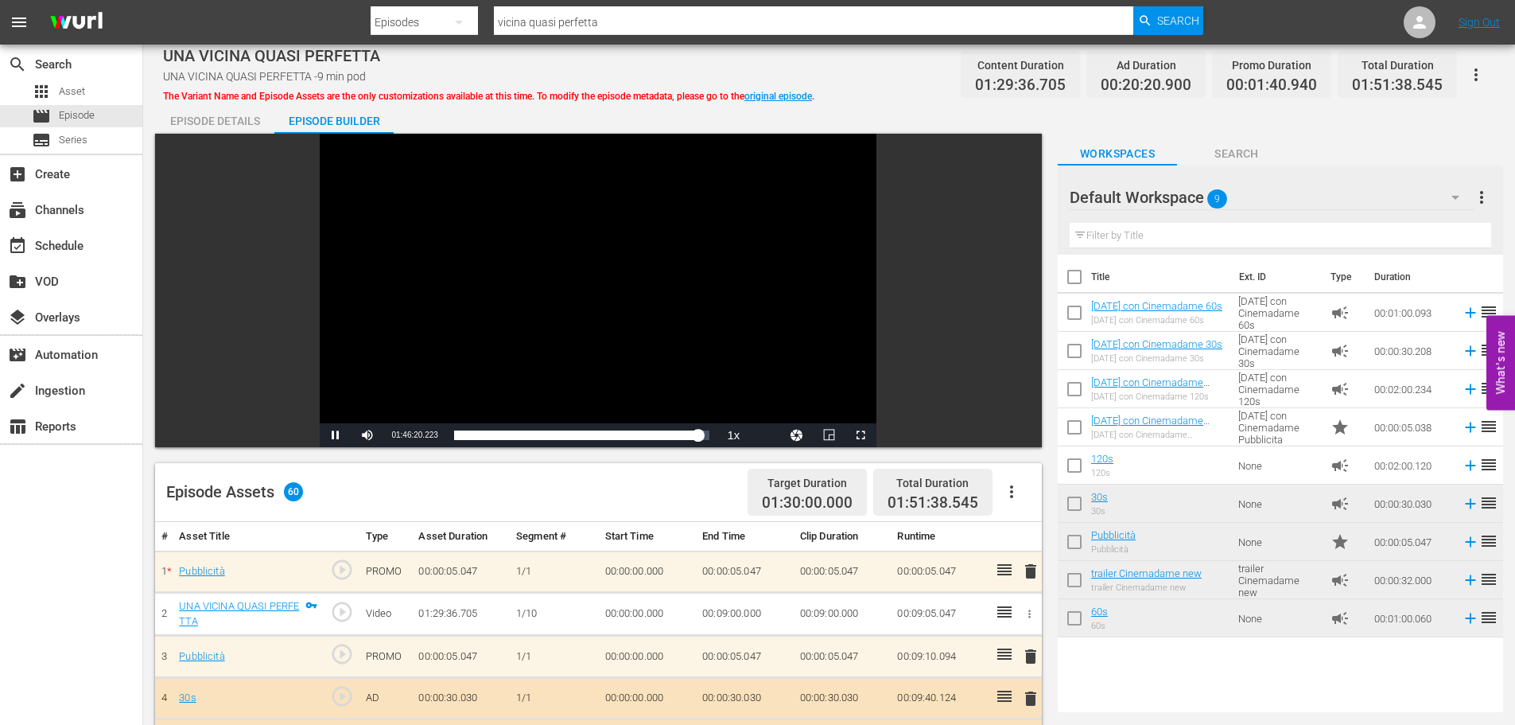
click at [575, 329] on div "Video Player" at bounding box center [598, 279] width 557 height 290
click at [861, 435] on span "Video Player" at bounding box center [861, 435] width 0 height 0
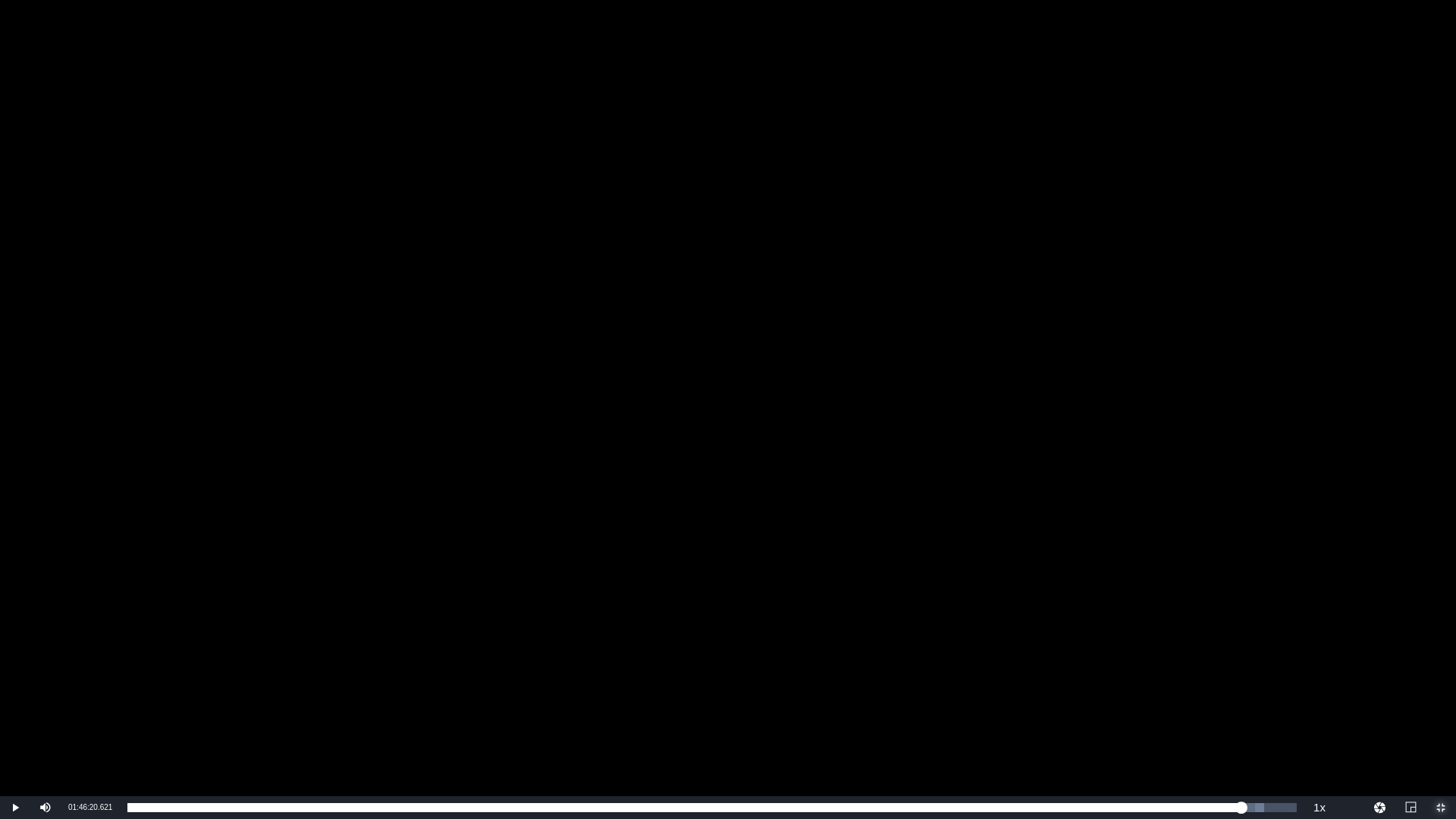
click at [1441, 690] on span "Video Player" at bounding box center [1441, 808] width 0 height 0
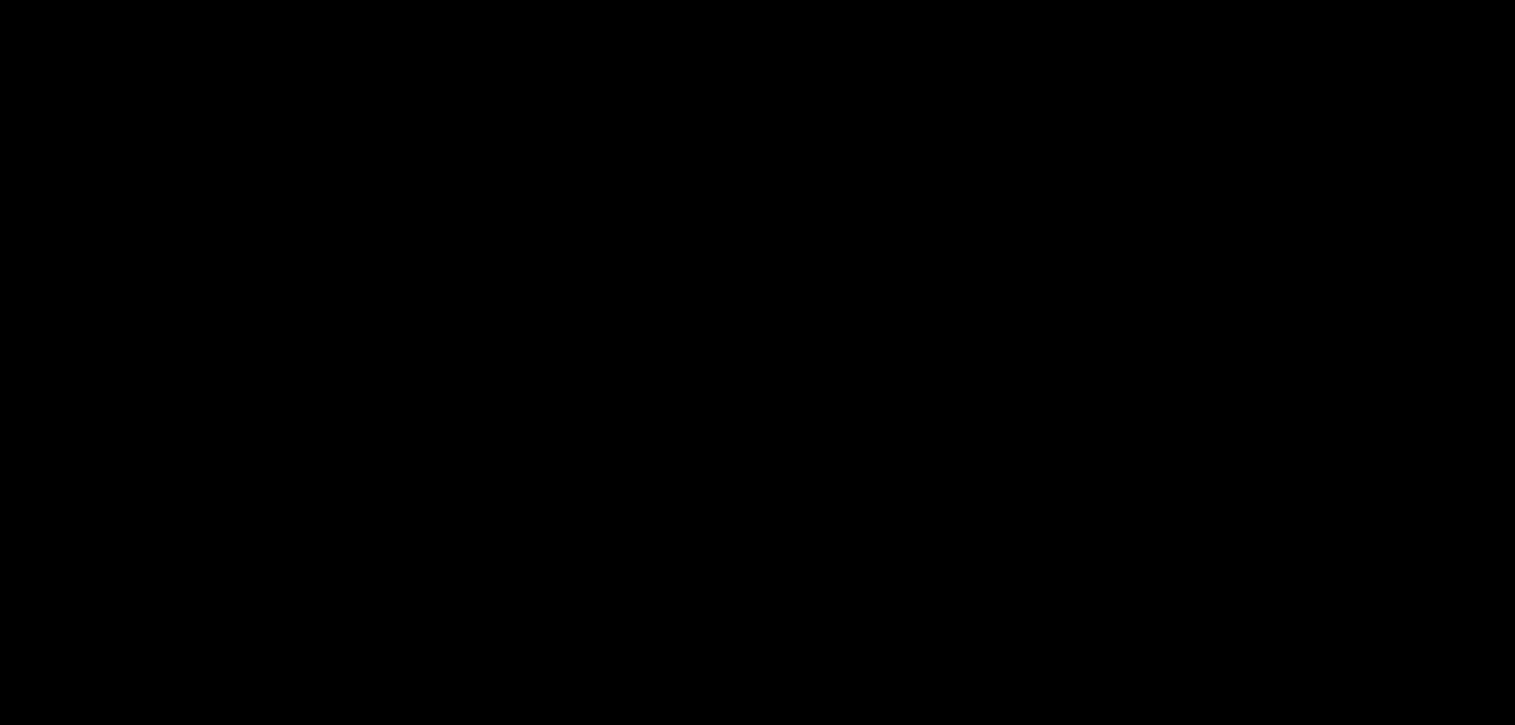
scroll to position [2360, 0]
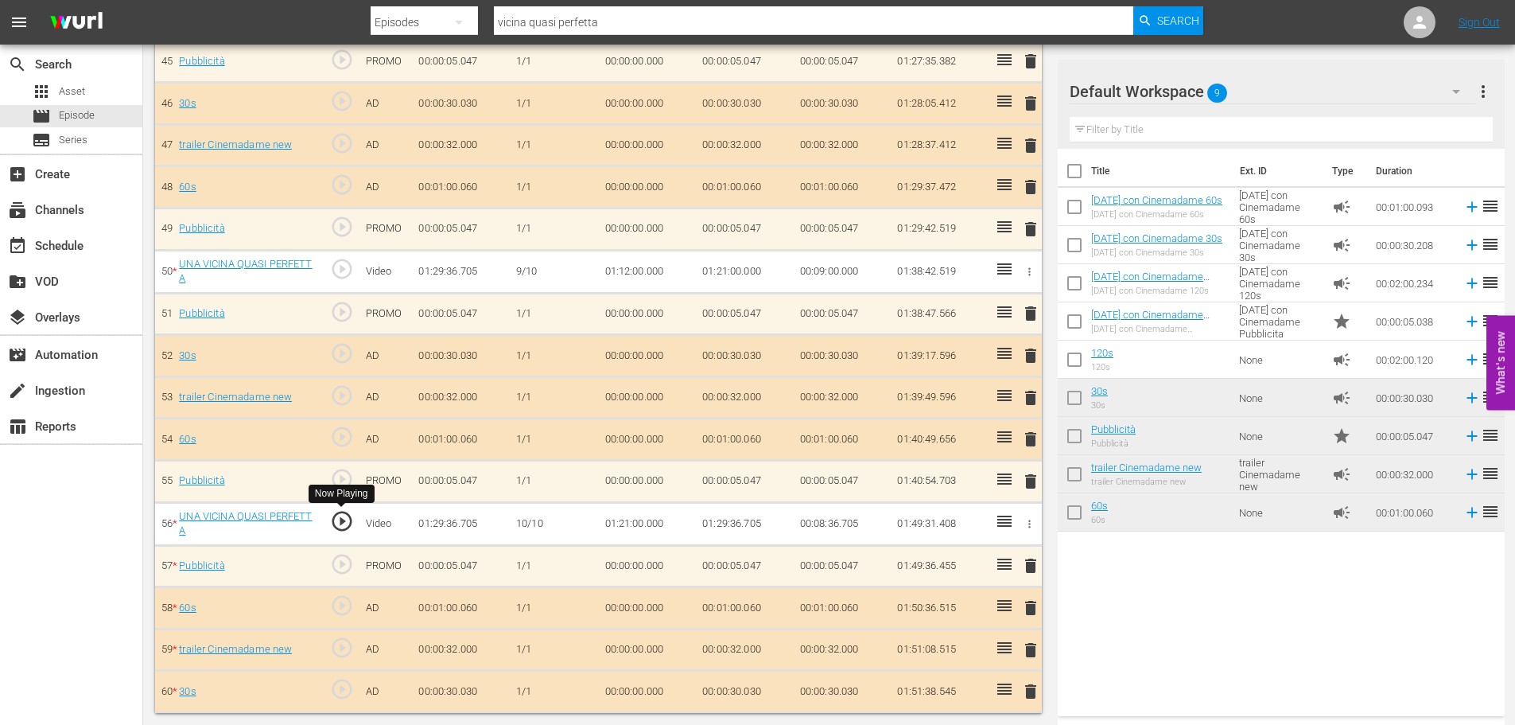
click at [336, 528] on span "play_circle_outline" at bounding box center [342, 521] width 24 height 24
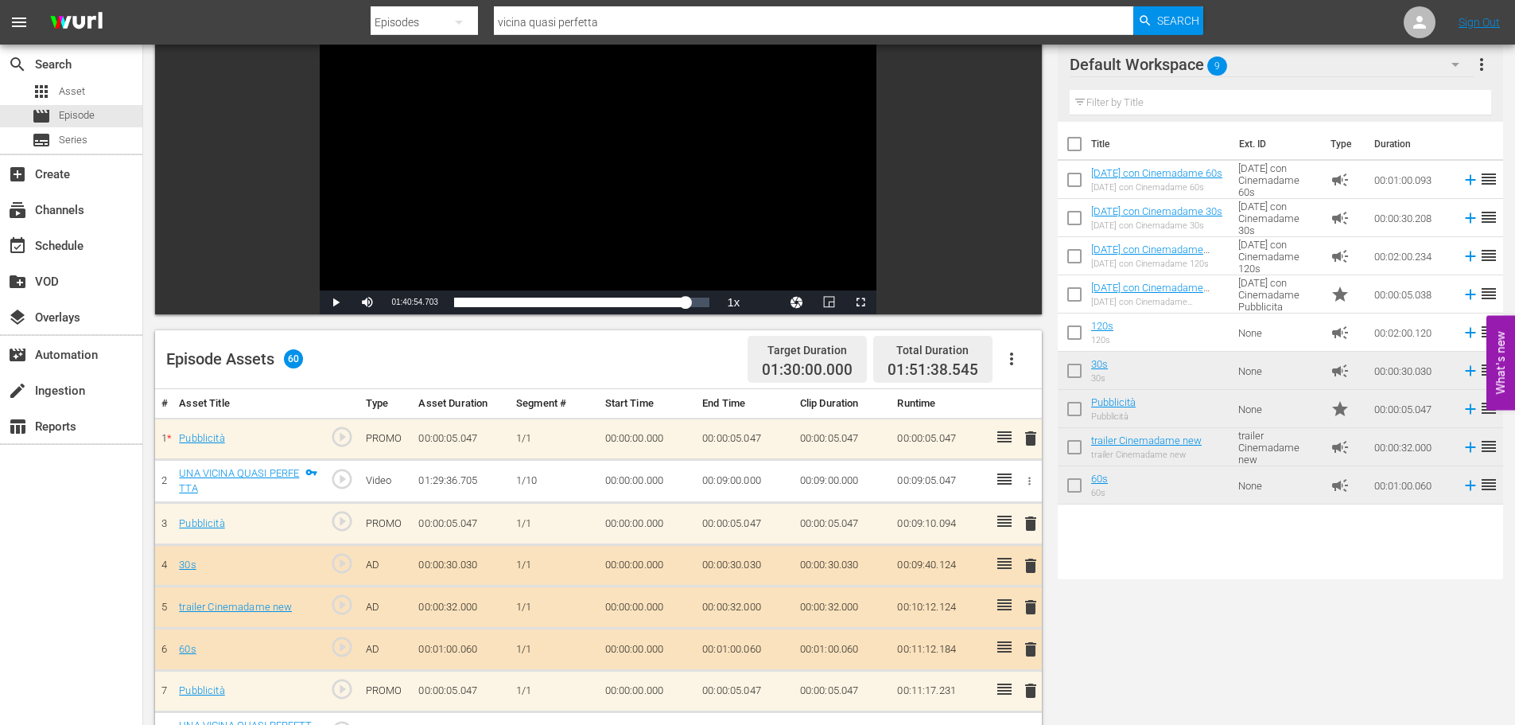
scroll to position [0, 0]
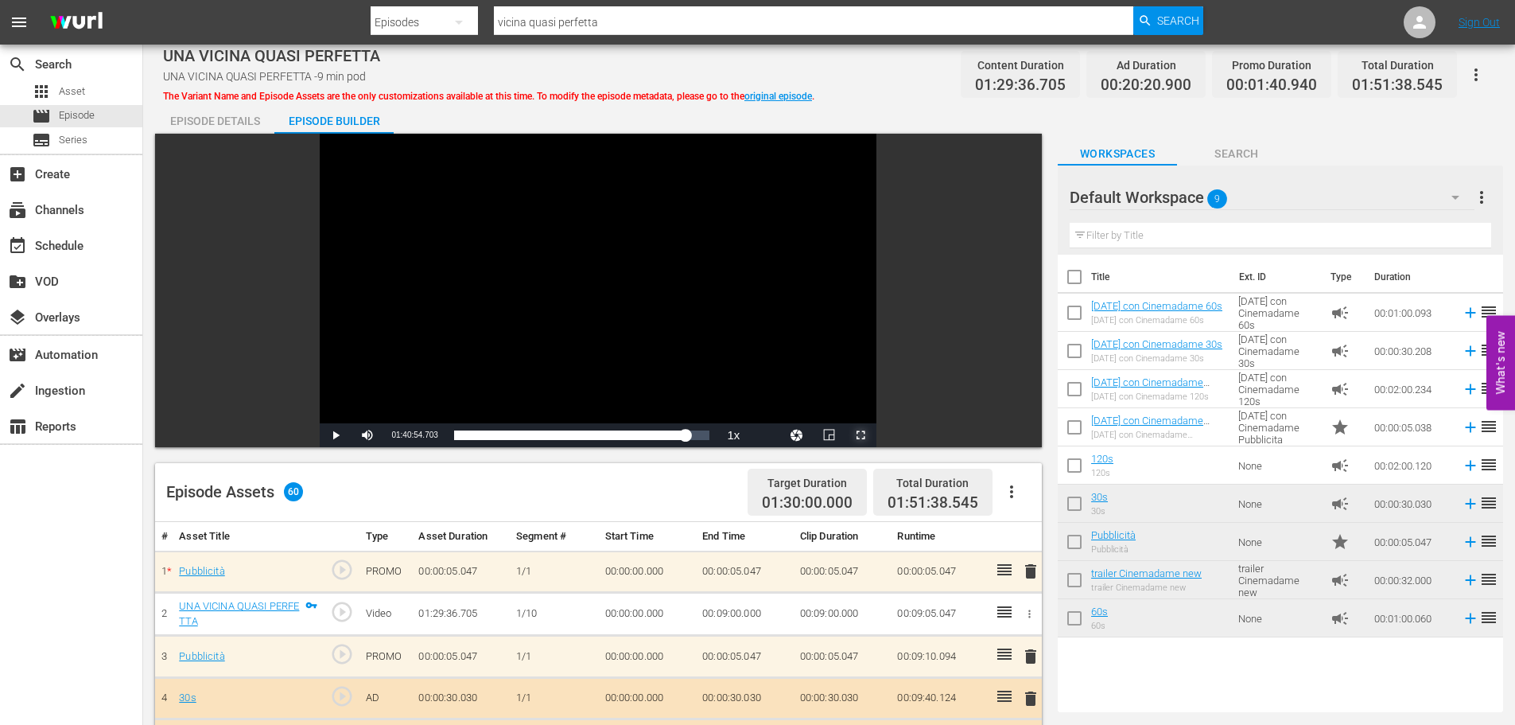
click at [861, 435] on span "Video Player" at bounding box center [861, 435] width 0 height 0
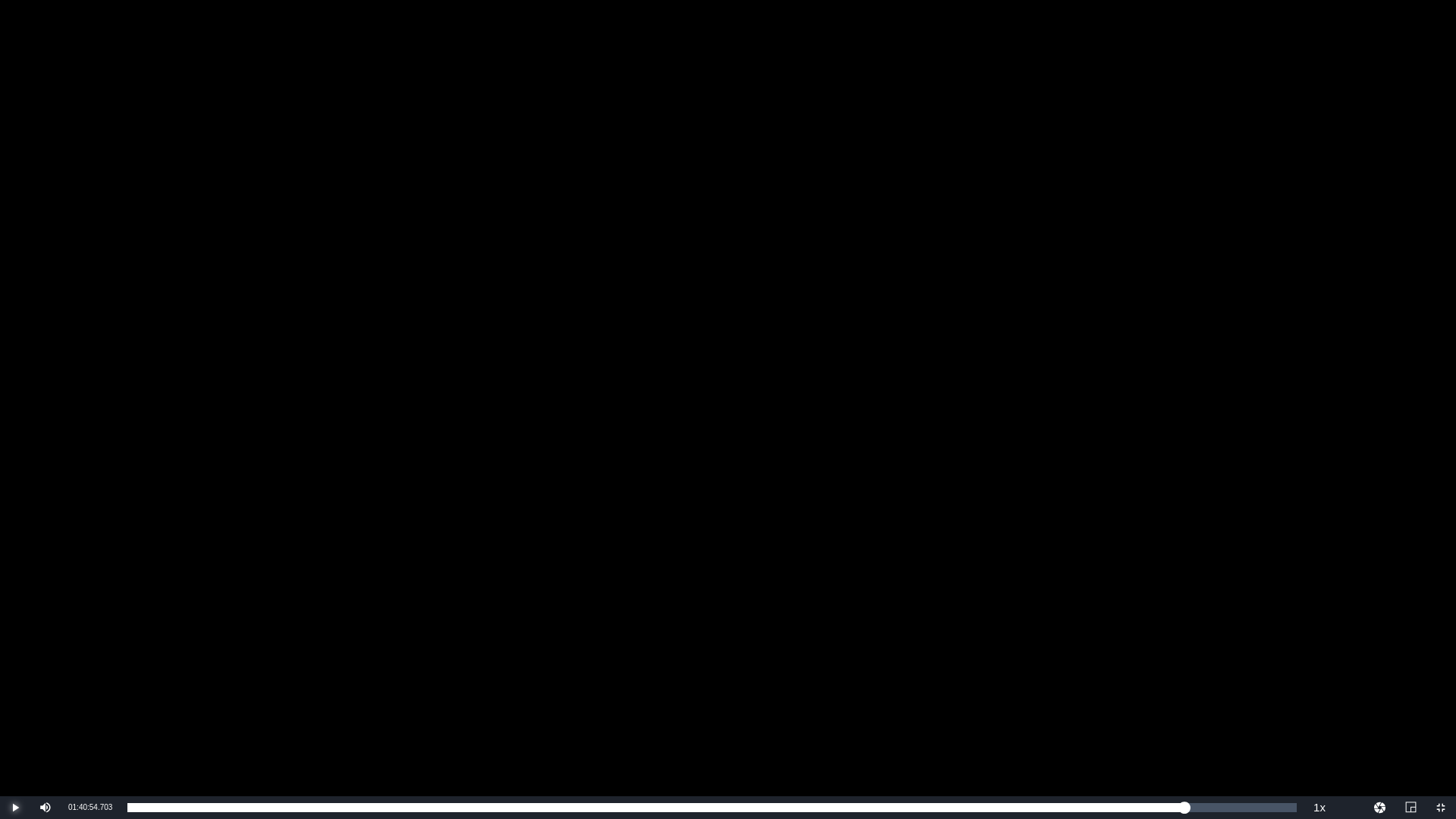
click at [15, 690] on span "Video Player" at bounding box center [15, 808] width 0 height 0
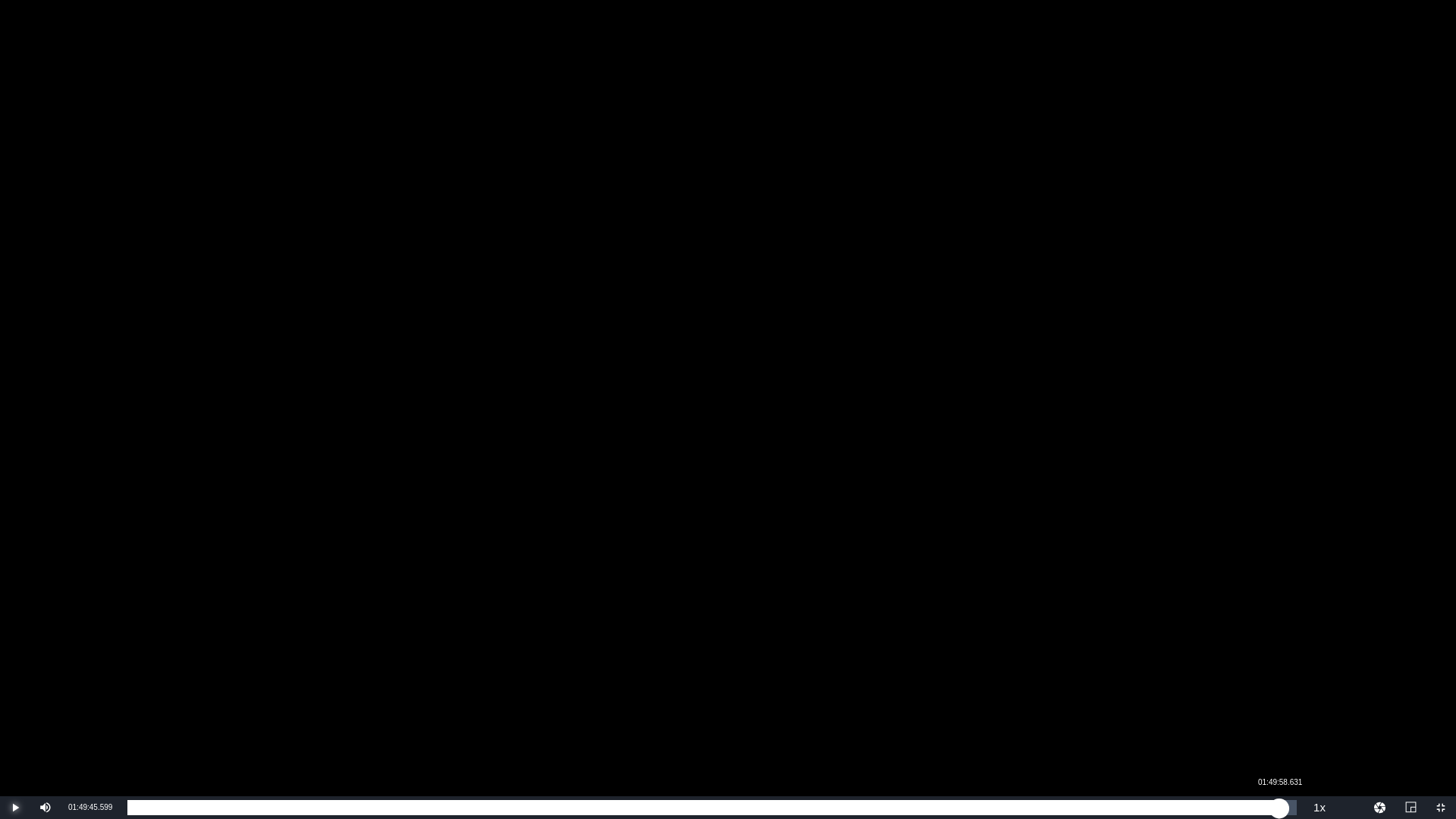
drag, startPoint x: 1192, startPoint y: 811, endPoint x: 1280, endPoint y: 809, distance: 88.0
click at [1280, 690] on div "00:00:00.000" at bounding box center [704, 808] width 1152 height 15
drag, startPoint x: 1280, startPoint y: 809, endPoint x: 1292, endPoint y: 807, distance: 12.2
click at [1282, 690] on div "00:00:09.735" at bounding box center [705, 808] width 1155 height 15
drag, startPoint x: 1292, startPoint y: 807, endPoint x: 1272, endPoint y: 806, distance: 20.0
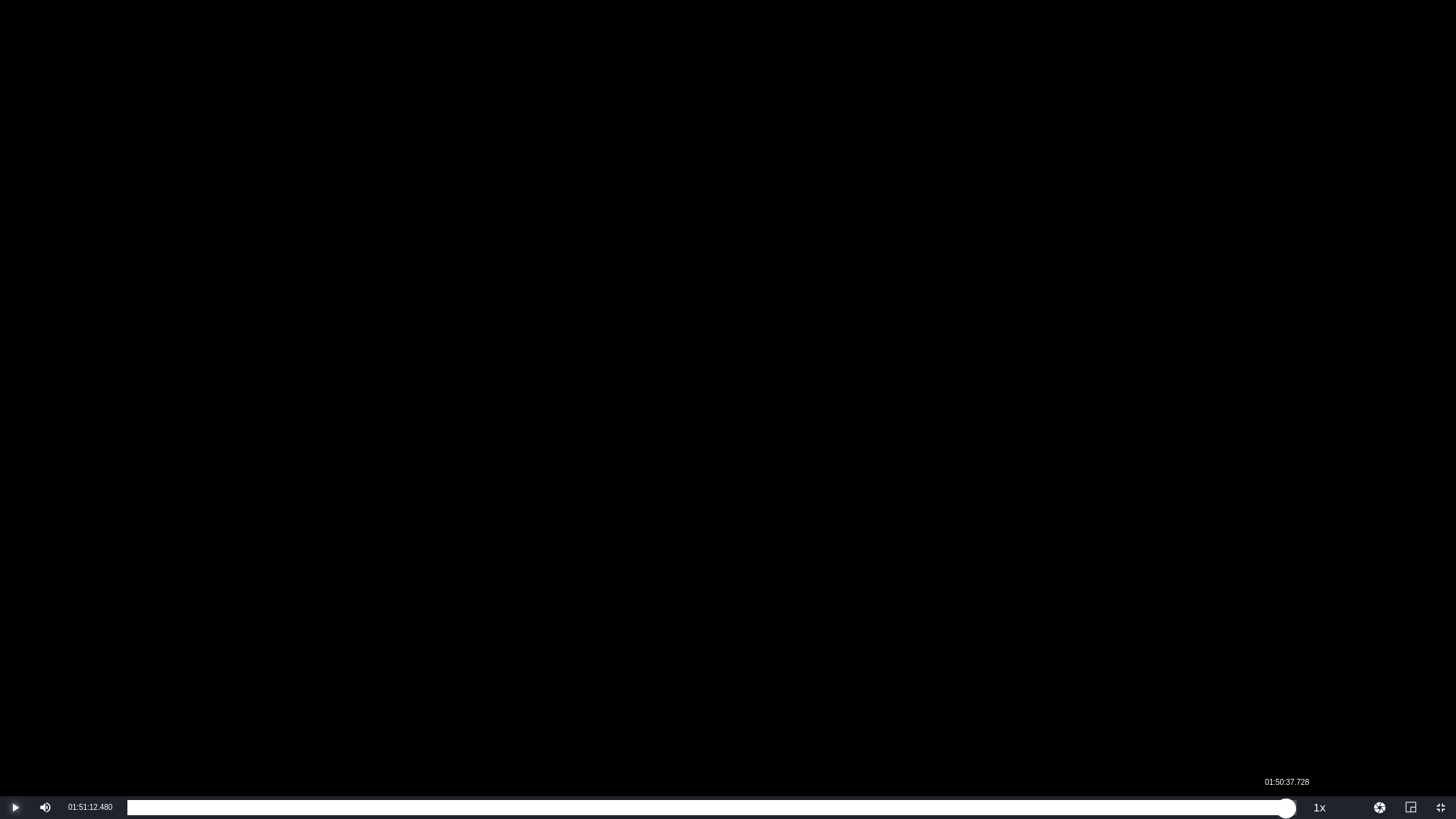
click at [1272, 690] on div "00:00:00.000" at bounding box center [707, 808] width 1159 height 15
drag, startPoint x: 1272, startPoint y: 806, endPoint x: 1254, endPoint y: 806, distance: 18.0
click at [1254, 690] on div "00:00:00.000" at bounding box center [695, 808] width 1136 height 15
drag, startPoint x: 1256, startPoint y: 806, endPoint x: 1242, endPoint y: 806, distance: 14.0
click at [1242, 690] on div "01:27:37.200" at bounding box center [686, 808] width 1116 height 15
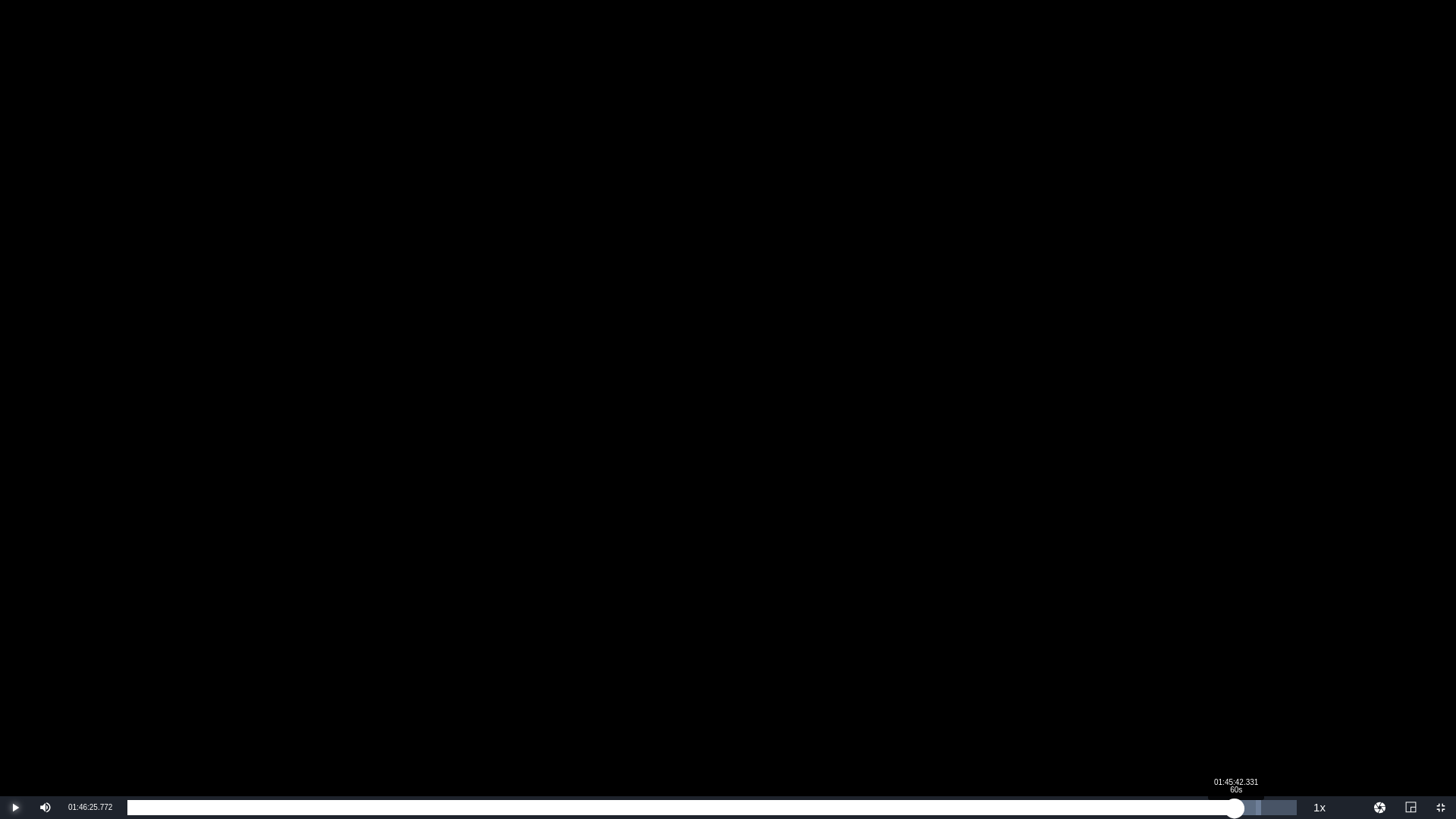
drag, startPoint x: 1242, startPoint y: 806, endPoint x: 1232, endPoint y: 806, distance: 10.0
click at [1232, 690] on div "01:26:31.410" at bounding box center [681, 808] width 1107 height 15
drag, startPoint x: 1232, startPoint y: 806, endPoint x: 1224, endPoint y: 807, distance: 8.1
click at [1224, 690] on div "01:25:34.954" at bounding box center [676, 808] width 1097 height 15
drag, startPoint x: 1239, startPoint y: 807, endPoint x: 1229, endPoint y: 807, distance: 10.0
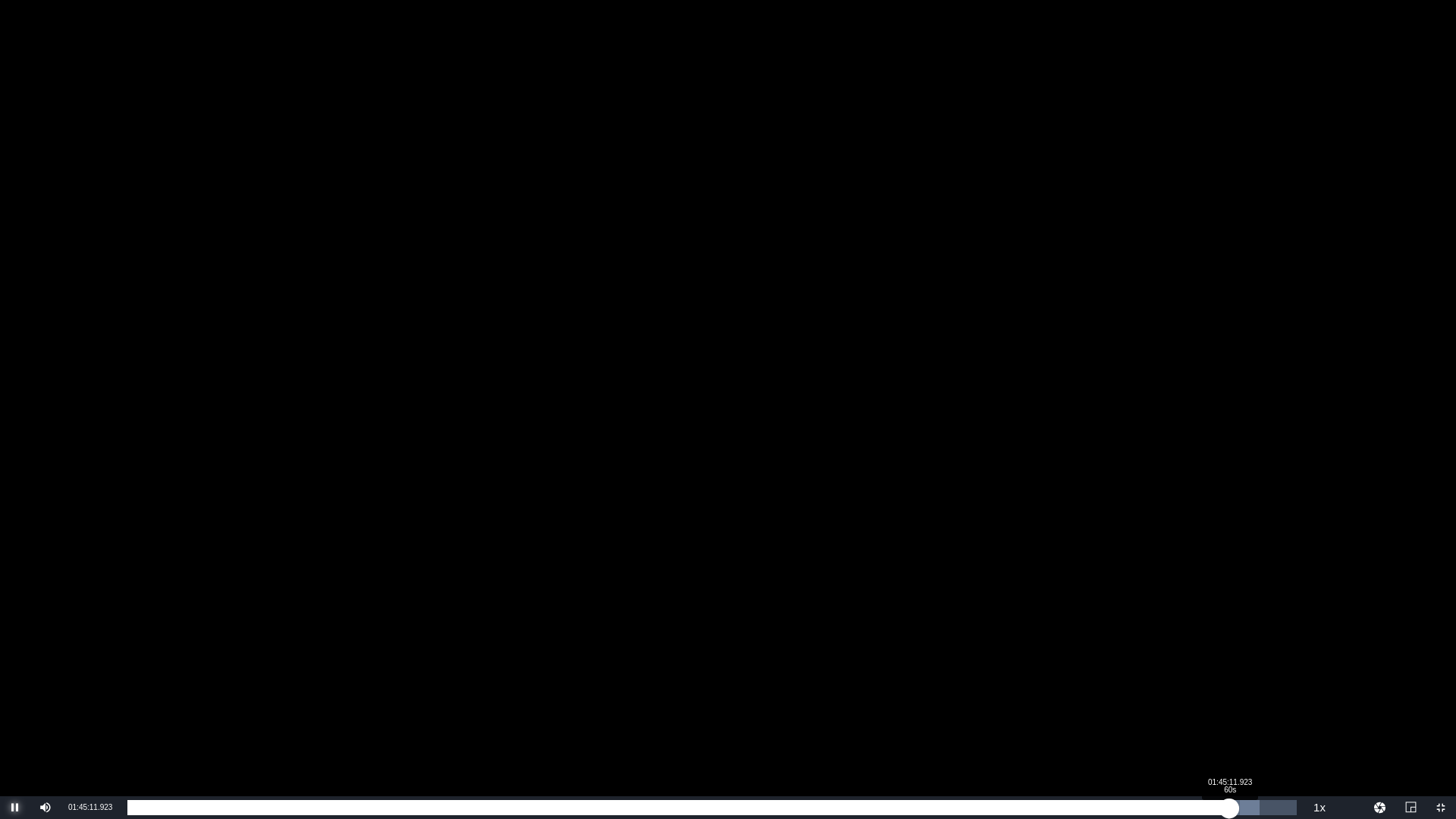
click at [1229, 690] on div "01:25:19.582" at bounding box center [679, 808] width 1102 height 15
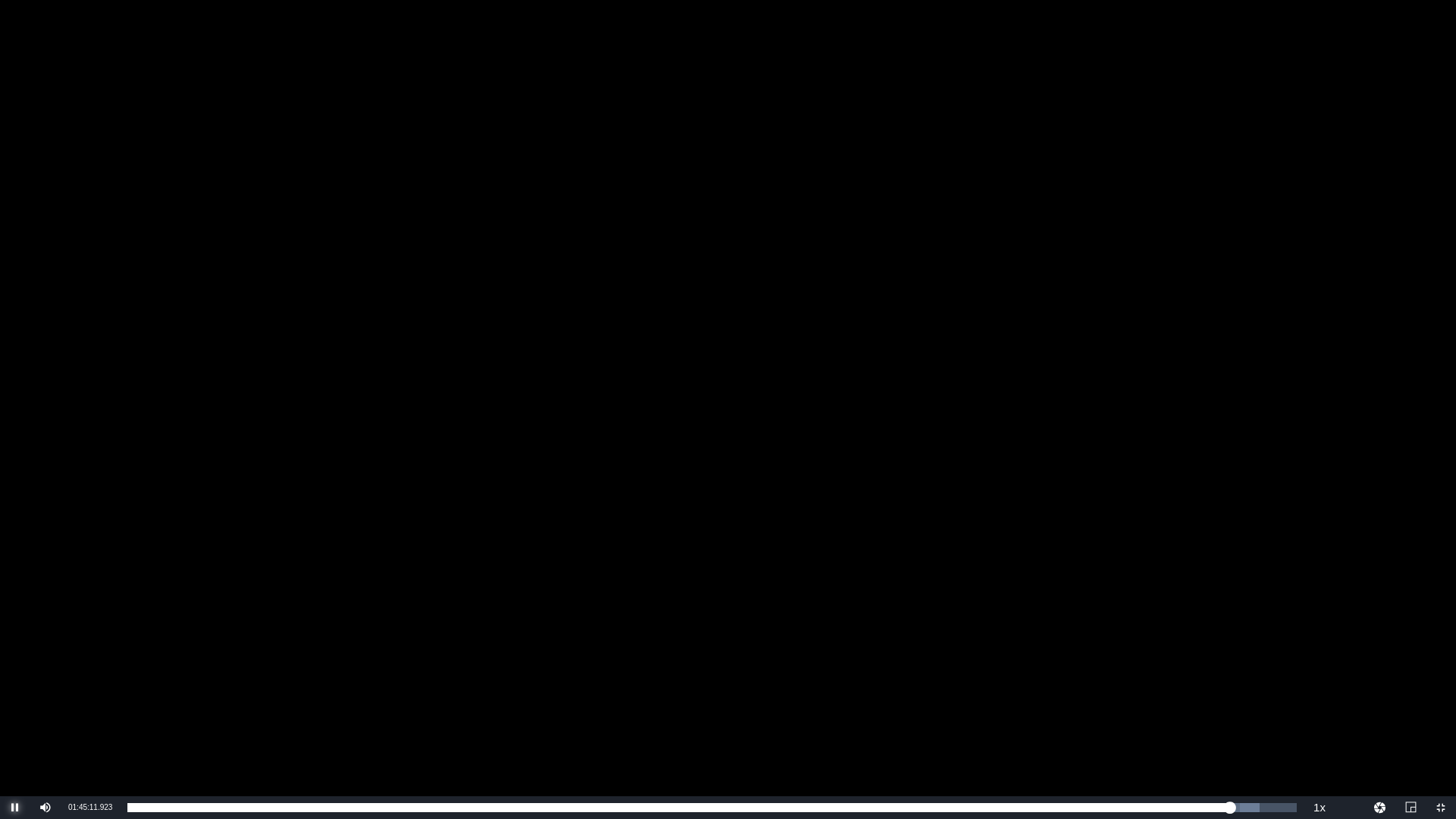
click at [15, 690] on span "Video Player" at bounding box center [15, 808] width 0 height 0
click at [1441, 690] on span "Video Player" at bounding box center [1441, 808] width 0 height 0
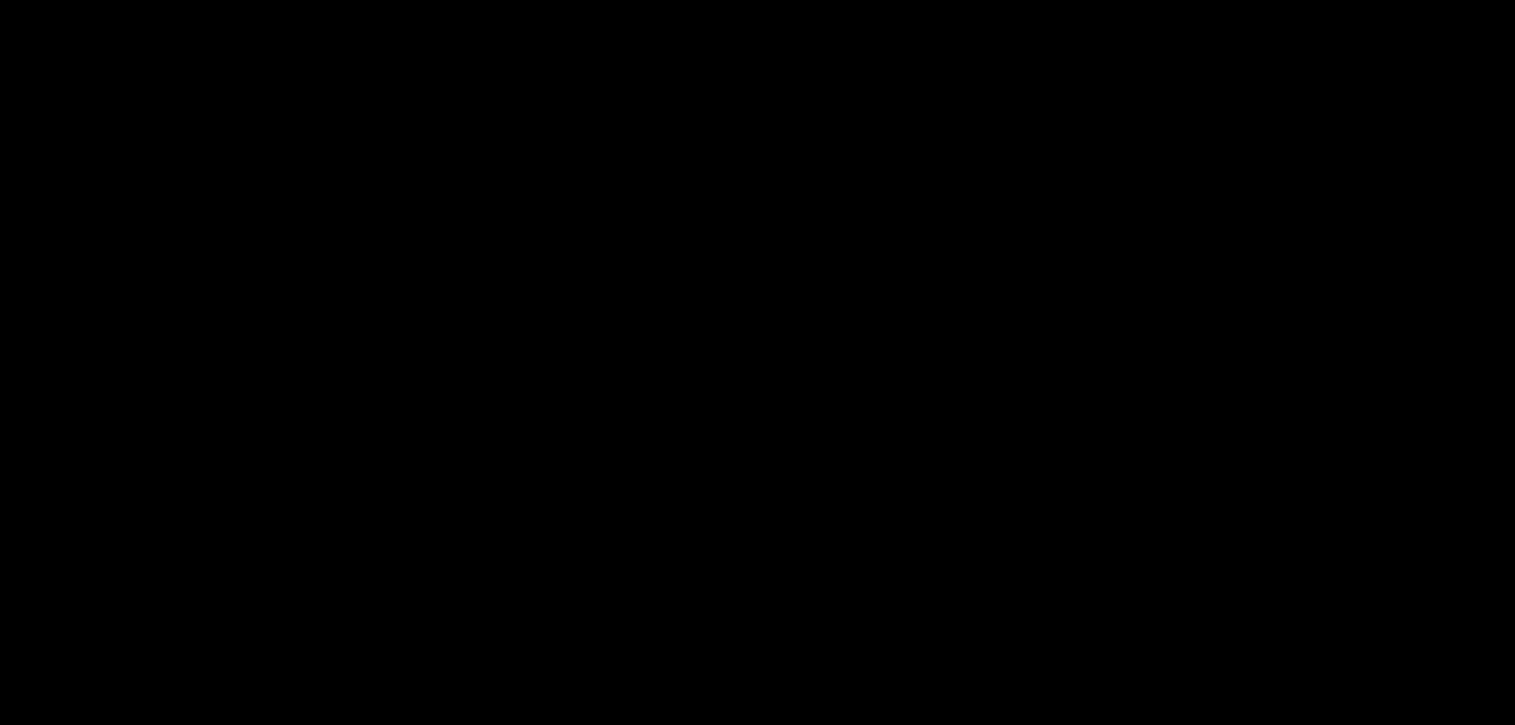
scroll to position [2360, 0]
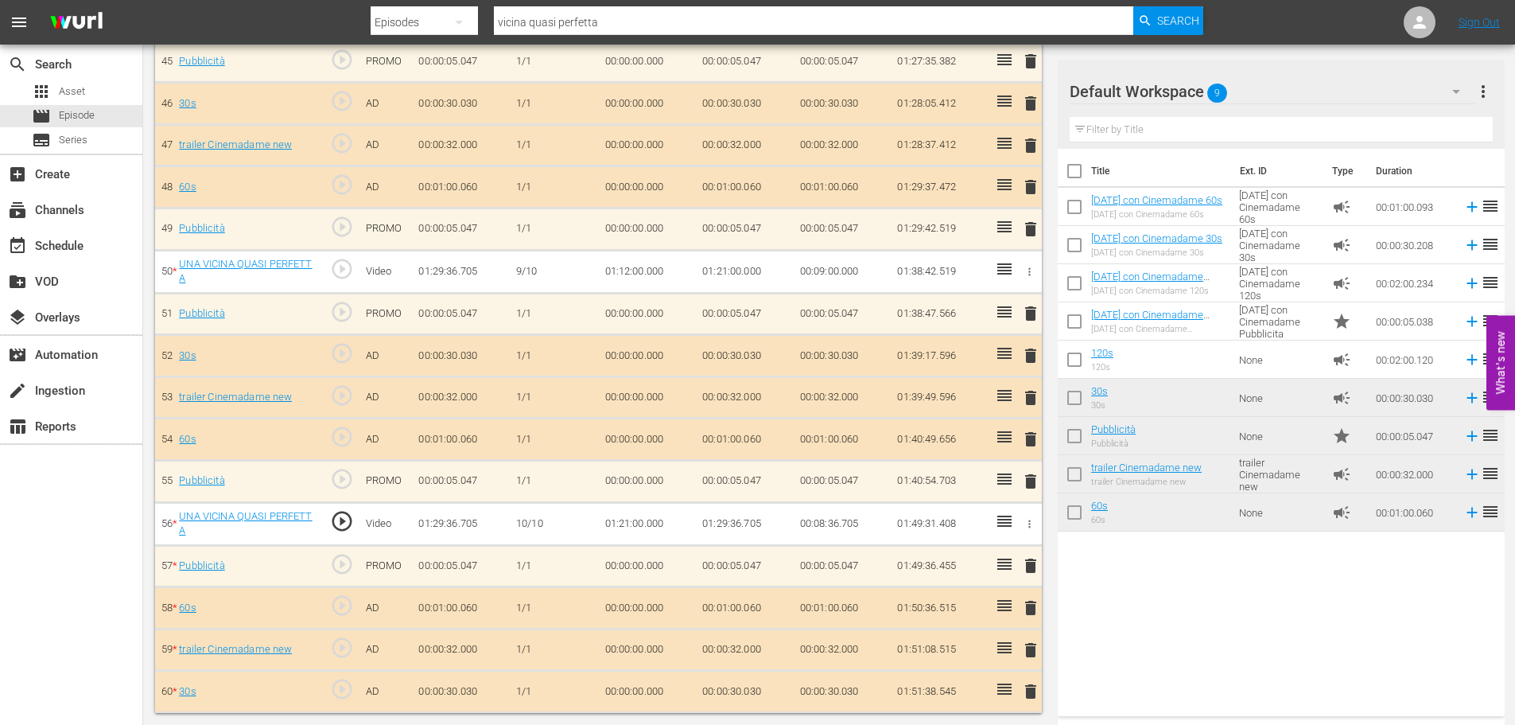
click at [726, 527] on td "01:29:36.705" at bounding box center [745, 523] width 98 height 43
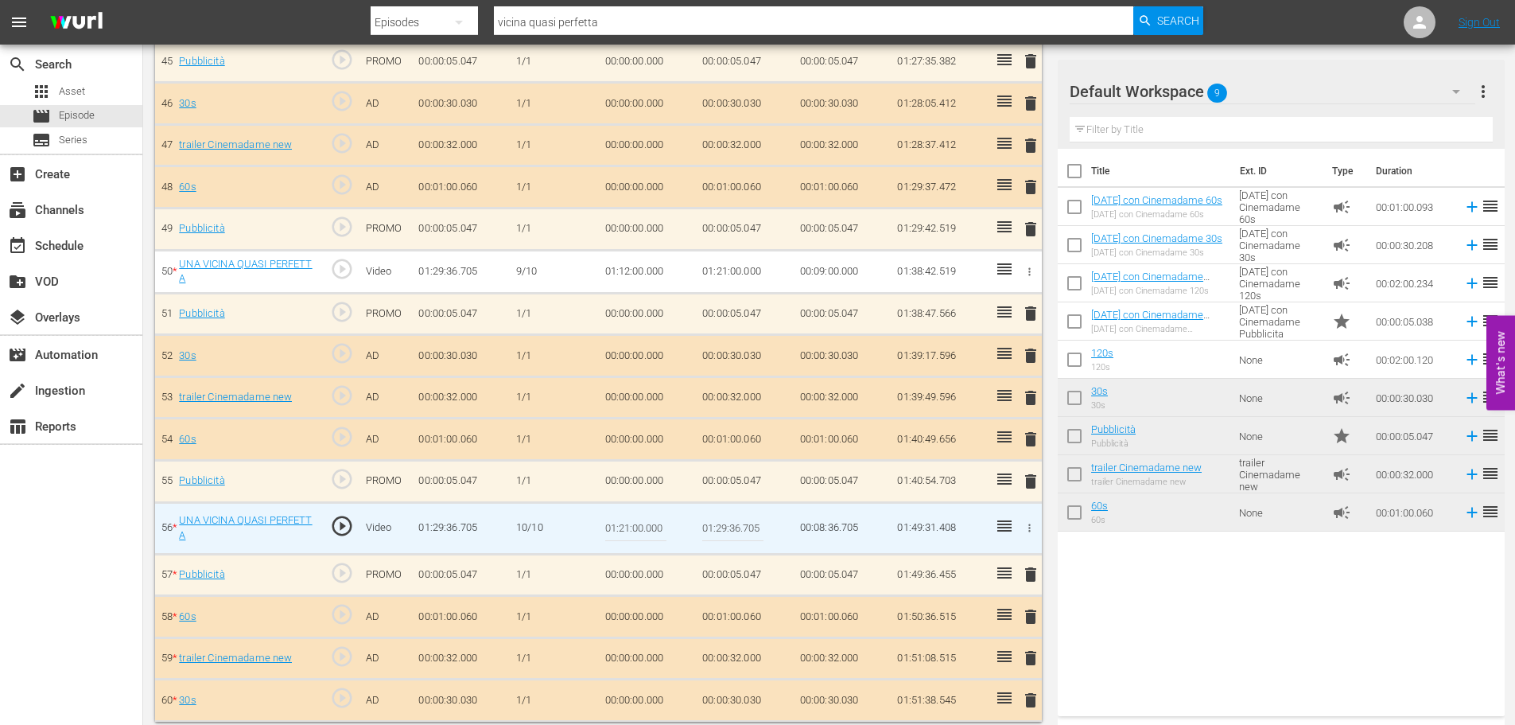
click at [726, 527] on input "01:29:36.705" at bounding box center [732, 528] width 61 height 38
click at [721, 527] on input "01:29:36.705" at bounding box center [732, 528] width 61 height 38
drag, startPoint x: 718, startPoint y: 528, endPoint x: 728, endPoint y: 530, distance: 9.7
click at [728, 530] on input "01:29:36.705" at bounding box center [732, 528] width 61 height 38
type input "01:25:36.705"
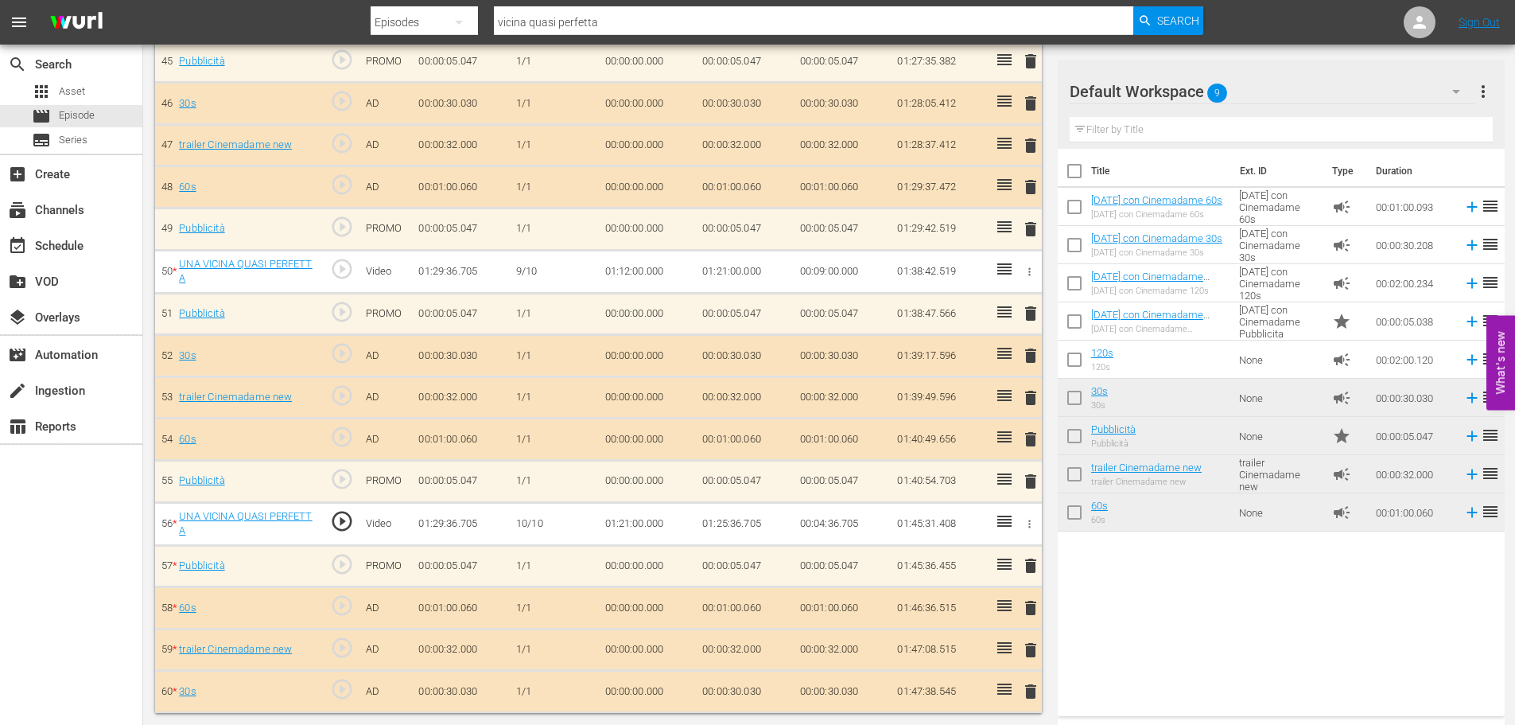
click at [732, 523] on td "01:25:36.705" at bounding box center [745, 523] width 98 height 43
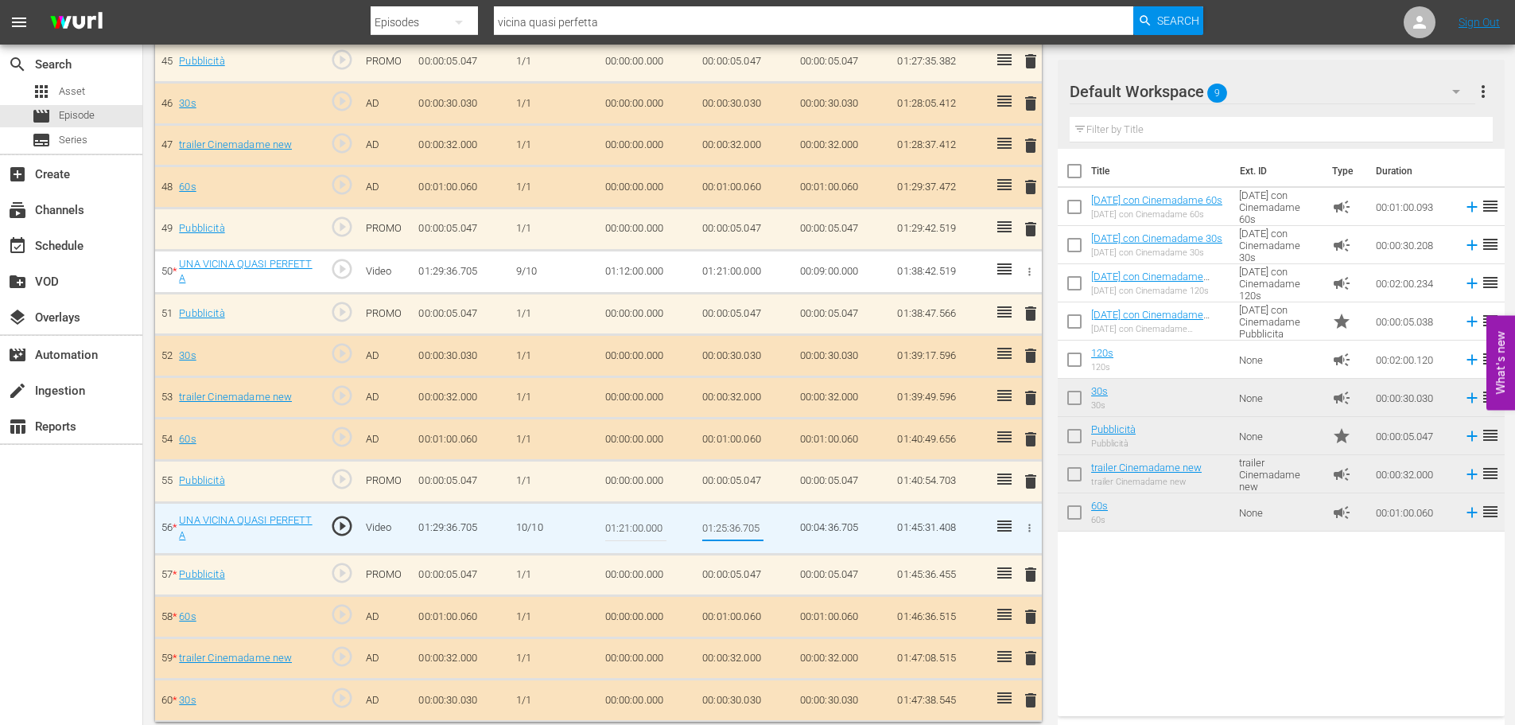
click at [737, 525] on input "01:25:36.705" at bounding box center [732, 528] width 61 height 38
click at [738, 526] on input "01:25:36.705" at bounding box center [732, 528] width 61 height 38
click at [731, 528] on input "01:25:36.705" at bounding box center [732, 528] width 61 height 38
type input "01:25:16.705"
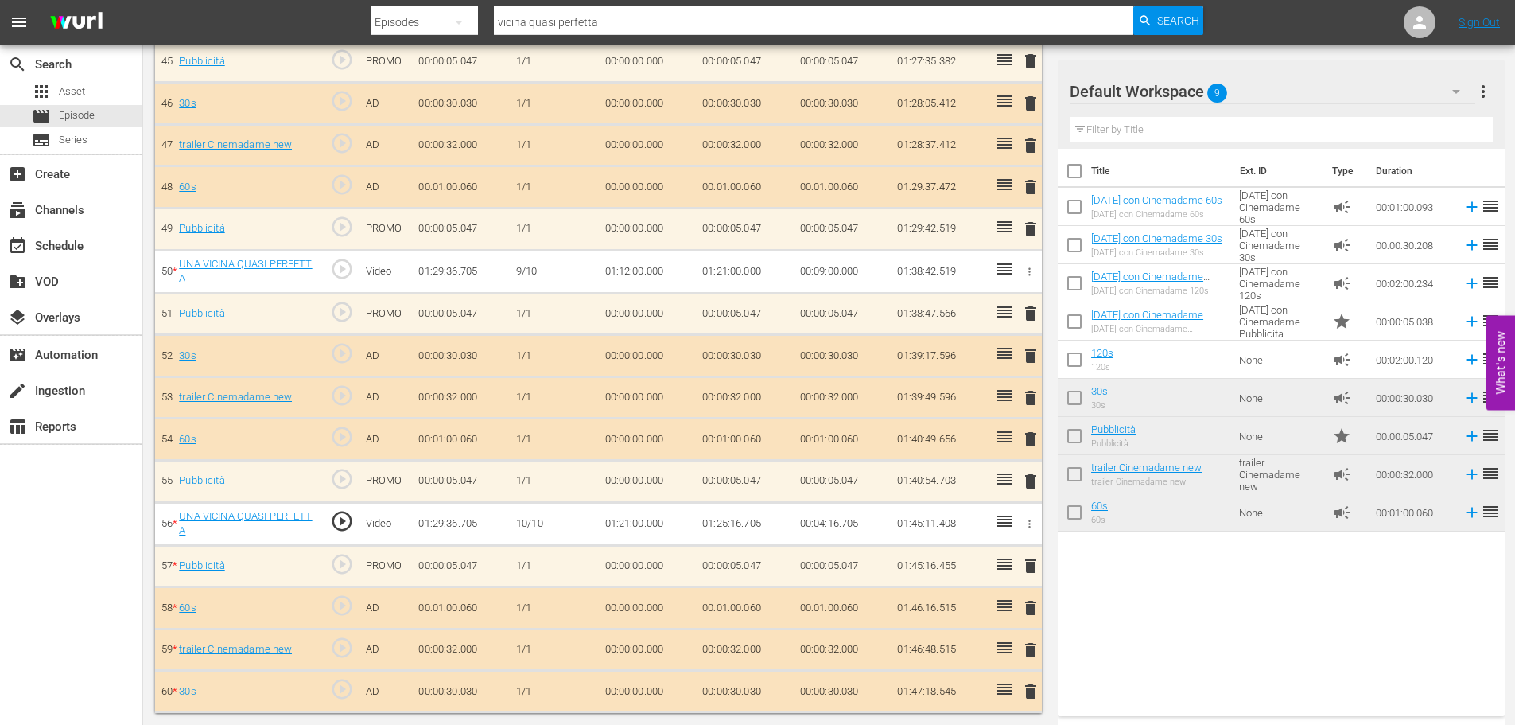
click at [350, 521] on span "play_circle_outline" at bounding box center [342, 521] width 24 height 24
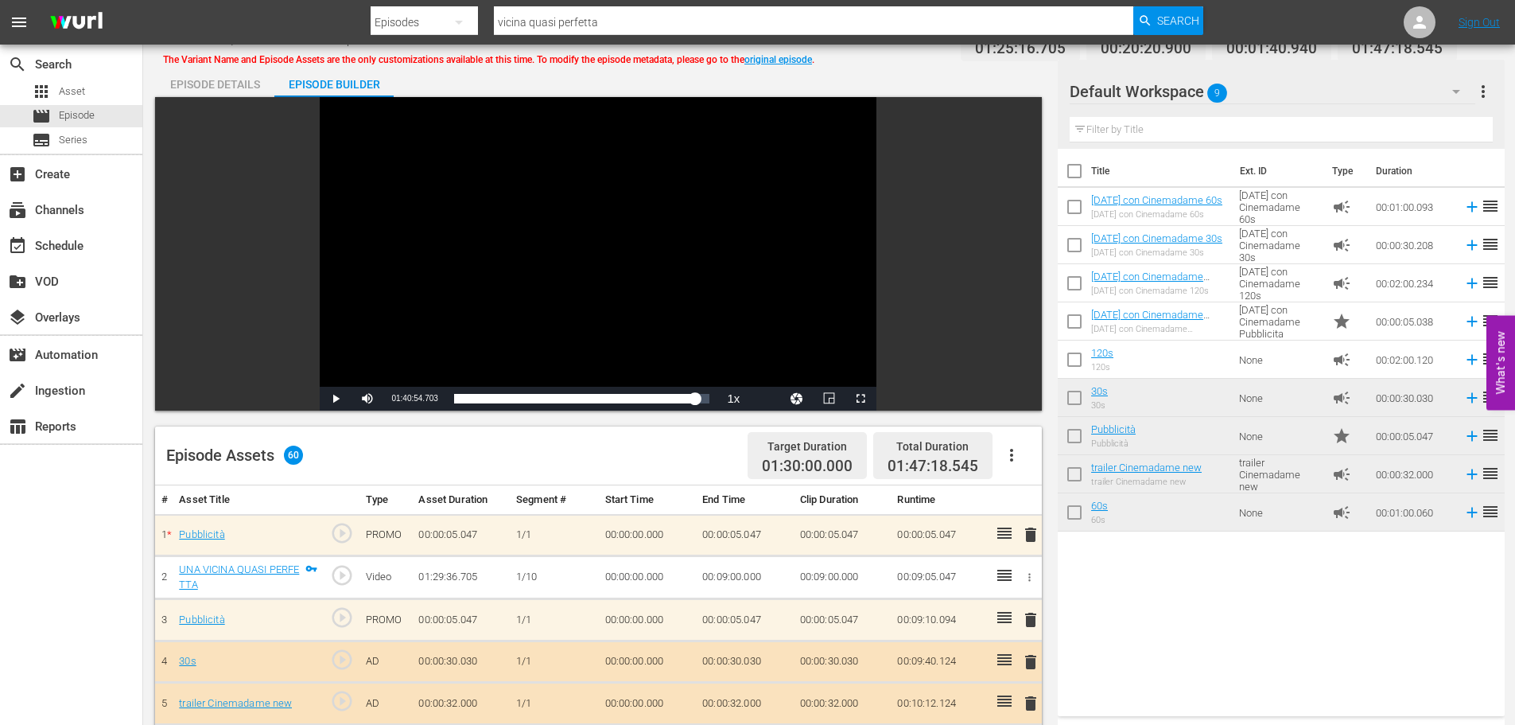
scroll to position [0, 0]
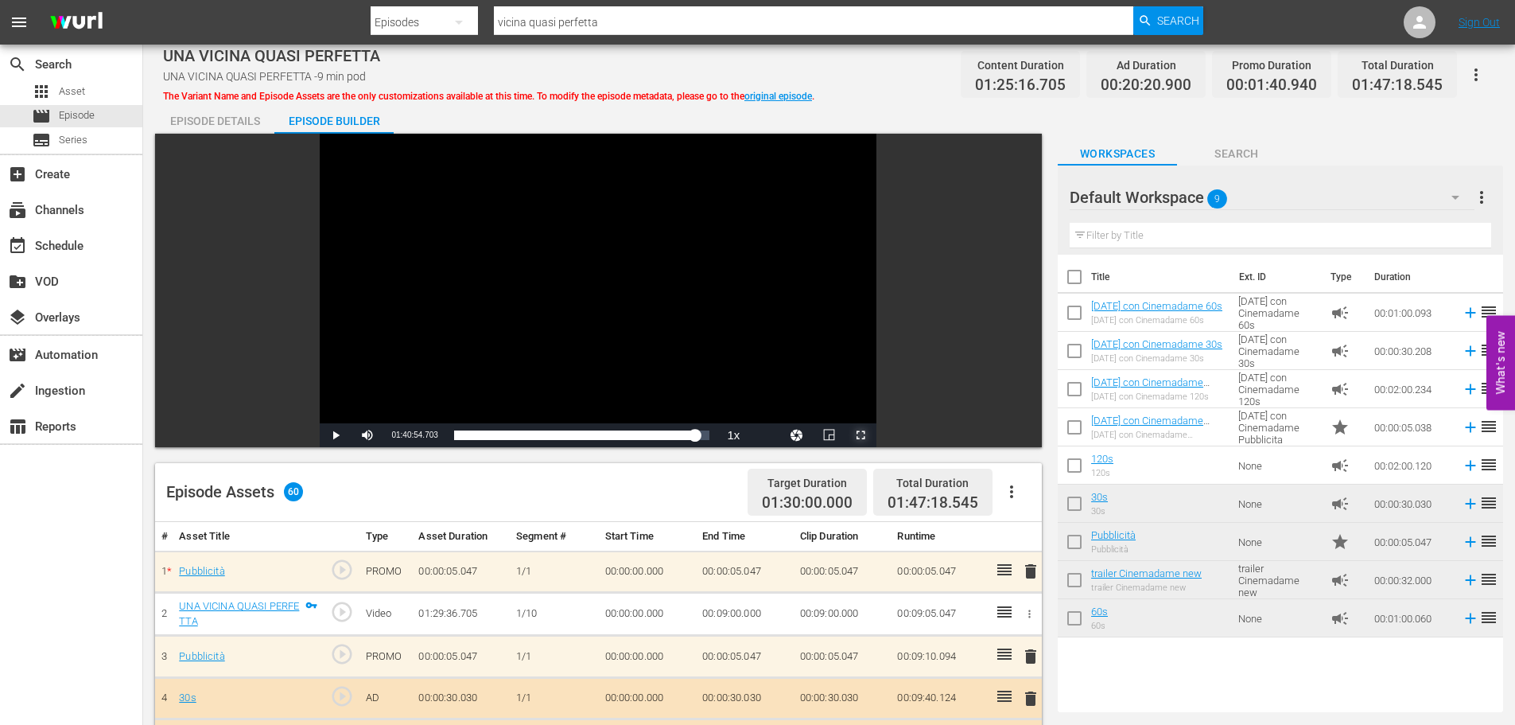
click at [861, 435] on span "Video Player" at bounding box center [861, 435] width 0 height 0
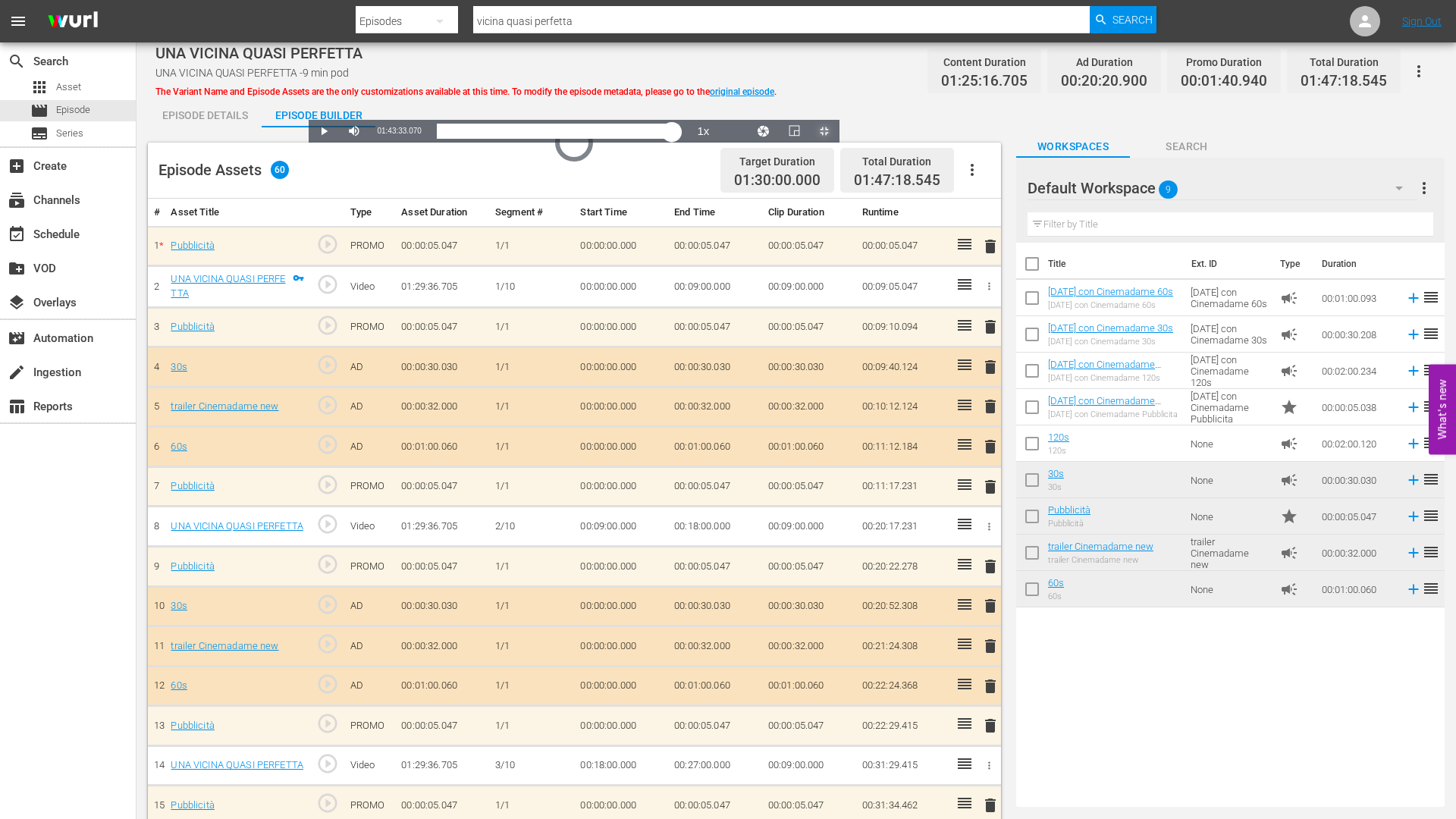
drag, startPoint x: 1225, startPoint y: 806, endPoint x: 1256, endPoint y: 802, distance: 31.3
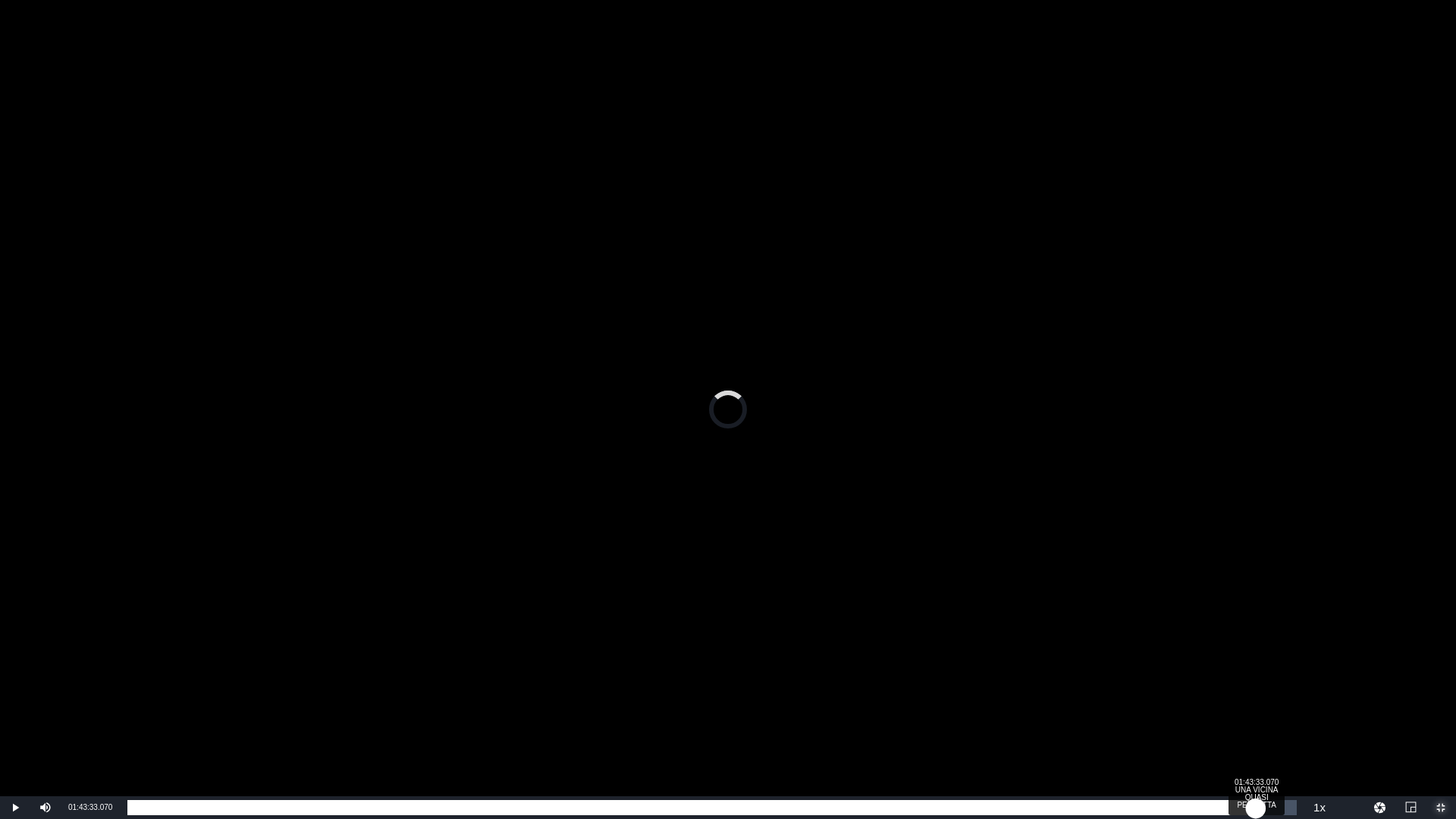
click at [1256, 690] on div "01:23:38.367" at bounding box center [691, 808] width 1128 height 15
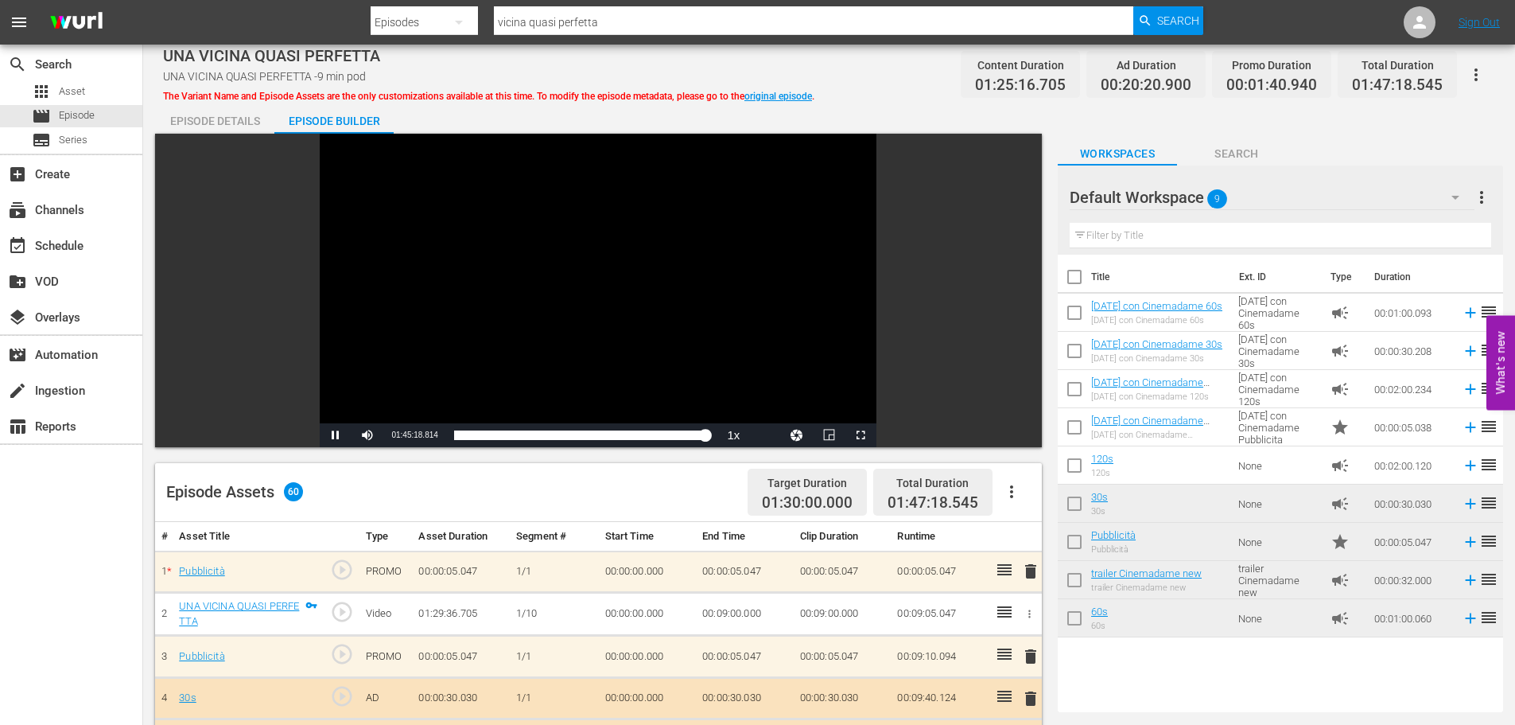
click at [689, 248] on div "Video Player" at bounding box center [598, 279] width 557 height 290
click at [70, 243] on div "event_available Schedule" at bounding box center [44, 243] width 89 height 14
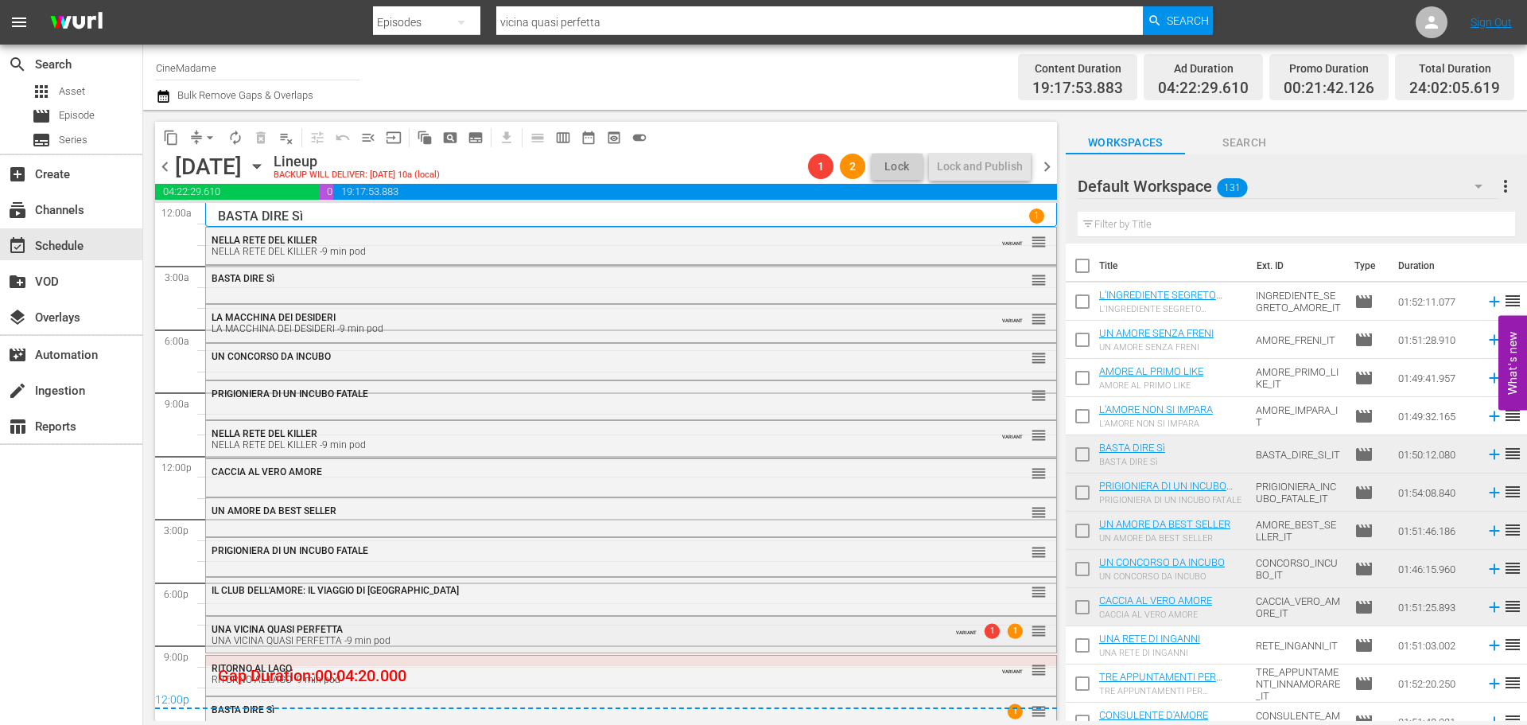
click at [301, 628] on span "UNA VICINA QUASI PERFETTA" at bounding box center [277, 629] width 131 height 11
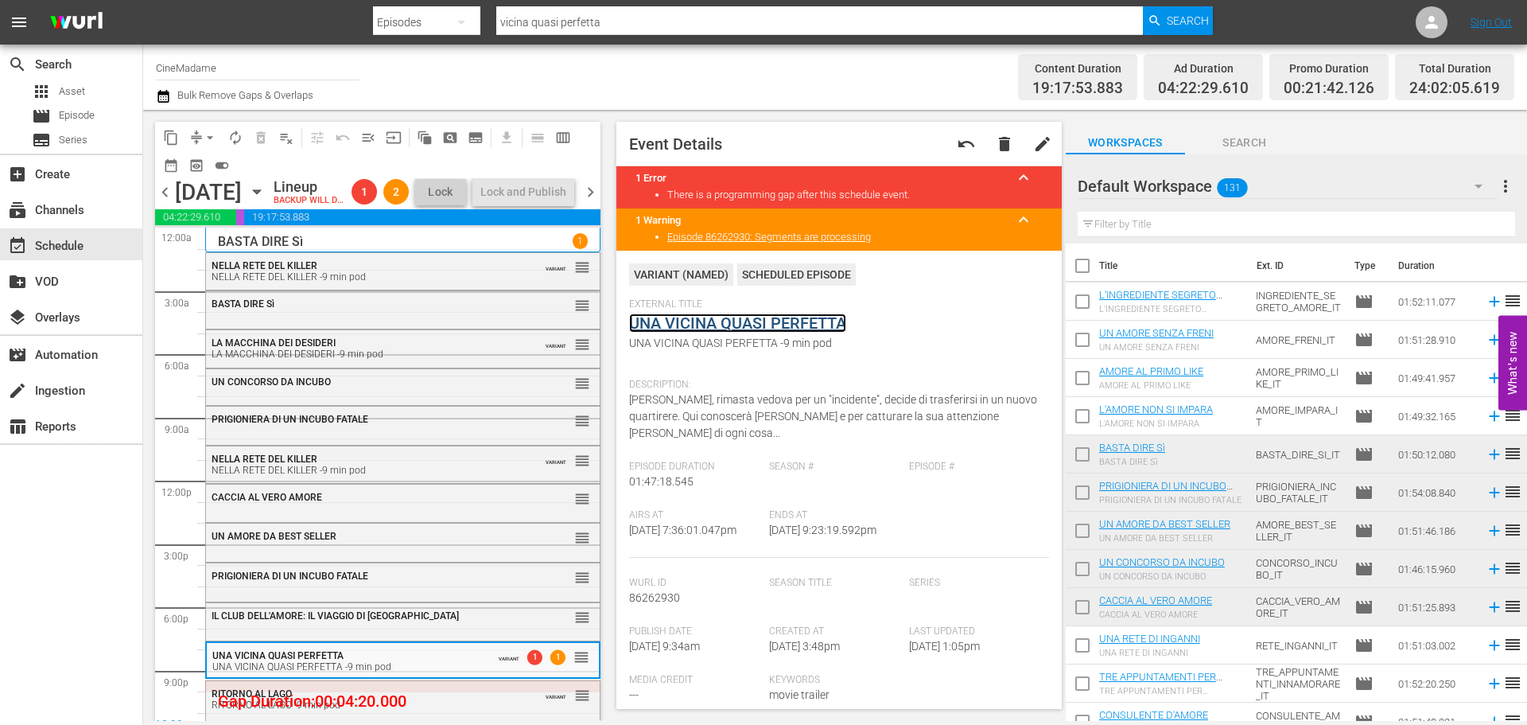
click at [735, 327] on link "UNA VICINA QUASI PERFETTA" at bounding box center [737, 322] width 217 height 19
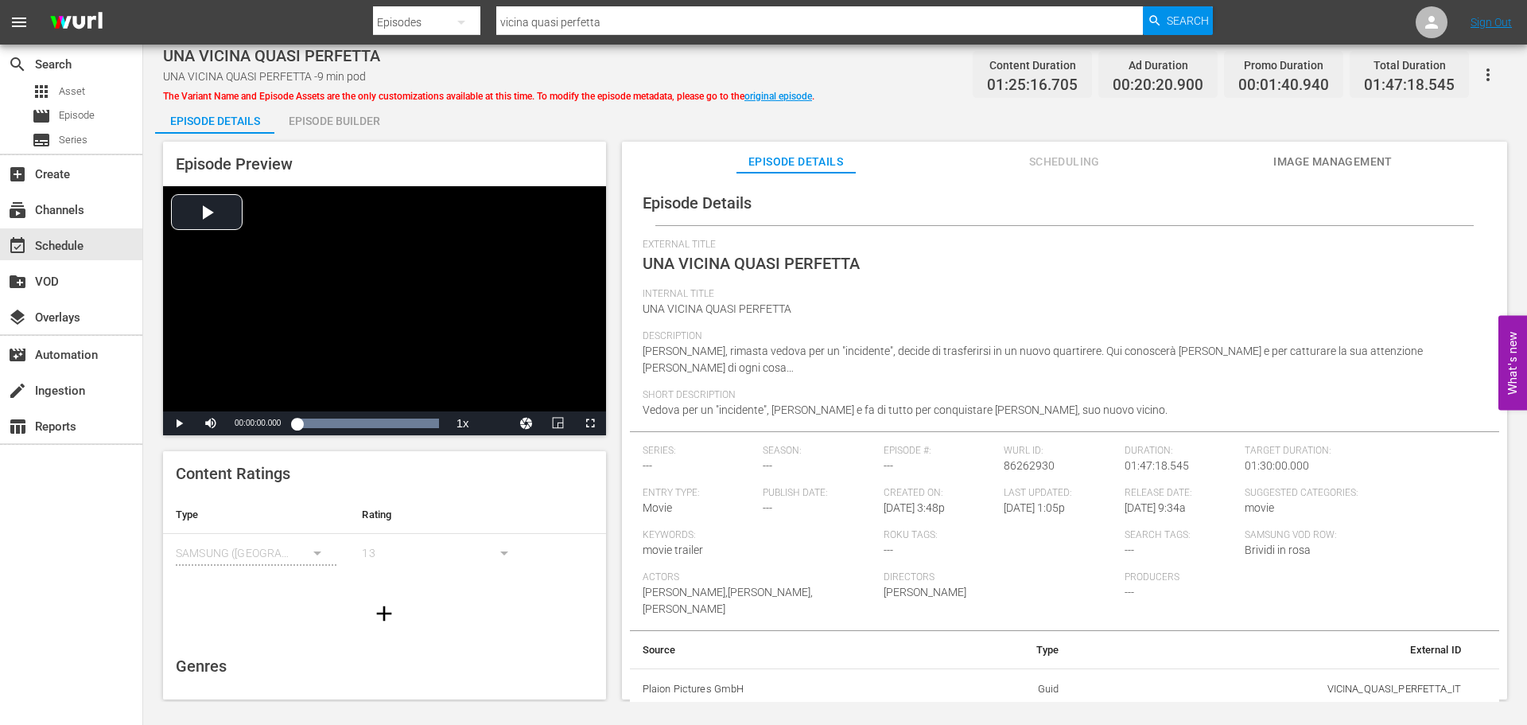
click at [1064, 166] on span "Scheduling" at bounding box center [1064, 162] width 119 height 20
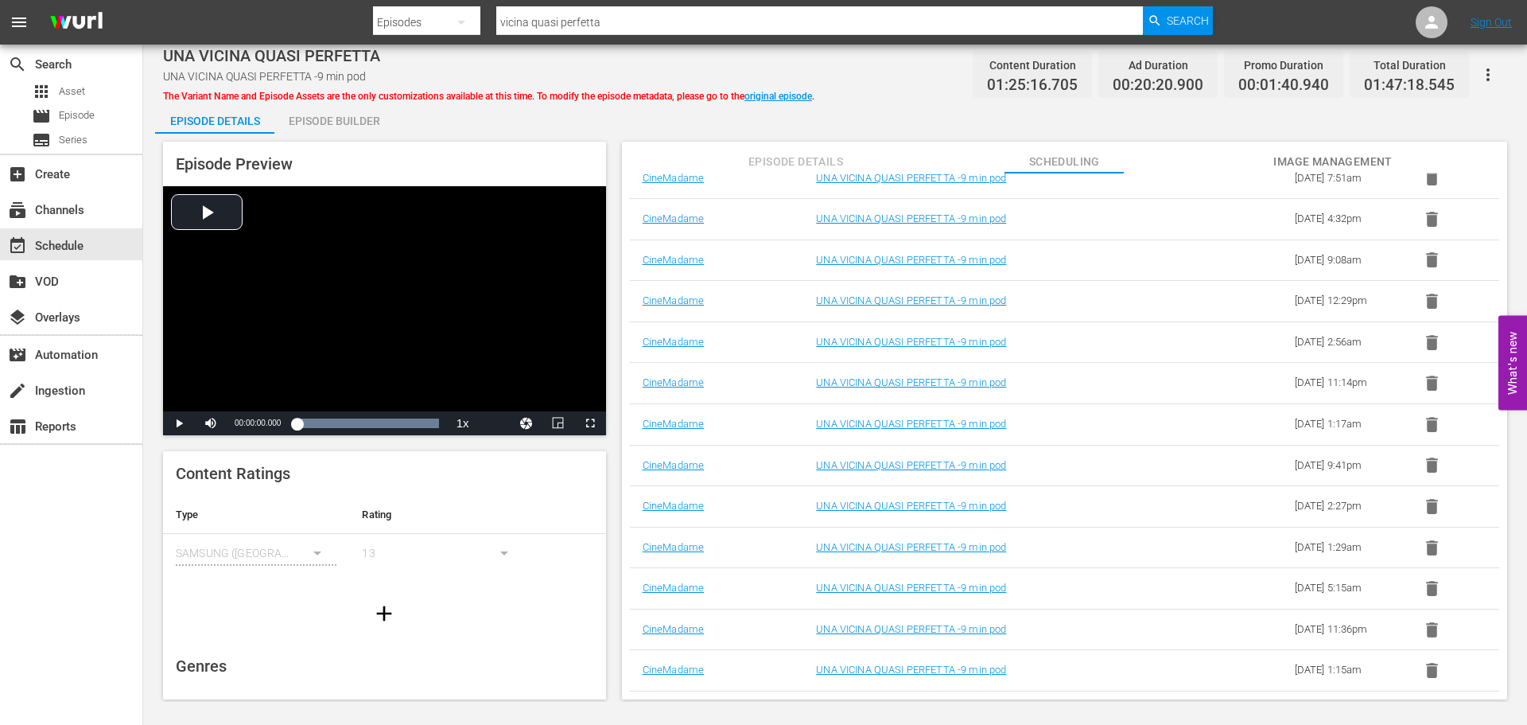
scroll to position [782, 0]
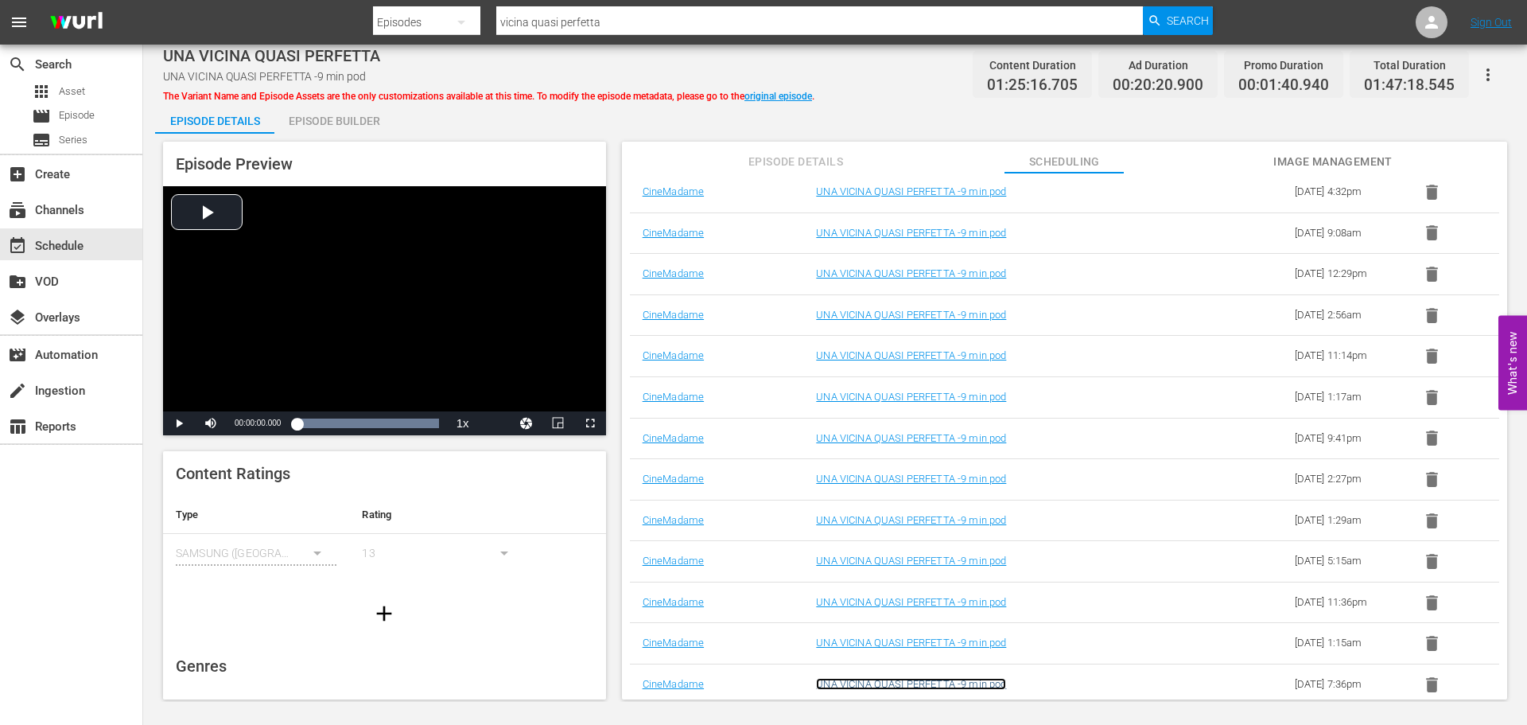
click at [985, 685] on link "UNA VICINA QUASI PERFETTA -9 min pod" at bounding box center [911, 684] width 190 height 12
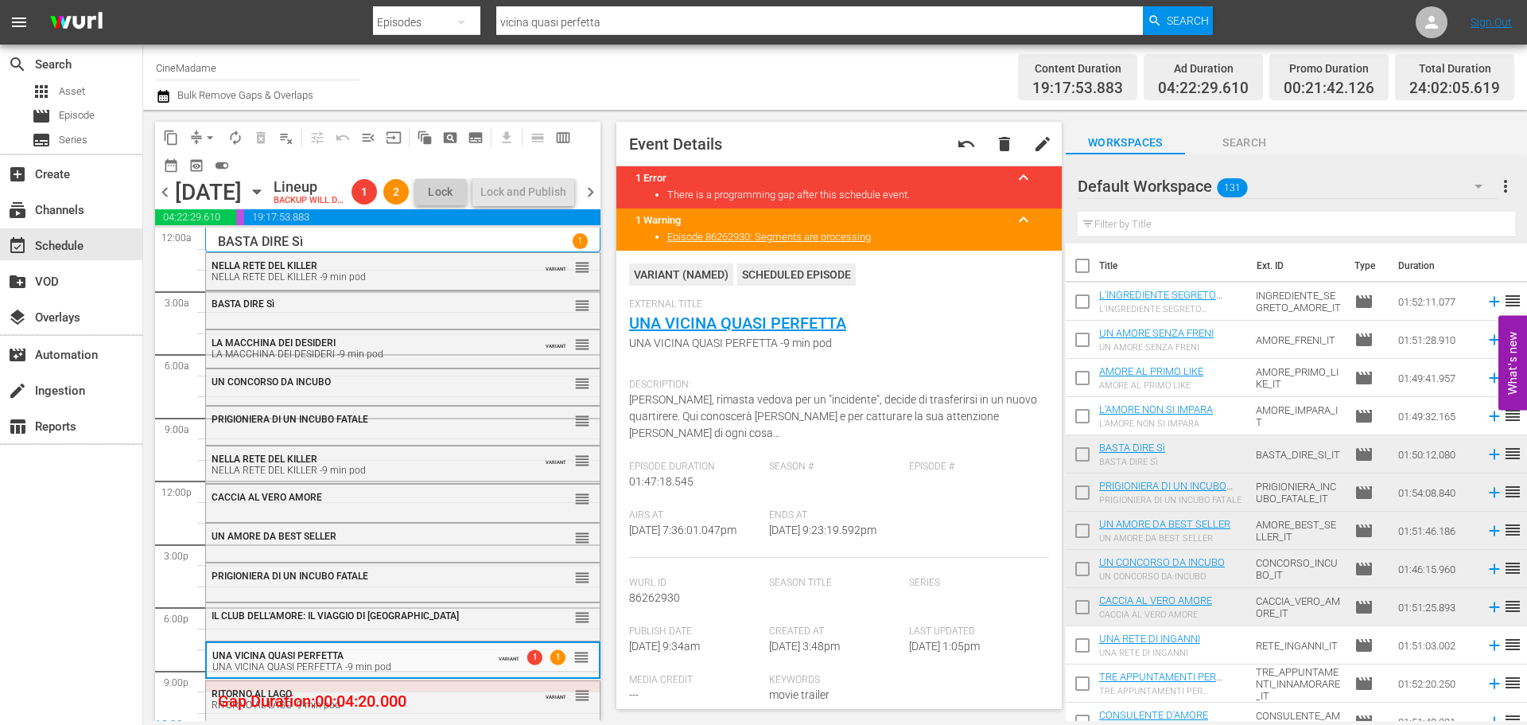
click at [211, 135] on span "arrow_drop_down" at bounding box center [210, 138] width 16 height 16
click at [215, 231] on li "Align to End of Previous Day" at bounding box center [210, 222] width 167 height 26
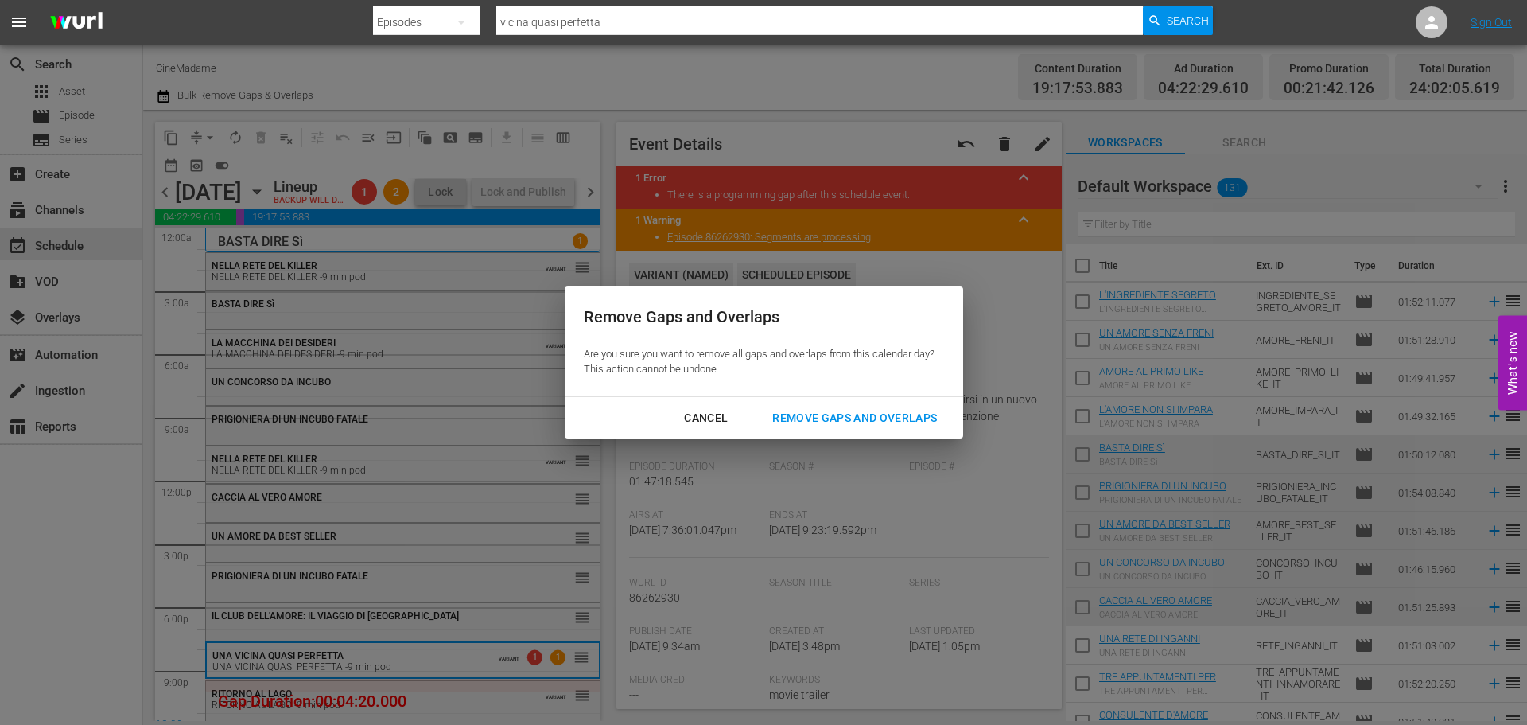
click at [848, 428] on button "Remove Gaps and Overlaps" at bounding box center [854, 417] width 203 height 29
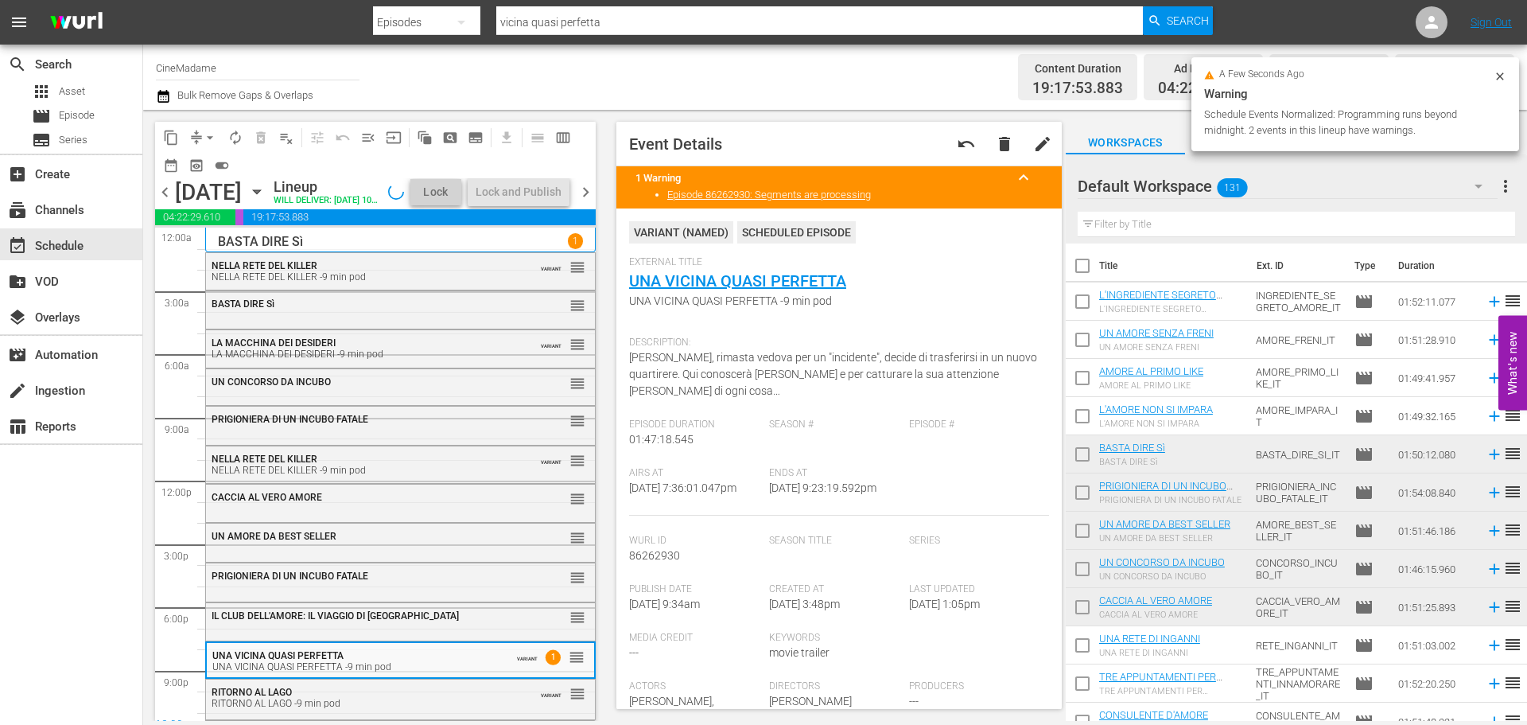
click at [590, 202] on span "chevron_right" at bounding box center [586, 192] width 20 height 20
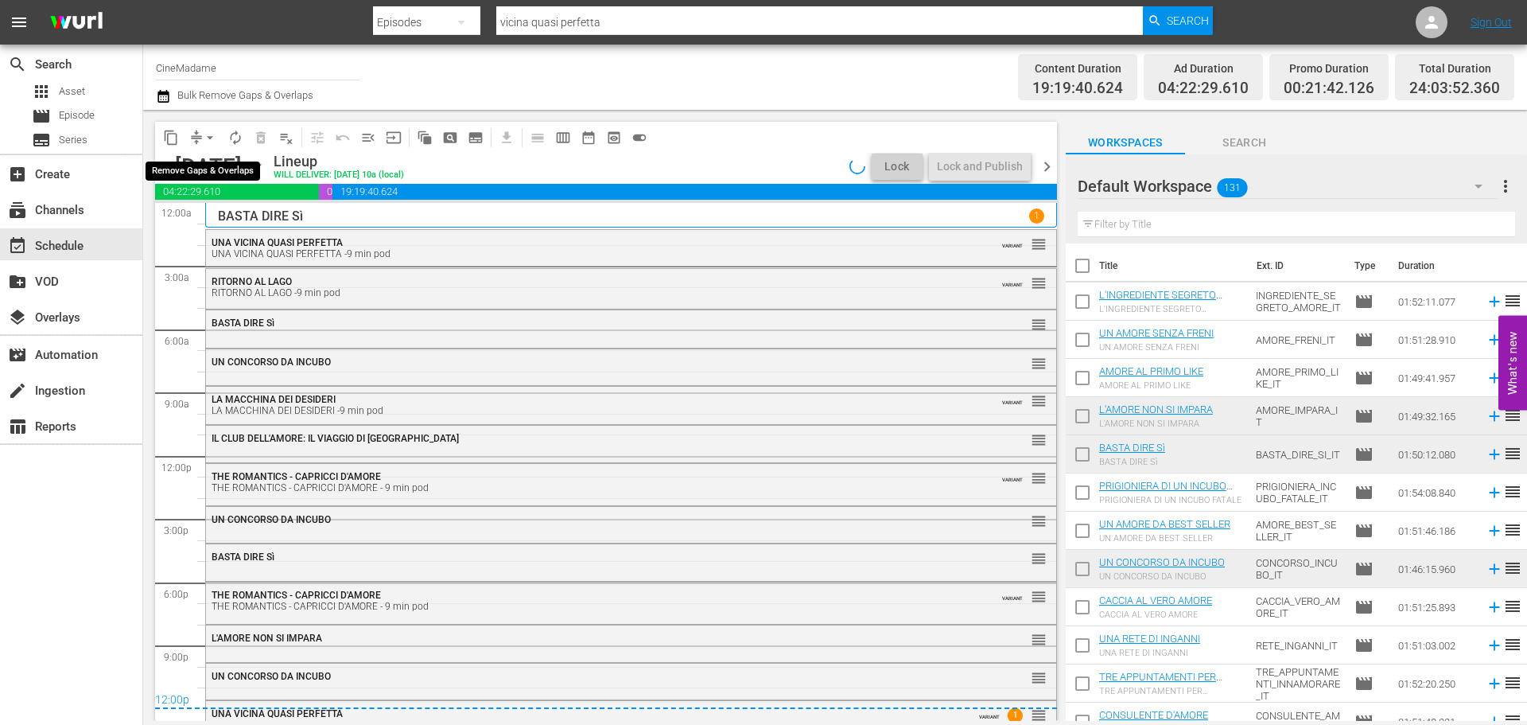
click at [207, 135] on span "arrow_drop_down" at bounding box center [210, 138] width 16 height 16
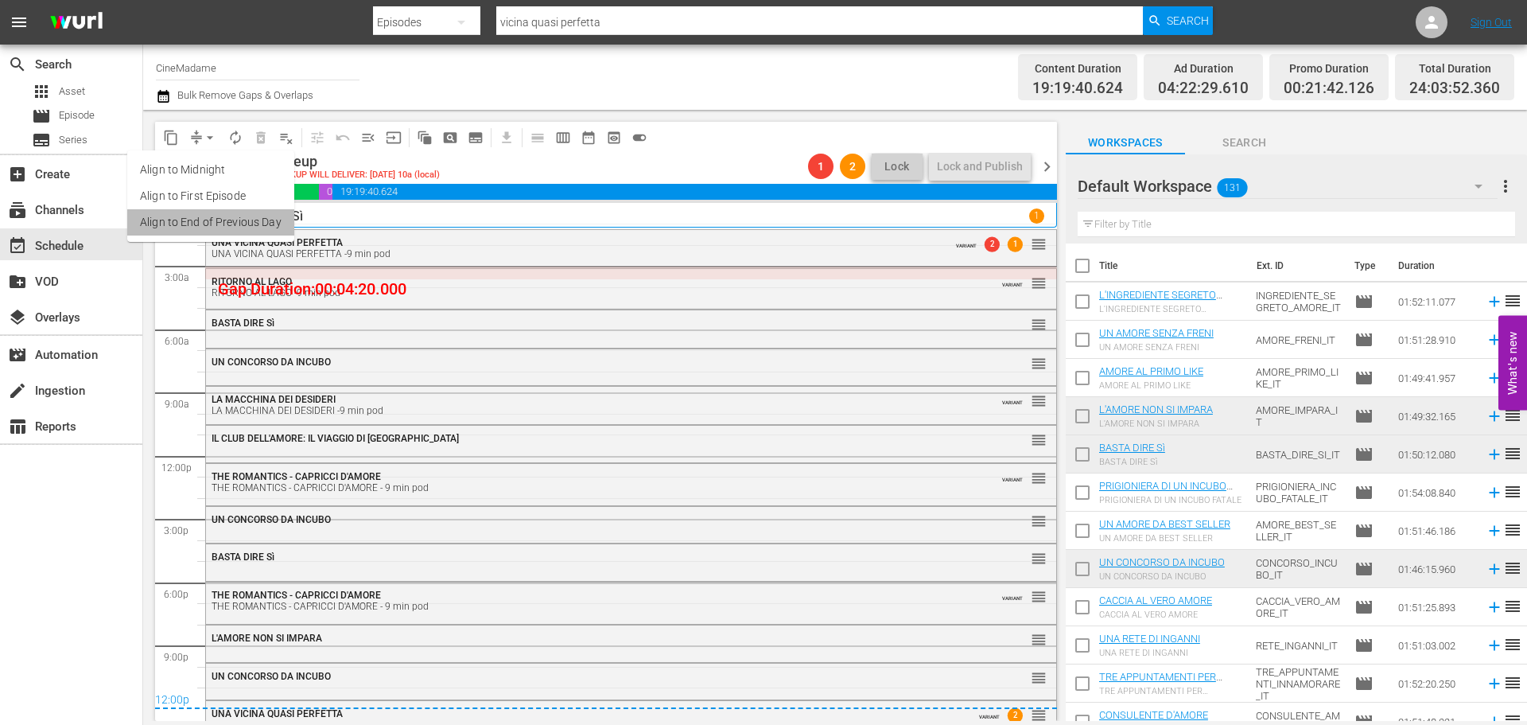
click at [271, 229] on li "Align to End of Previous Day" at bounding box center [210, 222] width 167 height 26
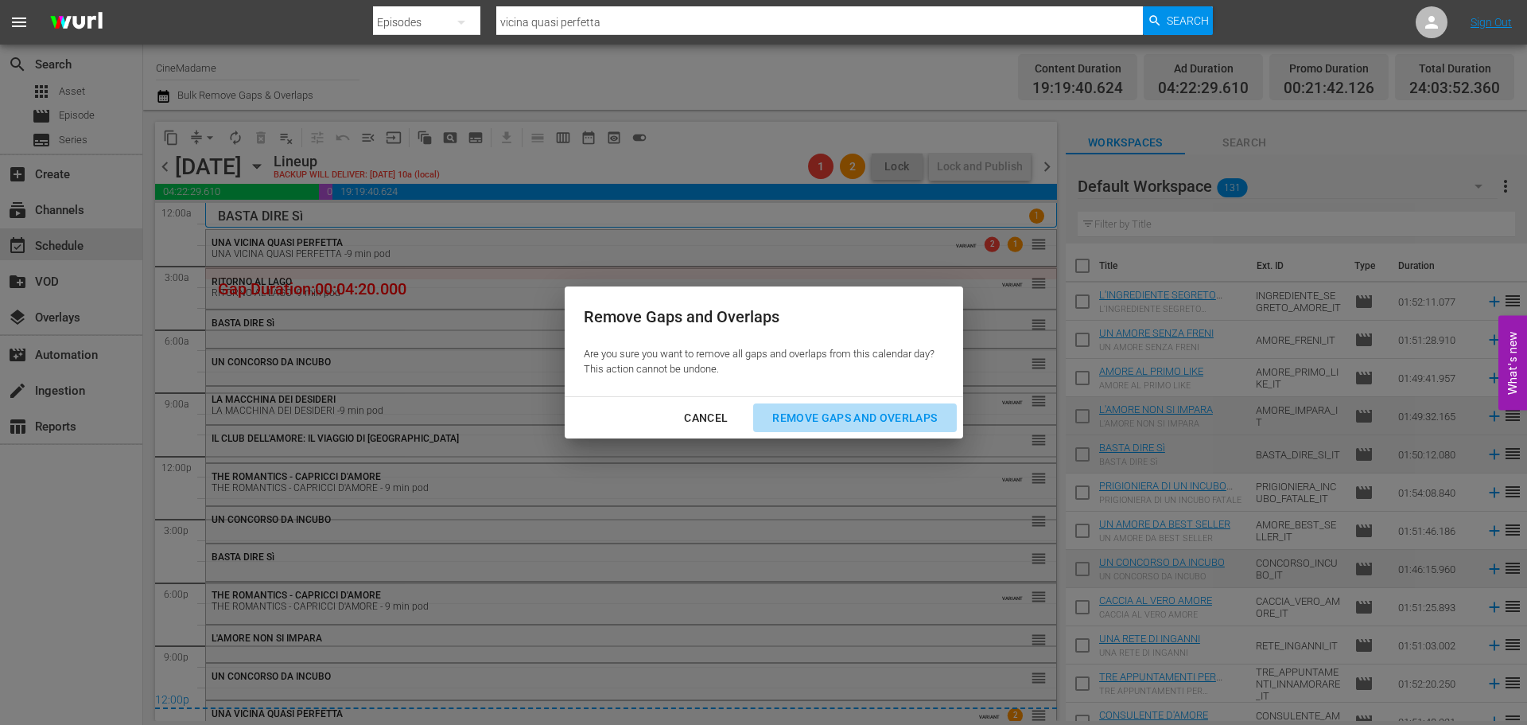
click at [858, 418] on div "Remove Gaps and Overlaps" at bounding box center [855, 418] width 190 height 20
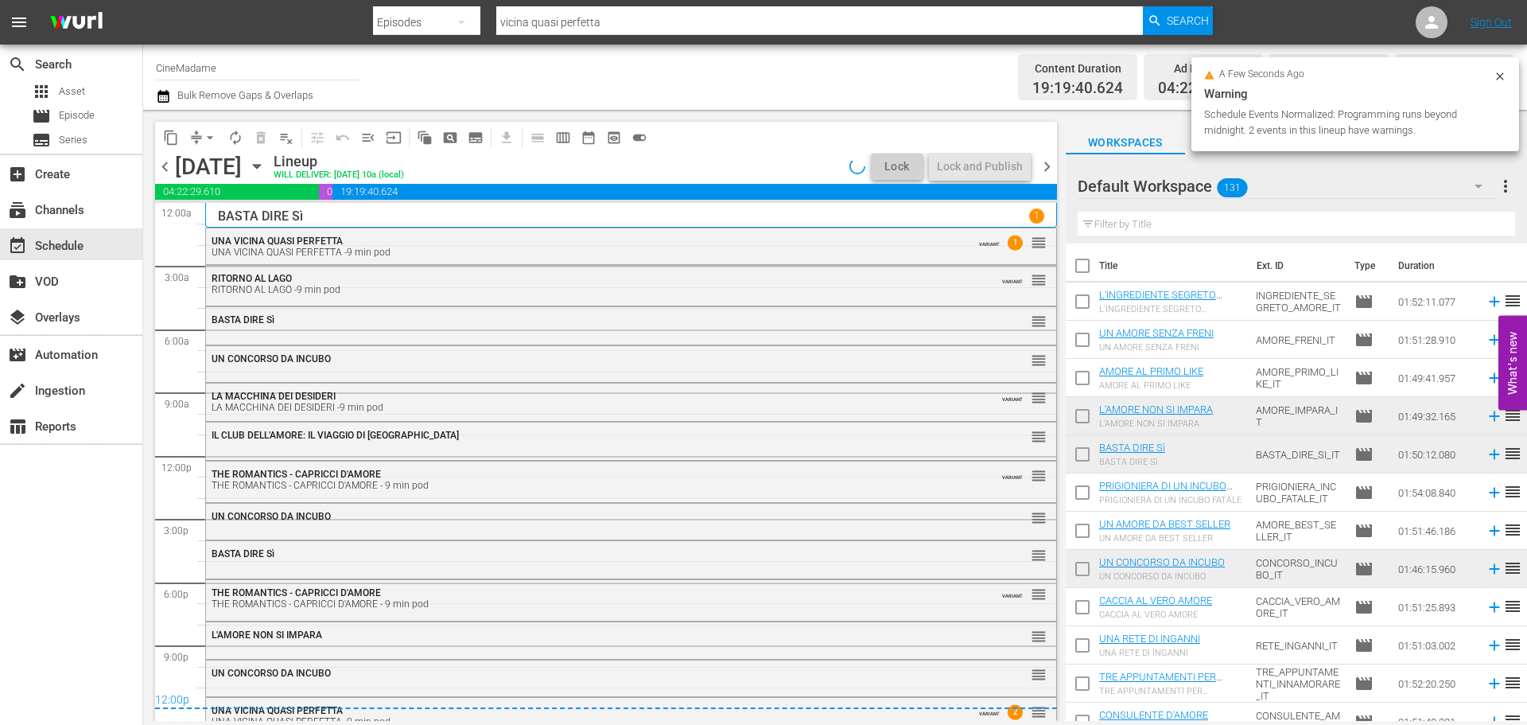
click at [1048, 168] on span "chevron_right" at bounding box center [1047, 167] width 20 height 20
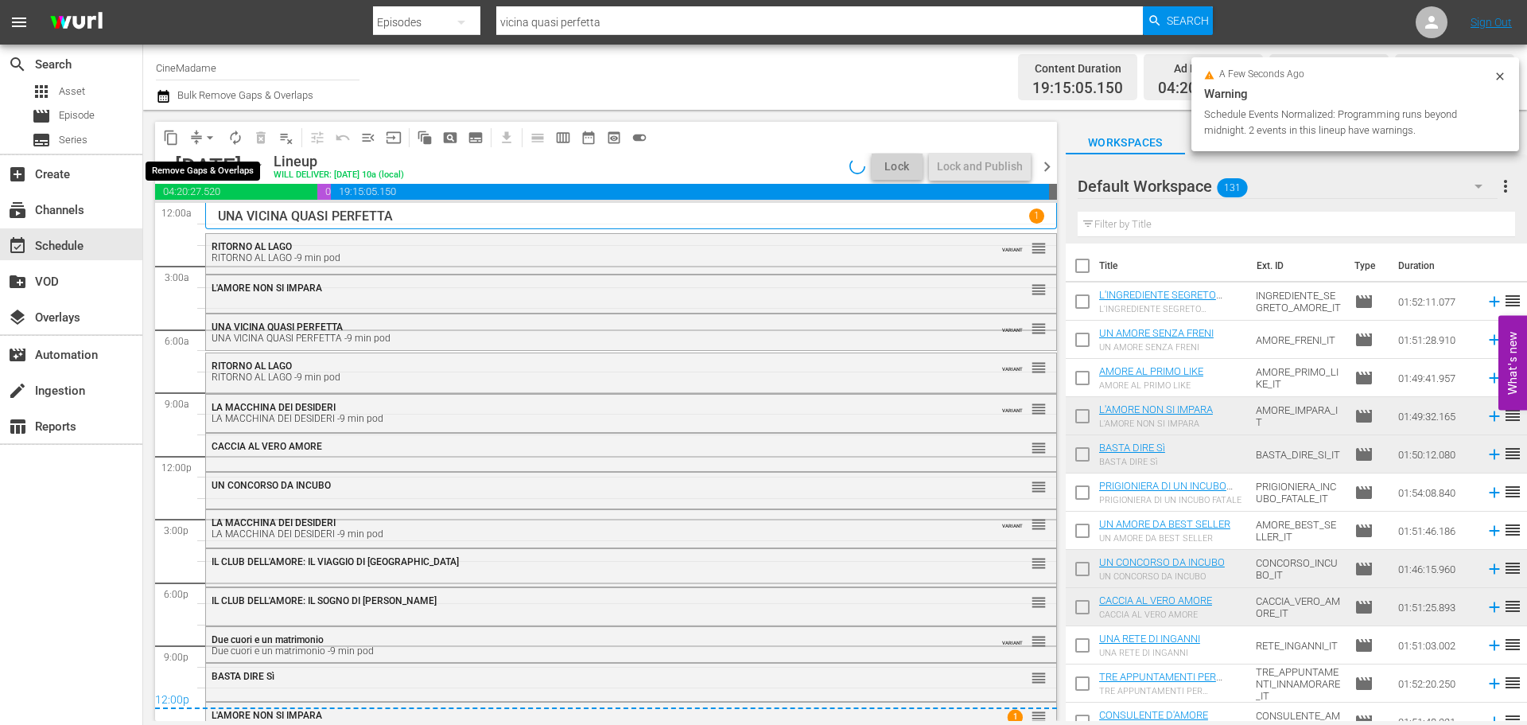
click at [215, 136] on span "arrow_drop_down" at bounding box center [210, 138] width 16 height 16
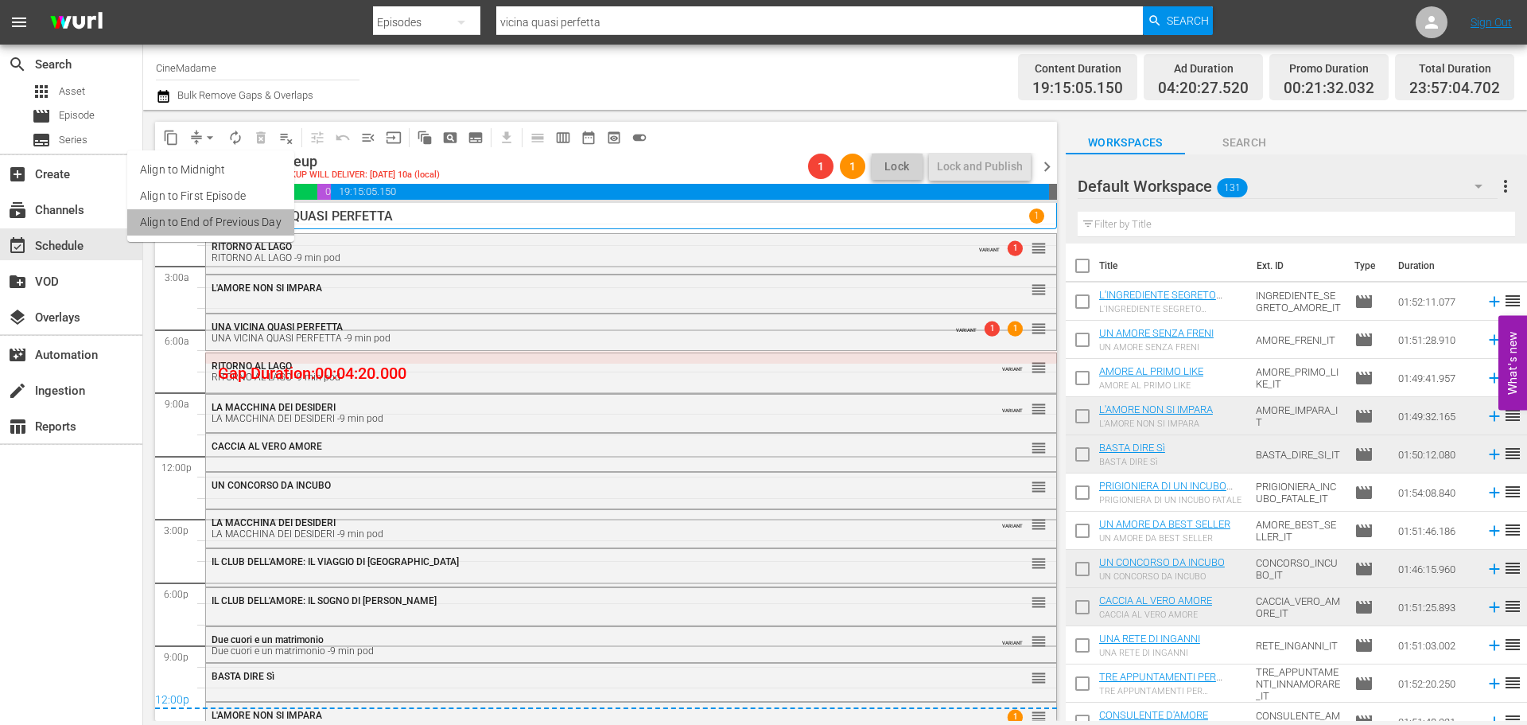
click at [222, 233] on li "Align to End of Previous Day" at bounding box center [210, 222] width 167 height 26
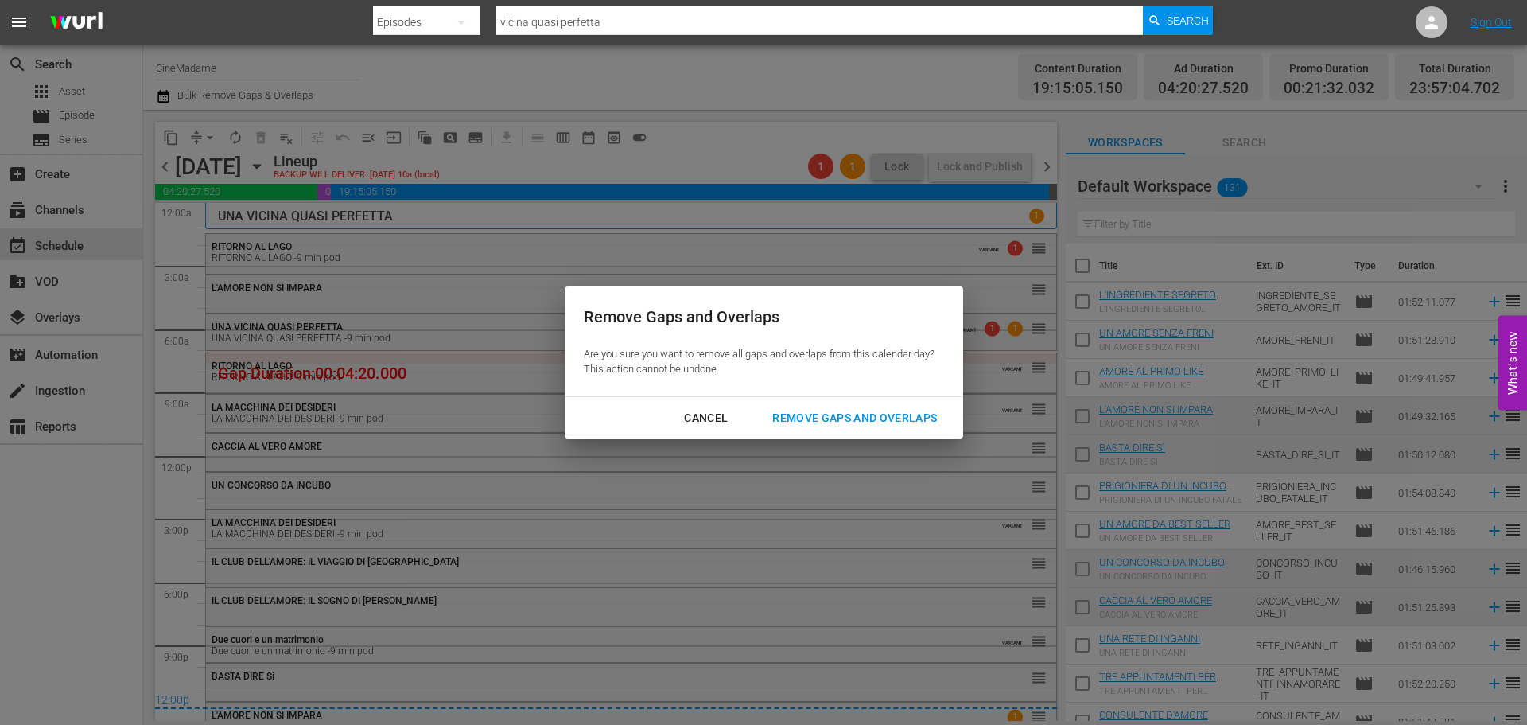
click at [840, 420] on div "Remove Gaps and Overlaps" at bounding box center [855, 418] width 190 height 20
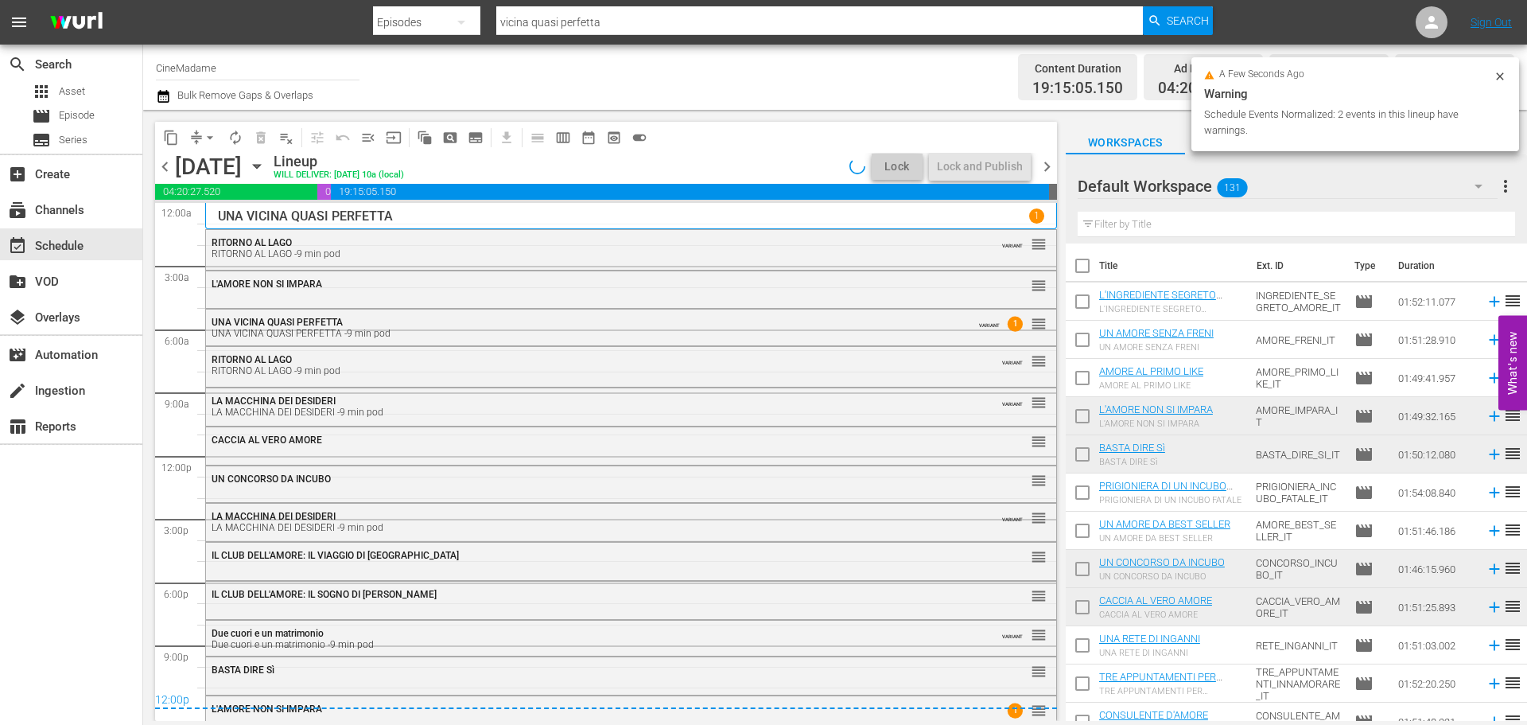
click at [1051, 165] on span "chevron_right" at bounding box center [1047, 167] width 20 height 20
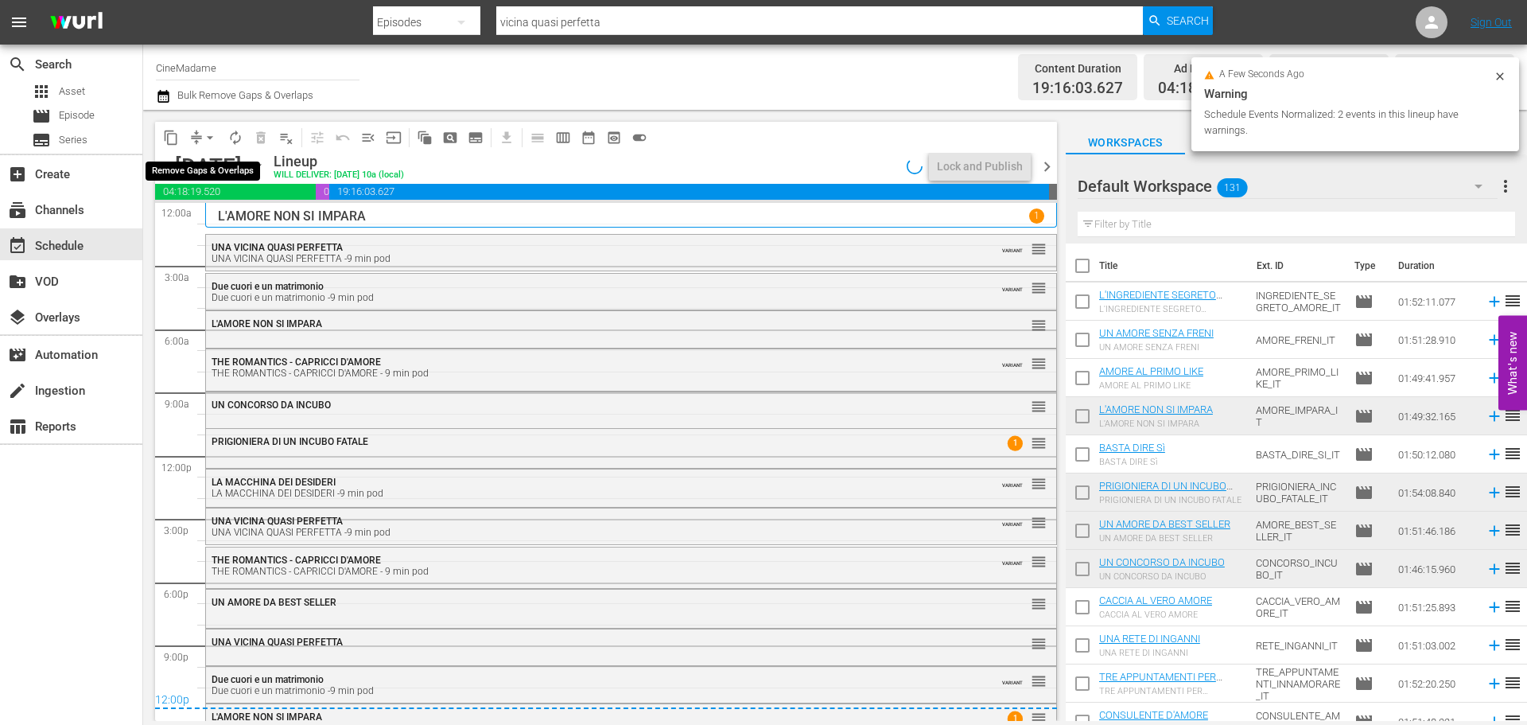
click at [208, 138] on span "arrow_drop_down" at bounding box center [210, 138] width 16 height 16
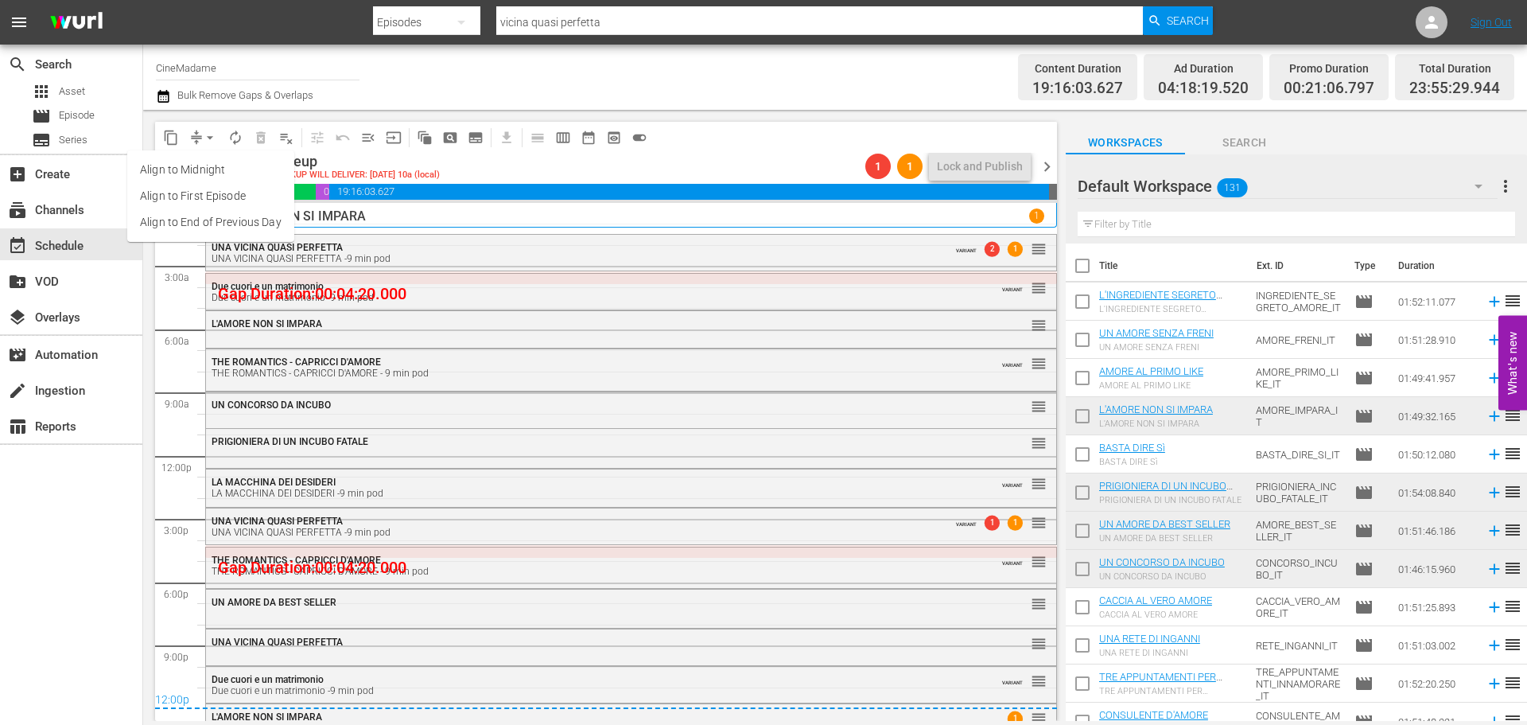
click at [229, 216] on li "Align to End of Previous Day" at bounding box center [210, 222] width 167 height 26
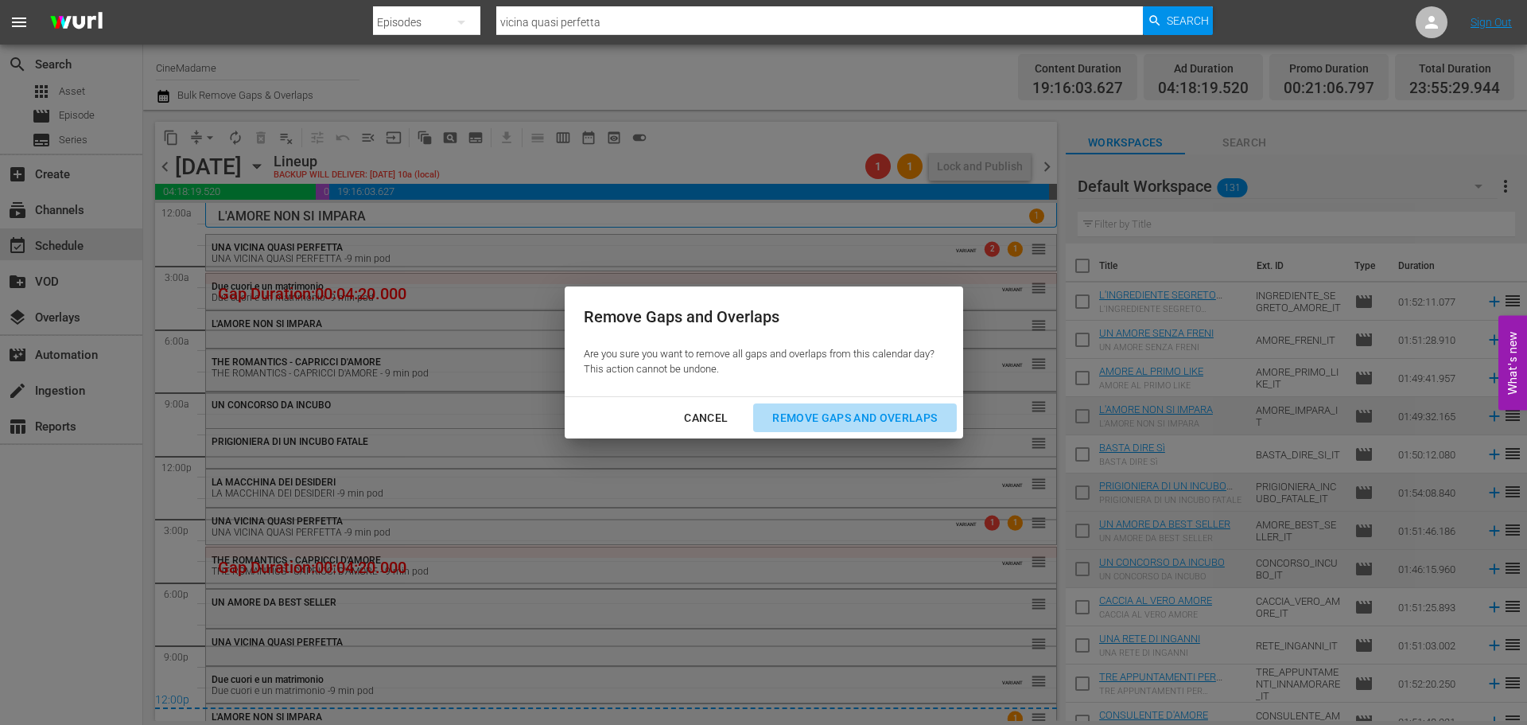
click at [876, 416] on div "Remove Gaps and Overlaps" at bounding box center [855, 418] width 190 height 20
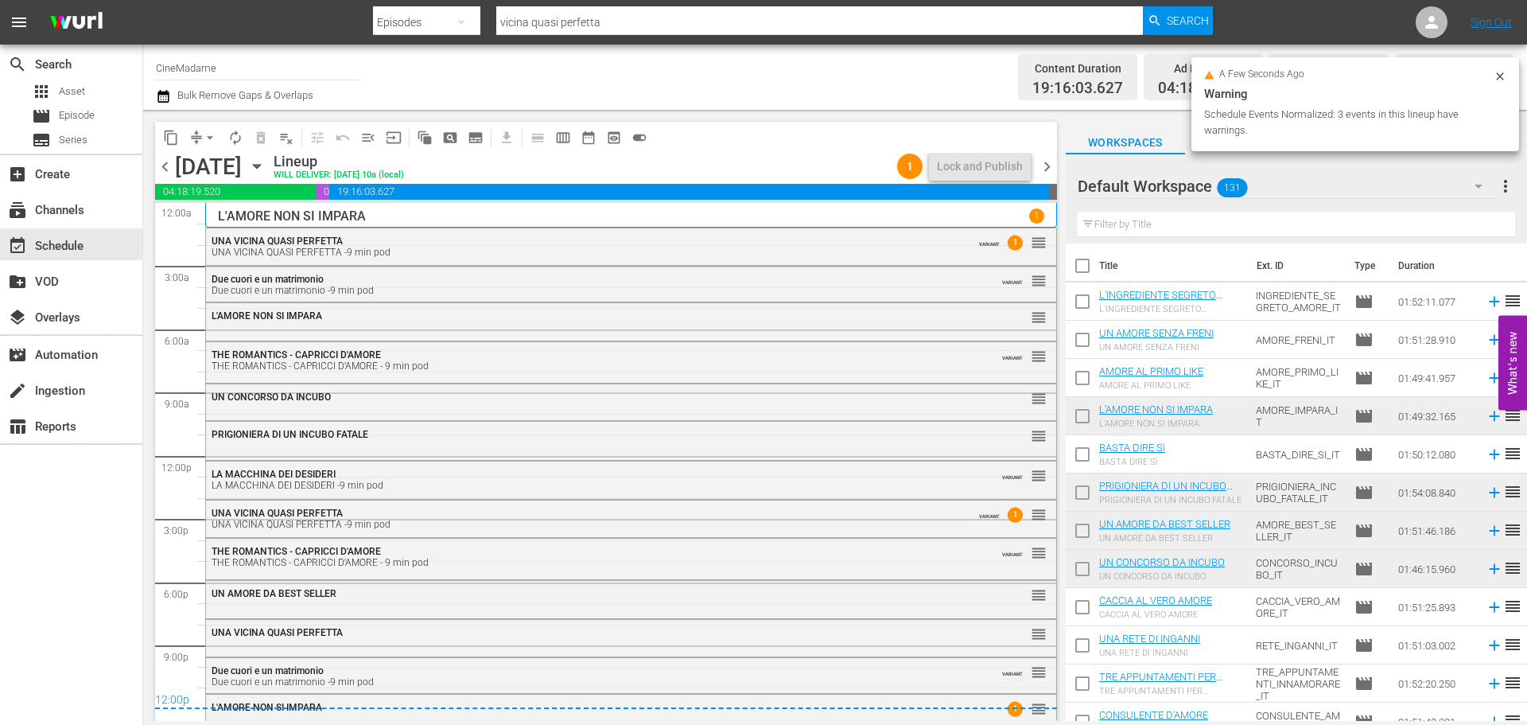
click at [1042, 167] on span "chevron_right" at bounding box center [1047, 167] width 20 height 20
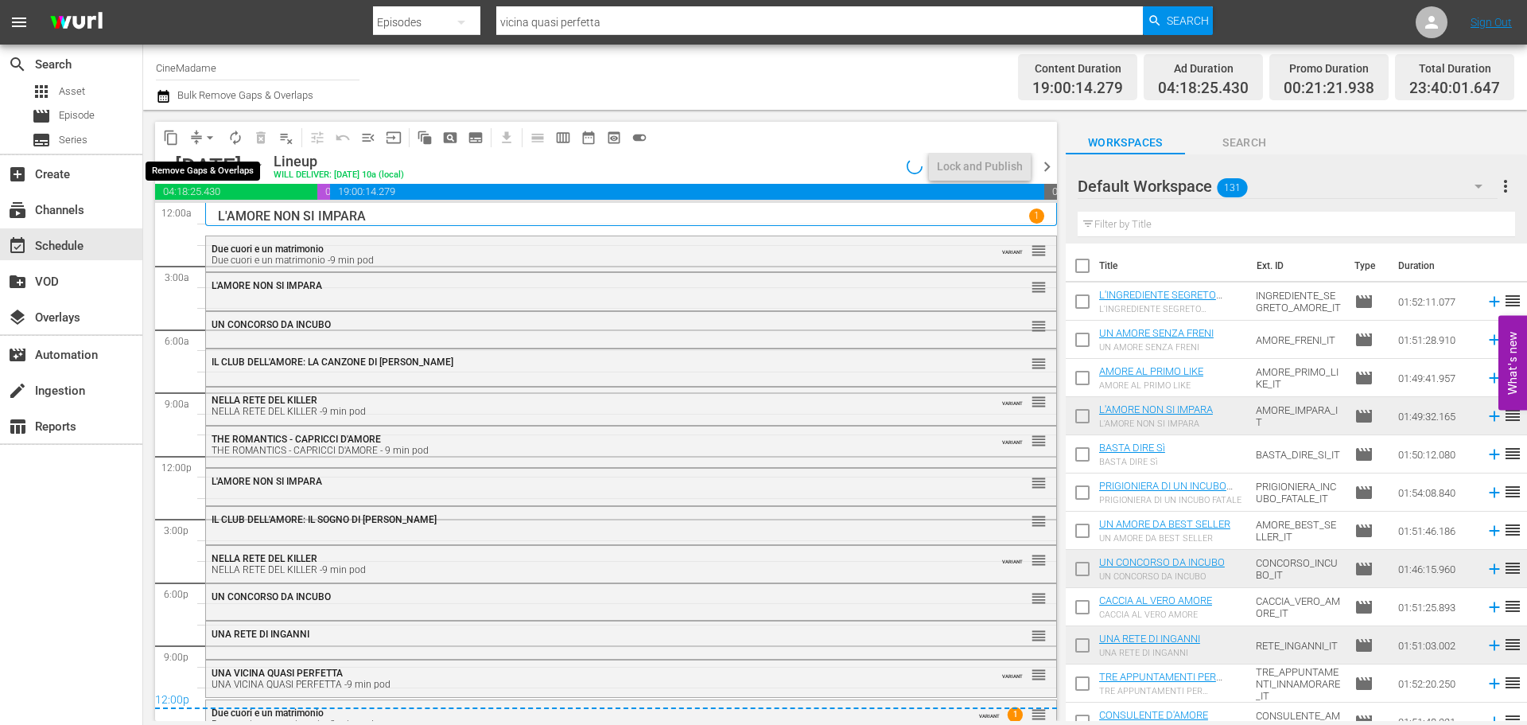
click at [208, 136] on span "arrow_drop_down" at bounding box center [210, 138] width 16 height 16
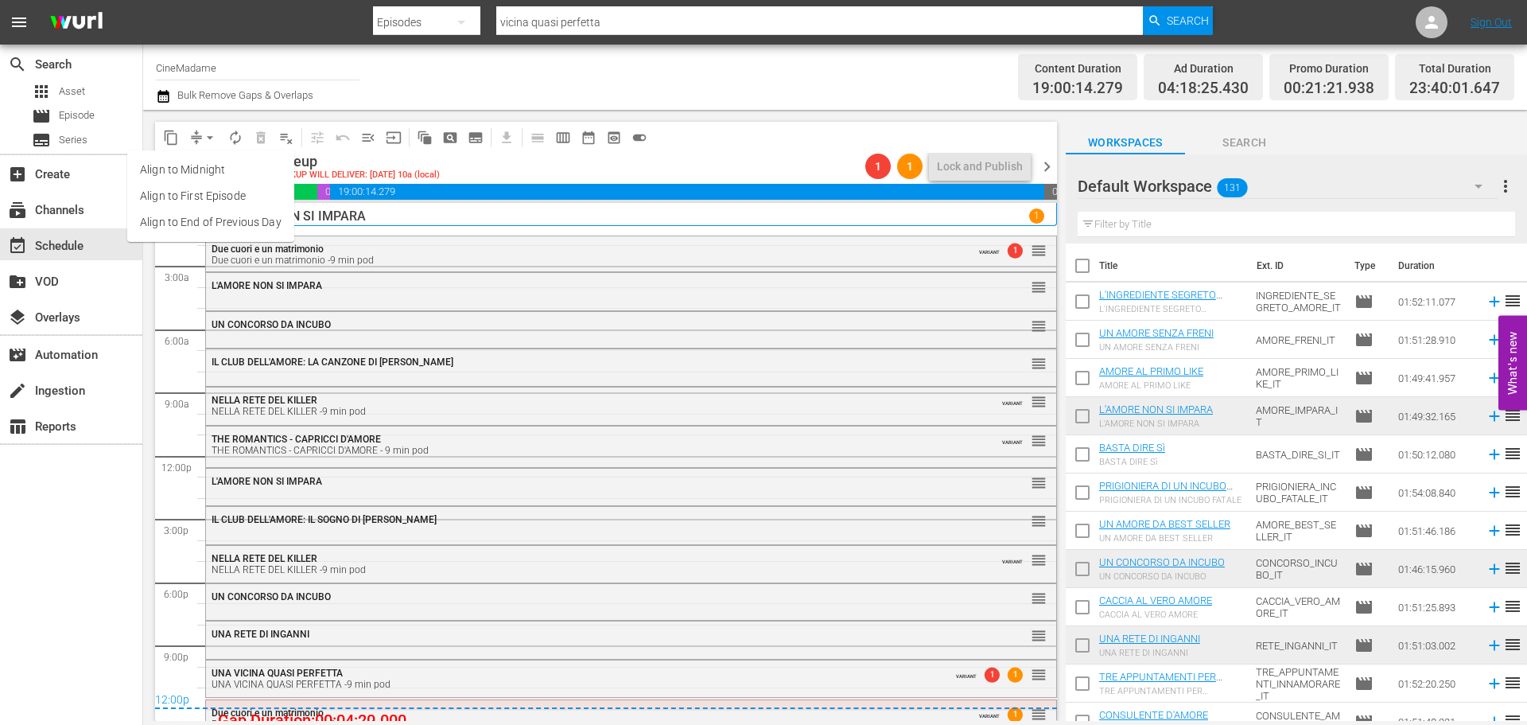
click at [264, 223] on li "Align to End of Previous Day" at bounding box center [210, 222] width 167 height 26
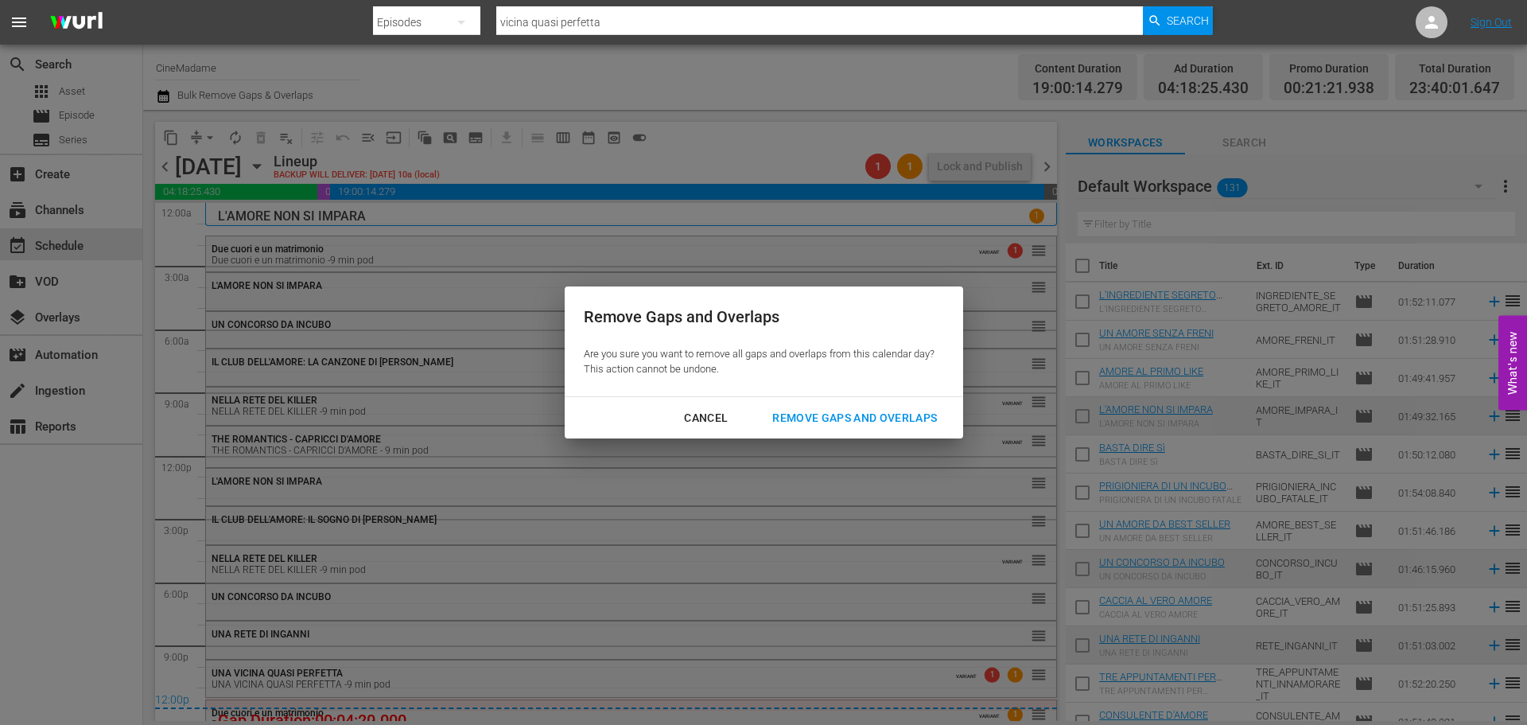
click at [863, 403] on button "Remove Gaps and Overlaps" at bounding box center [854, 417] width 203 height 29
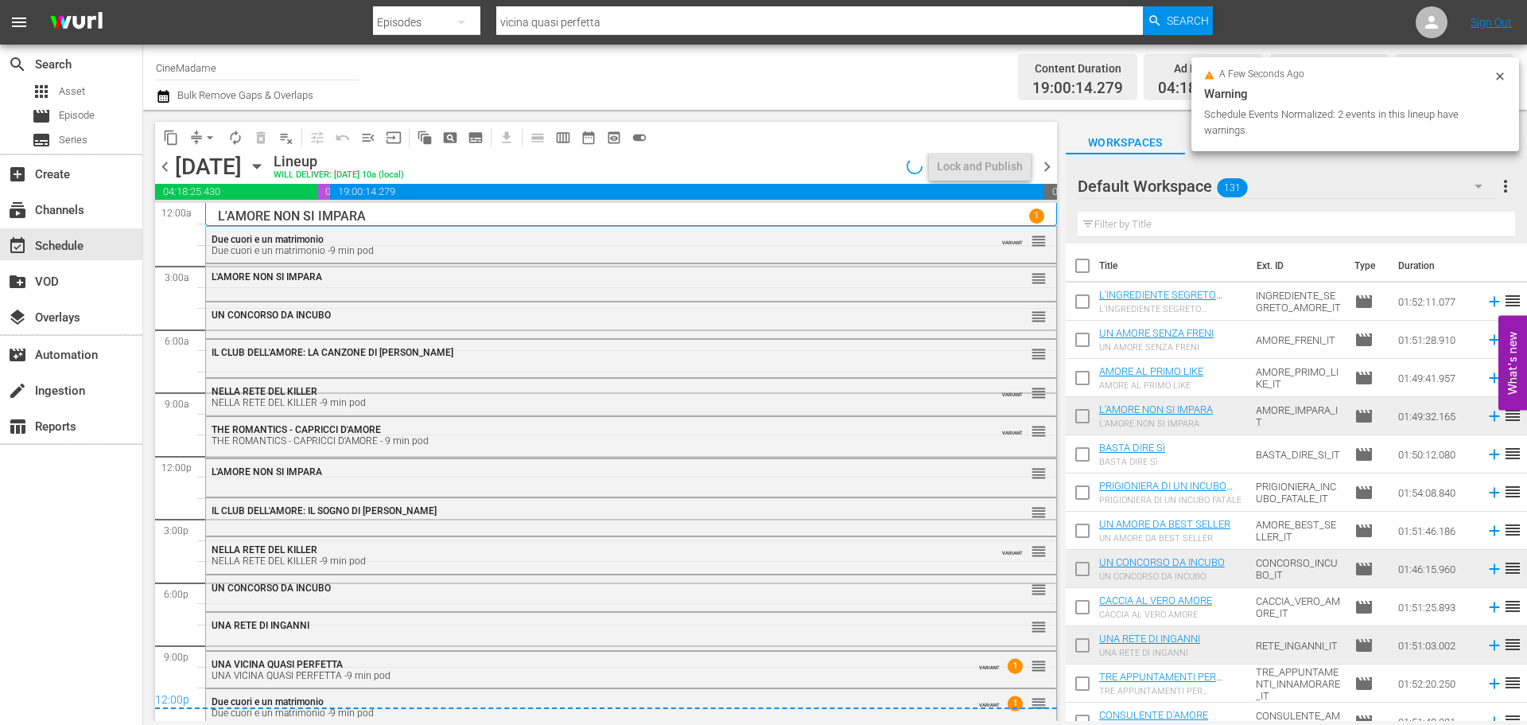
click at [1047, 169] on span "chevron_right" at bounding box center [1047, 167] width 20 height 20
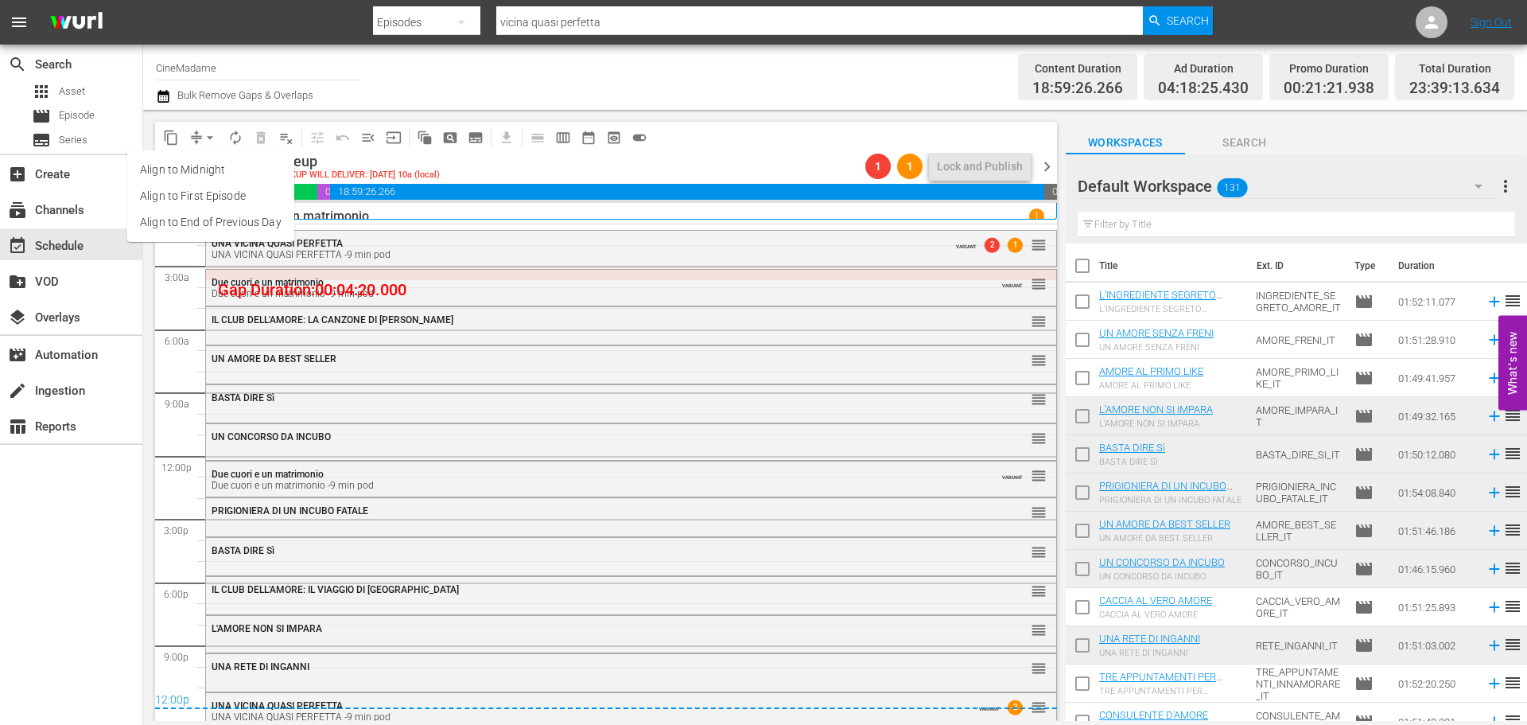
click at [225, 227] on li "Align to End of Previous Day" at bounding box center [210, 222] width 167 height 26
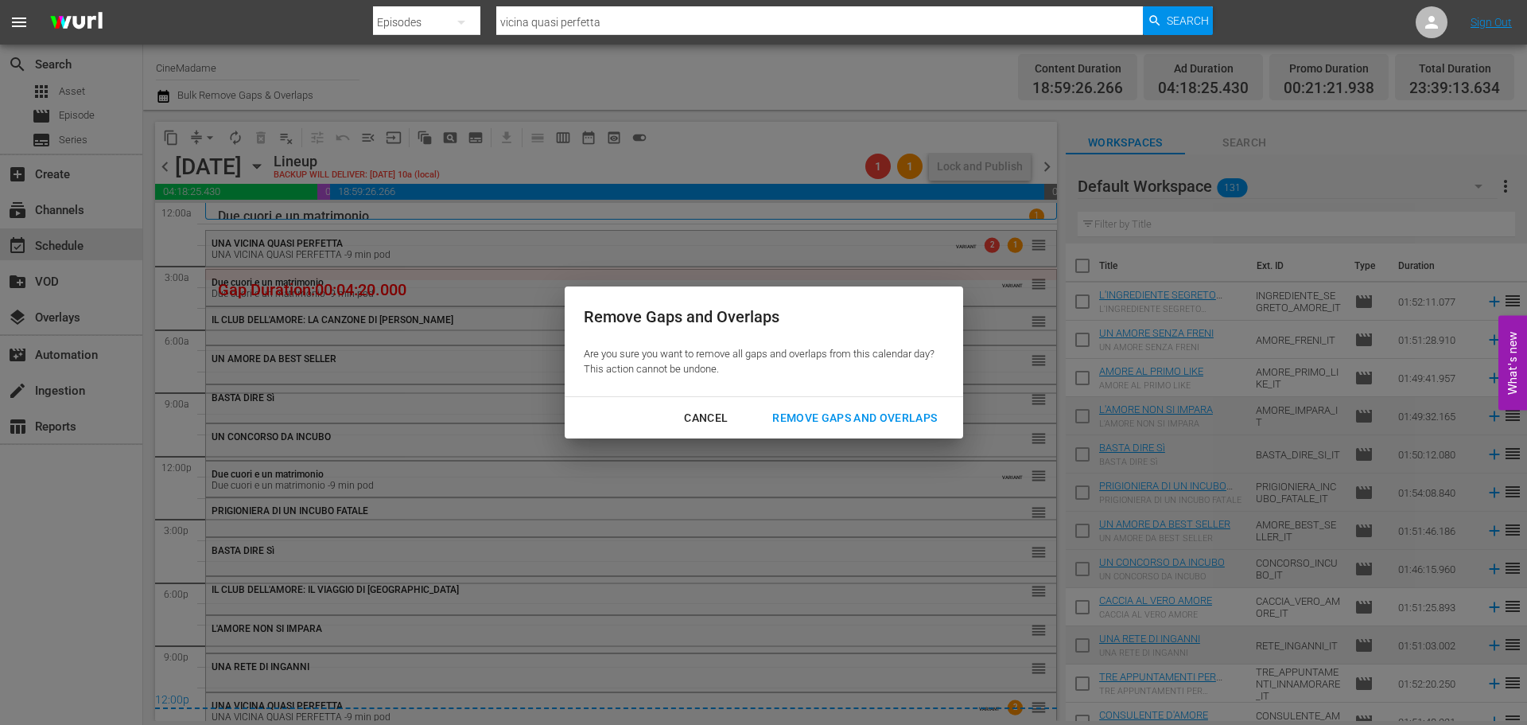
click at [846, 441] on div "Remove Gaps and Overlaps Are you sure you want to remove all gaps and overlaps …" at bounding box center [763, 362] width 1527 height 725
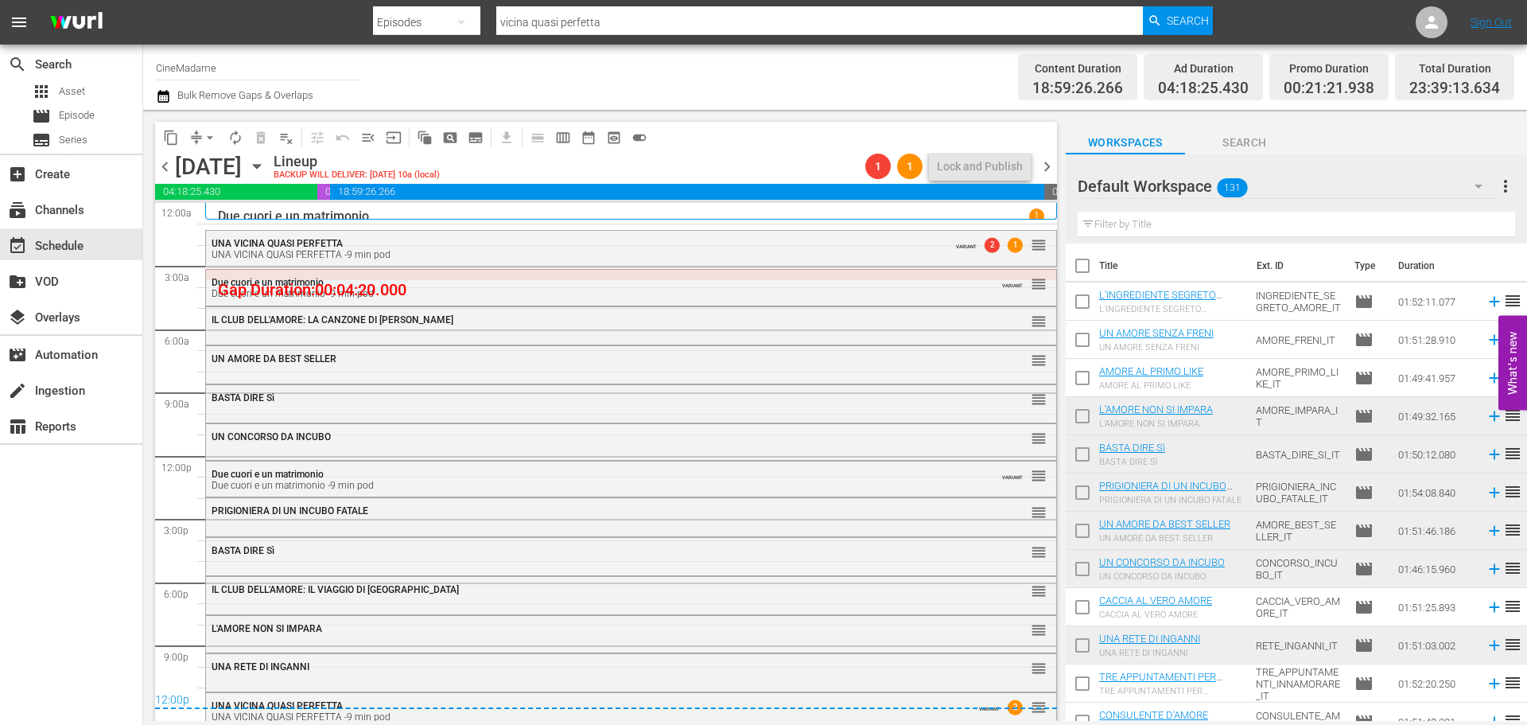
click at [857, 425] on div "UN CONCORSO DA INCUBO reorder" at bounding box center [631, 437] width 850 height 27
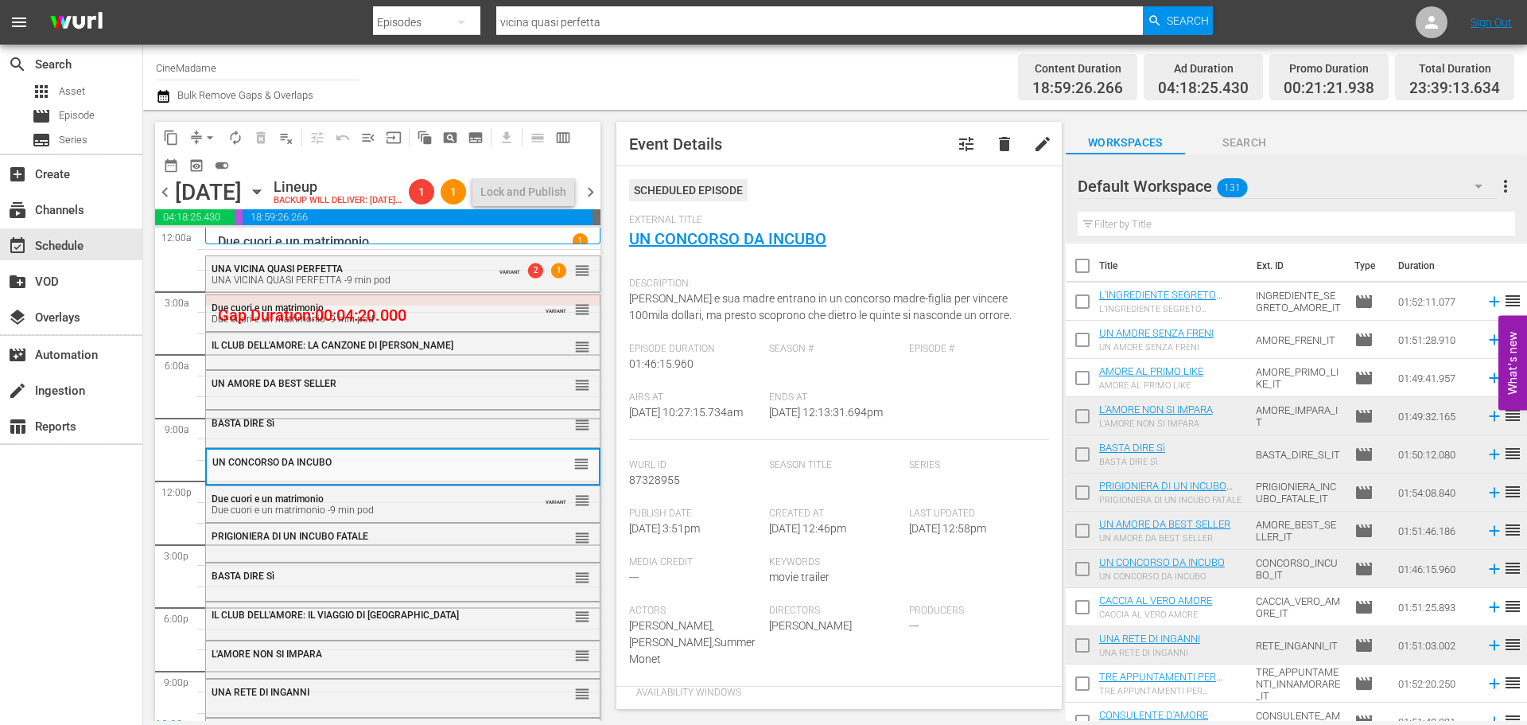
click at [204, 140] on span "arrow_drop_down" at bounding box center [210, 138] width 16 height 16
click at [225, 215] on li "Align to End of Previous Day" at bounding box center [210, 222] width 167 height 26
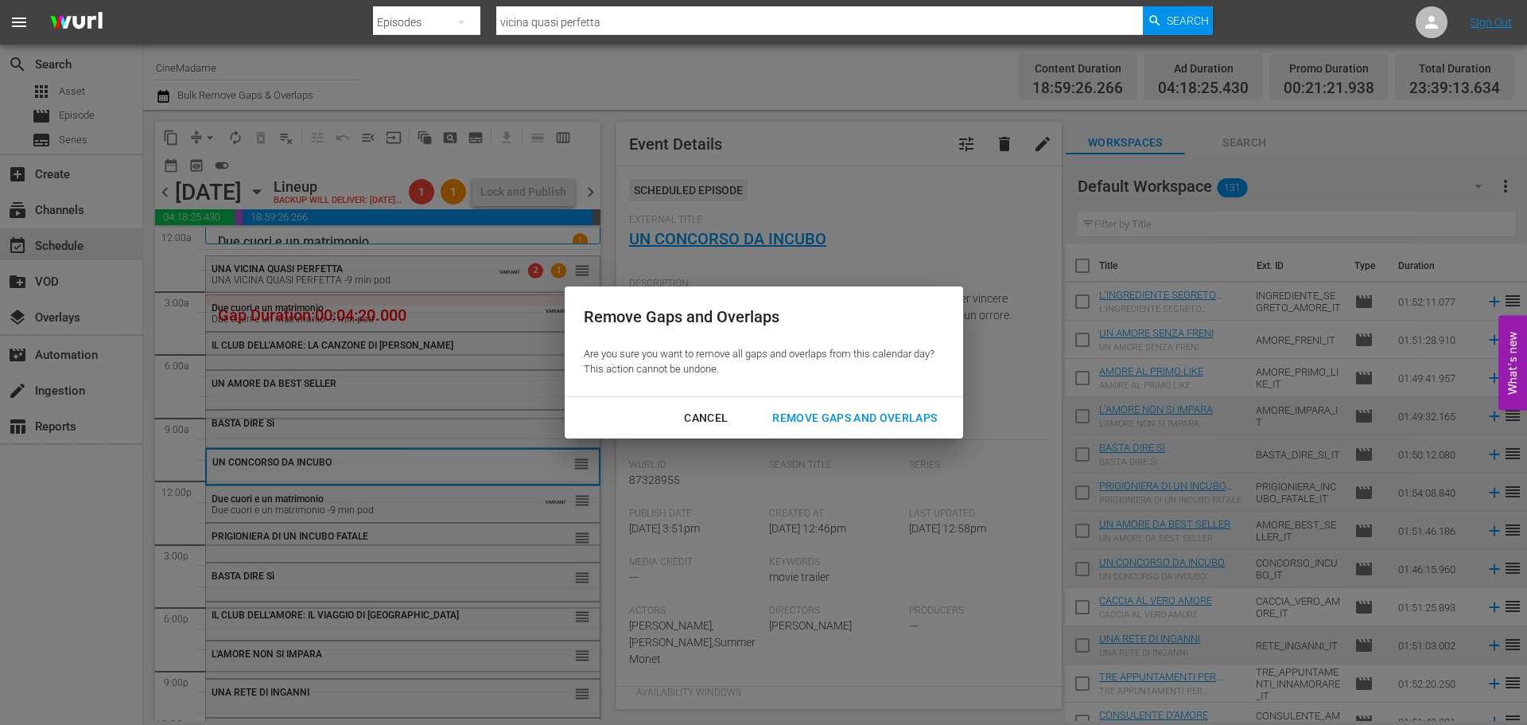
click at [876, 411] on div "Remove Gaps and Overlaps" at bounding box center [855, 418] width 190 height 20
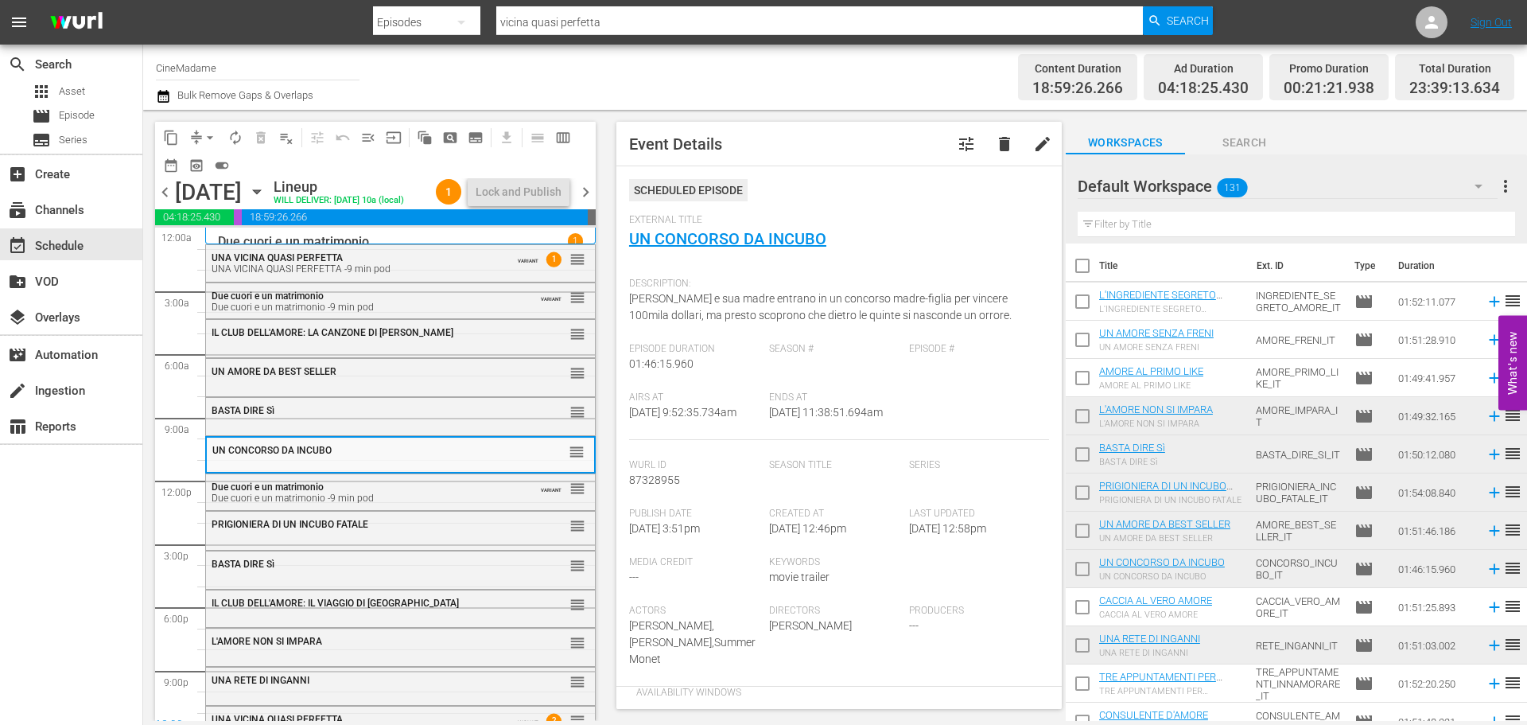
click at [587, 202] on span "chevron_right" at bounding box center [586, 192] width 20 height 20
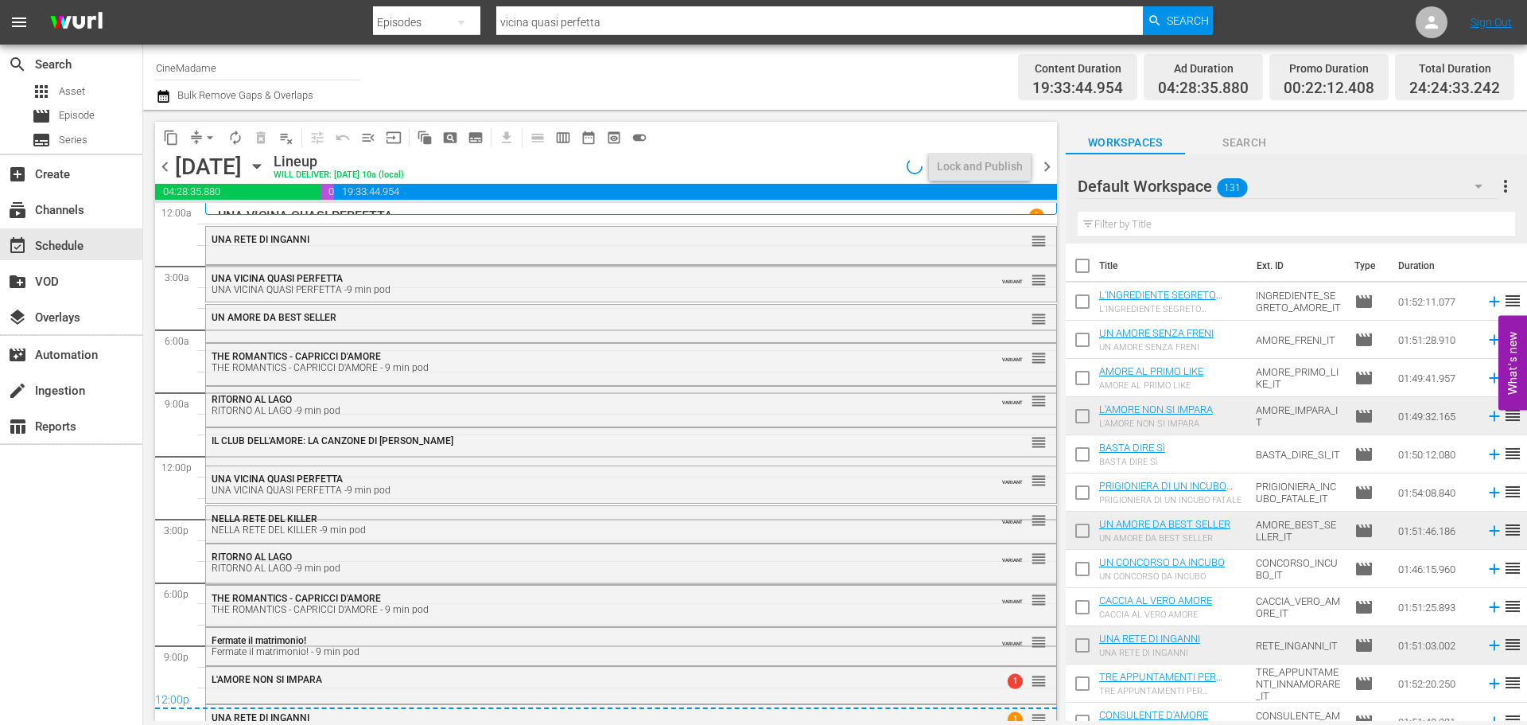
click at [205, 144] on span "arrow_drop_down" at bounding box center [210, 138] width 16 height 16
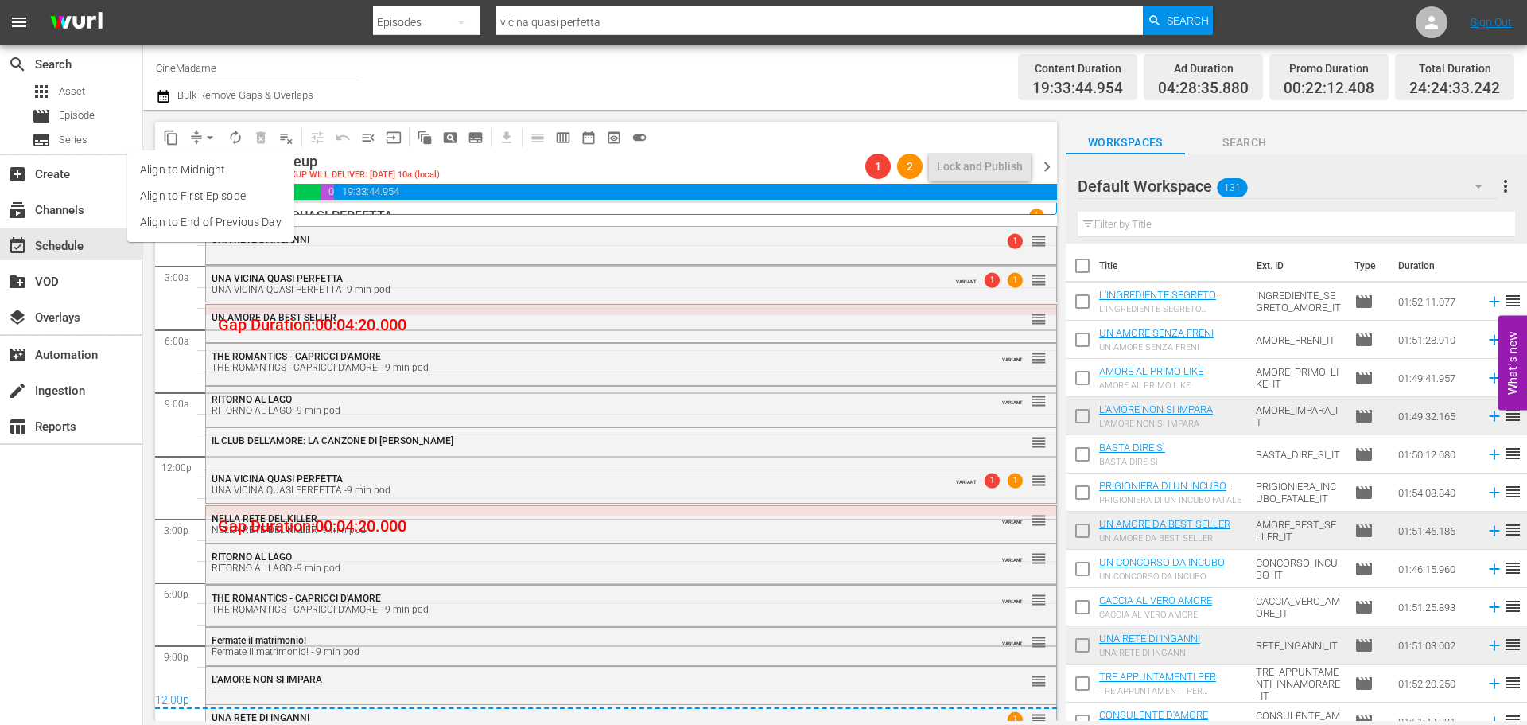
click at [250, 223] on li "Align to End of Previous Day" at bounding box center [210, 222] width 167 height 26
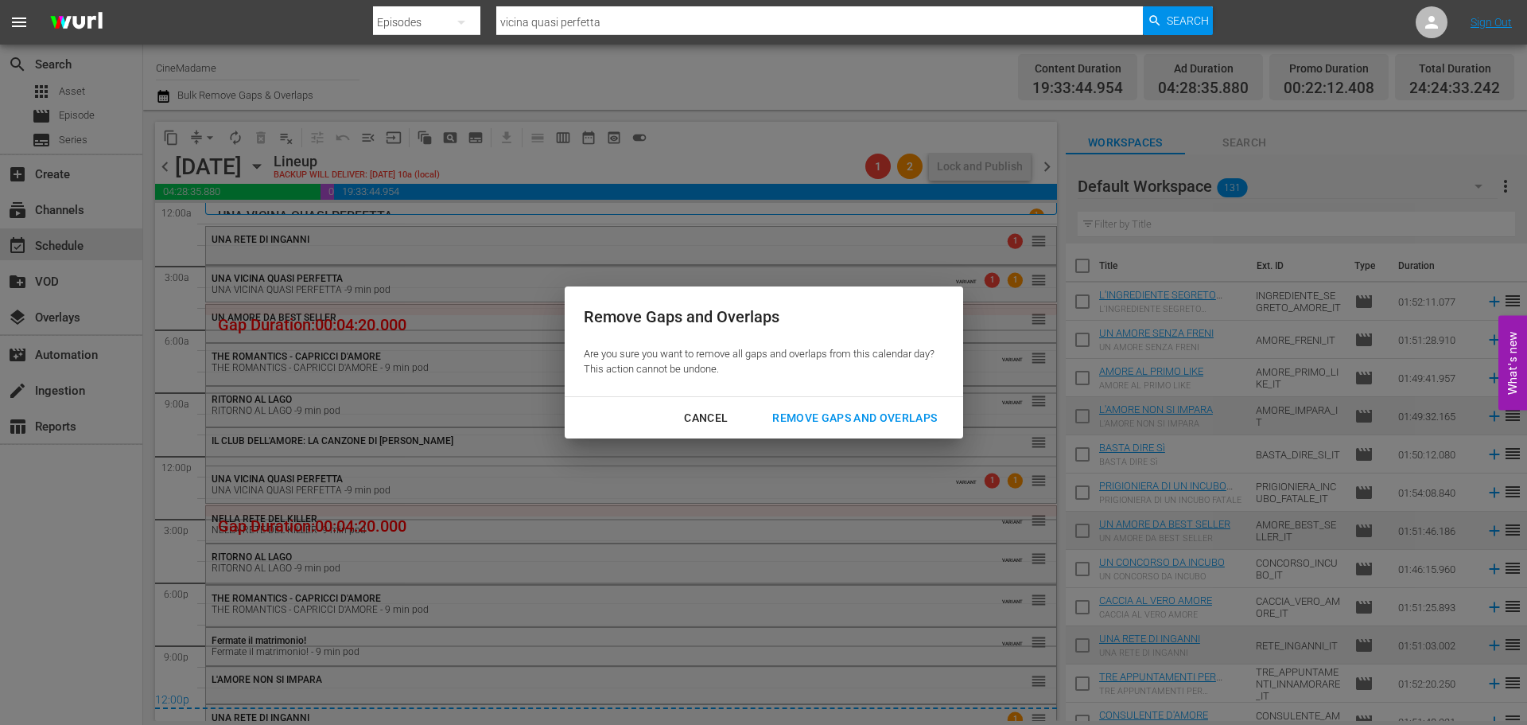
click at [876, 420] on div "Remove Gaps and Overlaps" at bounding box center [855, 418] width 190 height 20
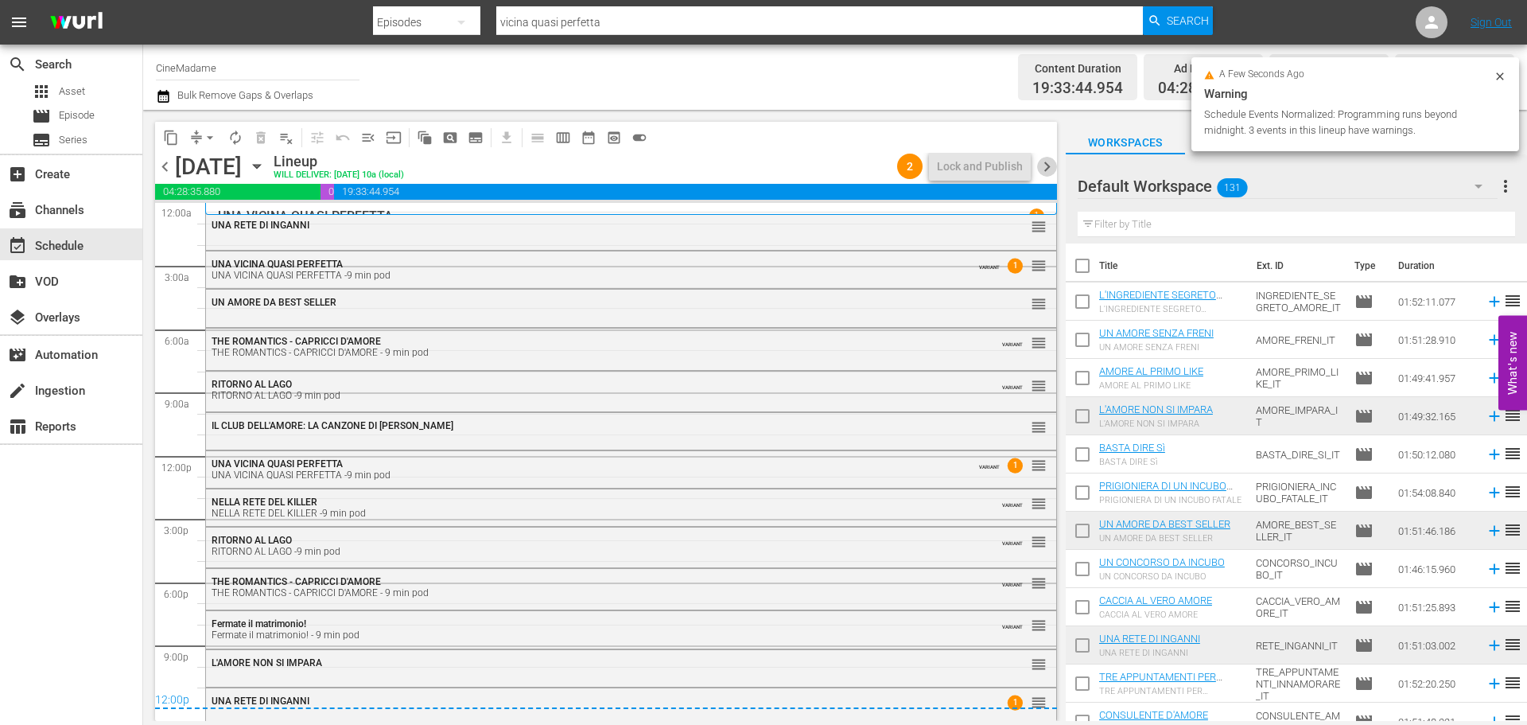
click at [1047, 159] on span "chevron_right" at bounding box center [1047, 167] width 20 height 20
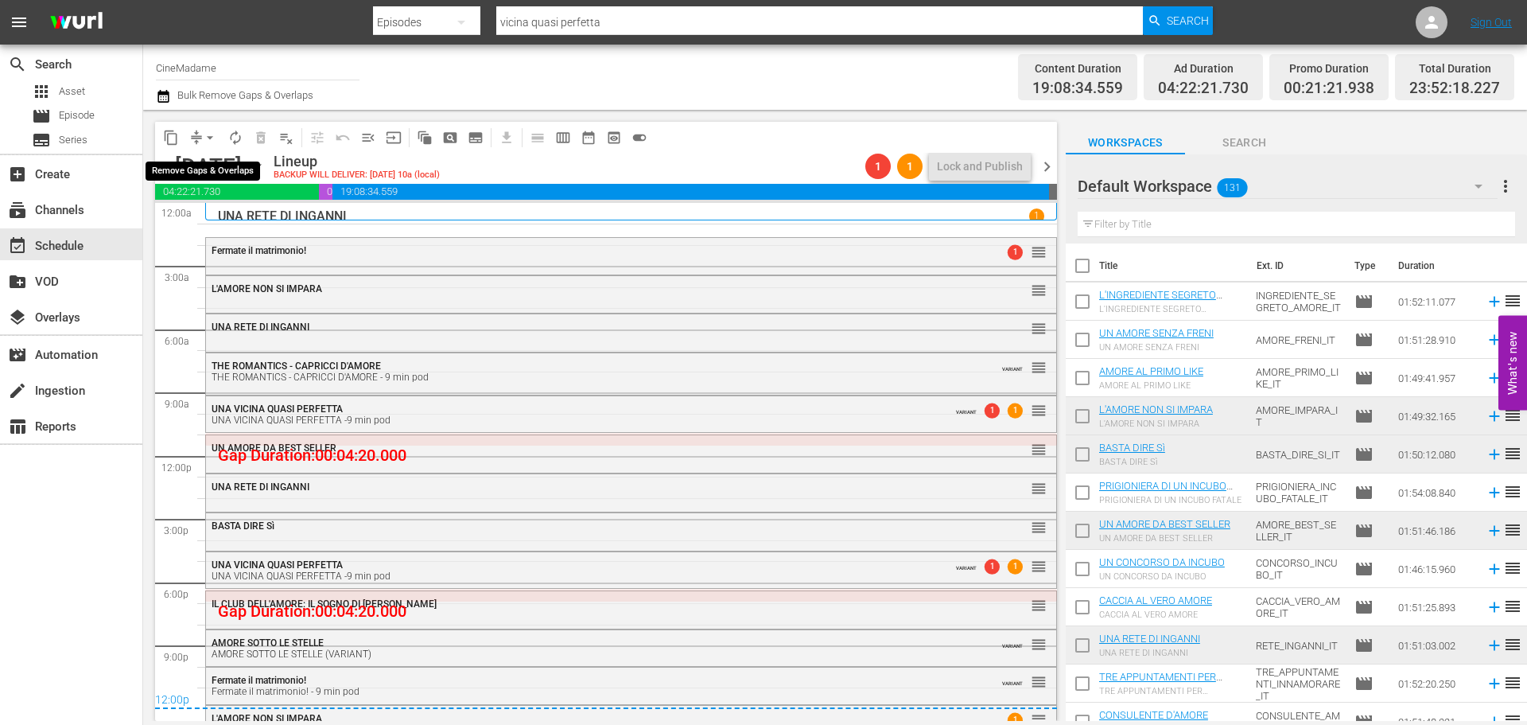
click at [210, 132] on span "arrow_drop_down" at bounding box center [210, 138] width 16 height 16
click at [220, 219] on li "Align to End of Previous Day" at bounding box center [210, 222] width 167 height 26
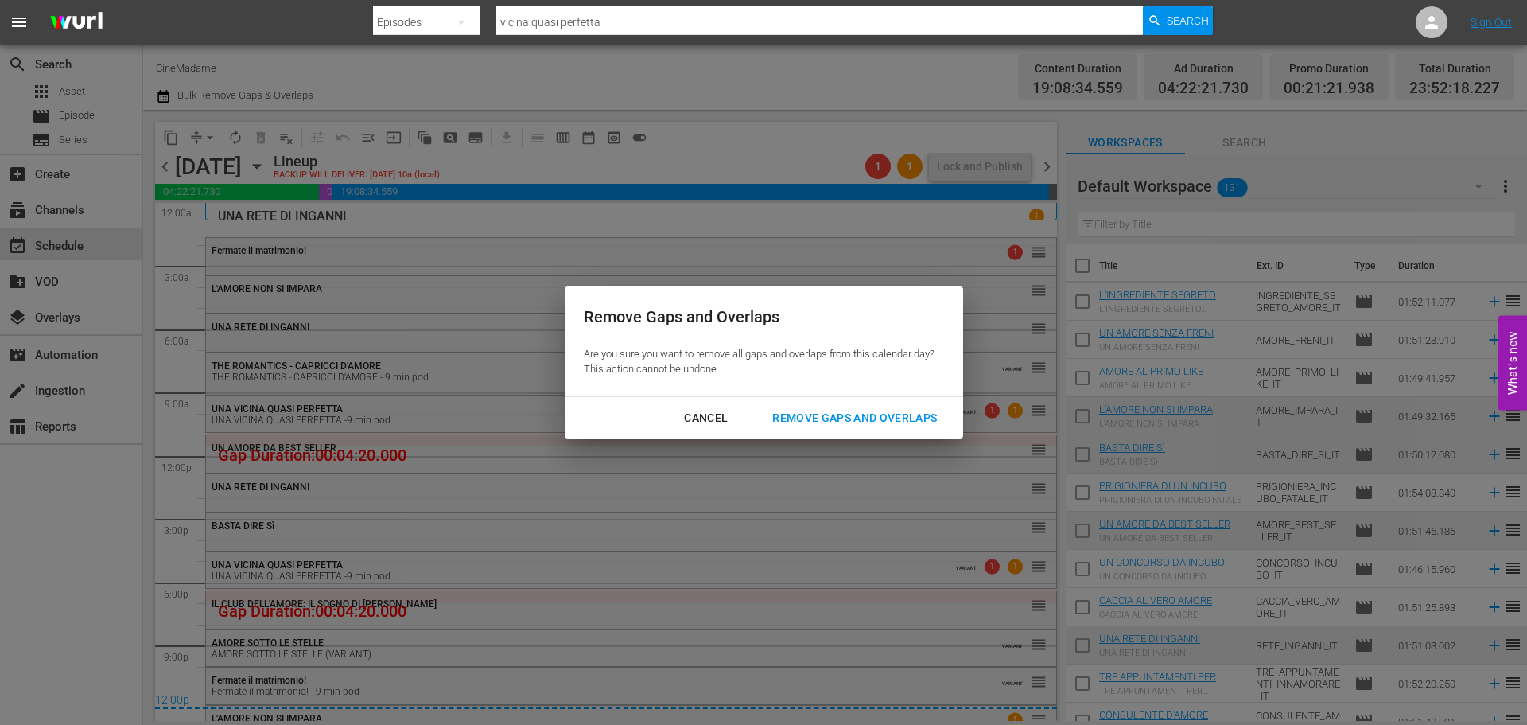
click at [812, 418] on div "Remove Gaps and Overlaps" at bounding box center [855, 418] width 190 height 20
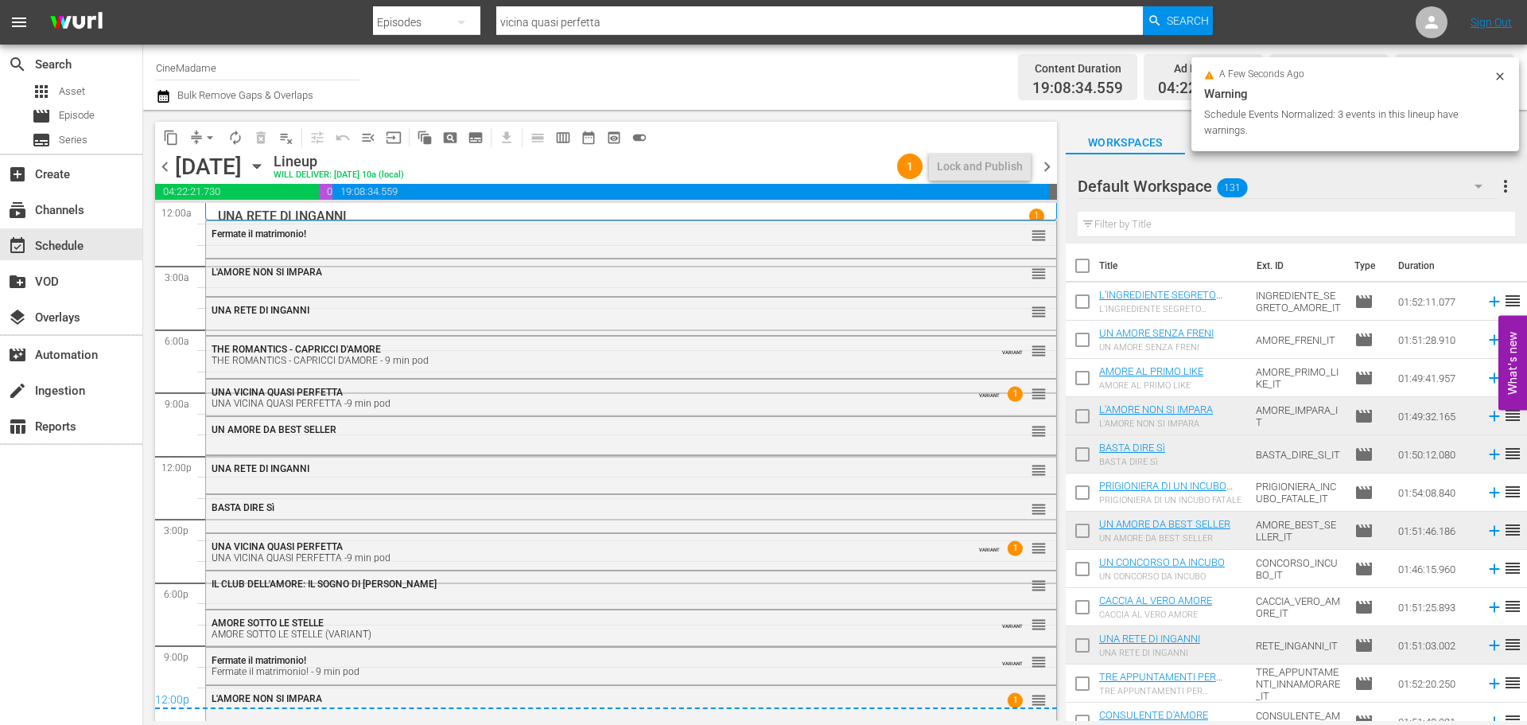
click at [1050, 161] on span "chevron_right" at bounding box center [1047, 167] width 20 height 20
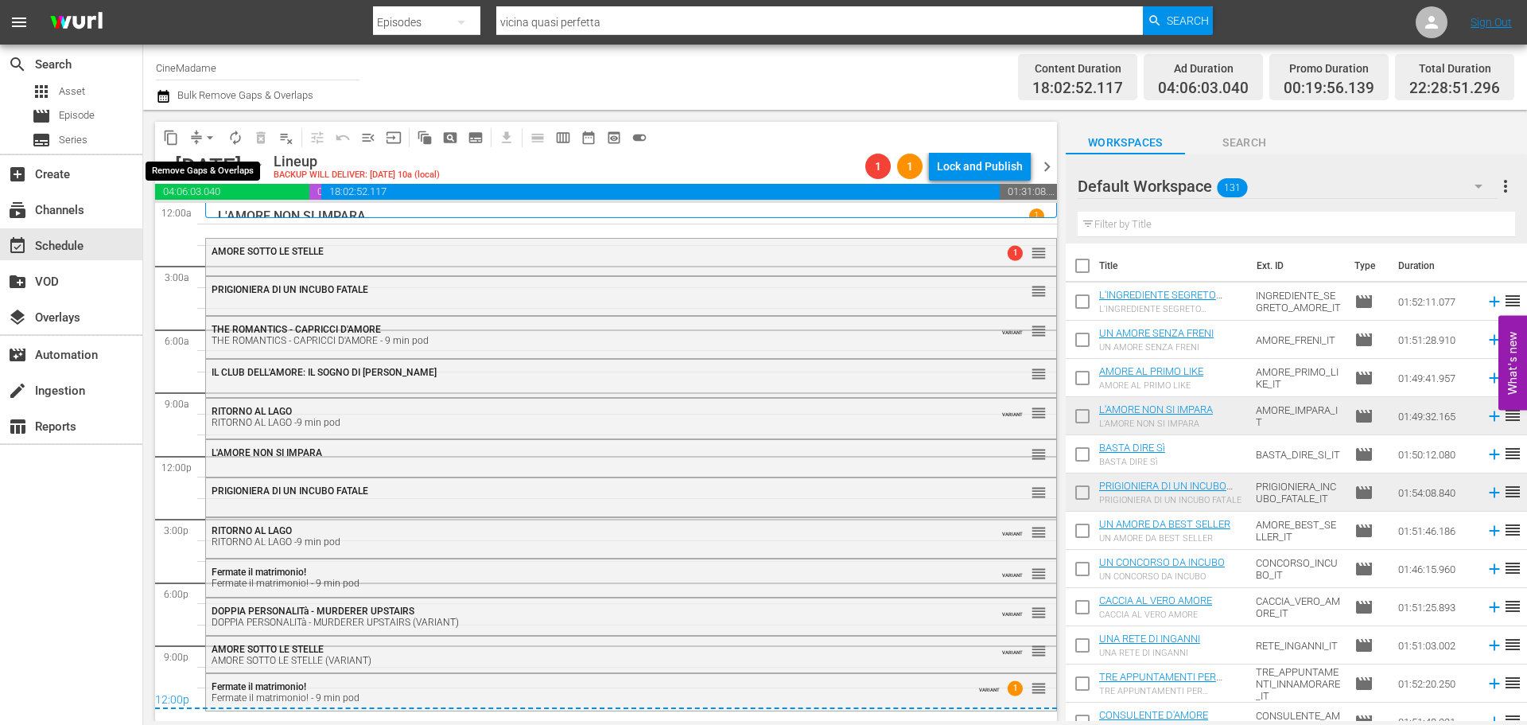
click at [207, 134] on span "arrow_drop_down" at bounding box center [210, 138] width 16 height 16
click at [213, 220] on li "Align to End of Previous Day" at bounding box center [210, 222] width 167 height 26
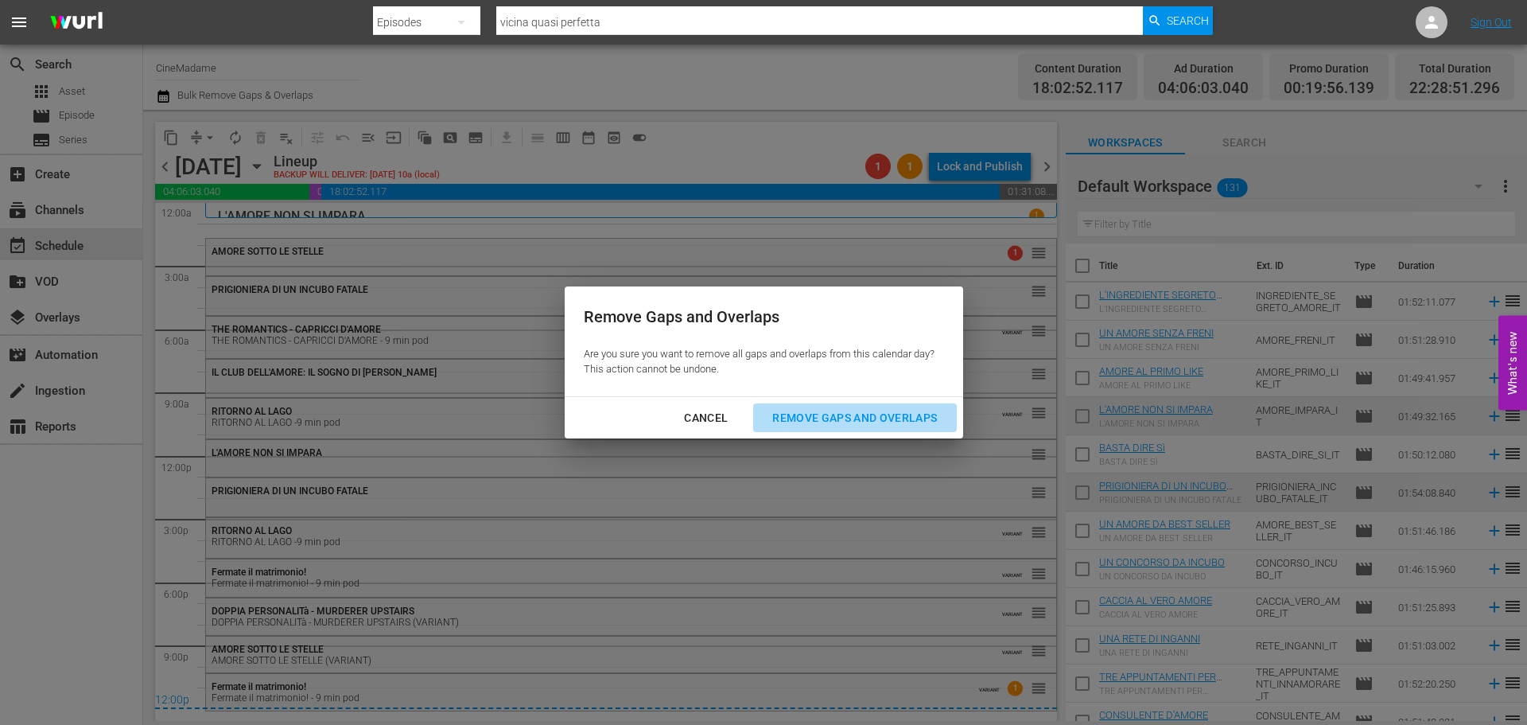
click at [854, 408] on div "Remove Gaps and Overlaps" at bounding box center [855, 418] width 190 height 20
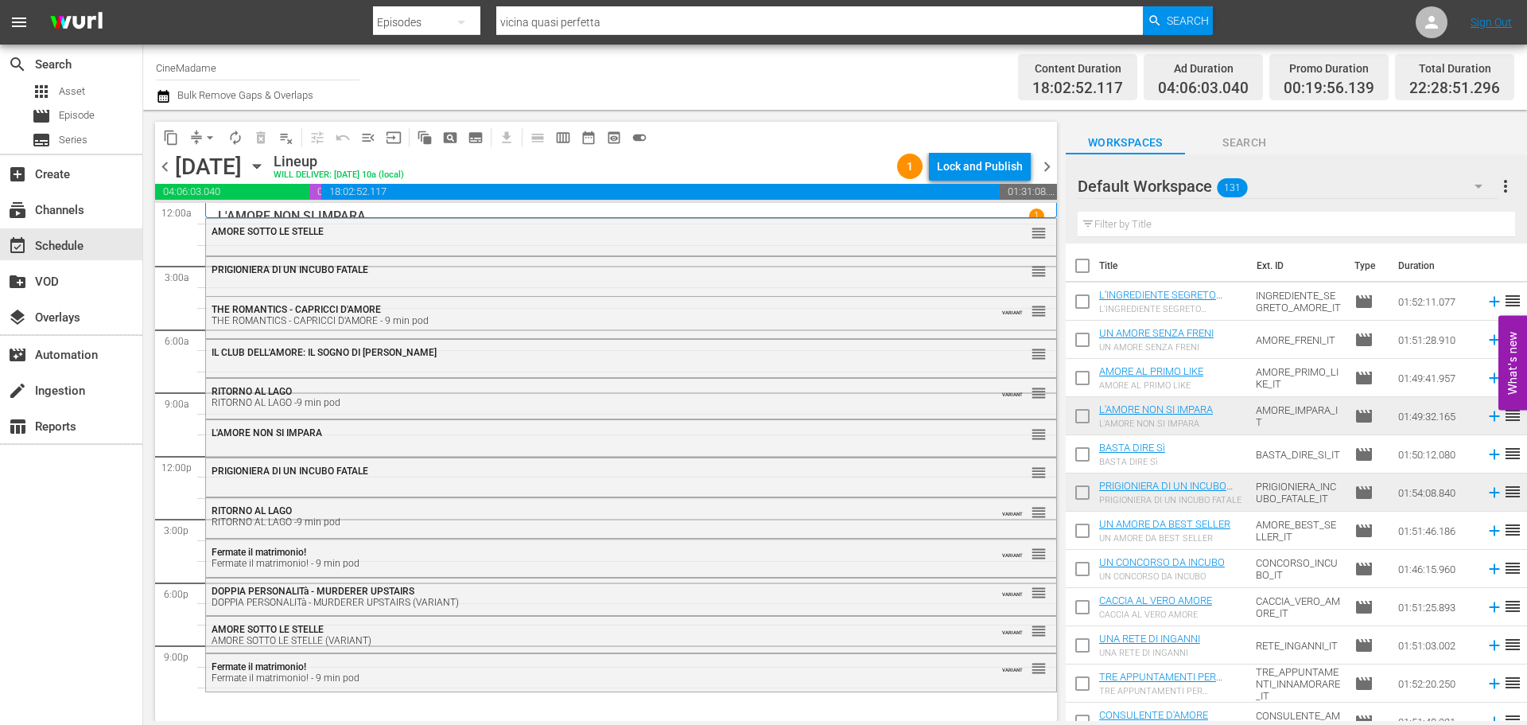
click at [1046, 168] on span "chevron_right" at bounding box center [1047, 167] width 20 height 20
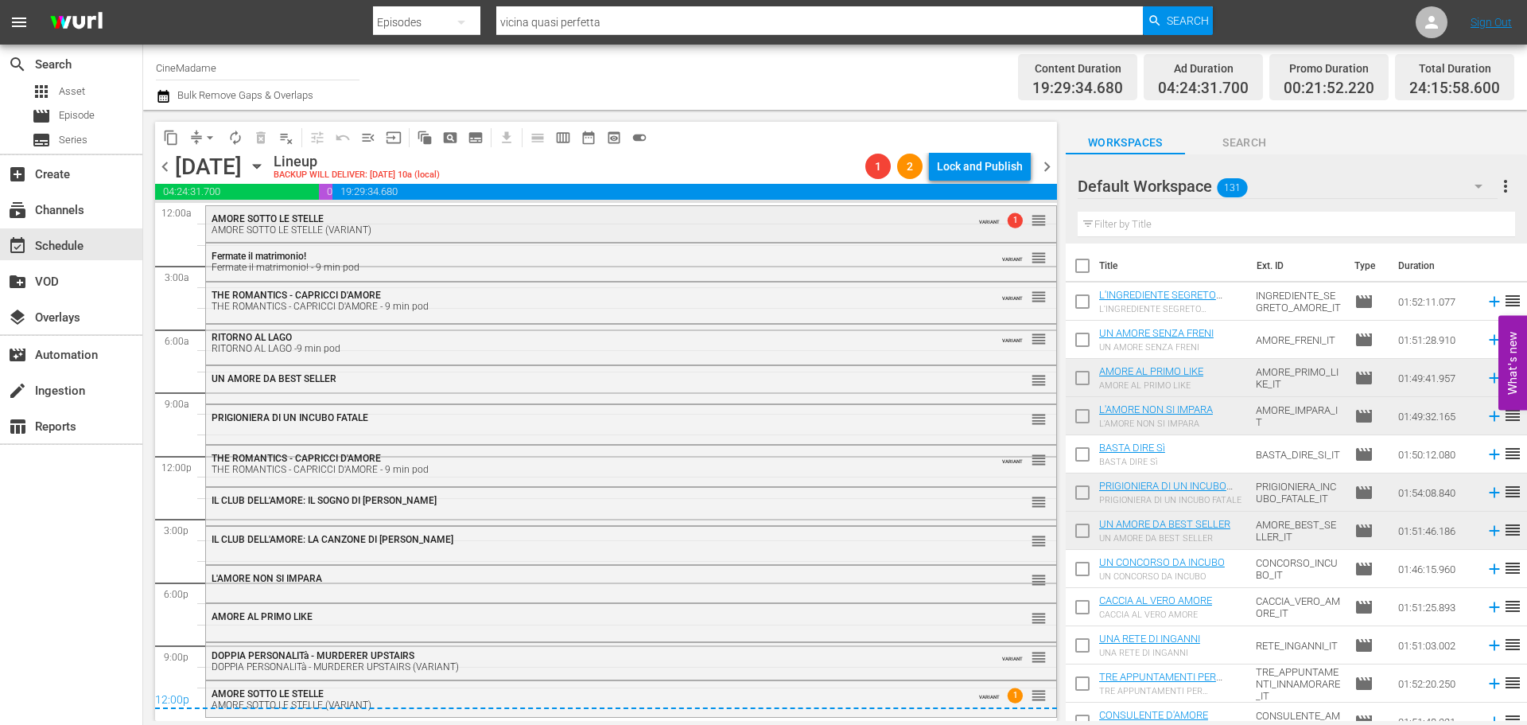
click at [884, 215] on div "AMORE SOTTO LE STELLE AMORE SOTTO LE STELLE (VARIANT)" at bounding box center [588, 224] width 752 height 22
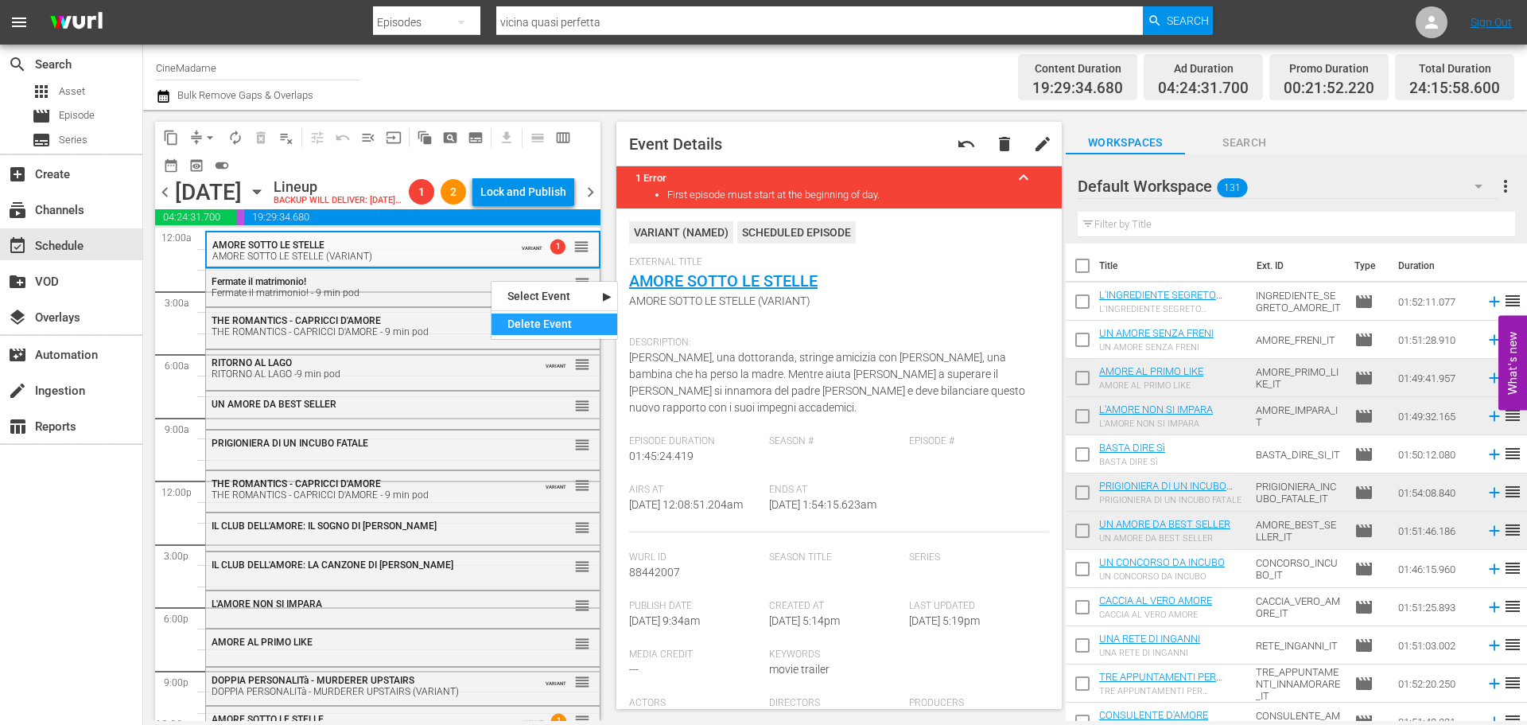
click at [558, 321] on div "Delete Event" at bounding box center [555, 323] width 126 height 21
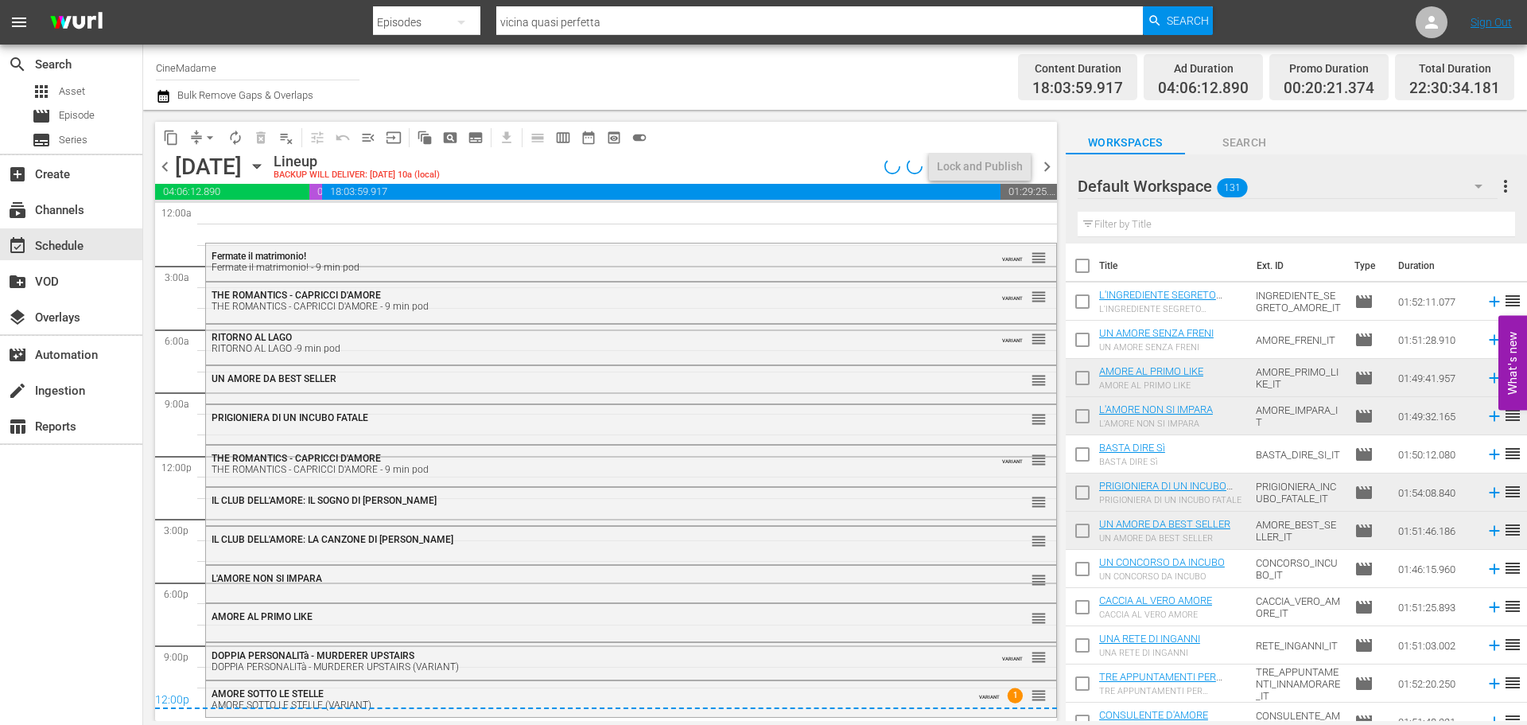
click at [167, 173] on span "chevron_left" at bounding box center [165, 167] width 20 height 20
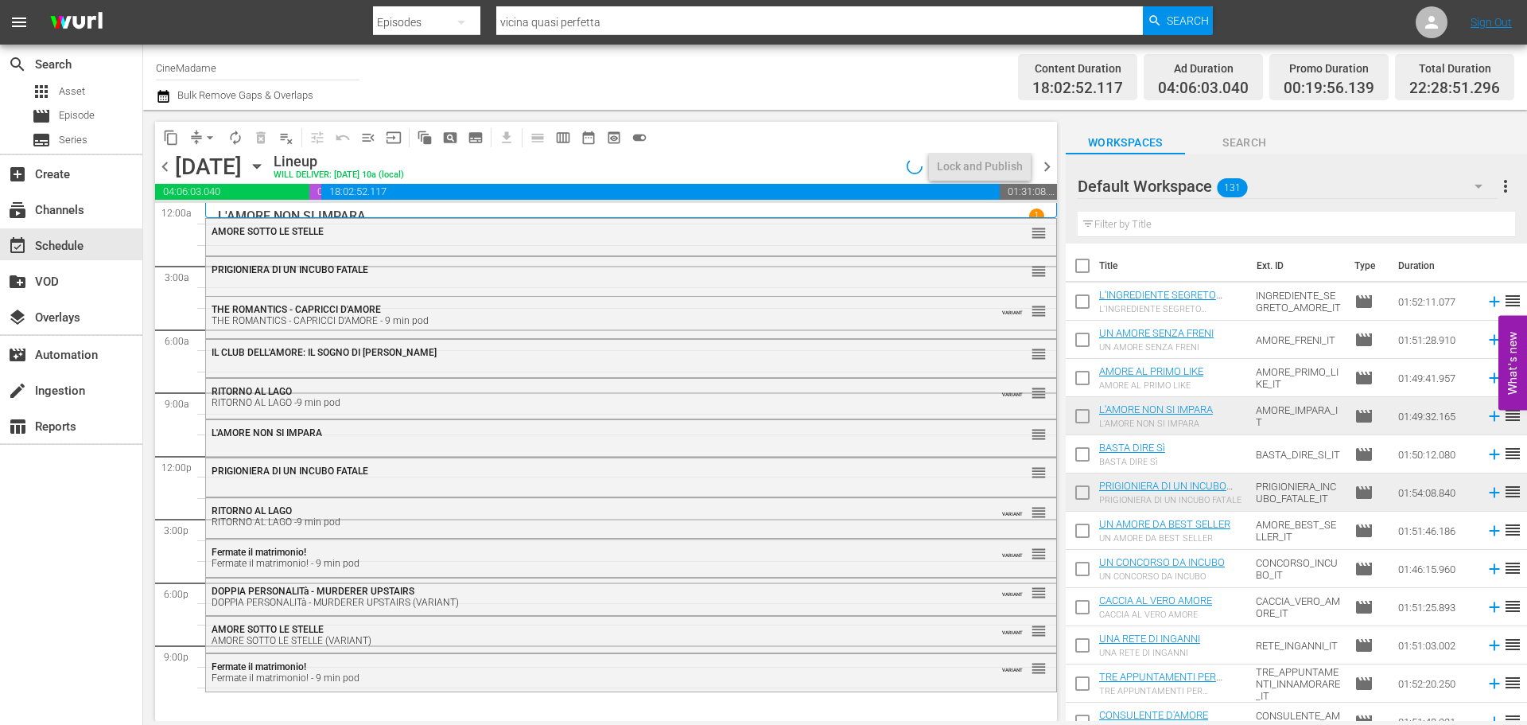
click at [1121, 227] on input "text" at bounding box center [1296, 224] width 437 height 25
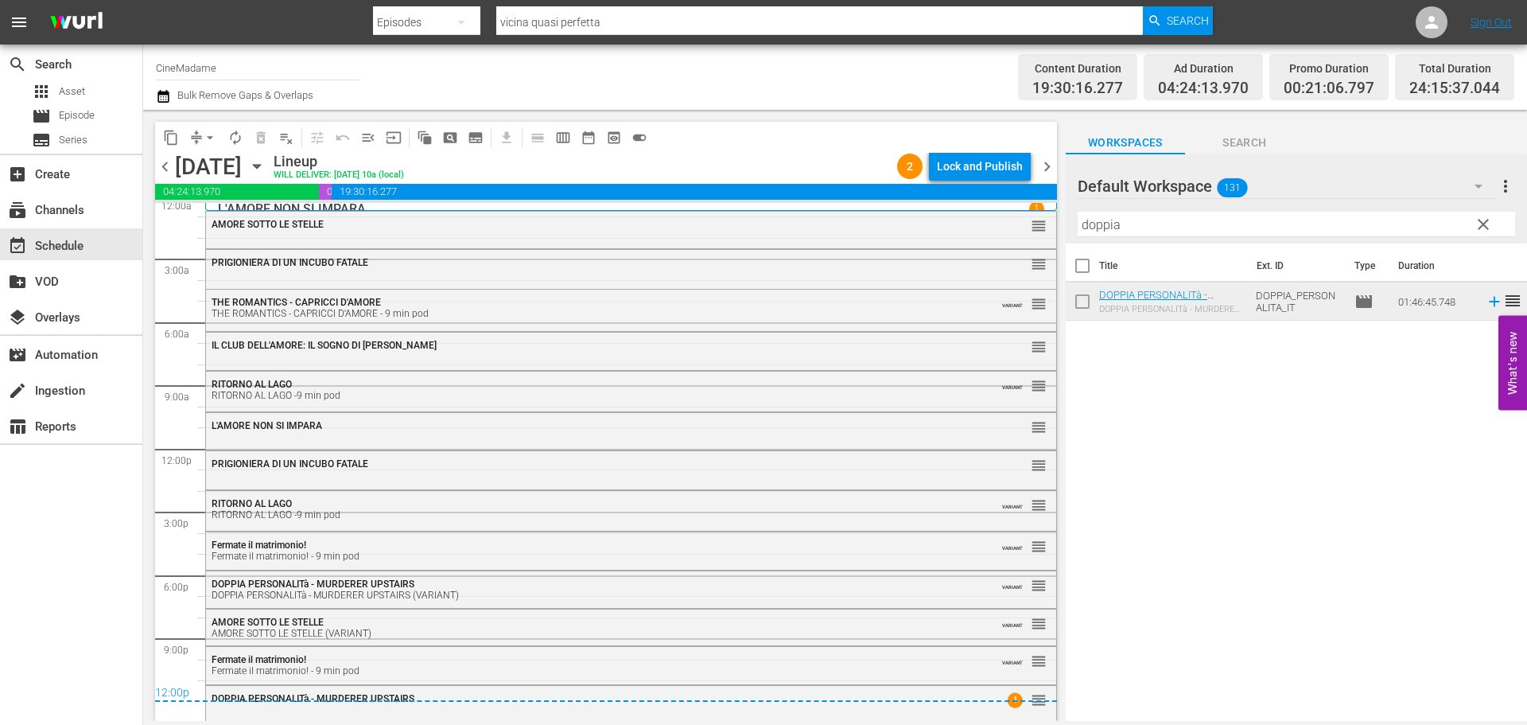
scroll to position [9, 0]
click at [662, 703] on div "DOPPIA PERSONALITà - MURDERER UPSTAIRS 1 reorder" at bounding box center [631, 697] width 850 height 27
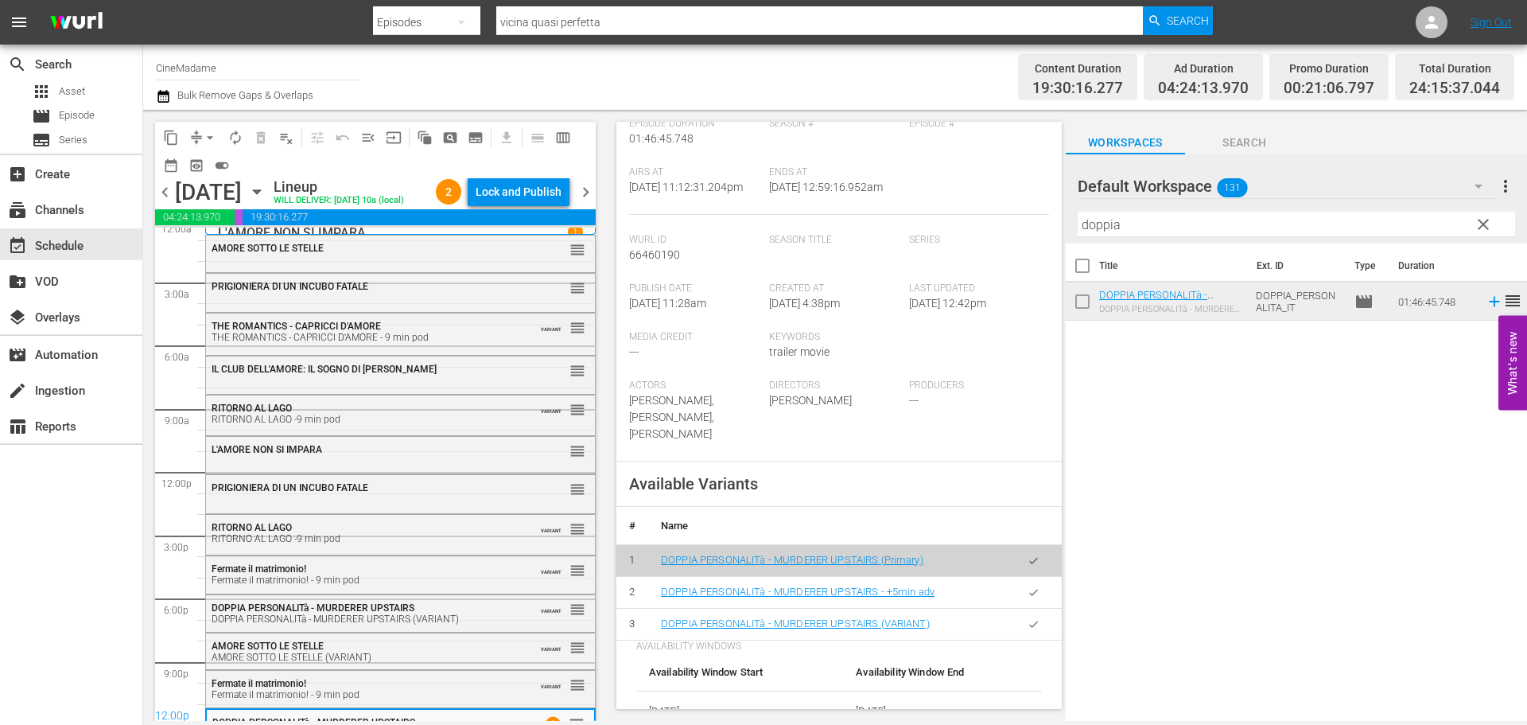
scroll to position [318, 0]
click at [1035, 623] on button "button" at bounding box center [1033, 623] width 31 height 31
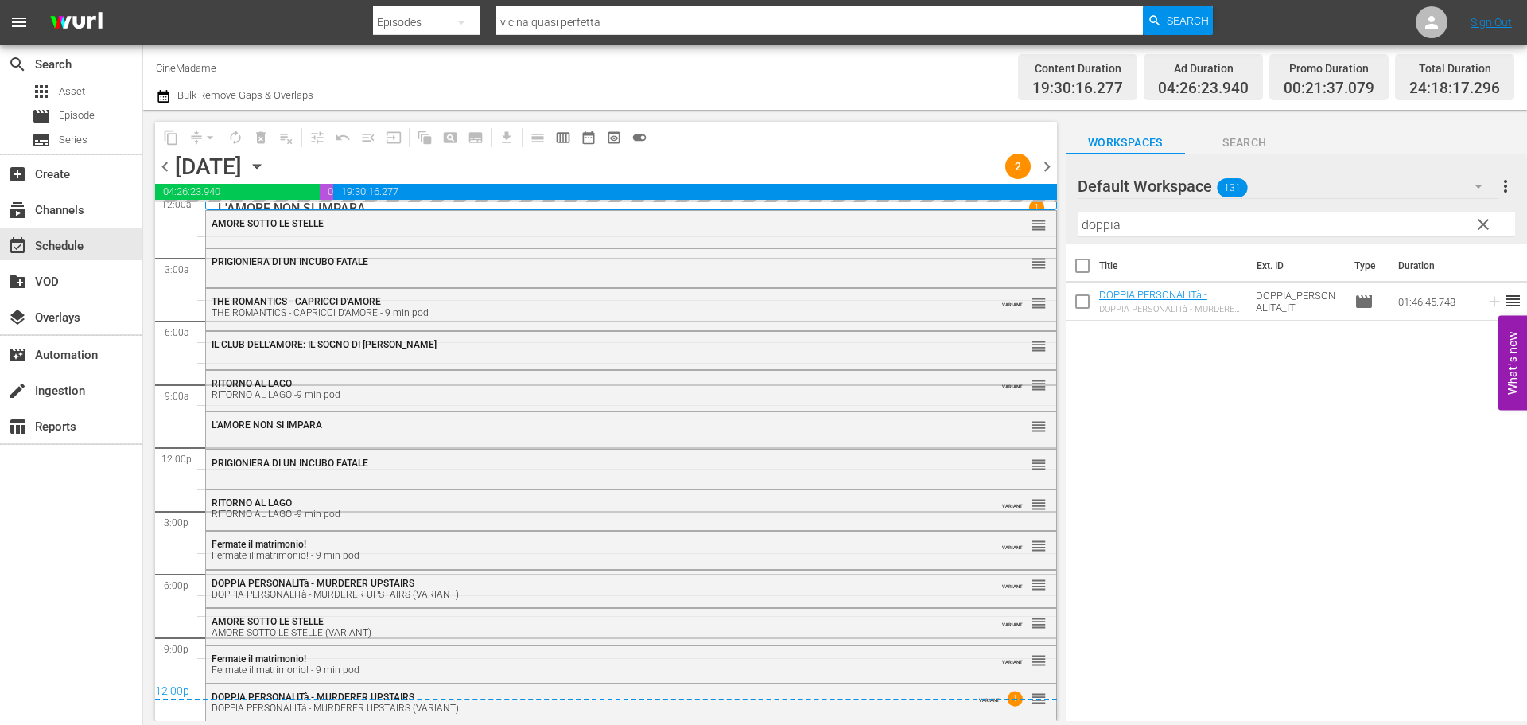
scroll to position [9, 0]
click at [1048, 158] on span "chevron_right" at bounding box center [1047, 167] width 20 height 20
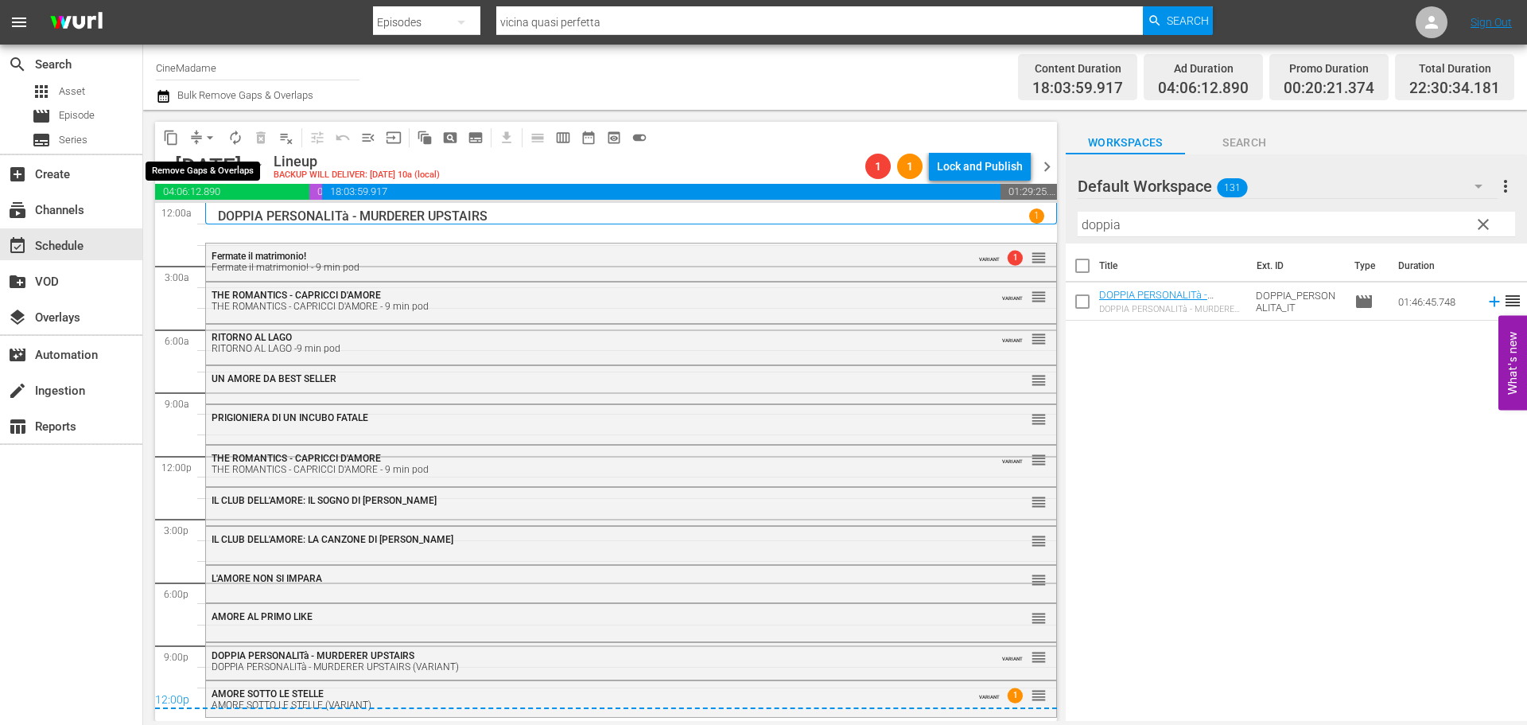
click at [205, 134] on span "arrow_drop_down" at bounding box center [210, 138] width 16 height 16
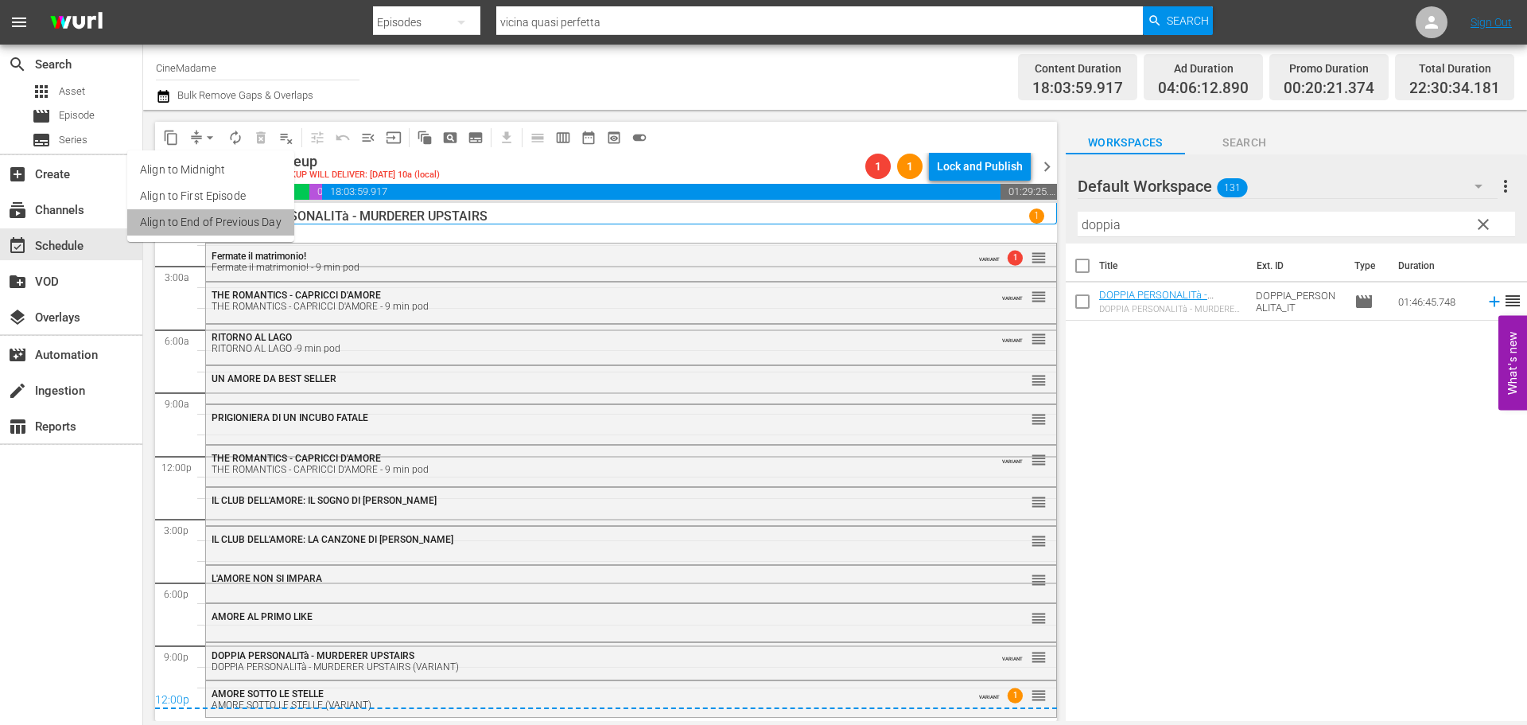
click at [246, 217] on li "Align to End of Previous Day" at bounding box center [210, 222] width 167 height 26
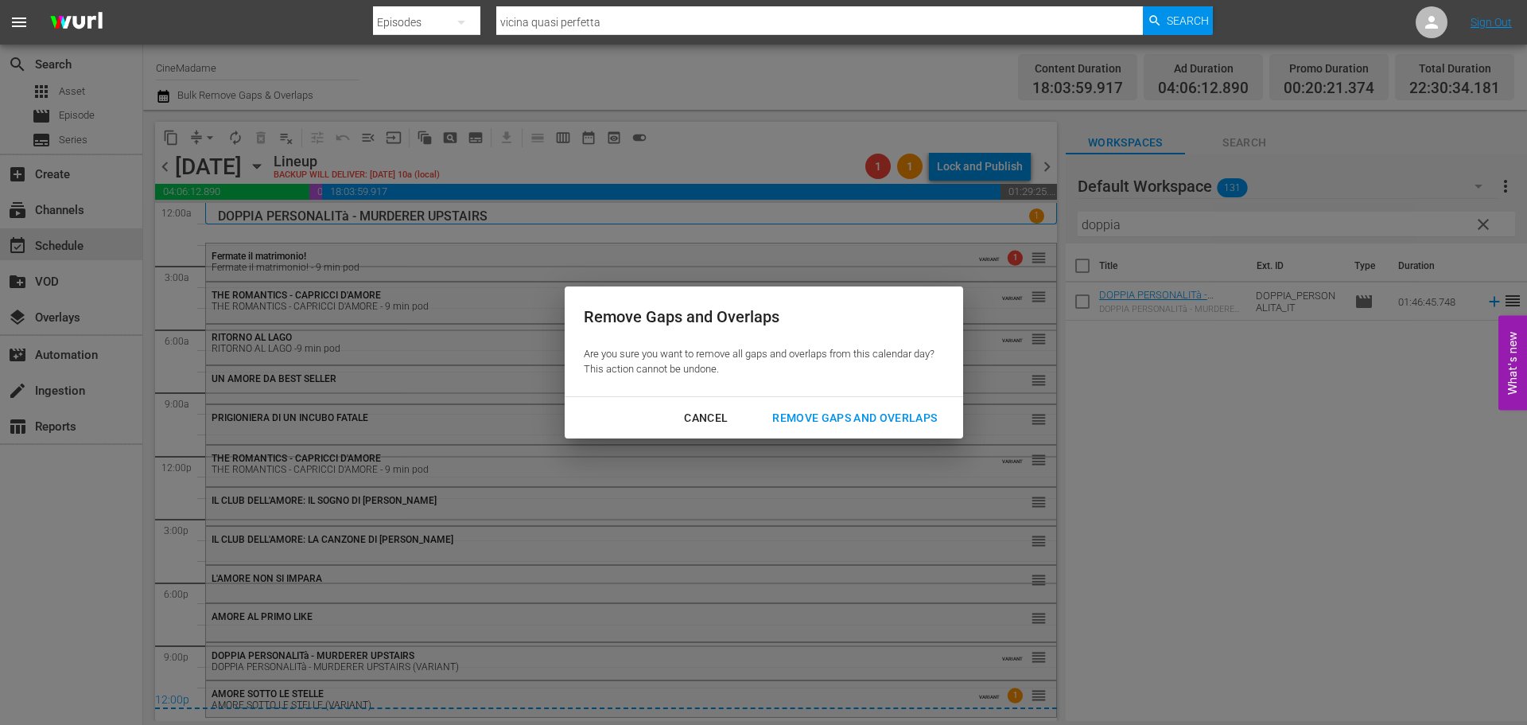
click at [807, 419] on div "Remove Gaps and Overlaps" at bounding box center [855, 418] width 190 height 20
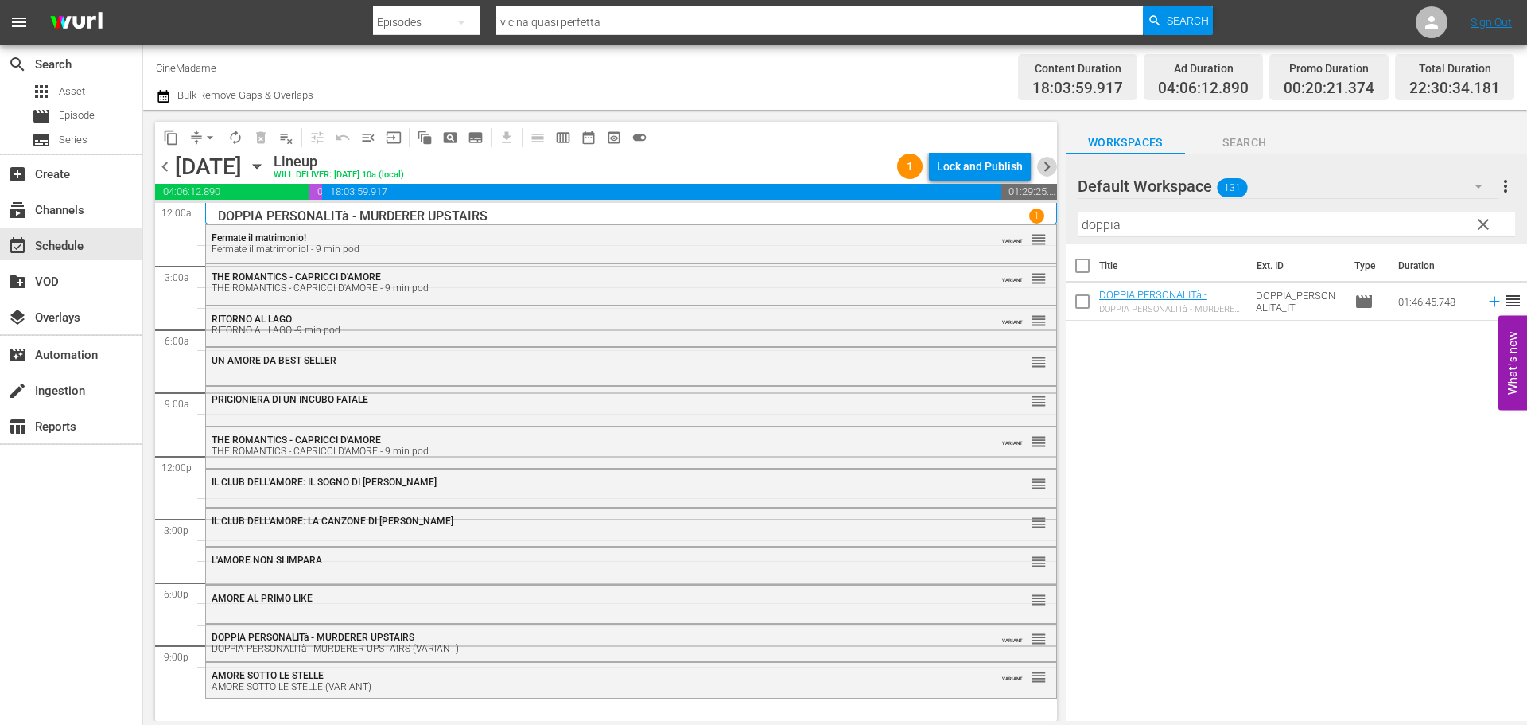
click at [1043, 165] on span "chevron_right" at bounding box center [1047, 167] width 20 height 20
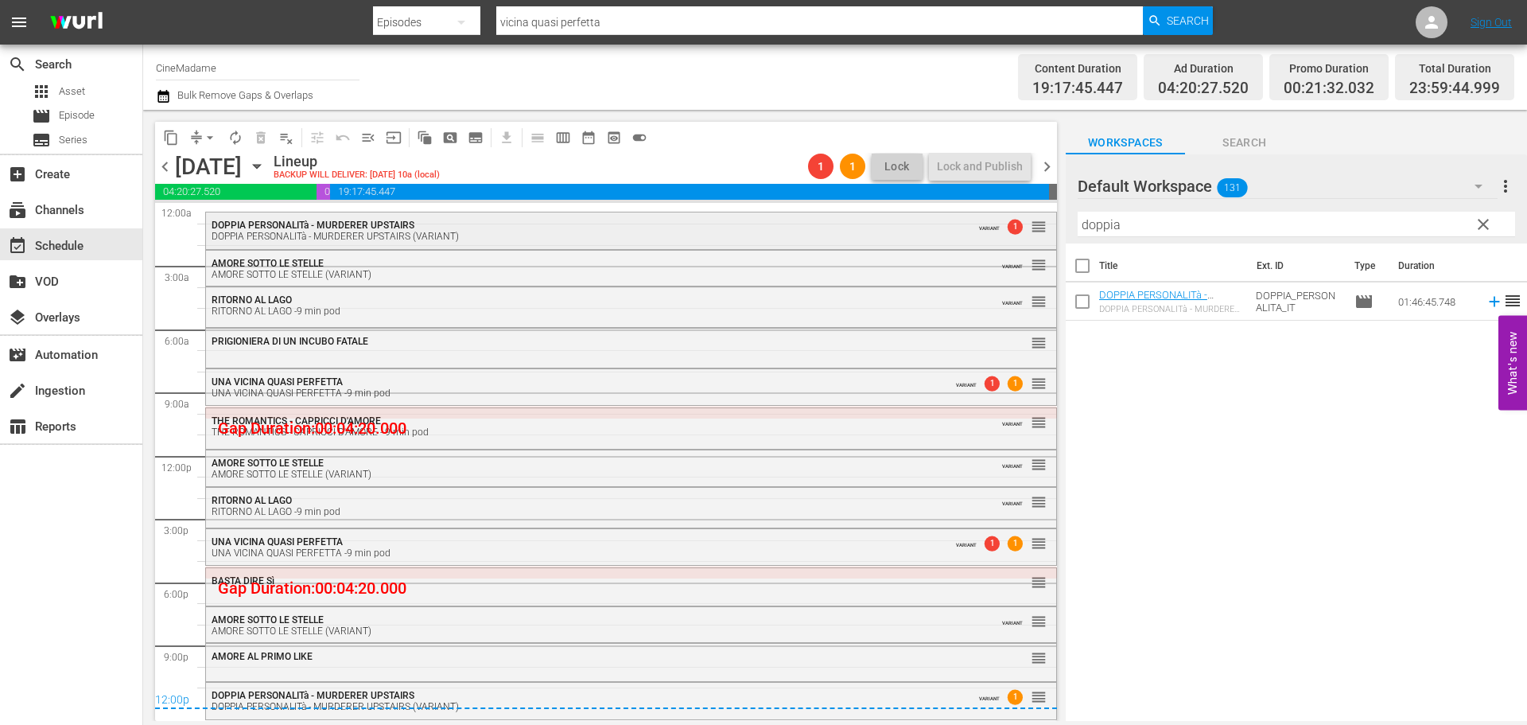
click at [261, 220] on span "DOPPIA PERSONALITà - MURDERER UPSTAIRS" at bounding box center [313, 225] width 203 height 11
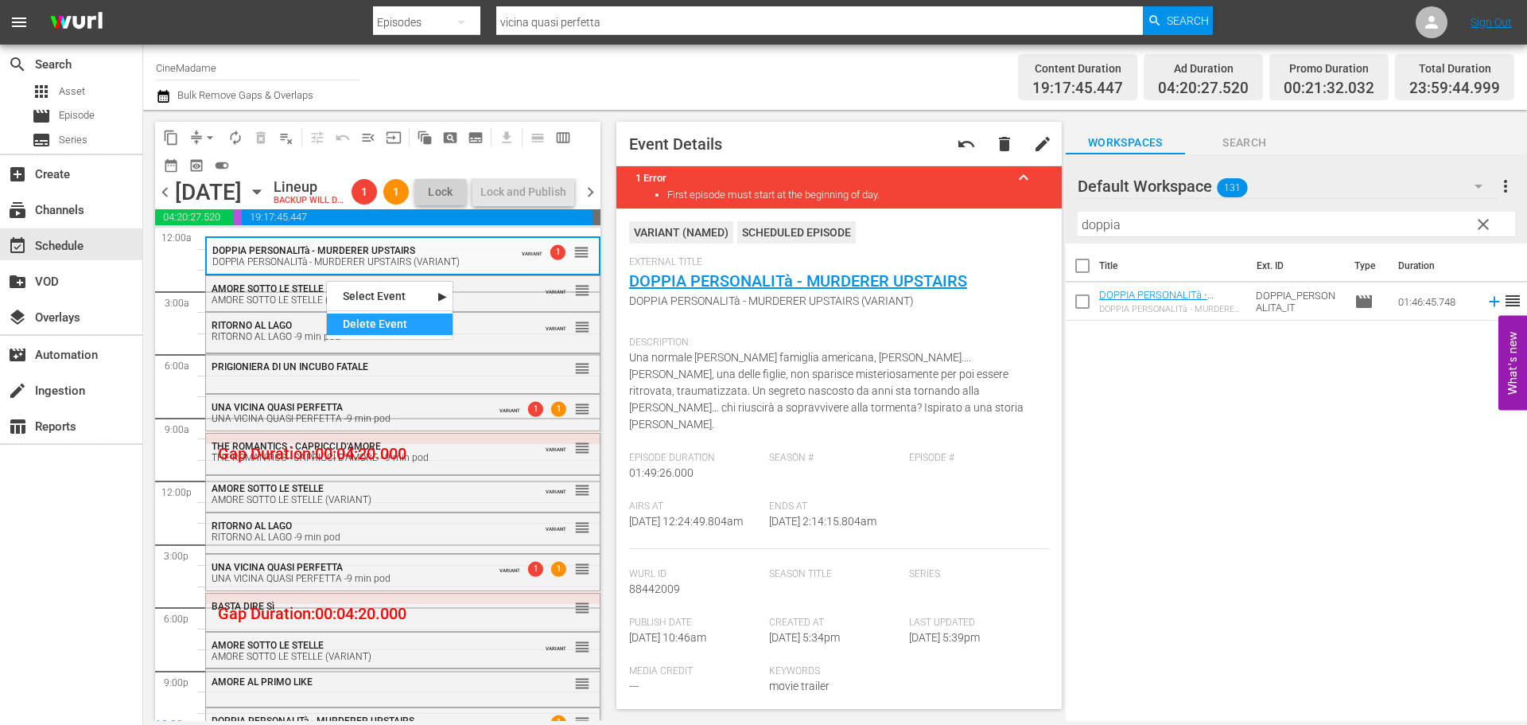
click at [412, 324] on div "Delete Event" at bounding box center [390, 323] width 126 height 21
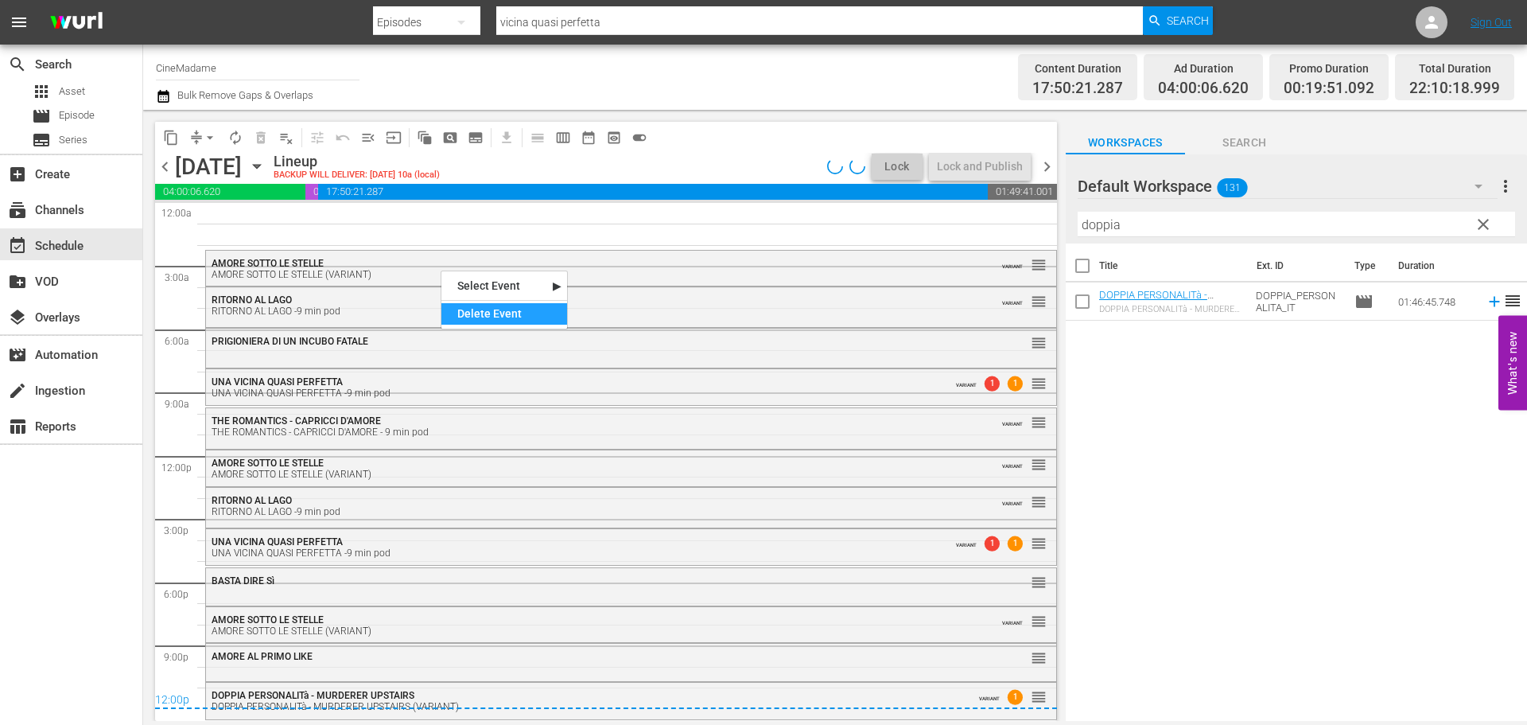
click at [491, 309] on div "Delete Event" at bounding box center [504, 313] width 126 height 21
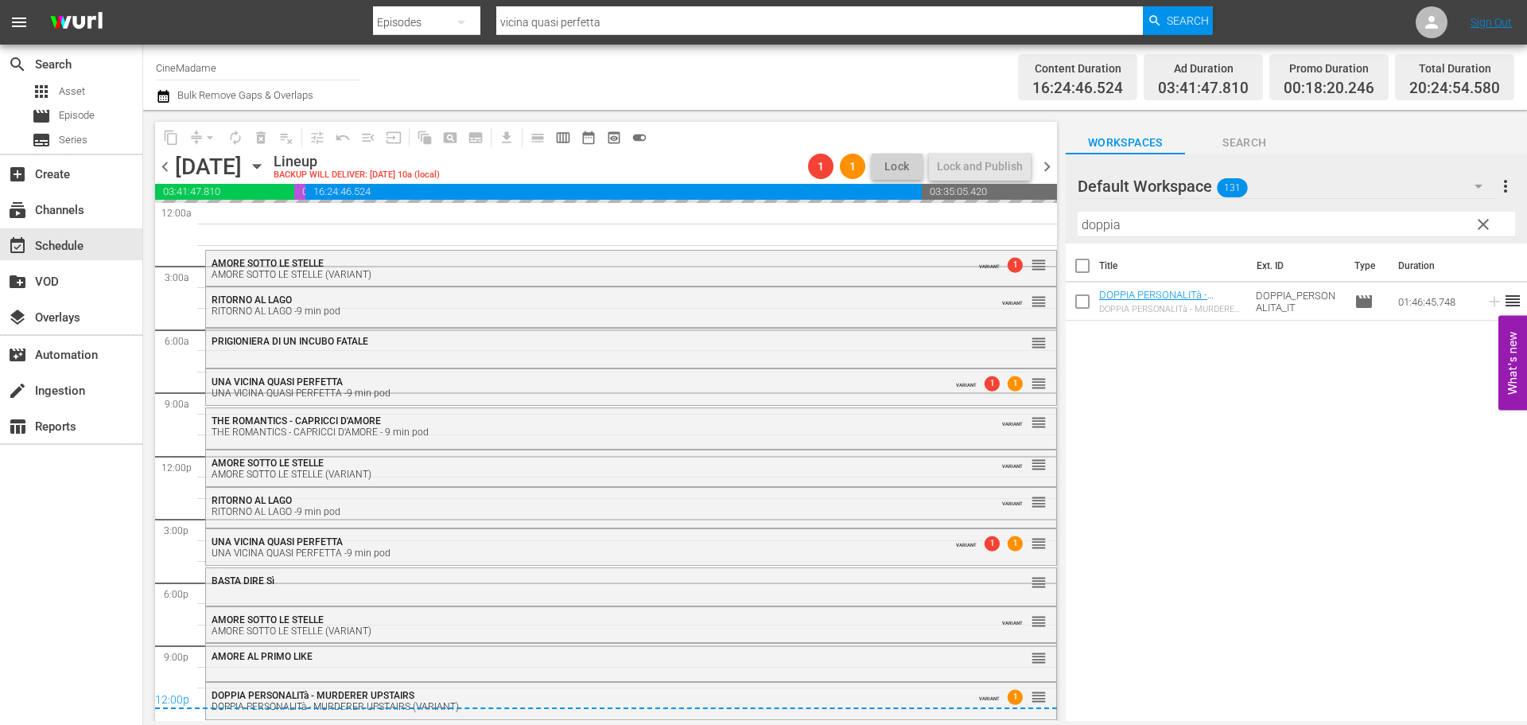
click at [1094, 222] on input "doppia" at bounding box center [1296, 224] width 437 height 25
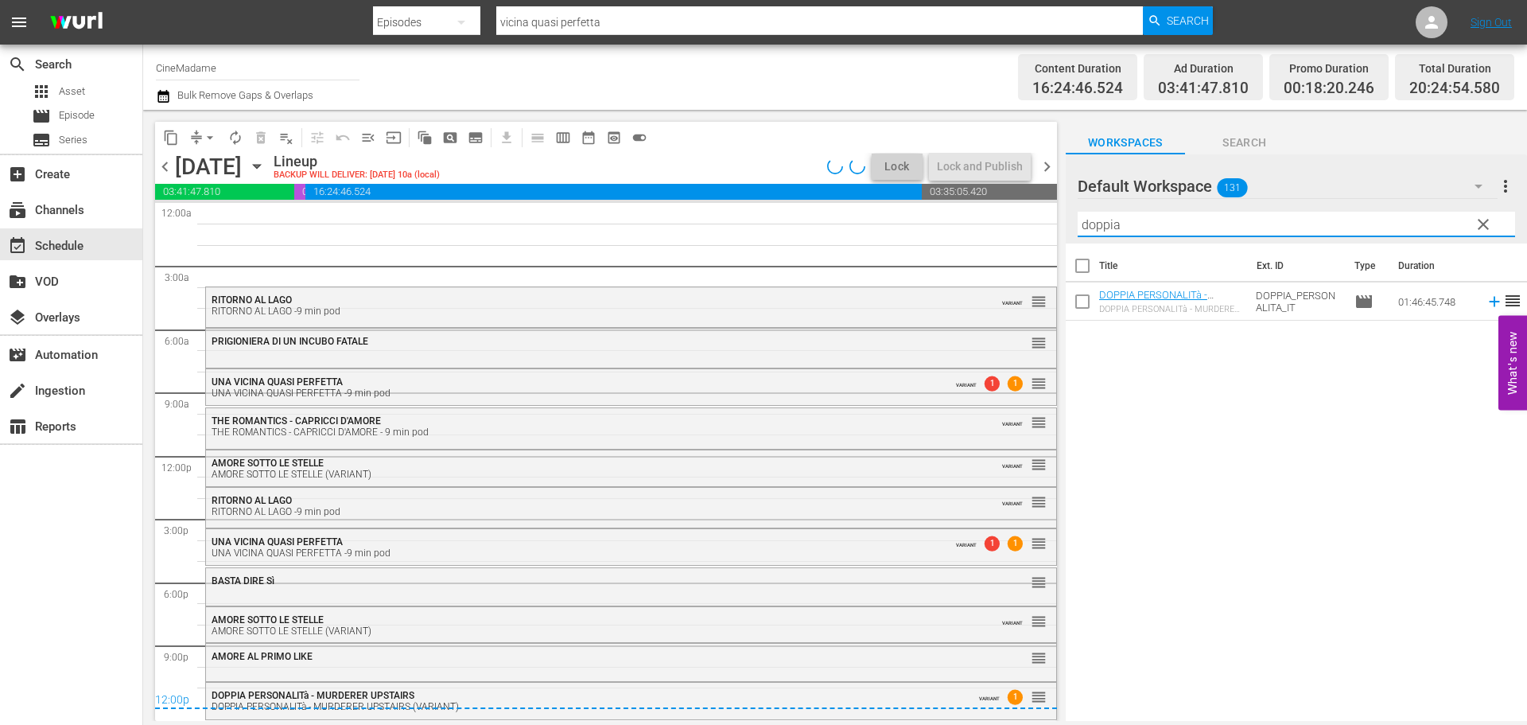
click at [1094, 222] on input "doppia" at bounding box center [1296, 224] width 437 height 25
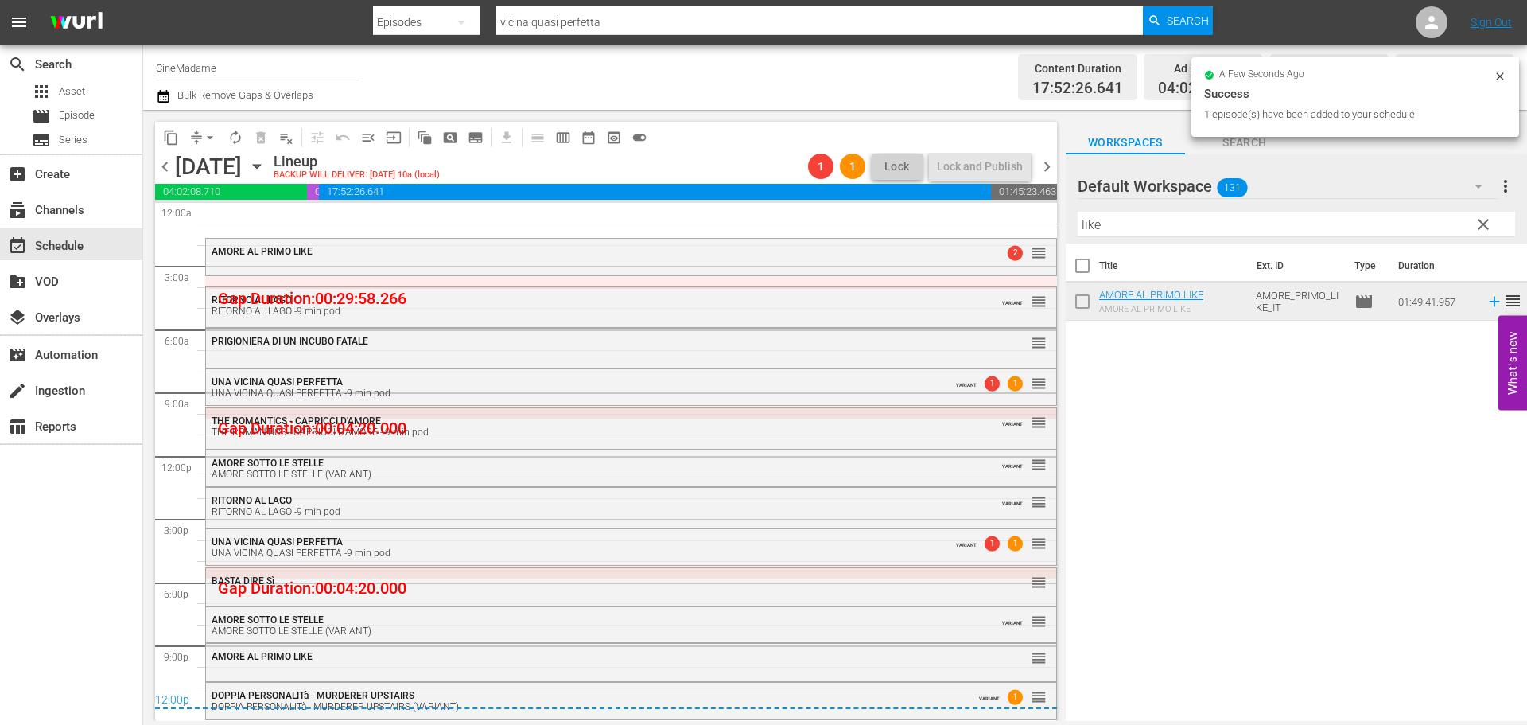
click at [167, 163] on span "chevron_left" at bounding box center [165, 167] width 20 height 20
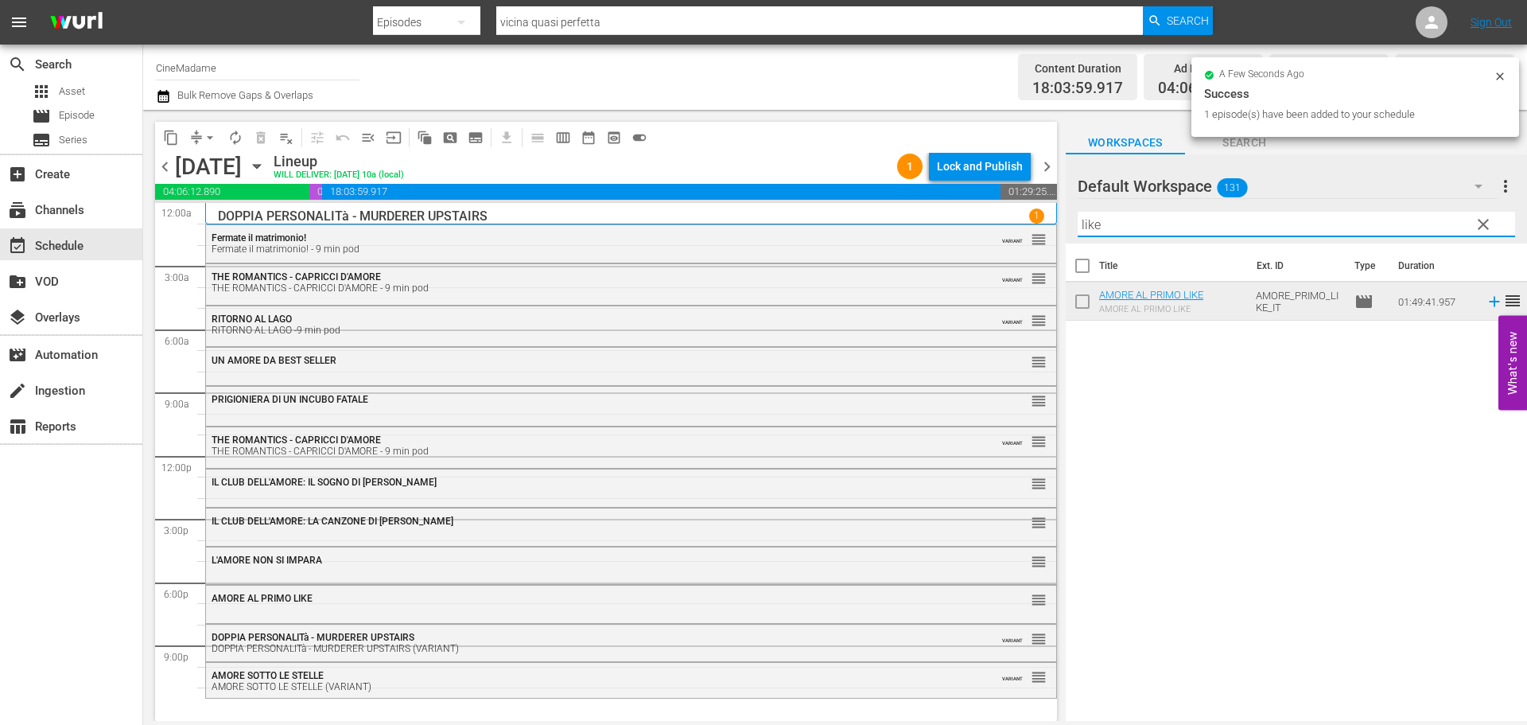
click at [1144, 233] on input "like" at bounding box center [1296, 224] width 437 height 25
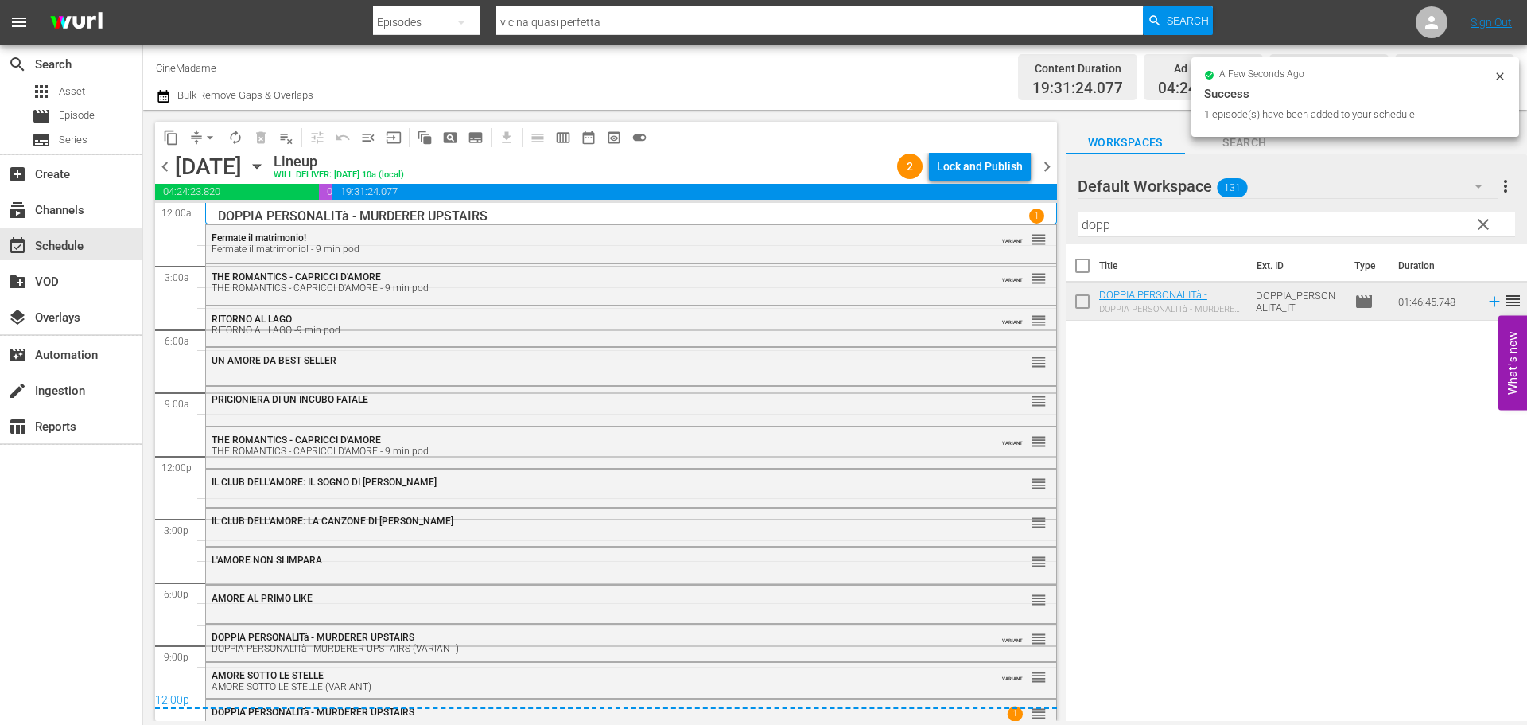
click at [1040, 161] on span "chevron_right" at bounding box center [1047, 167] width 20 height 20
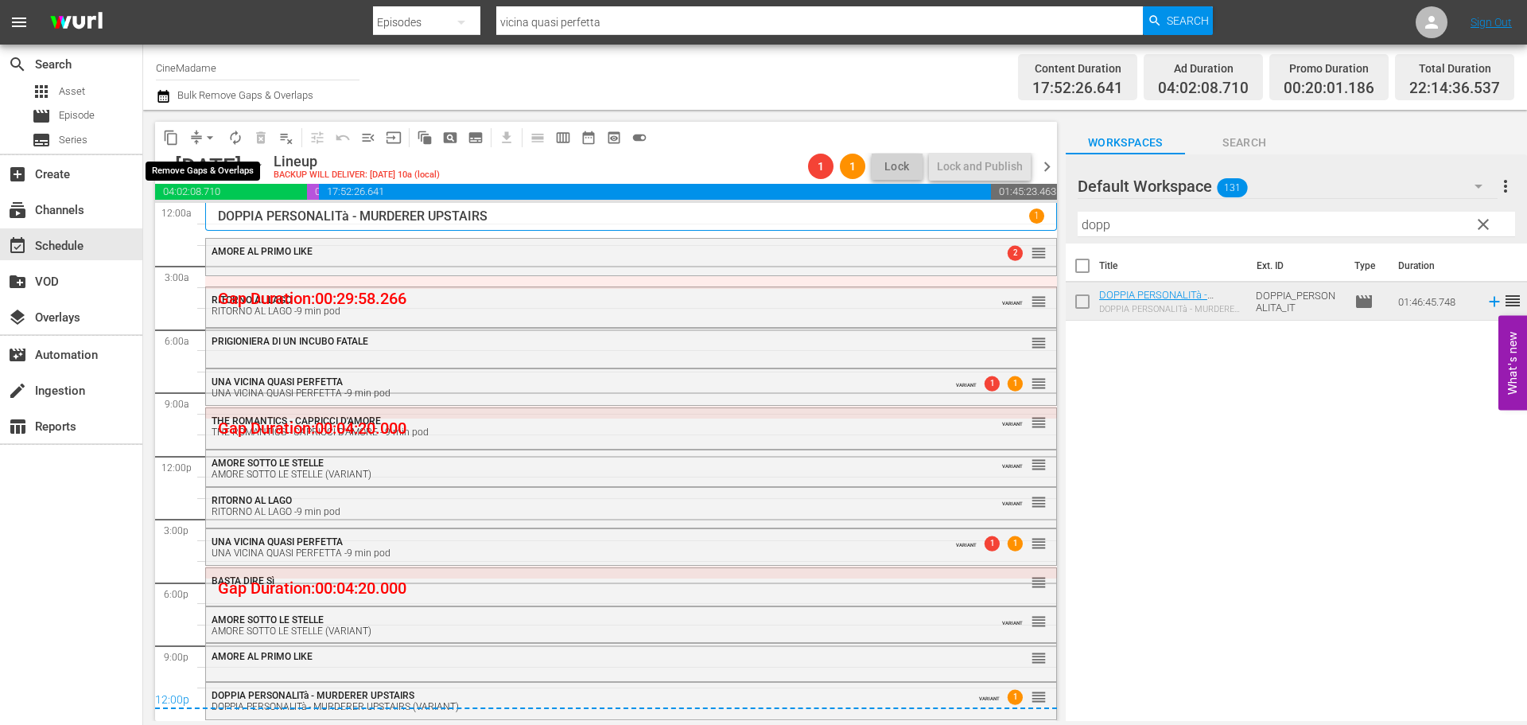
click at [195, 130] on span "compress" at bounding box center [196, 138] width 16 height 16
click at [214, 139] on span "arrow_drop_down" at bounding box center [210, 138] width 16 height 16
click at [264, 231] on li "Align to End of Previous Day" at bounding box center [210, 222] width 167 height 26
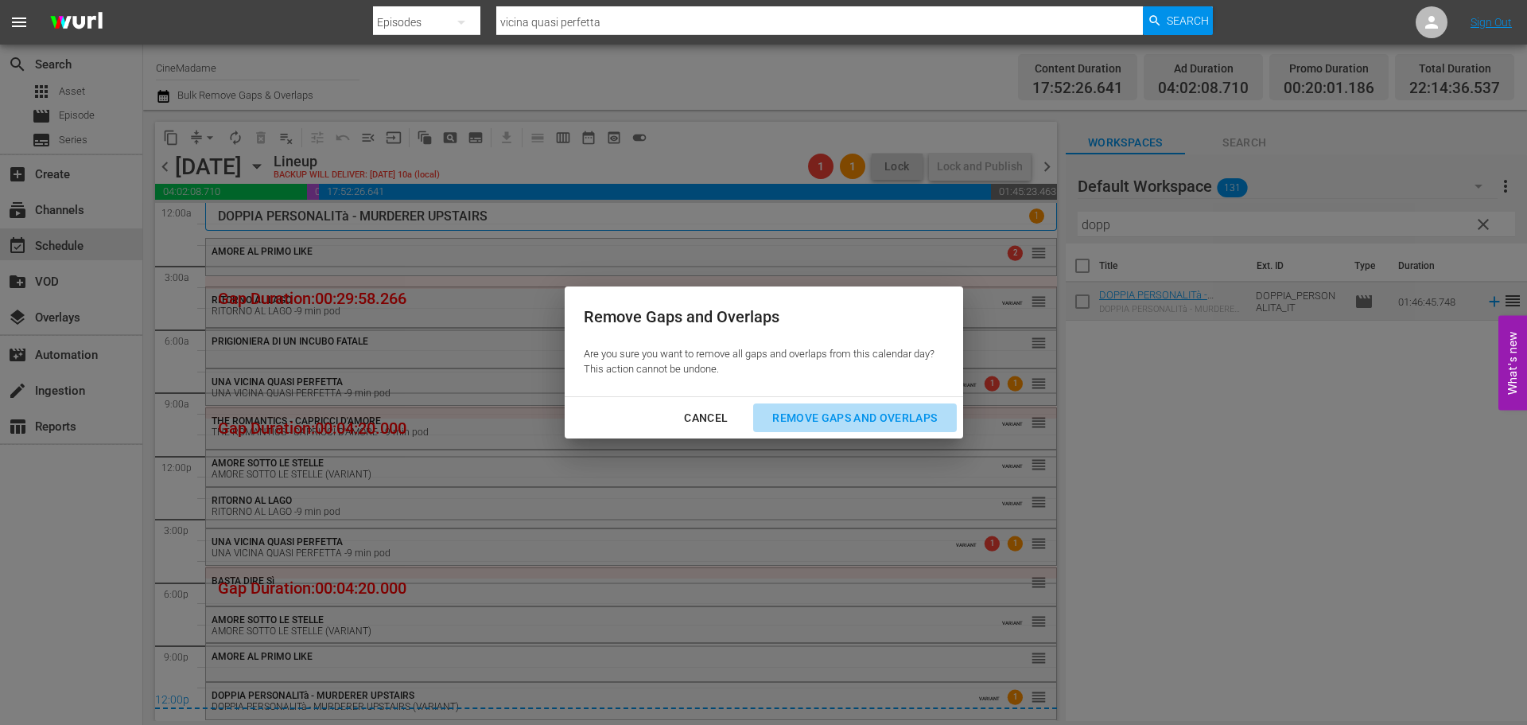
click at [843, 408] on div "Remove Gaps and Overlaps" at bounding box center [855, 418] width 190 height 20
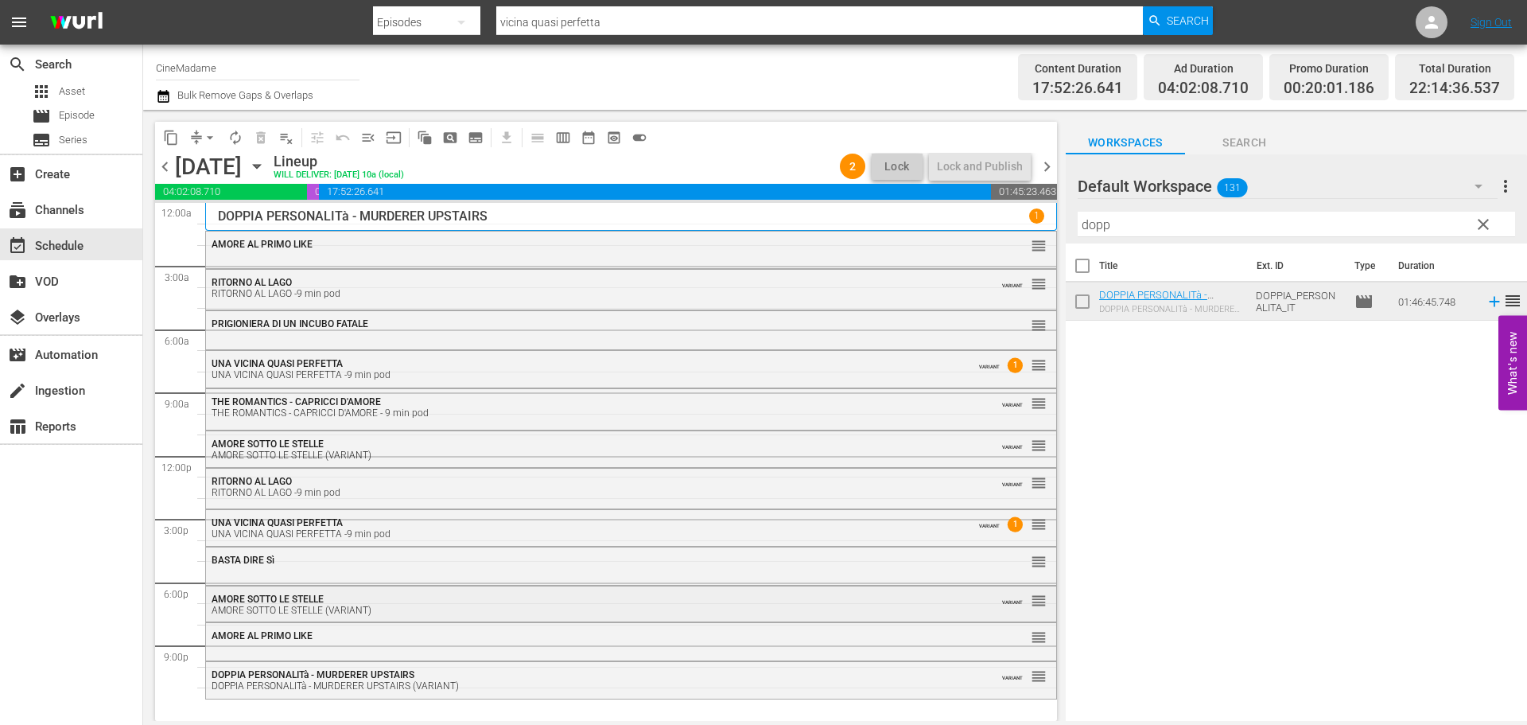
click at [512, 609] on div "AMORE SOTTO LE STELLE (VARIANT)" at bounding box center [588, 609] width 752 height 11
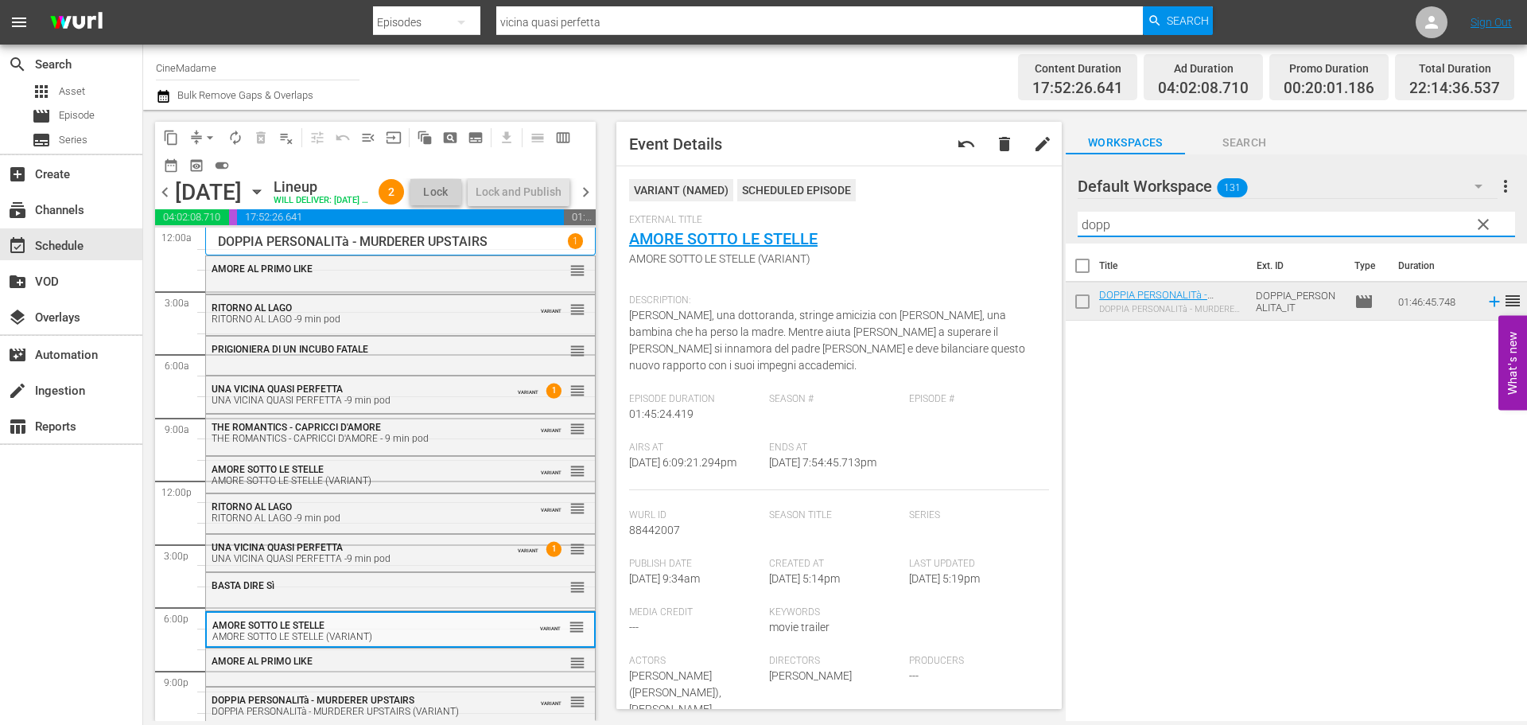
click at [1140, 235] on input "dopp" at bounding box center [1296, 224] width 437 height 25
type input "stelle"
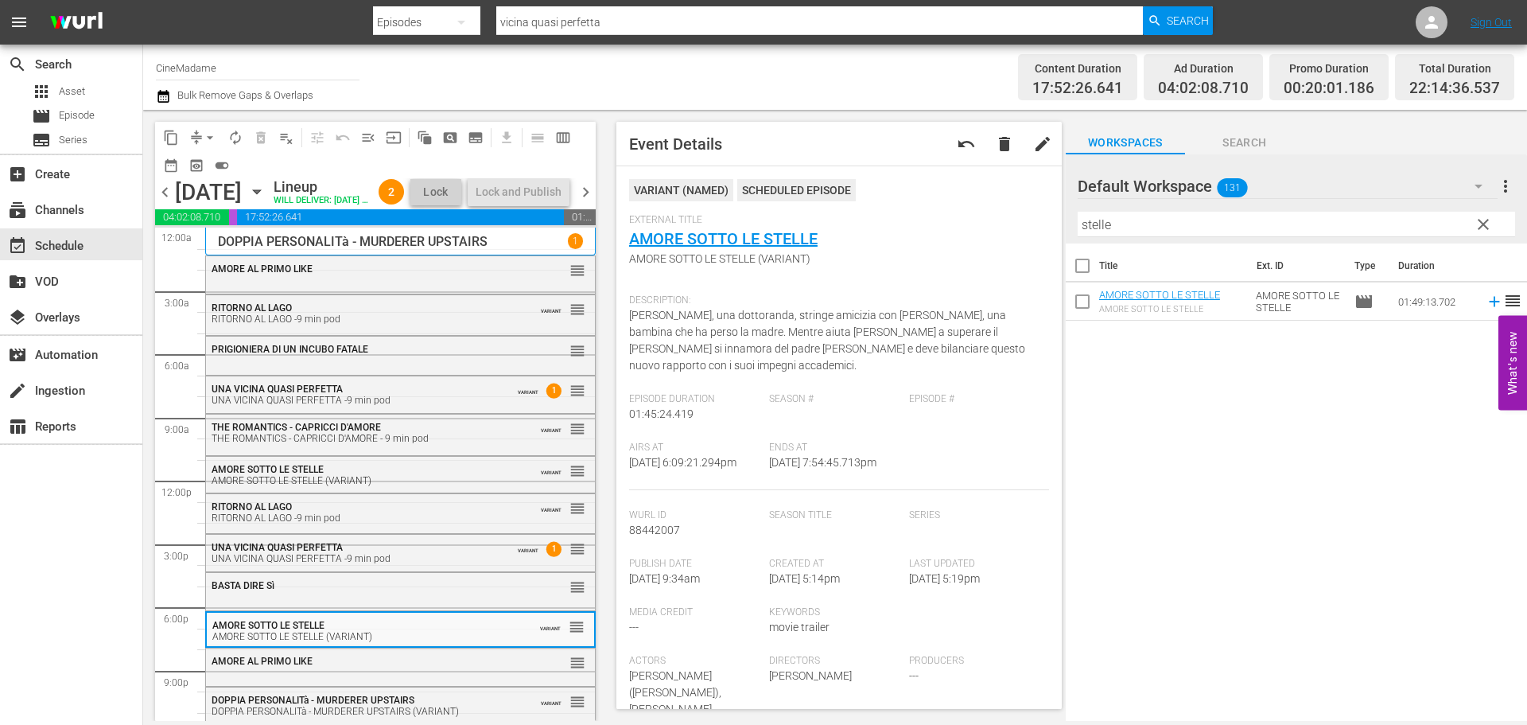
drag, startPoint x: 1183, startPoint y: 324, endPoint x: 1153, endPoint y: 321, distance: 29.6
click at [1153, 321] on div "Title Ext. ID Type Duration AMORE SOTTO LE STELLE AMORE SOTTO LE STELLE AMORE S…" at bounding box center [1296, 483] width 461 height 480
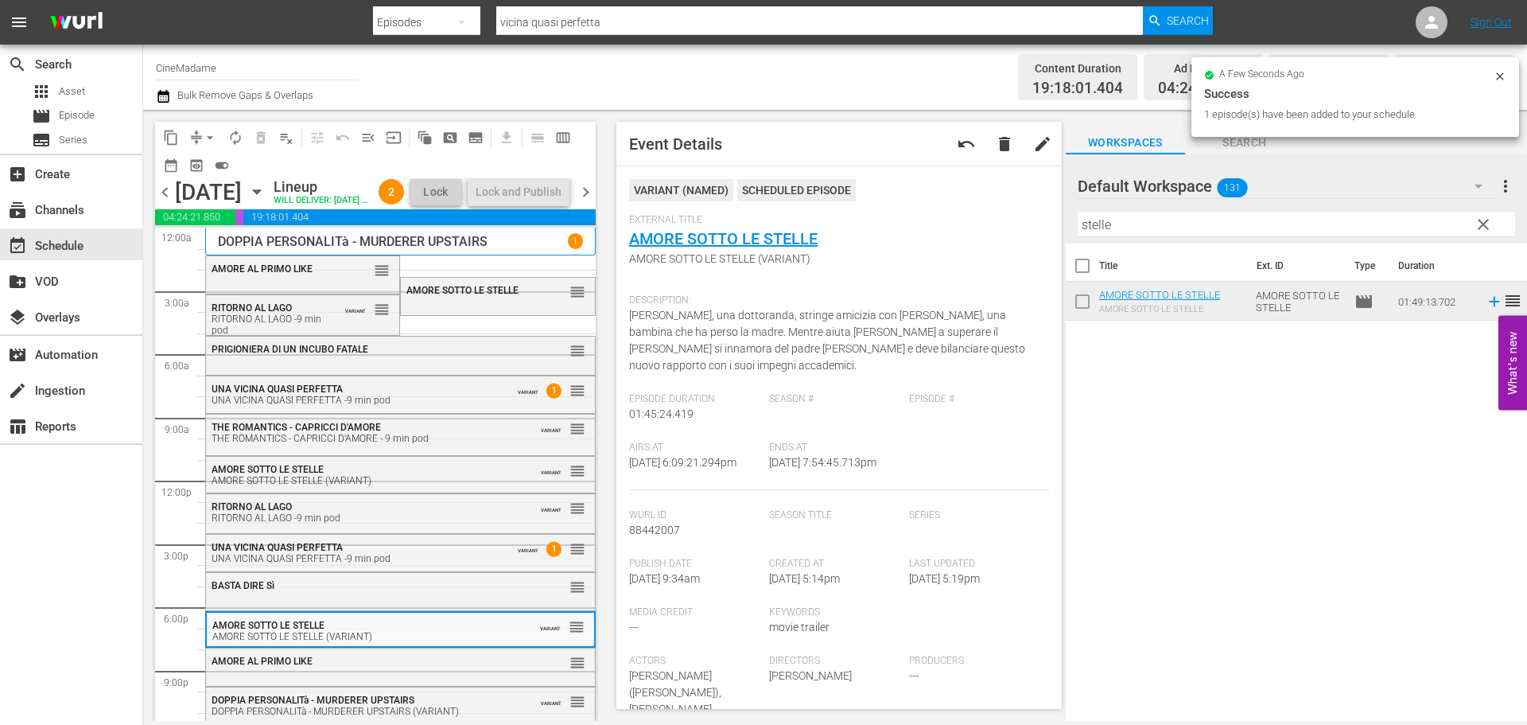
click at [197, 133] on button "arrow_drop_down" at bounding box center [209, 137] width 25 height 25
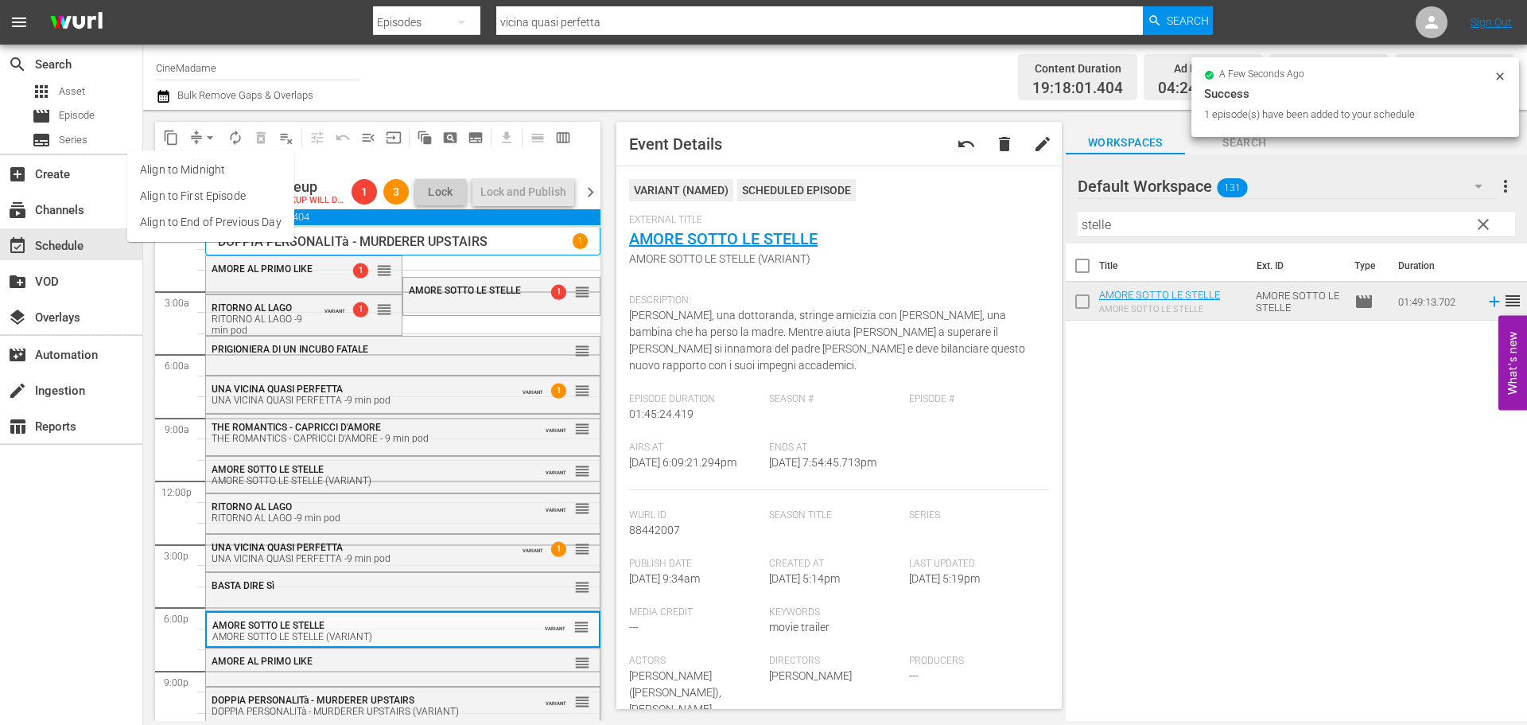
click at [239, 218] on li "Align to End of Previous Day" at bounding box center [210, 222] width 167 height 26
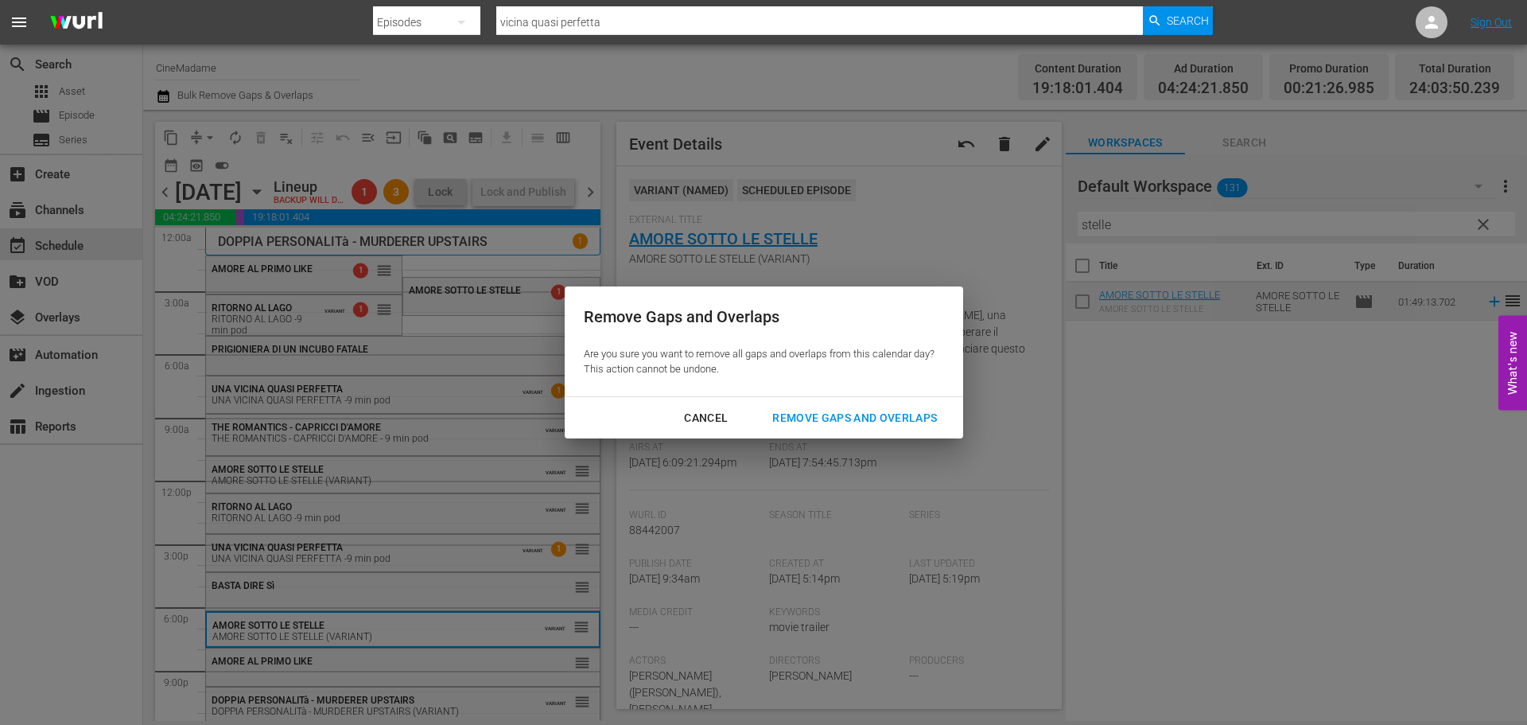
click at [851, 408] on div "Remove Gaps and Overlaps" at bounding box center [855, 418] width 190 height 20
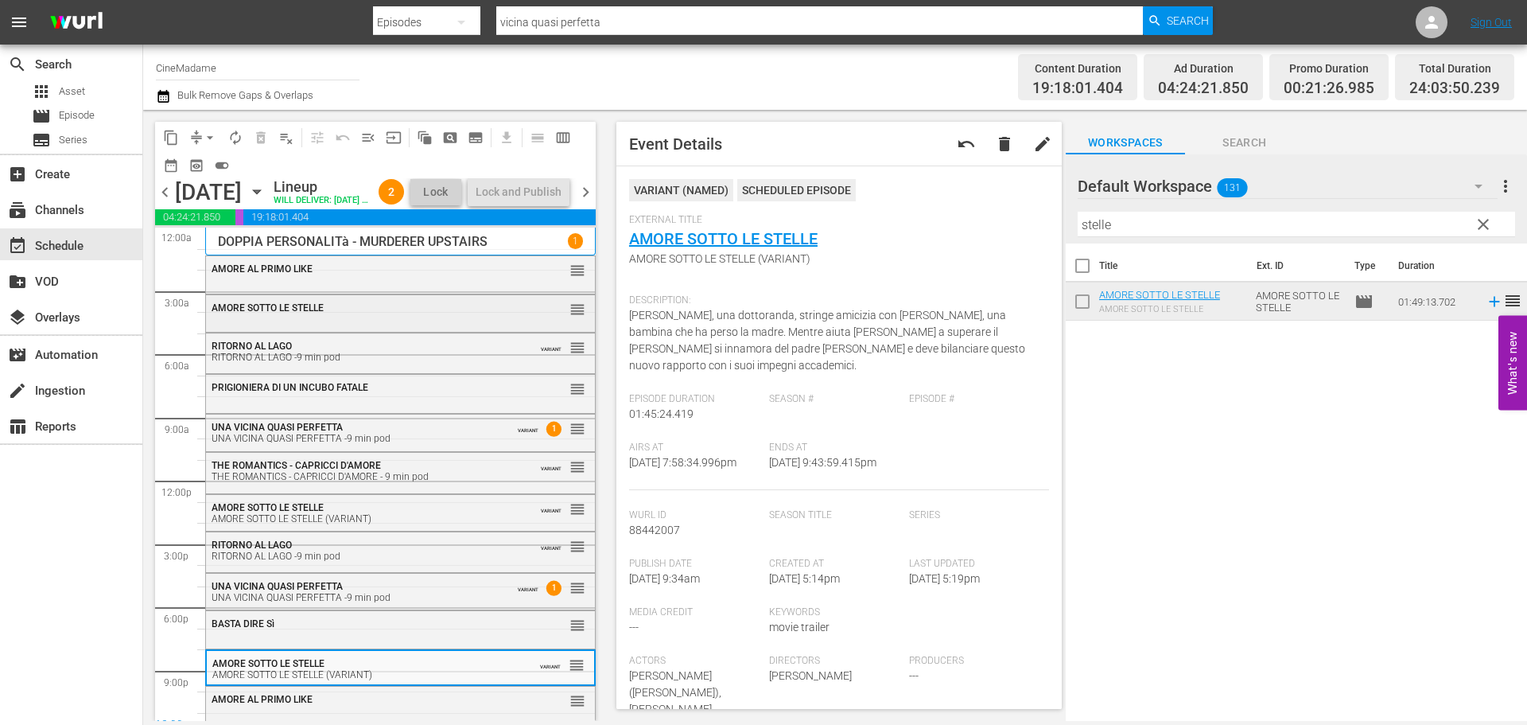
click at [440, 313] on div "AMORE SOTTO LE STELLE" at bounding box center [362, 307] width 300 height 11
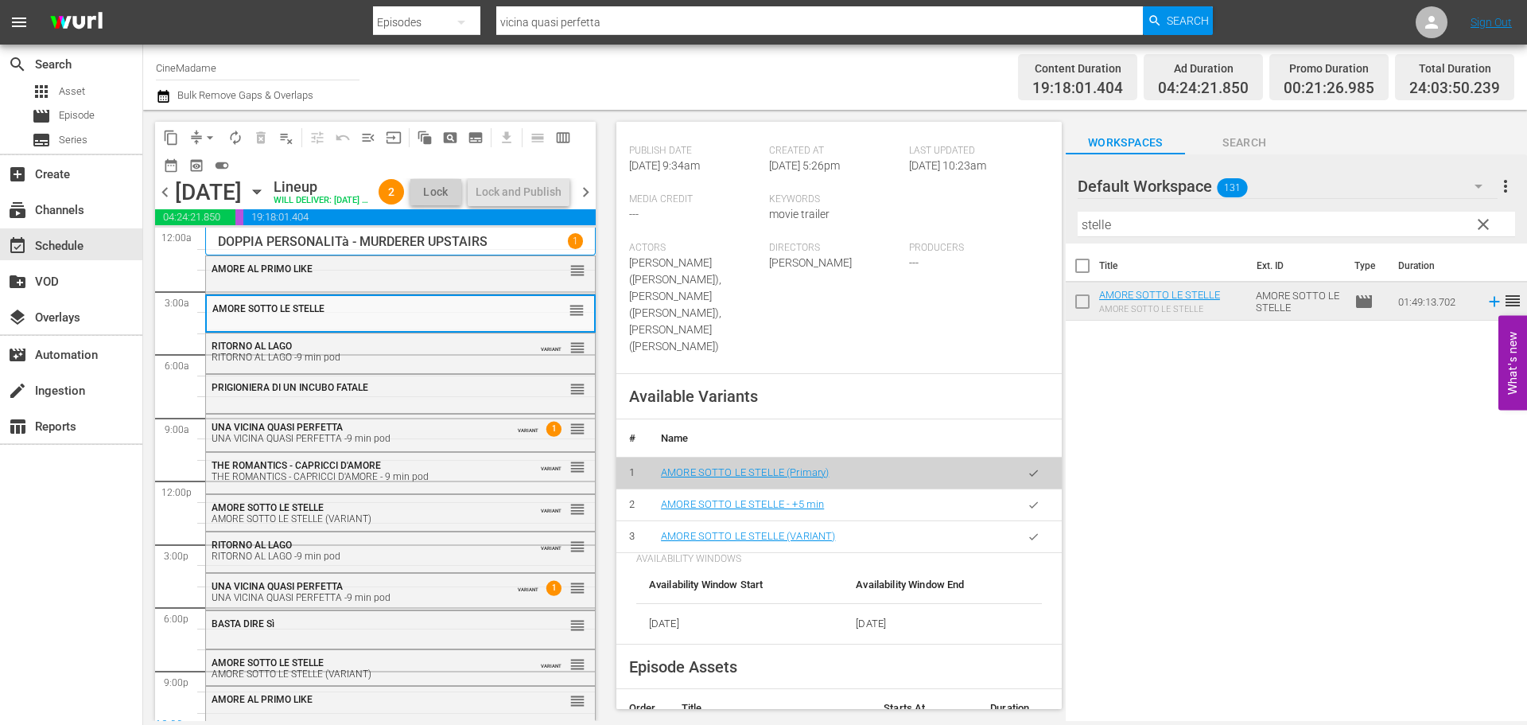
scroll to position [398, 0]
click at [1030, 519] on button "button" at bounding box center [1033, 534] width 31 height 31
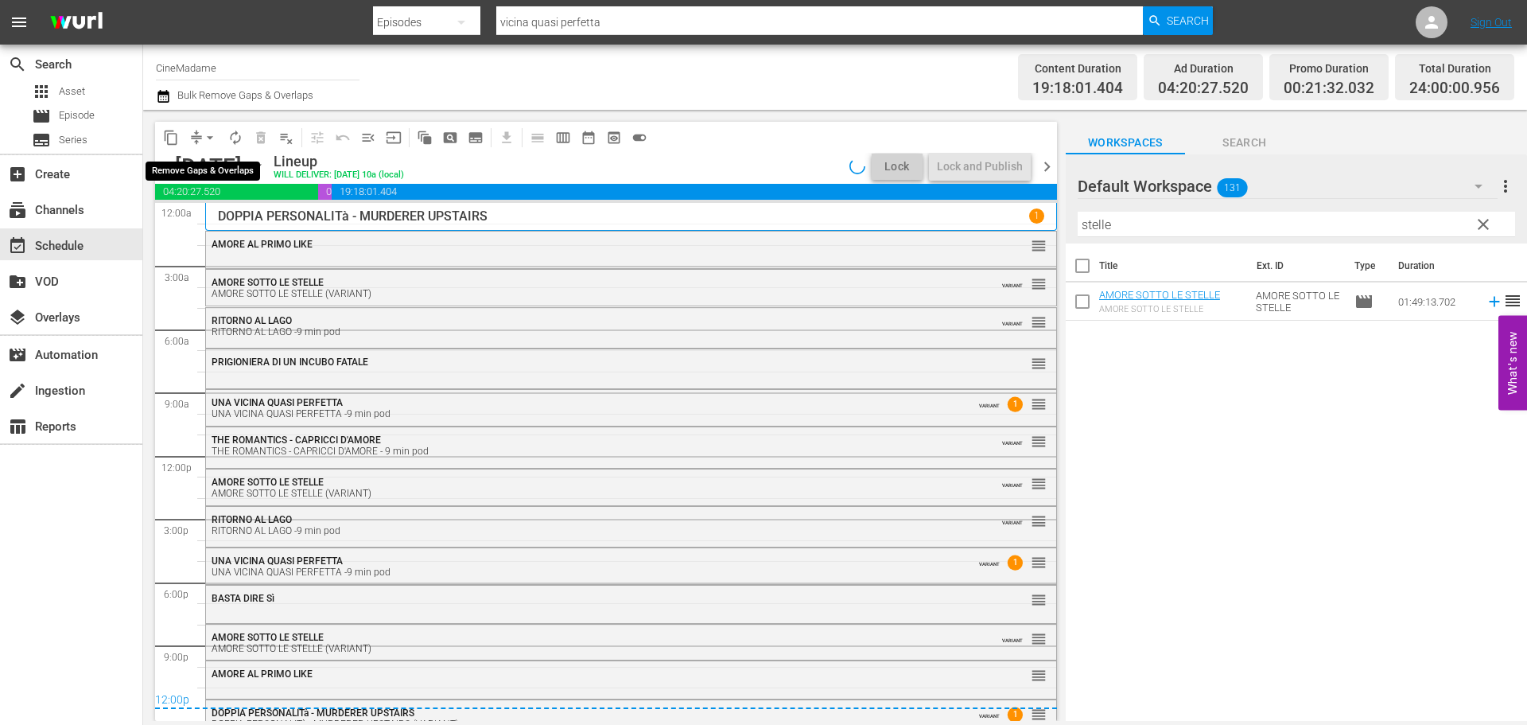
click at [200, 130] on button "arrow_drop_down" at bounding box center [209, 137] width 25 height 25
click at [221, 219] on li "Align to End of Previous Day" at bounding box center [210, 222] width 167 height 26
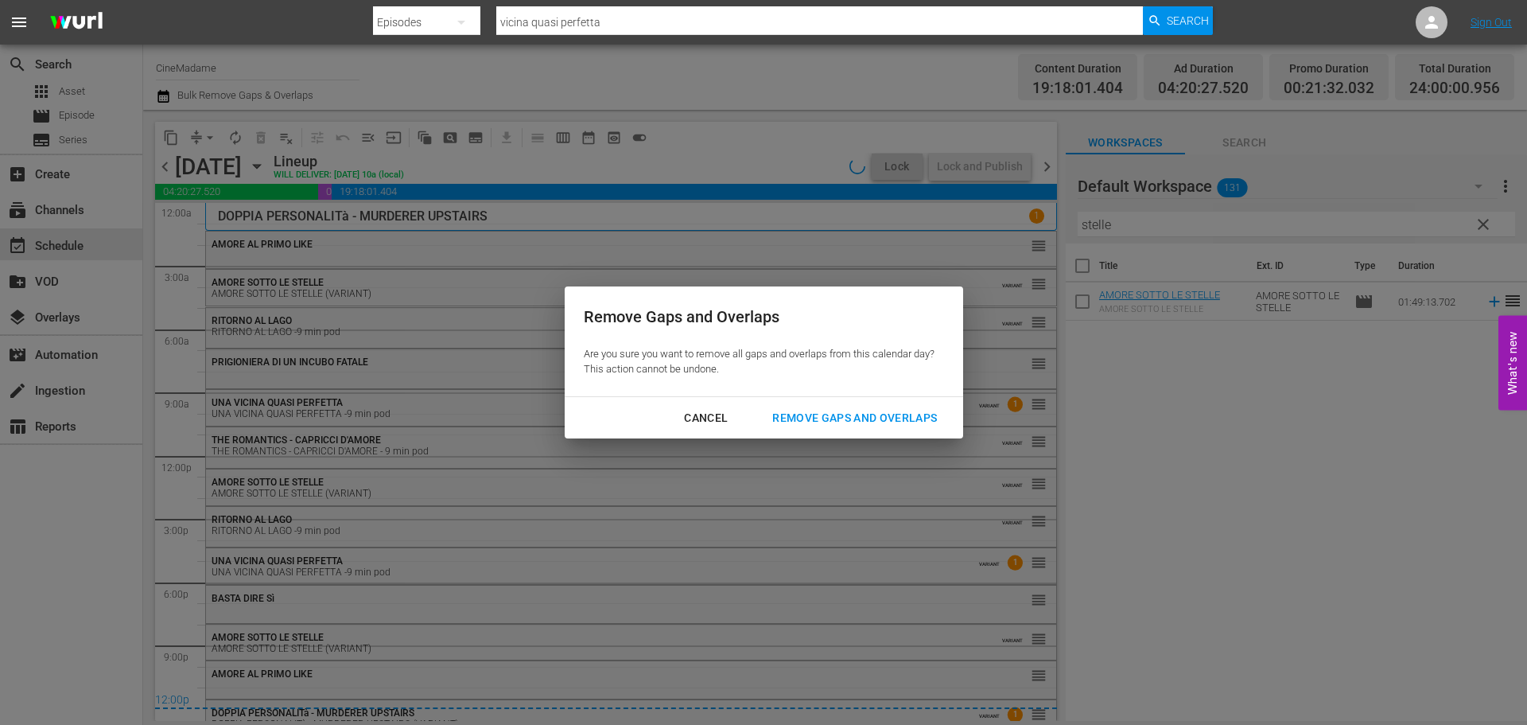
click at [836, 432] on button "Remove Gaps and Overlaps" at bounding box center [854, 417] width 203 height 29
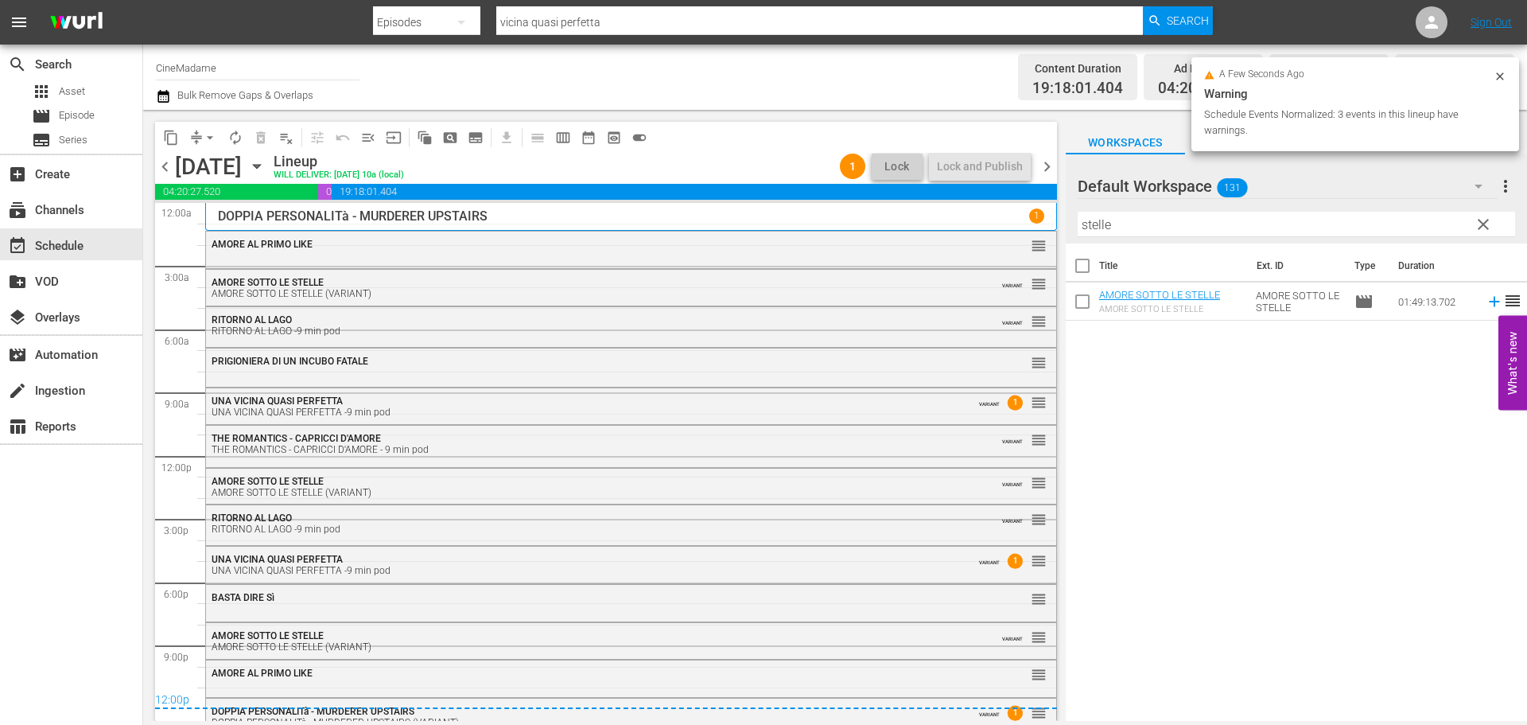
click at [1050, 163] on span "chevron_right" at bounding box center [1047, 167] width 20 height 20
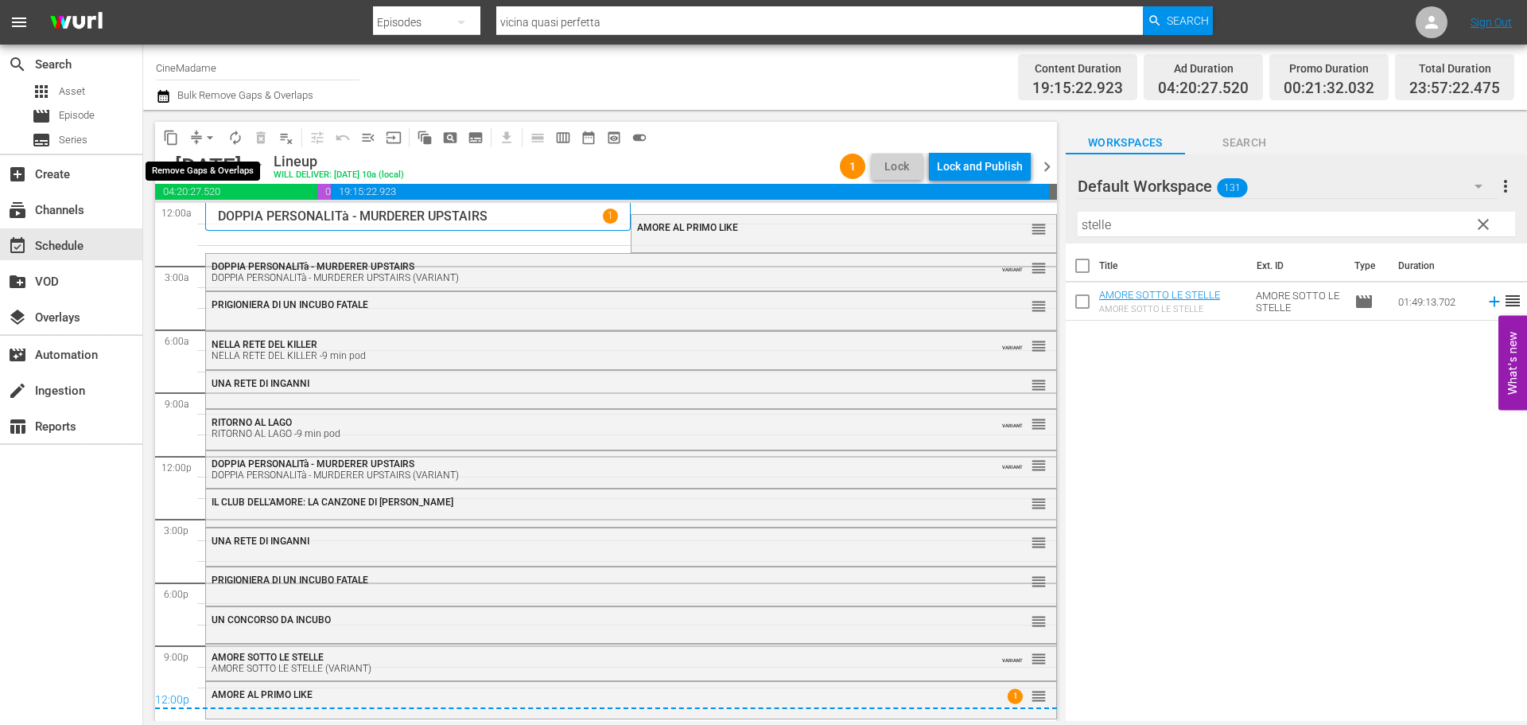
click at [206, 134] on span "arrow_drop_down" at bounding box center [210, 138] width 16 height 16
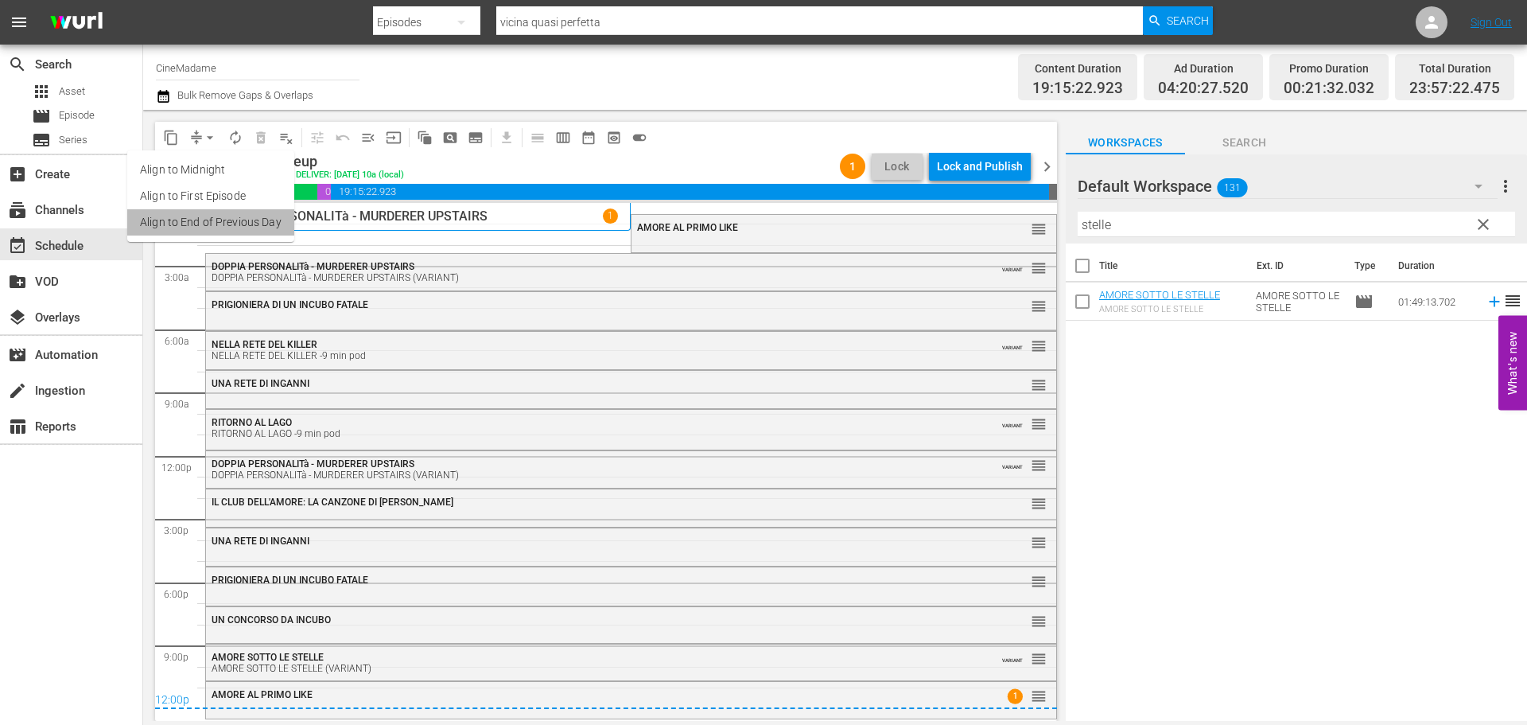
click at [238, 217] on li "Align to End of Previous Day" at bounding box center [210, 222] width 167 height 26
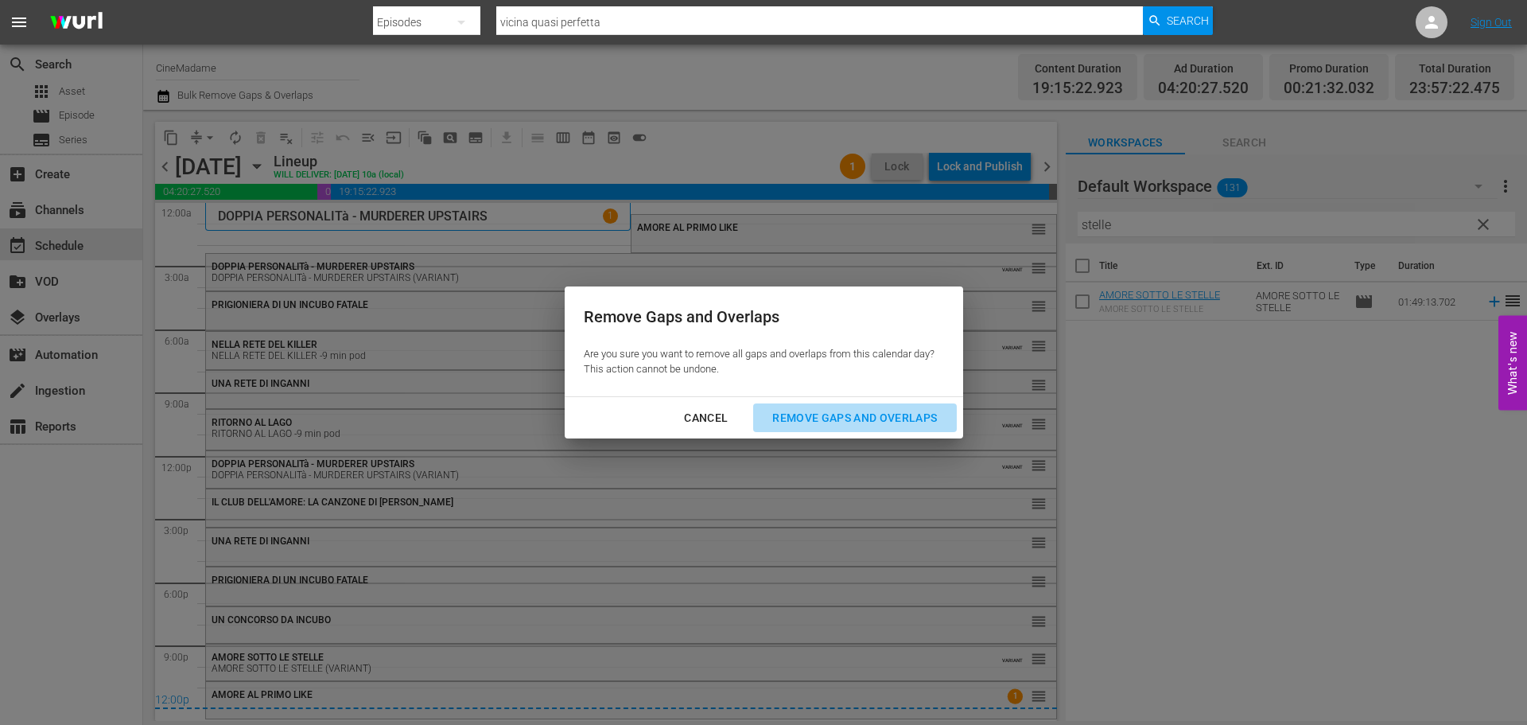
click at [852, 412] on div "Remove Gaps and Overlaps" at bounding box center [855, 418] width 190 height 20
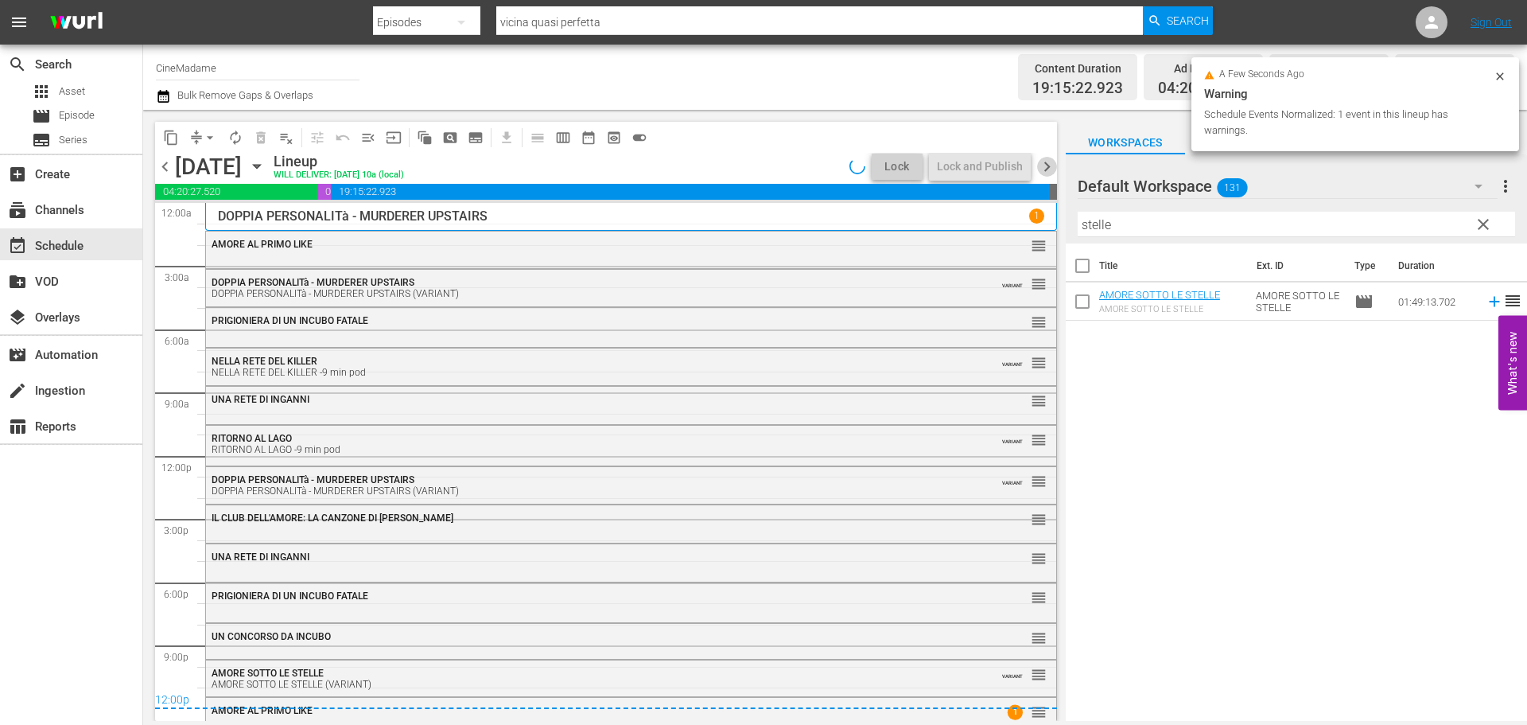
click at [1046, 165] on span "chevron_right" at bounding box center [1047, 167] width 20 height 20
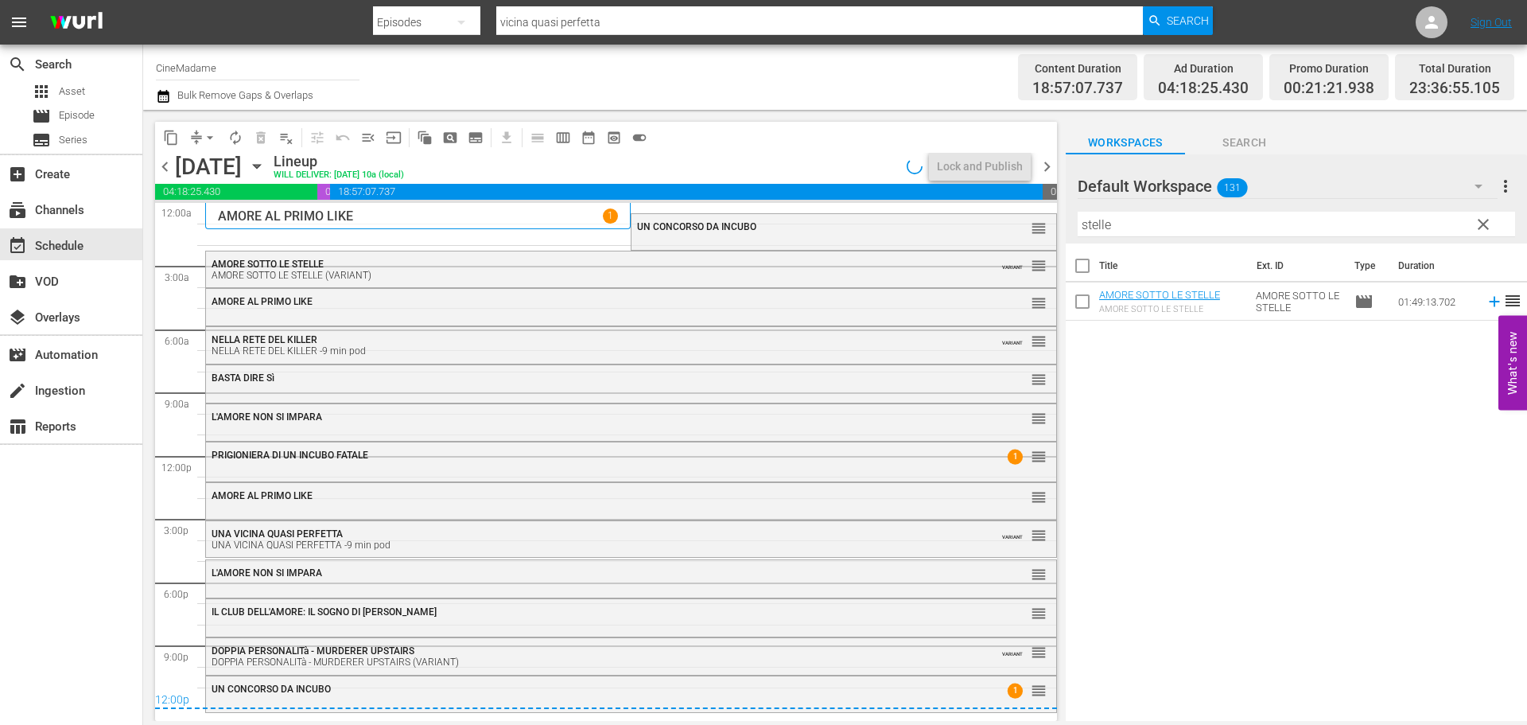
click at [205, 131] on span "arrow_drop_down" at bounding box center [210, 138] width 16 height 16
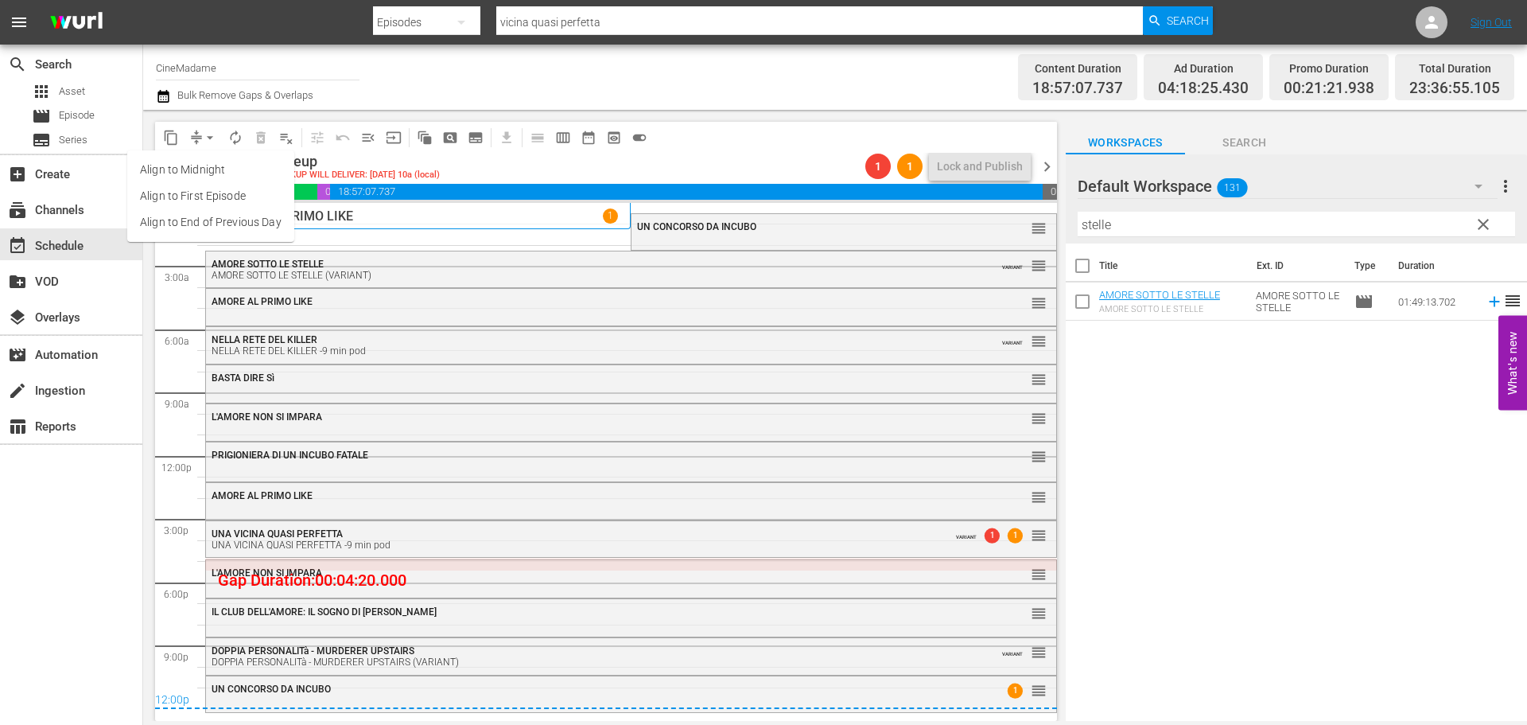
click at [200, 220] on li "Align to End of Previous Day" at bounding box center [210, 222] width 167 height 26
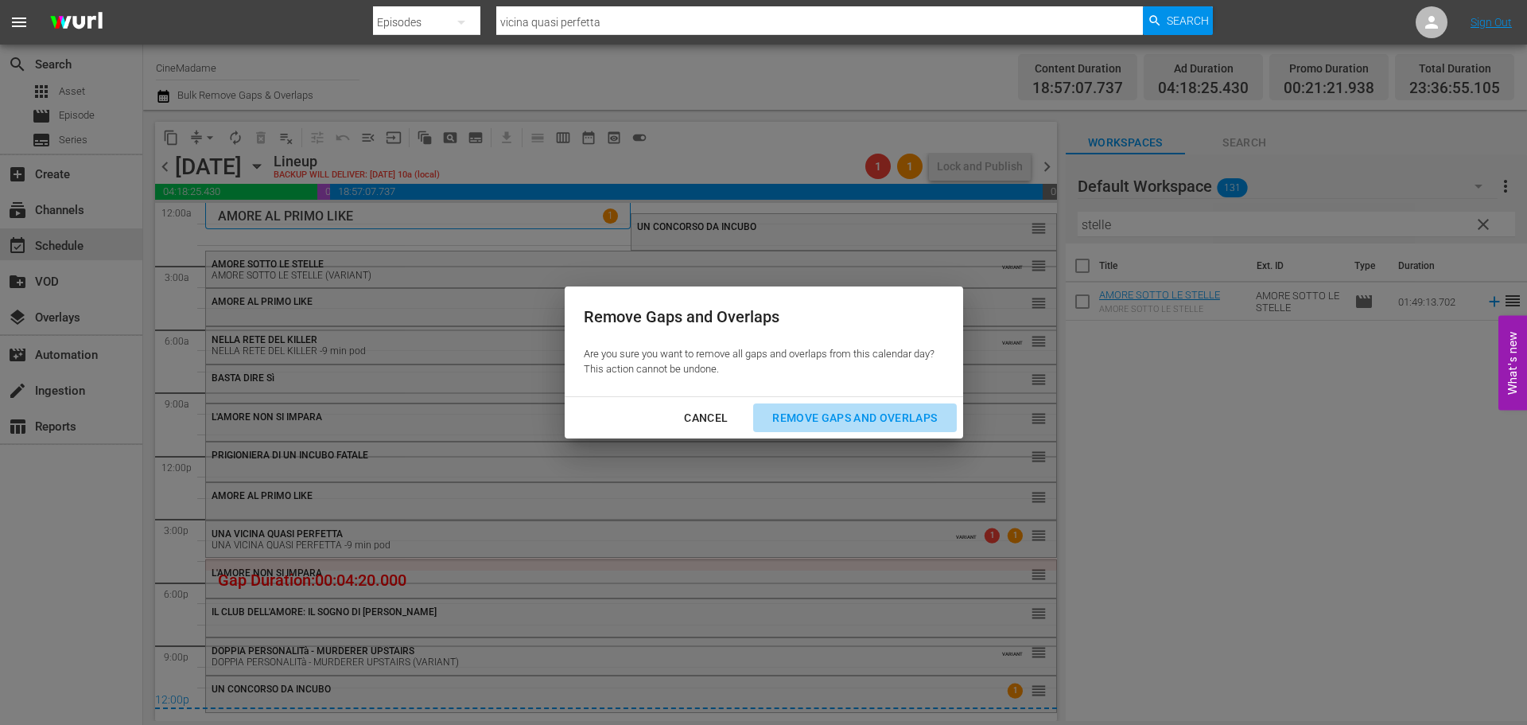
click at [858, 421] on div "Remove Gaps and Overlaps" at bounding box center [855, 418] width 190 height 20
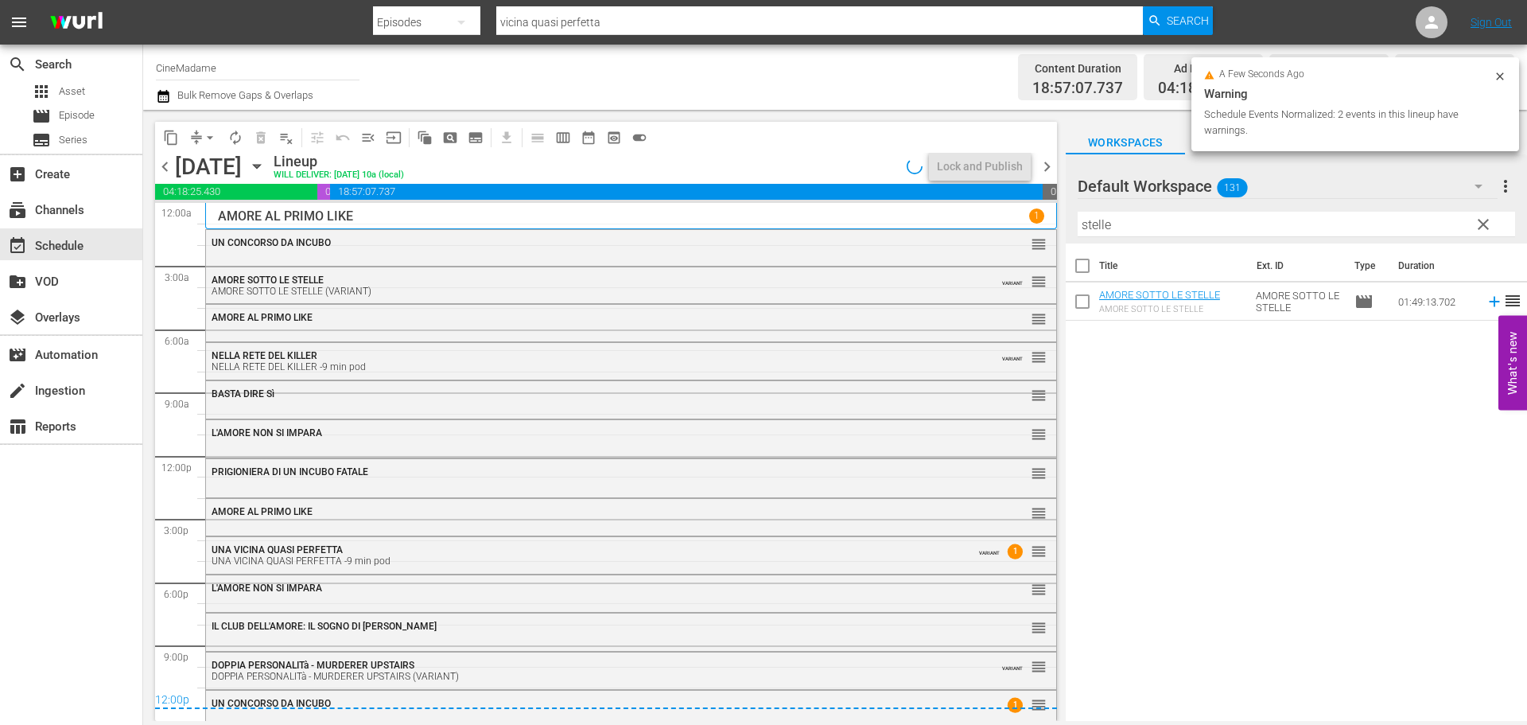
click at [1044, 160] on span "chevron_right" at bounding box center [1047, 167] width 20 height 20
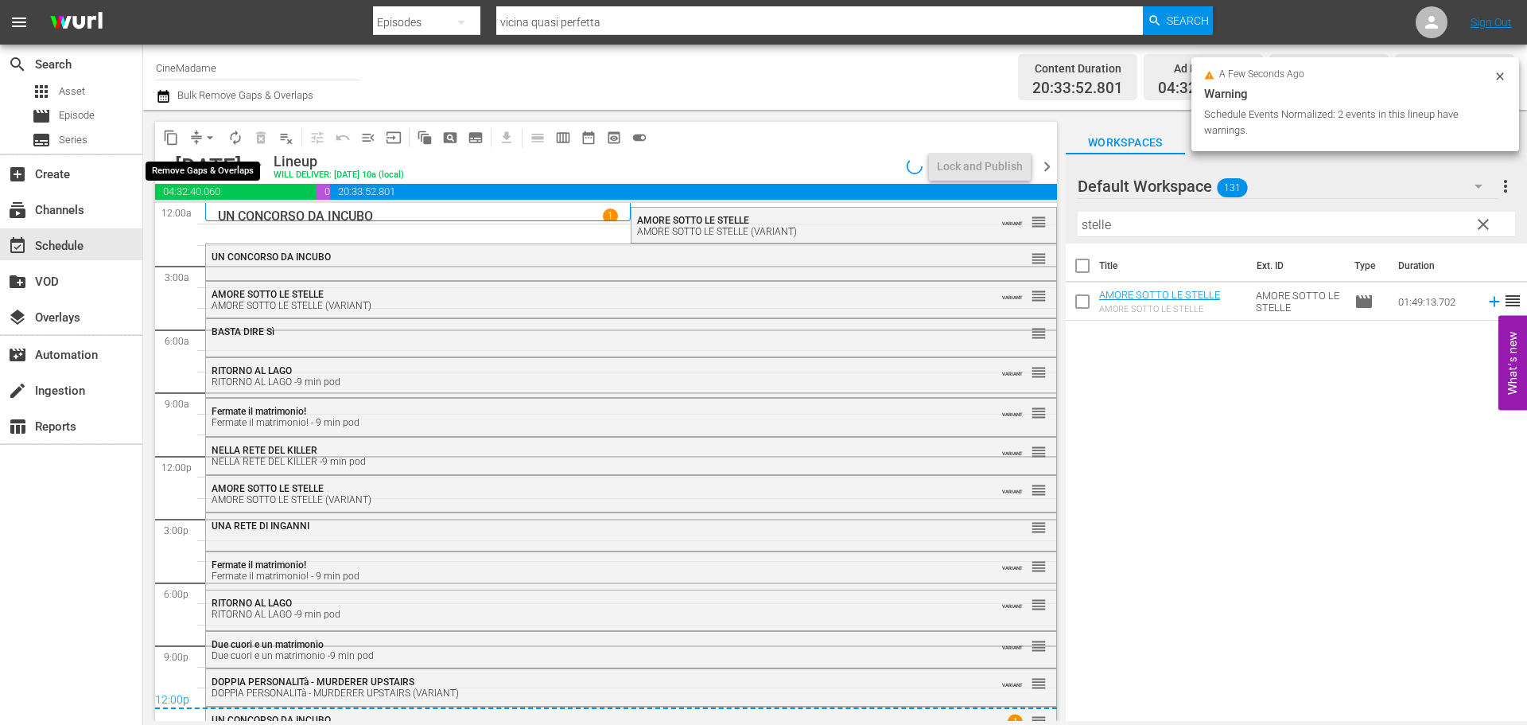
click at [211, 132] on span "arrow_drop_down" at bounding box center [210, 138] width 16 height 16
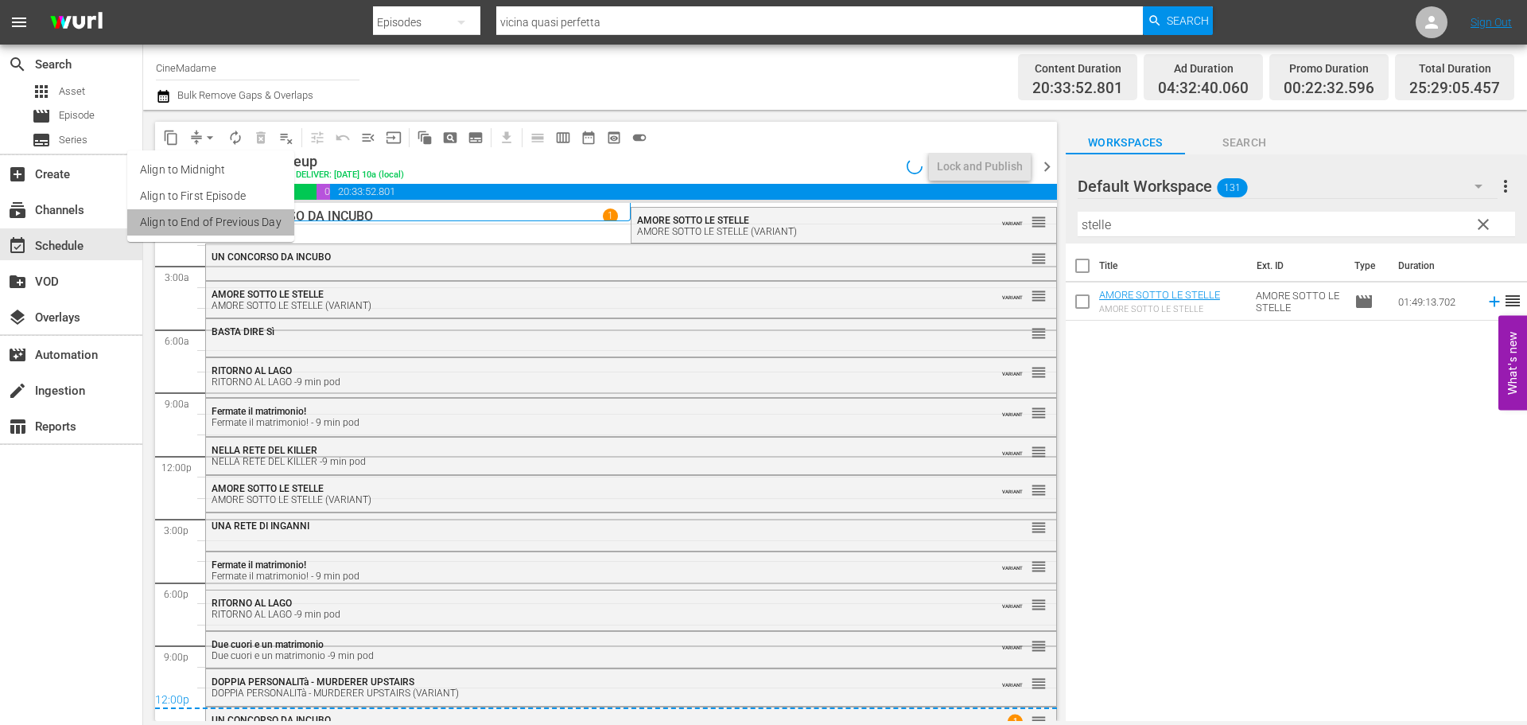
click at [258, 218] on li "Align to End of Previous Day" at bounding box center [210, 222] width 167 height 26
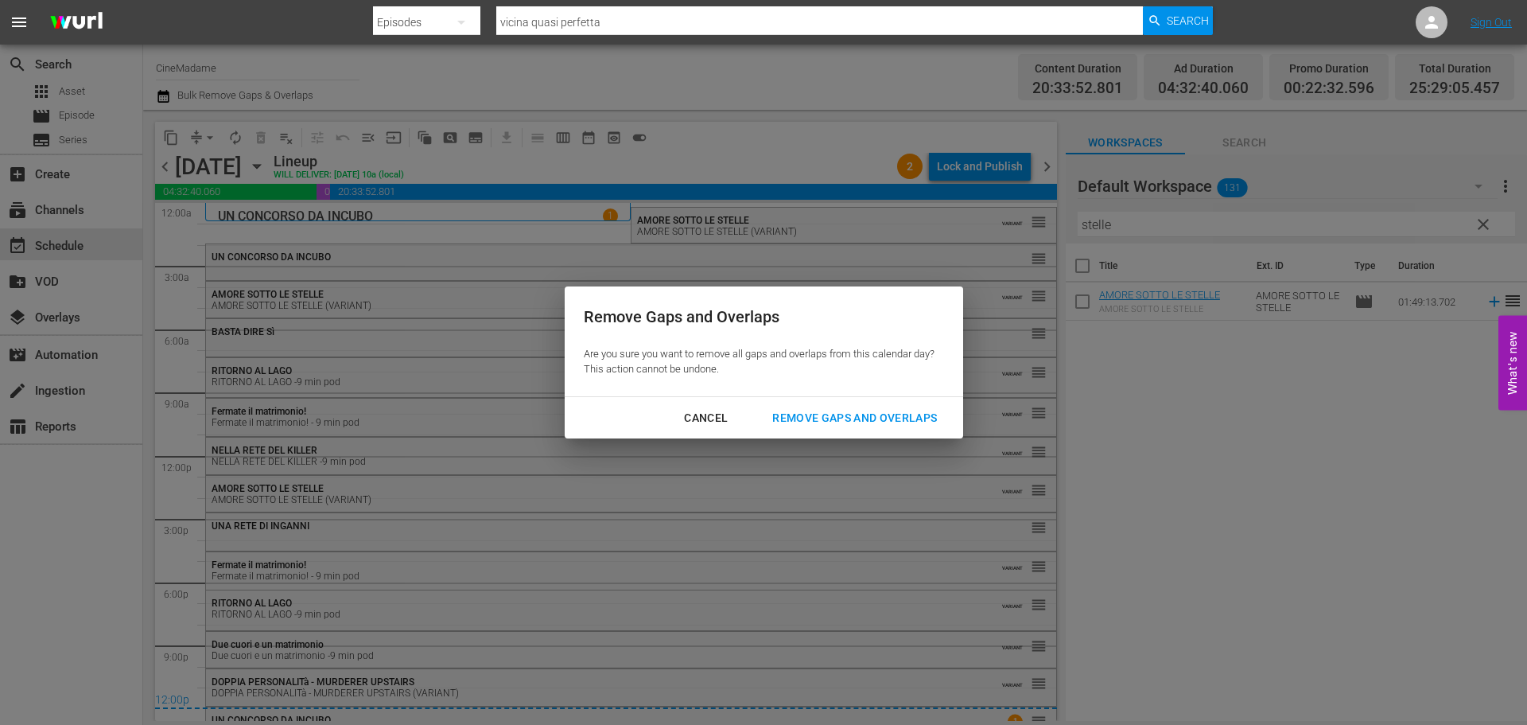
click at [799, 417] on div "Remove Gaps and Overlaps" at bounding box center [855, 418] width 190 height 20
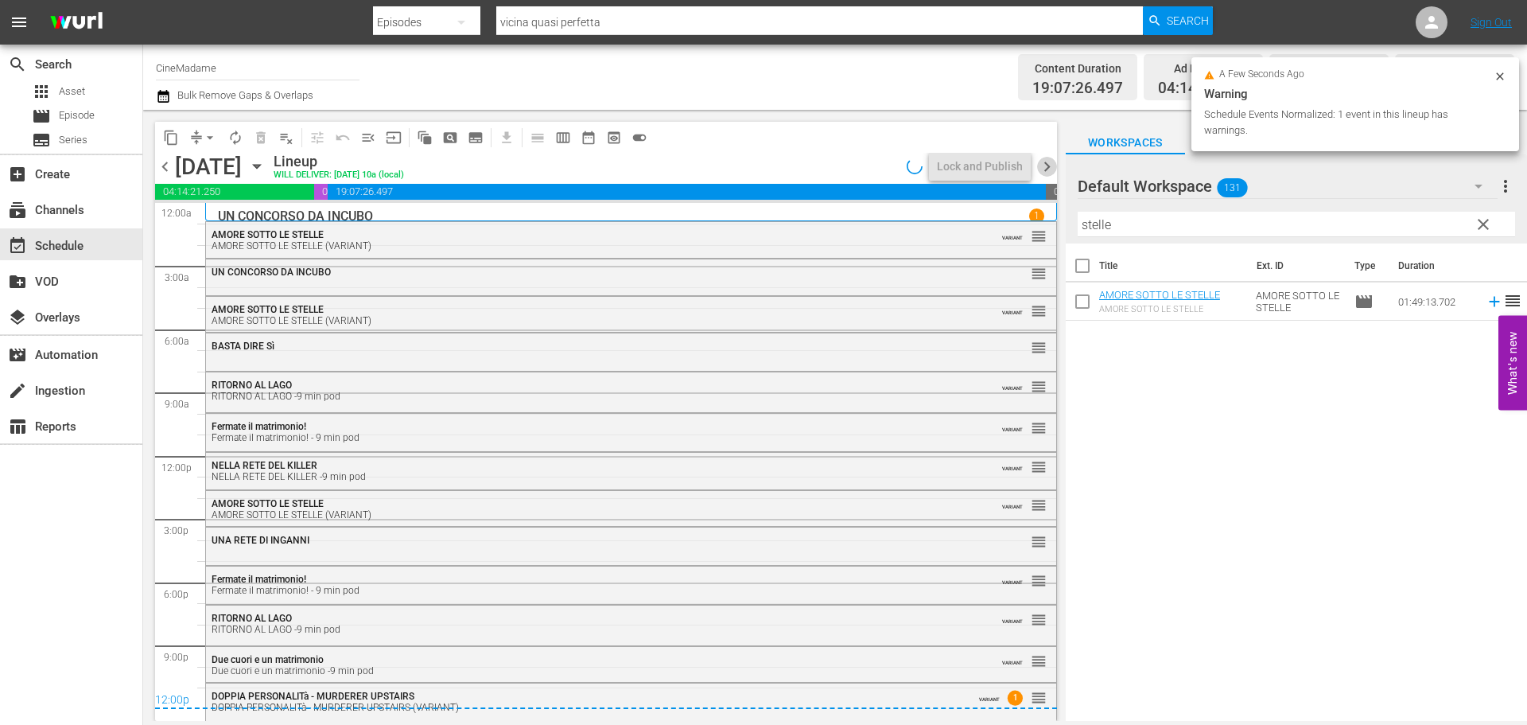
click at [1045, 166] on span "chevron_right" at bounding box center [1047, 167] width 20 height 20
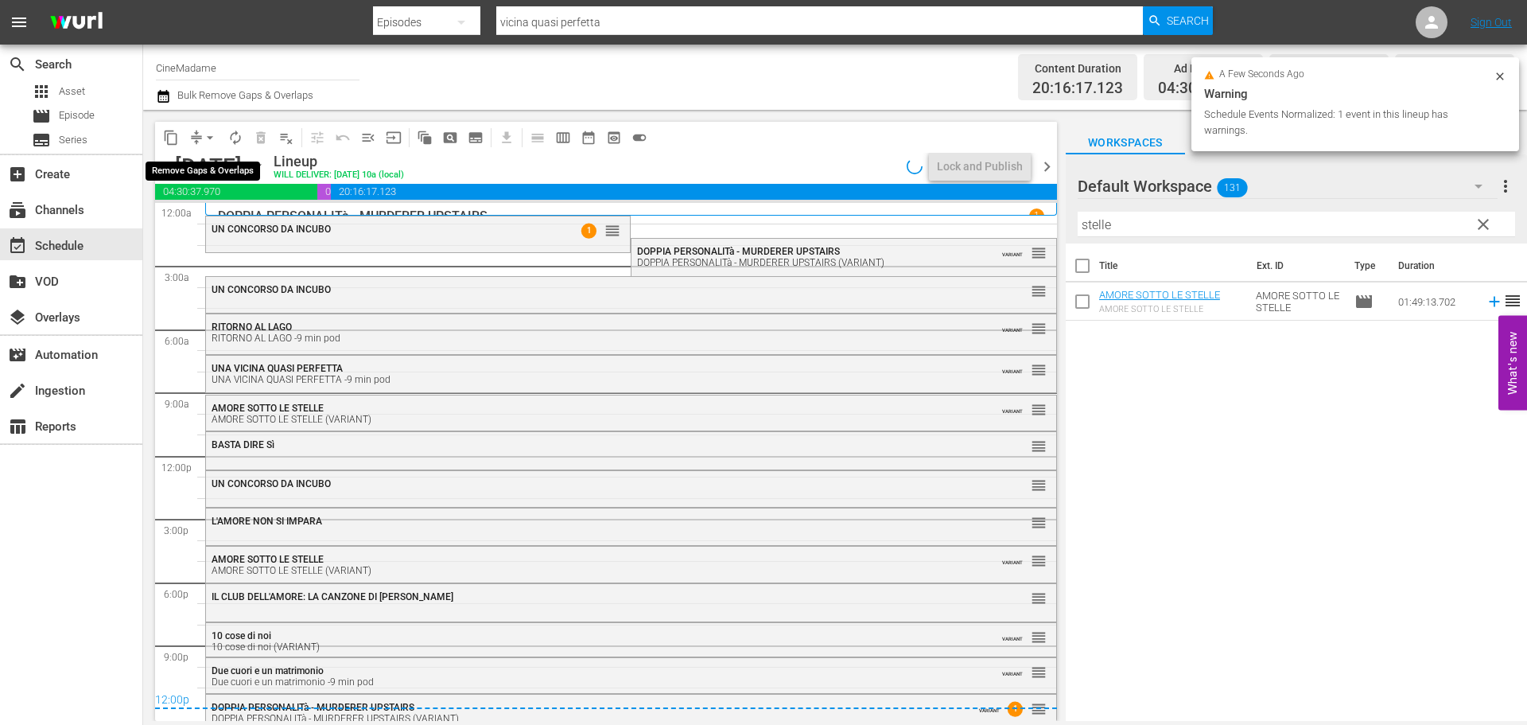
click at [204, 138] on span "arrow_drop_down" at bounding box center [210, 138] width 16 height 16
click at [228, 225] on li "Align to End of Previous Day" at bounding box center [210, 222] width 167 height 26
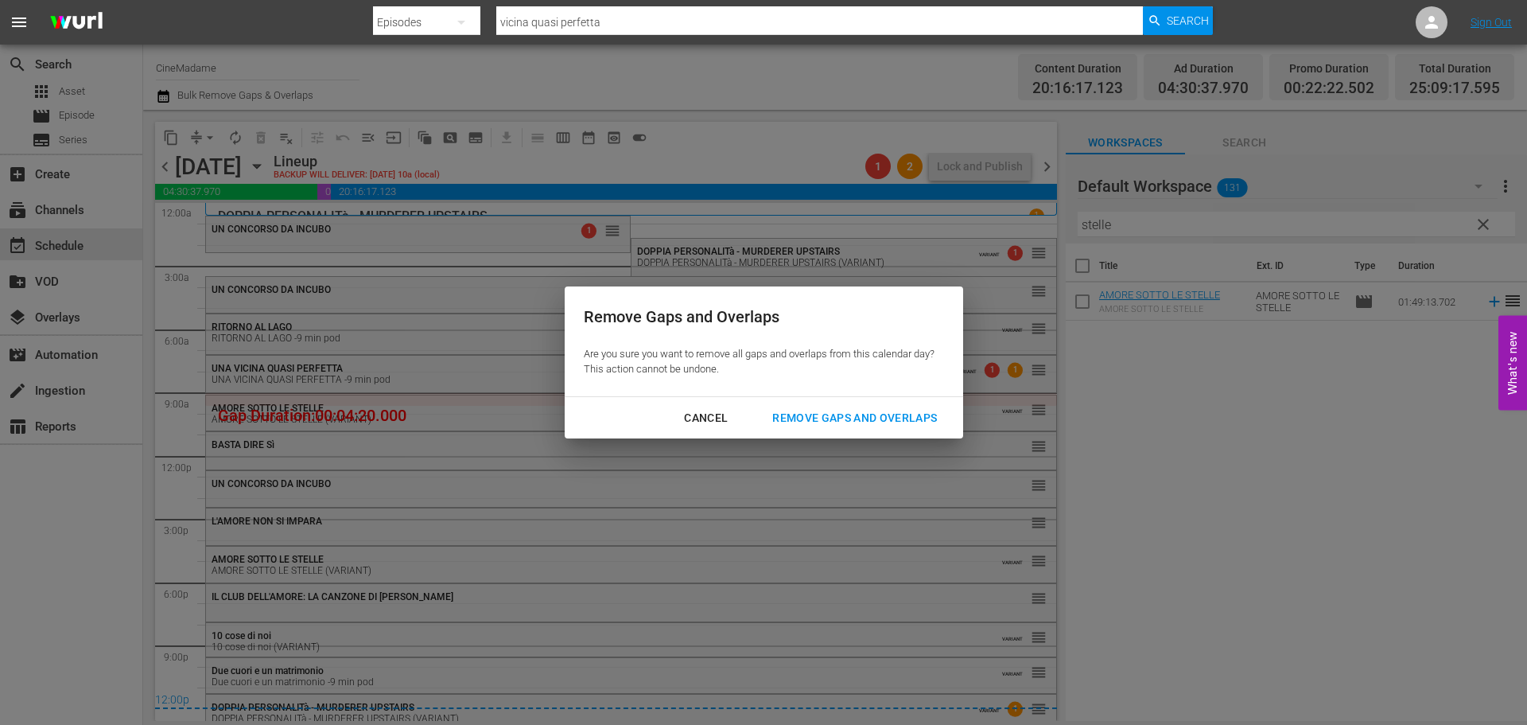
click at [854, 425] on div "Remove Gaps and Overlaps" at bounding box center [855, 418] width 190 height 20
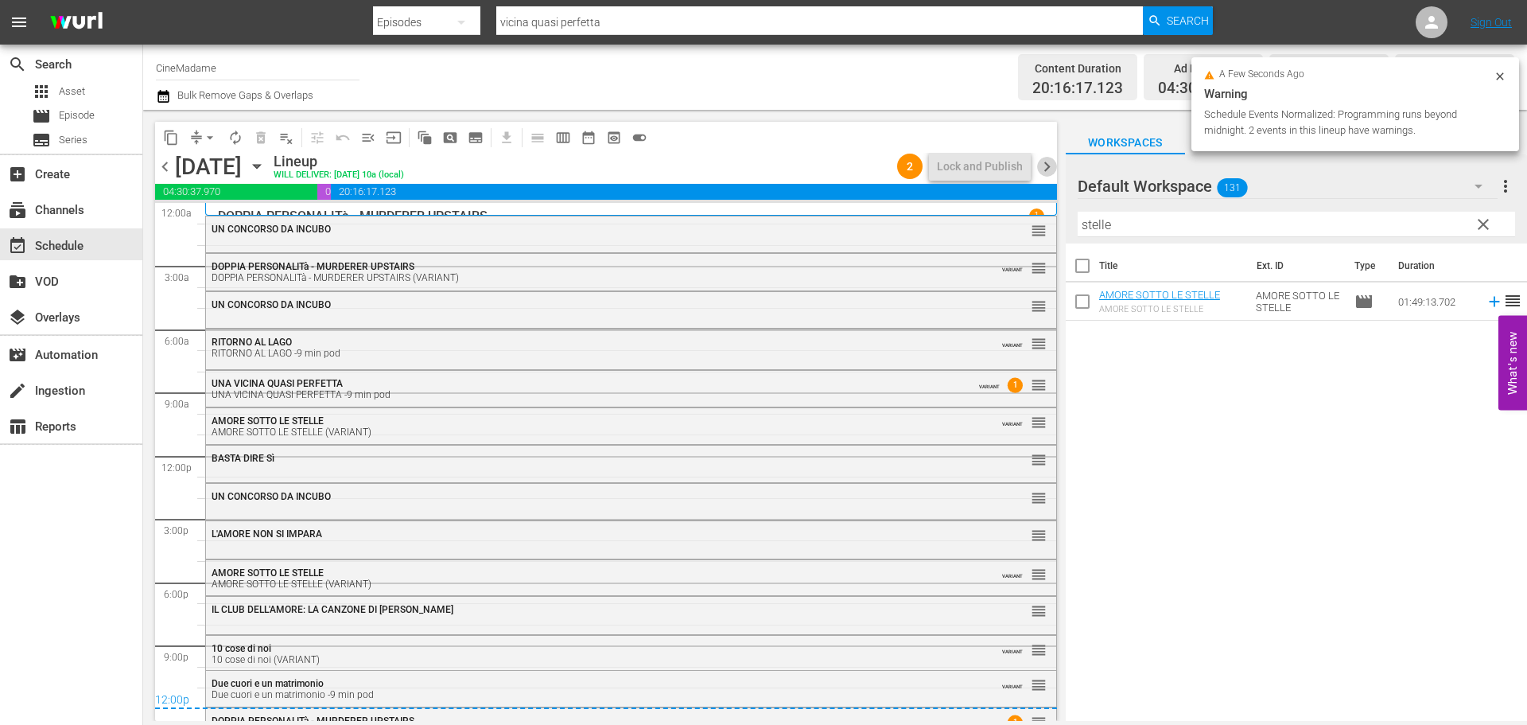
click at [1052, 166] on span "chevron_right" at bounding box center [1047, 167] width 20 height 20
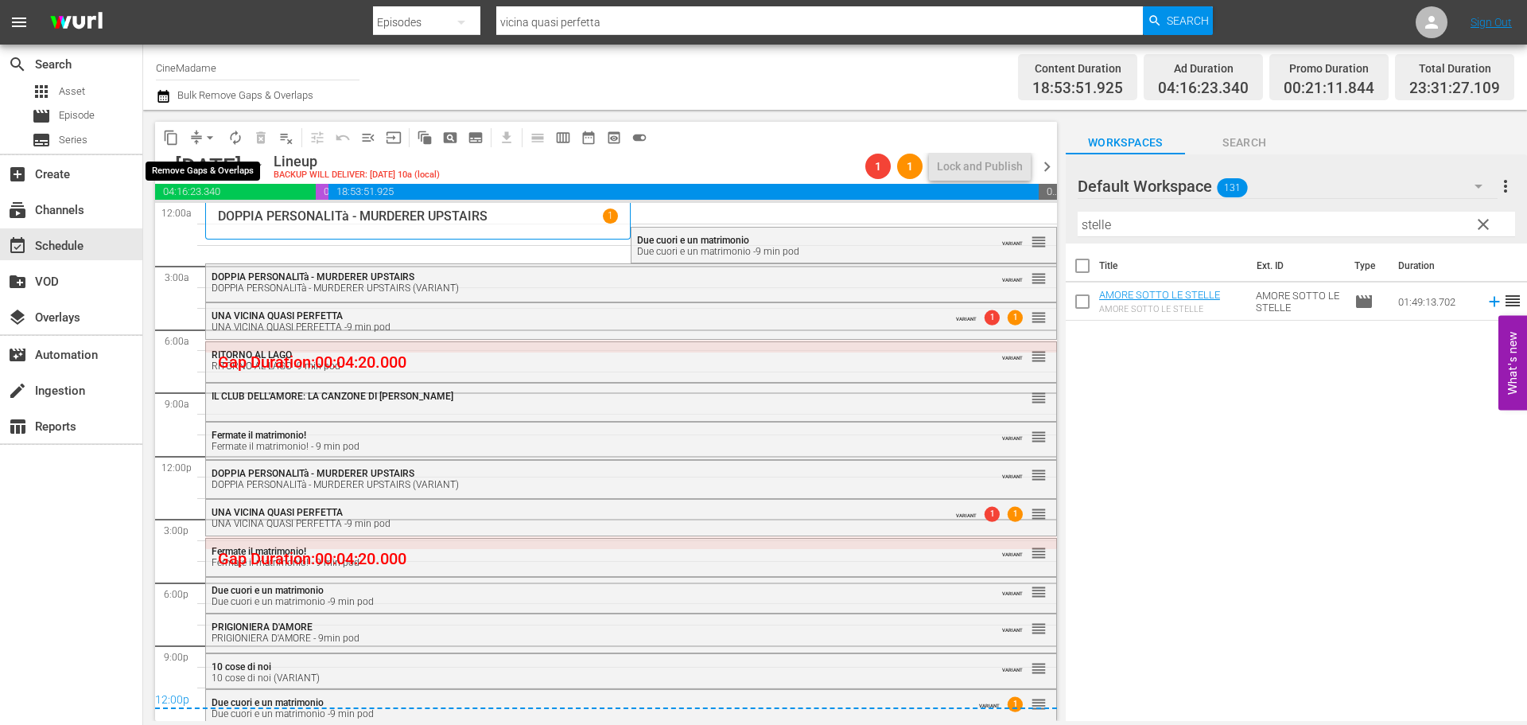
click at [212, 130] on span "arrow_drop_down" at bounding box center [210, 138] width 16 height 16
click at [251, 223] on li "Align to End of Previous Day" at bounding box center [210, 222] width 167 height 26
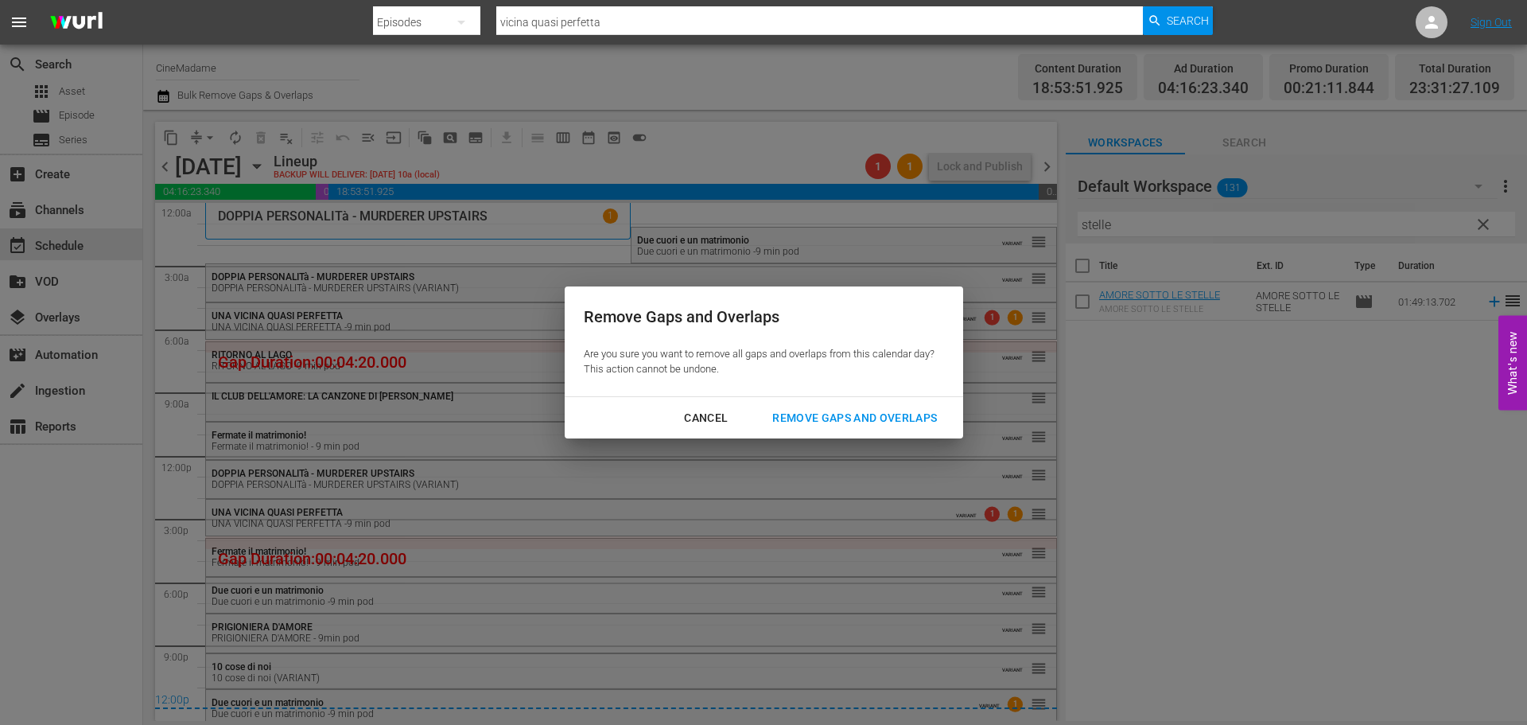
click at [845, 423] on div "Remove Gaps and Overlaps" at bounding box center [855, 418] width 190 height 20
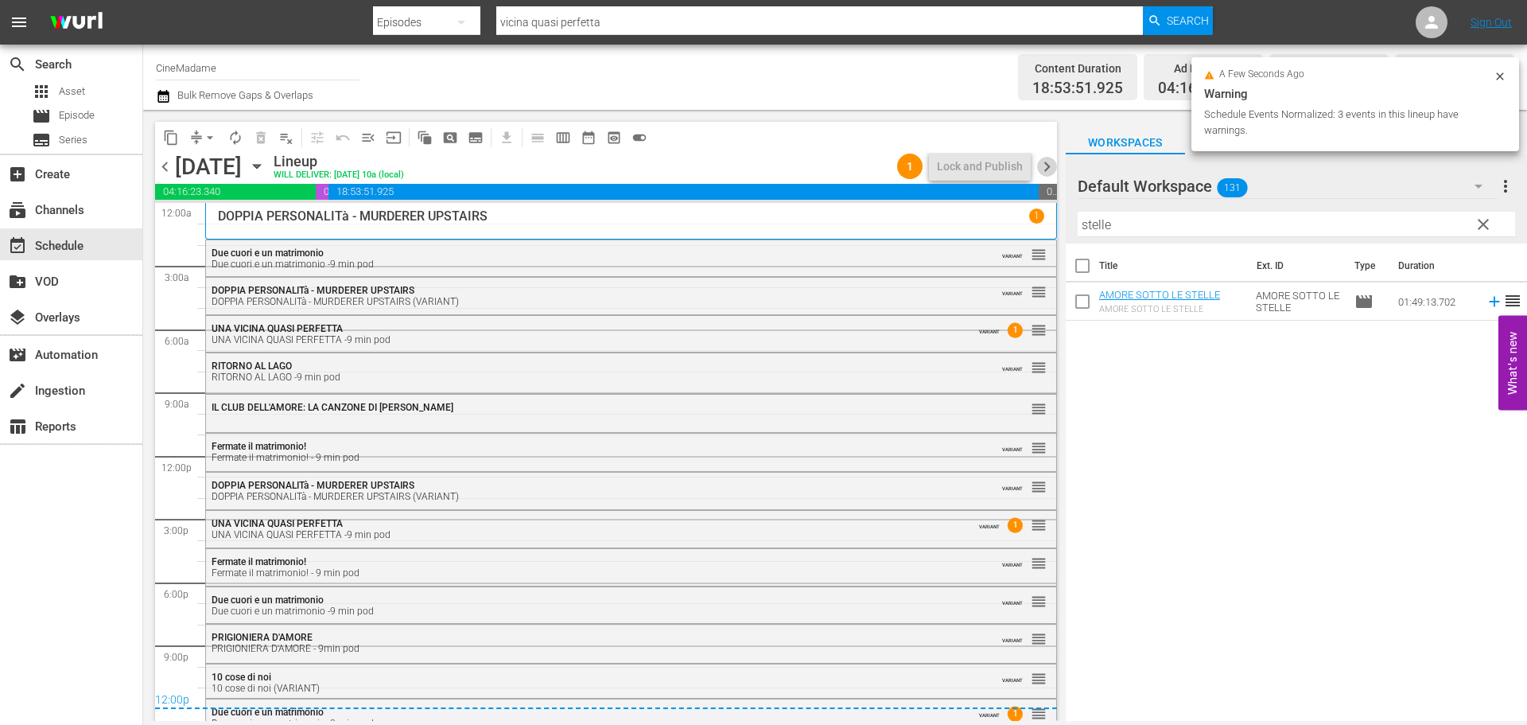
click at [1055, 165] on span "chevron_right" at bounding box center [1047, 167] width 20 height 20
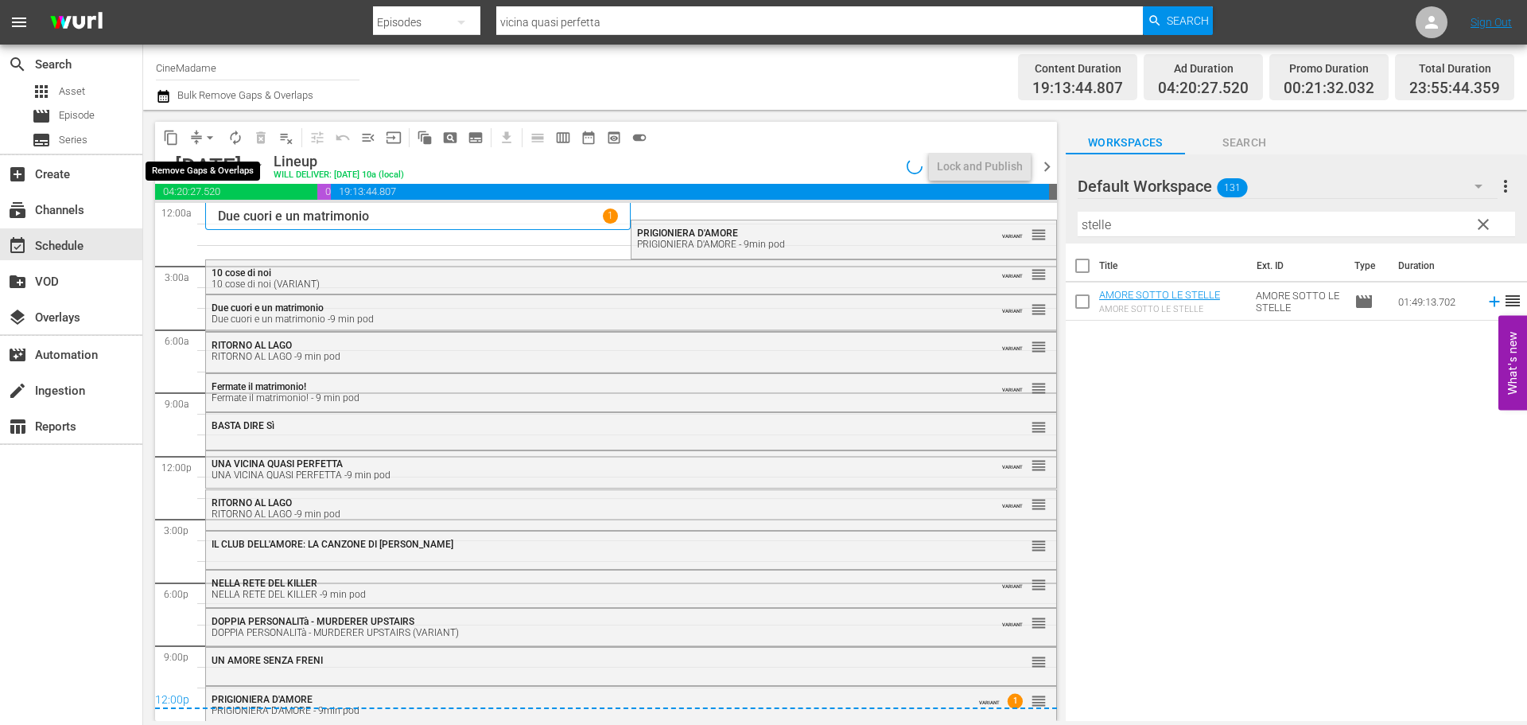
click at [207, 126] on button "arrow_drop_down" at bounding box center [209, 137] width 25 height 25
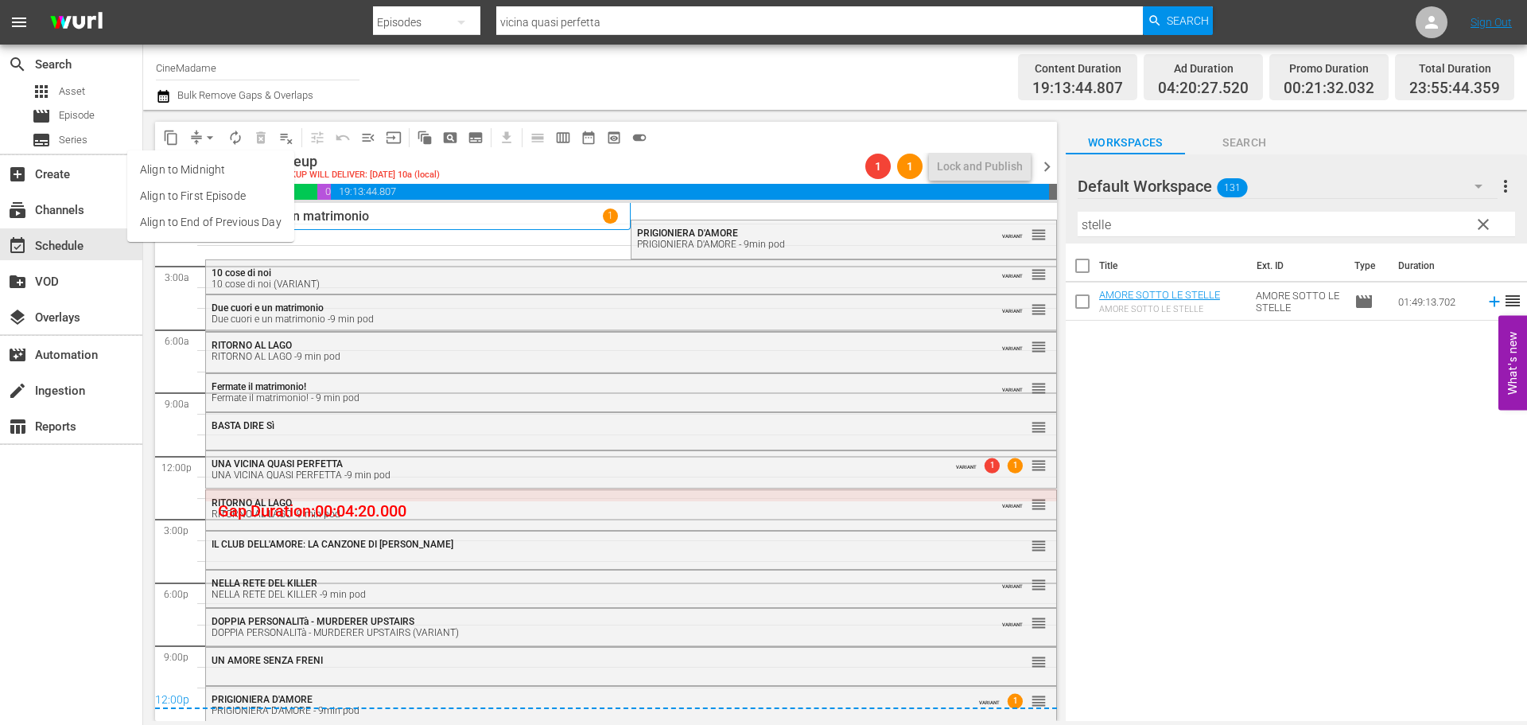
click at [216, 213] on li "Align to End of Previous Day" at bounding box center [210, 222] width 167 height 26
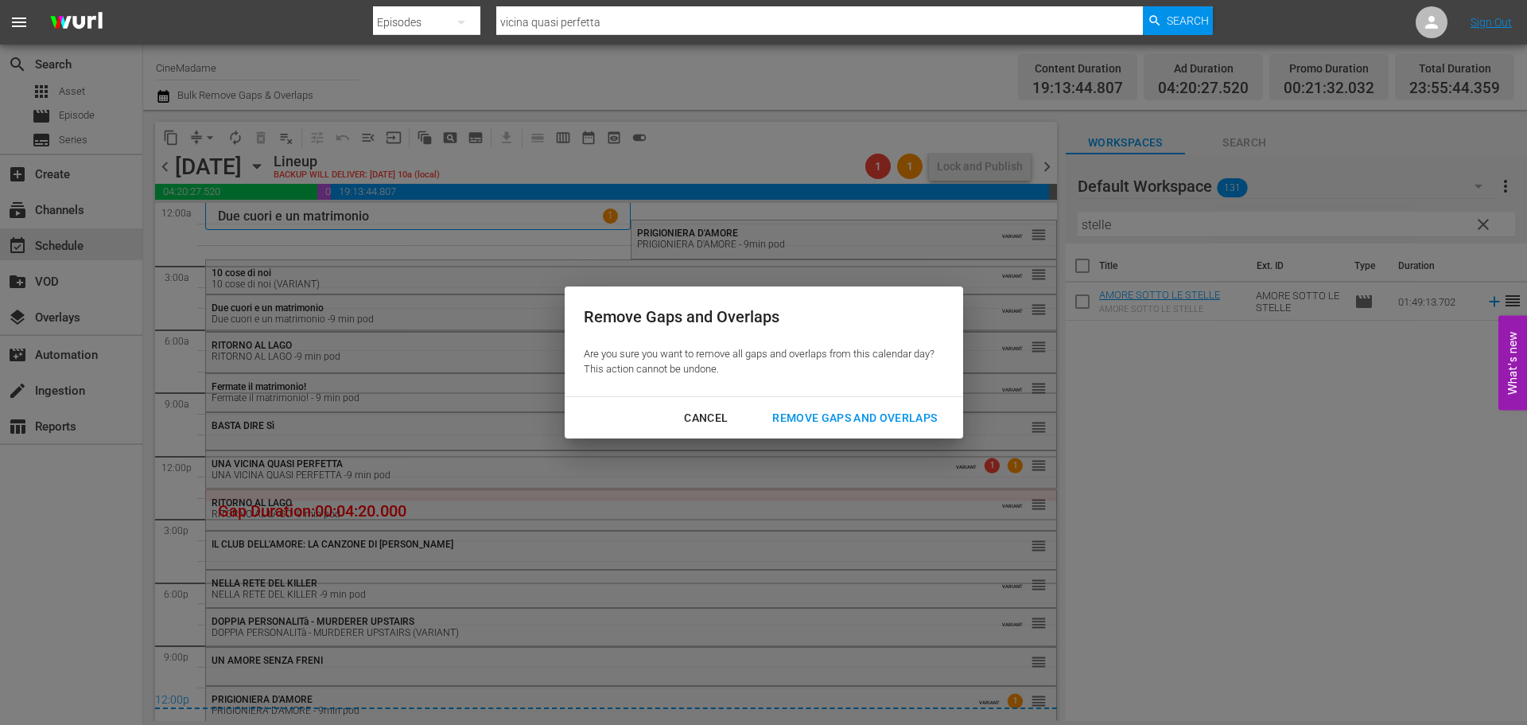
click at [883, 406] on button "Remove Gaps and Overlaps" at bounding box center [854, 417] width 203 height 29
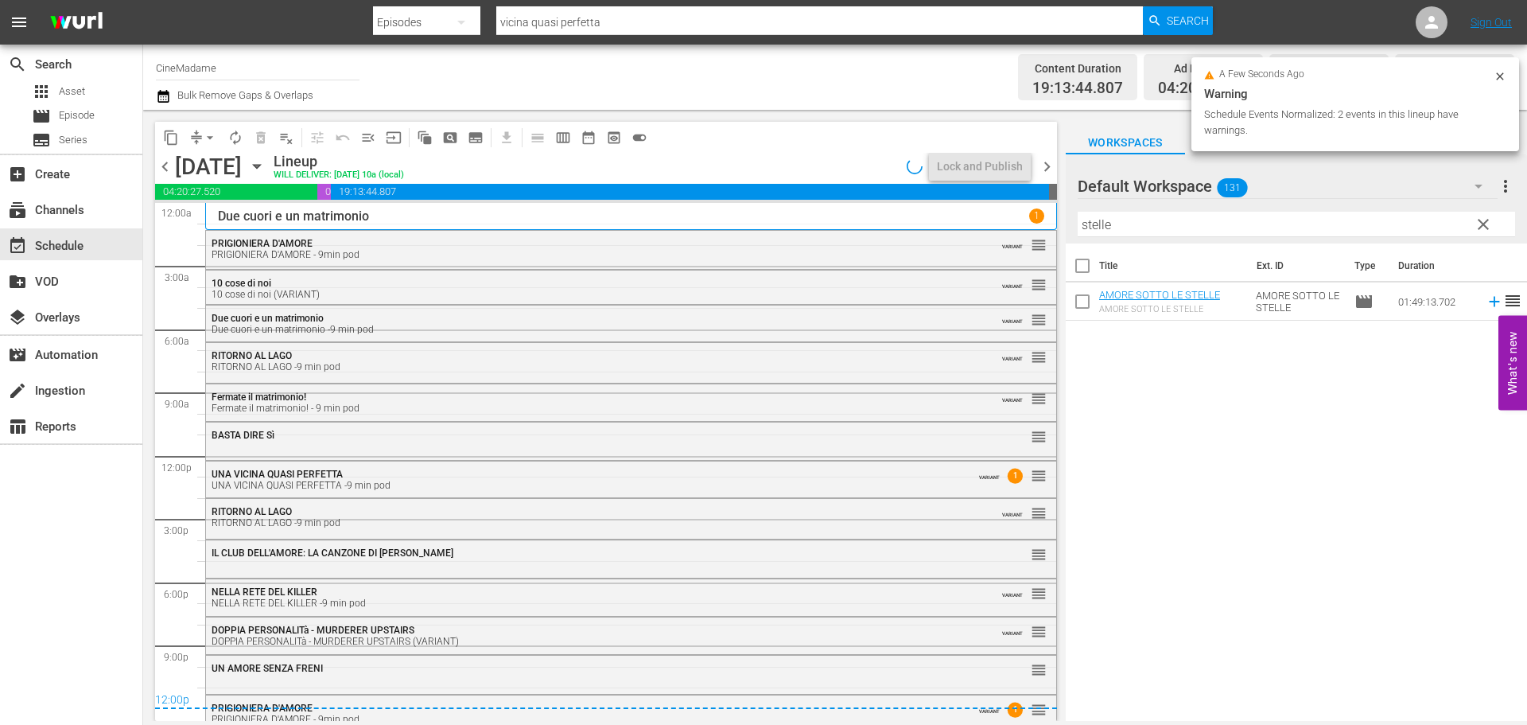
click at [1046, 162] on span "chevron_right" at bounding box center [1047, 167] width 20 height 20
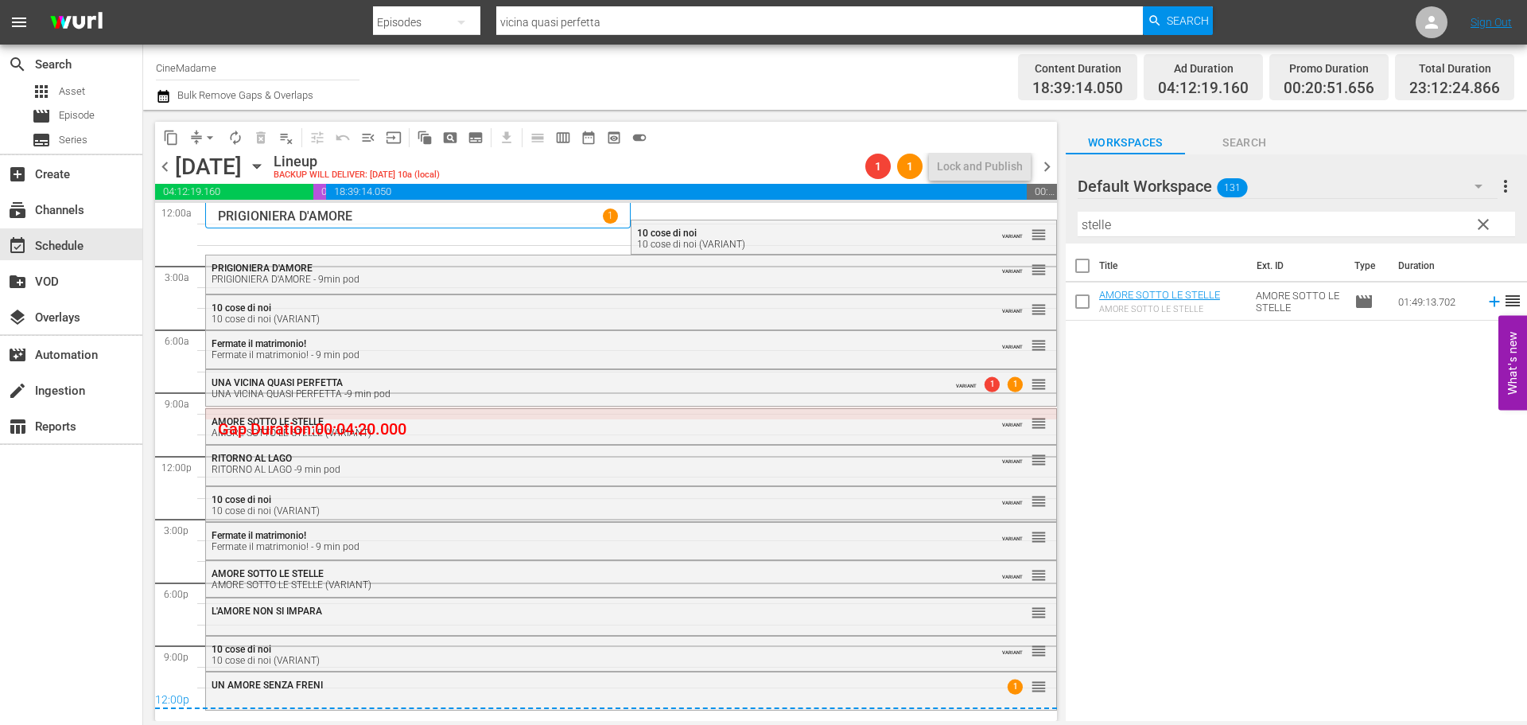
click at [196, 135] on span "compress" at bounding box center [196, 138] width 16 height 16
click at [205, 143] on span "arrow_drop_down" at bounding box center [210, 138] width 16 height 16
click at [199, 223] on li "Align to End of Previous Day" at bounding box center [210, 222] width 167 height 26
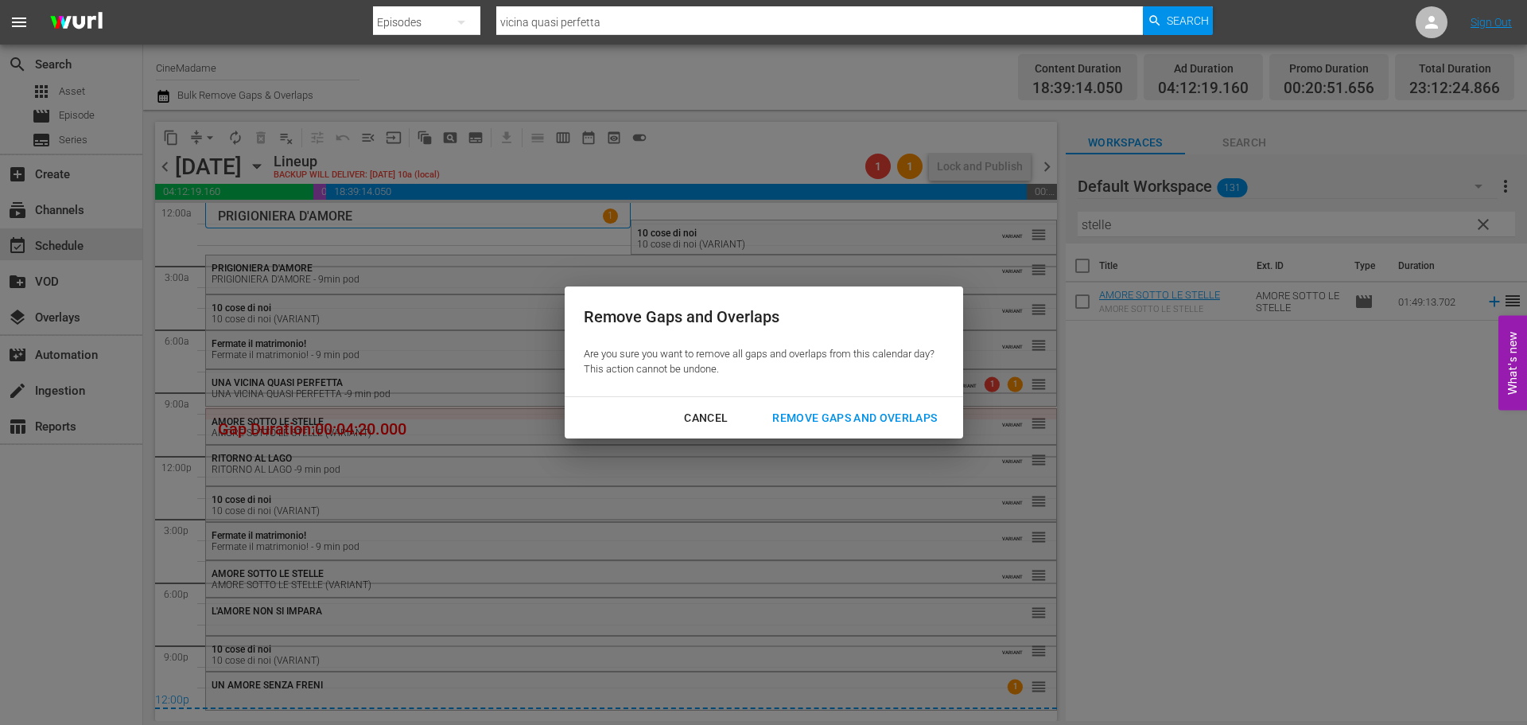
click at [810, 425] on div "Remove Gaps and Overlaps" at bounding box center [855, 418] width 190 height 20
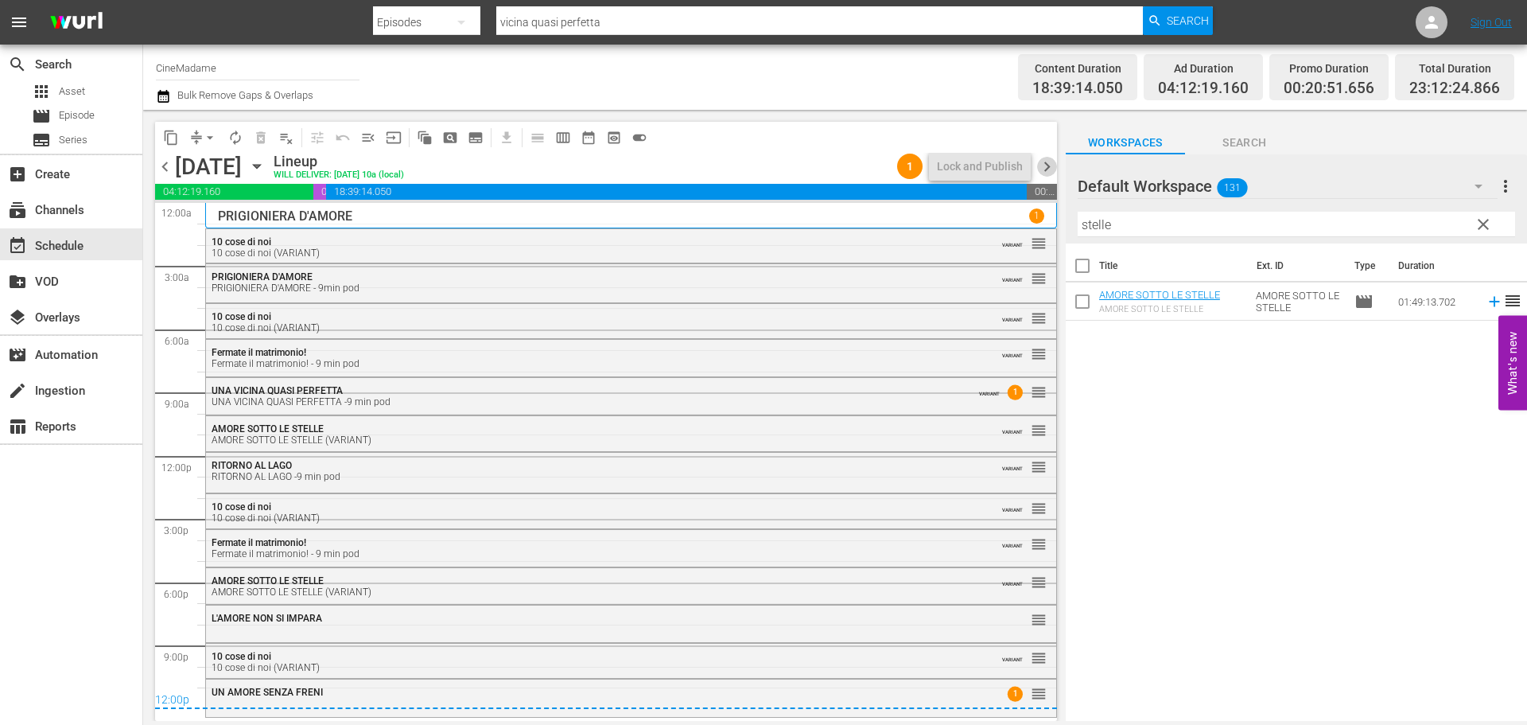
click at [1047, 161] on span "chevron_right" at bounding box center [1047, 167] width 20 height 20
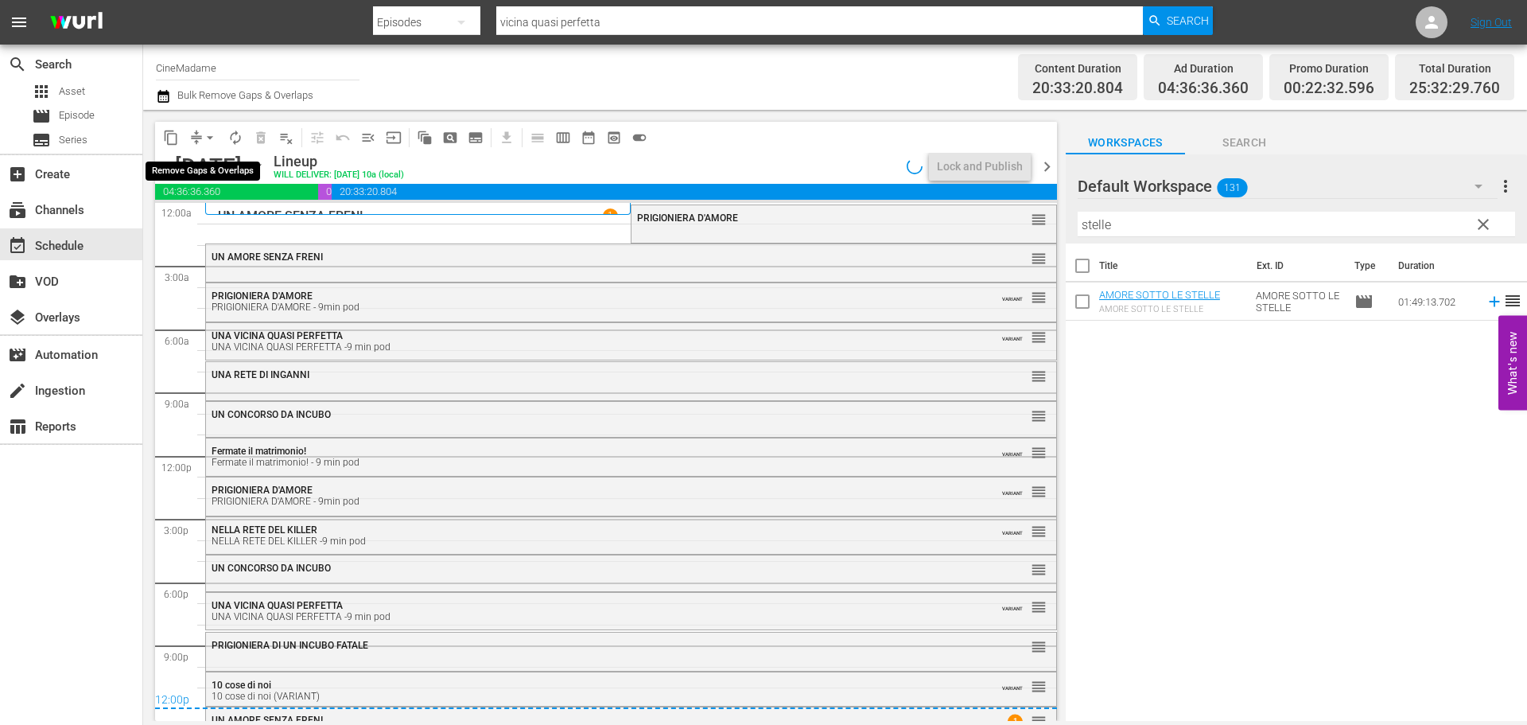
click at [208, 137] on span "arrow_drop_down" at bounding box center [210, 138] width 16 height 16
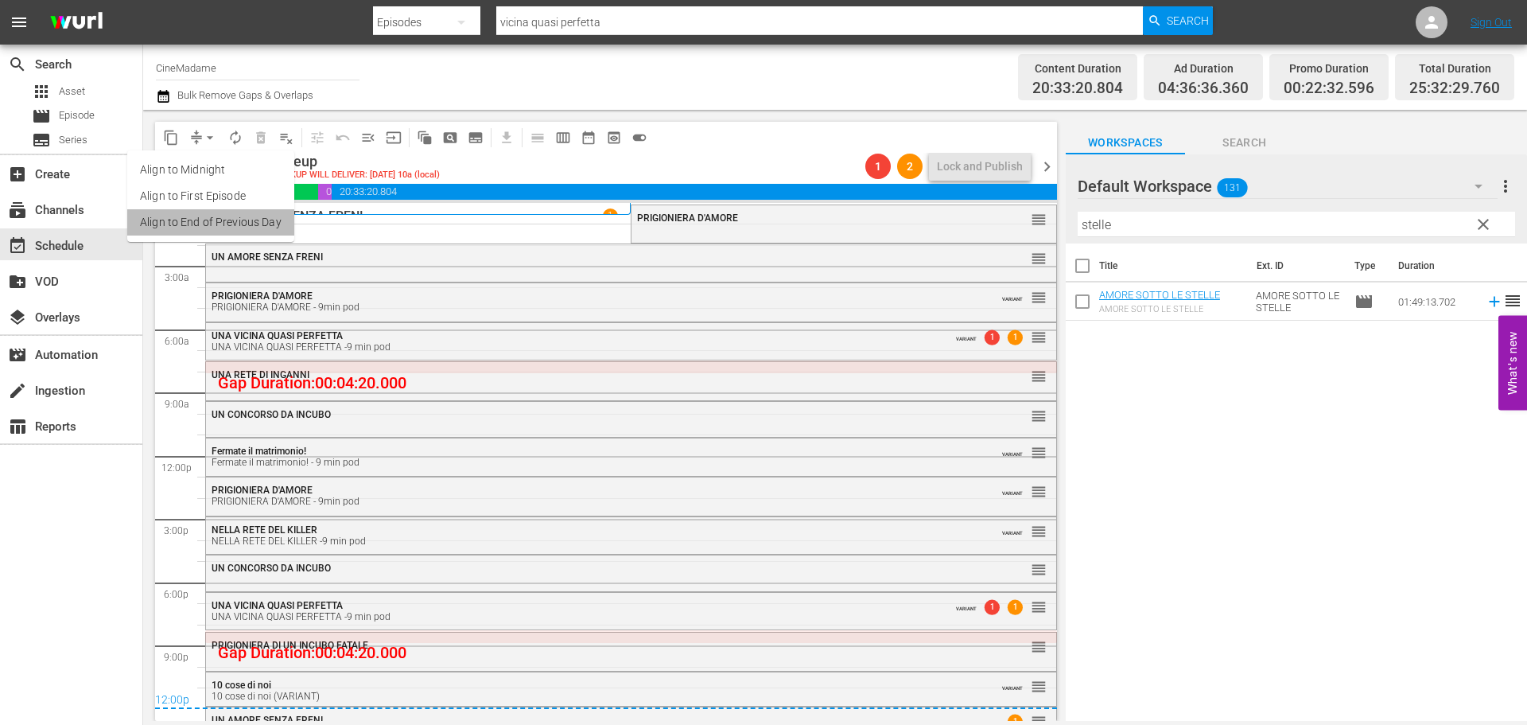
click at [255, 221] on li "Align to End of Previous Day" at bounding box center [210, 222] width 167 height 26
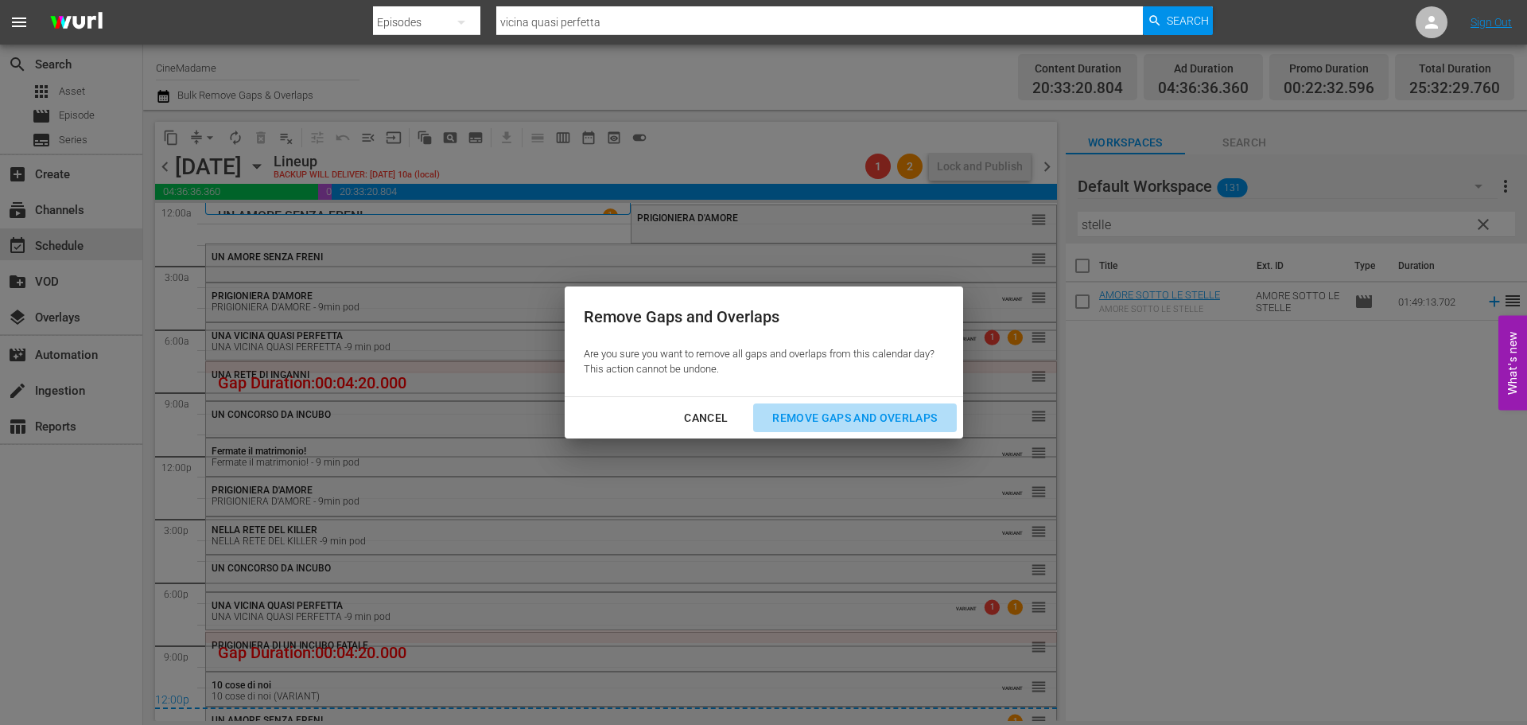
click at [899, 411] on div "Remove Gaps and Overlaps" at bounding box center [855, 418] width 190 height 20
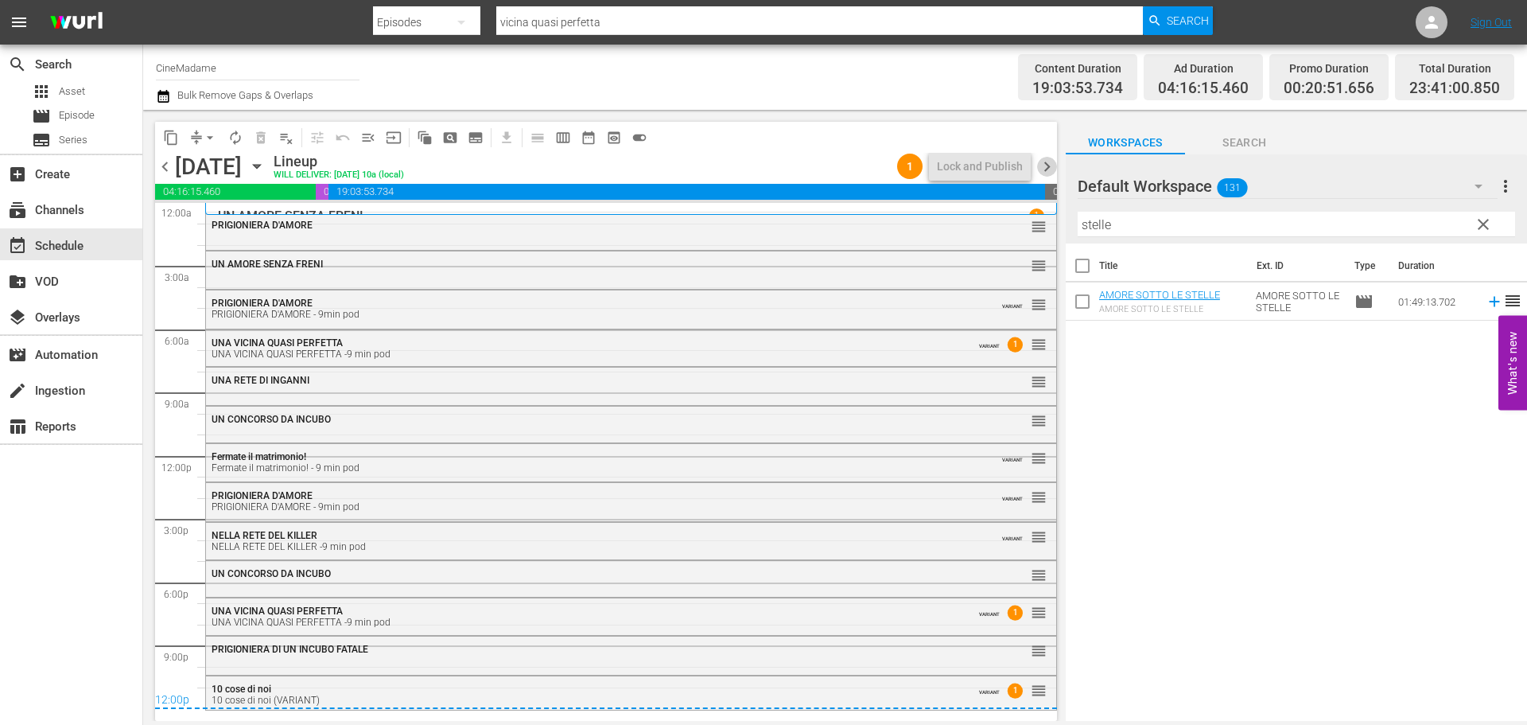
click at [1043, 167] on span "chevron_right" at bounding box center [1047, 167] width 20 height 20
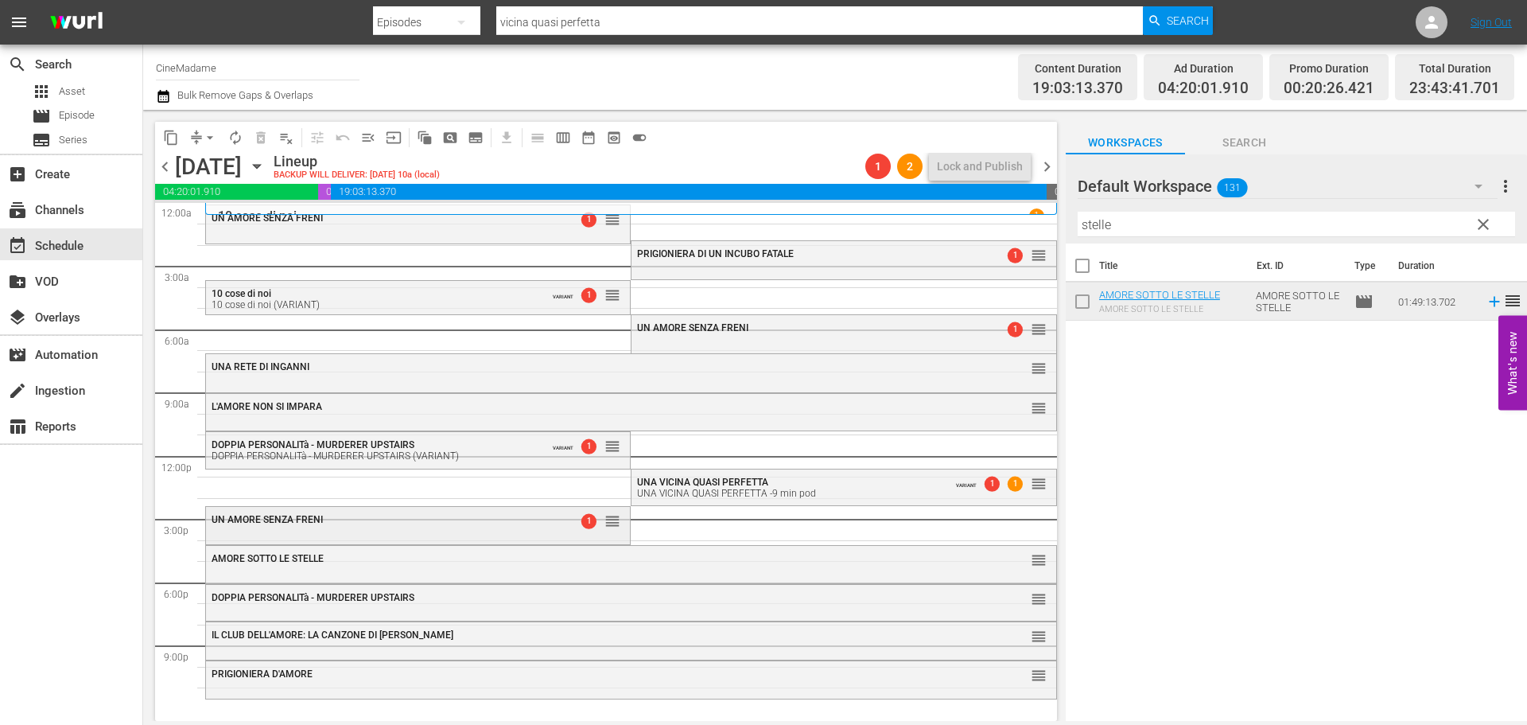
click at [359, 518] on div "UN AMORE SENZA FRENI" at bounding box center [379, 519] width 334 height 11
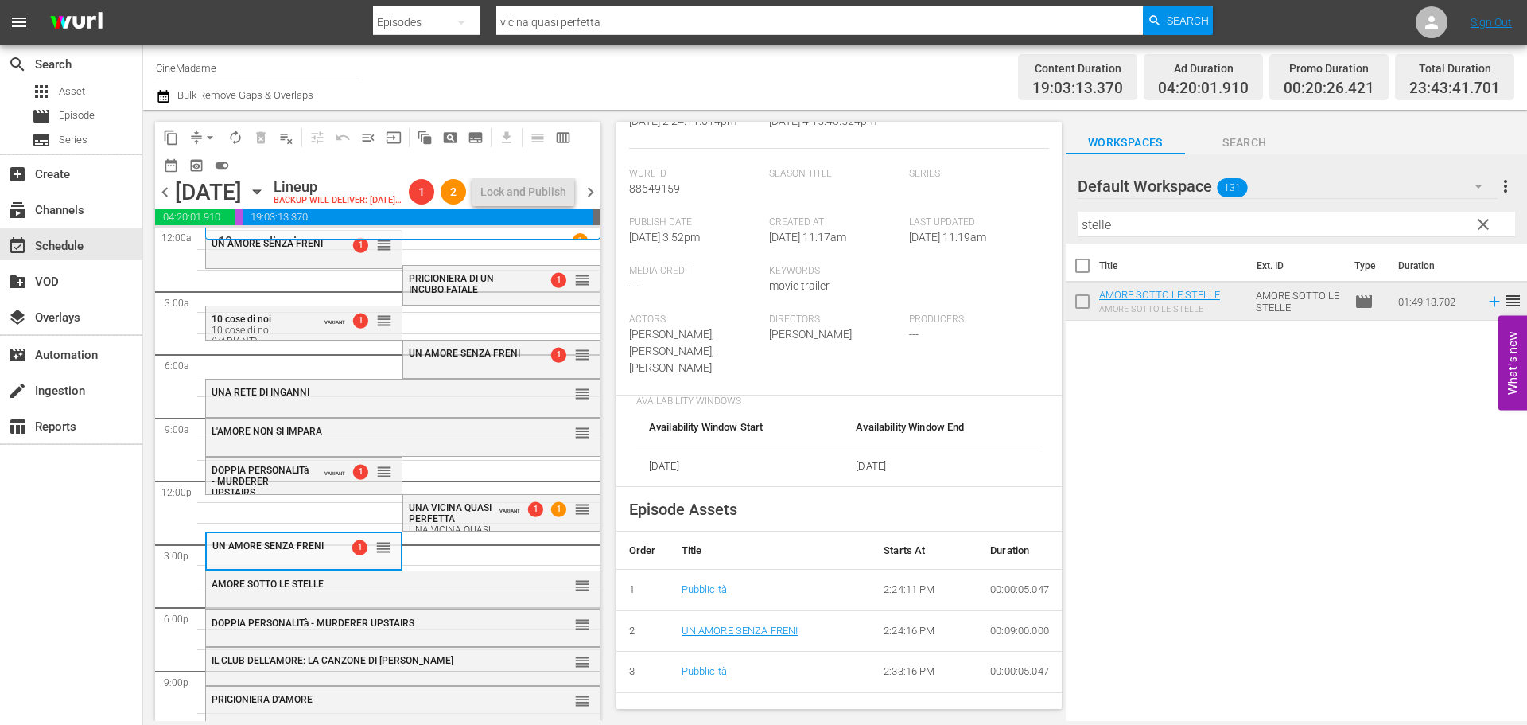
scroll to position [477, 0]
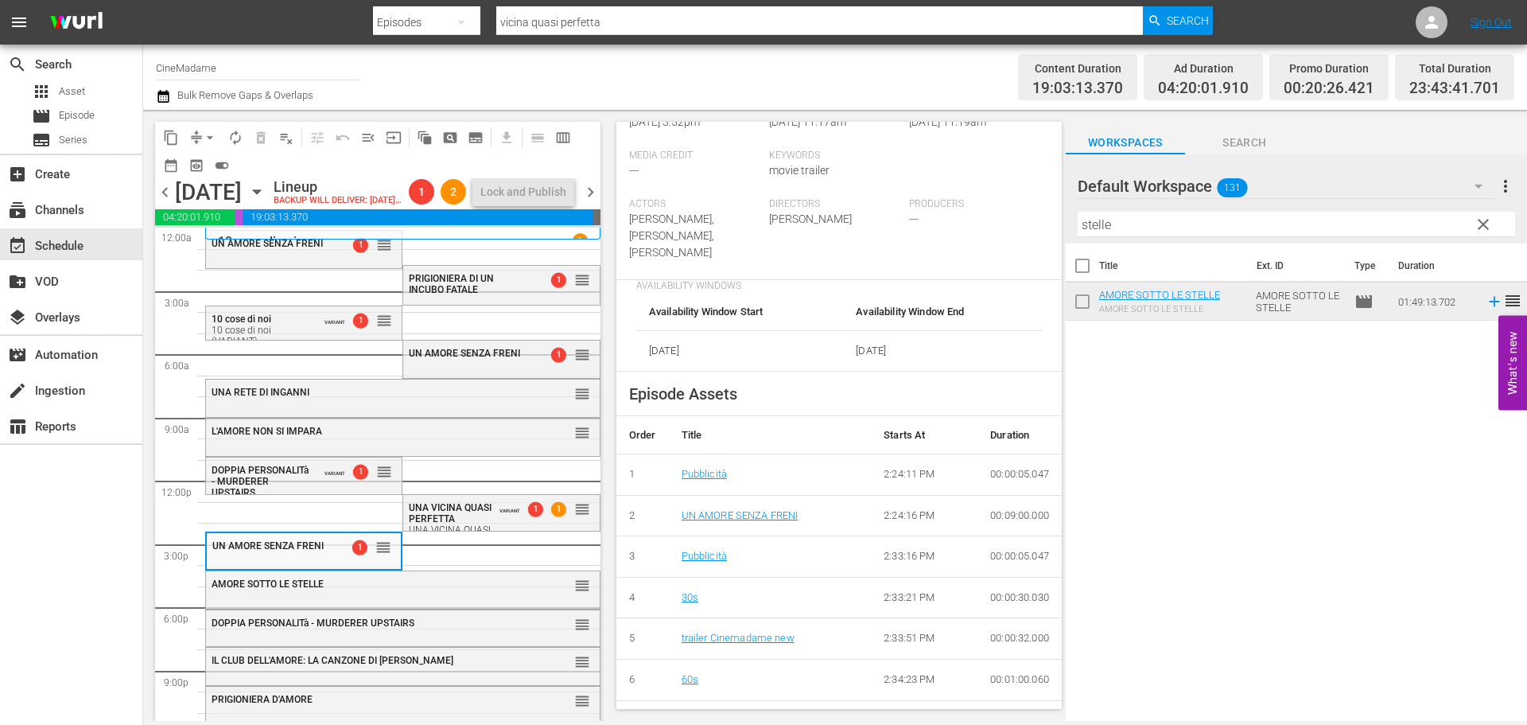
click at [410, 596] on div "PRIGIONIERA DI UN INCUBO FATALE 1 reorder UN AMORE SENZA [PERSON_NAME] 1 reorde…" at bounding box center [402, 480] width 395 height 506
click at [405, 589] on div "AMORE SOTTO LE STELLE" at bounding box center [364, 583] width 304 height 11
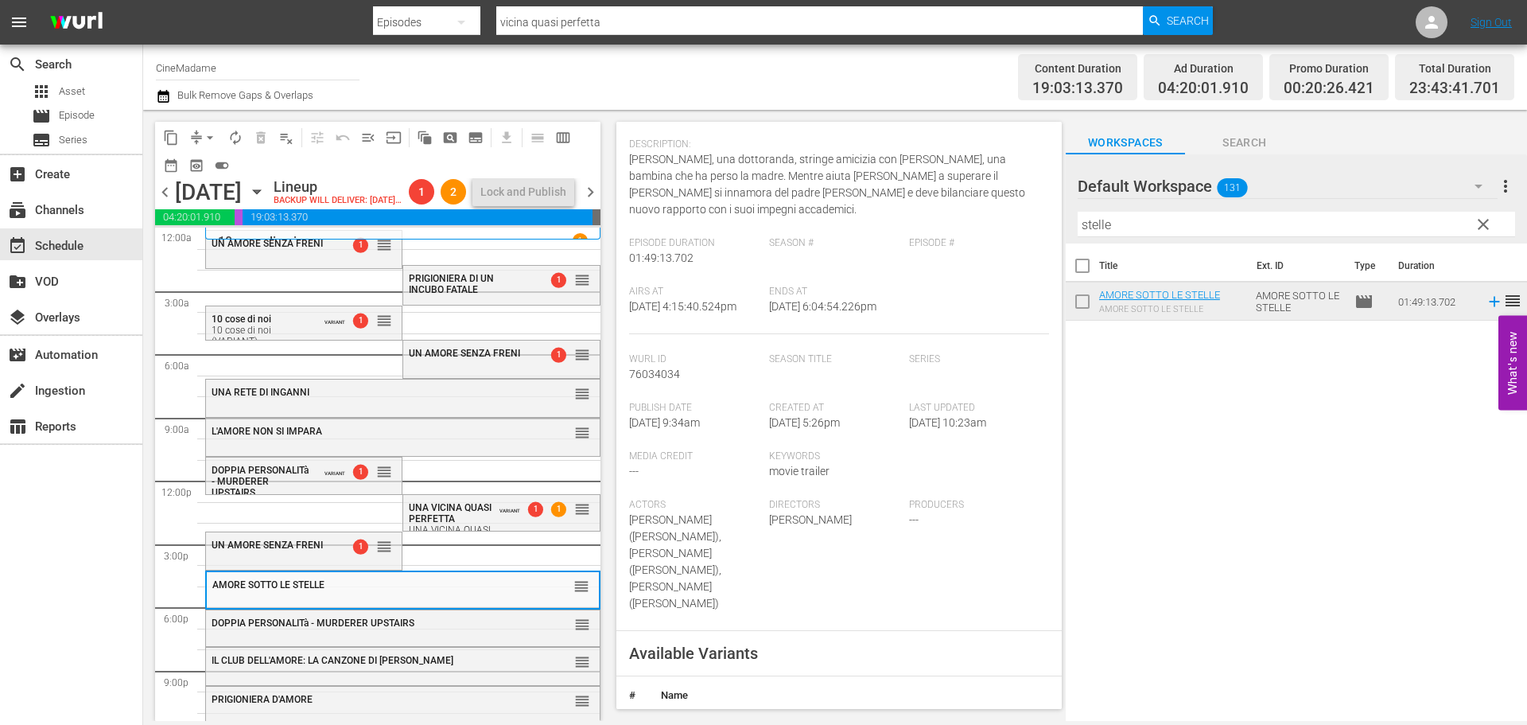
scroll to position [398, 0]
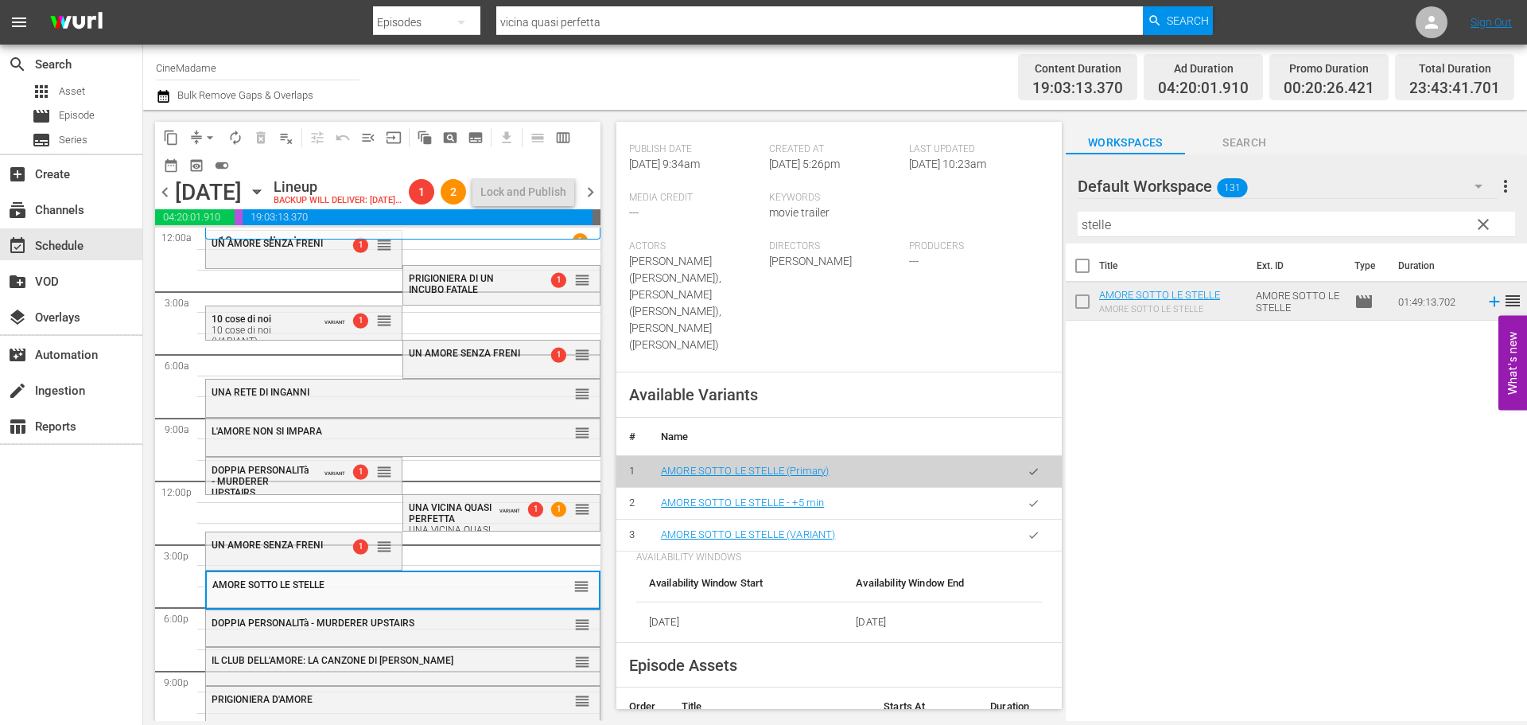
click at [1035, 521] on button "button" at bounding box center [1033, 534] width 31 height 31
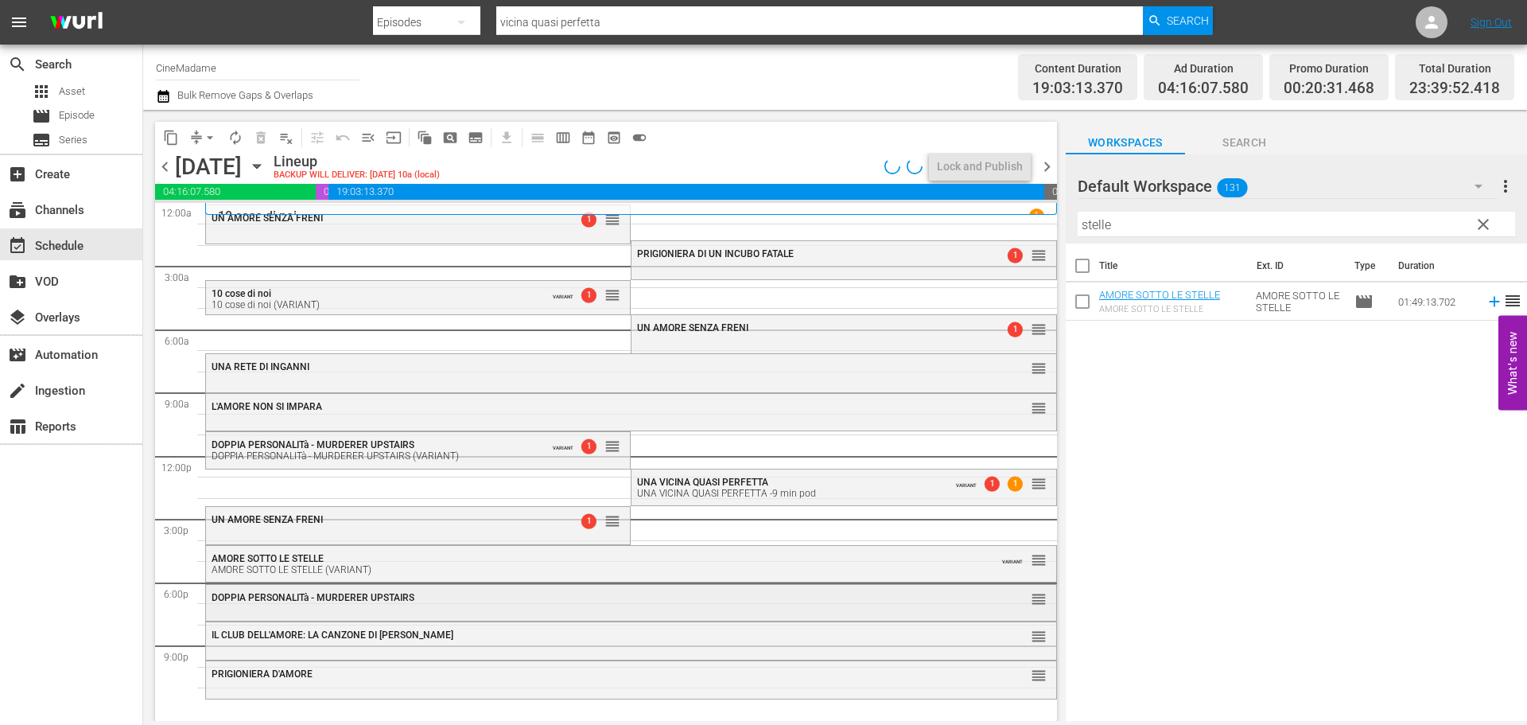
click at [544, 607] on div "DOPPIA PERSONALITà - MURDERER UPSTAIRS reorder" at bounding box center [631, 598] width 850 height 27
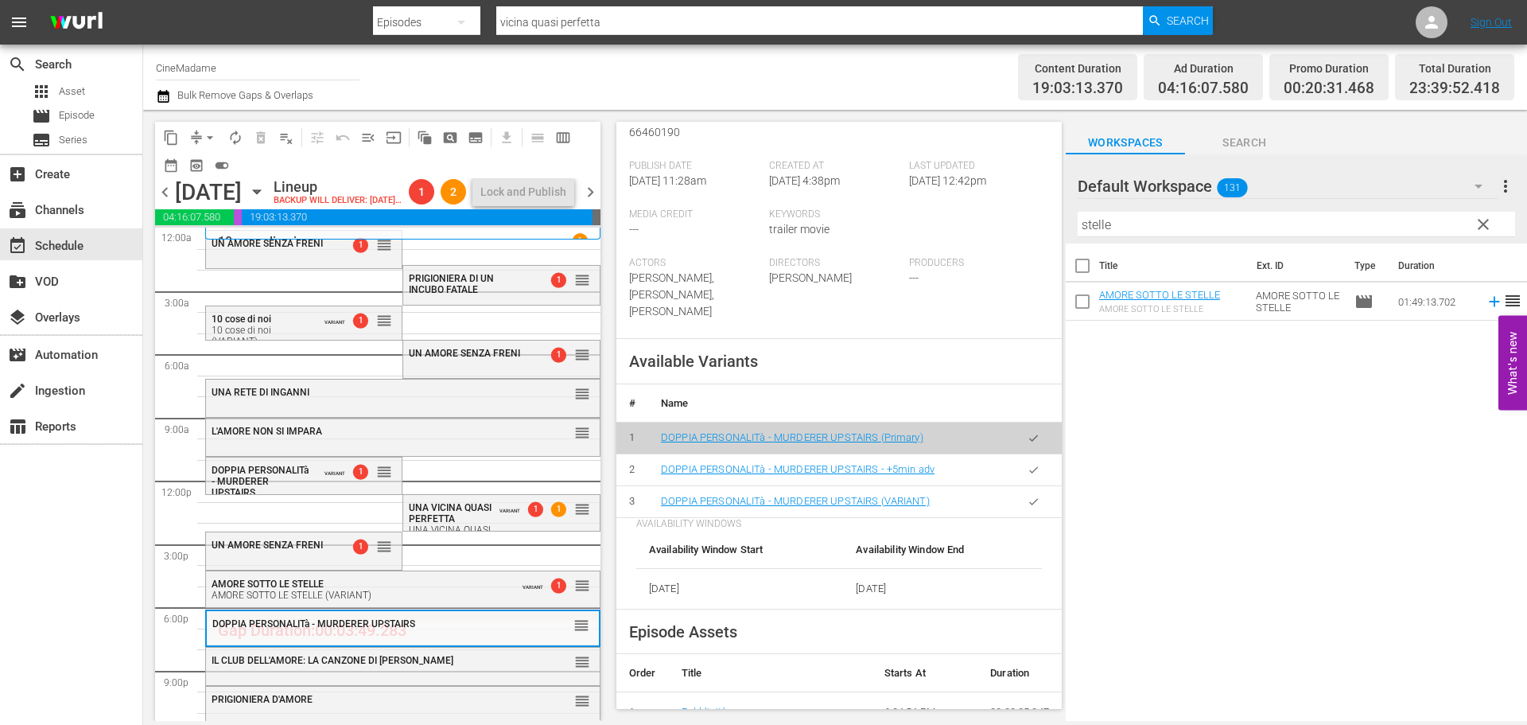
click at [1028, 499] on icon "button" at bounding box center [1034, 501] width 12 height 12
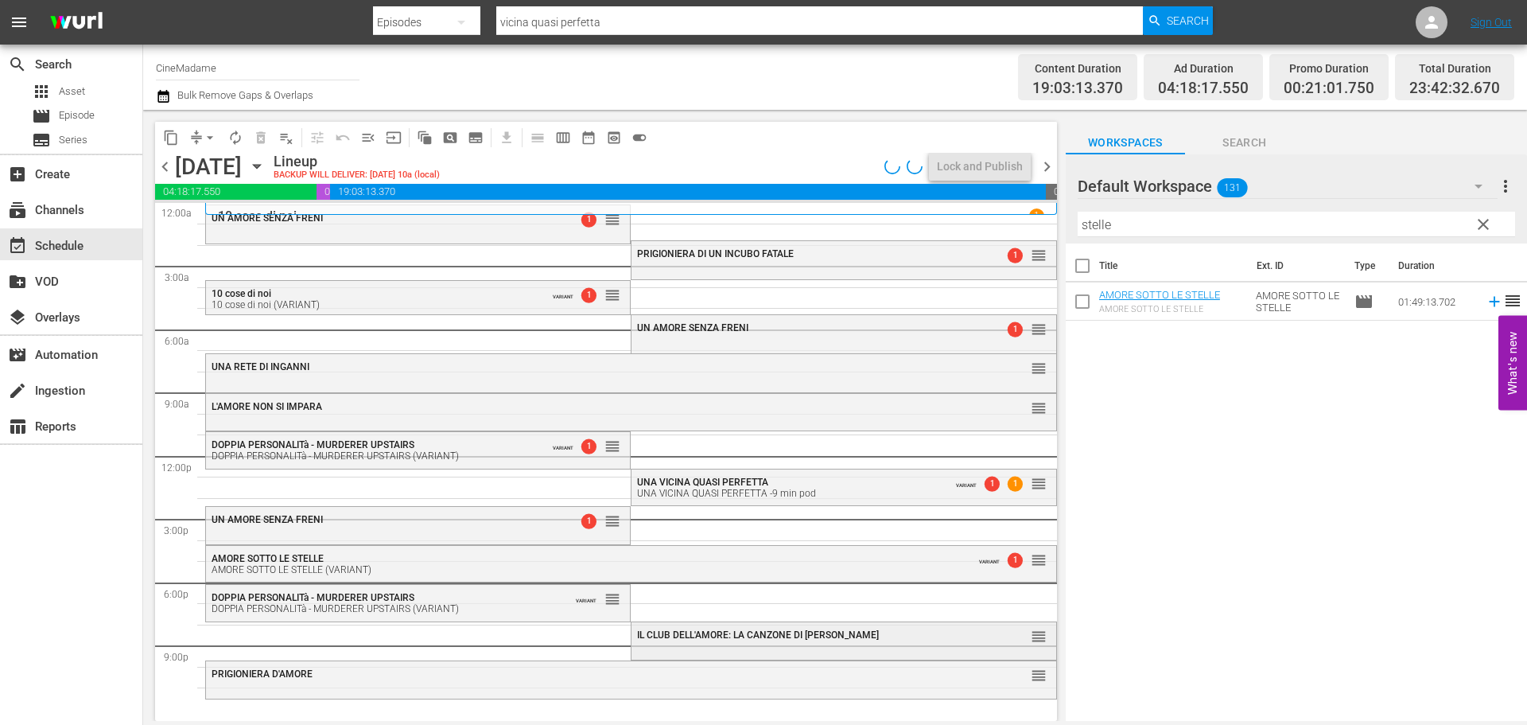
click at [646, 642] on div "IL CLUB DELL'AMORE: LA CANZONE DI [PERSON_NAME] reorder" at bounding box center [844, 635] width 424 height 27
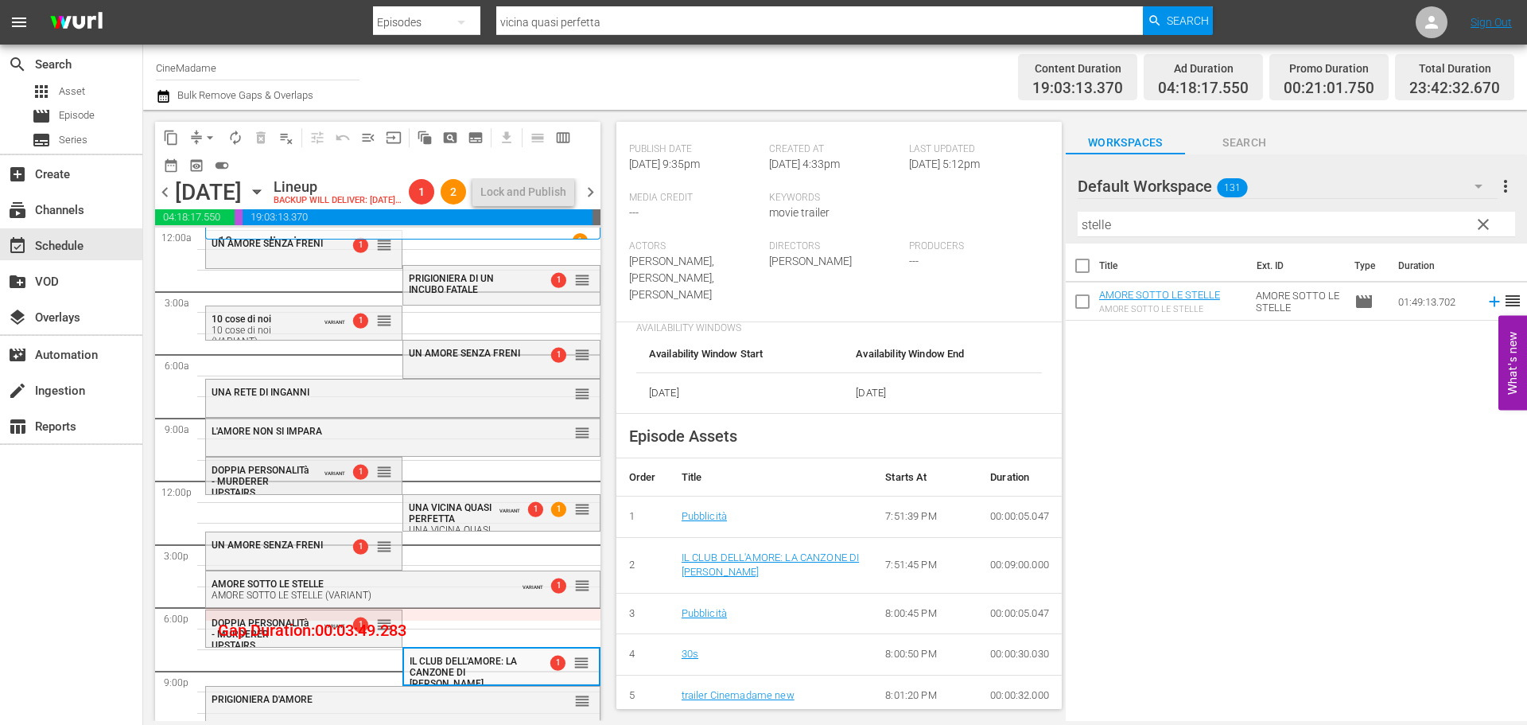
scroll to position [40, 0]
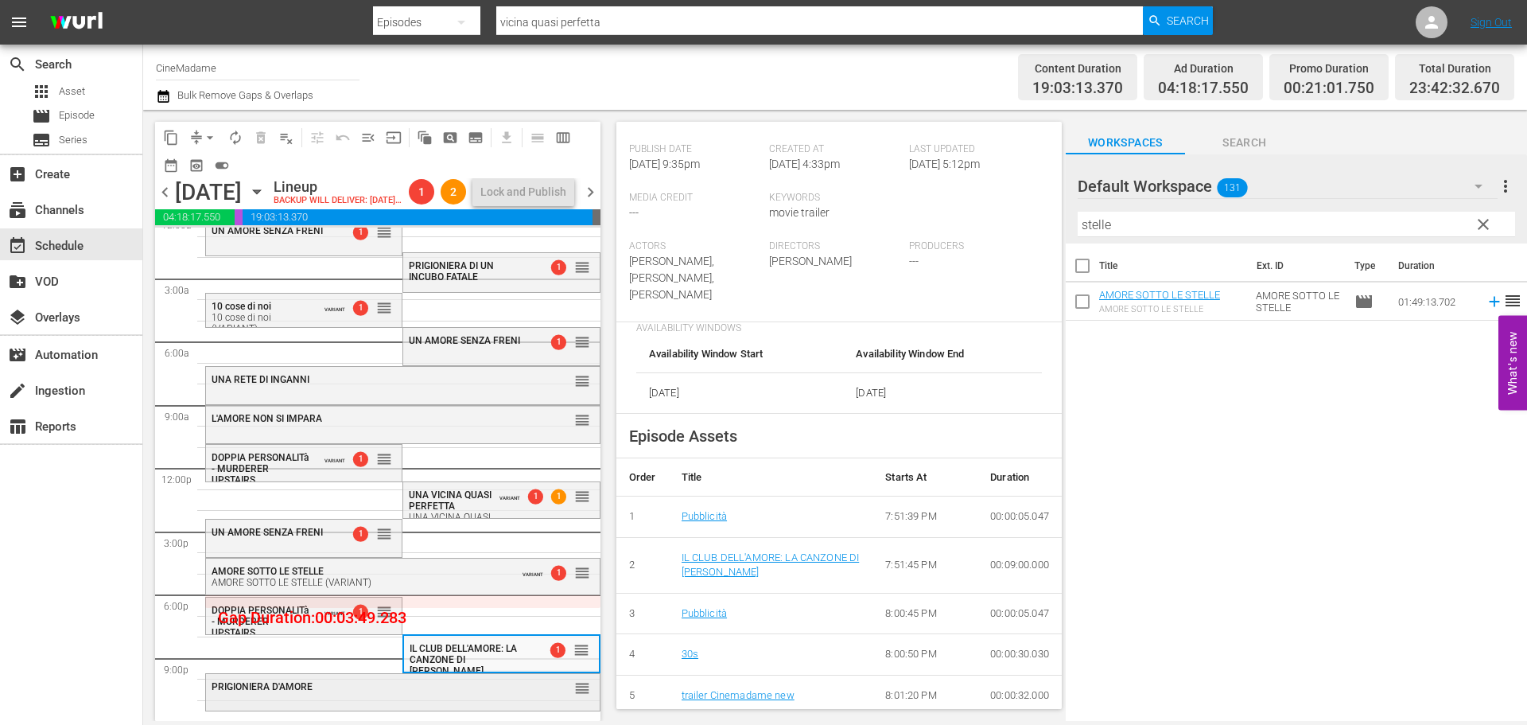
click at [305, 686] on span "PRIGIONIERA D'AMORE" at bounding box center [262, 686] width 101 height 11
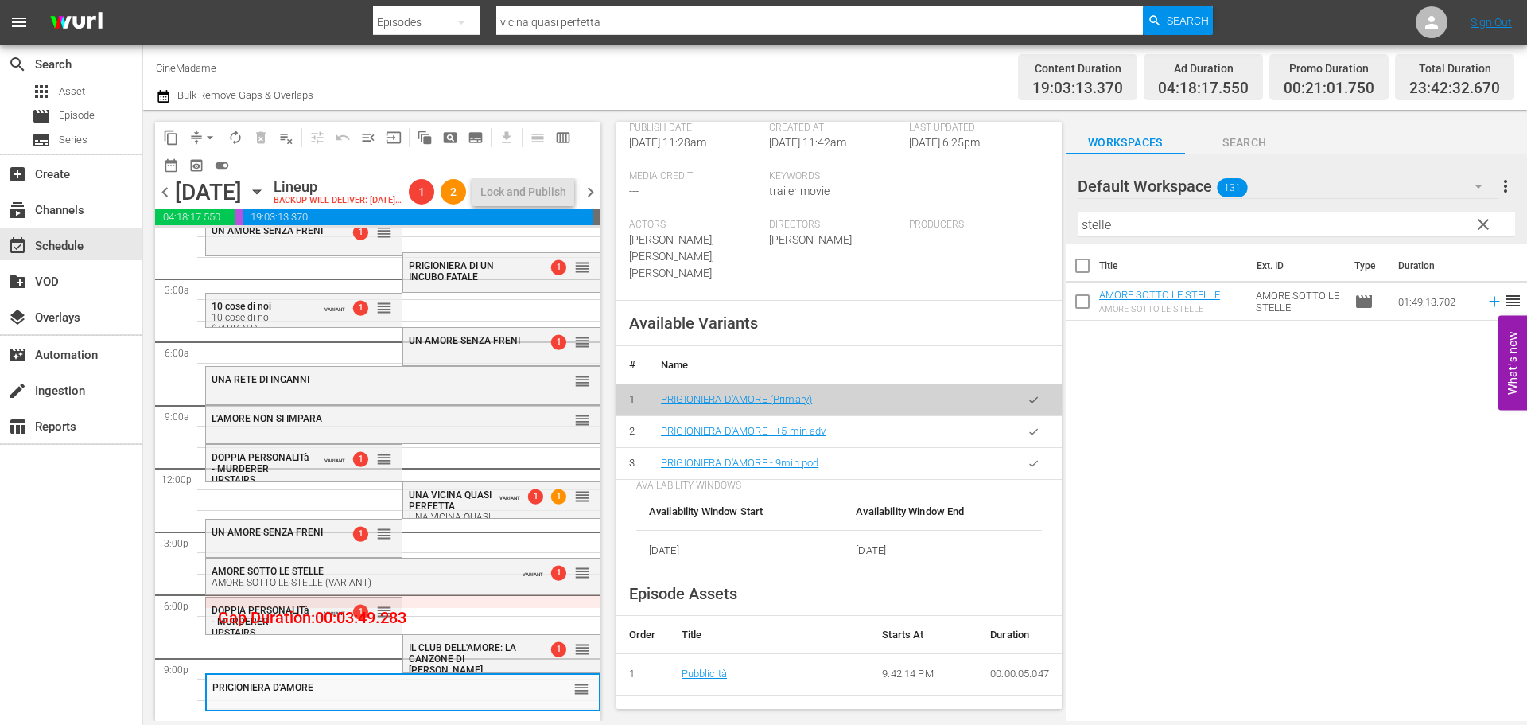
scroll to position [557, 0]
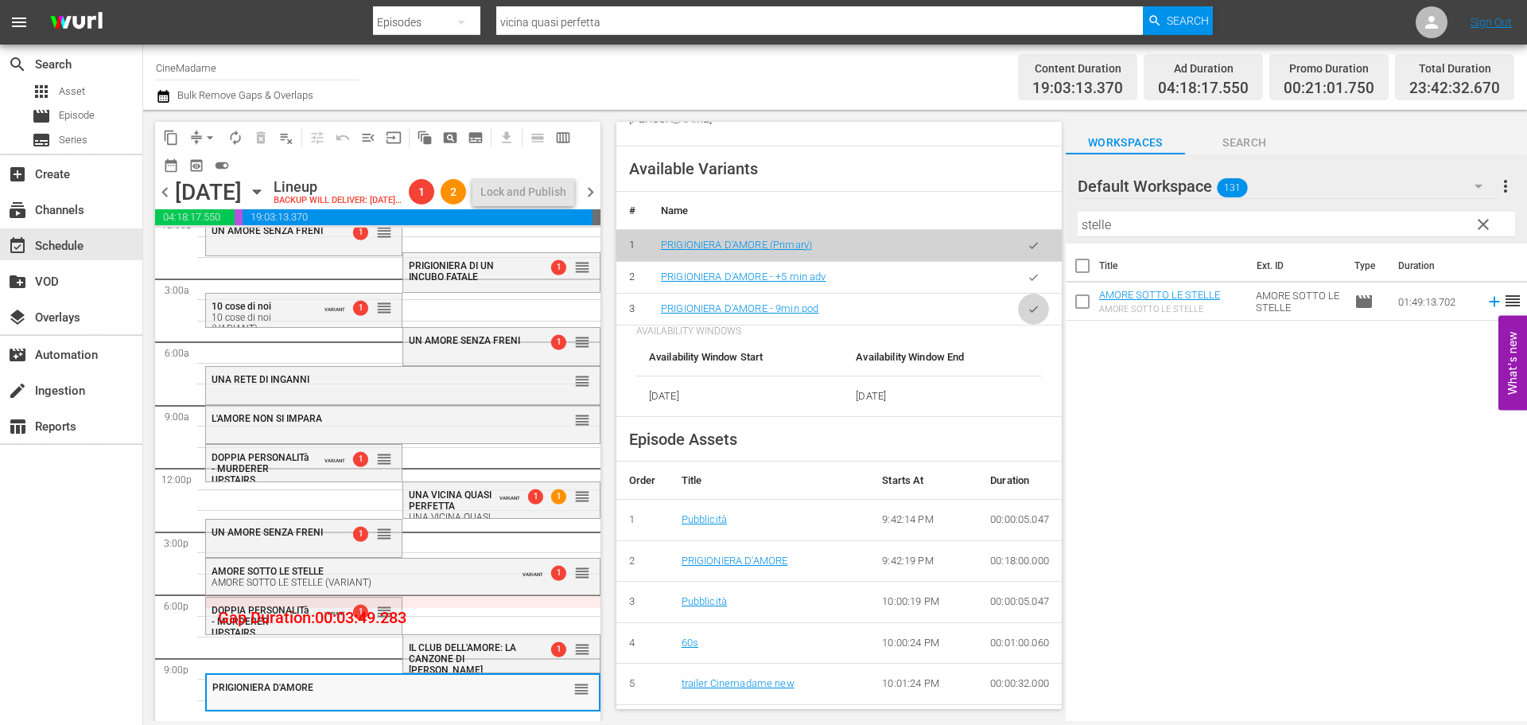
click at [1029, 310] on icon "button" at bounding box center [1033, 308] width 9 height 6
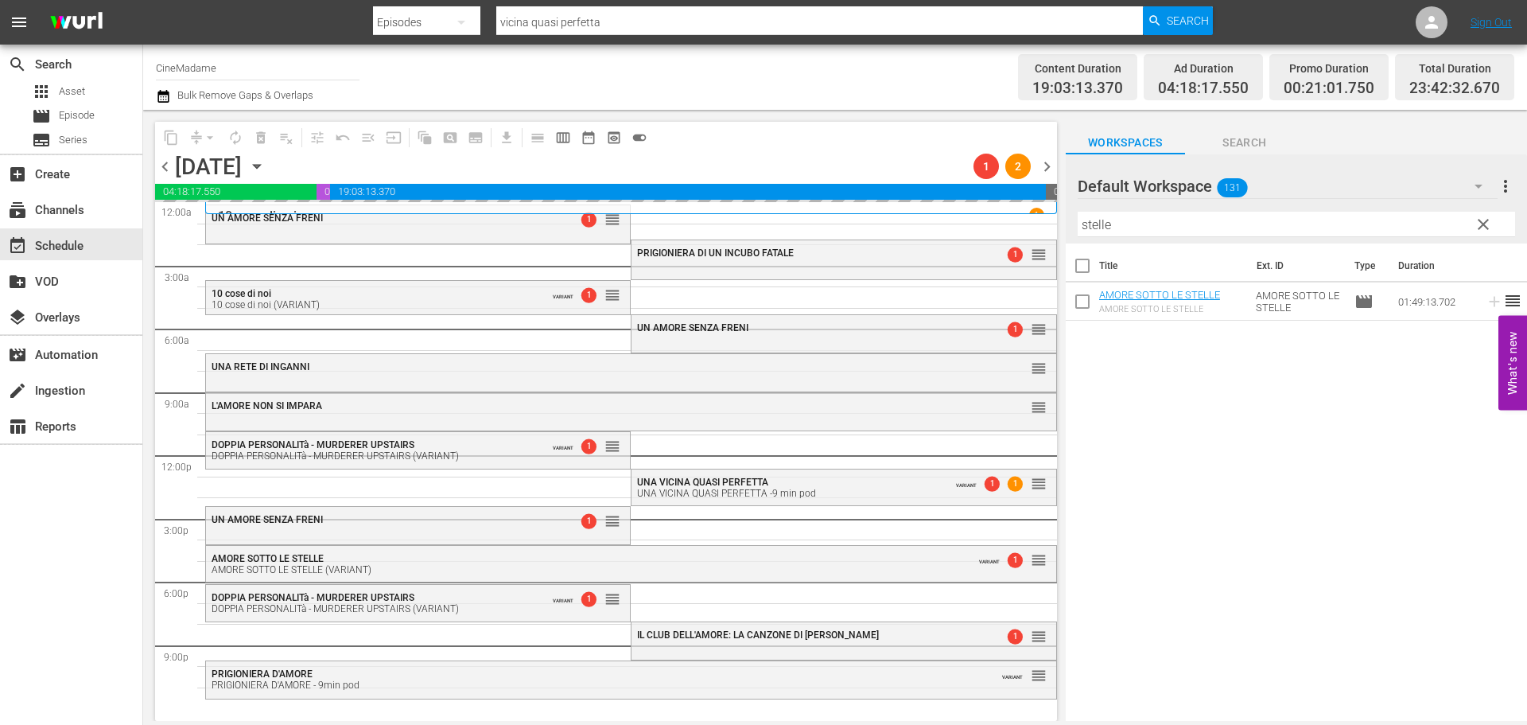
scroll to position [0, 0]
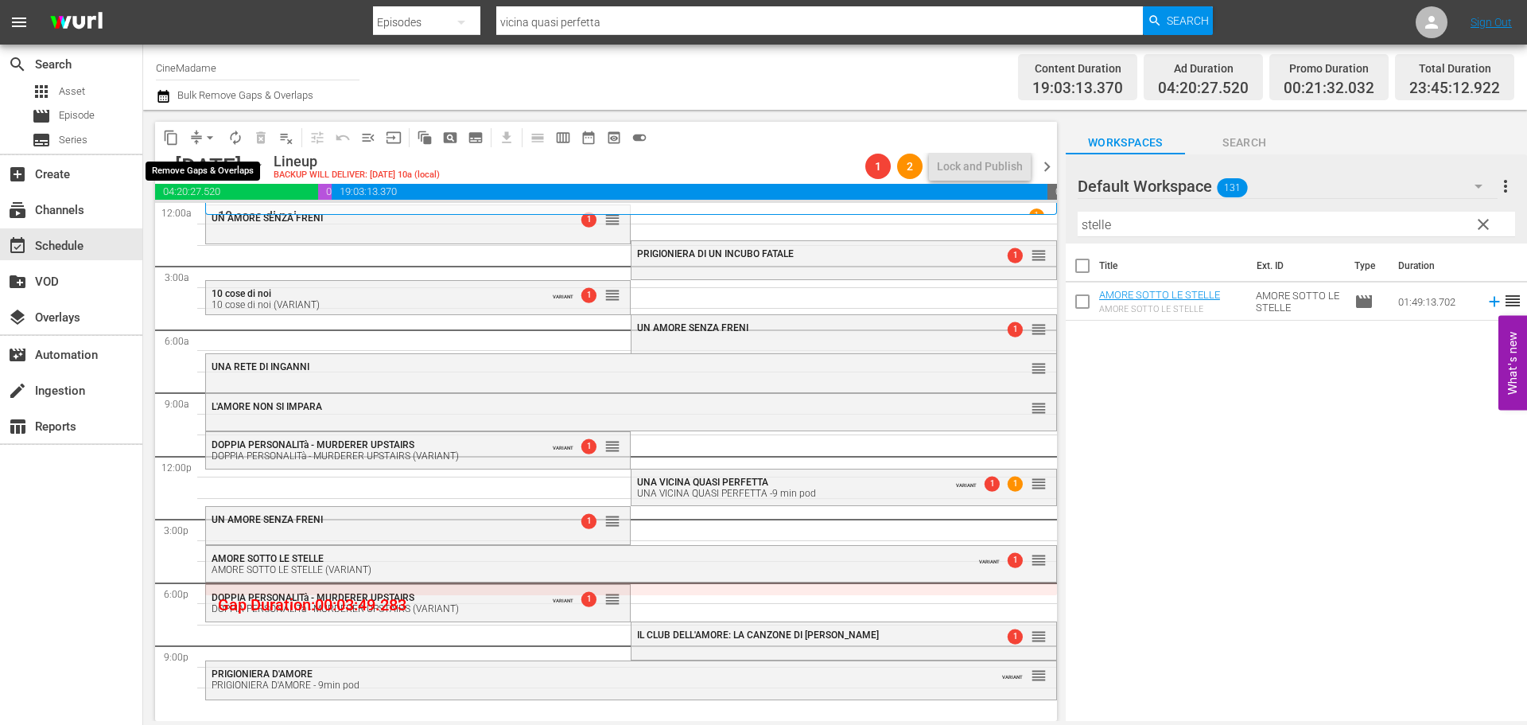
click at [202, 133] on span "arrow_drop_down" at bounding box center [210, 138] width 16 height 16
click at [217, 227] on li "Align to End of Previous Day" at bounding box center [210, 222] width 167 height 26
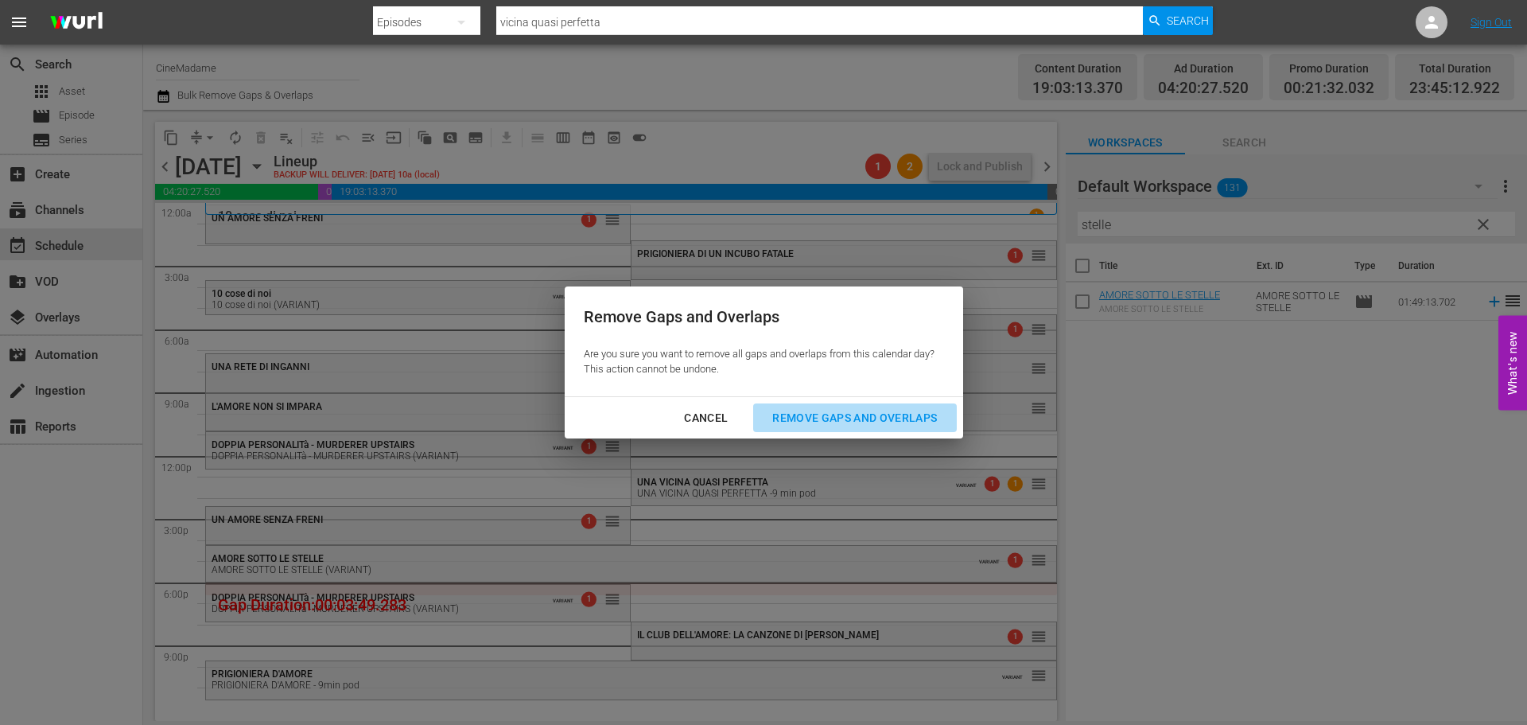
click at [820, 418] on div "Remove Gaps and Overlaps" at bounding box center [855, 418] width 190 height 20
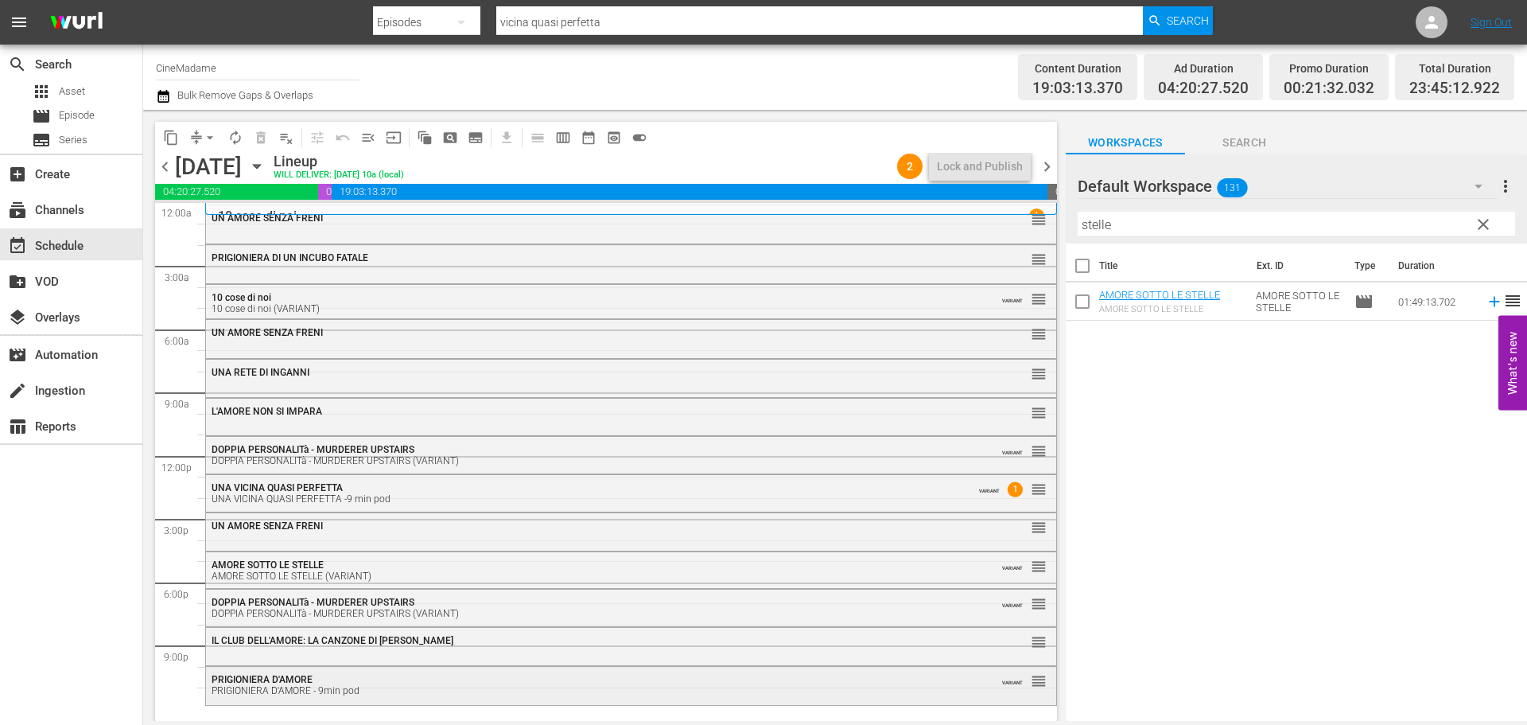
click at [444, 680] on div "PRIGIONIERA D'AMORE PRIGIONIERA D'AMORE - 9min pod" at bounding box center [588, 685] width 752 height 22
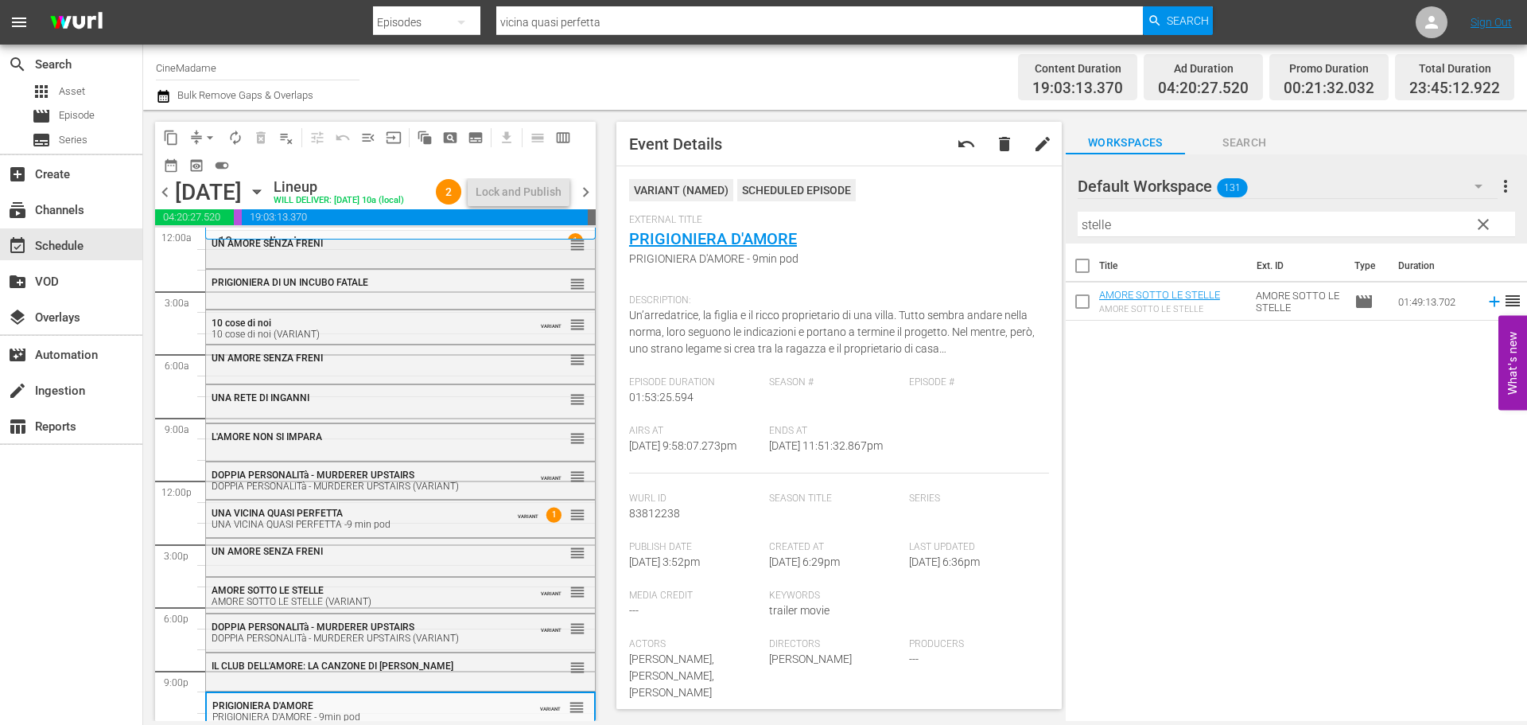
click at [494, 258] on div "UN AMORE SENZA FRENI reorder" at bounding box center [400, 244] width 389 height 27
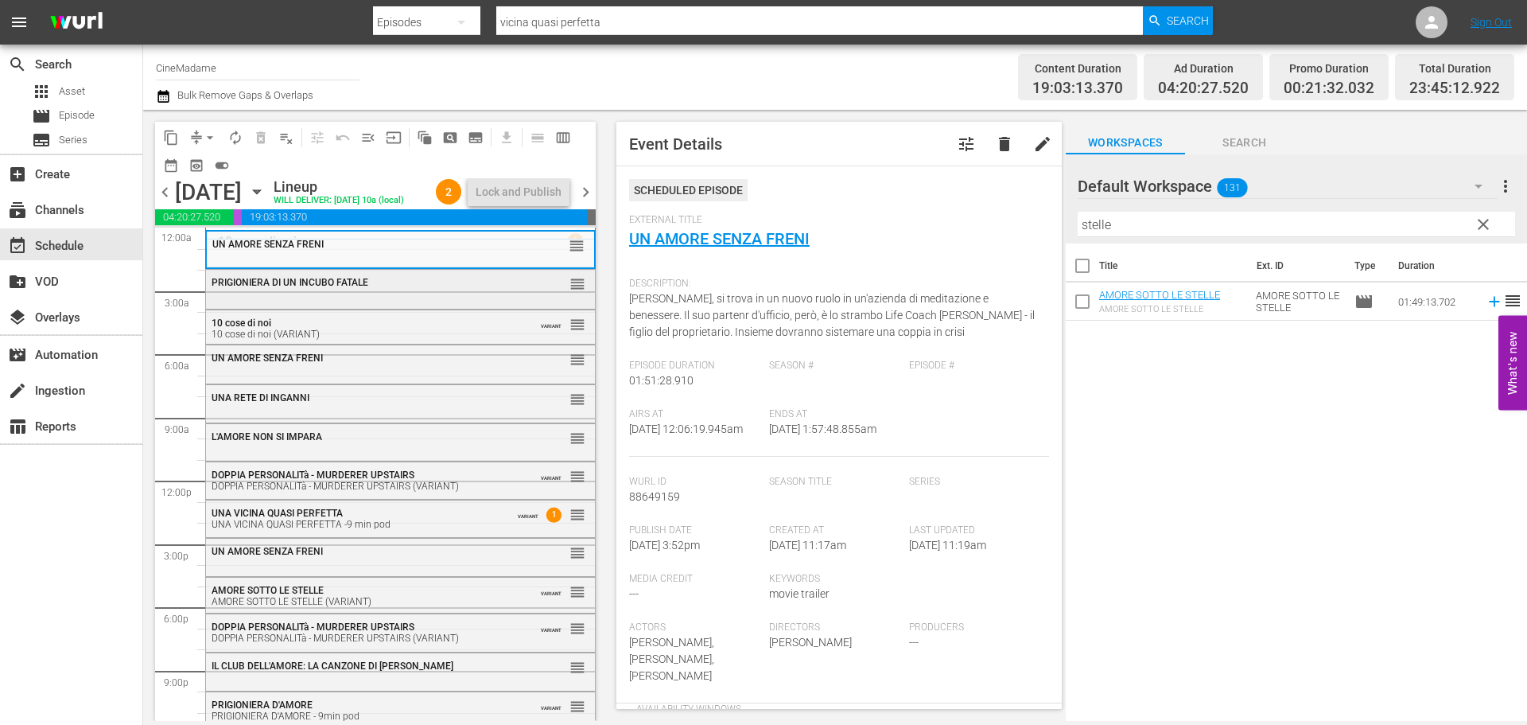
click at [488, 288] on div "PRIGIONIERA DI UN INCUBO FATALE" at bounding box center [362, 282] width 300 height 11
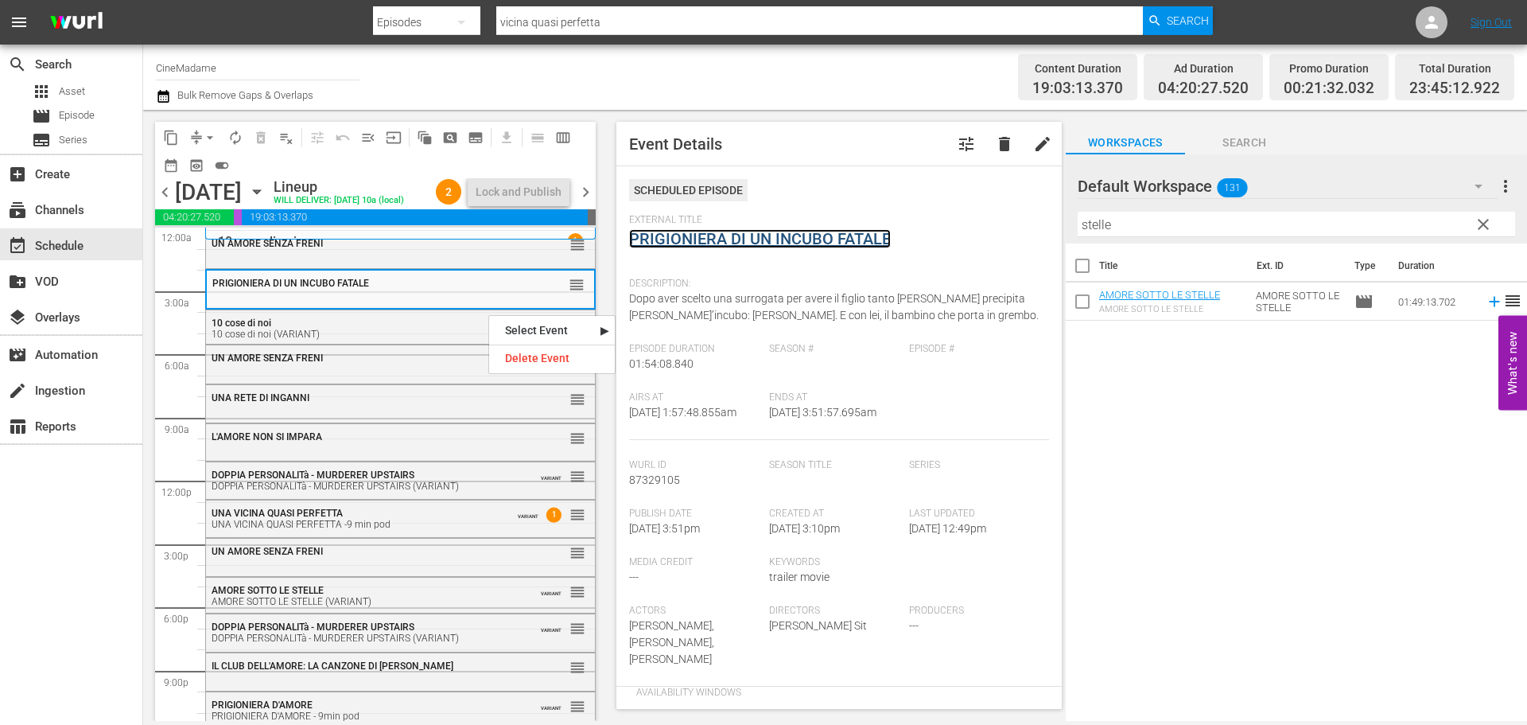
click at [704, 244] on link "PRIGIONIERA DI UN INCUBO FATALE" at bounding box center [760, 238] width 262 height 19
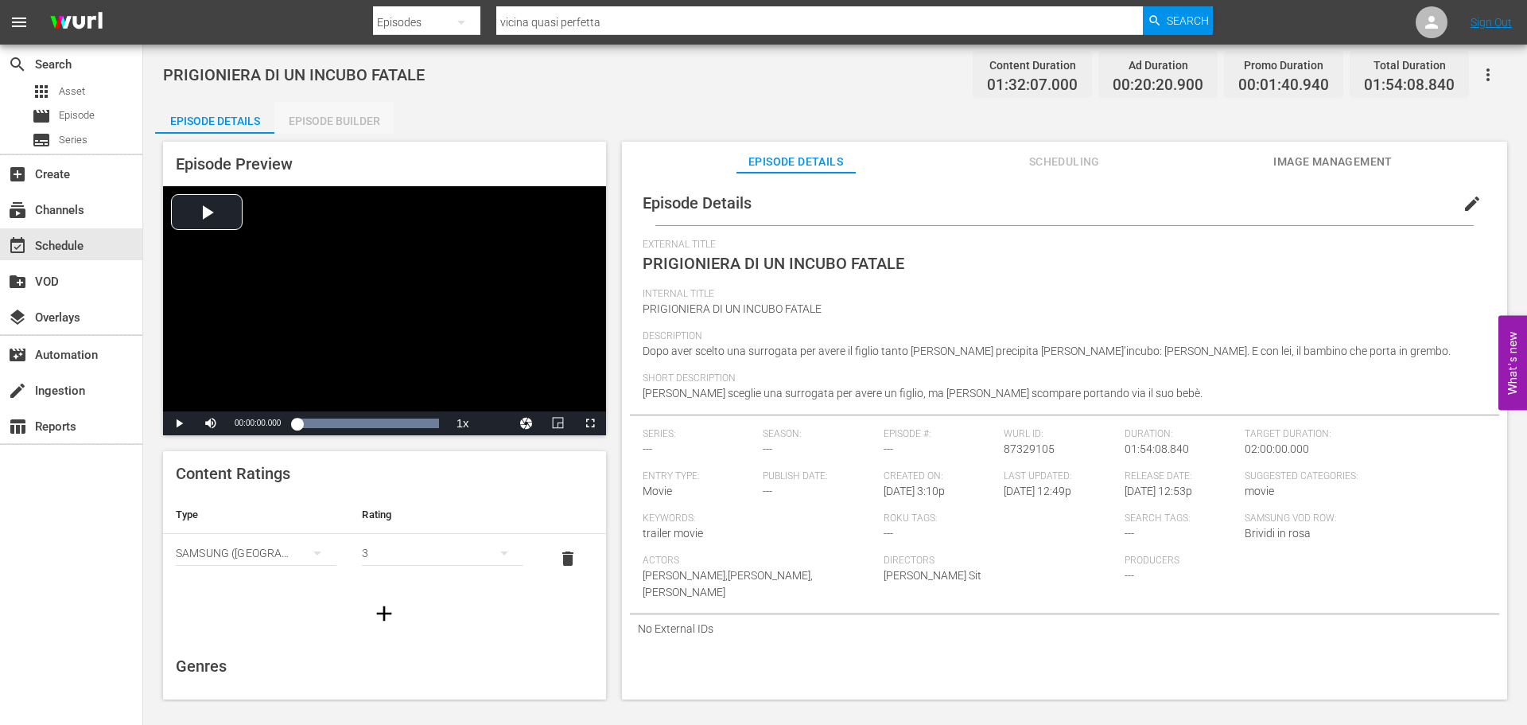
click at [358, 116] on div "Episode Builder" at bounding box center [333, 121] width 119 height 38
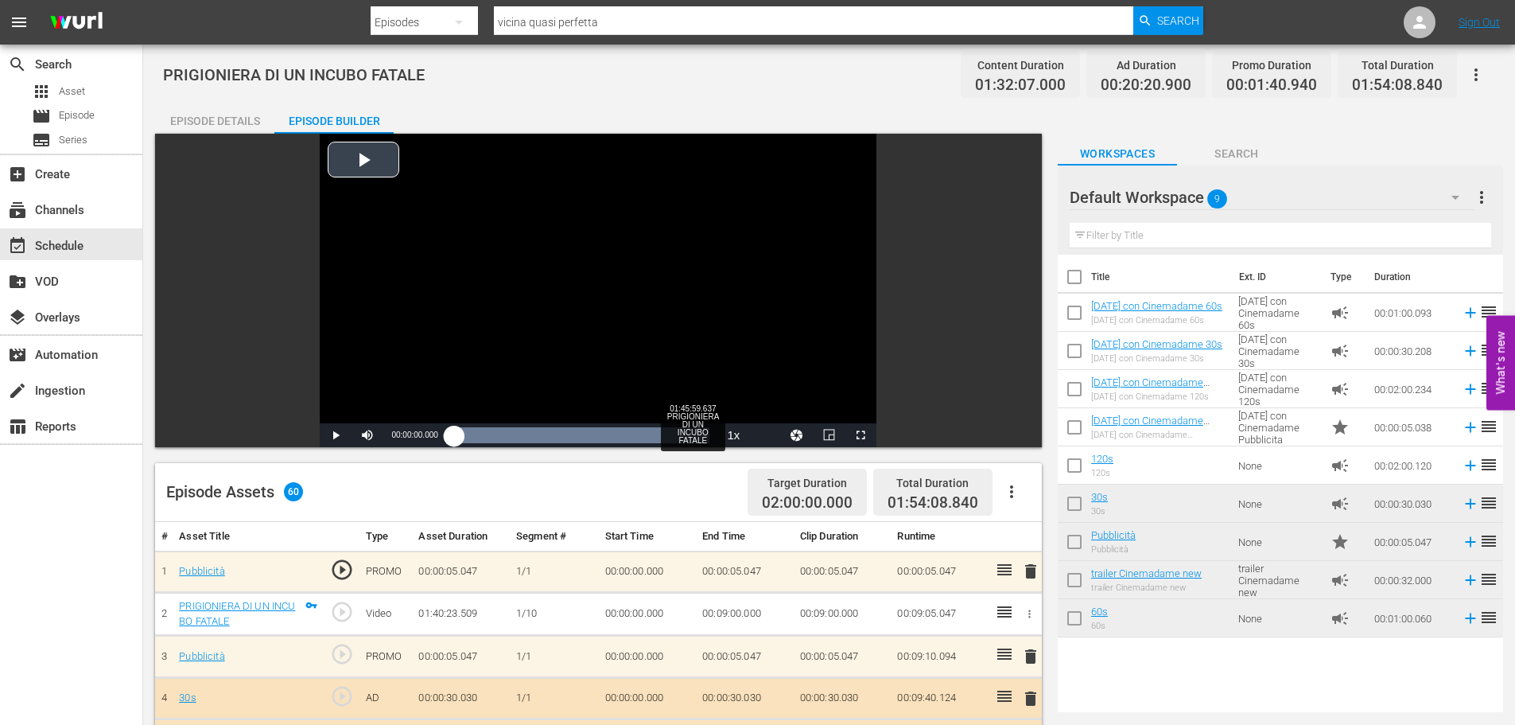
click at [691, 431] on div "Loaded : 100.00% 01:45:59.637 PRIGIONIERA DI UN INCUBO FATALE 00:00:00.000" at bounding box center [582, 435] width 256 height 16
click at [861, 435] on span "Video Player" at bounding box center [861, 435] width 0 height 0
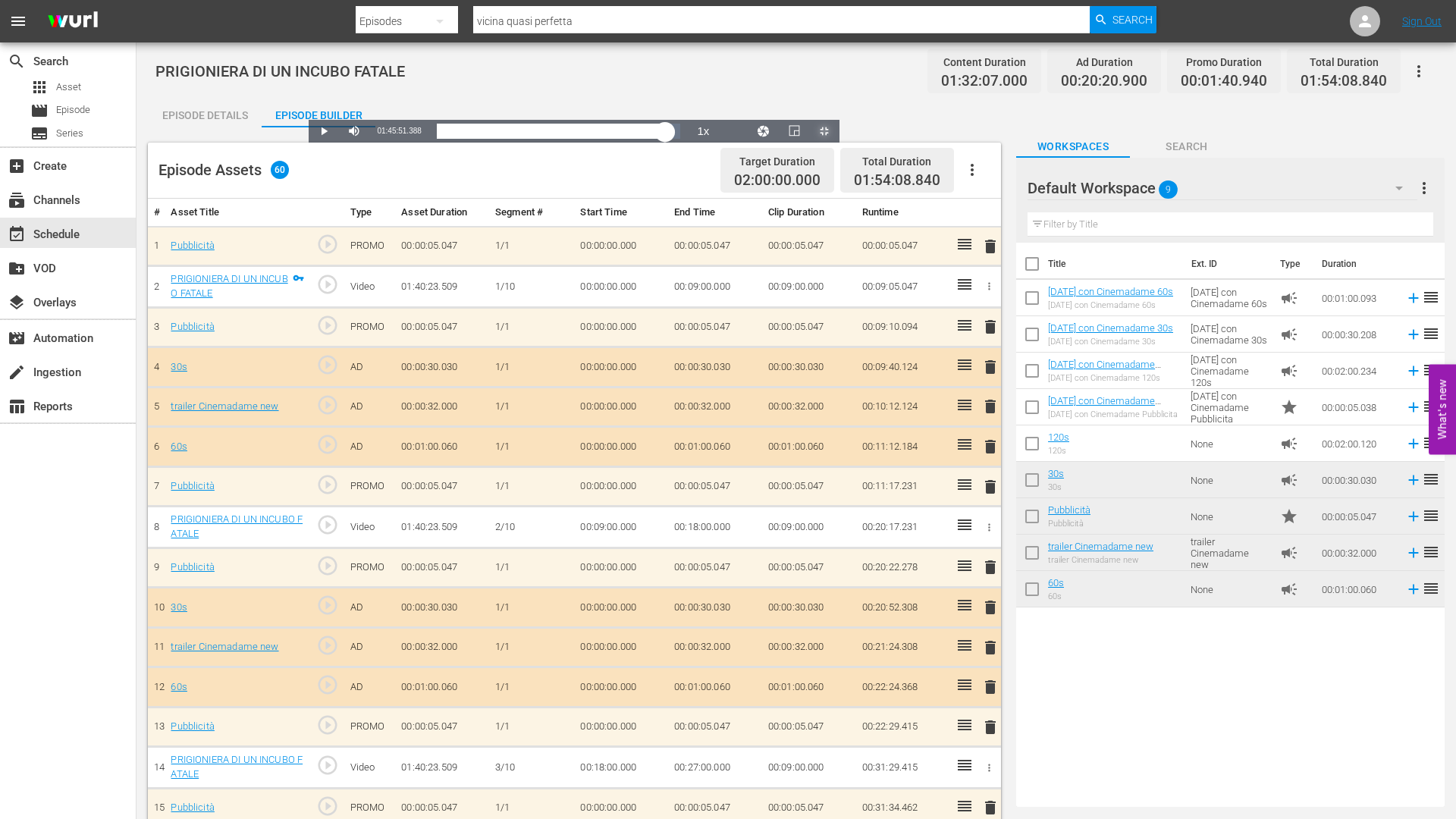
drag, startPoint x: 1212, startPoint y: 804, endPoint x: 1224, endPoint y: 803, distance: 12.0
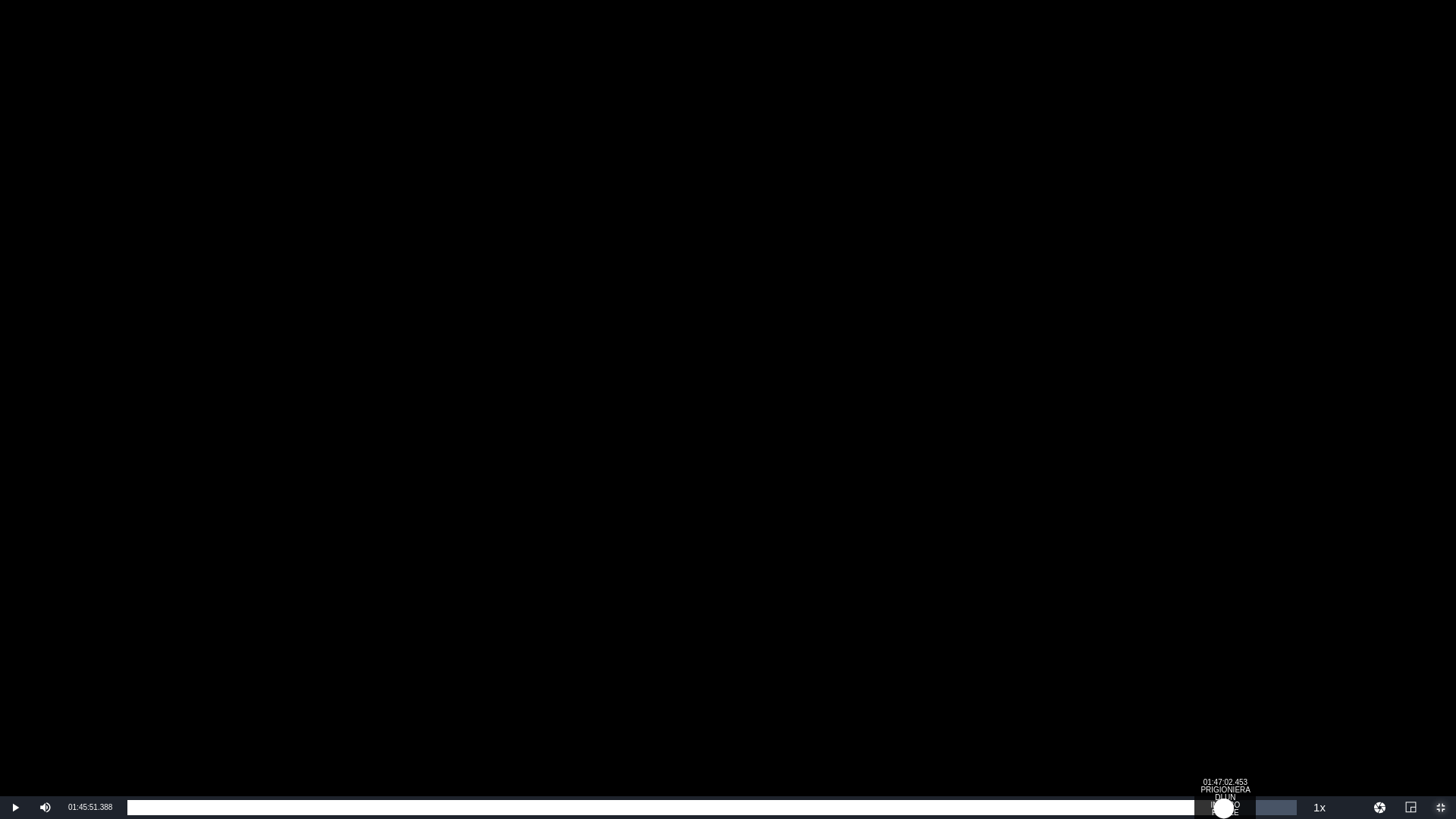
click at [1224, 690] on div "01:25:46.629" at bounding box center [676, 808] width 1097 height 15
drag, startPoint x: 1224, startPoint y: 803, endPoint x: 1239, endPoint y: 803, distance: 15.0
click at [1232, 690] on div "01:27:08.017" at bounding box center [680, 808] width 1104 height 15
drag, startPoint x: 1241, startPoint y: 803, endPoint x: 1261, endPoint y: 804, distance: 20.0
click at [1261, 690] on div "01:28:32.360" at bounding box center [694, 808] width 1133 height 15
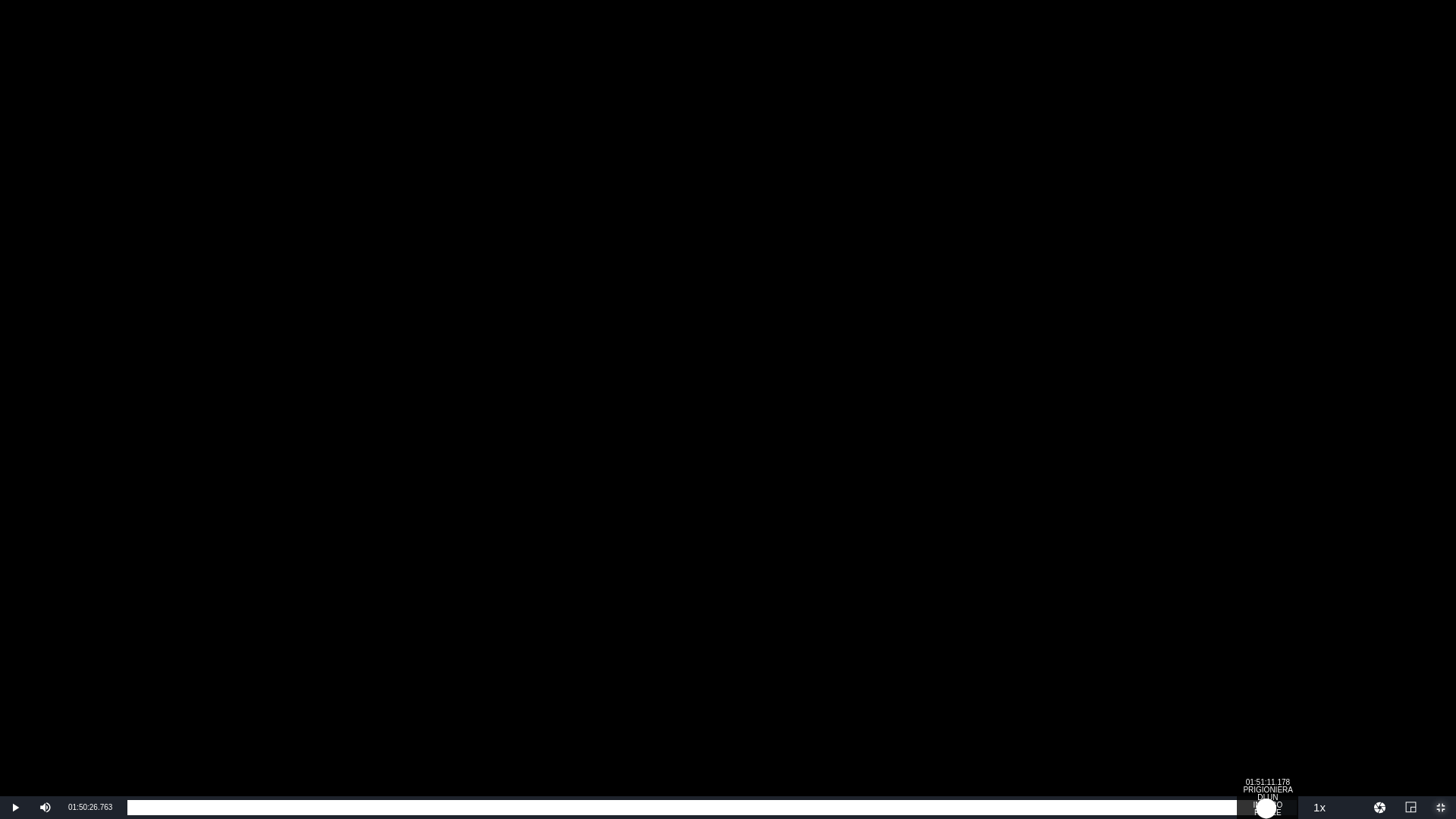
click at [1266, 690] on div "01:30:41.263" at bounding box center [697, 808] width 1139 height 15
click at [1273, 690] on div "01:31:16.919" at bounding box center [701, 808] width 1146 height 15
click at [1280, 690] on div "01:31:56.854" at bounding box center [704, 808] width 1152 height 15
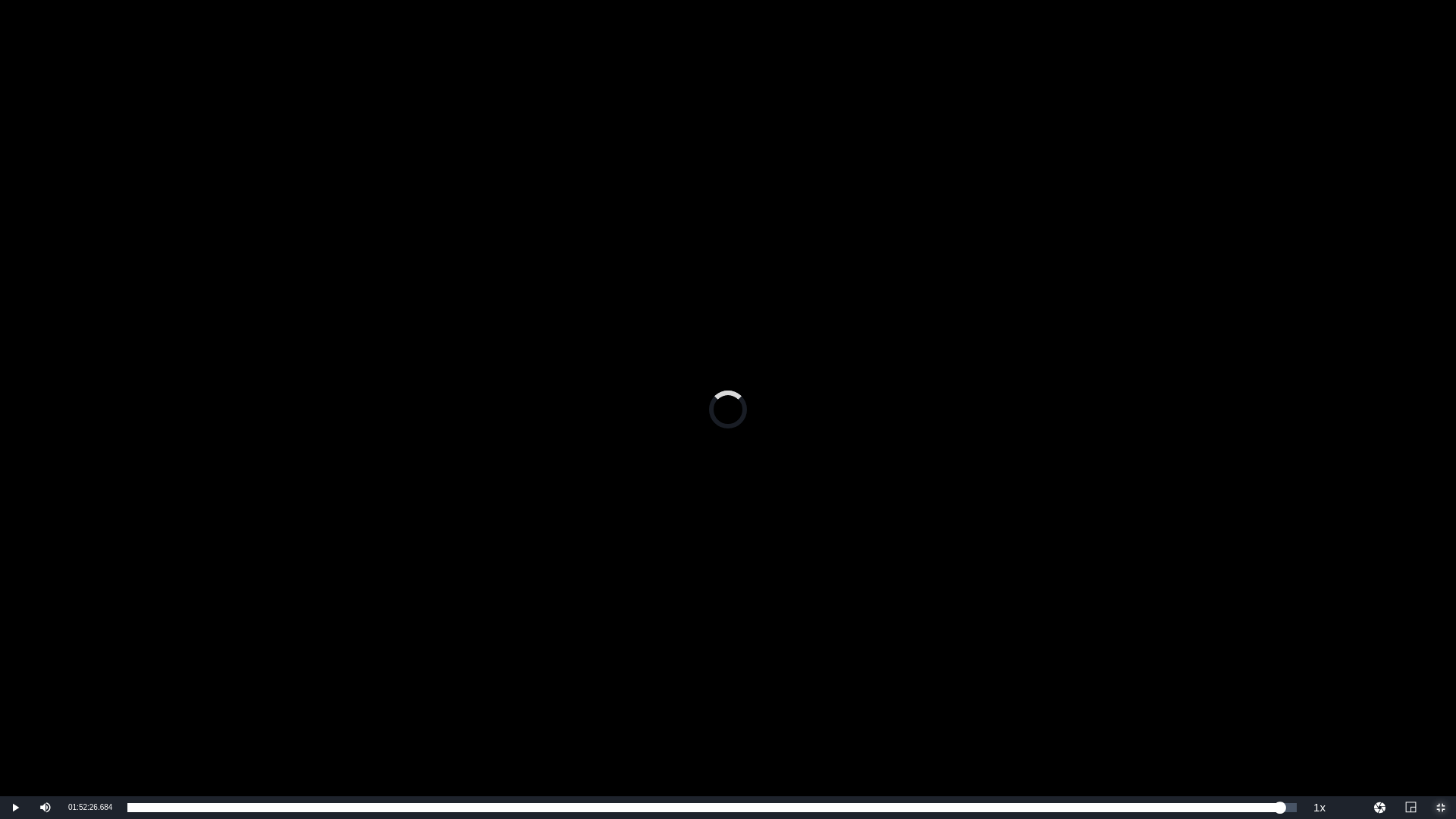
click at [1441, 690] on span "Video Player" at bounding box center [1441, 808] width 0 height 0
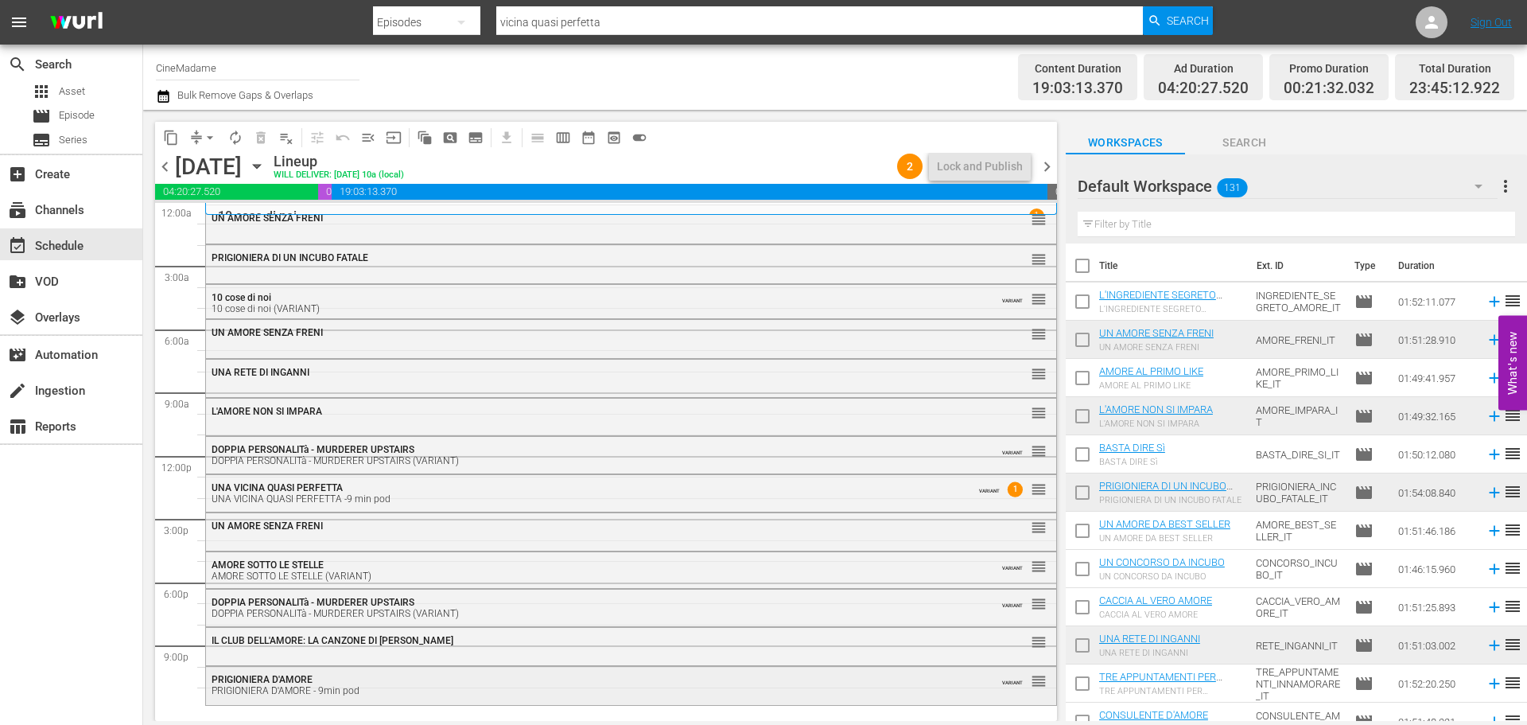
click at [491, 688] on div "PRIGIONIERA D'AMORE - 9min pod" at bounding box center [588, 690] width 752 height 11
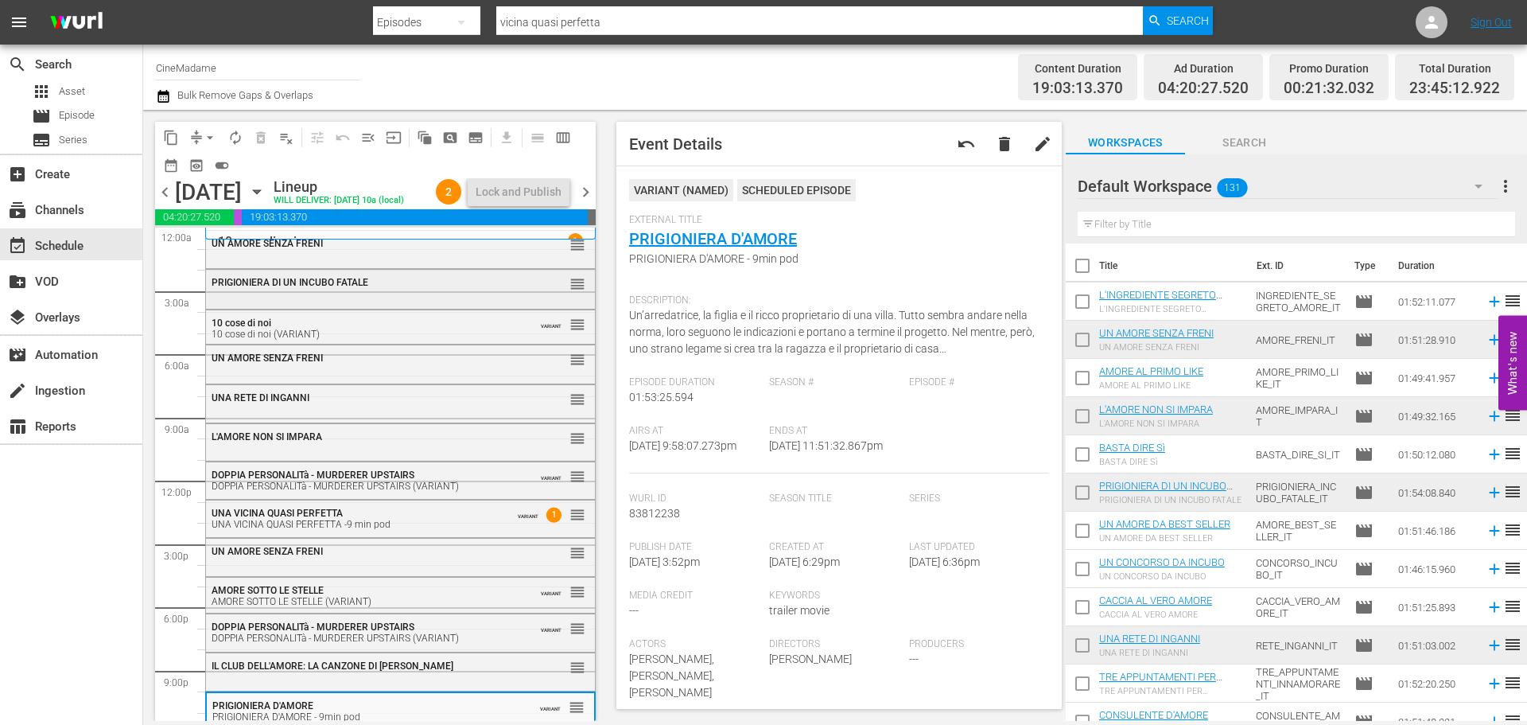
click at [293, 288] on span "PRIGIONIERA DI UN INCUBO FATALE" at bounding box center [290, 282] width 157 height 11
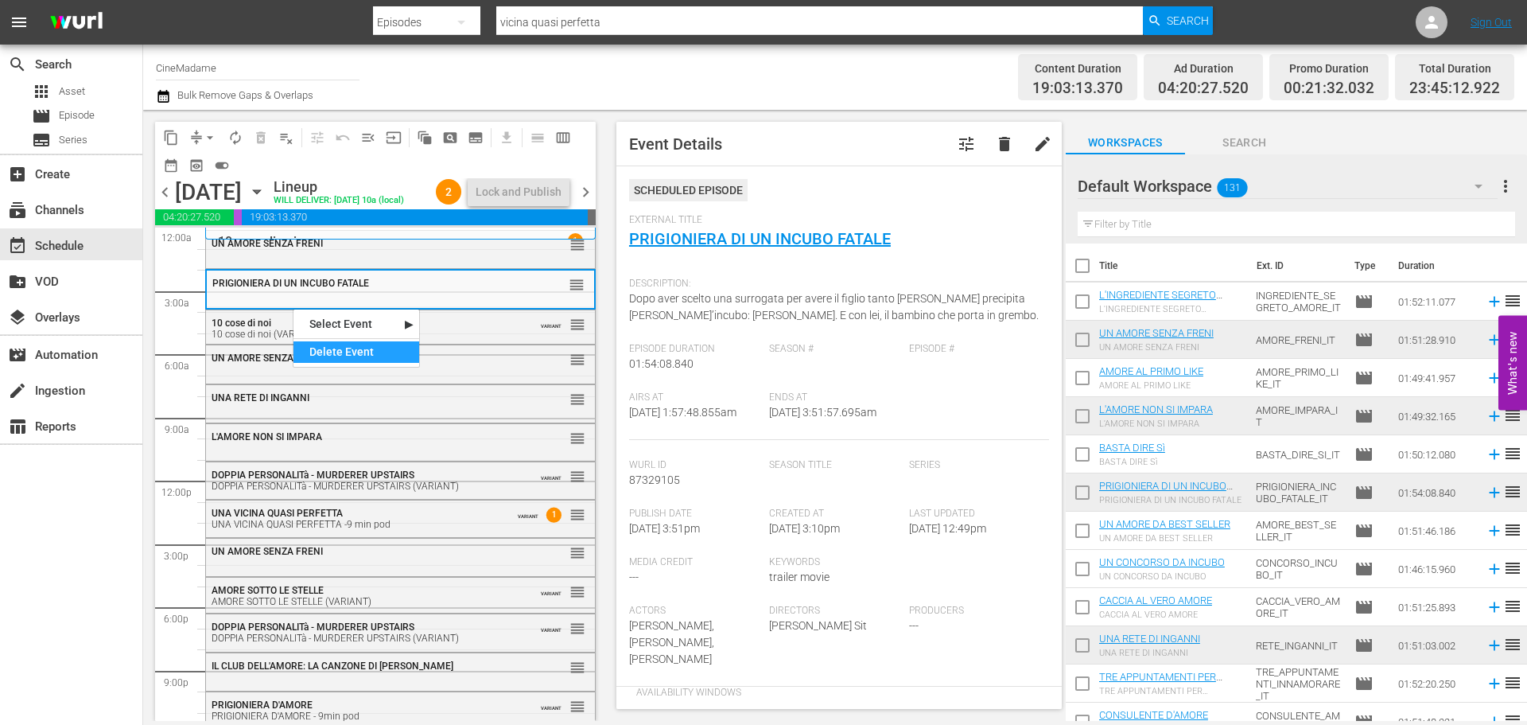
click at [335, 345] on div "Delete Event" at bounding box center [356, 351] width 126 height 21
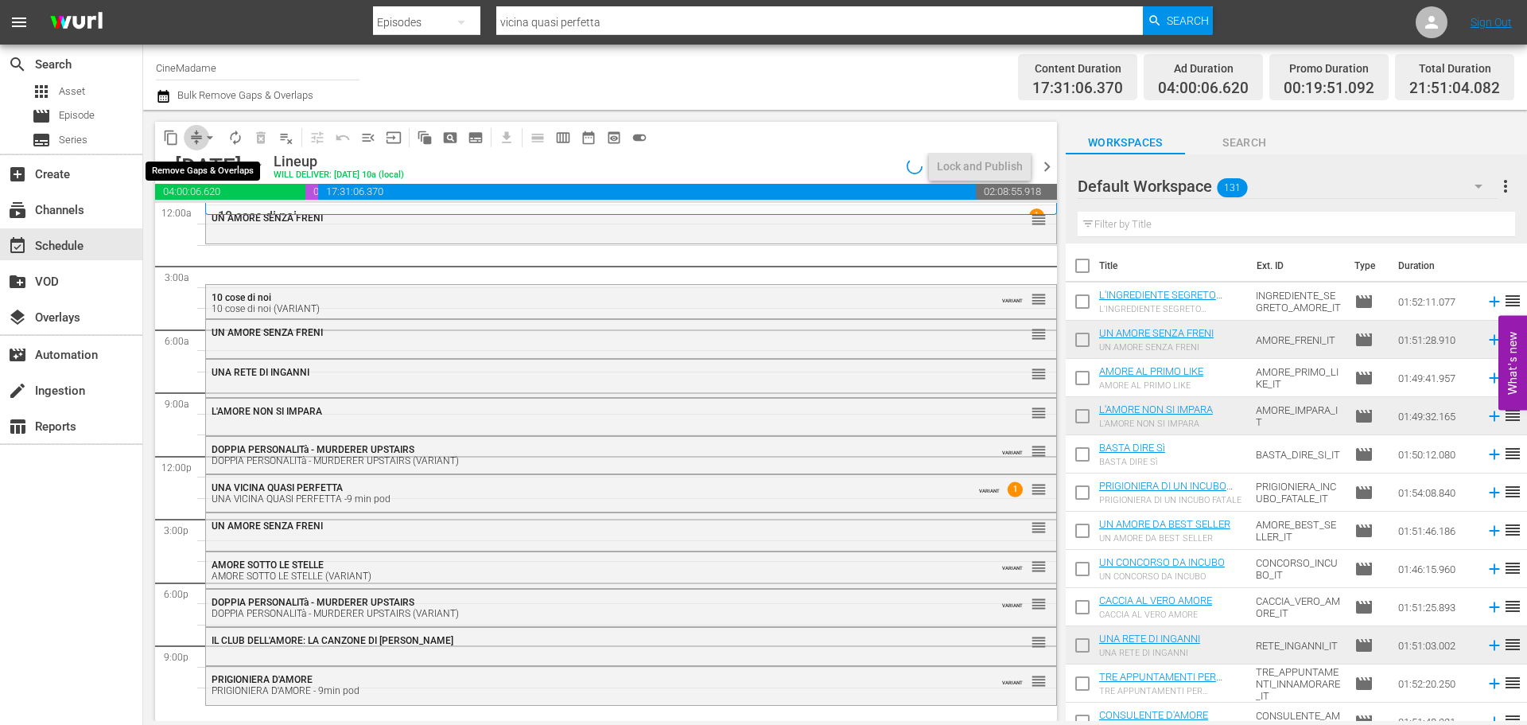
click at [196, 136] on span "compress" at bounding box center [196, 138] width 16 height 16
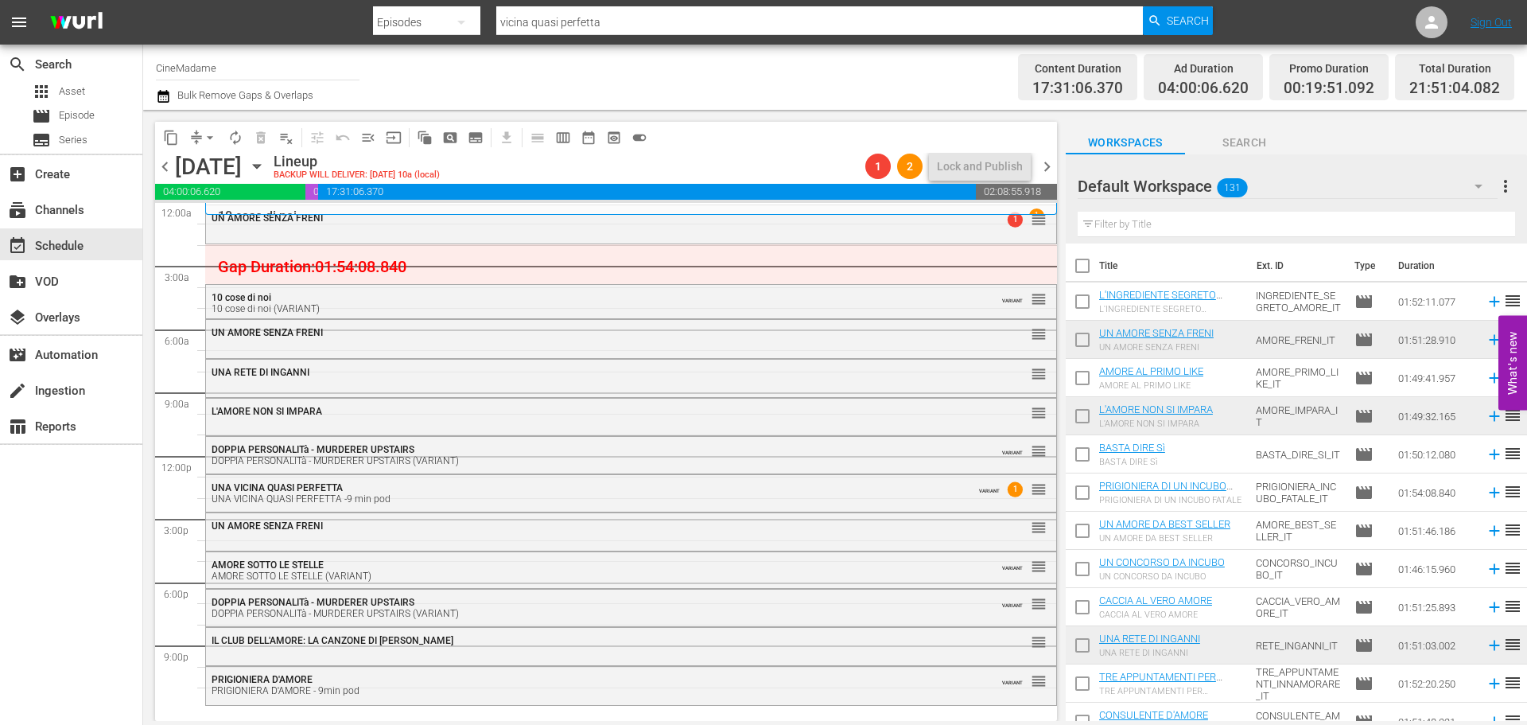
click at [210, 142] on span "arrow_drop_down" at bounding box center [210, 138] width 16 height 16
click at [227, 220] on li "Align to End of Previous Day" at bounding box center [210, 222] width 167 height 26
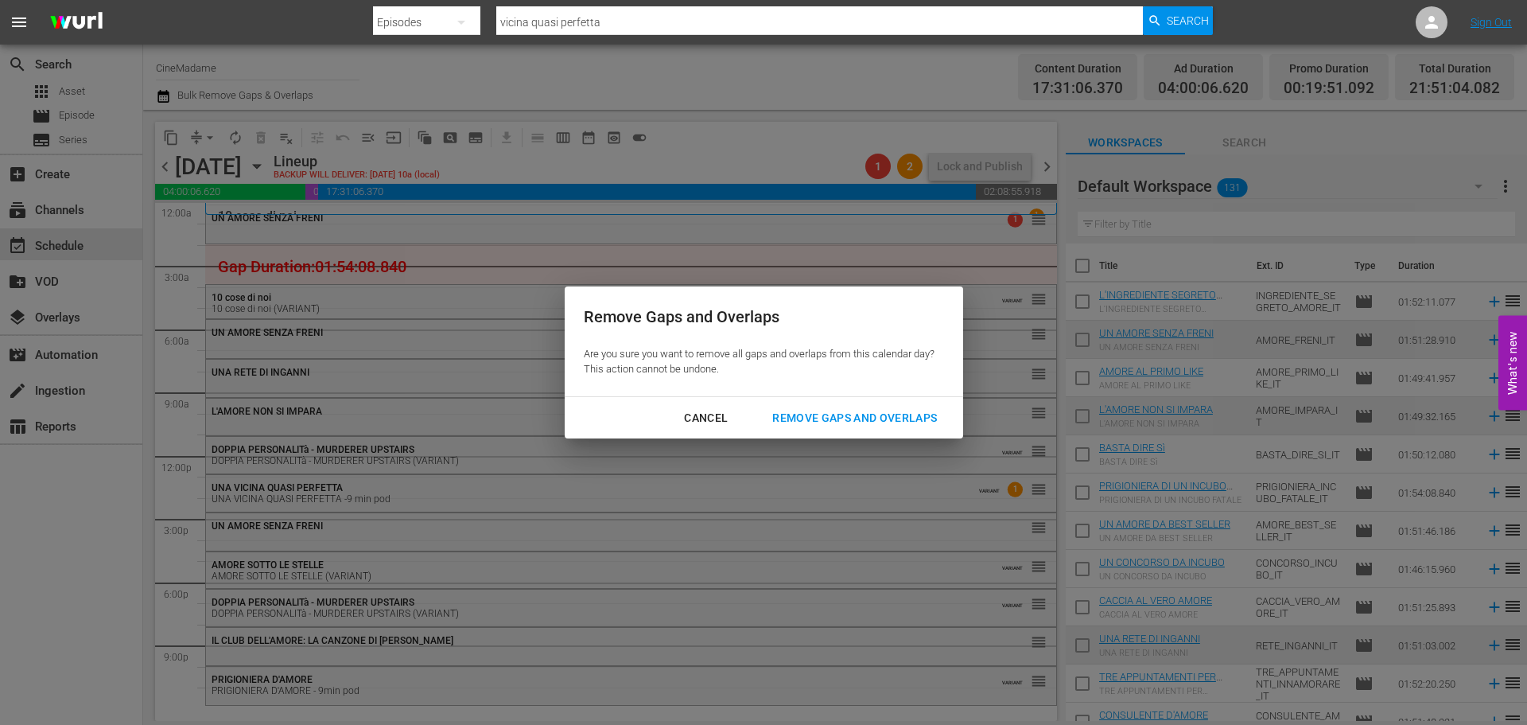
click at [874, 399] on div "Cancel Remove Gaps and Overlaps" at bounding box center [764, 418] width 398 height 42
click at [871, 404] on button "Remove Gaps and Overlaps" at bounding box center [854, 417] width 203 height 29
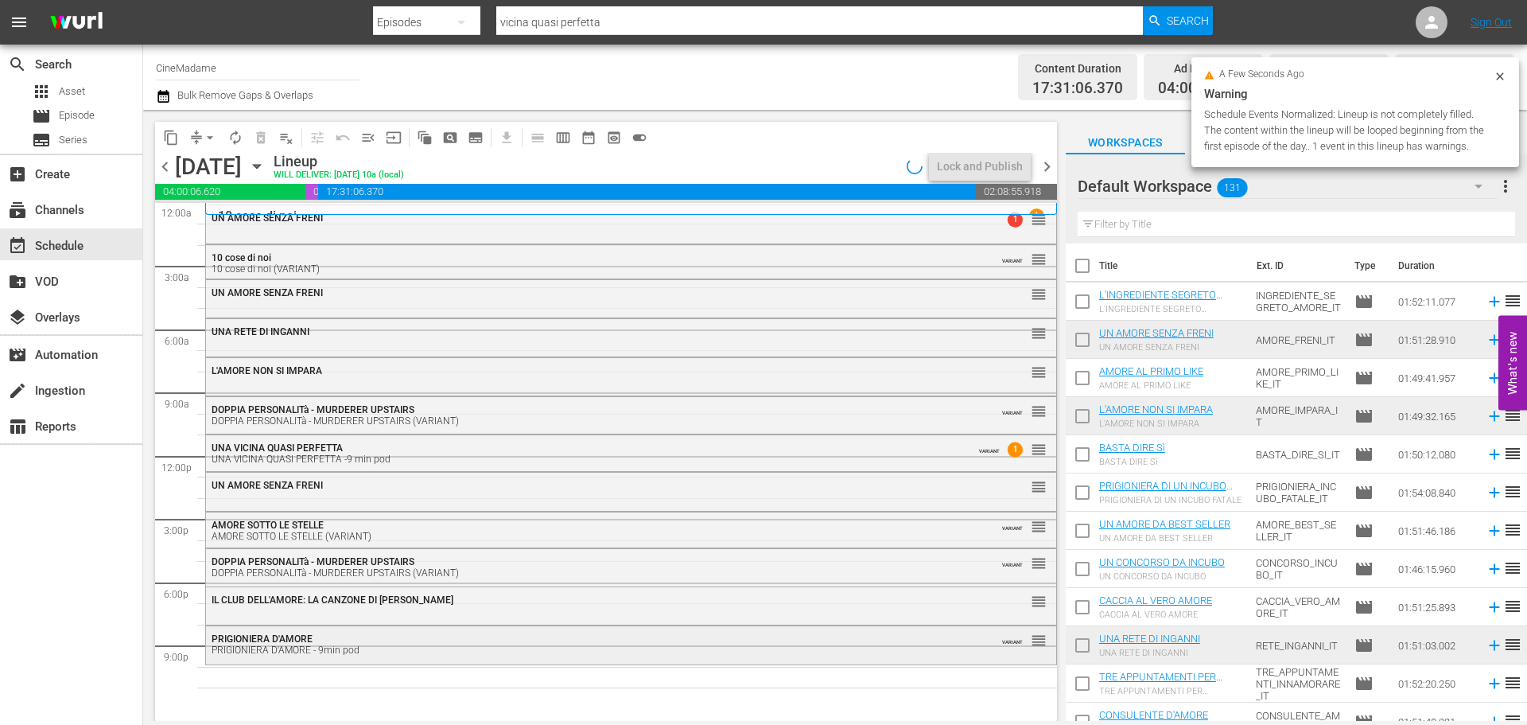
click at [492, 640] on div "PRIGIONIERA D'AMORE PRIGIONIERA D'AMORE - 9min pod" at bounding box center [588, 644] width 752 height 22
